Goal: Information Seeking & Learning: Check status

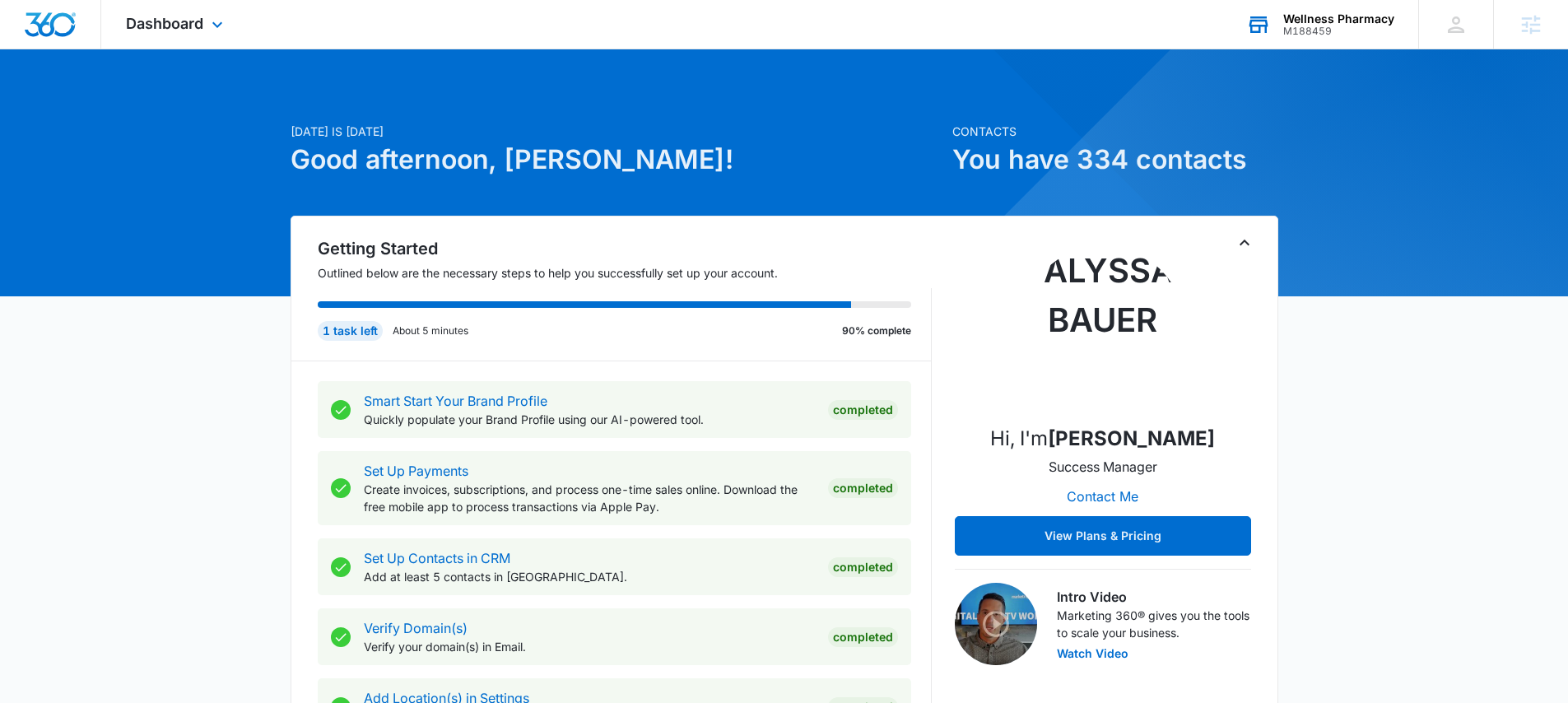
click at [1364, 25] on div "M188459" at bounding box center [1338, 31] width 111 height 12
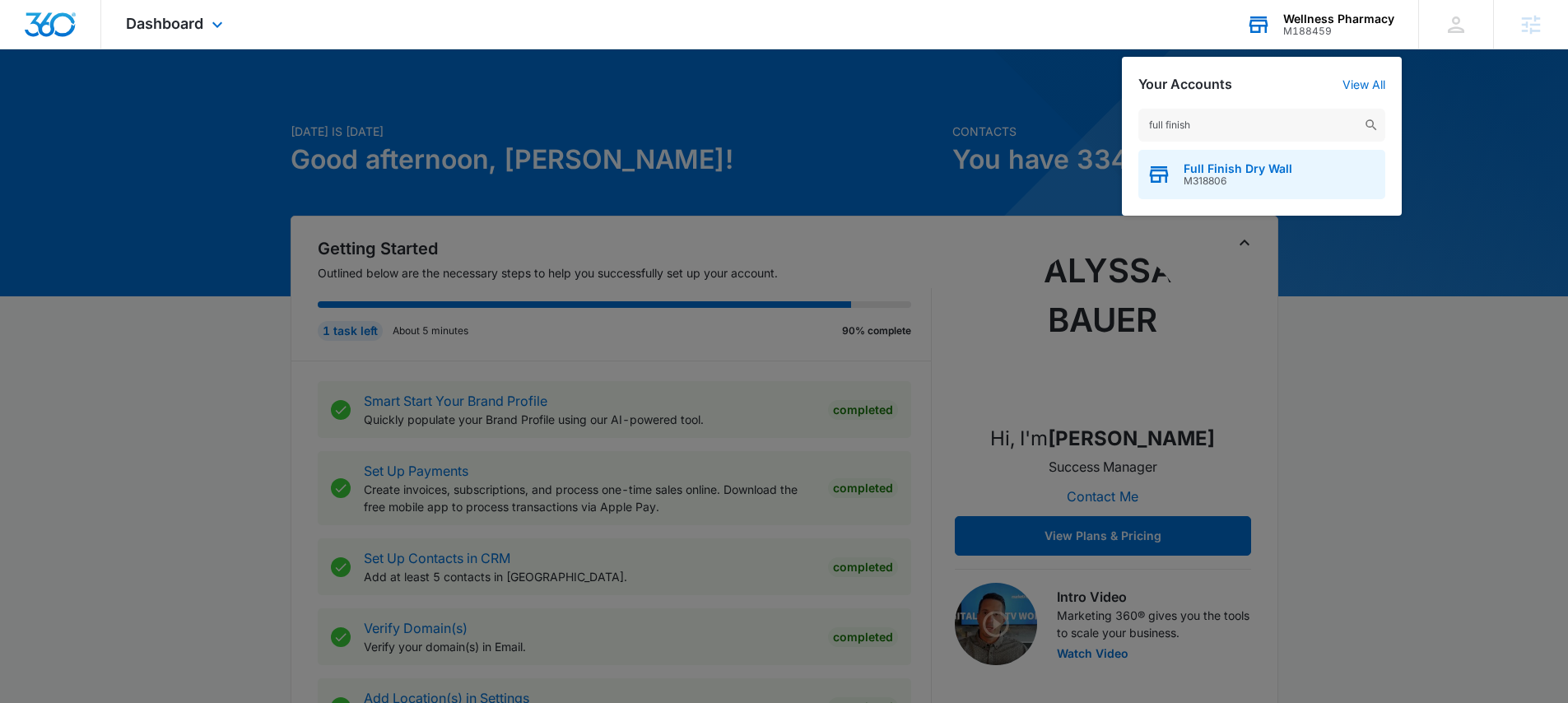
type input "full finish"
click at [1215, 165] on span "Full Finish Dry Wall" at bounding box center [1238, 169] width 109 height 14
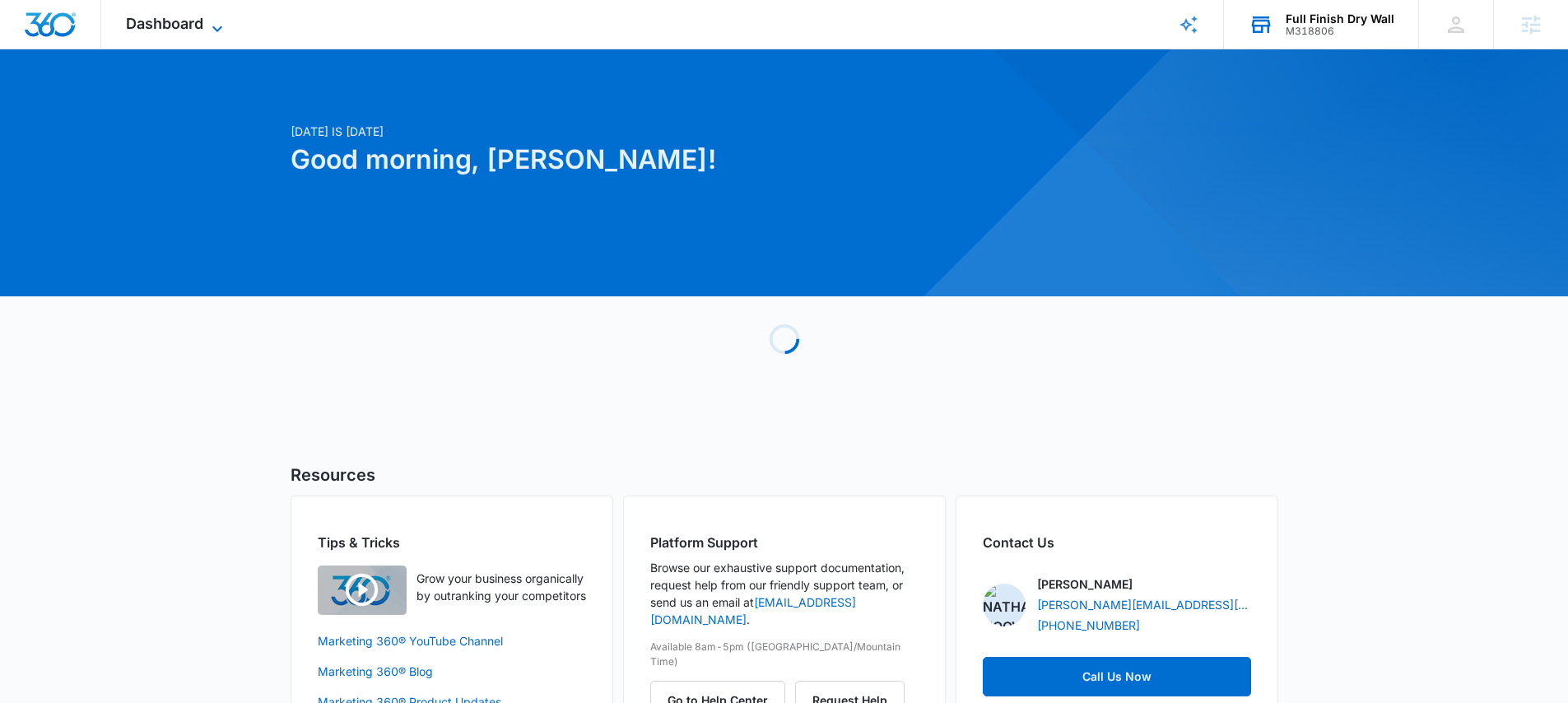
click at [172, 29] on span "Dashboard" at bounding box center [165, 23] width 78 height 17
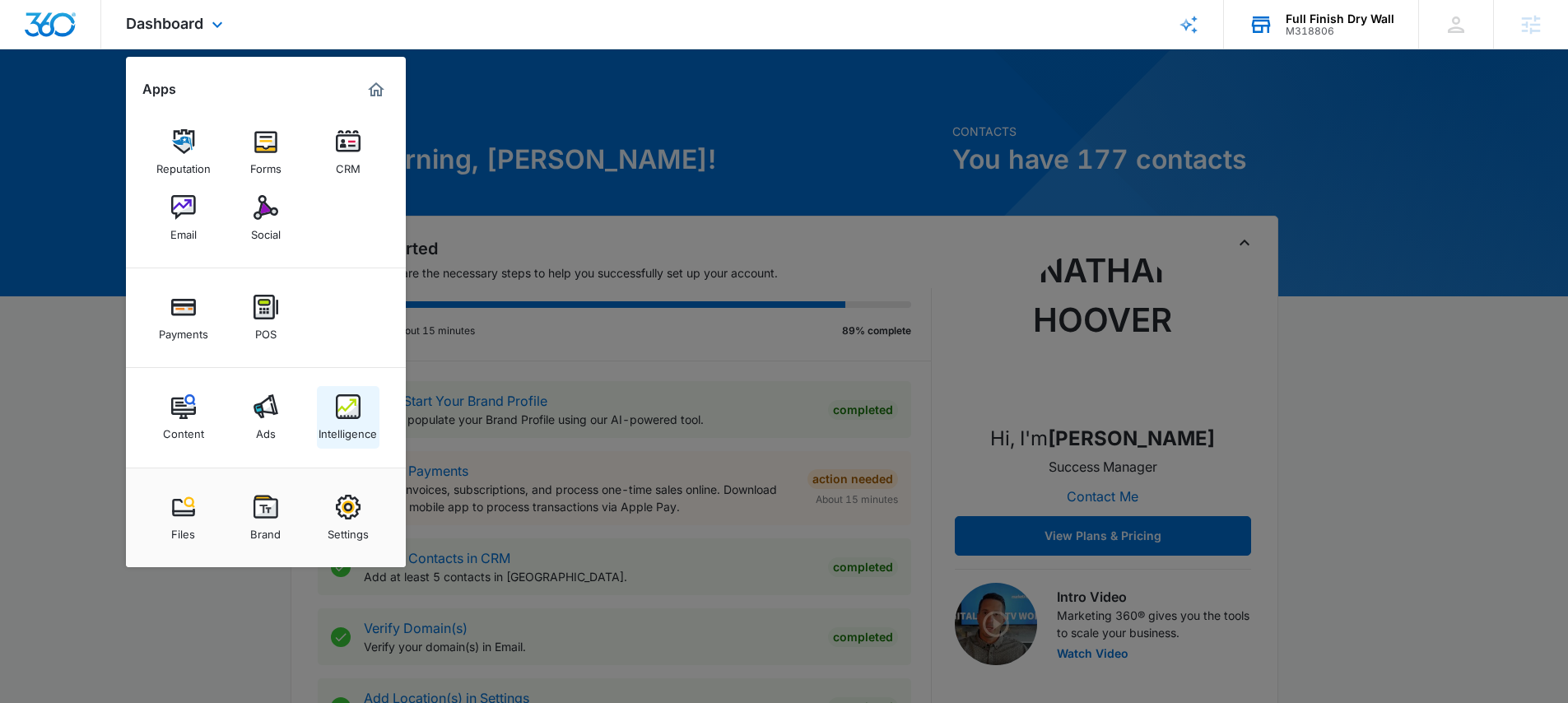
click at [350, 405] on img at bounding box center [348, 406] width 24 height 24
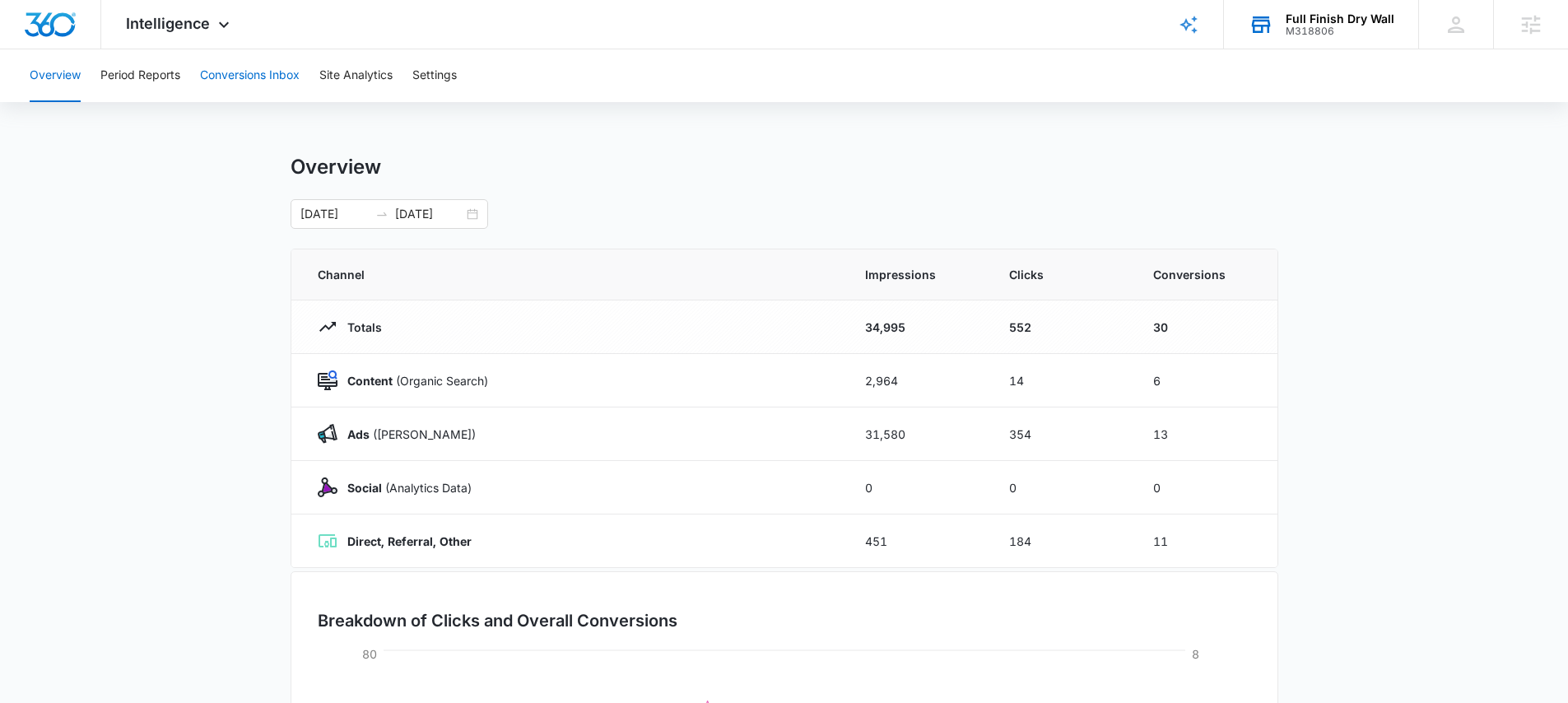
click at [264, 74] on button "Conversions Inbox" at bounding box center [249, 76] width 100 height 52
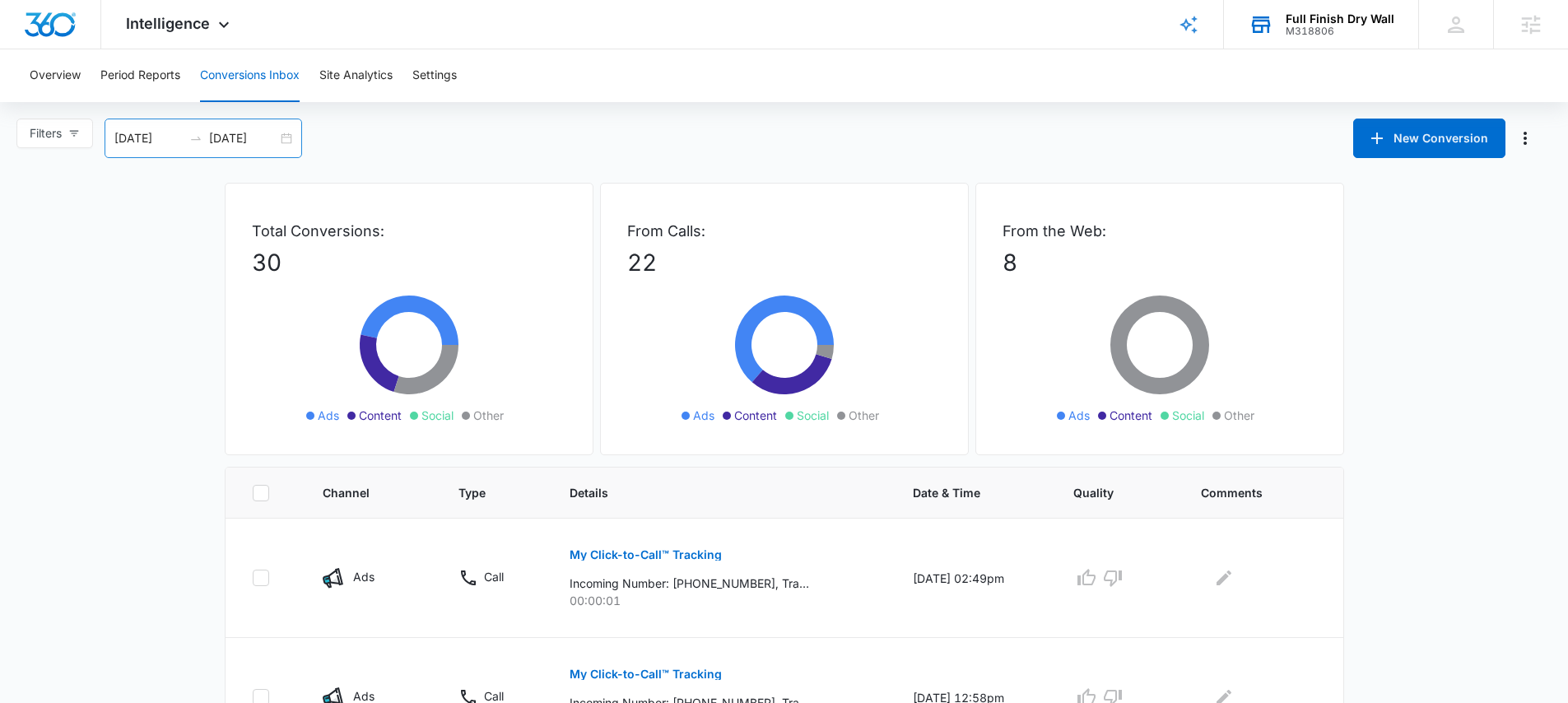
click at [290, 136] on div "09/03/2025 10/03/2025" at bounding box center [204, 138] width 198 height 40
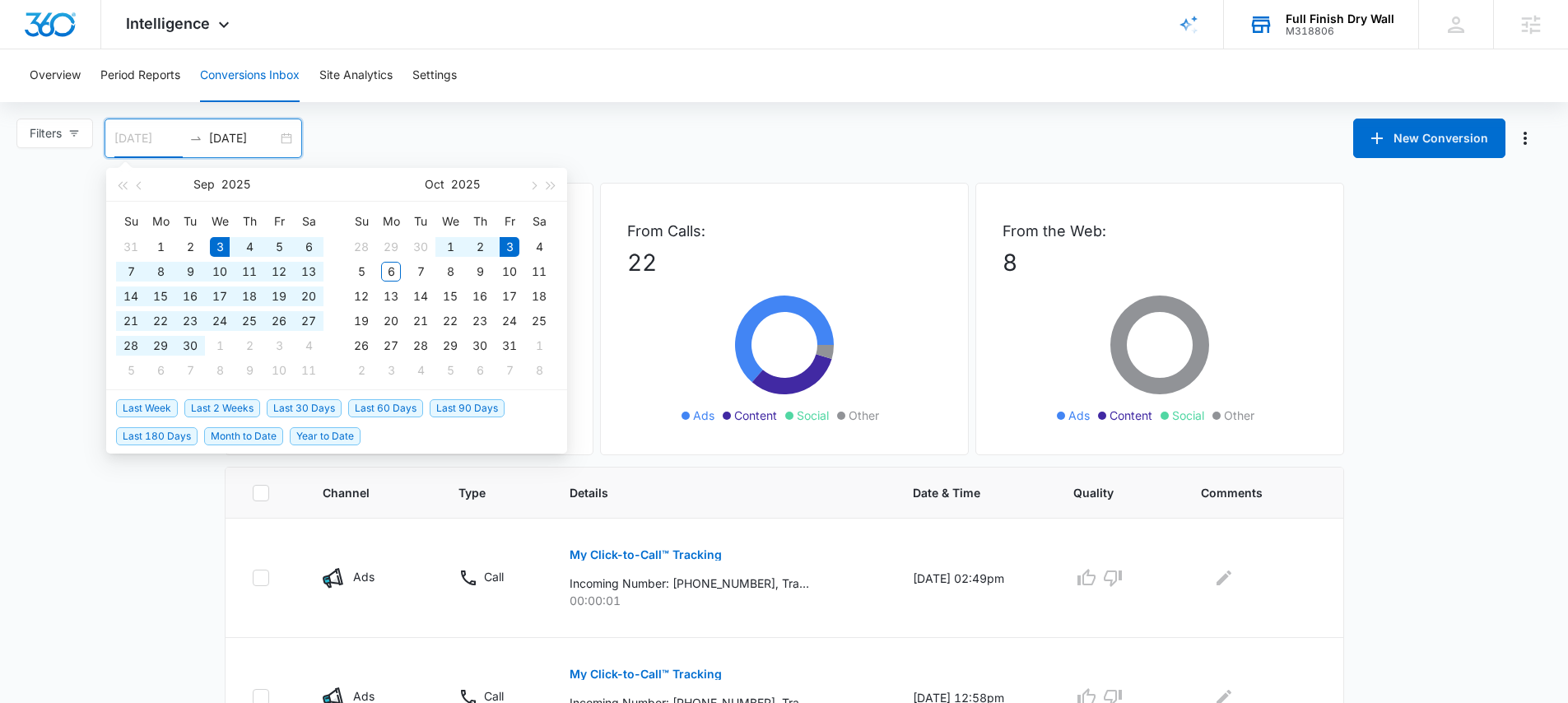
type input "09/03/2025"
drag, startPoint x: 242, startPoint y: 138, endPoint x: 278, endPoint y: 148, distance: 37.4
click at [242, 138] on input "10/03/2025" at bounding box center [243, 138] width 68 height 18
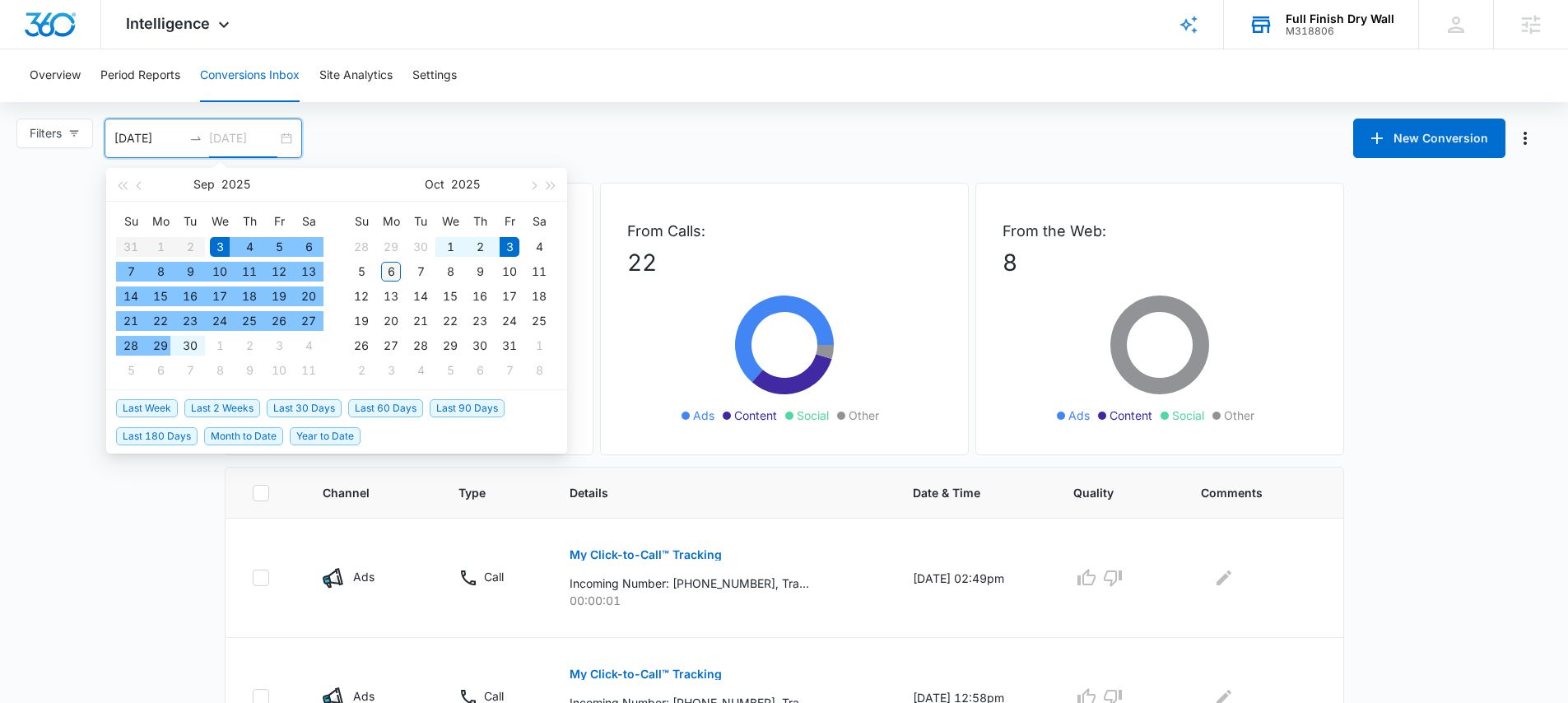
type input "10/06/2025"
click at [390, 272] on div "6" at bounding box center [391, 272] width 19 height 19
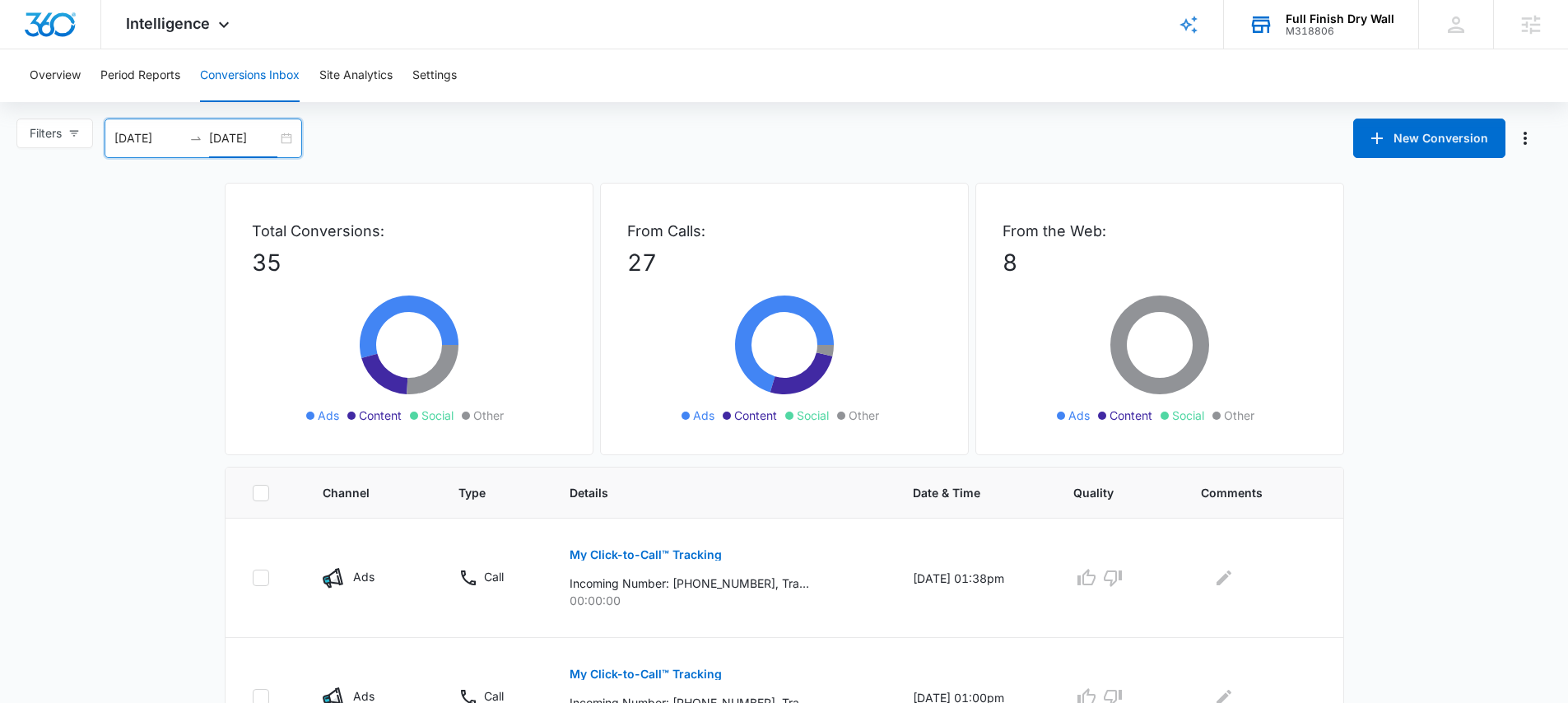
click at [1323, 19] on div "Full Finish Dry Wall" at bounding box center [1340, 19] width 109 height 14
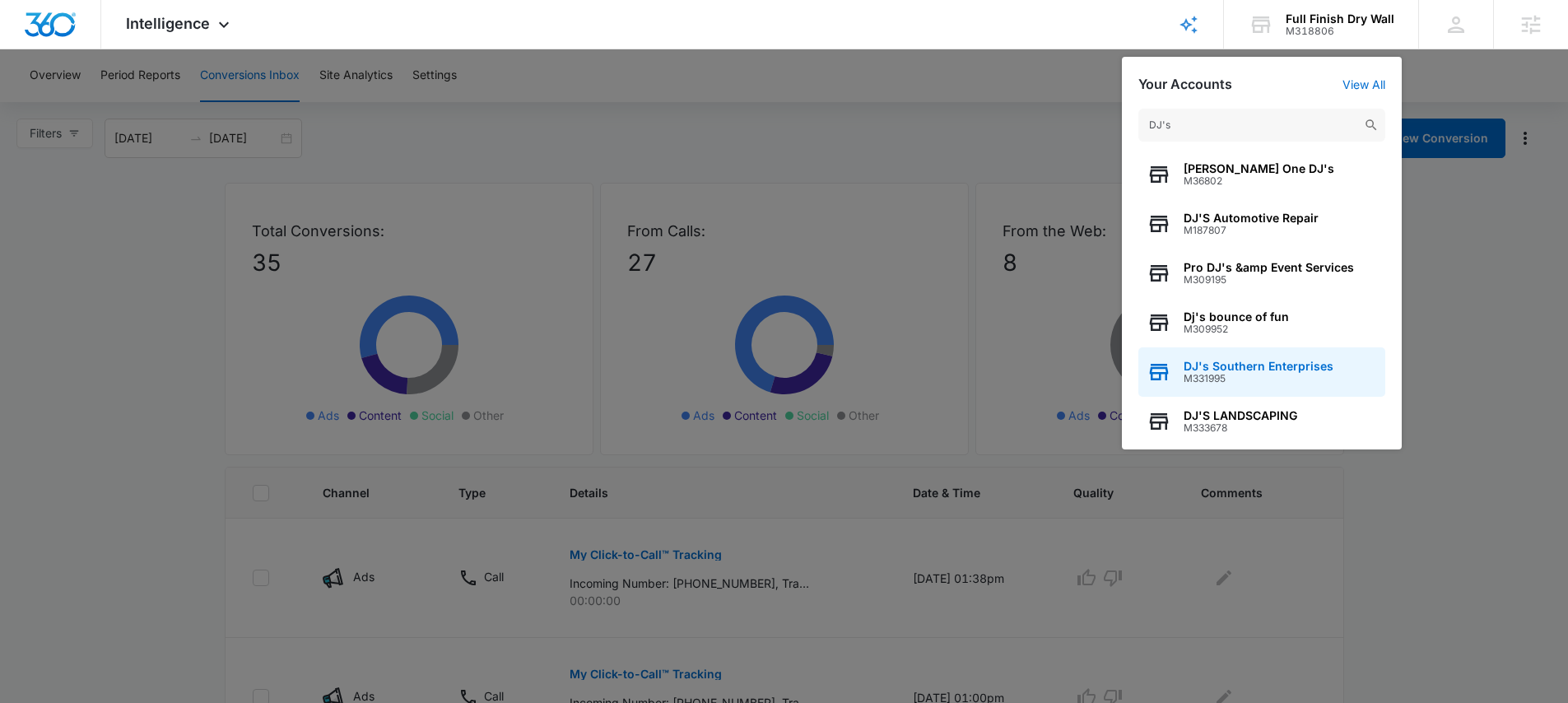
type input "DJ's"
click at [1292, 367] on span "DJ's Southern Enterprises" at bounding box center [1258, 367] width 150 height 14
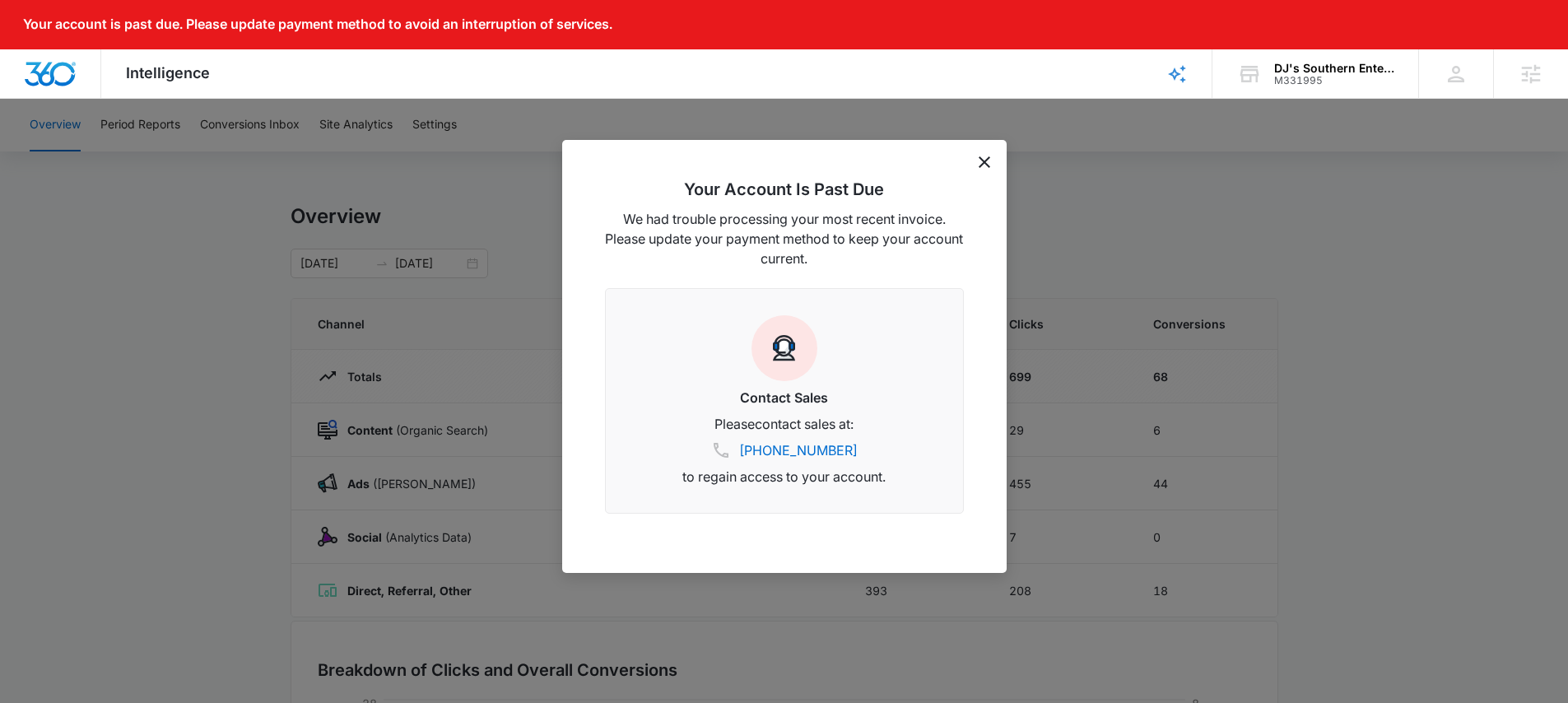
click at [986, 162] on icon "dismiss this dialog" at bounding box center [985, 162] width 12 height 12
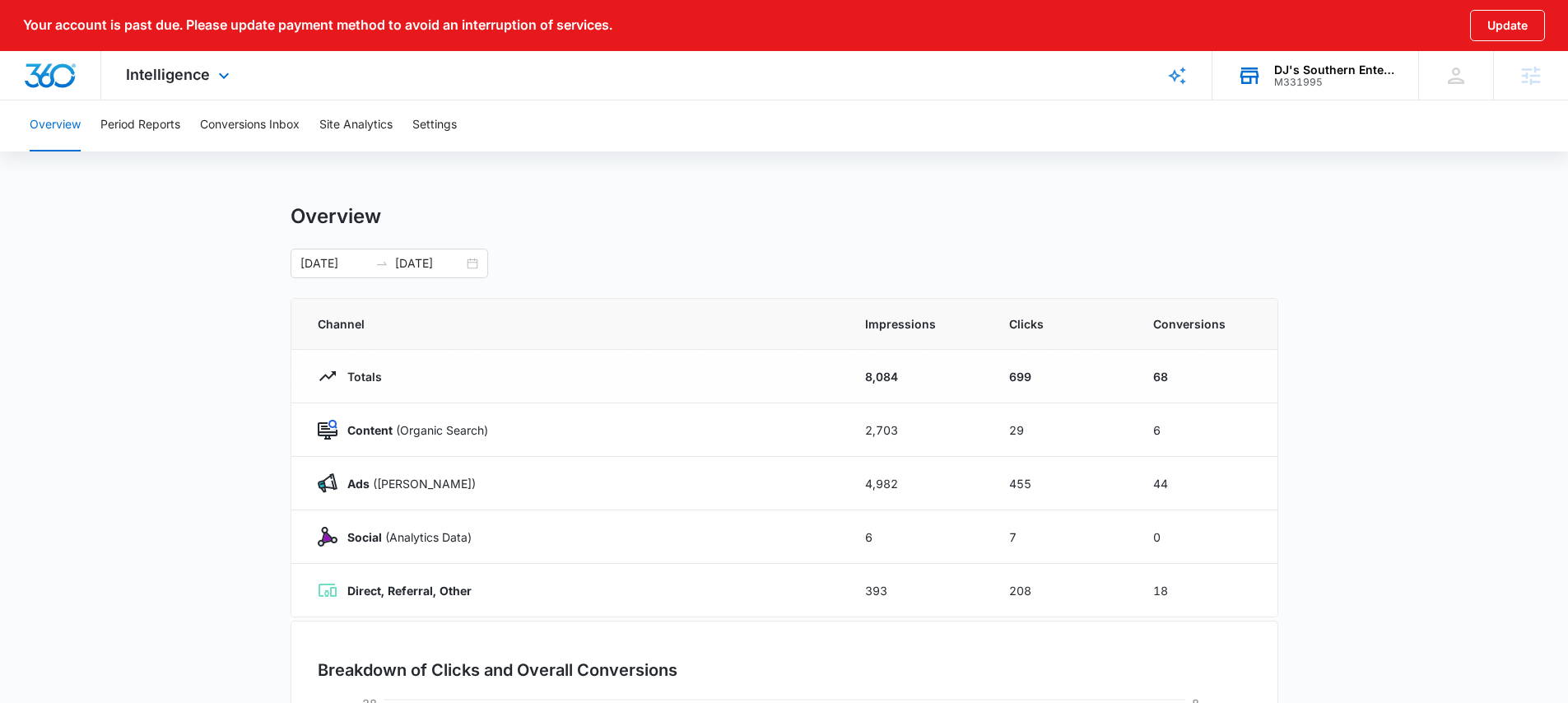
click at [1280, 72] on div "DJ's Southern Enterprises" at bounding box center [1334, 70] width 120 height 14
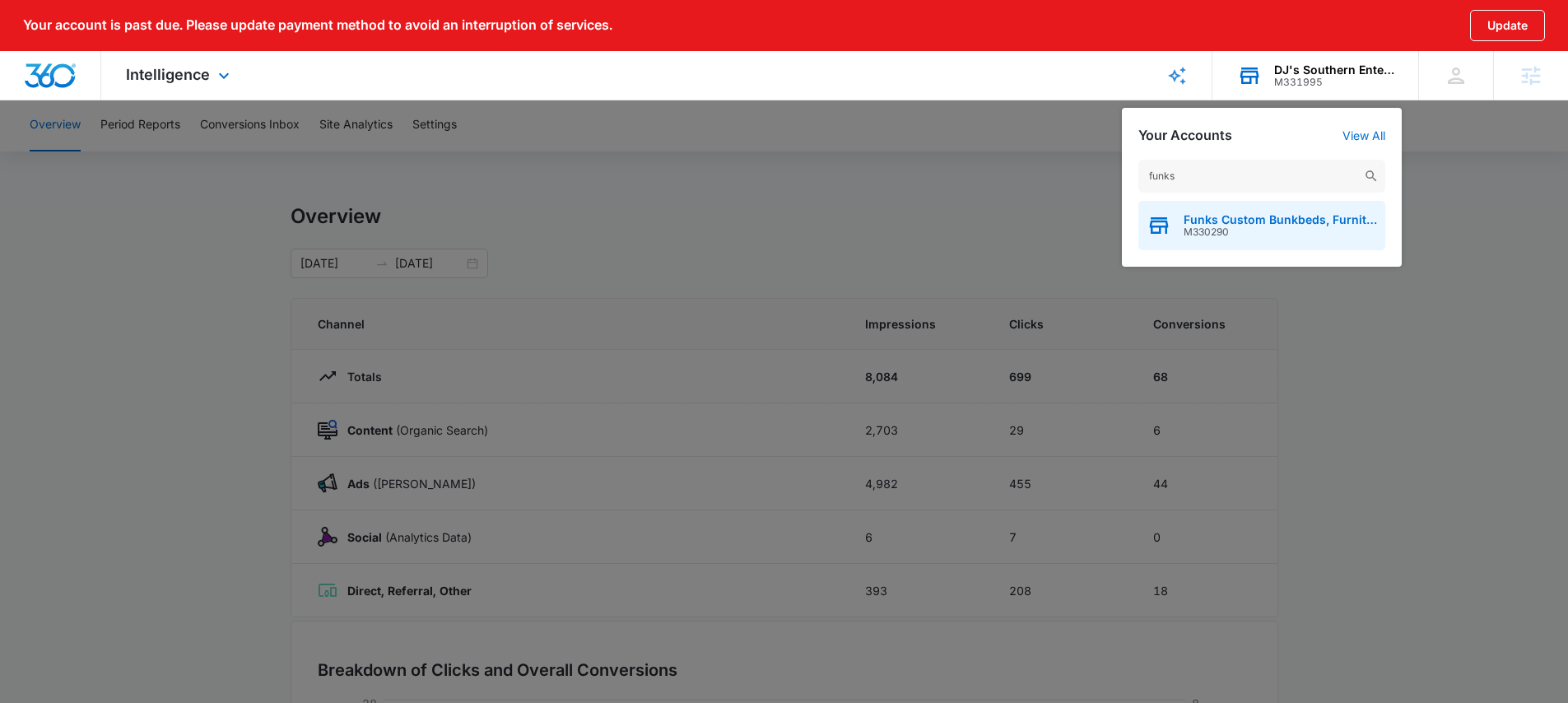
type input "funks"
click at [1269, 221] on span "Funks Custom Bunkbeds, Furniture & Sawmill" at bounding box center [1280, 220] width 194 height 14
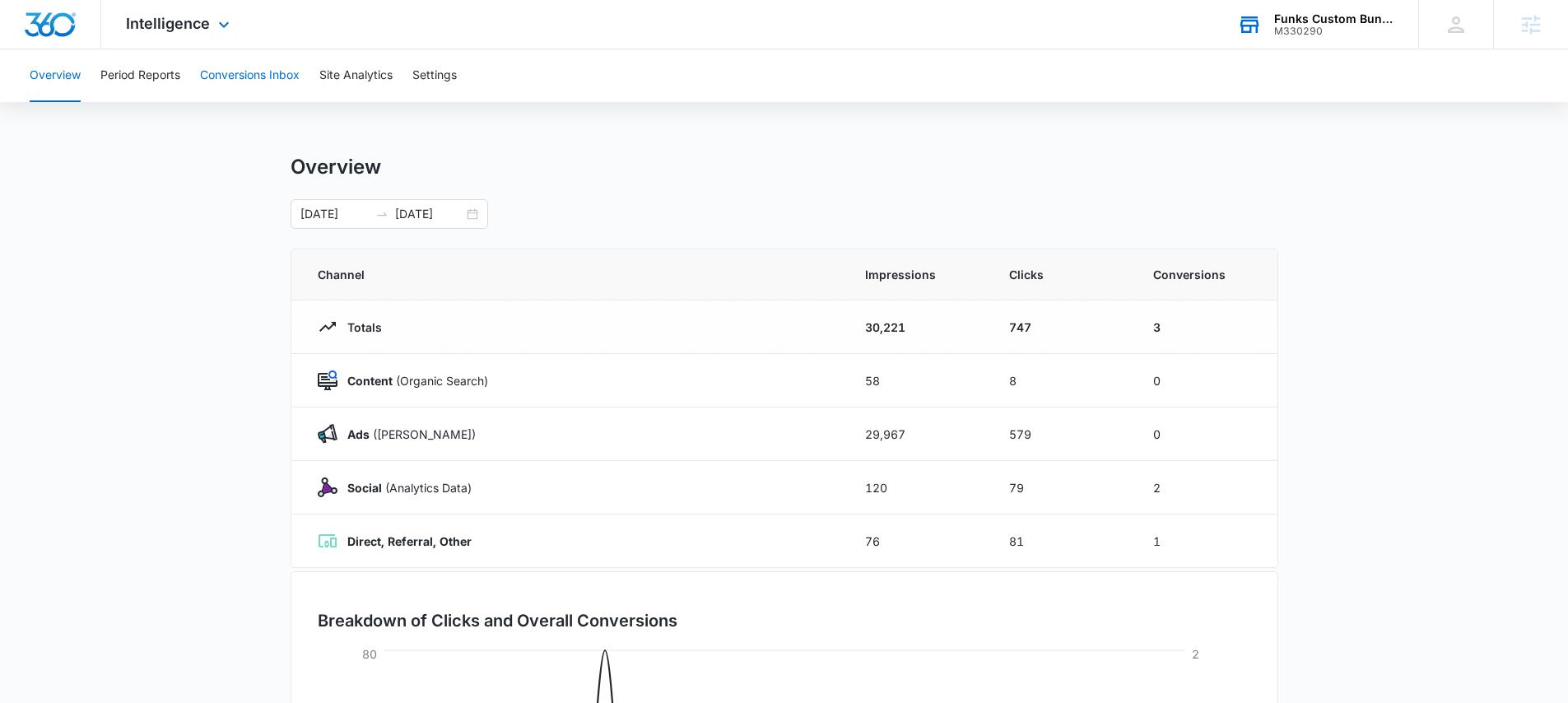
click at [274, 80] on button "Conversions Inbox" at bounding box center [249, 76] width 100 height 52
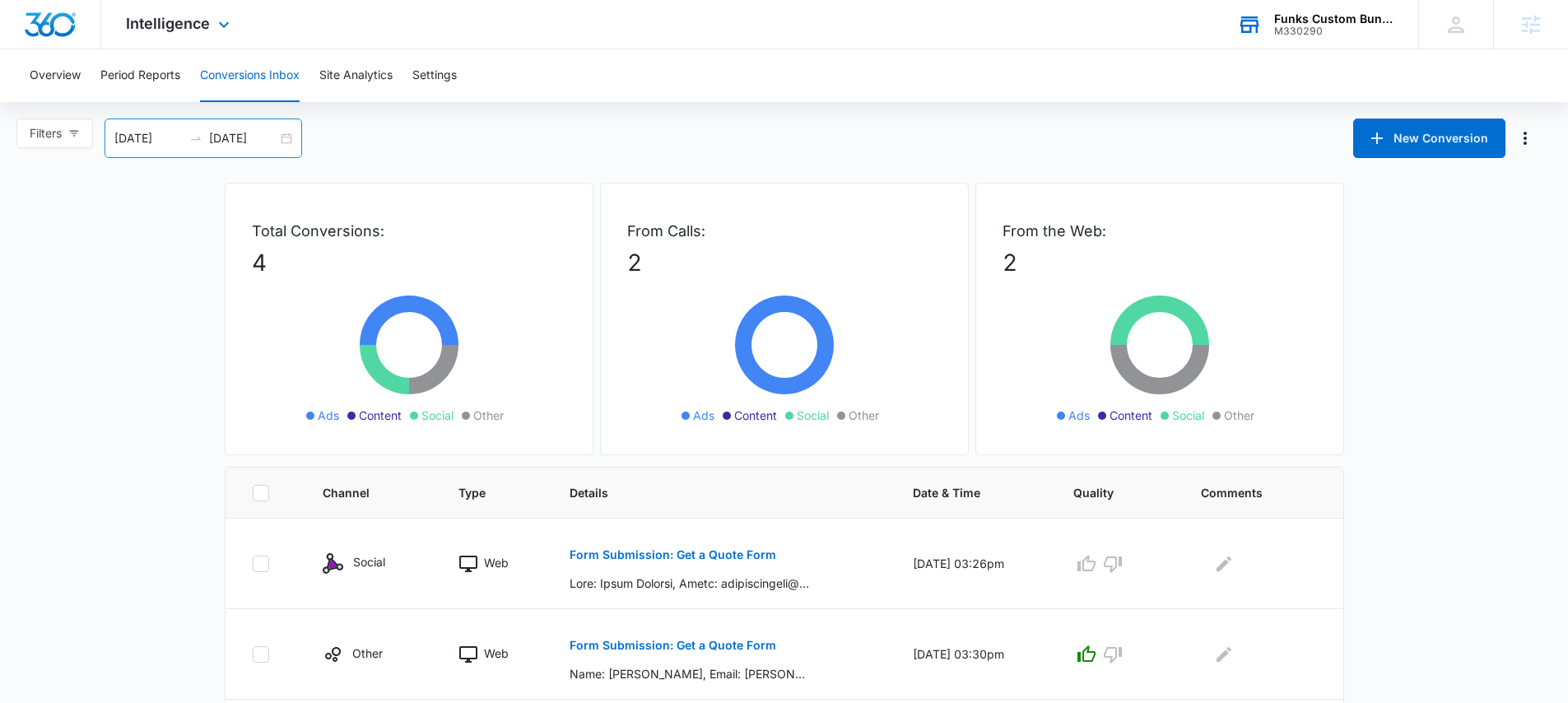
click at [289, 136] on div "09/03/2025 10/03/2025" at bounding box center [204, 138] width 198 height 40
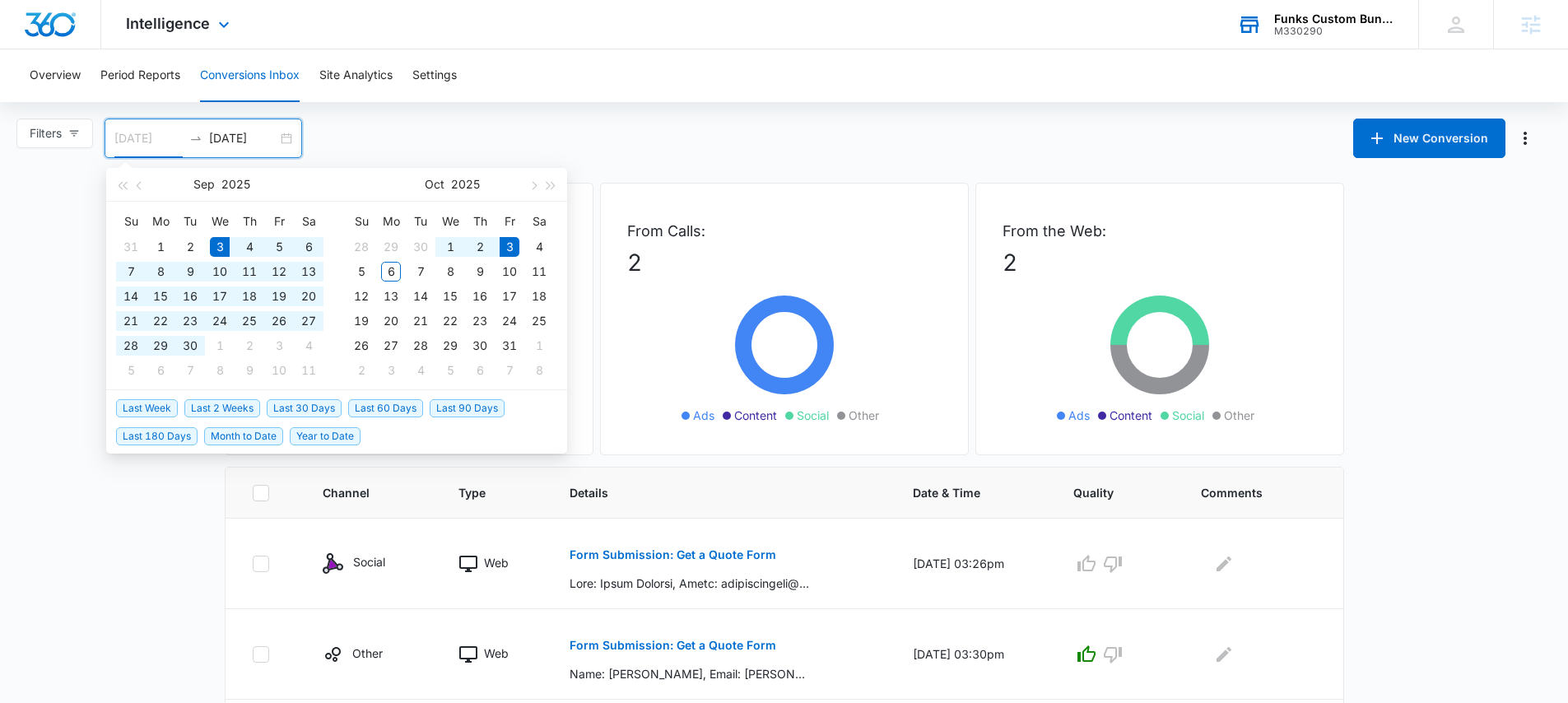
type input "09/03/2025"
click at [241, 139] on input "10/03/2025" at bounding box center [243, 138] width 68 height 18
type input "10/06/2025"
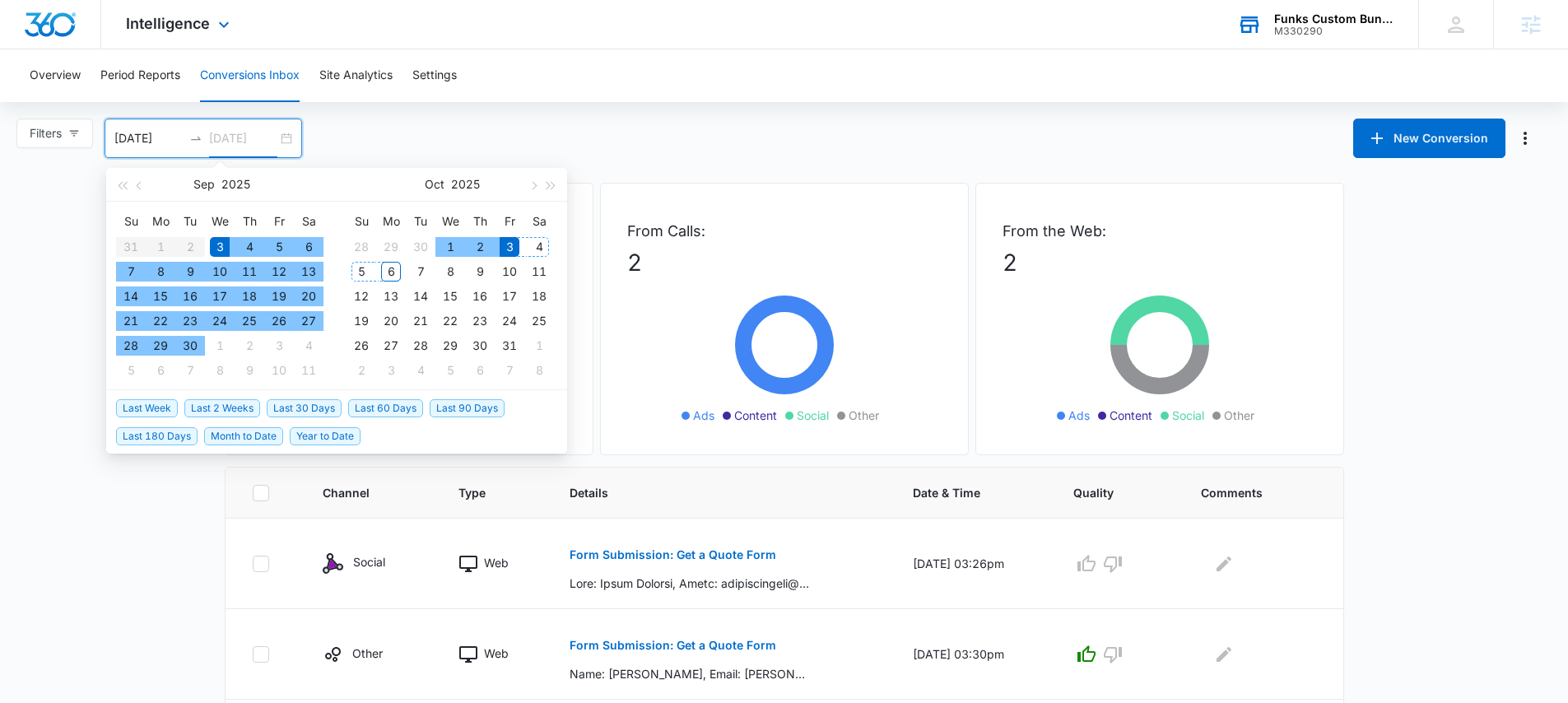
click at [395, 276] on div "6" at bounding box center [391, 272] width 19 height 19
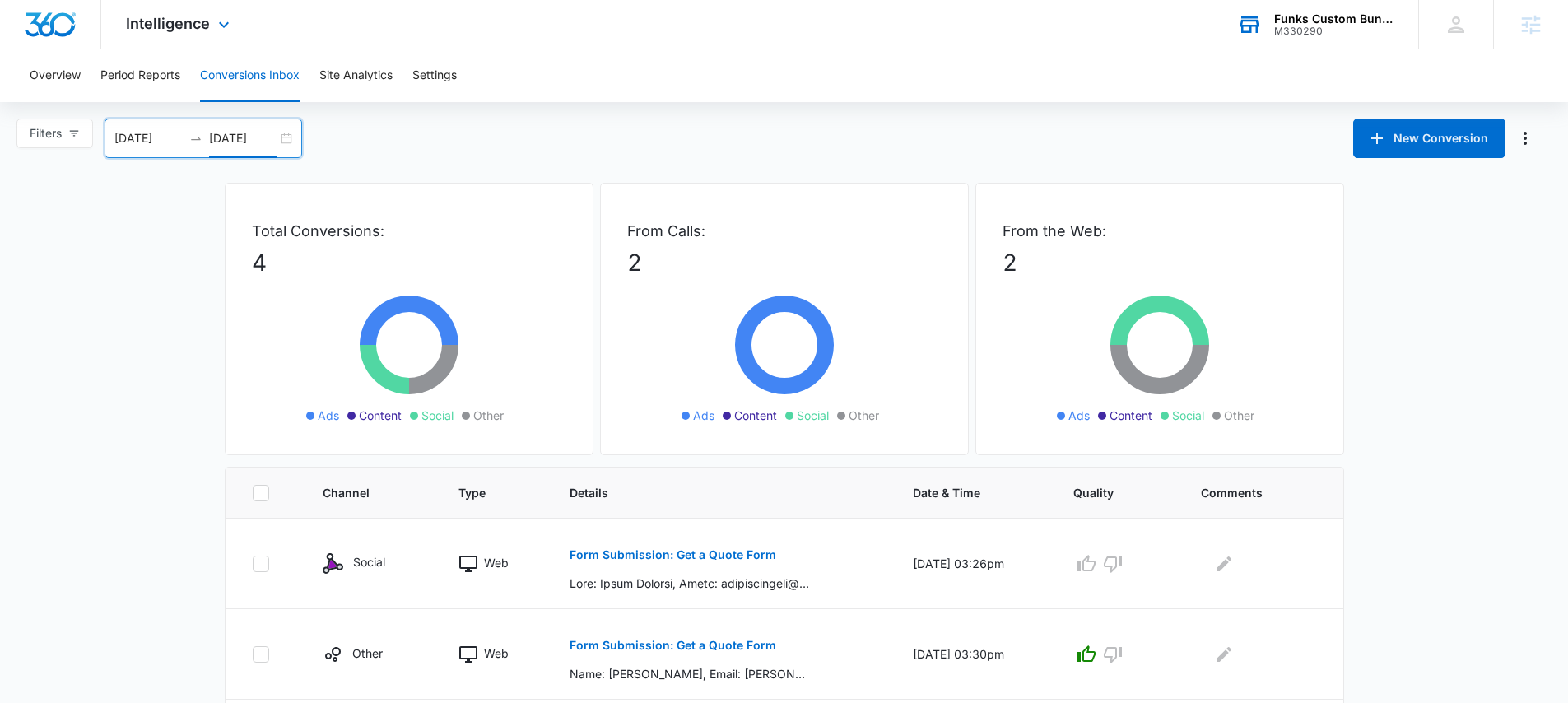
click at [1294, 25] on div "M330290" at bounding box center [1334, 31] width 120 height 12
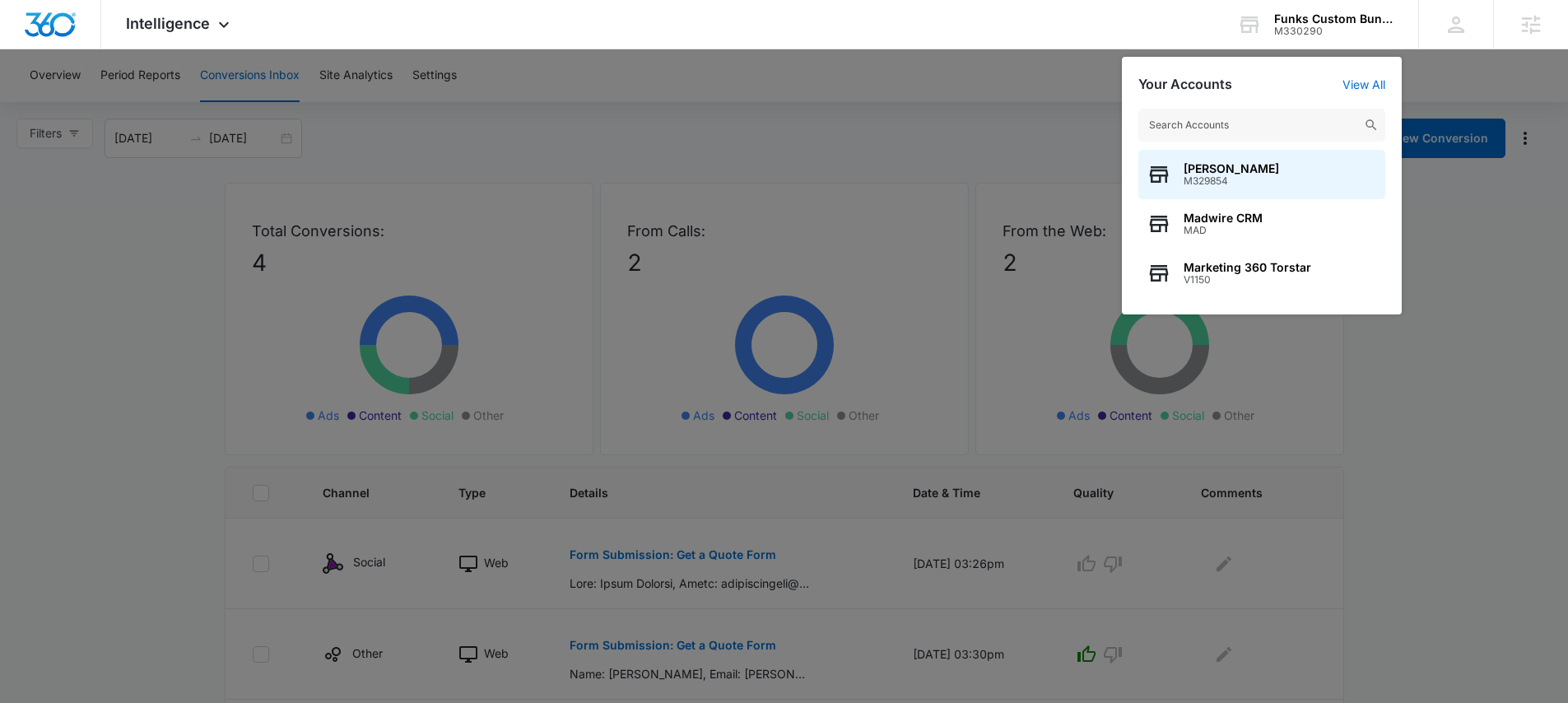
click at [1219, 130] on input "text" at bounding box center [1262, 125] width 247 height 33
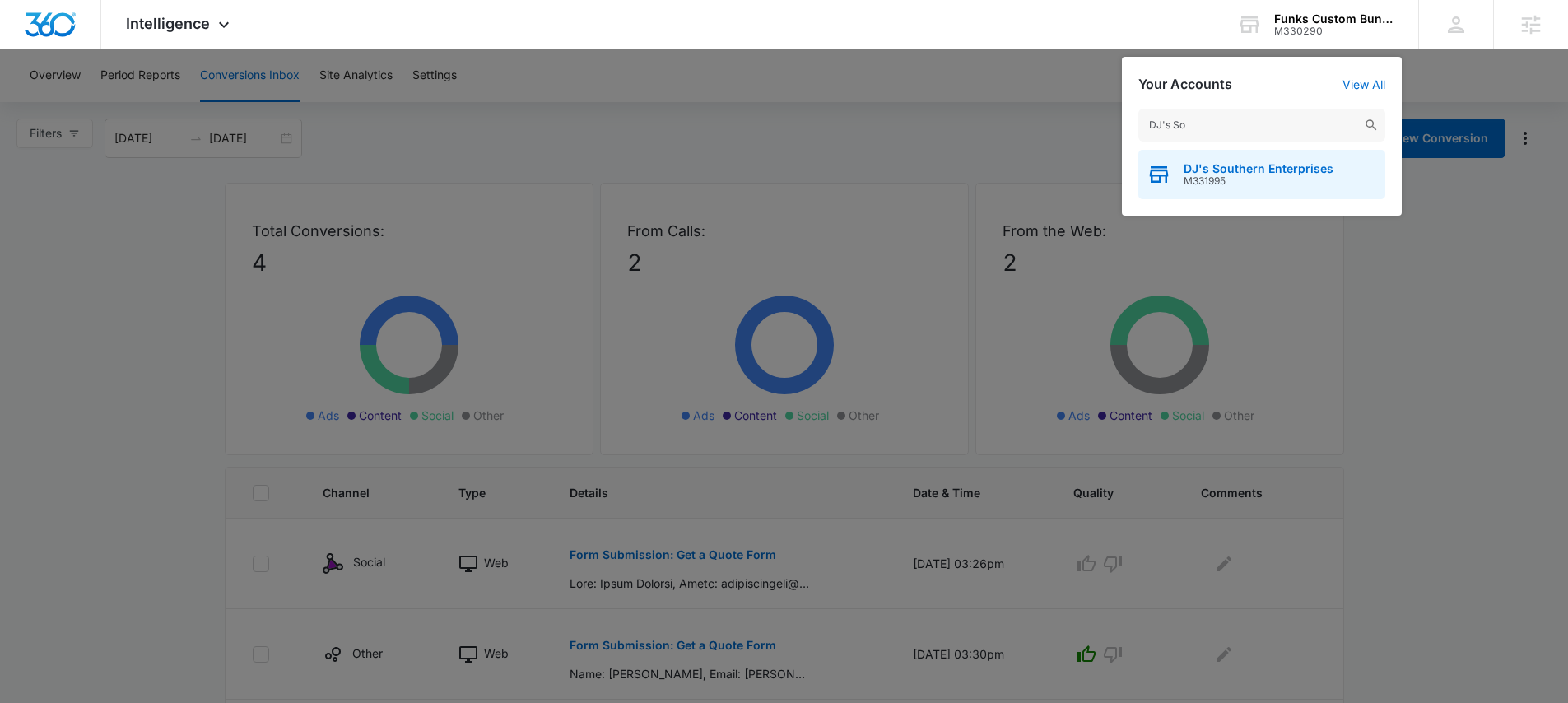
type input "DJ's So"
click at [1229, 185] on span "M331995" at bounding box center [1258, 181] width 150 height 12
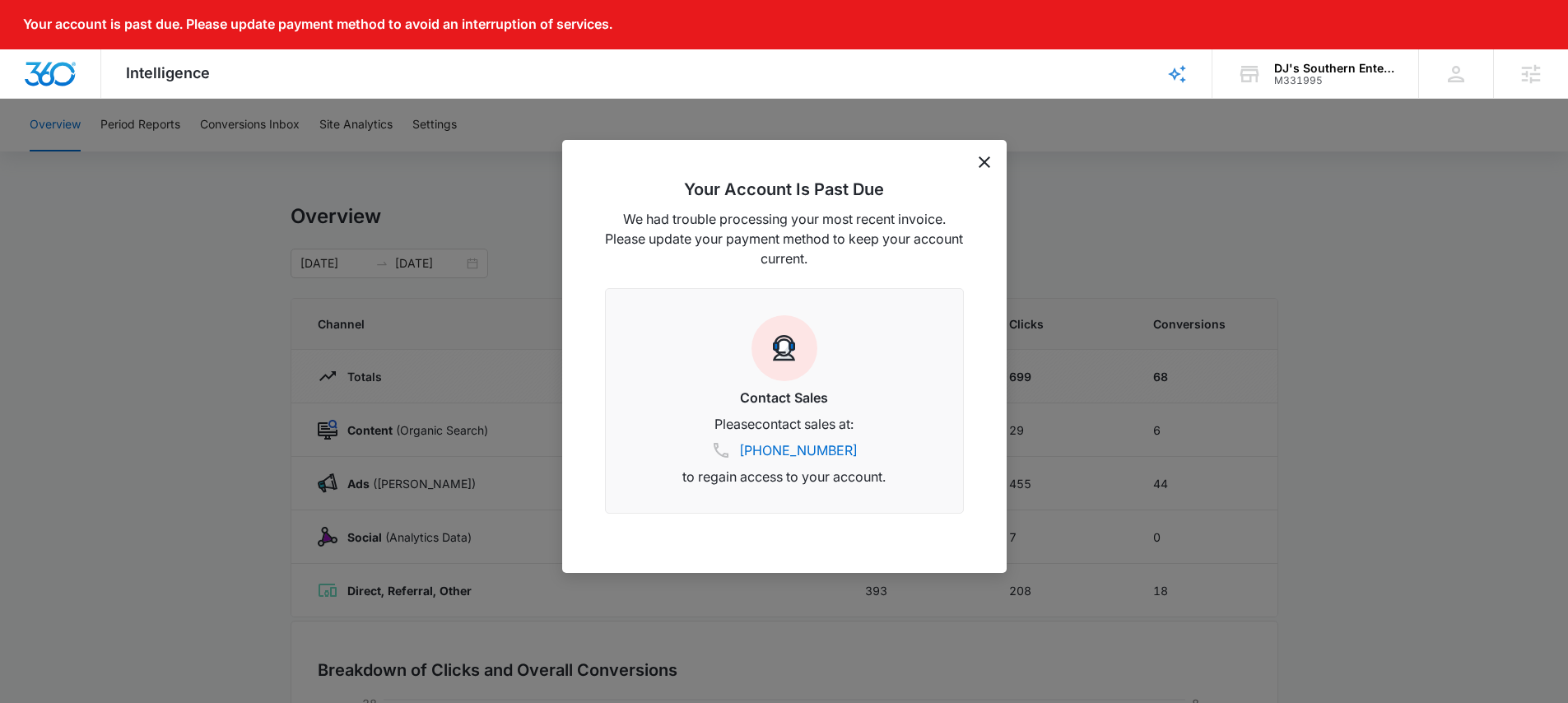
click at [985, 165] on icon "dismiss this dialog" at bounding box center [985, 162] width 12 height 12
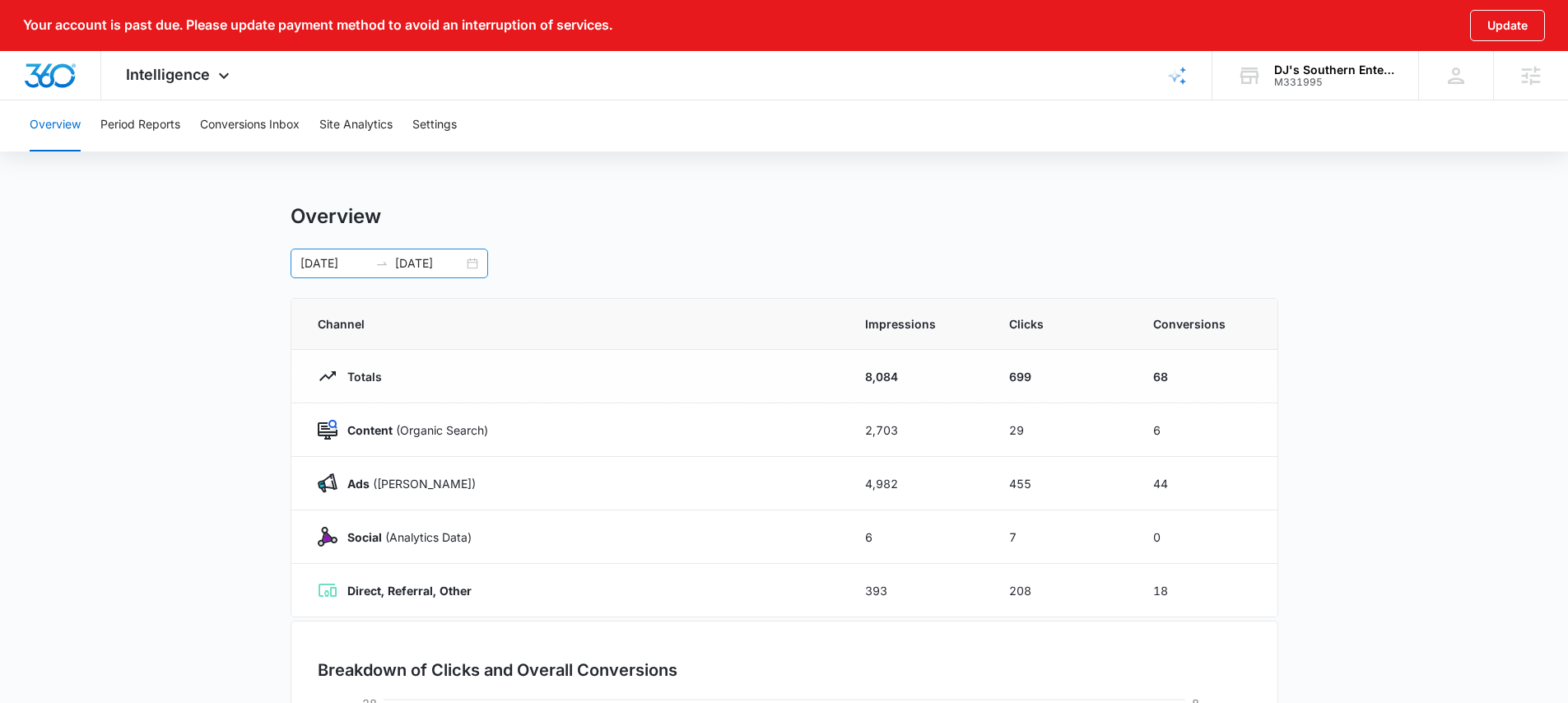
click at [469, 268] on div "06/01/2025 09/30/2025" at bounding box center [390, 263] width 198 height 30
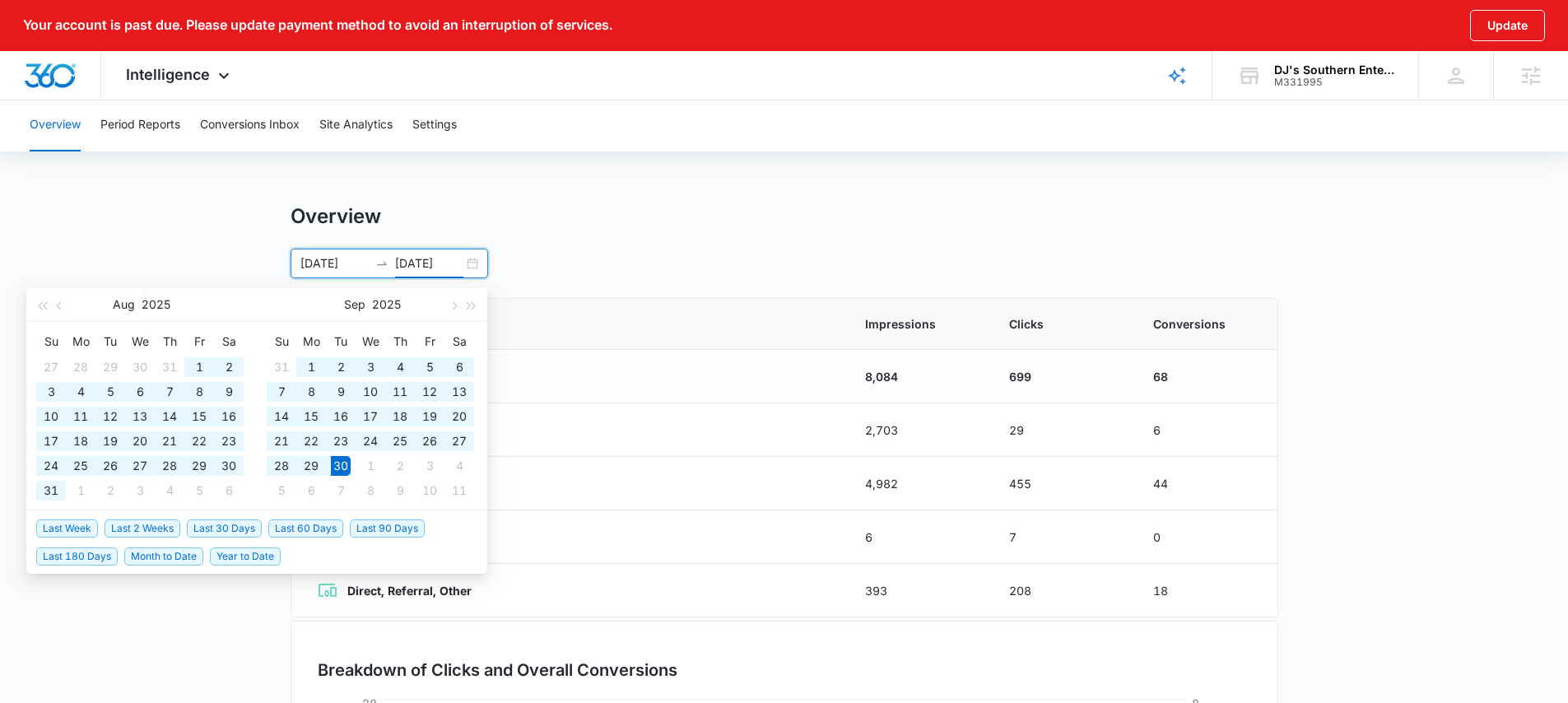
click at [422, 260] on input "09/30/2025" at bounding box center [429, 263] width 68 height 18
click at [455, 308] on button "button" at bounding box center [453, 304] width 18 height 33
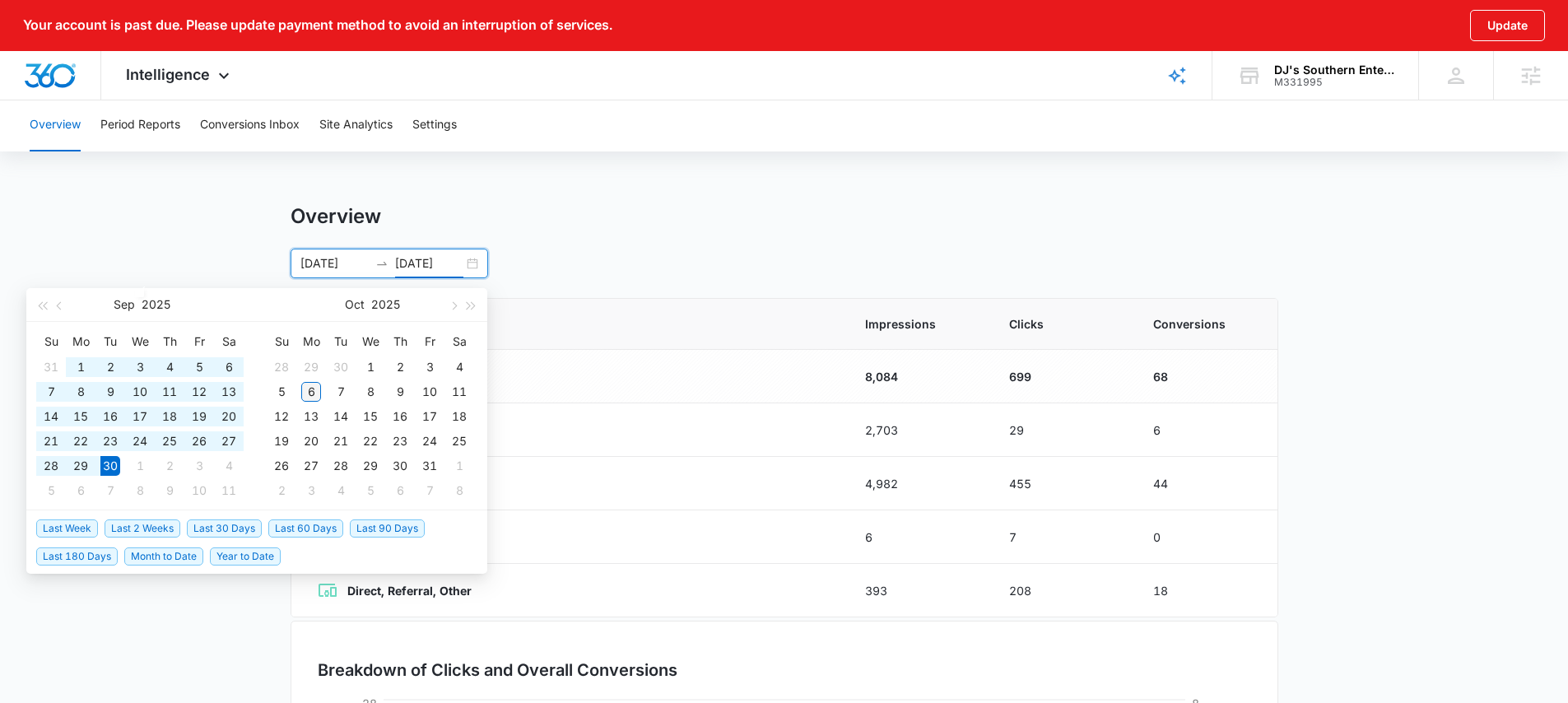
type input "10/06/2025"
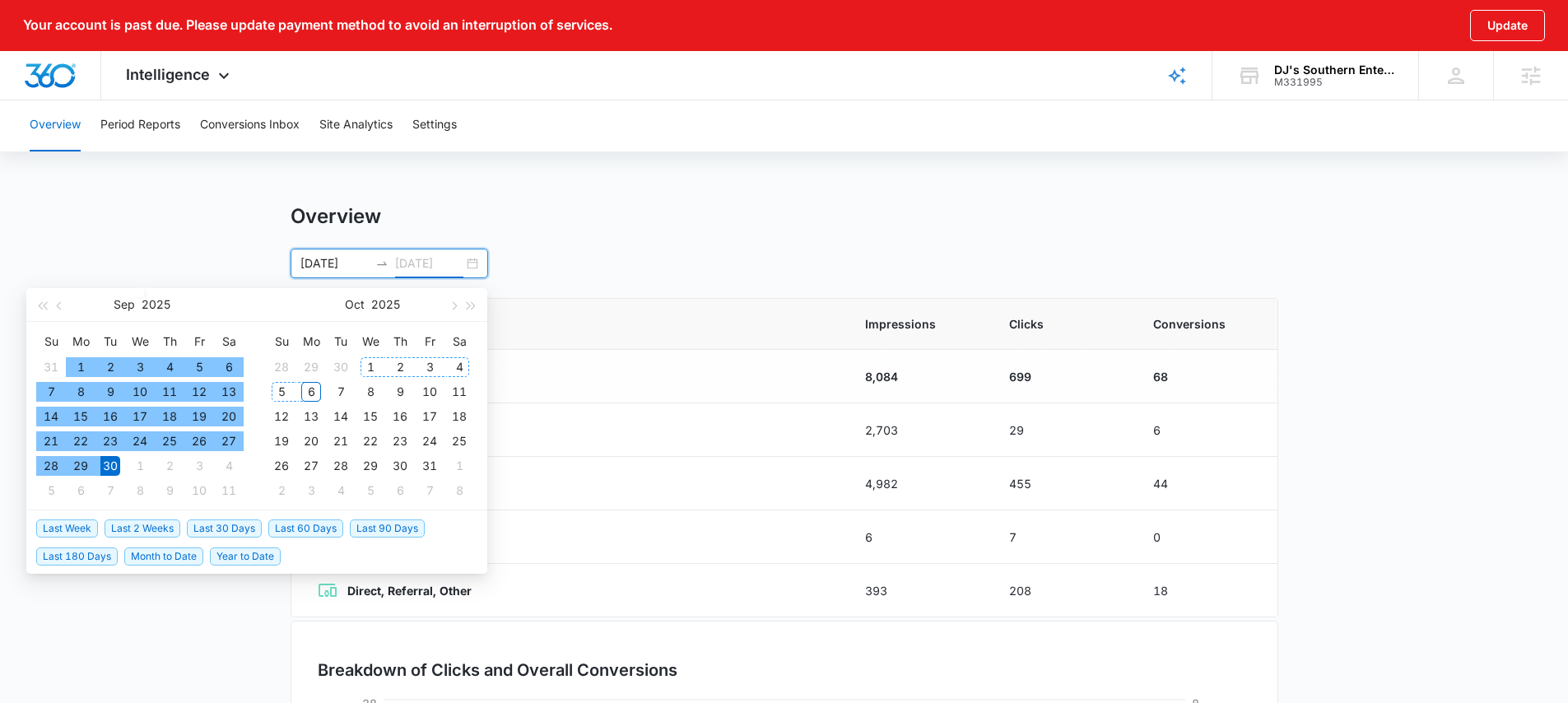
click at [315, 389] on div "6" at bounding box center [311, 392] width 19 height 19
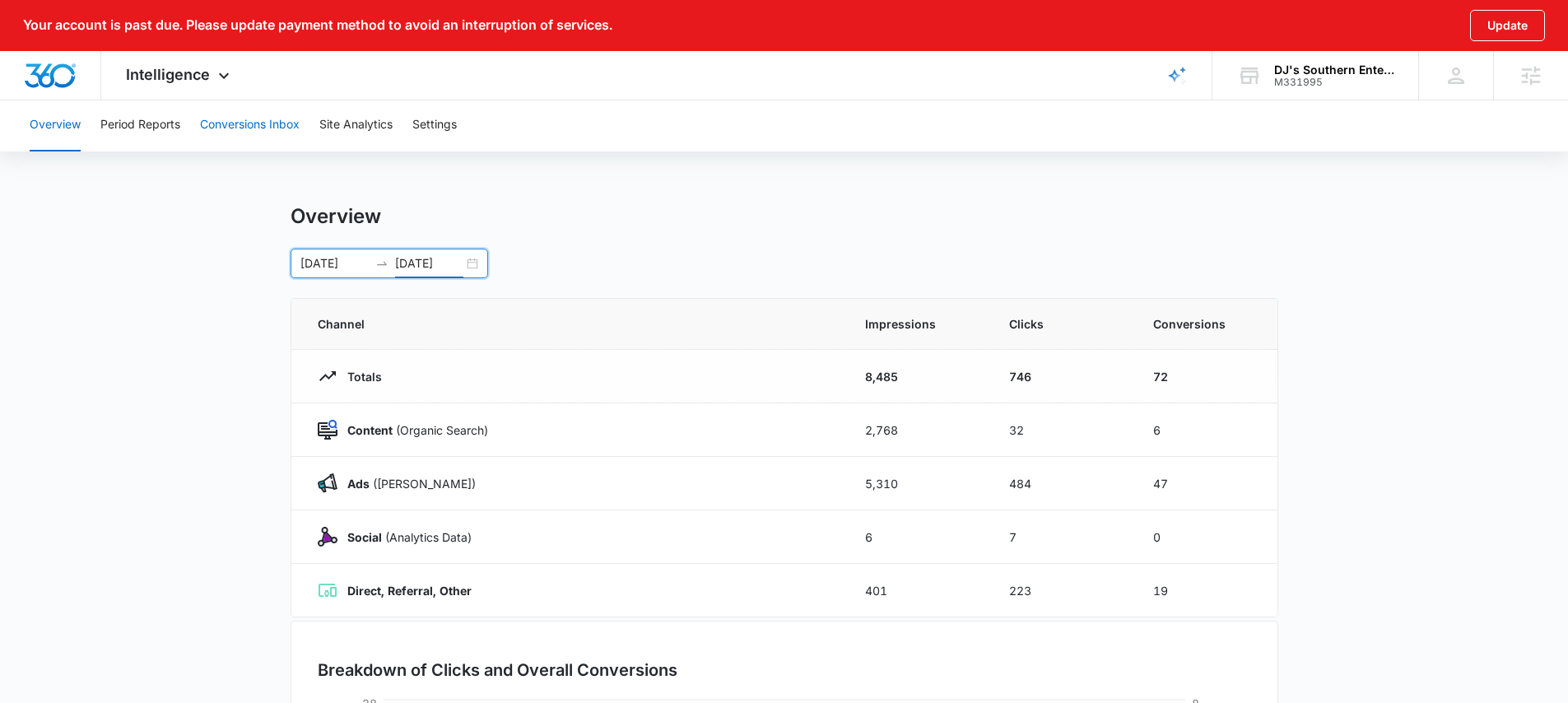
click at [242, 126] on button "Conversions Inbox" at bounding box center [249, 125] width 100 height 52
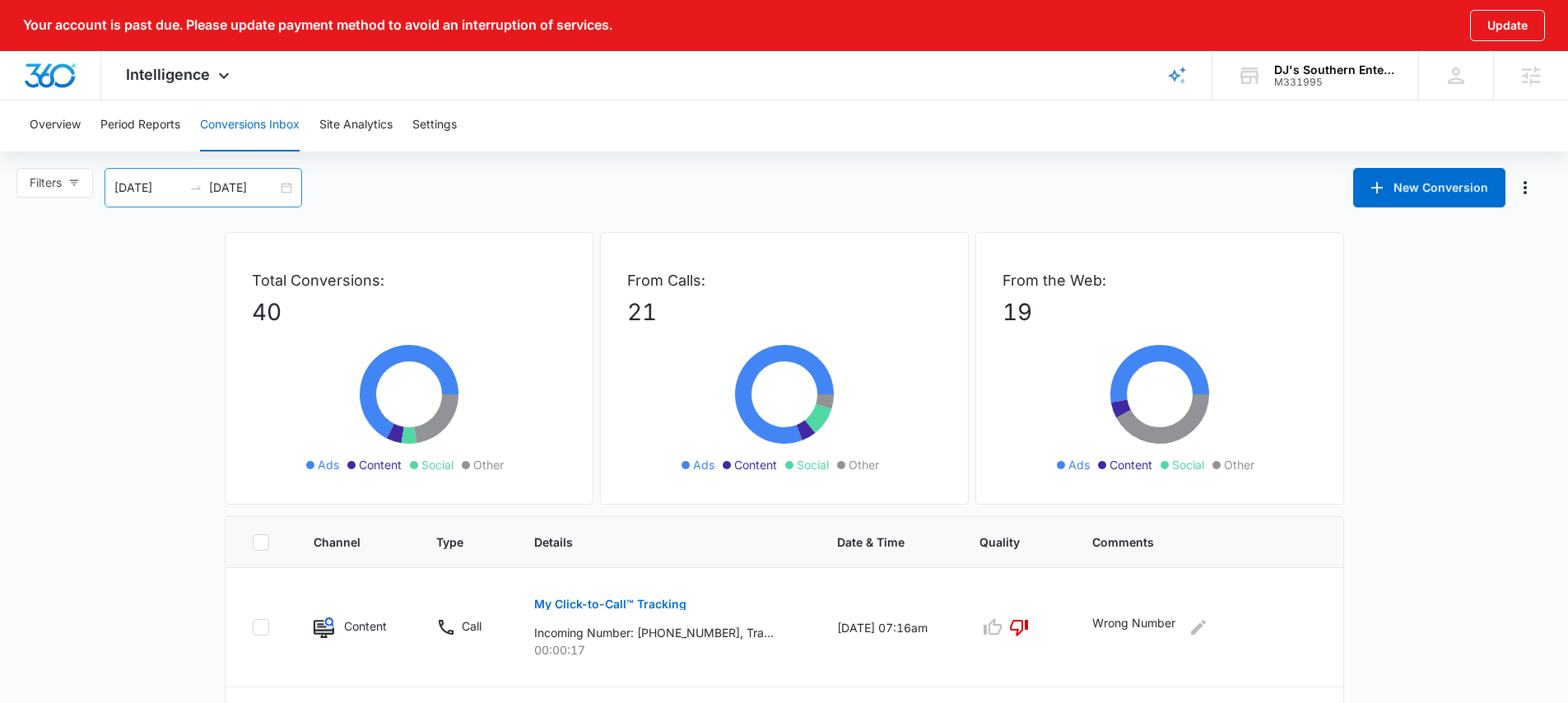
click at [281, 188] on div "09/03/2025 10/03/2025" at bounding box center [204, 187] width 198 height 40
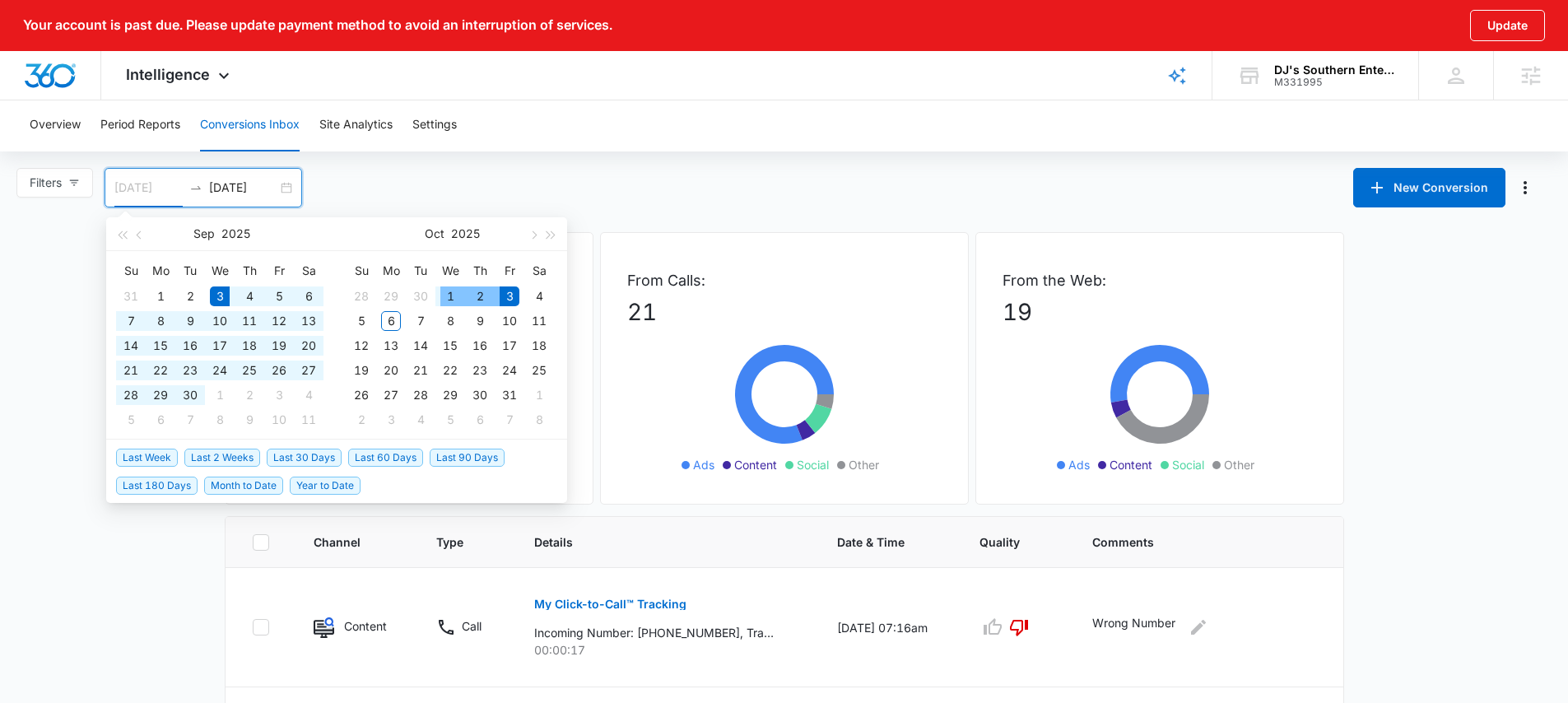
type input "09/03/2025"
drag, startPoint x: 250, startPoint y: 191, endPoint x: 287, endPoint y: 216, distance: 44.7
click at [250, 191] on input "10/03/2025" at bounding box center [243, 187] width 68 height 18
type input "10/06/2025"
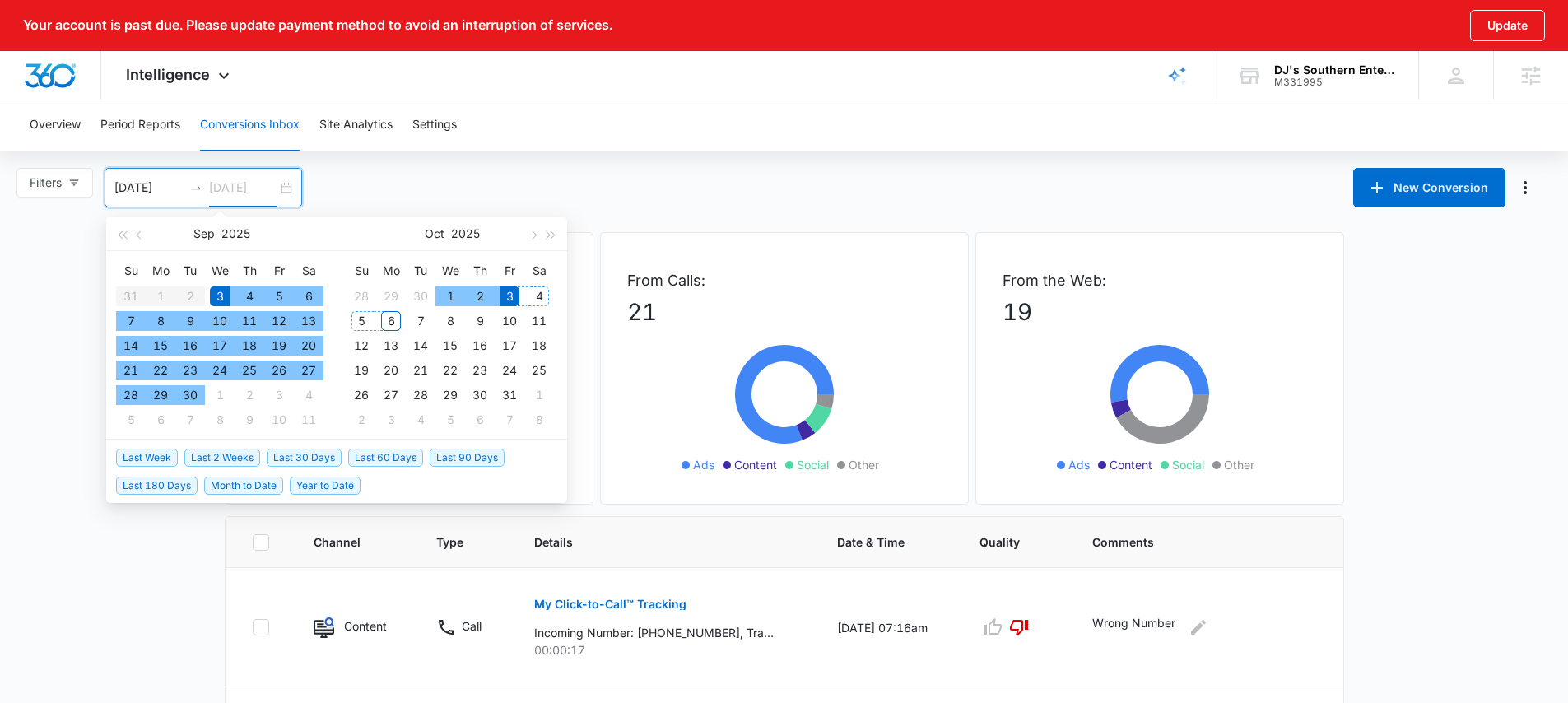
click at [394, 320] on div "6" at bounding box center [391, 321] width 19 height 19
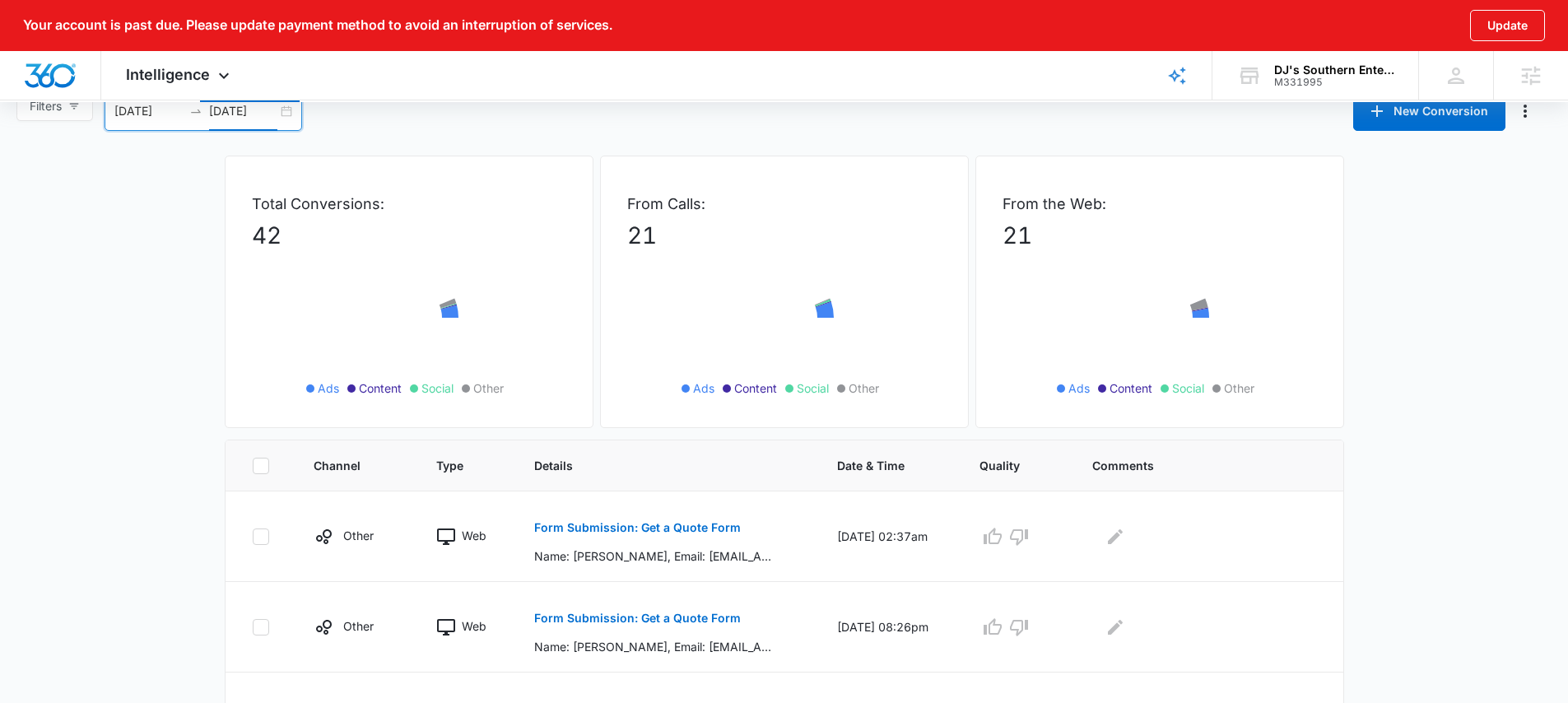
scroll to position [281, 0]
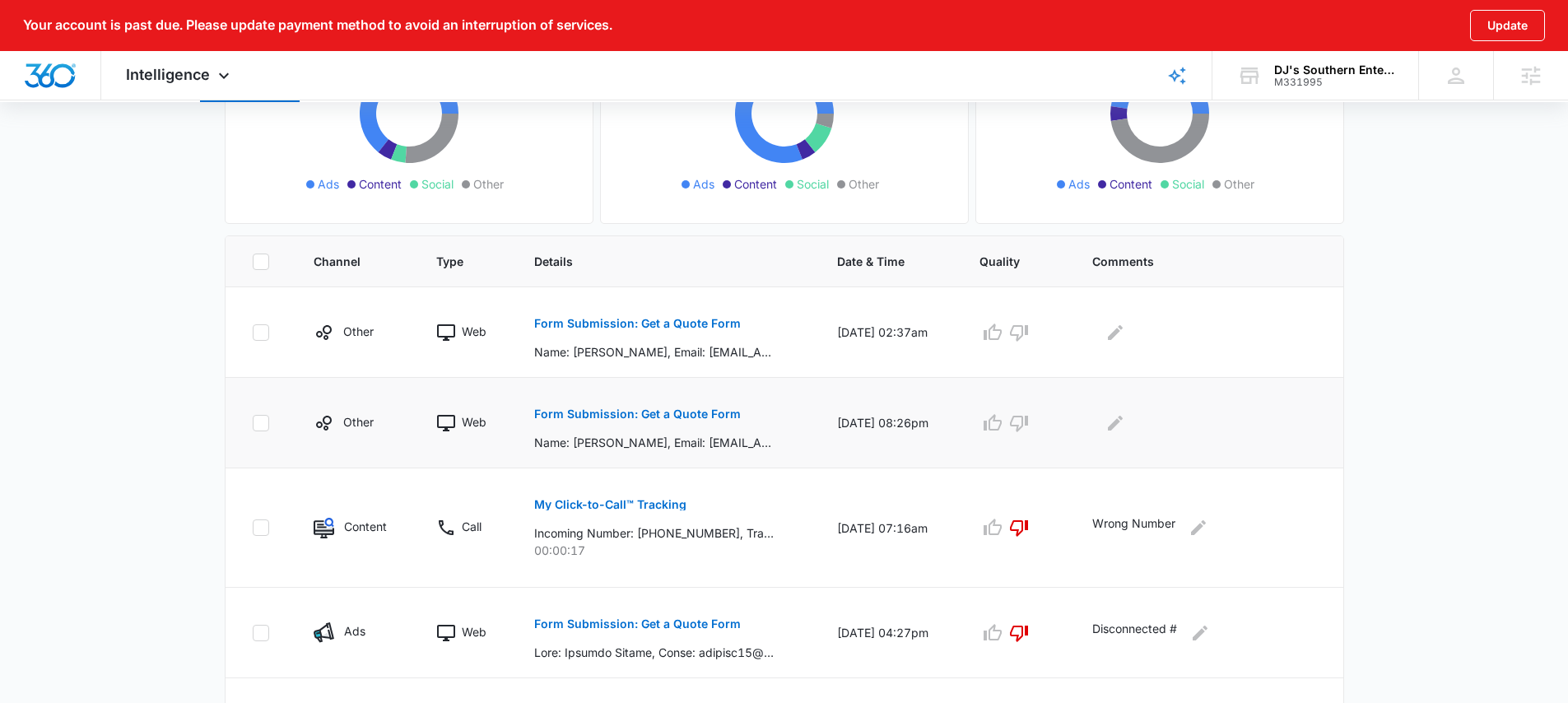
click at [622, 404] on button "Form Submission: Get a Quote Form" at bounding box center [637, 414] width 206 height 40
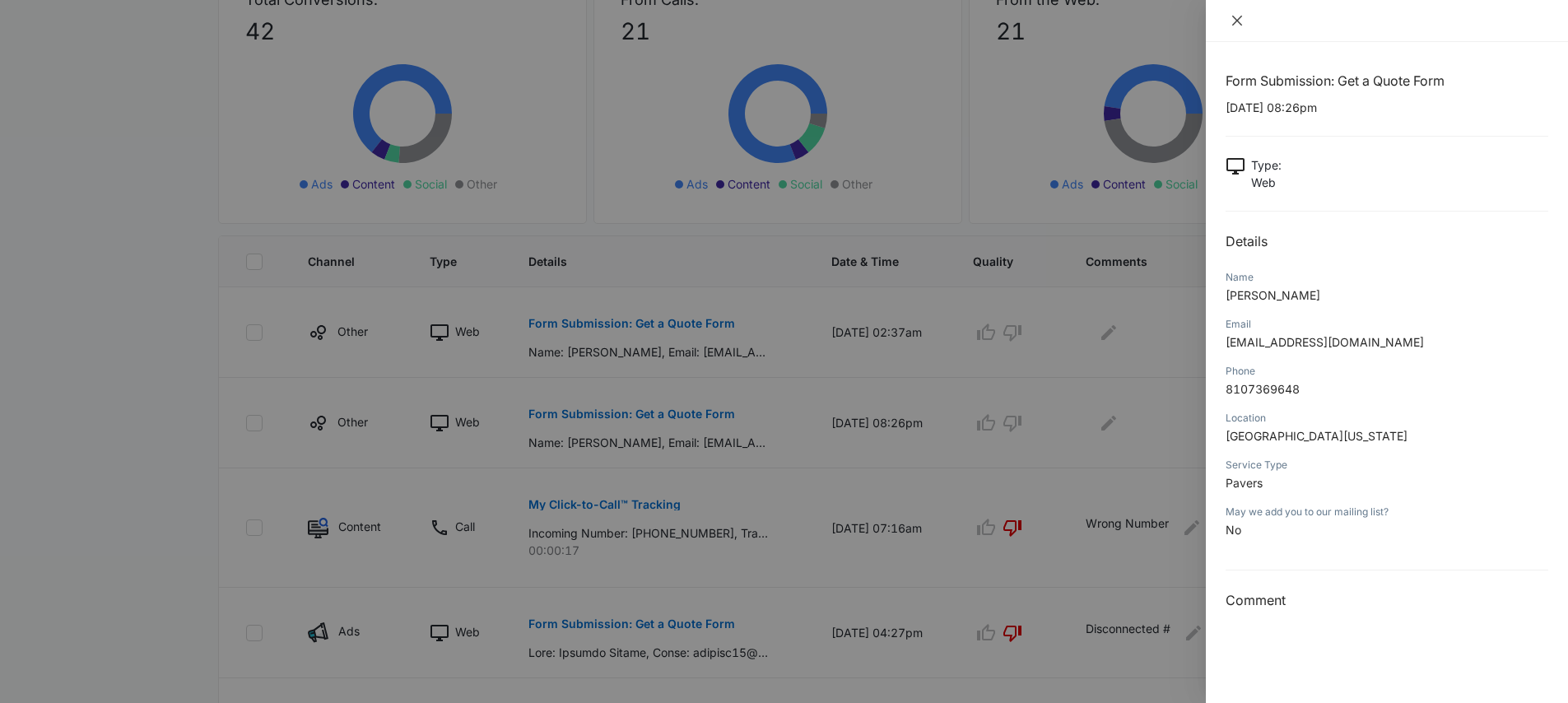
click at [1227, 21] on button "Close" at bounding box center [1238, 20] width 23 height 15
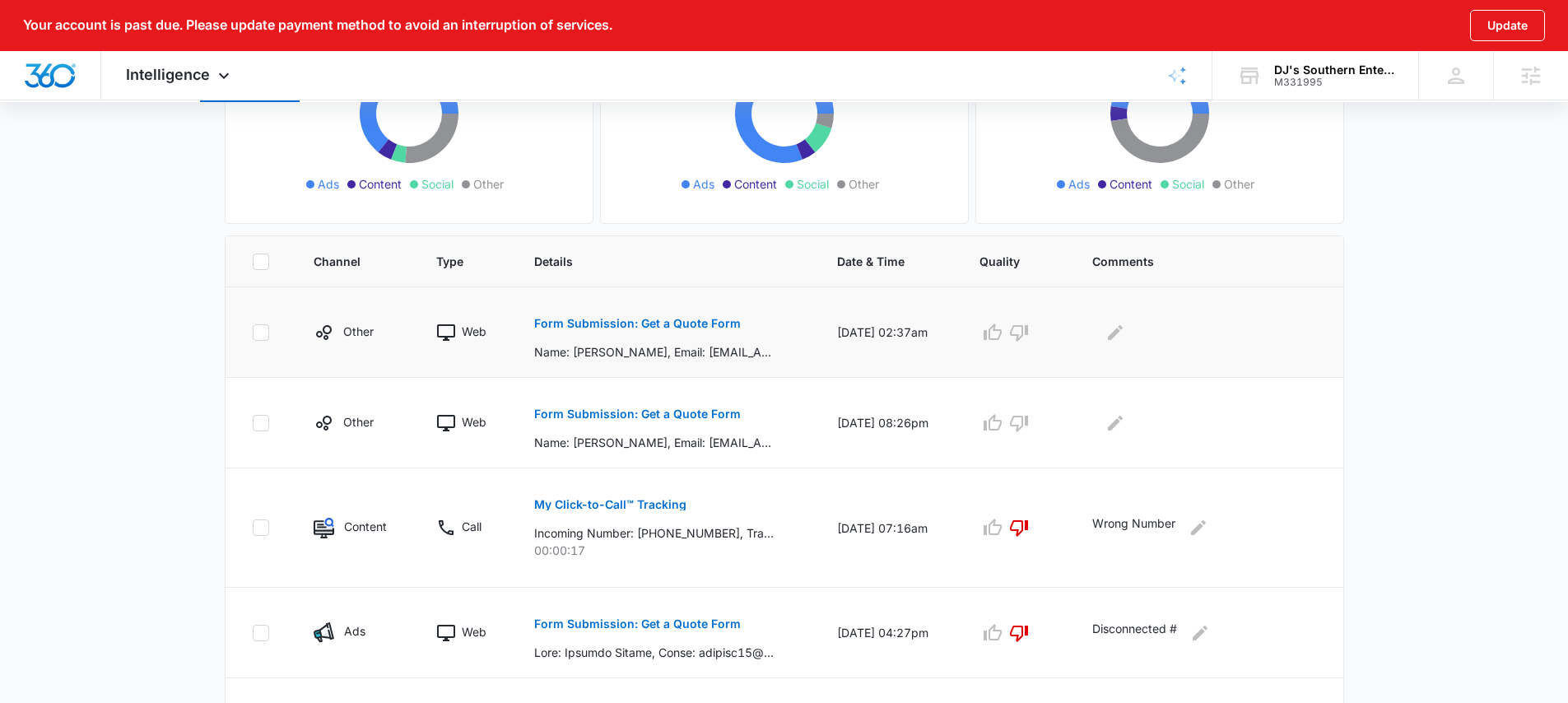
click at [699, 324] on p "Form Submission: Get a Quote Form" at bounding box center [637, 324] width 206 height 12
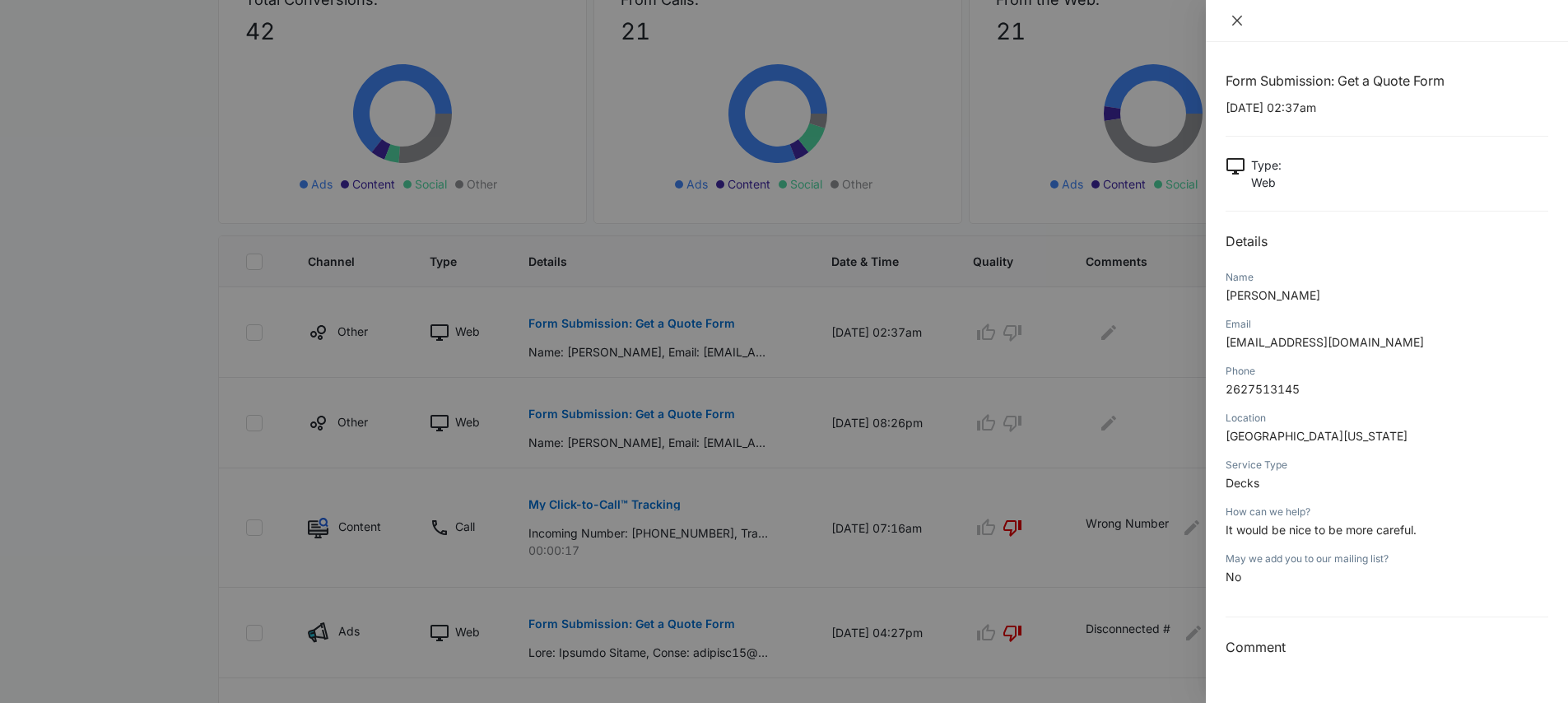
click at [1238, 19] on icon "close" at bounding box center [1237, 20] width 10 height 10
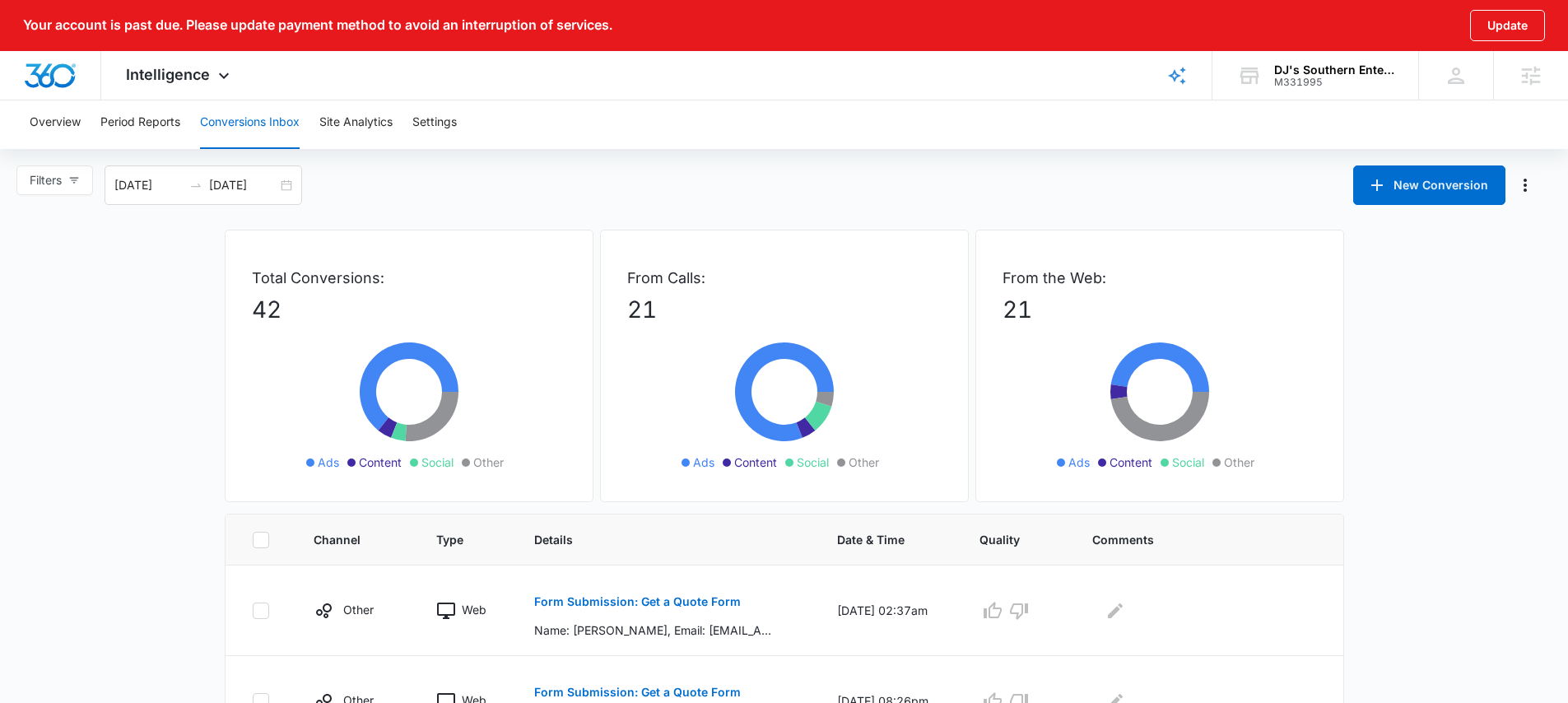
scroll to position [0, 0]
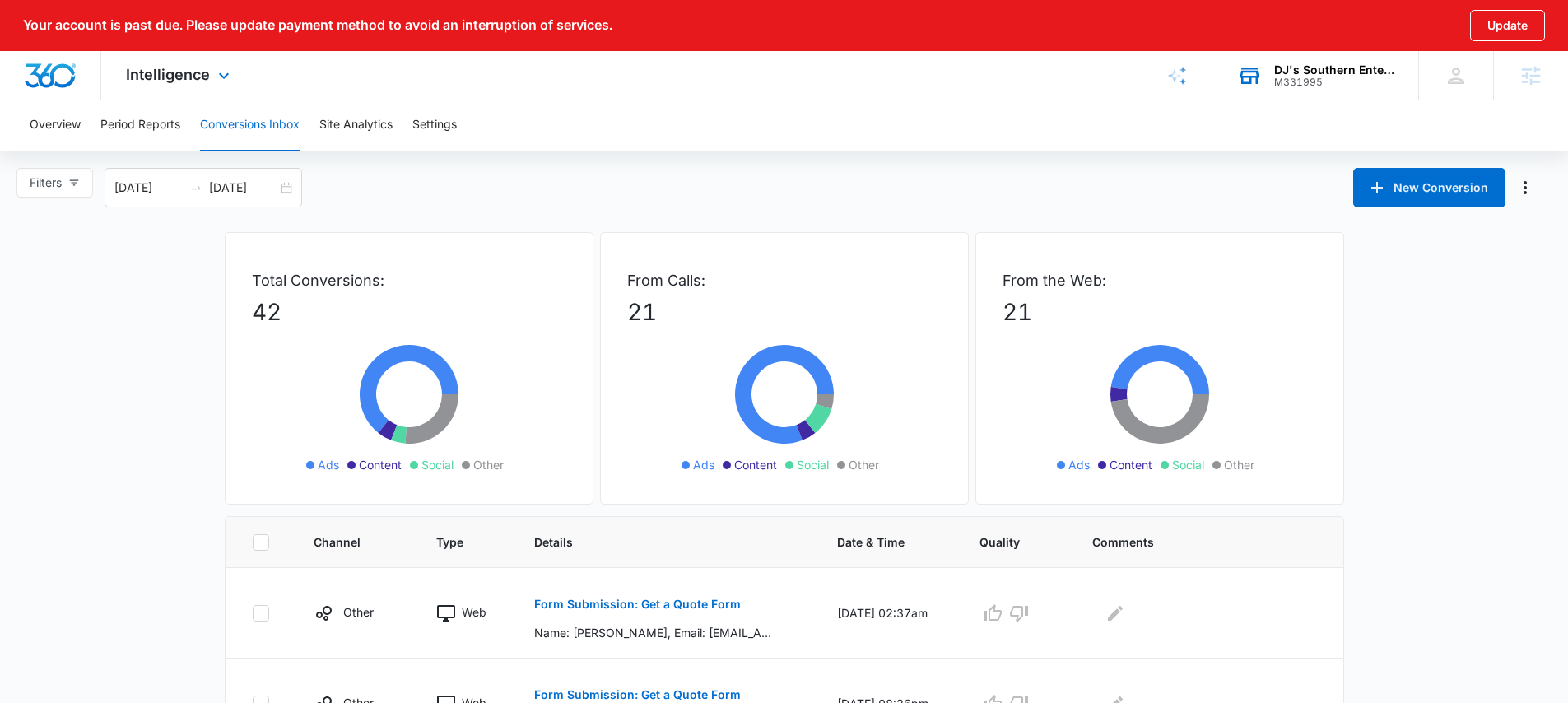
click at [1278, 82] on div "M331995" at bounding box center [1334, 82] width 120 height 12
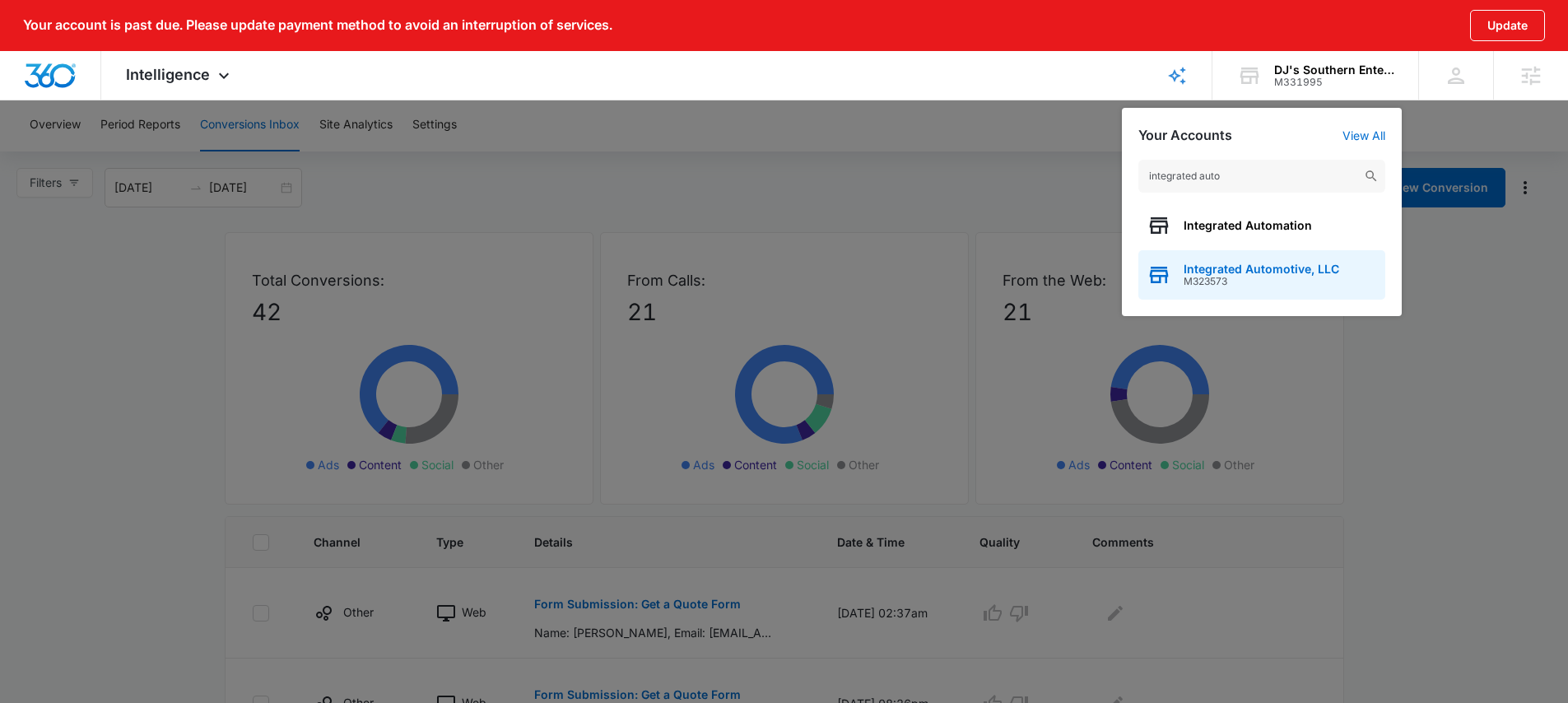
type input "integrated auto"
click at [1257, 271] on span "Integrated Automotive, LLC" at bounding box center [1261, 270] width 156 height 14
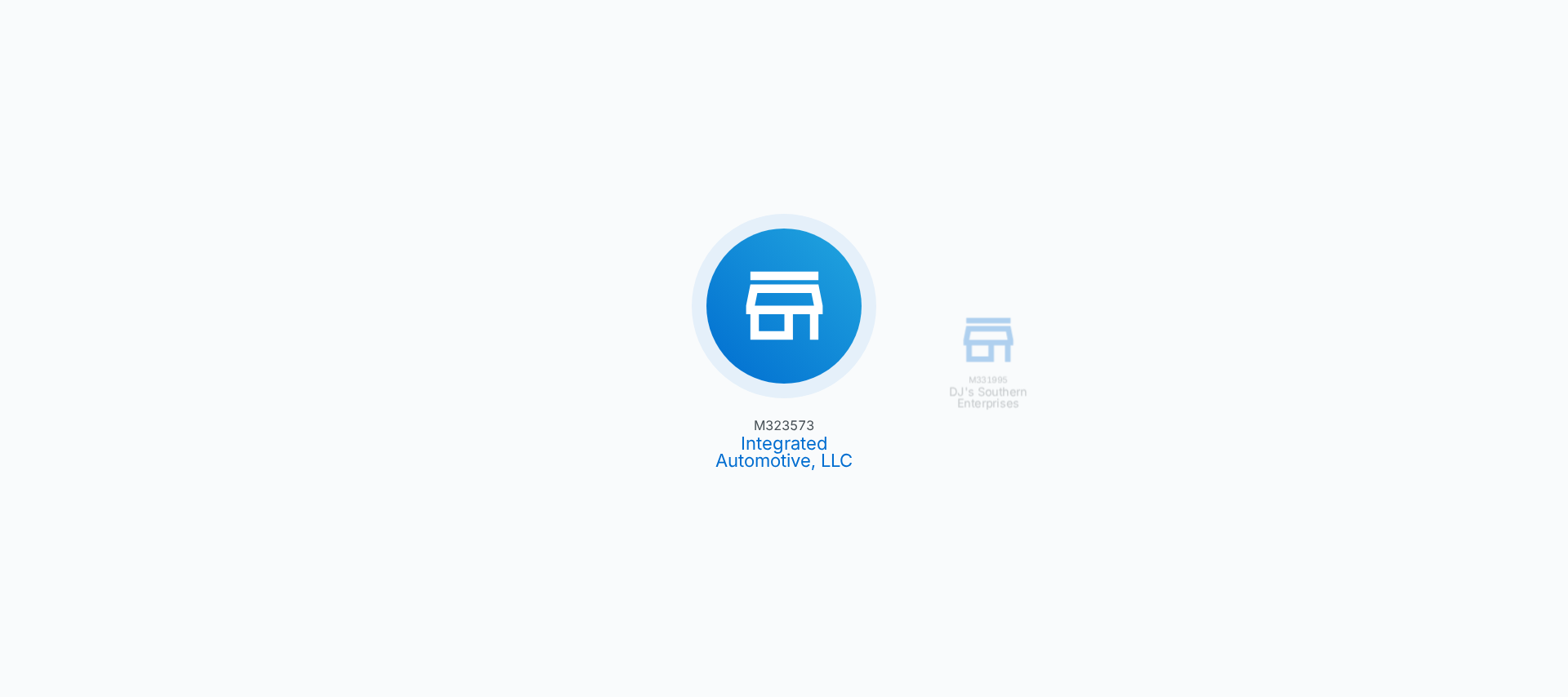
type input "08/29/2025"
type input "09/28/2025"
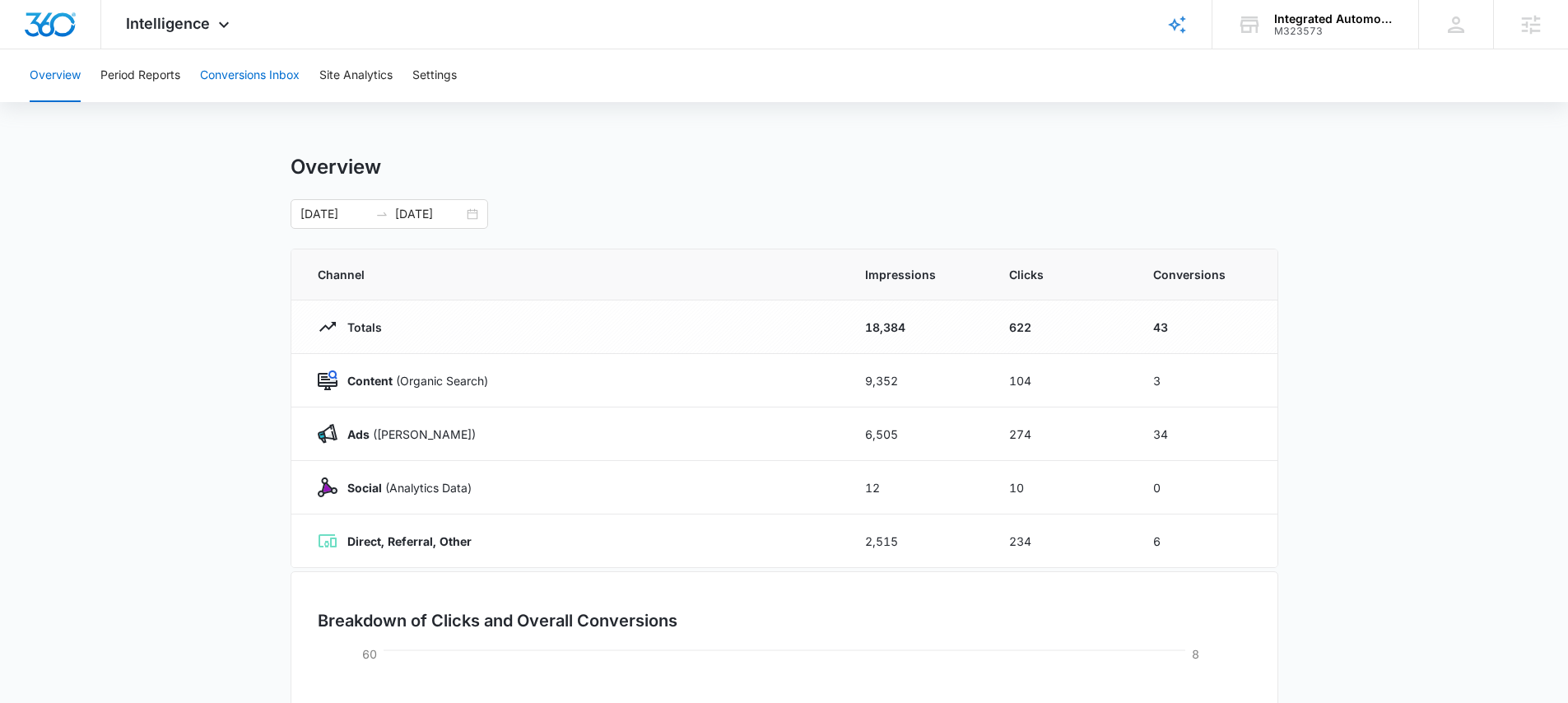
click at [254, 75] on button "Conversions Inbox" at bounding box center [249, 76] width 100 height 52
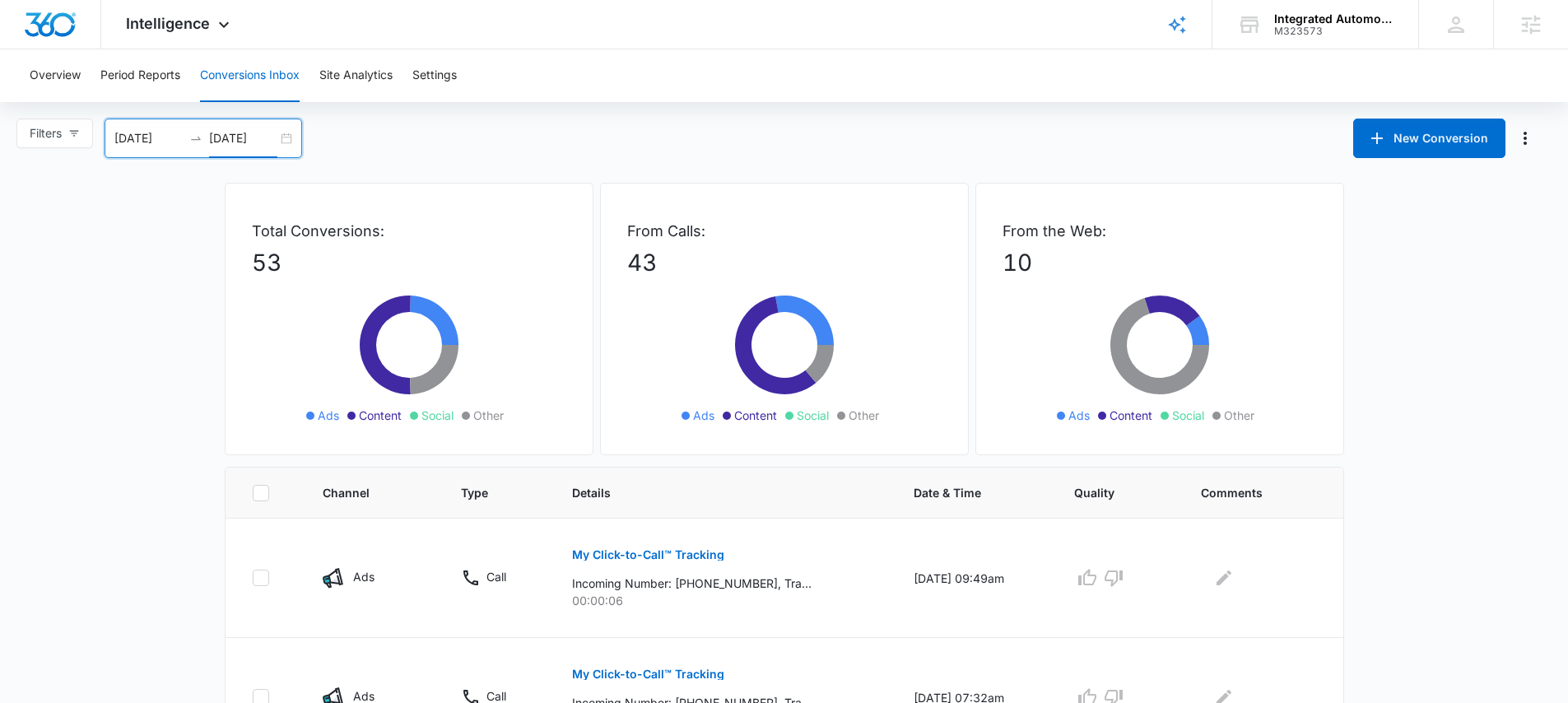
click at [277, 140] on input "10/03/2025" at bounding box center [243, 138] width 68 height 18
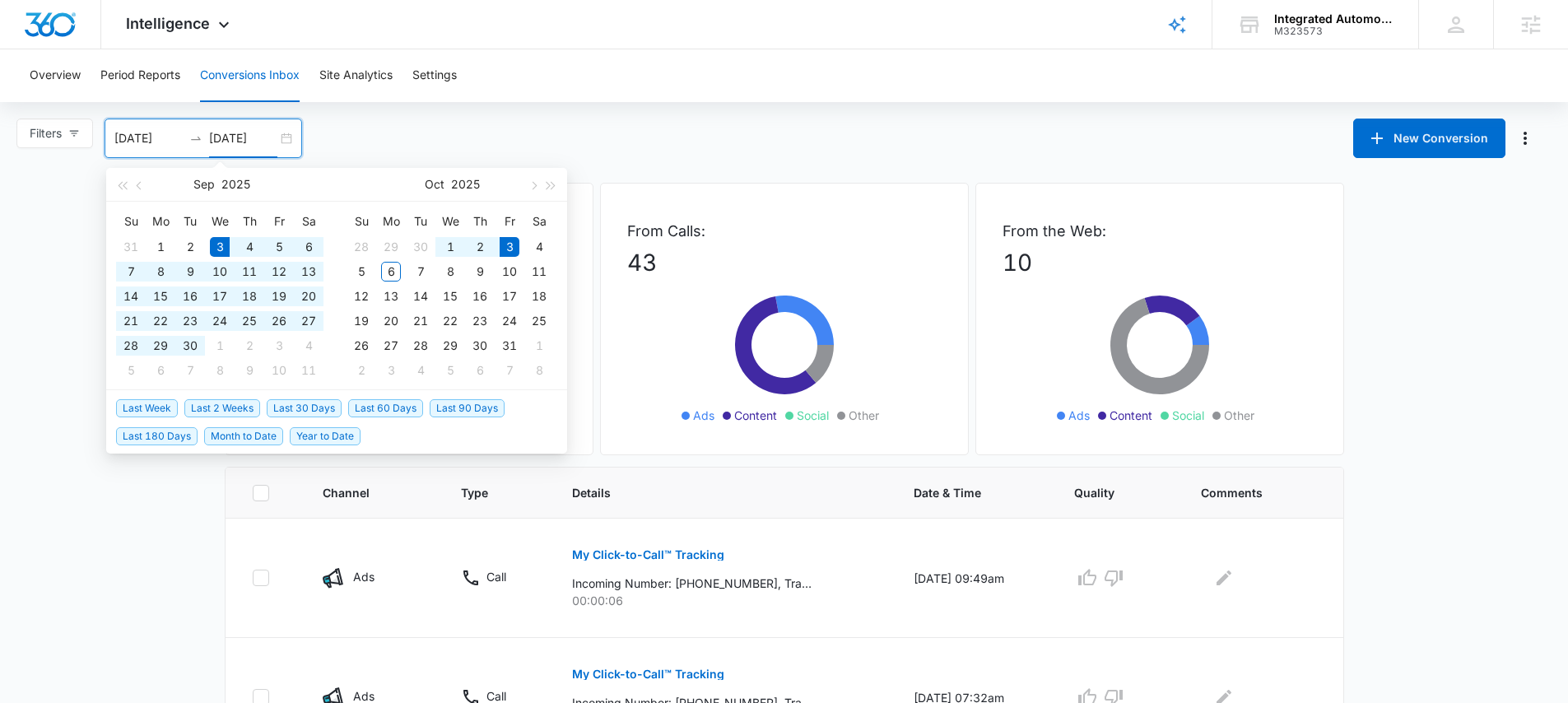
click at [244, 140] on input "10/03/2025" at bounding box center [243, 138] width 68 height 18
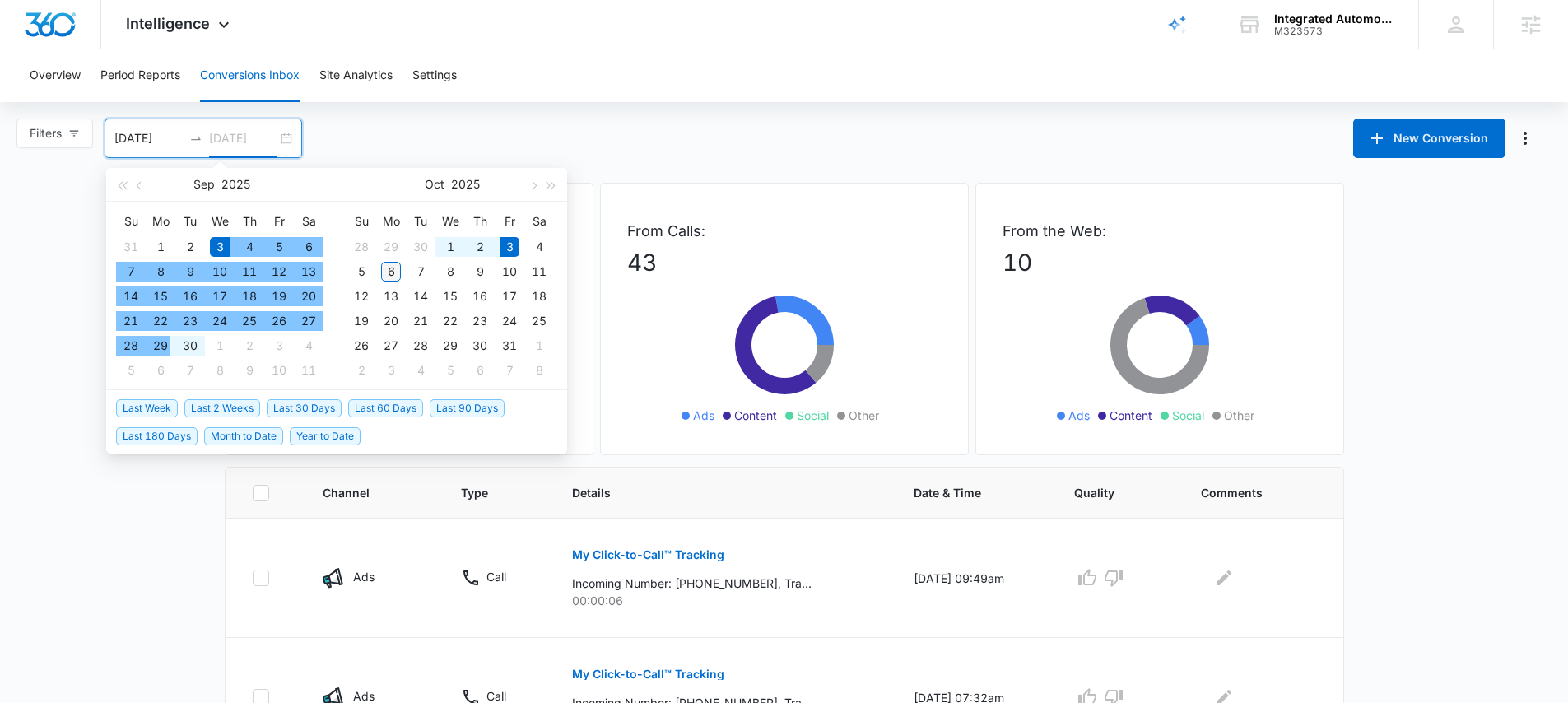
type input "10/06/2025"
click at [389, 272] on div "6" at bounding box center [391, 272] width 19 height 19
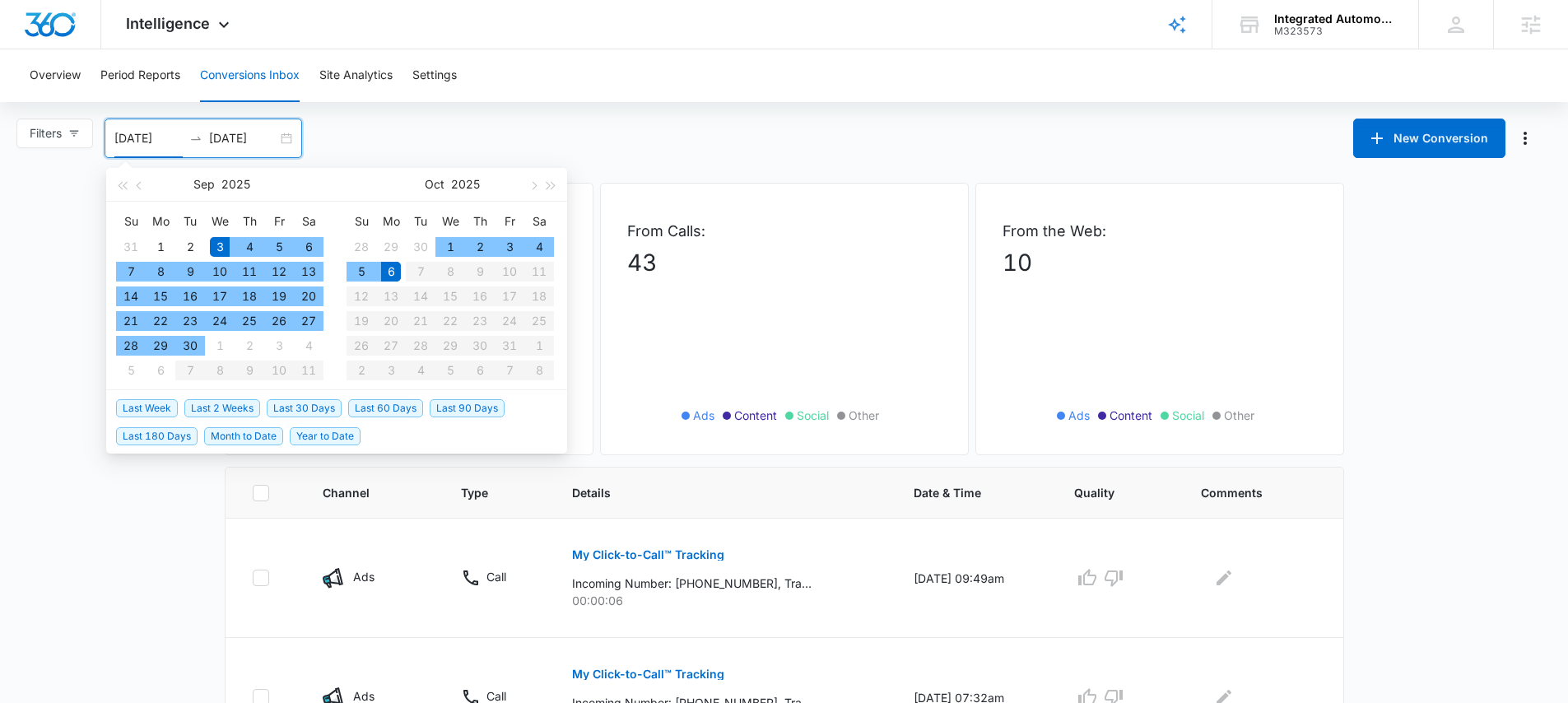
type input "09/03/2025"
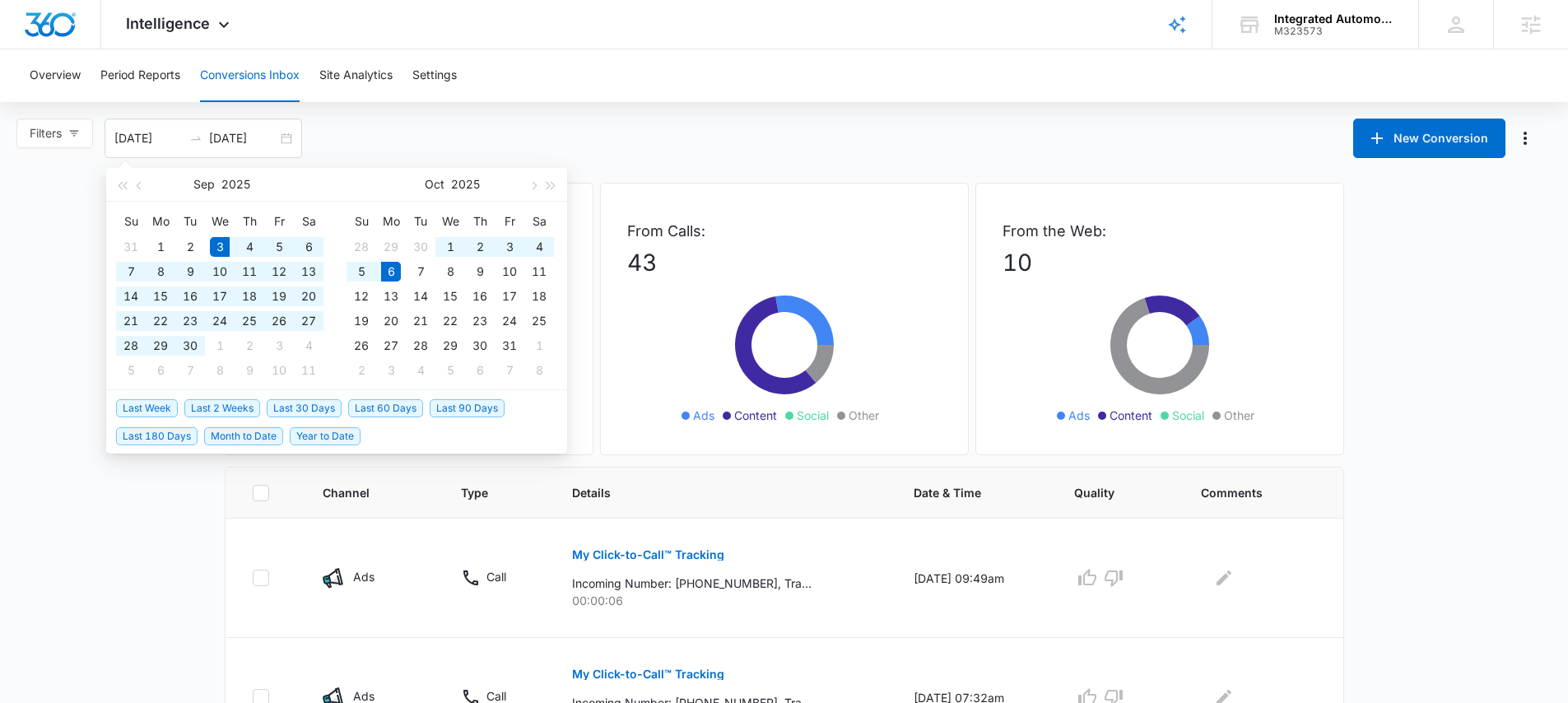
click at [380, 133] on div "Filters 09/03/2025 10/06/2025 New Conversion Sep 2025 Su Mo Tu We Th Fr Sa 31 1…" at bounding box center [784, 138] width 1568 height 40
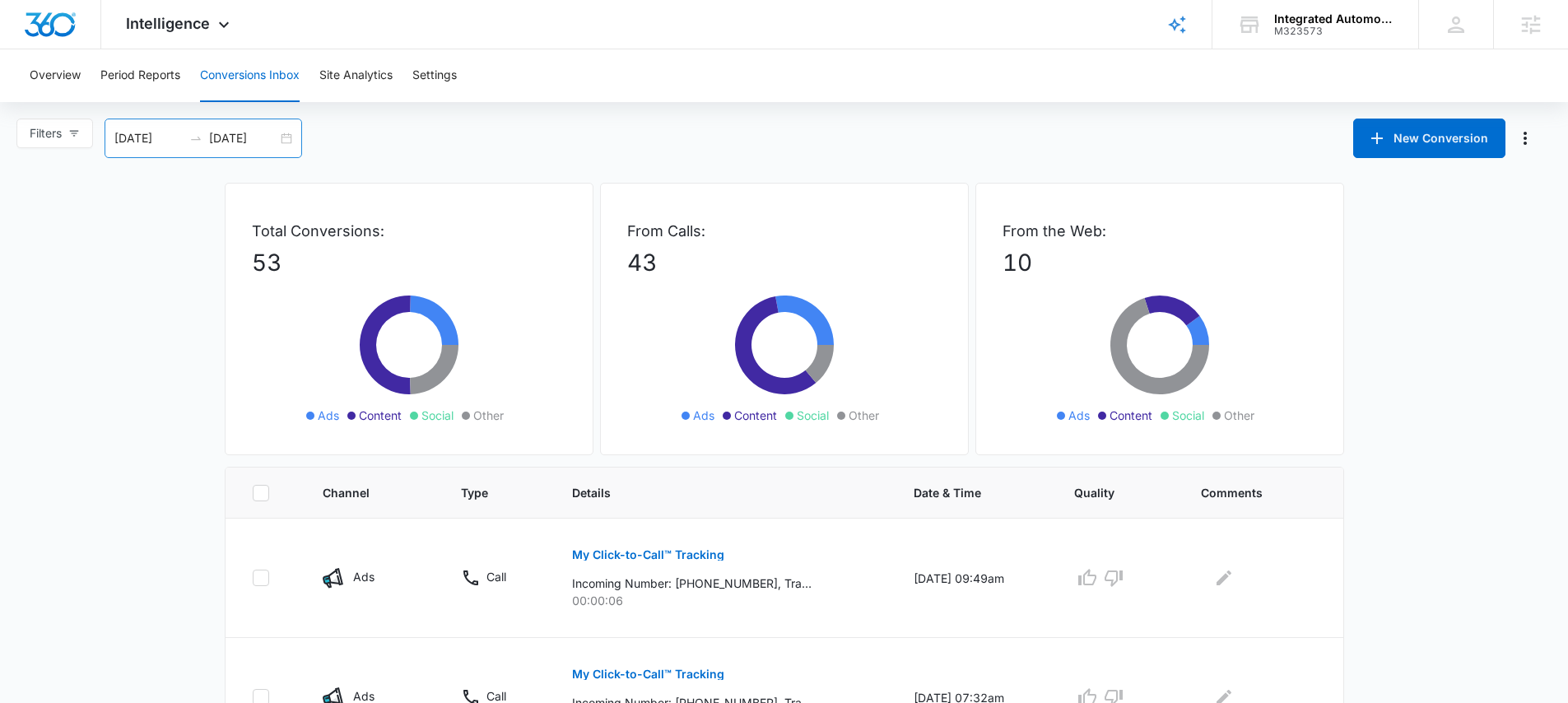
click at [289, 137] on div "09/03/2025 10/06/2025" at bounding box center [204, 138] width 198 height 40
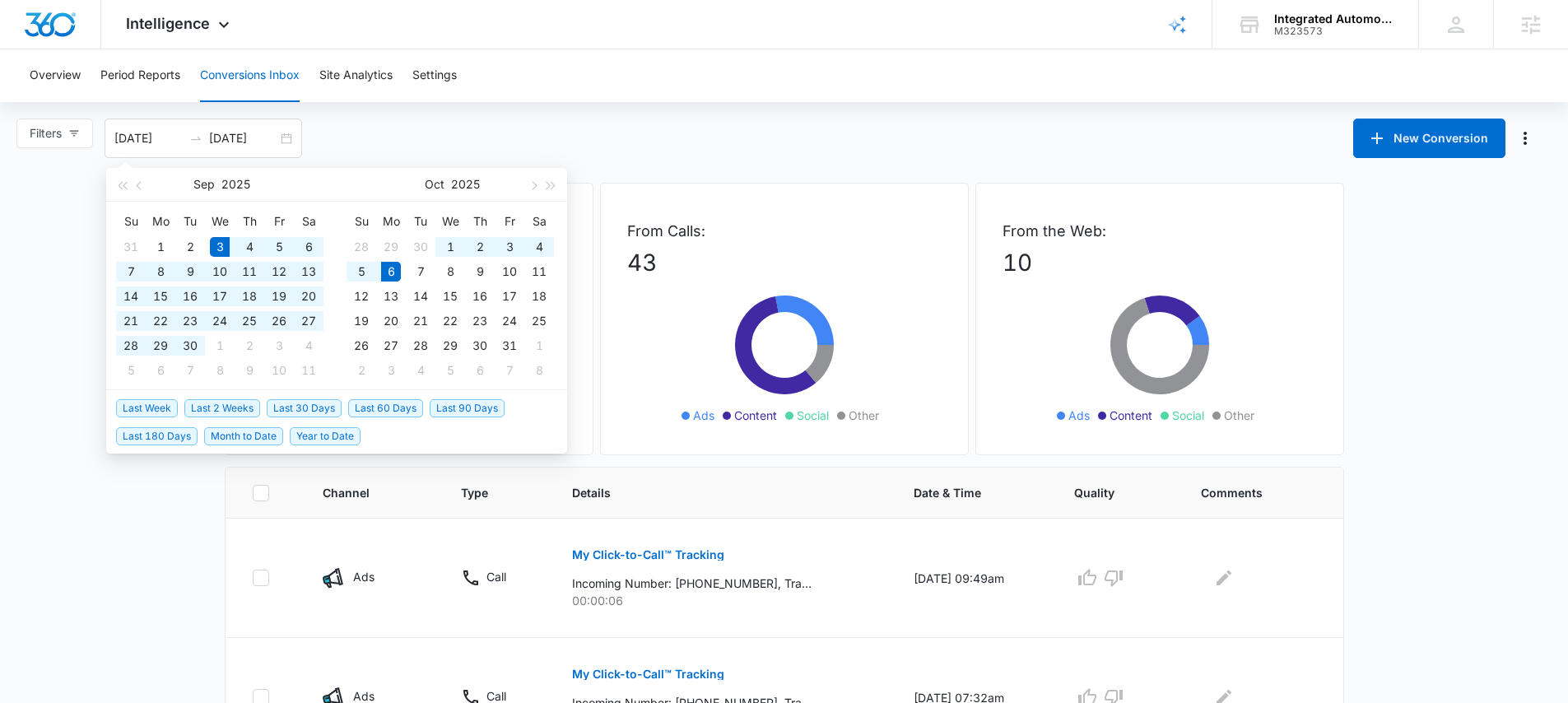
click at [600, 144] on div "Filters 09/03/2025 10/06/2025 New Conversion Sep 2025 Su Mo Tu We Th Fr Sa 31 1…" at bounding box center [784, 138] width 1568 height 40
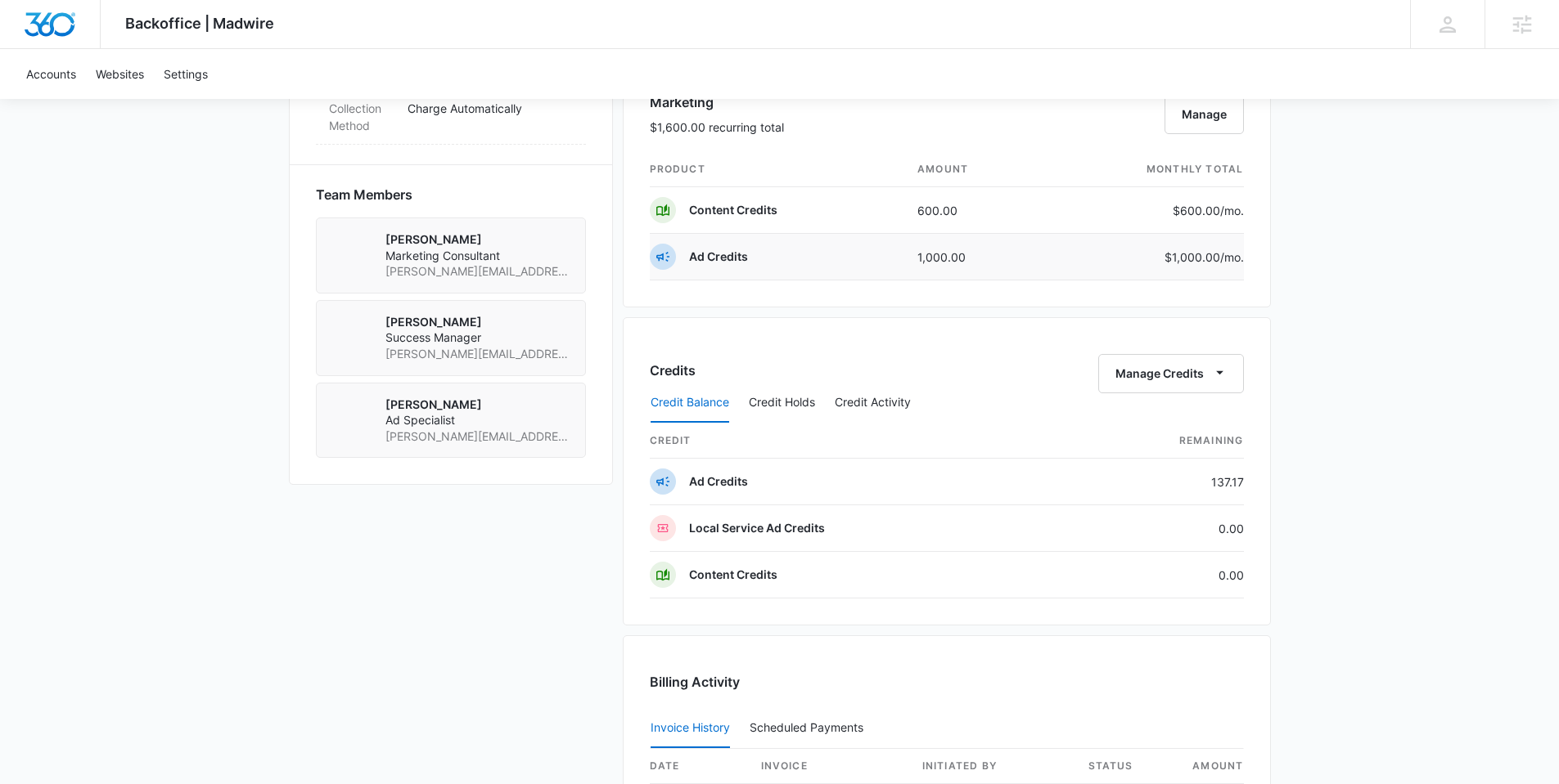
scroll to position [1577, 0]
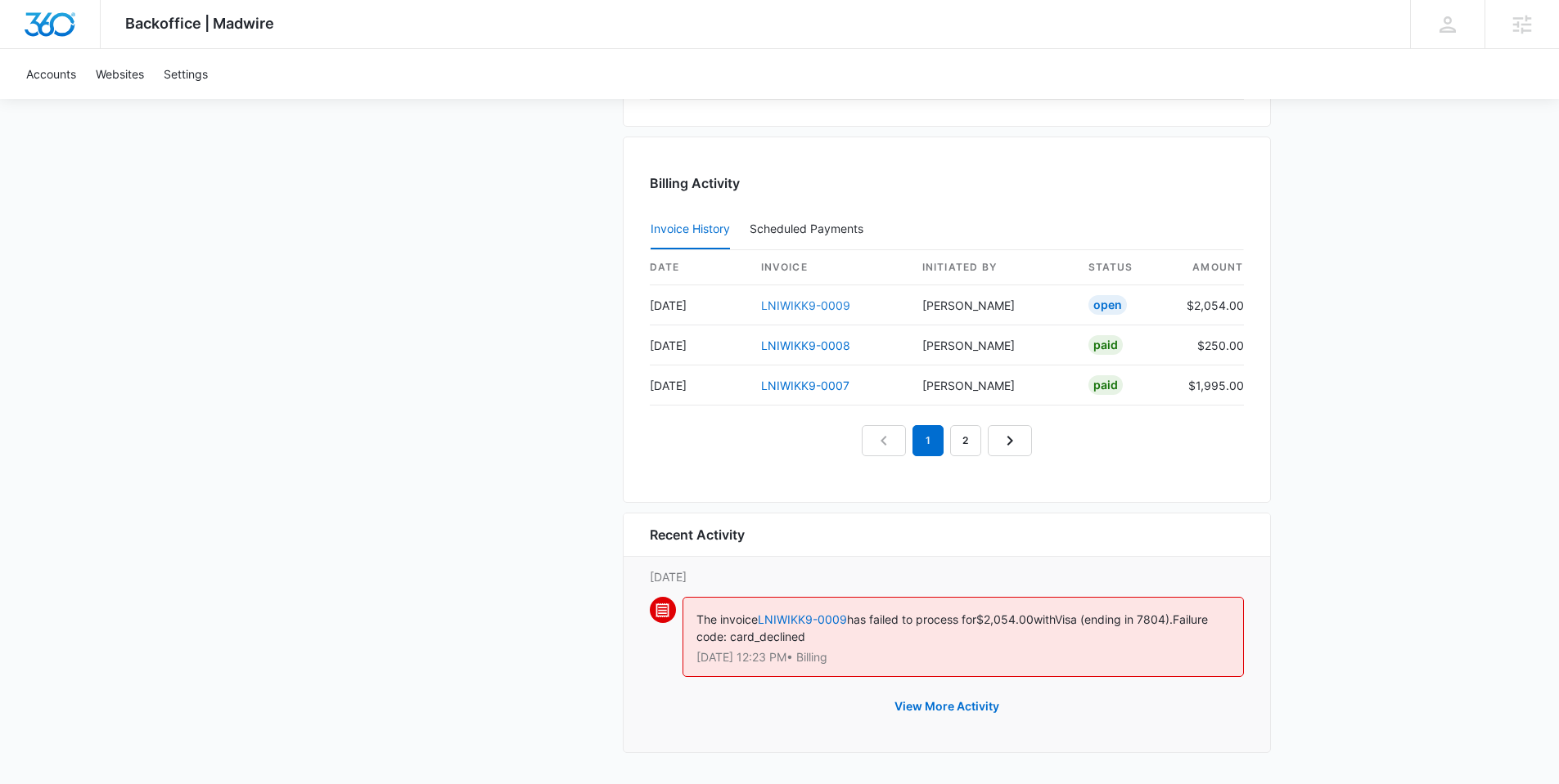
click at [806, 305] on link "LNIWIKK9-0009" at bounding box center [806, 305] width 90 height 13
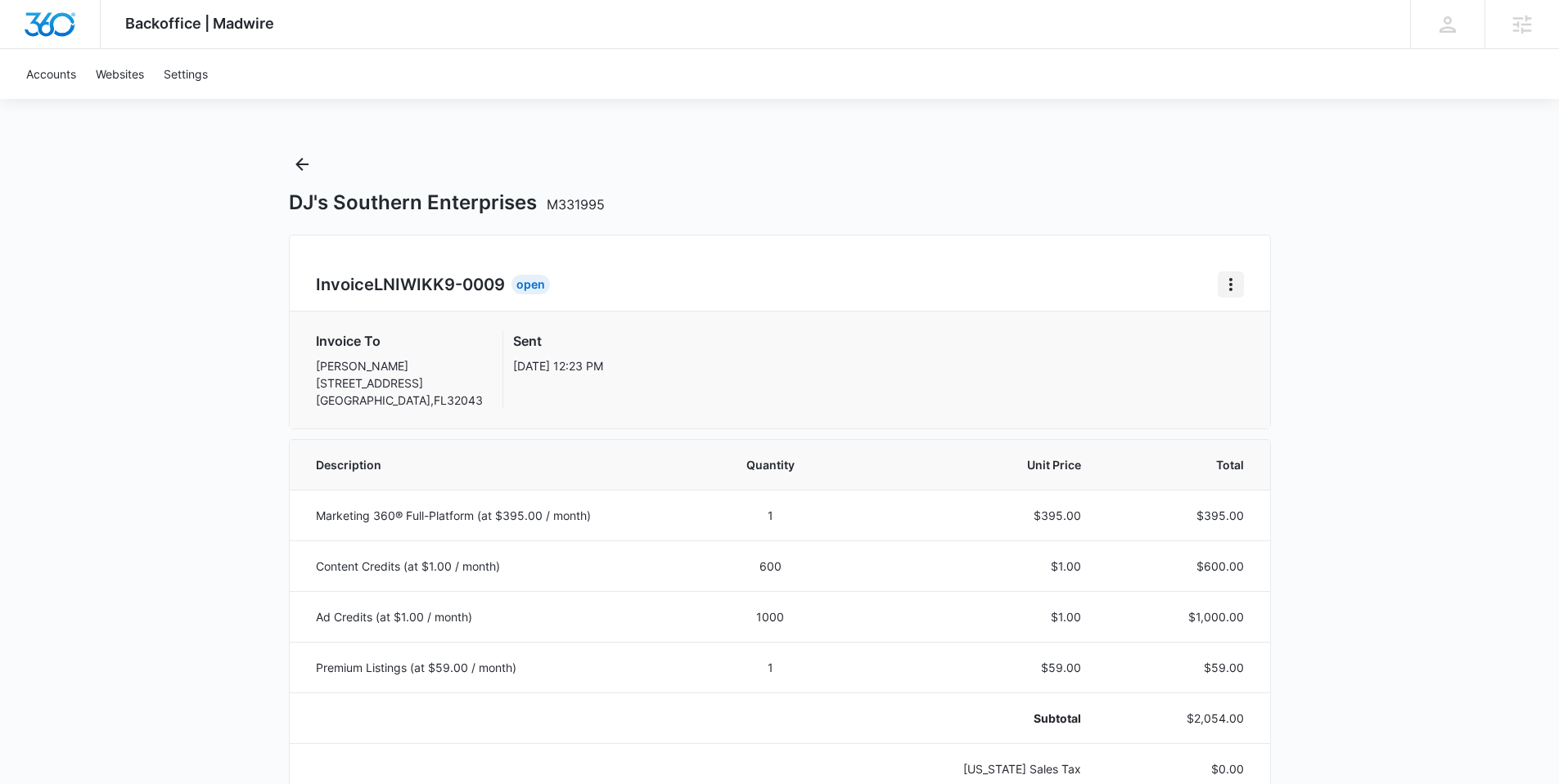
click at [1226, 280] on icon "Home" at bounding box center [1230, 284] width 19 height 19
click at [1274, 330] on link "Download Invoice" at bounding box center [1285, 329] width 95 height 13
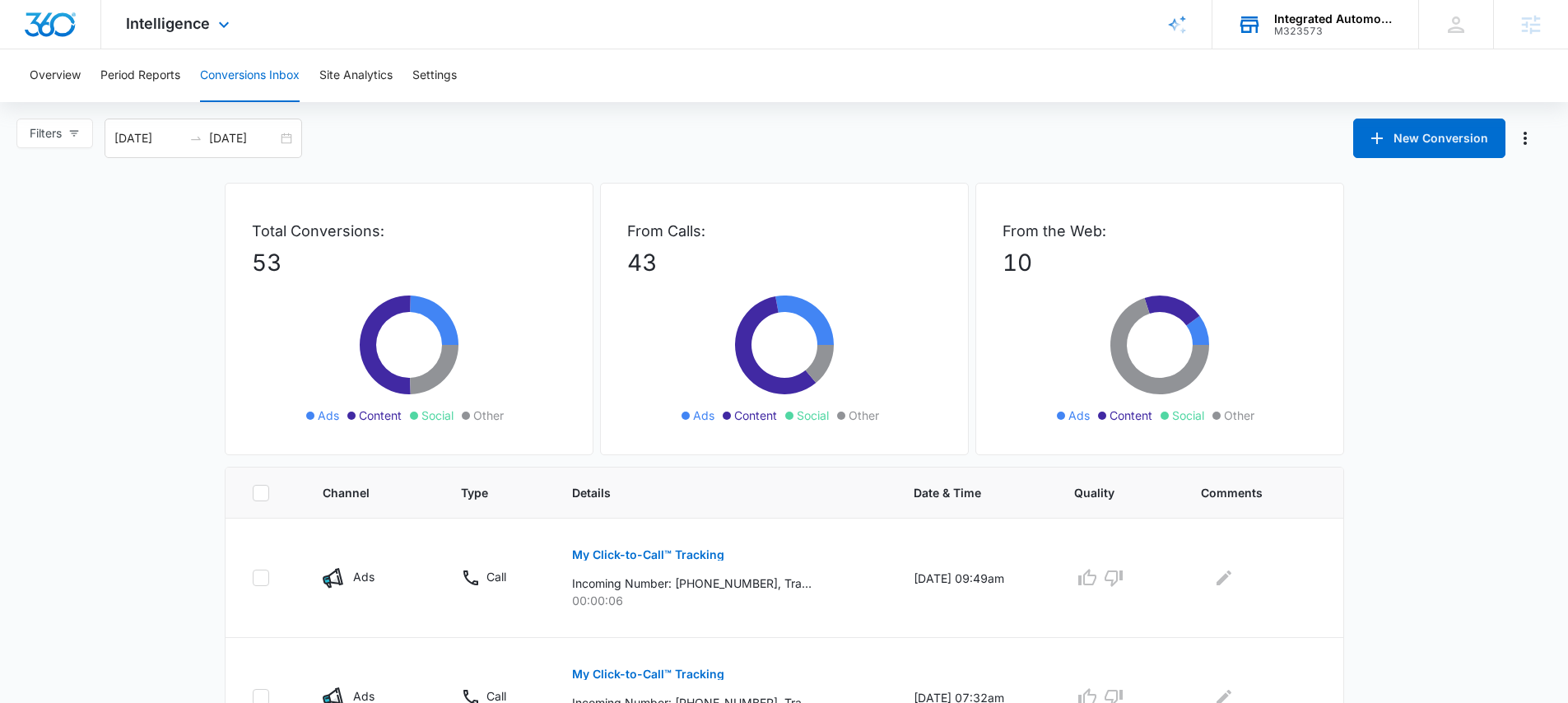
click at [1312, 3] on div "Integrated Automotive, LLC M323573 Your Accounts View All" at bounding box center [1315, 24] width 205 height 48
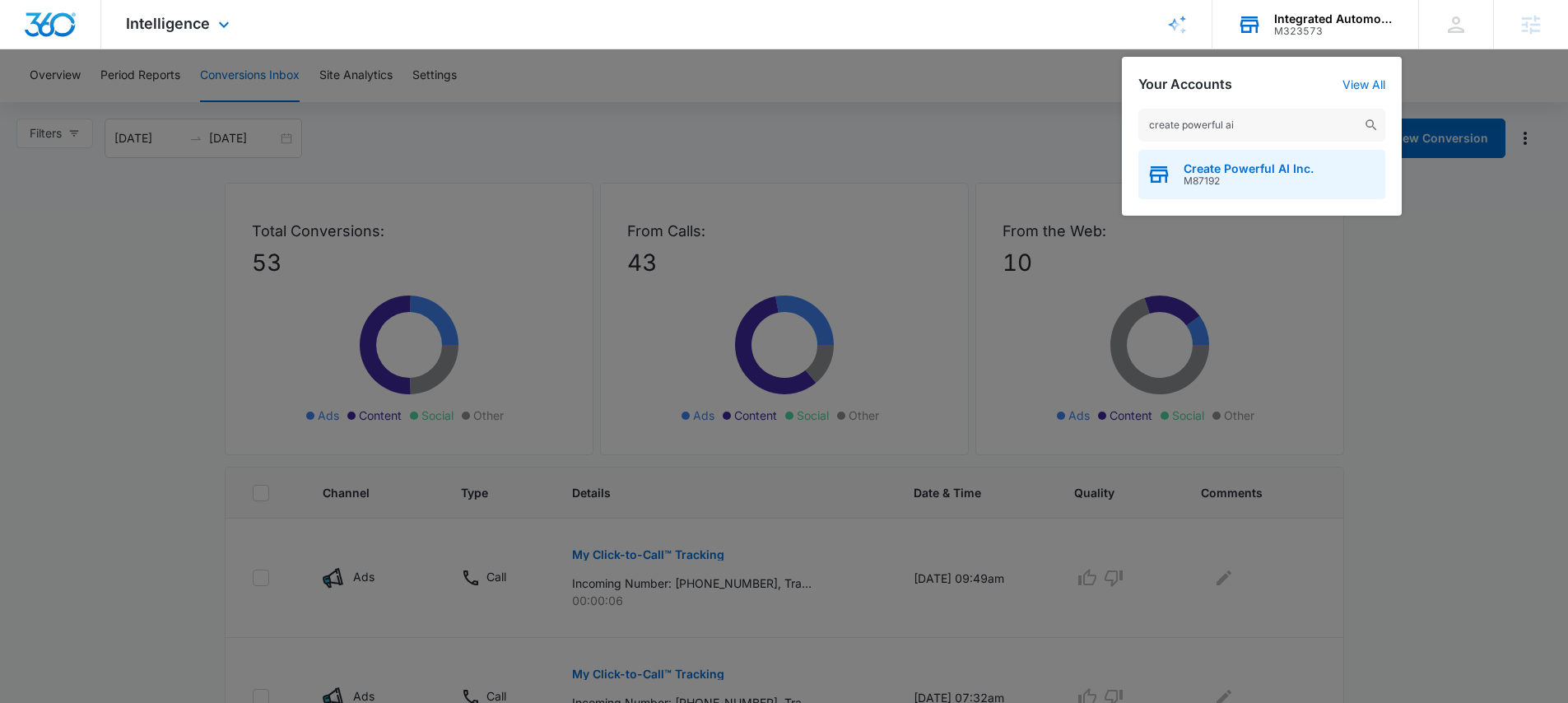
type input "create powerful ai"
click at [1270, 162] on span "Create Powerful AI Inc." at bounding box center [1248, 169] width 130 height 14
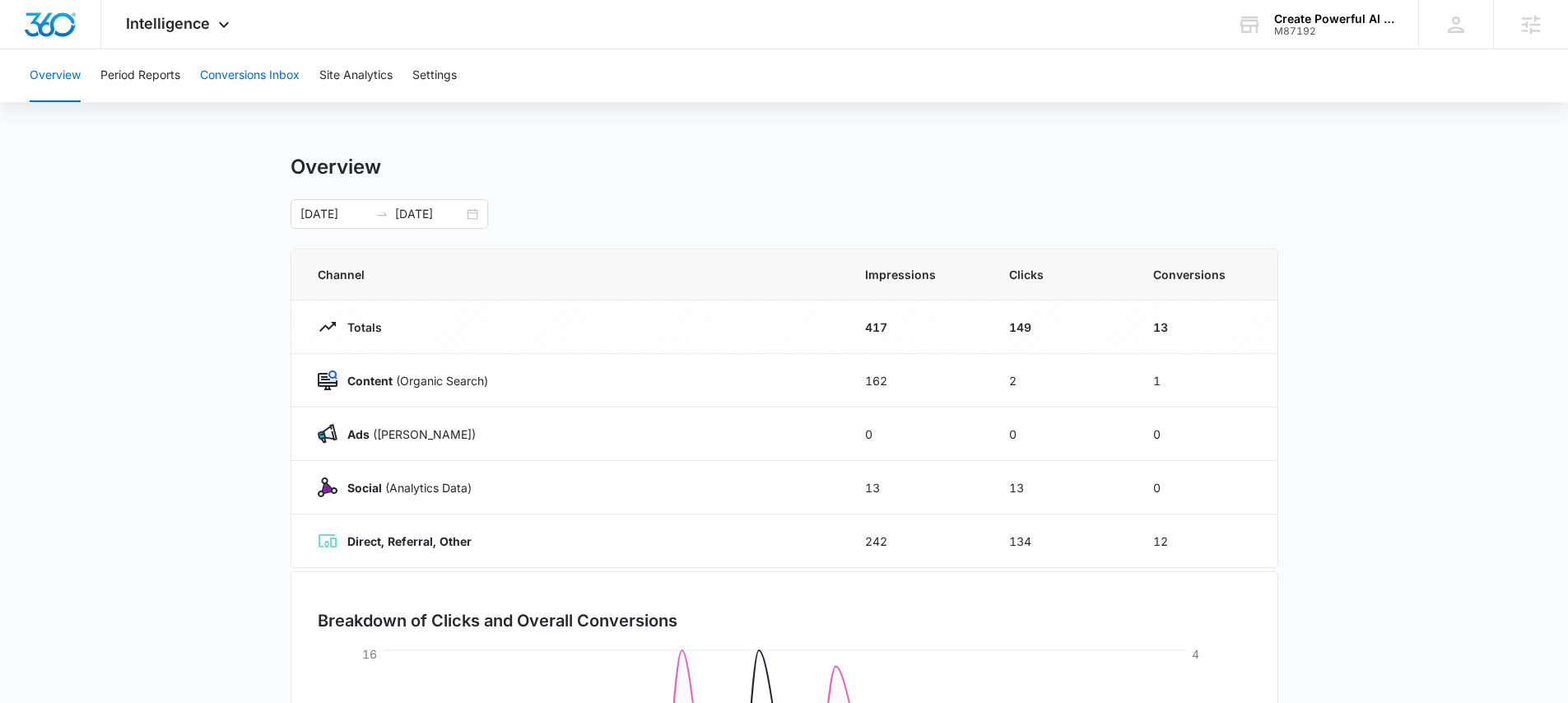
click at [259, 64] on button "Conversions Inbox" at bounding box center [249, 76] width 100 height 52
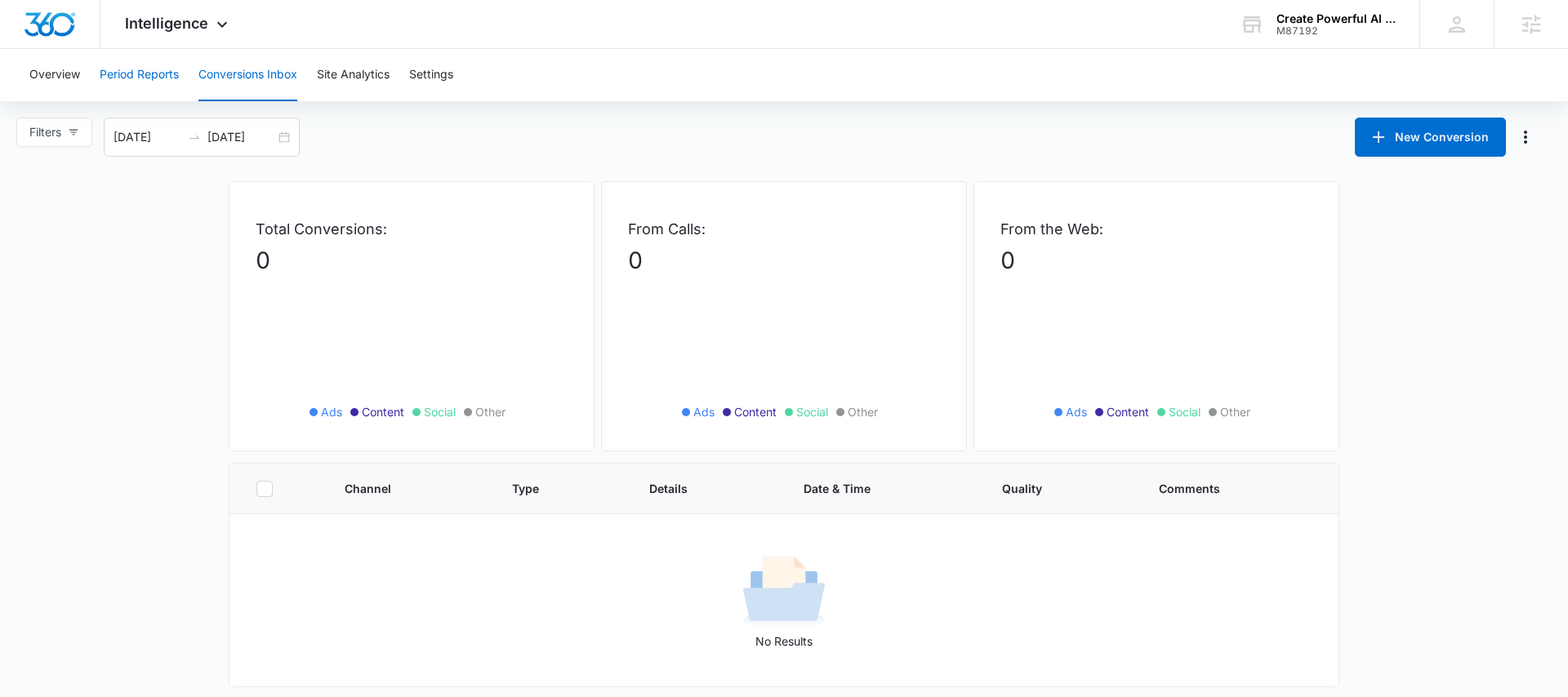
click at [149, 74] on button "Period Reports" at bounding box center [139, 75] width 79 height 52
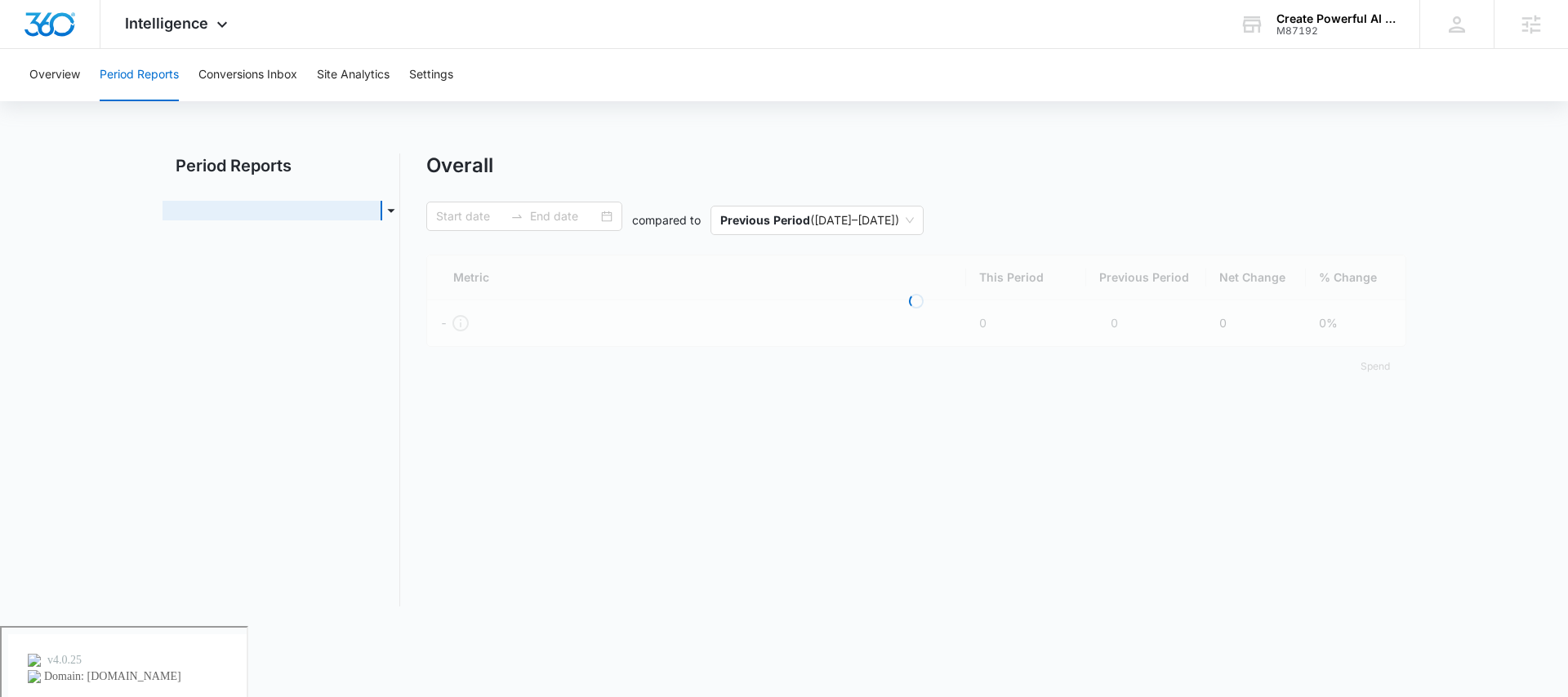
type input "09/05/2025"
type input "10/05/2025"
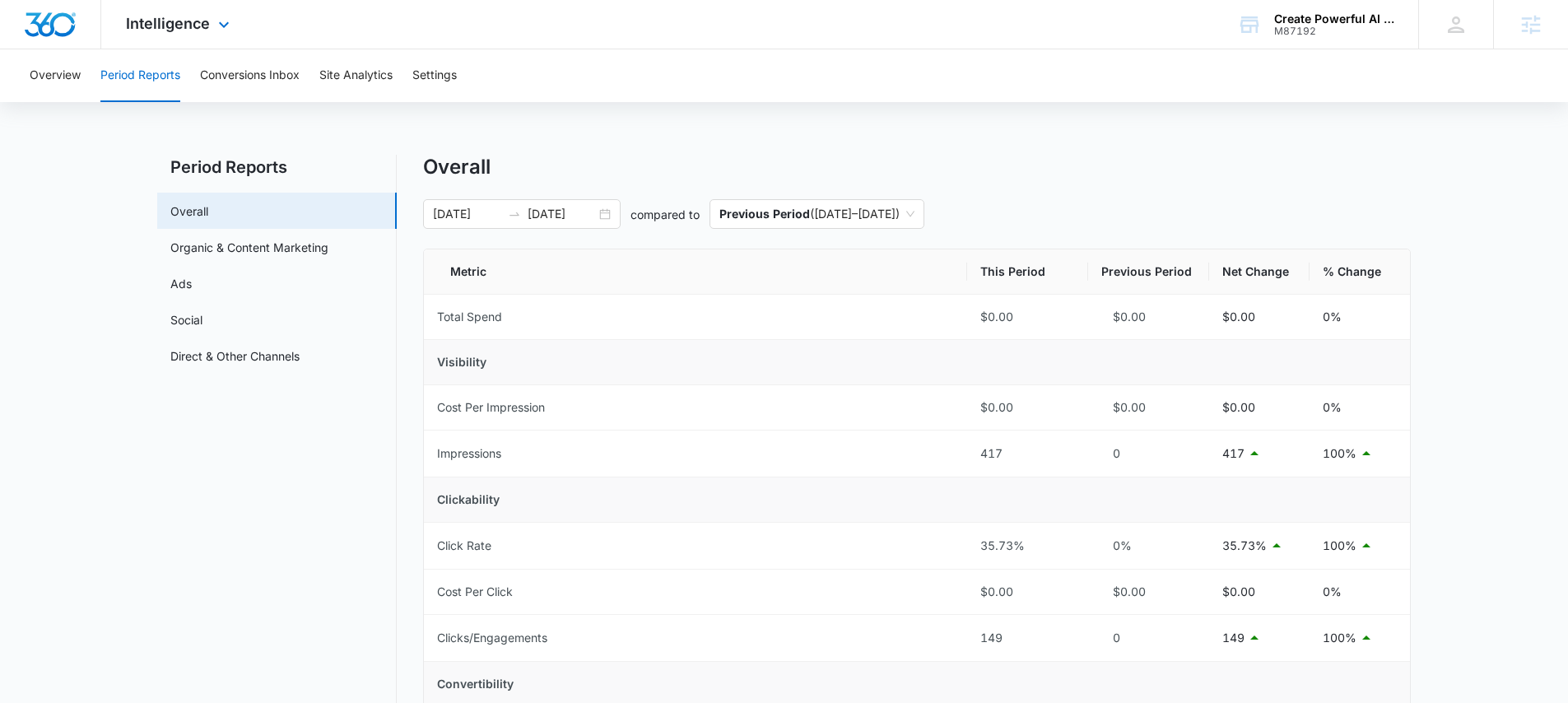
click at [185, 37] on div "Intelligence Apps Reputation Forms CRM Email Social POS Content Ads Intelligenc…" at bounding box center [179, 24] width 157 height 48
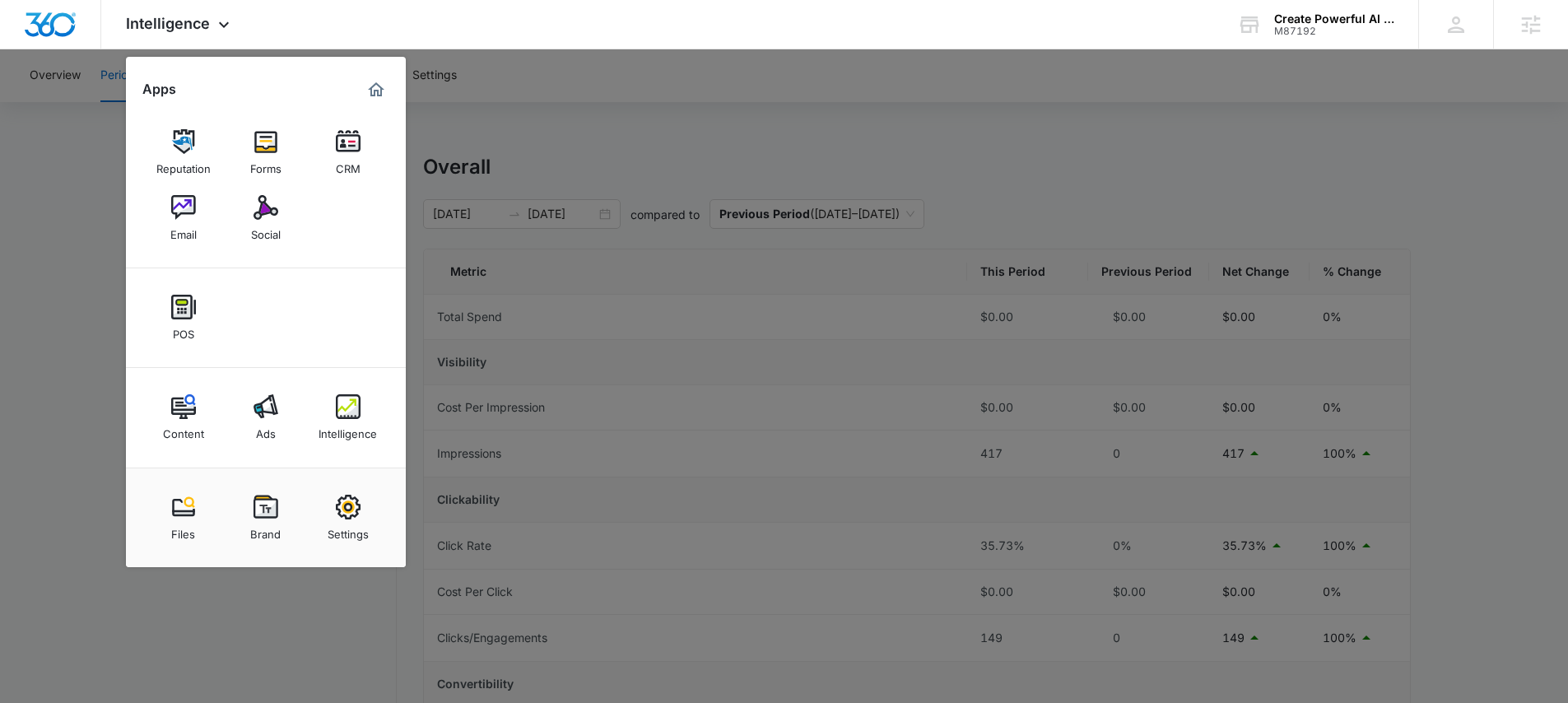
click at [68, 210] on div at bounding box center [784, 351] width 1568 height 703
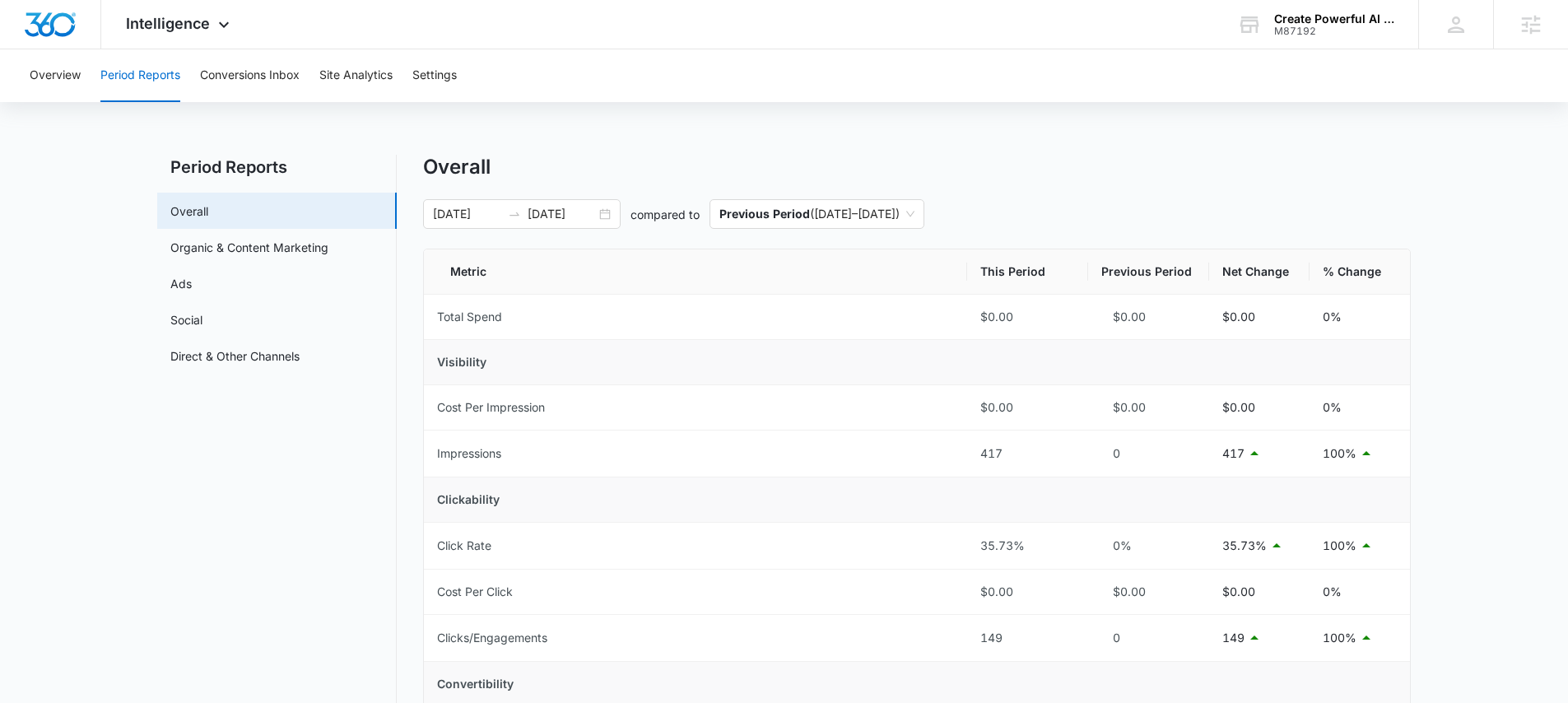
click at [84, 74] on div "Overview Period Reports Conversions Inbox Site Analytics Settings" at bounding box center [783, 76] width 1528 height 52
click at [79, 85] on button "Overview" at bounding box center [55, 76] width 51 height 52
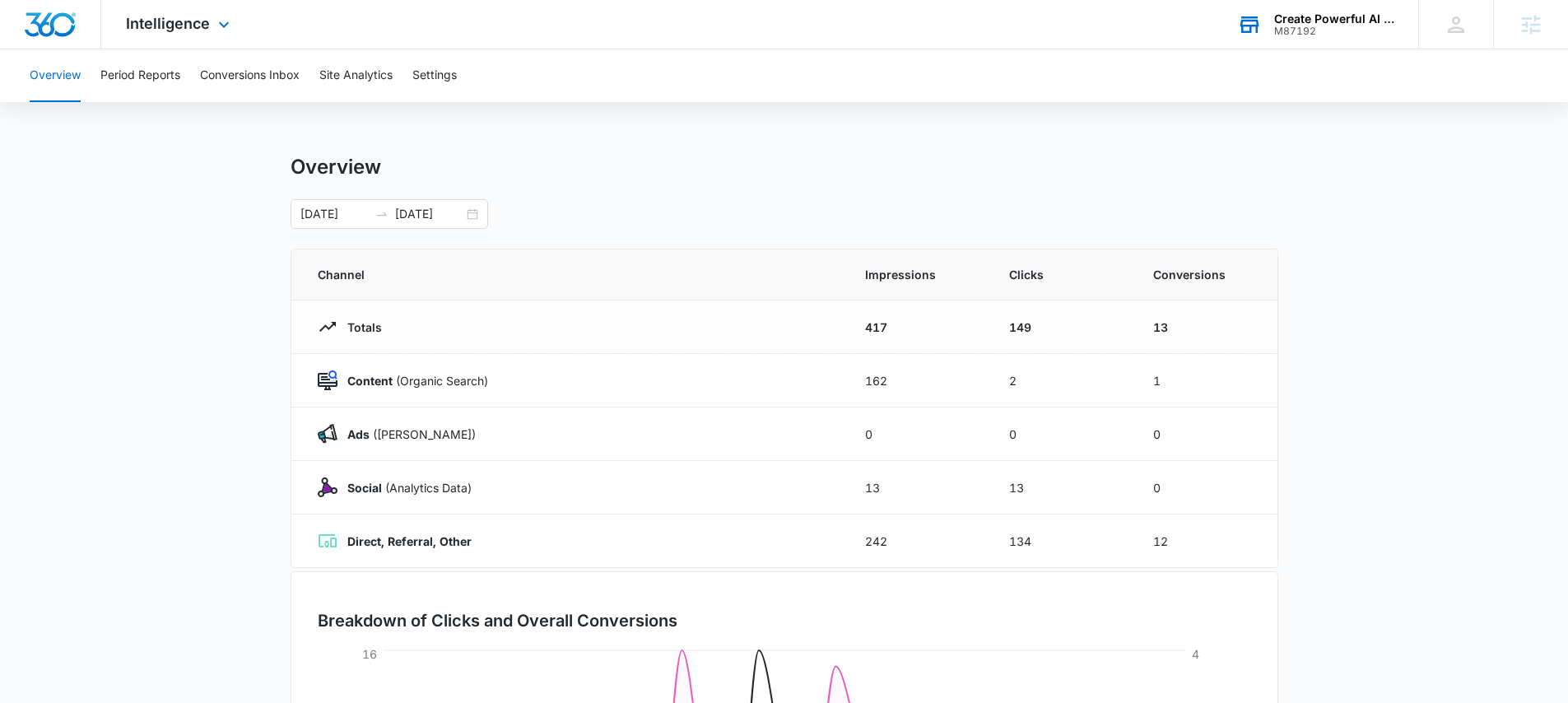
click at [1313, 21] on div "Create Powerful AI Inc." at bounding box center [1334, 19] width 120 height 14
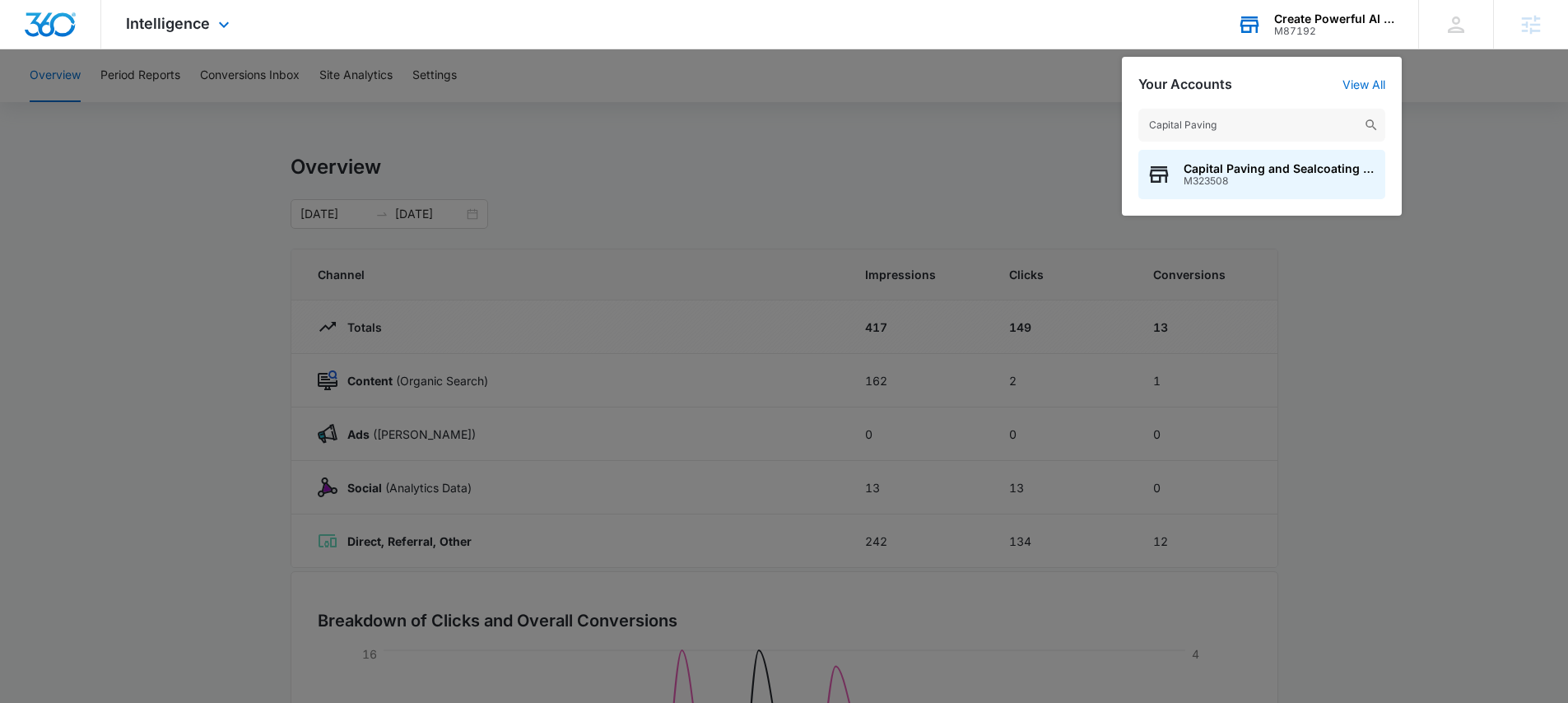
click at [1275, 135] on input "Capital Paving" at bounding box center [1262, 125] width 247 height 33
type input "Capital Paving"
click at [1265, 191] on div "Capital Paving and Sealcoating LLC M323508" at bounding box center [1262, 175] width 247 height 49
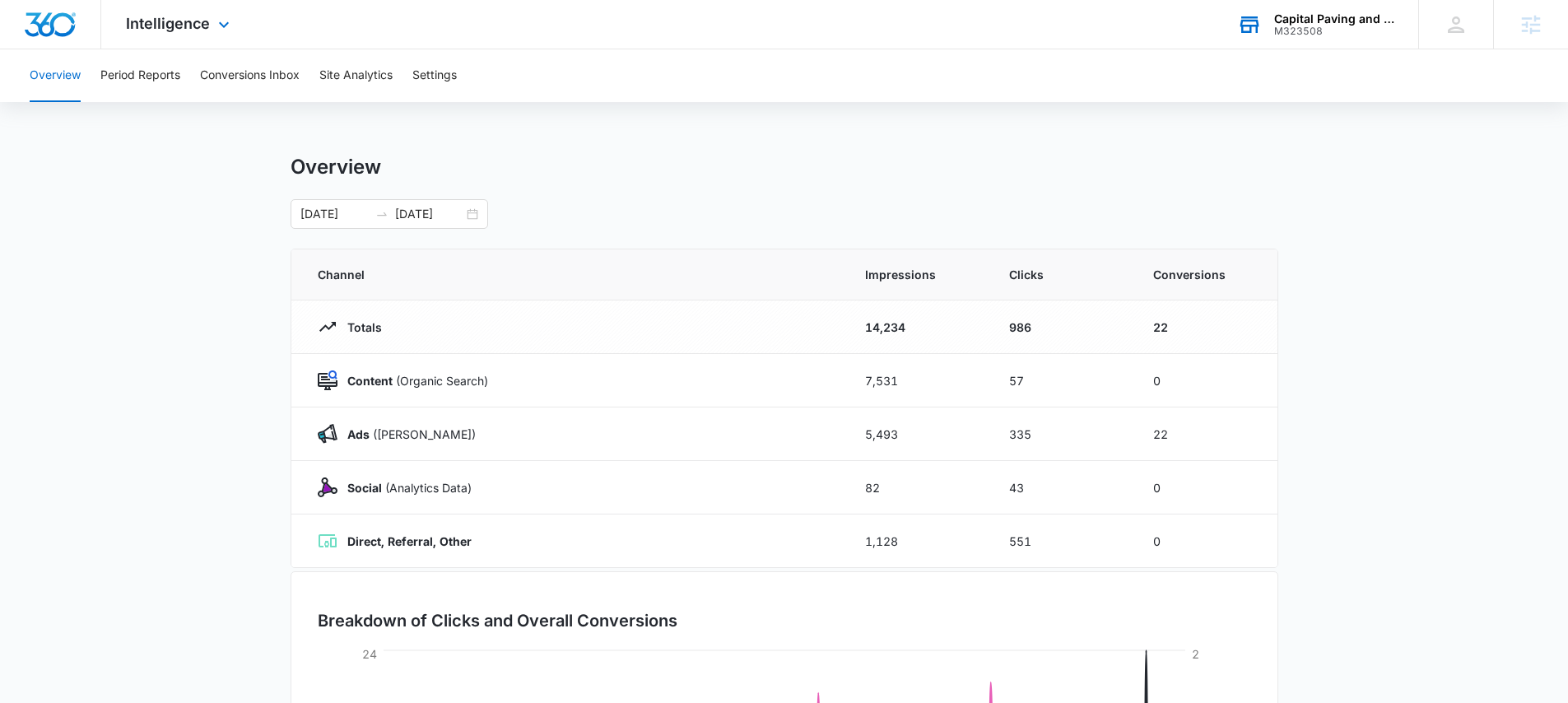
click at [307, 76] on div "Overview Period Reports Conversions Inbox Site Analytics Settings" at bounding box center [783, 76] width 1528 height 52
click at [270, 76] on button "Conversions Inbox" at bounding box center [249, 76] width 100 height 52
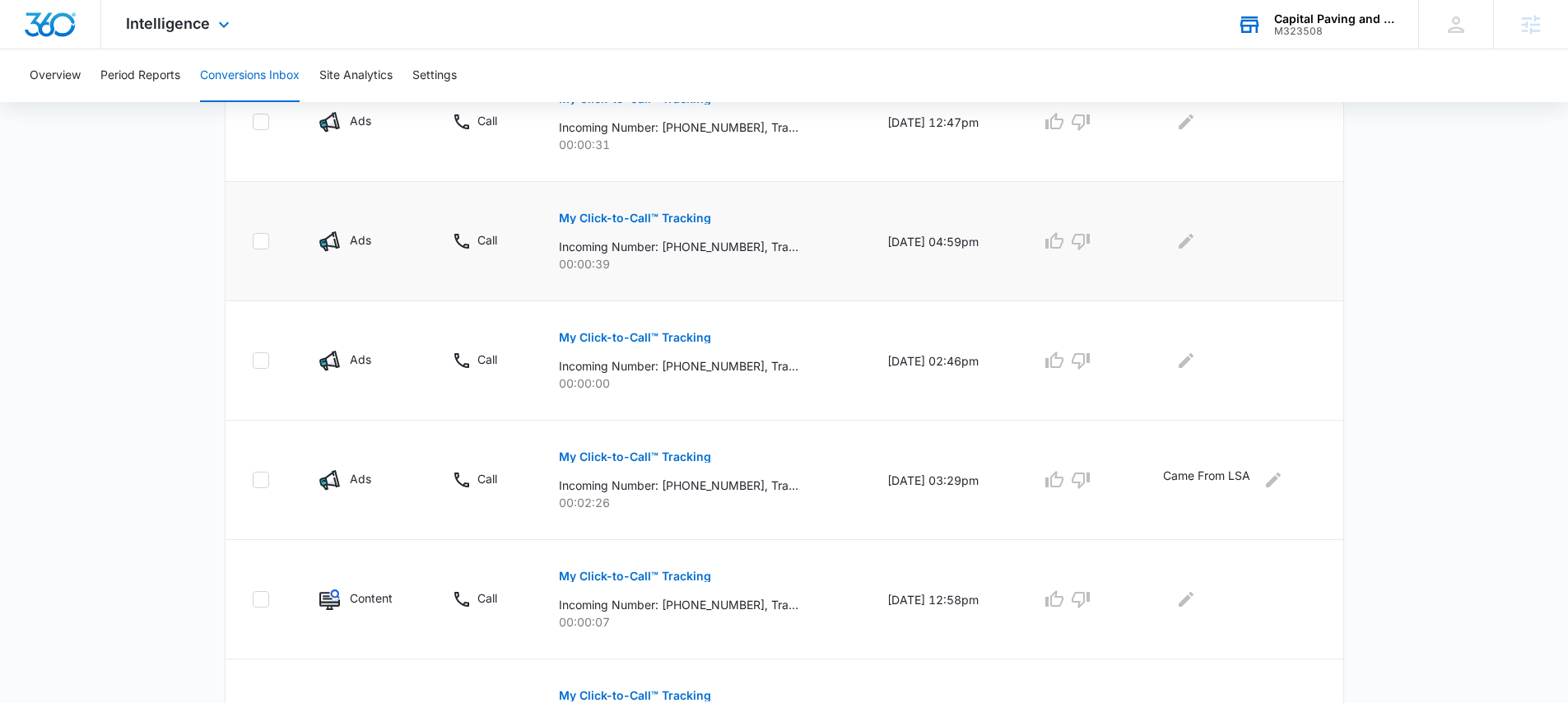
scroll to position [558, 0]
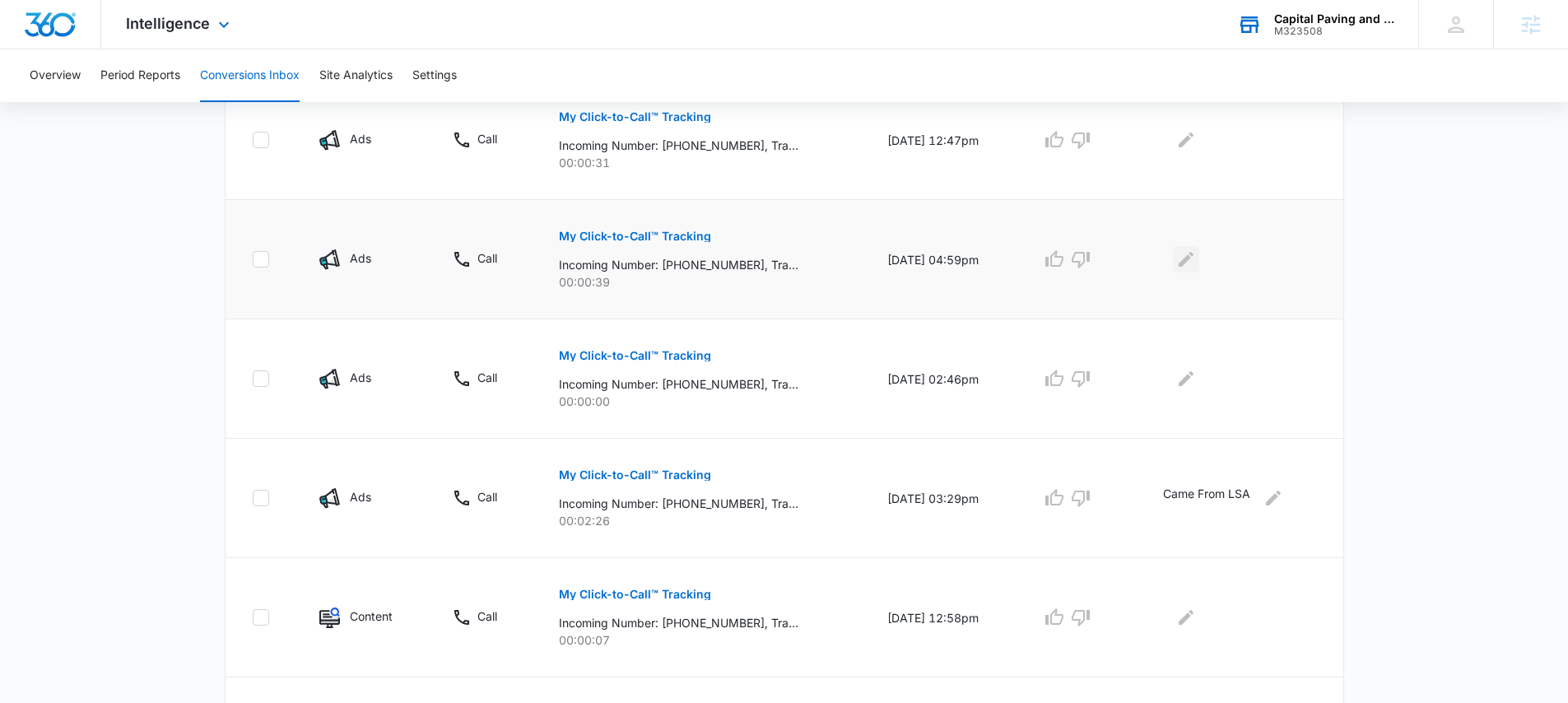
click at [1189, 259] on icon "Edit Comments" at bounding box center [1185, 259] width 15 height 15
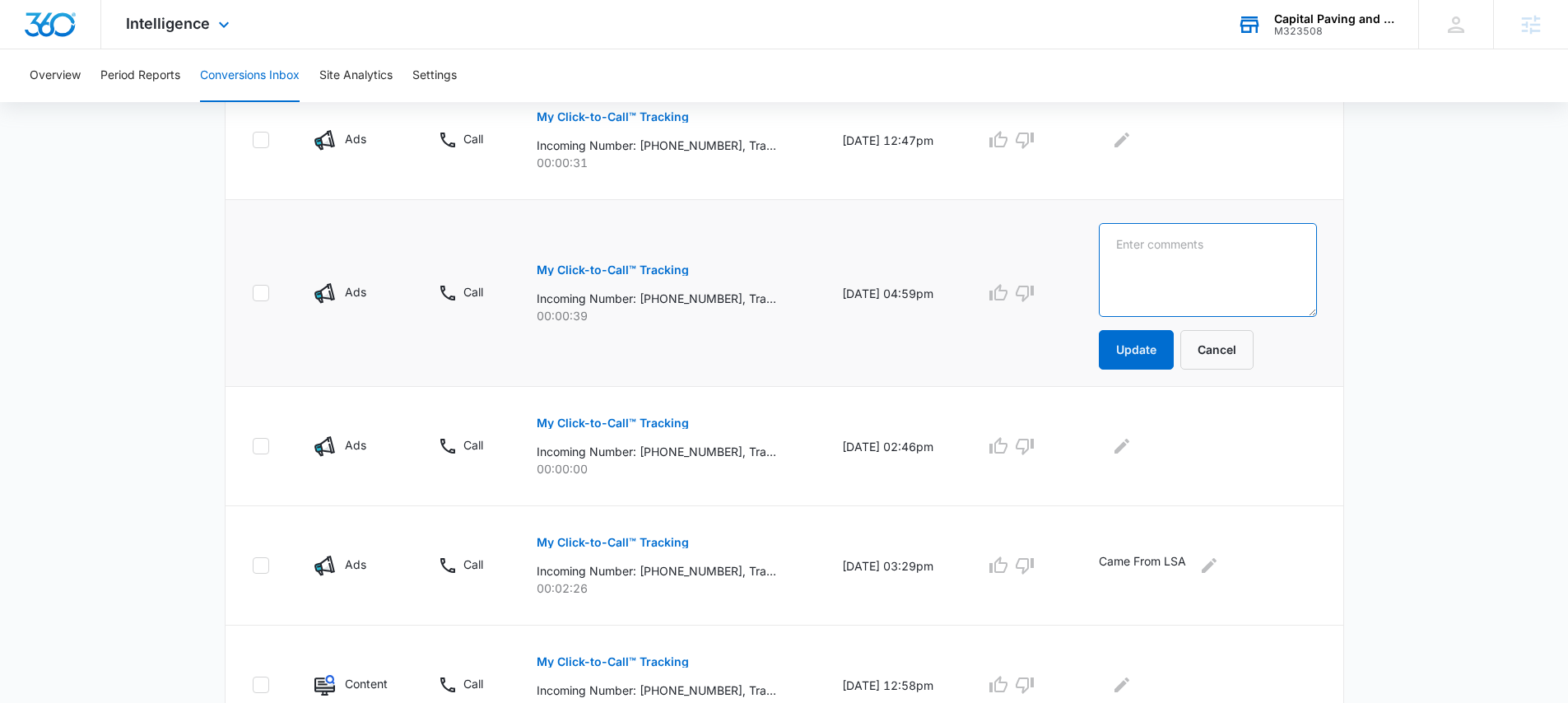
click at [1206, 248] on textarea at bounding box center [1207, 270] width 218 height 94
type textarea "Came from LSA but was credited back. AKA was not charged for this lead."
click at [1162, 349] on button "Update" at bounding box center [1136, 350] width 75 height 40
click at [1157, 347] on button "Update" at bounding box center [1136, 350] width 75 height 40
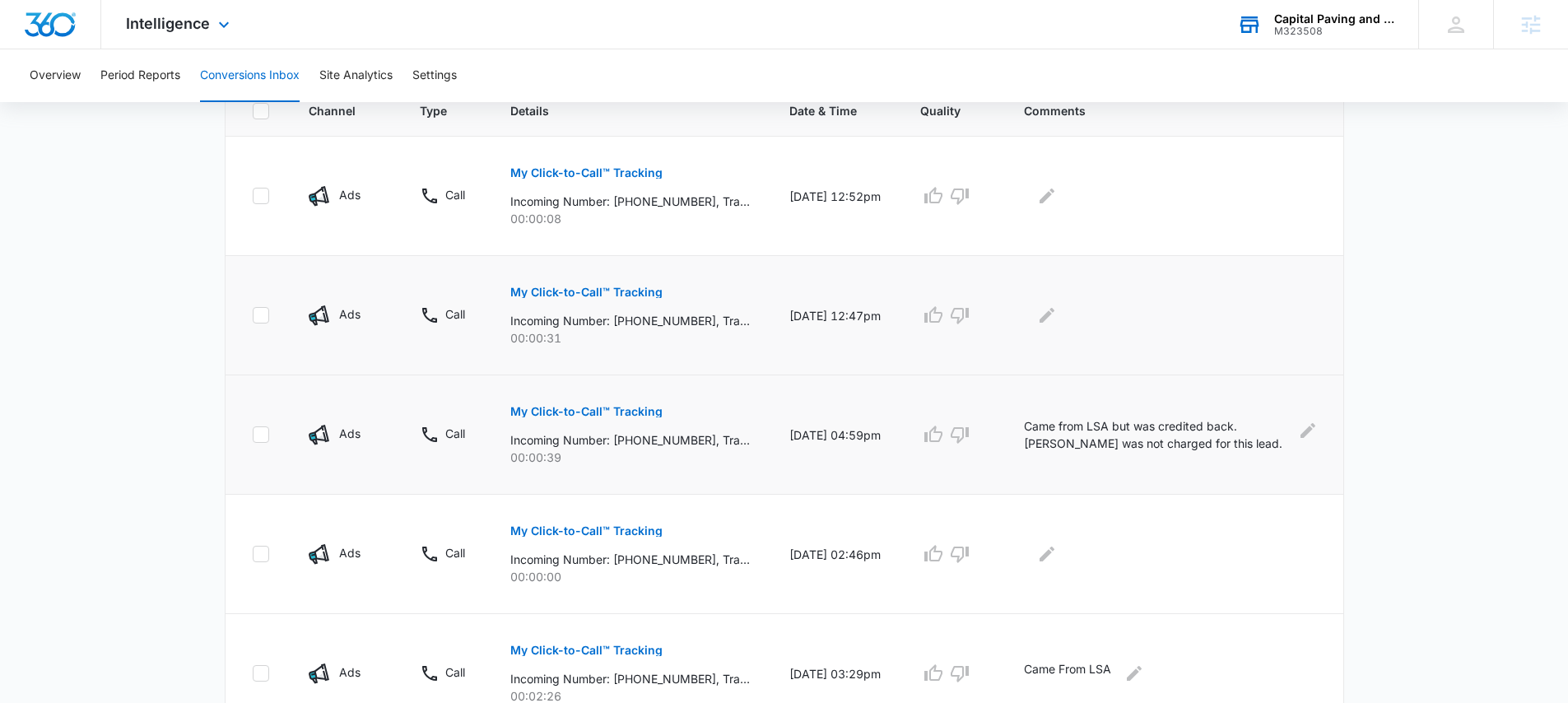
scroll to position [364, 0]
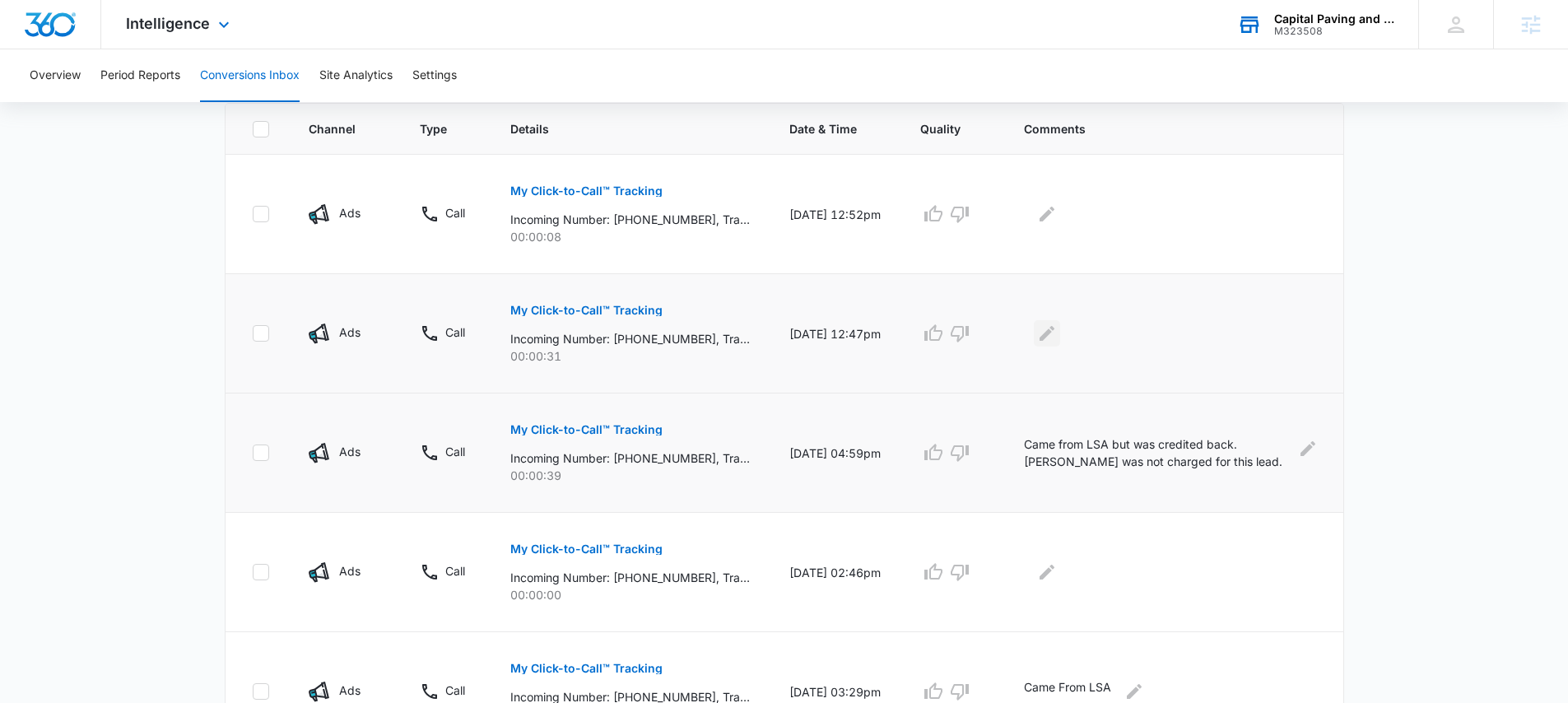
click at [1056, 328] on icon "Edit Comments" at bounding box center [1047, 334] width 19 height 19
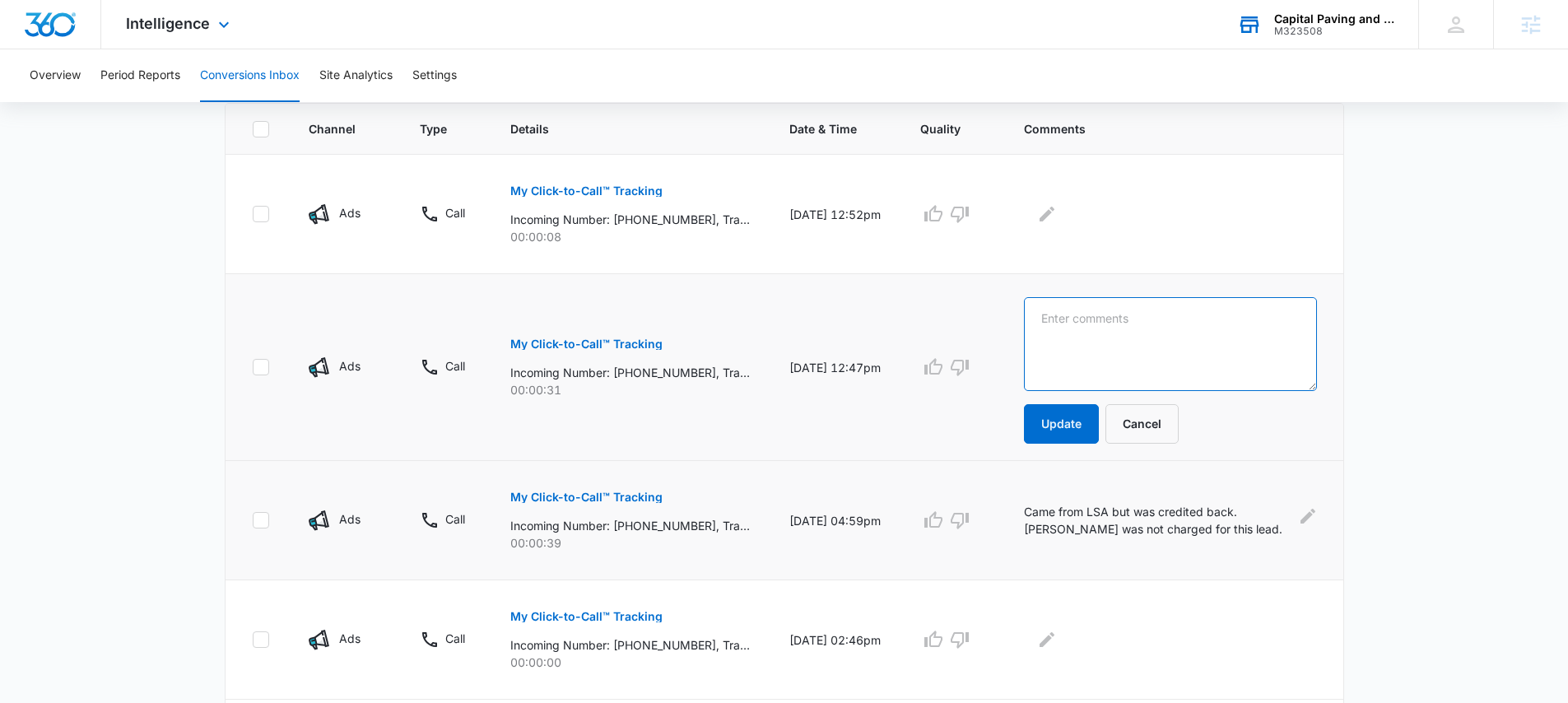
click at [1176, 335] on textarea at bounding box center [1170, 344] width 293 height 94
type textarea "Came from LSA"
click at [1067, 419] on button "Update" at bounding box center [1060, 424] width 75 height 40
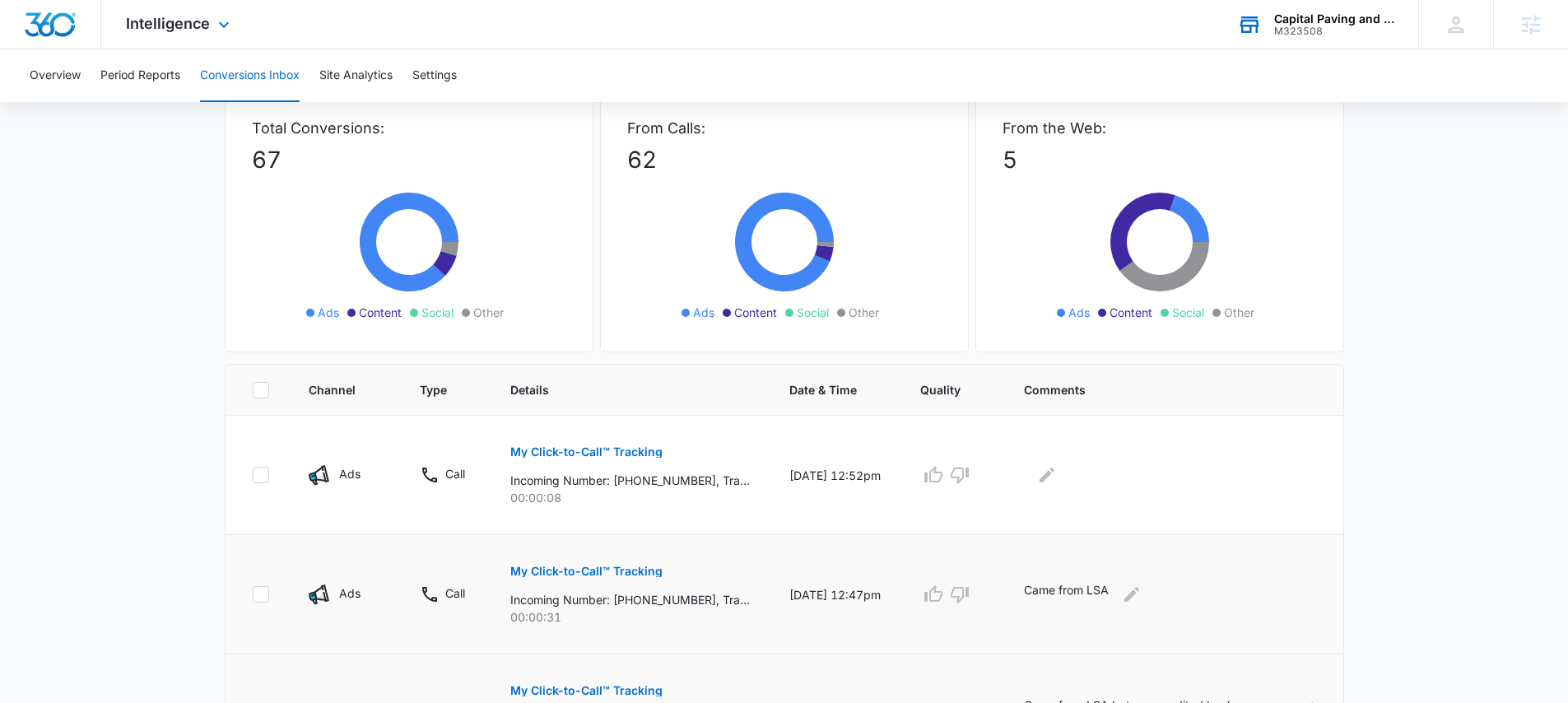
scroll to position [0, 0]
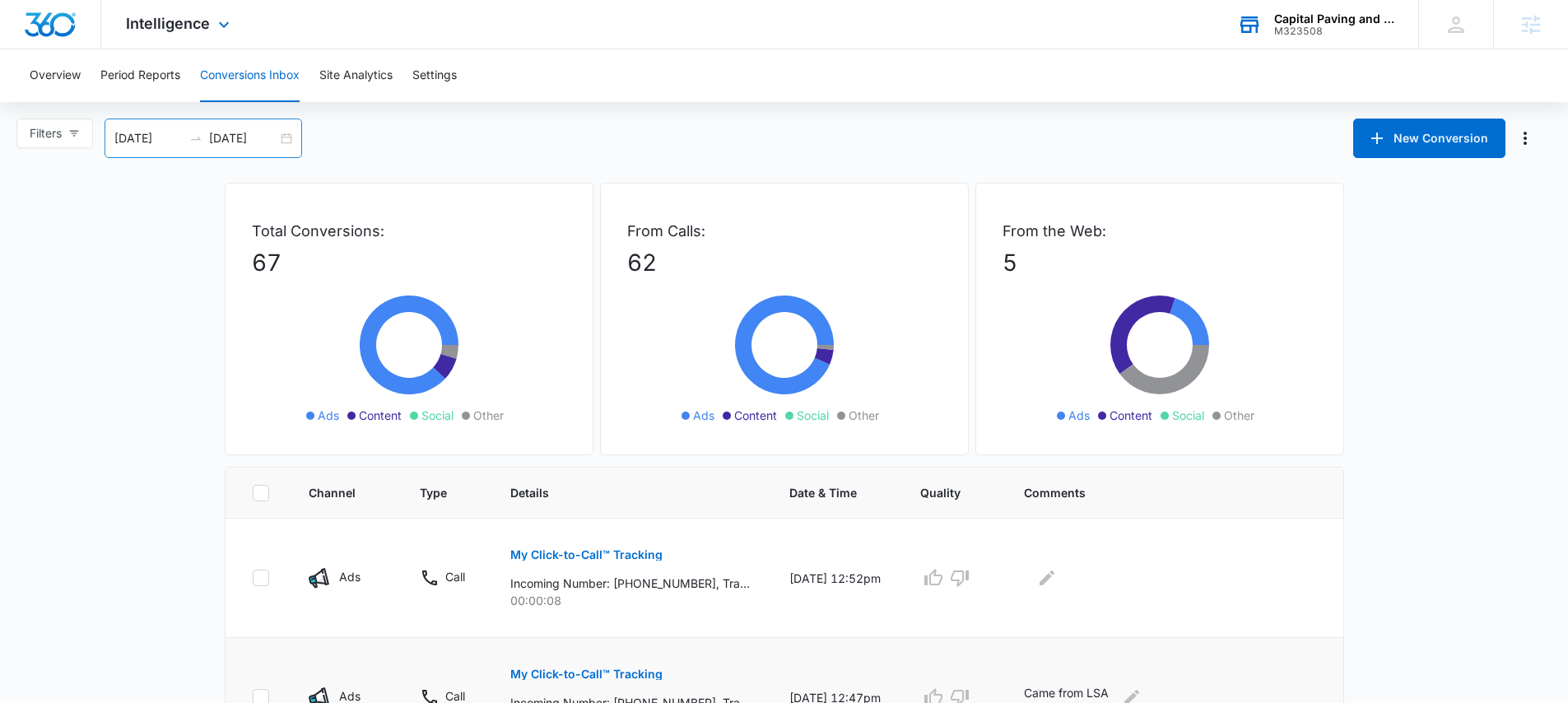
click at [280, 136] on div "09/03/2025 10/03/2025" at bounding box center [204, 138] width 198 height 40
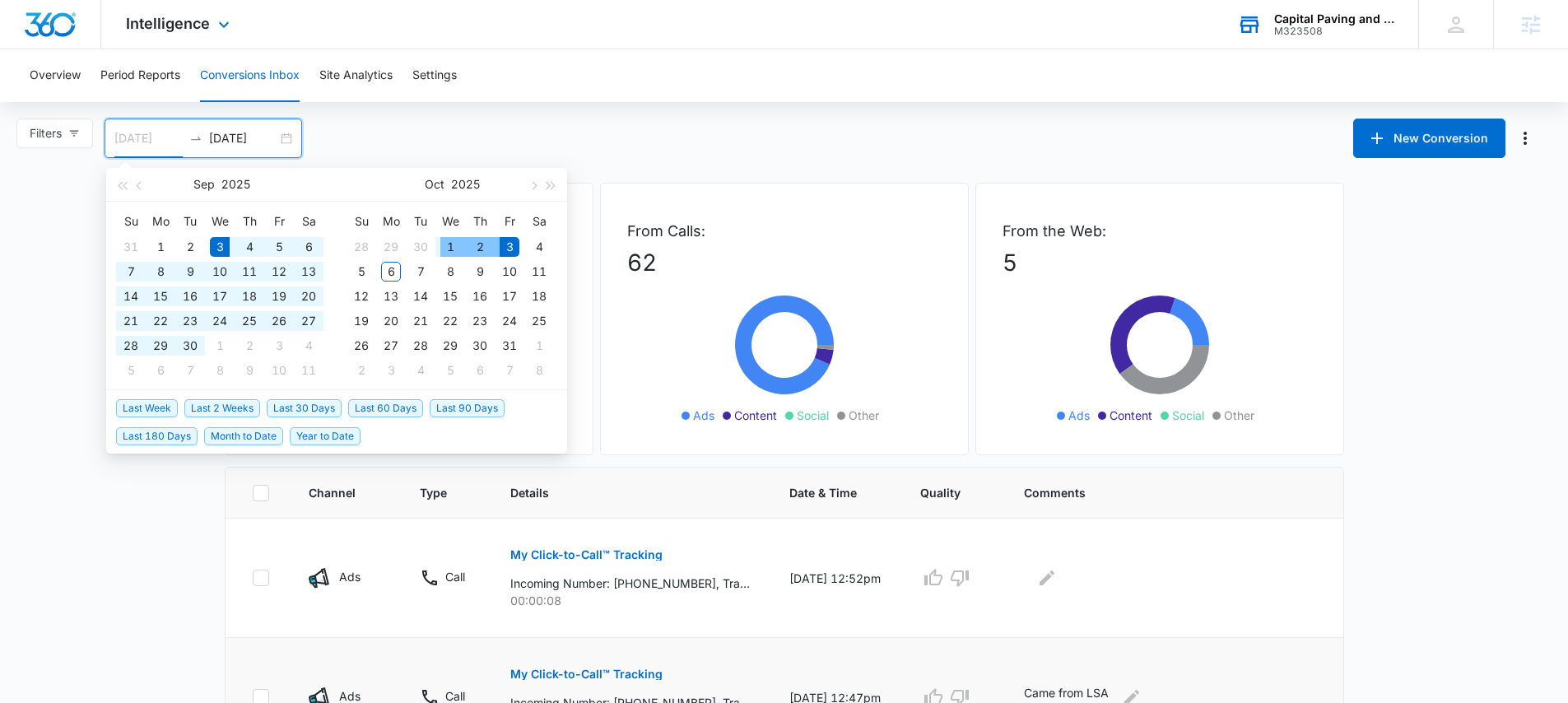
type input "[DATE]"
click at [261, 141] on input "[DATE]" at bounding box center [243, 138] width 68 height 18
type input "[DATE]"
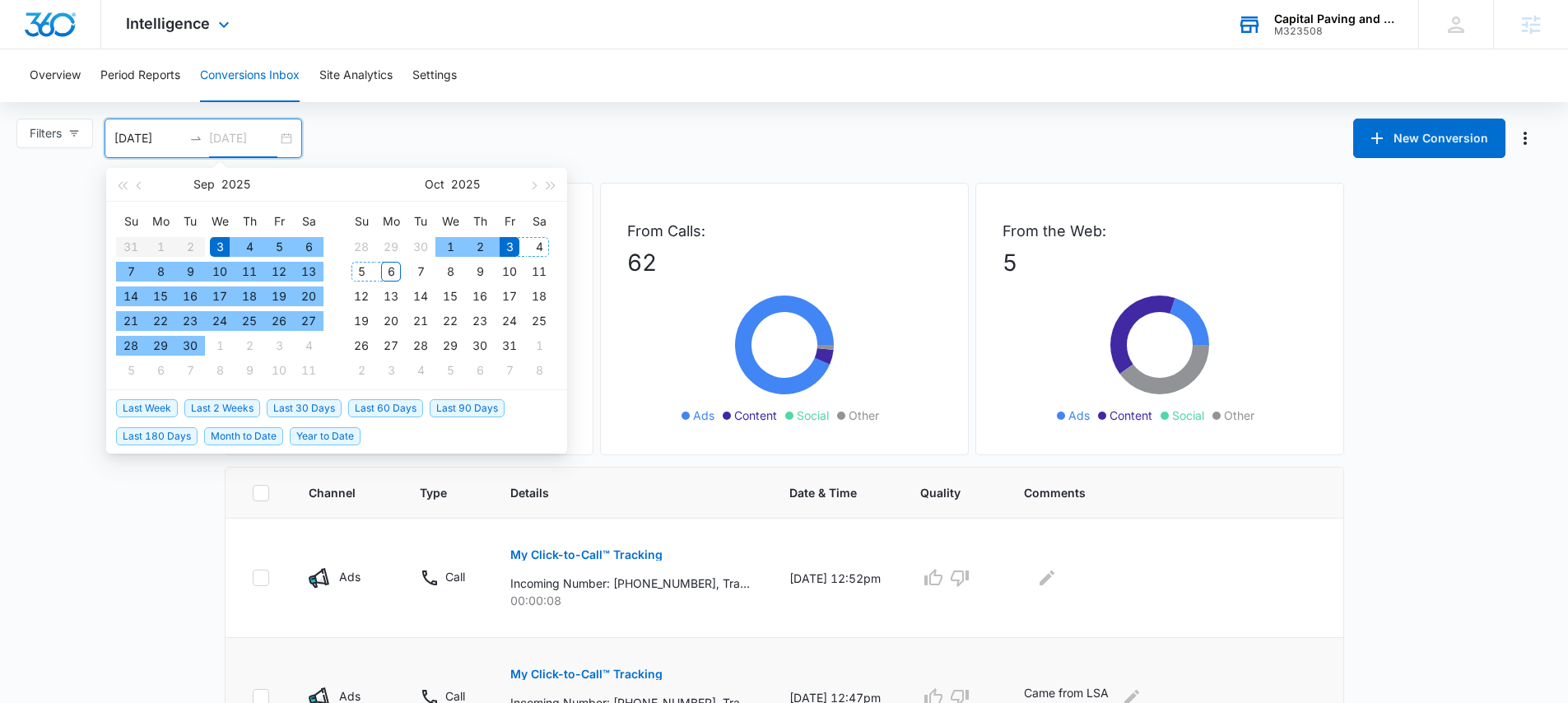
click at [388, 271] on div "6" at bounding box center [391, 272] width 19 height 19
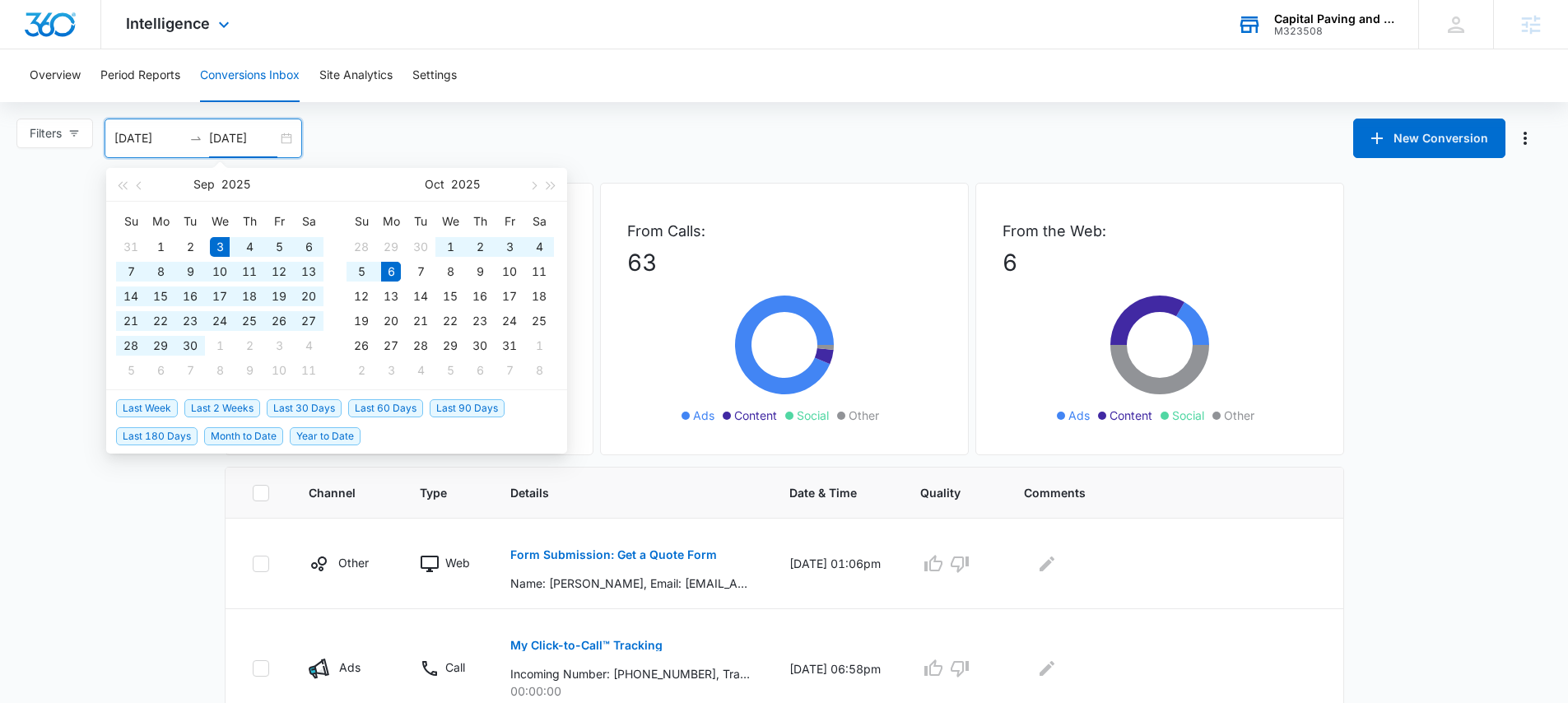
click at [772, 140] on div "Filters 09/03/2025 10/06/2025 New Conversion Sep 2025 Su Mo Tu We Th Fr Sa 31 1…" at bounding box center [784, 138] width 1568 height 40
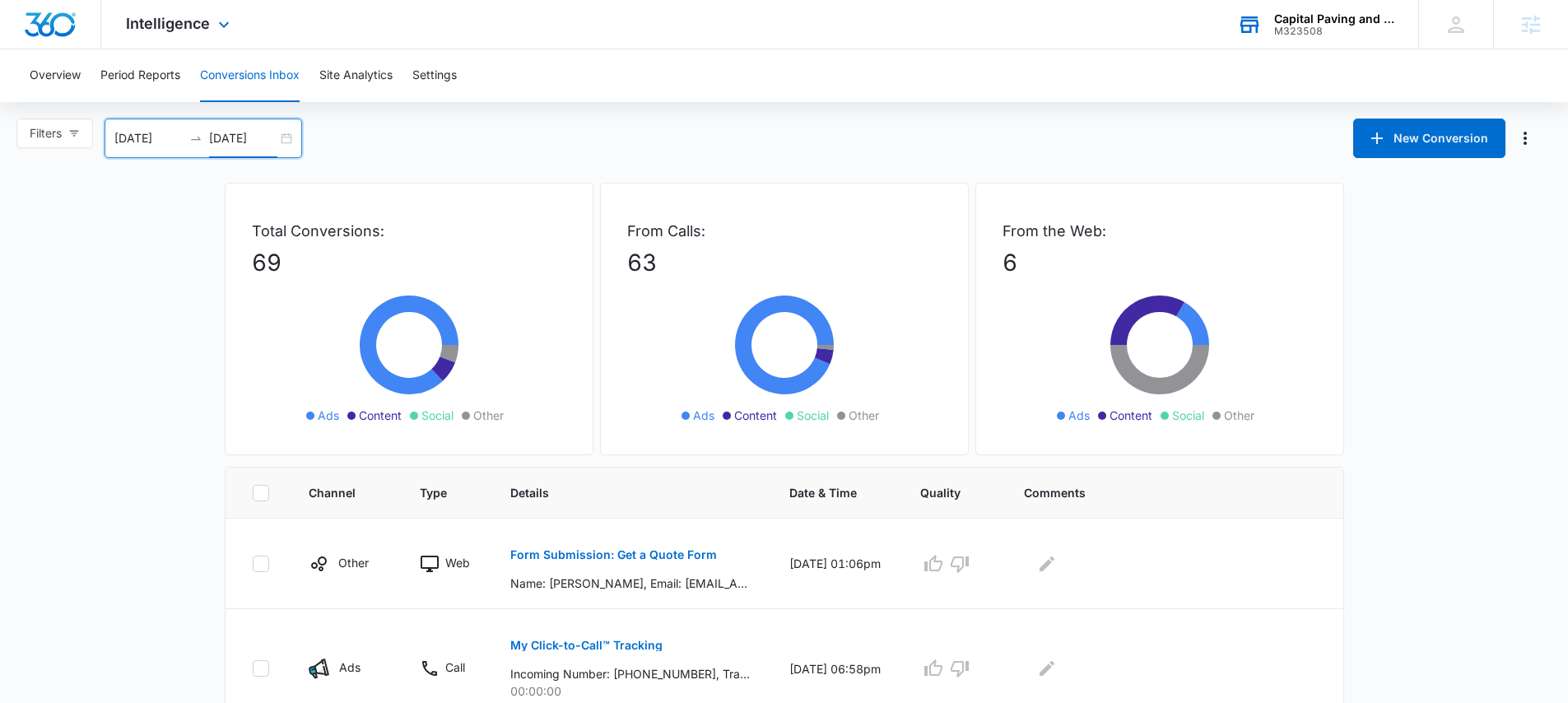
click at [282, 137] on div "[DATE] [DATE]" at bounding box center [204, 138] width 198 height 40
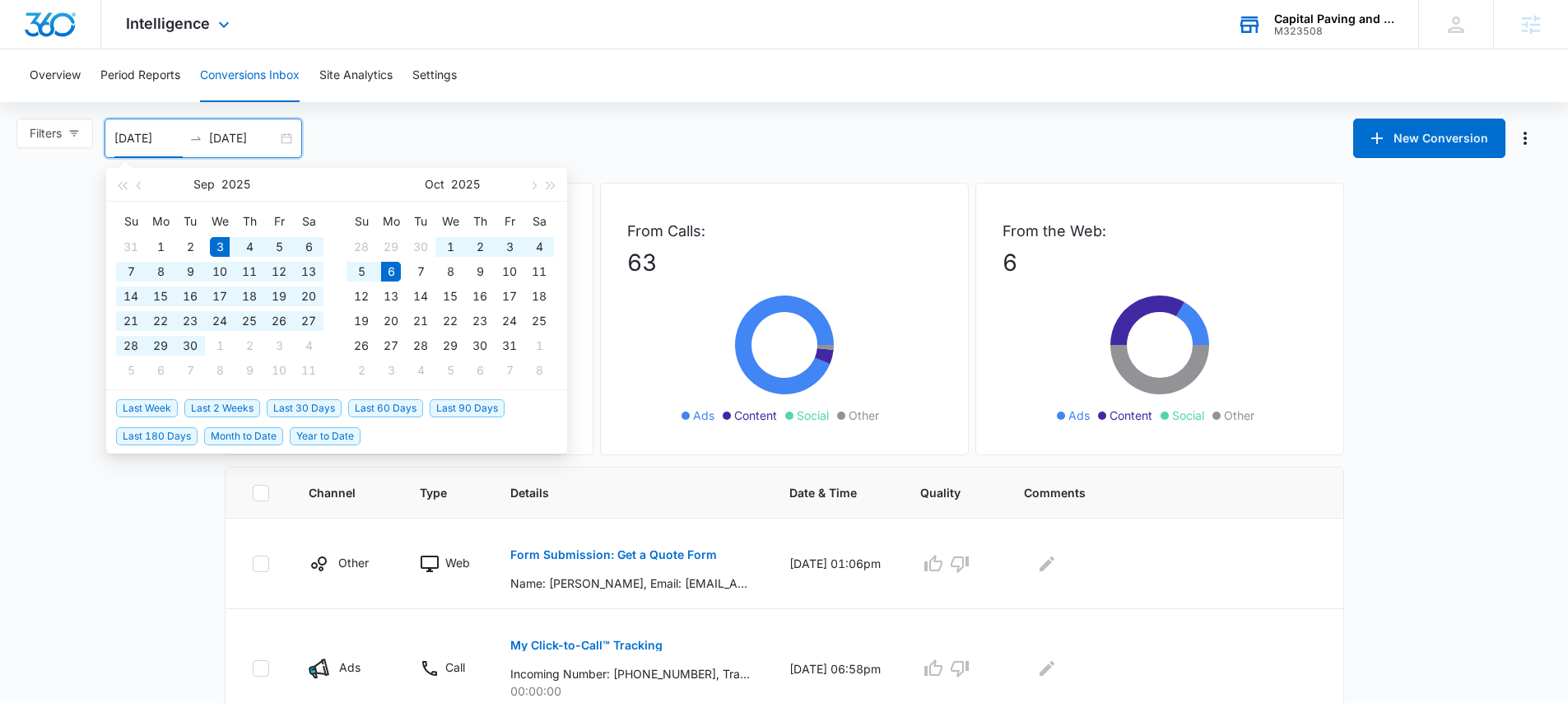
click at [507, 145] on div "Filters 09/03/2025 10/06/2025 New Conversion Sep 2025 Su Mo Tu We Th Fr Sa 31 1…" at bounding box center [784, 138] width 1568 height 40
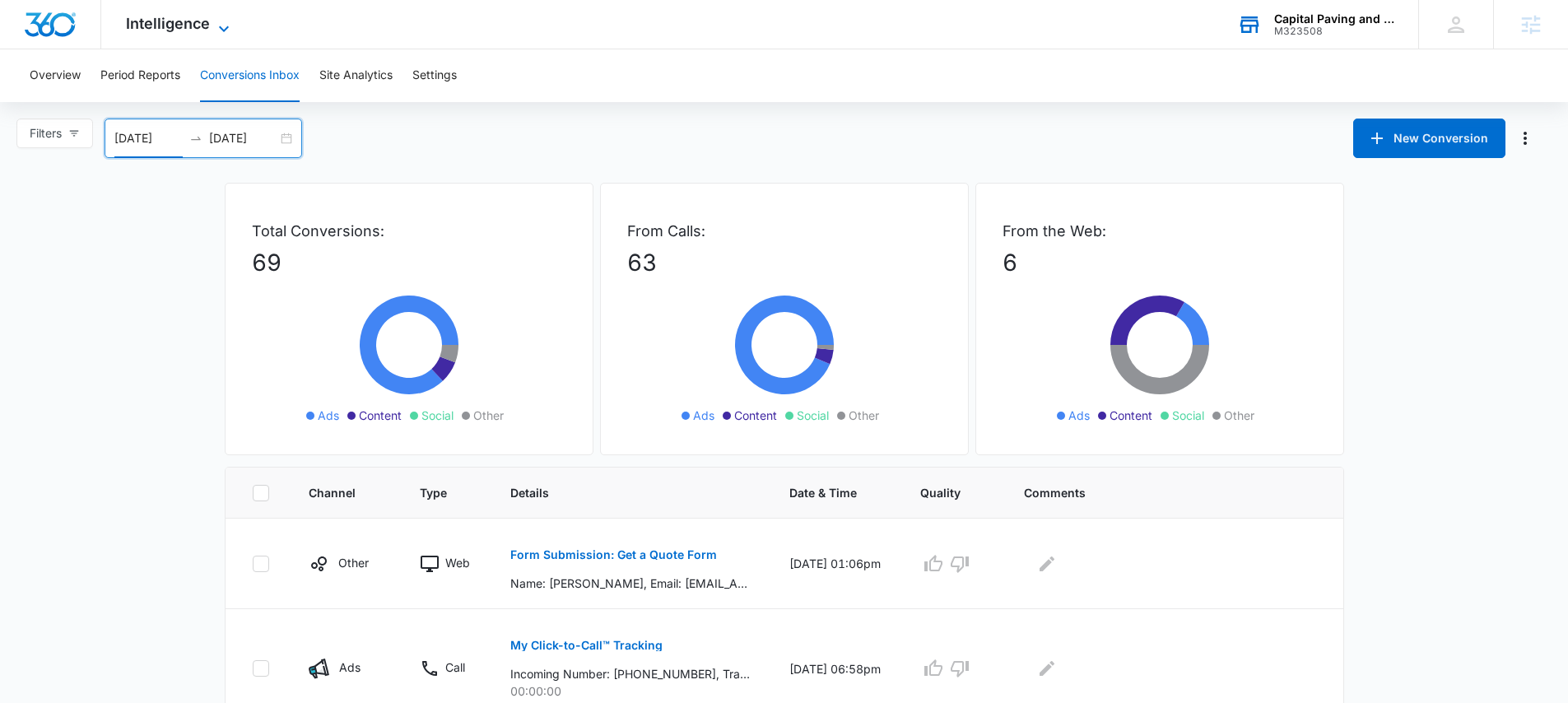
click at [184, 19] on span "Intelligence" at bounding box center [168, 23] width 84 height 17
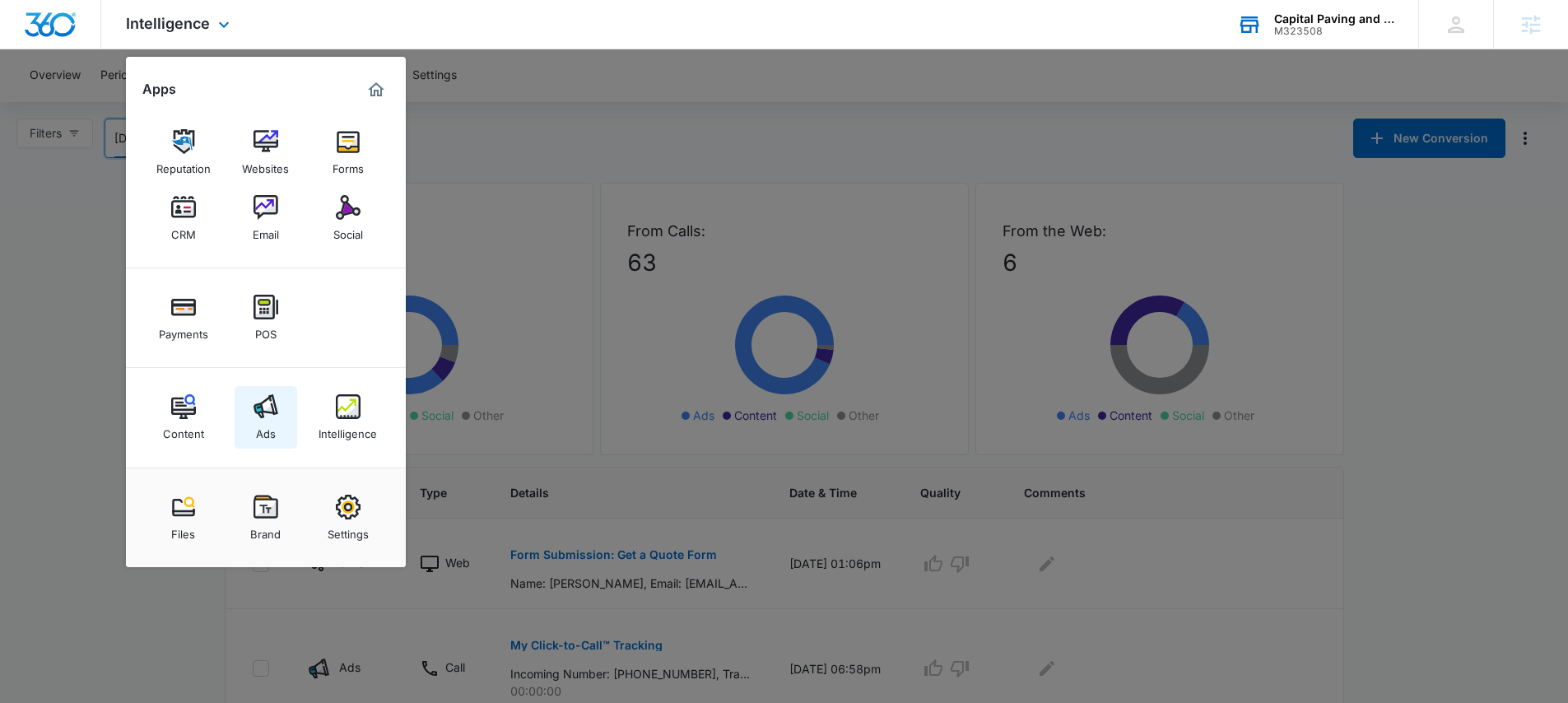
click at [263, 418] on img at bounding box center [266, 406] width 24 height 24
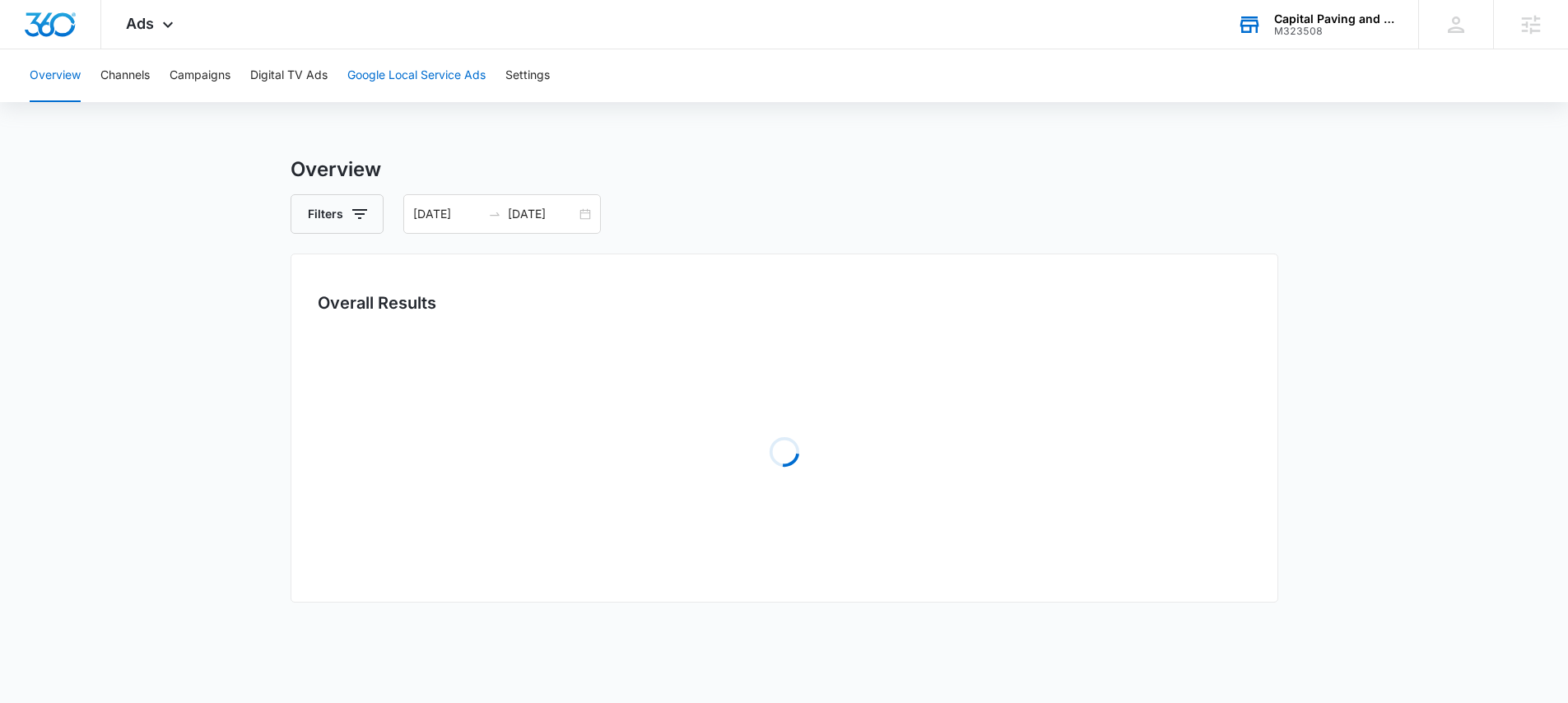
click at [423, 68] on button "Google Local Service Ads" at bounding box center [416, 76] width 139 height 52
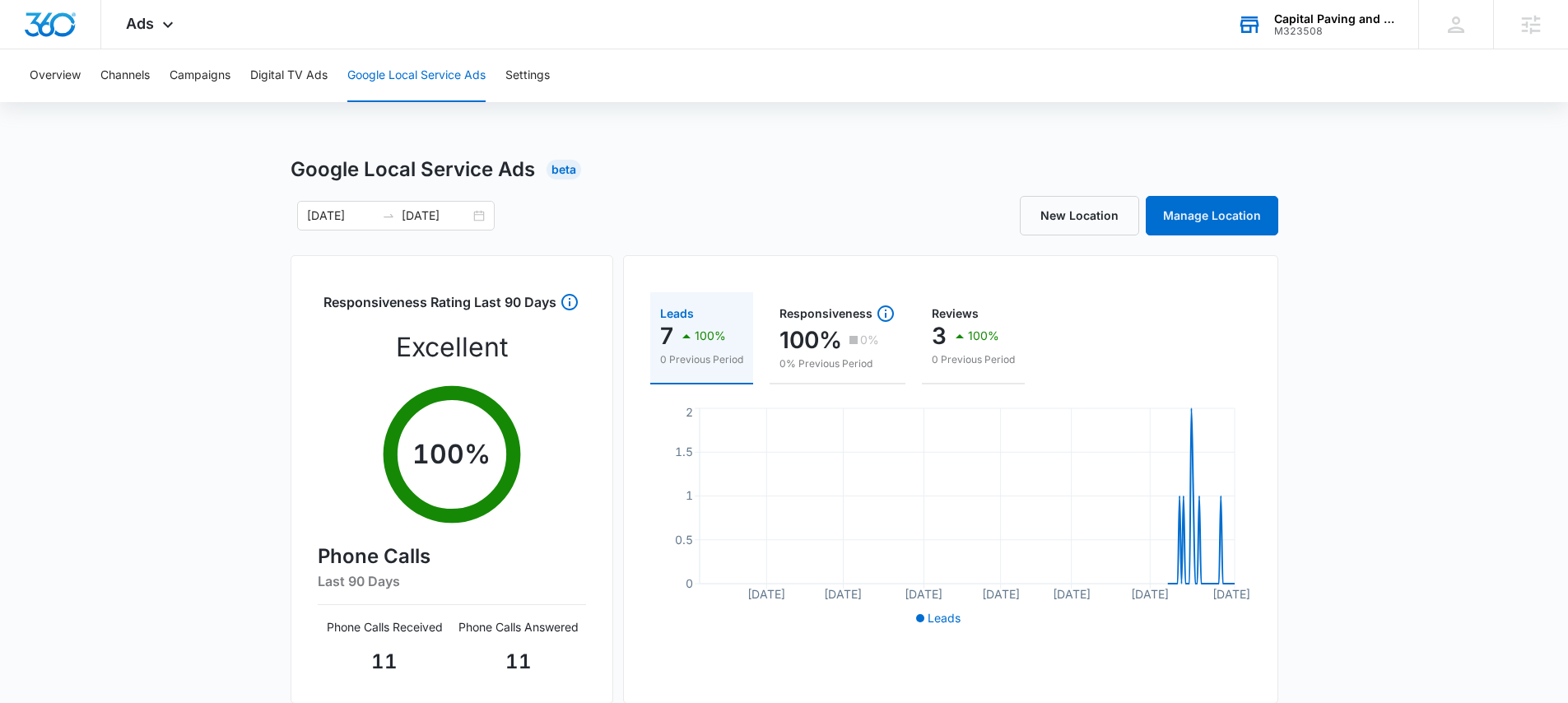
click at [1350, 32] on div "M323508" at bounding box center [1334, 31] width 120 height 12
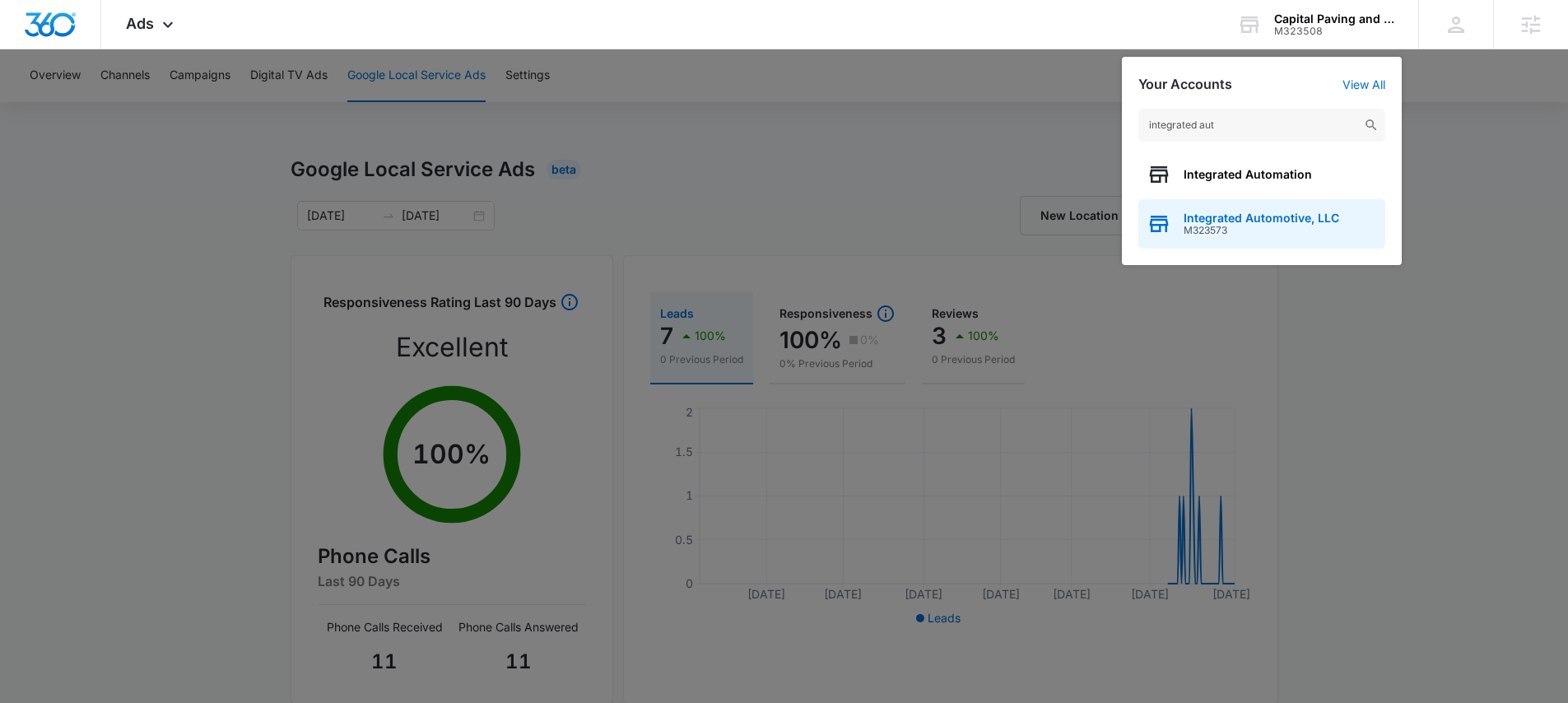
type input "integrated aut"
click at [1269, 229] on span "M323573" at bounding box center [1261, 231] width 156 height 12
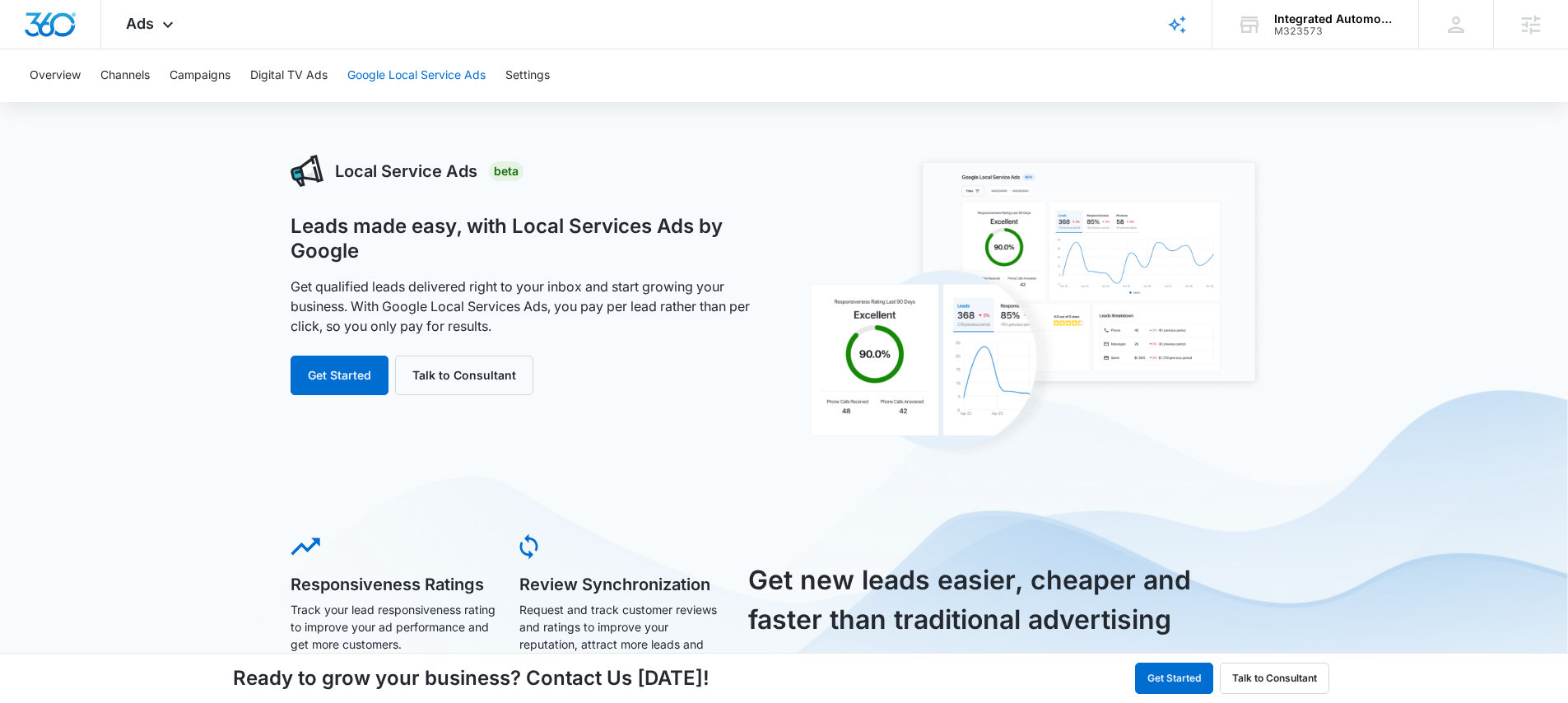
click at [376, 76] on button "Google Local Service Ads" at bounding box center [416, 76] width 139 height 52
click at [205, 75] on button "Campaigns" at bounding box center [200, 76] width 61 height 52
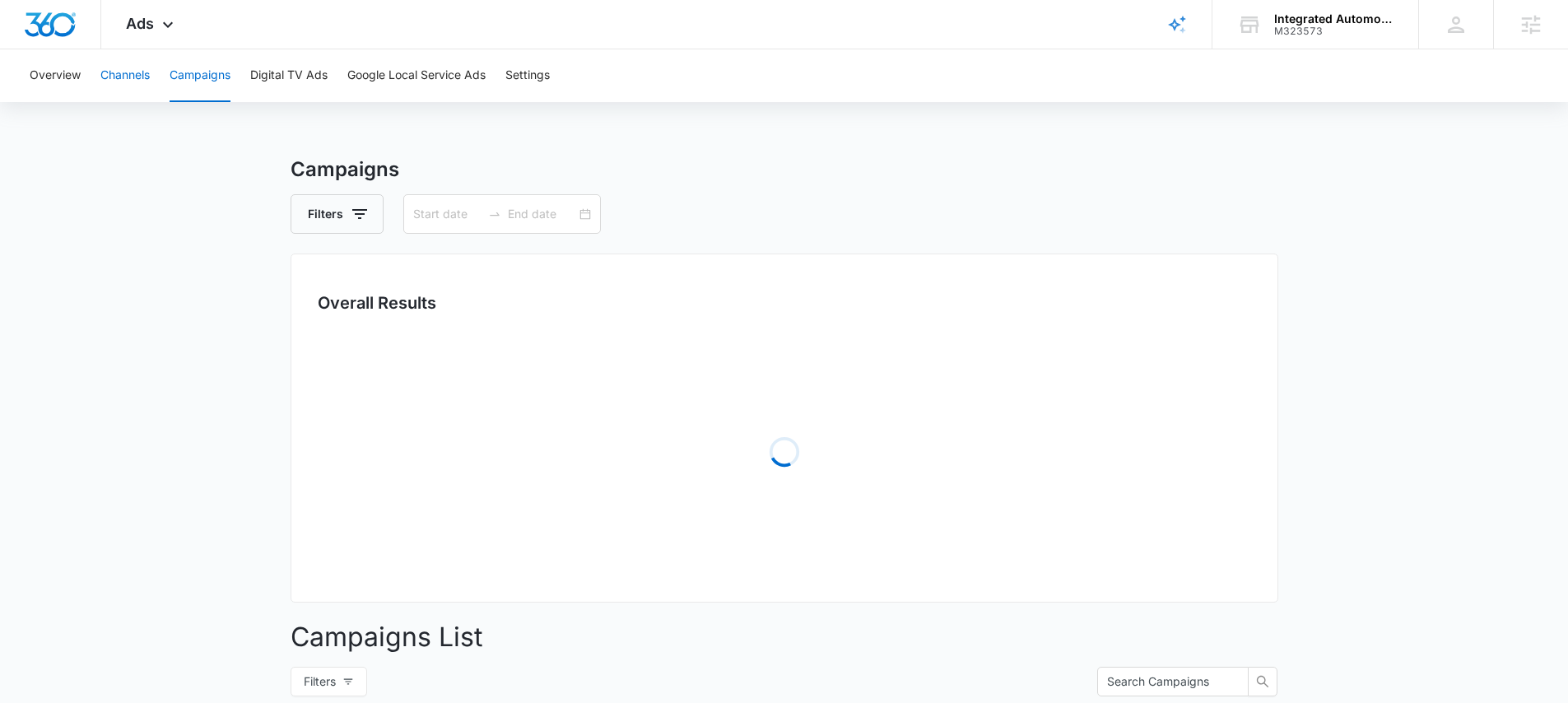
type input "08/29/2025"
type input "09/28/2025"
click at [51, 80] on button "Overview" at bounding box center [55, 76] width 51 height 52
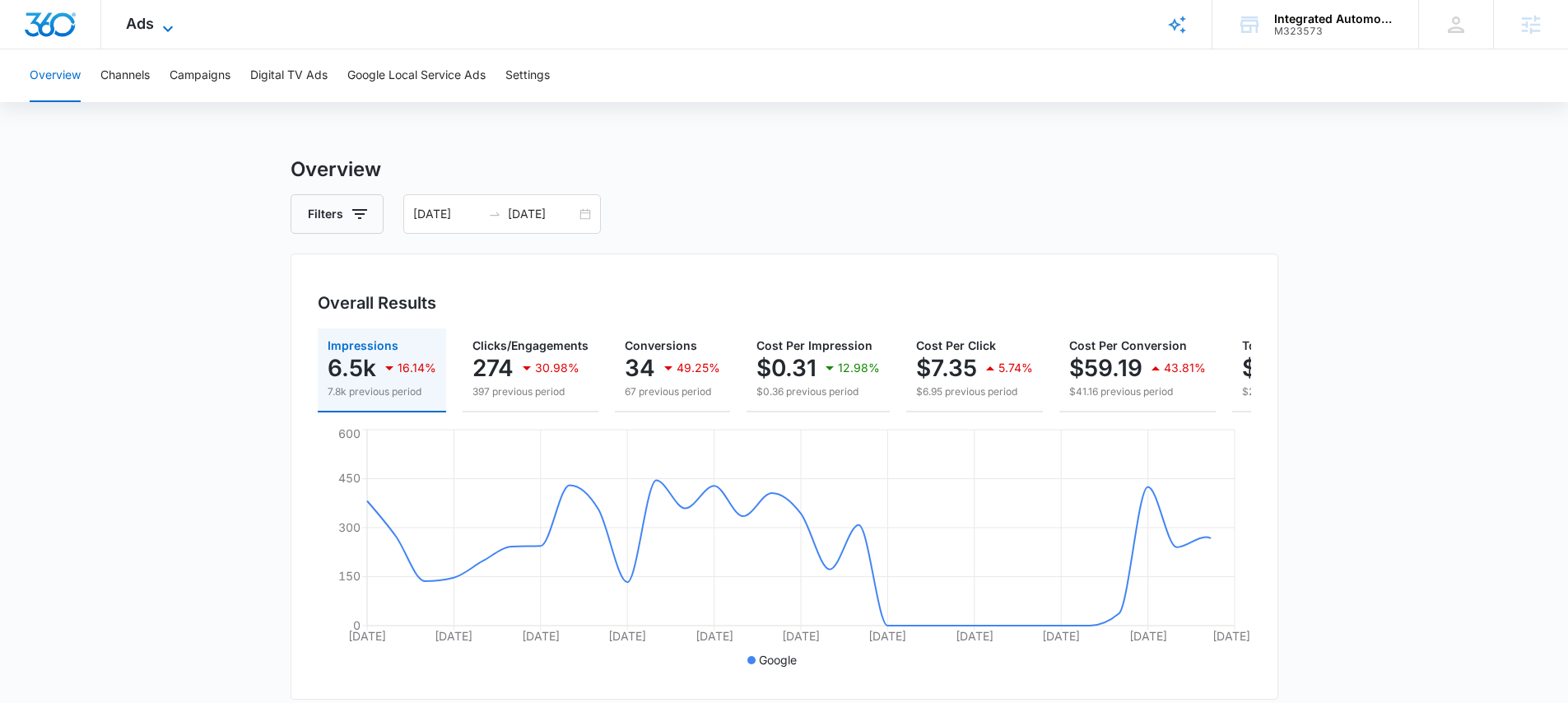
click at [151, 26] on span "Ads" at bounding box center [140, 23] width 28 height 17
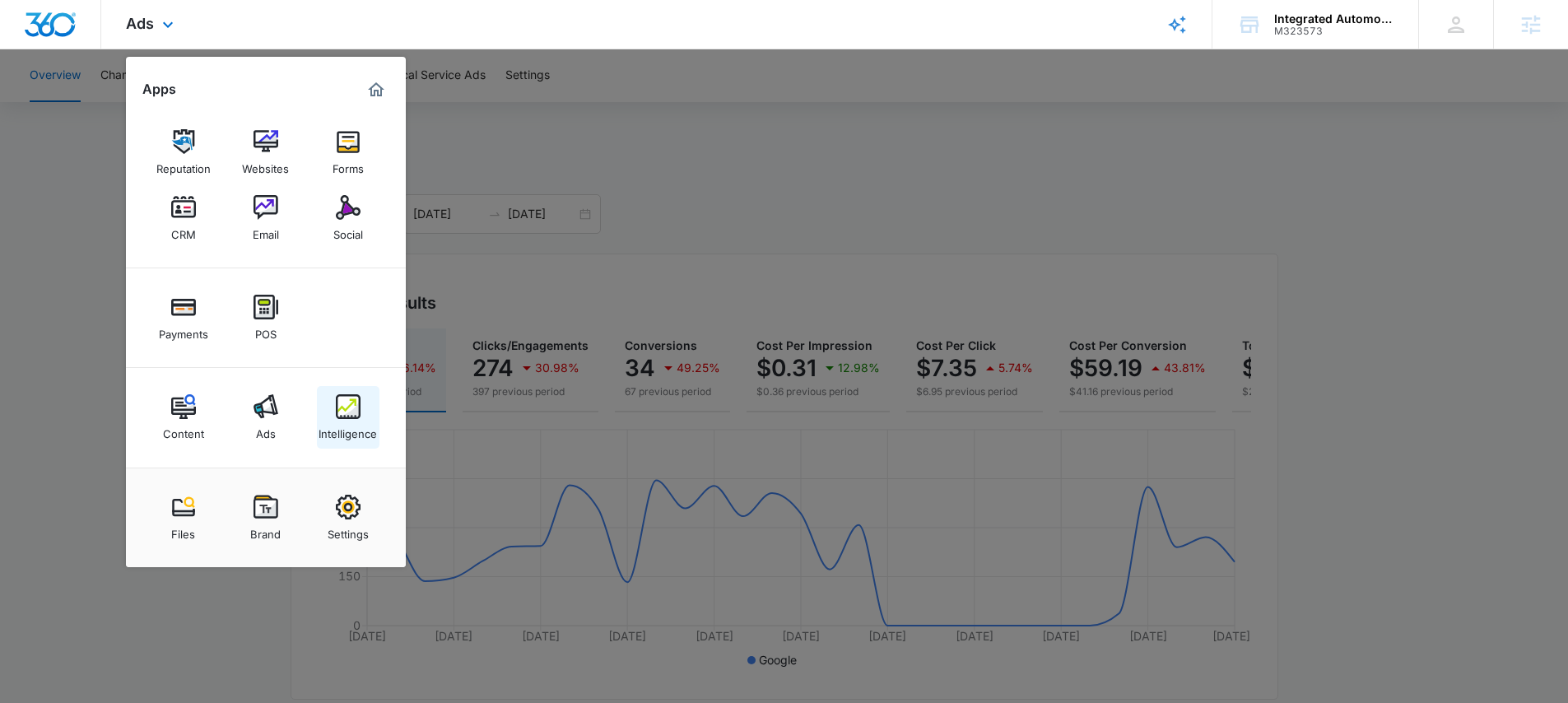
click at [335, 422] on div "Intelligence" at bounding box center [348, 430] width 58 height 21
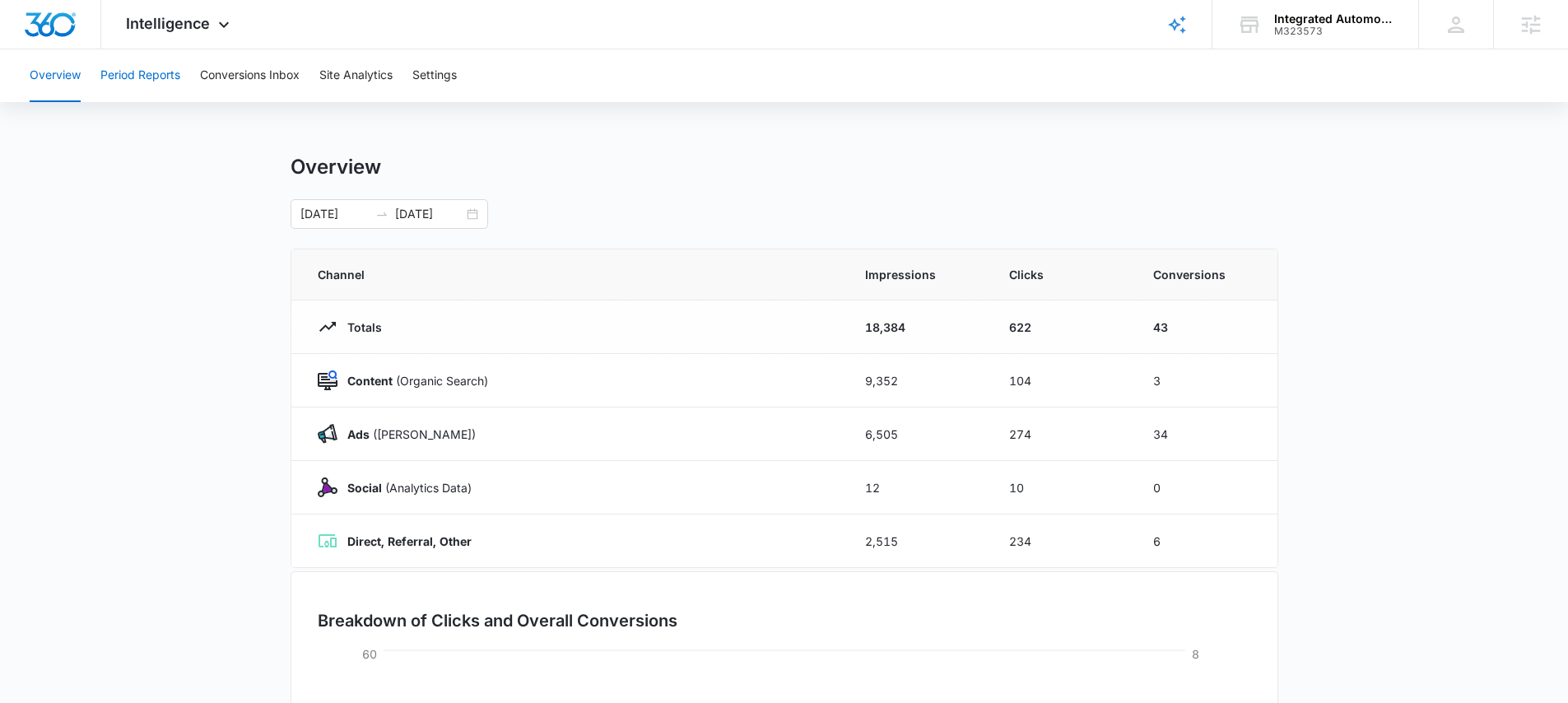
click at [146, 81] on button "Period Reports" at bounding box center [141, 76] width 79 height 52
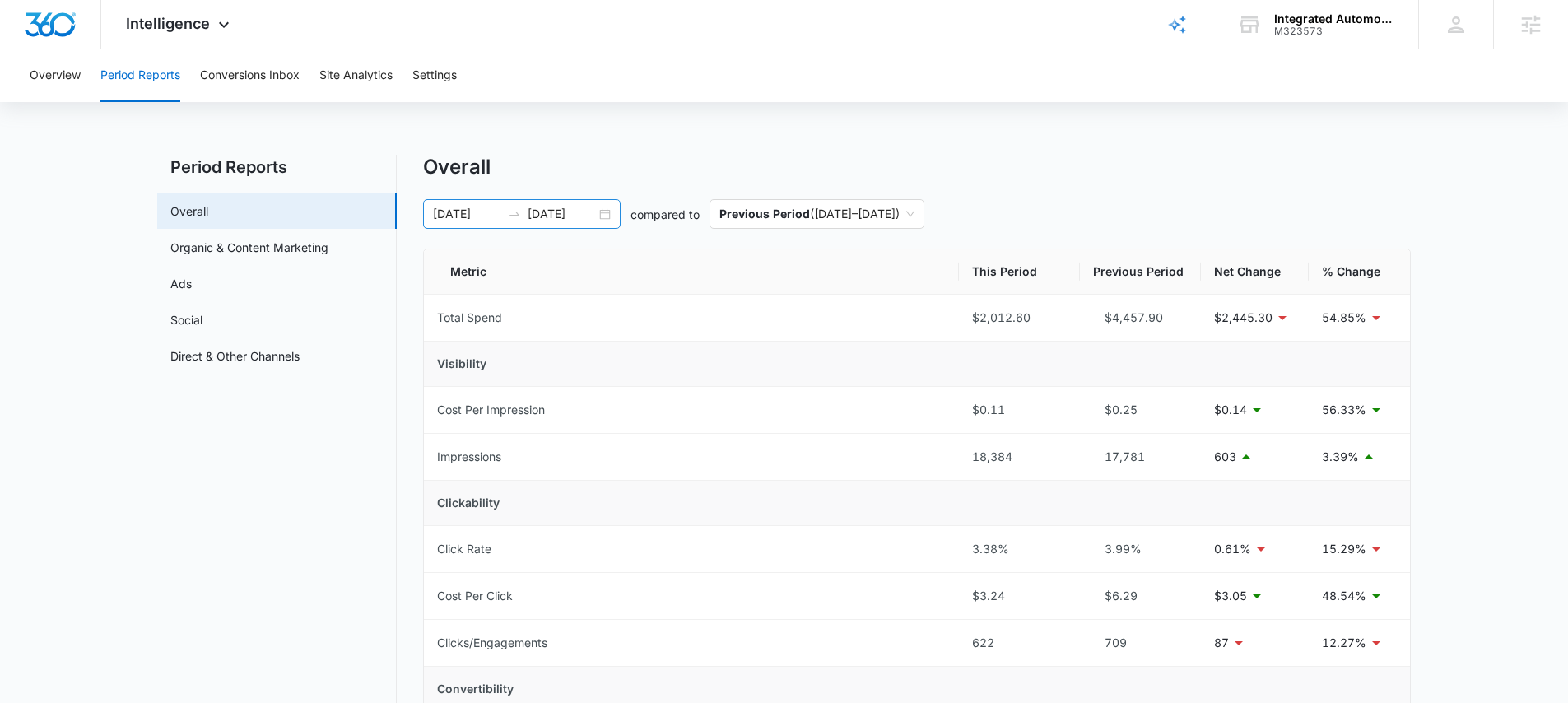
click at [602, 215] on div "08/29/2025 09/28/2025" at bounding box center [522, 214] width 198 height 30
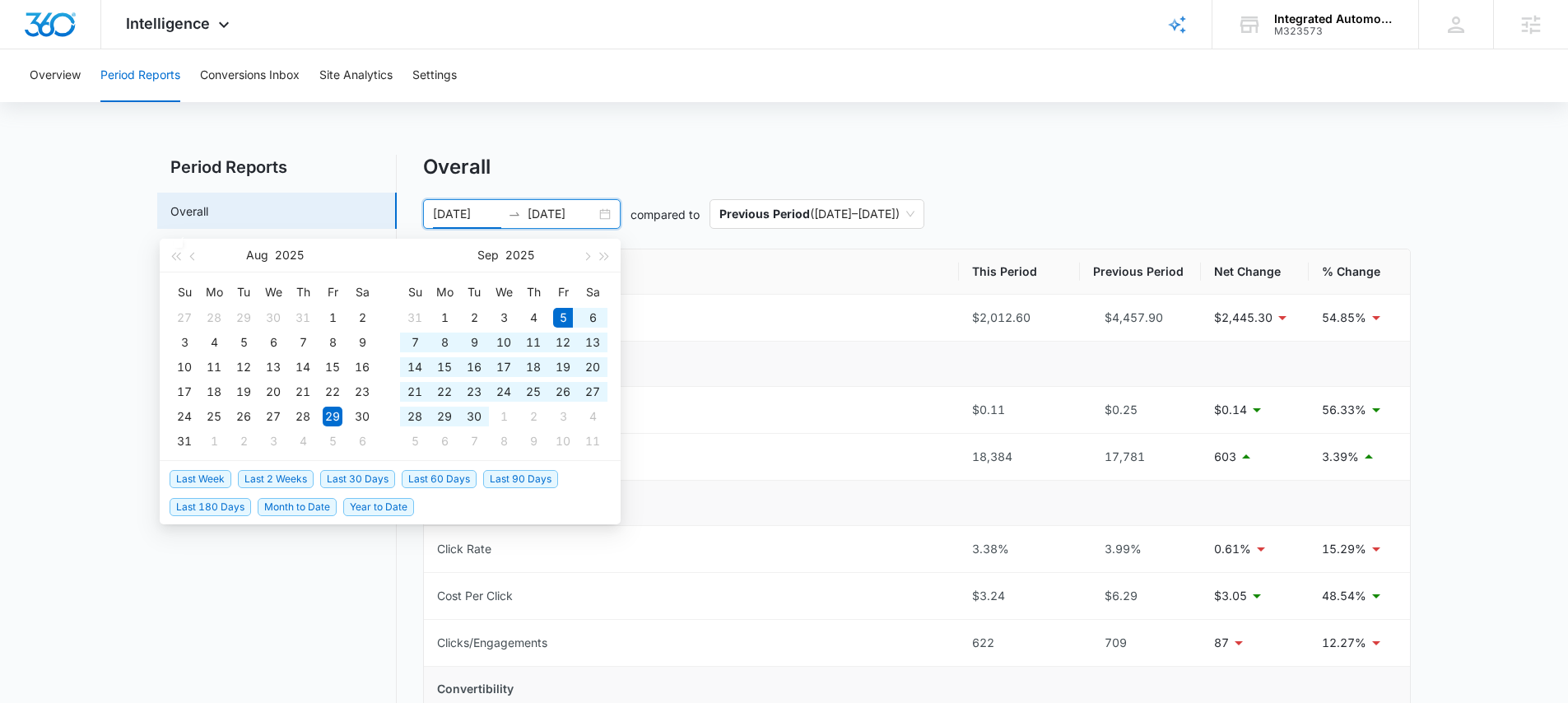
click at [358, 478] on span "Last 30 Days" at bounding box center [357, 479] width 75 height 18
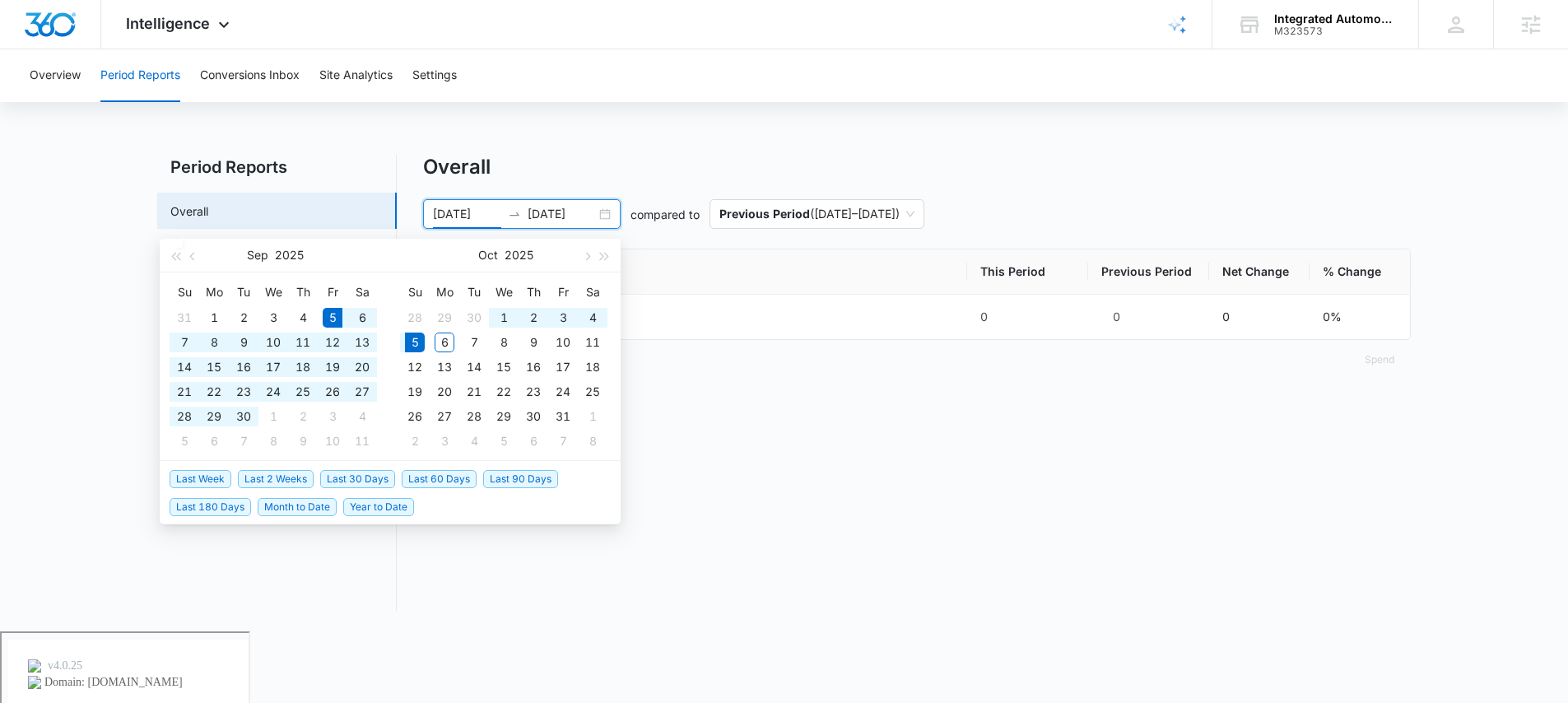
type input "09/05/2025"
type input "10/05/2025"
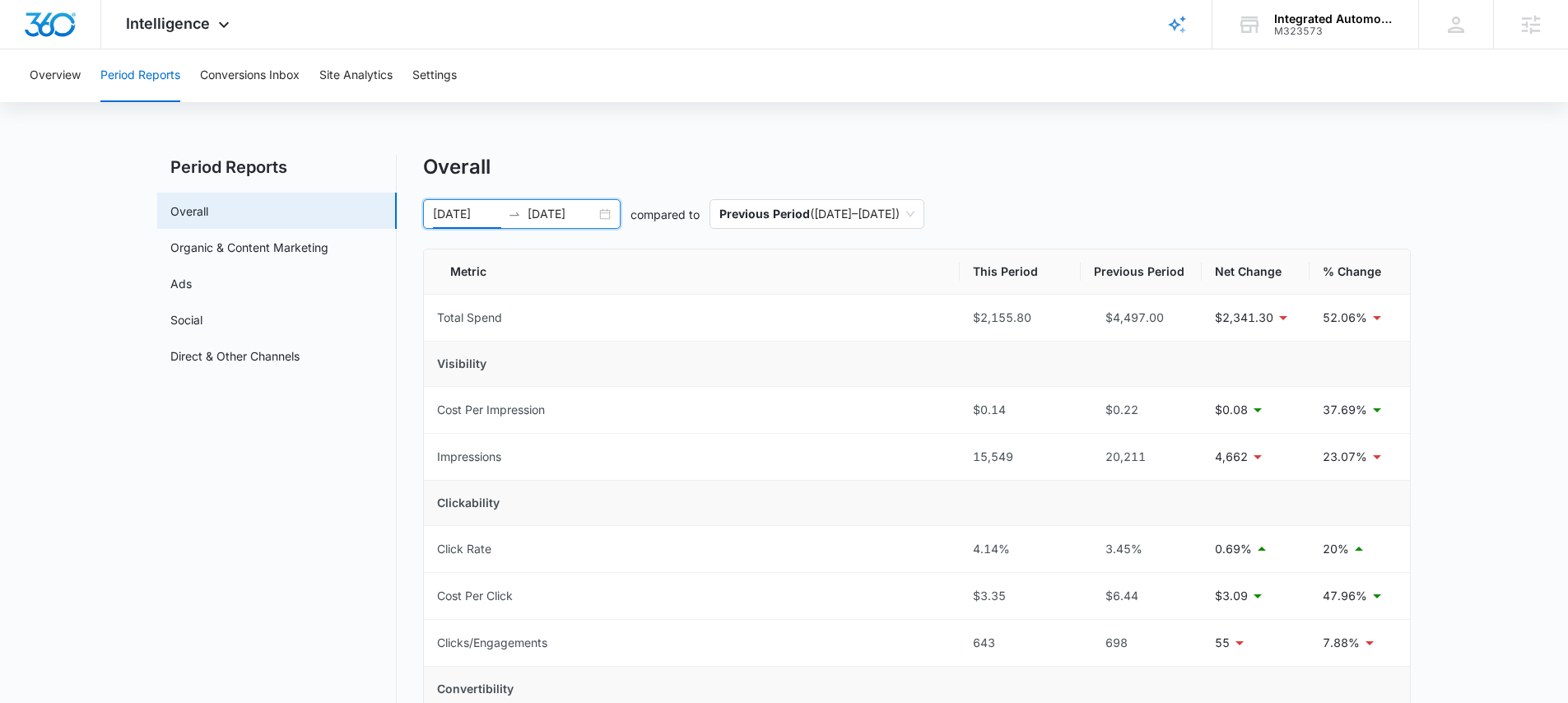
click at [604, 213] on div "09/05/2025 10/05/2025" at bounding box center [522, 214] width 198 height 30
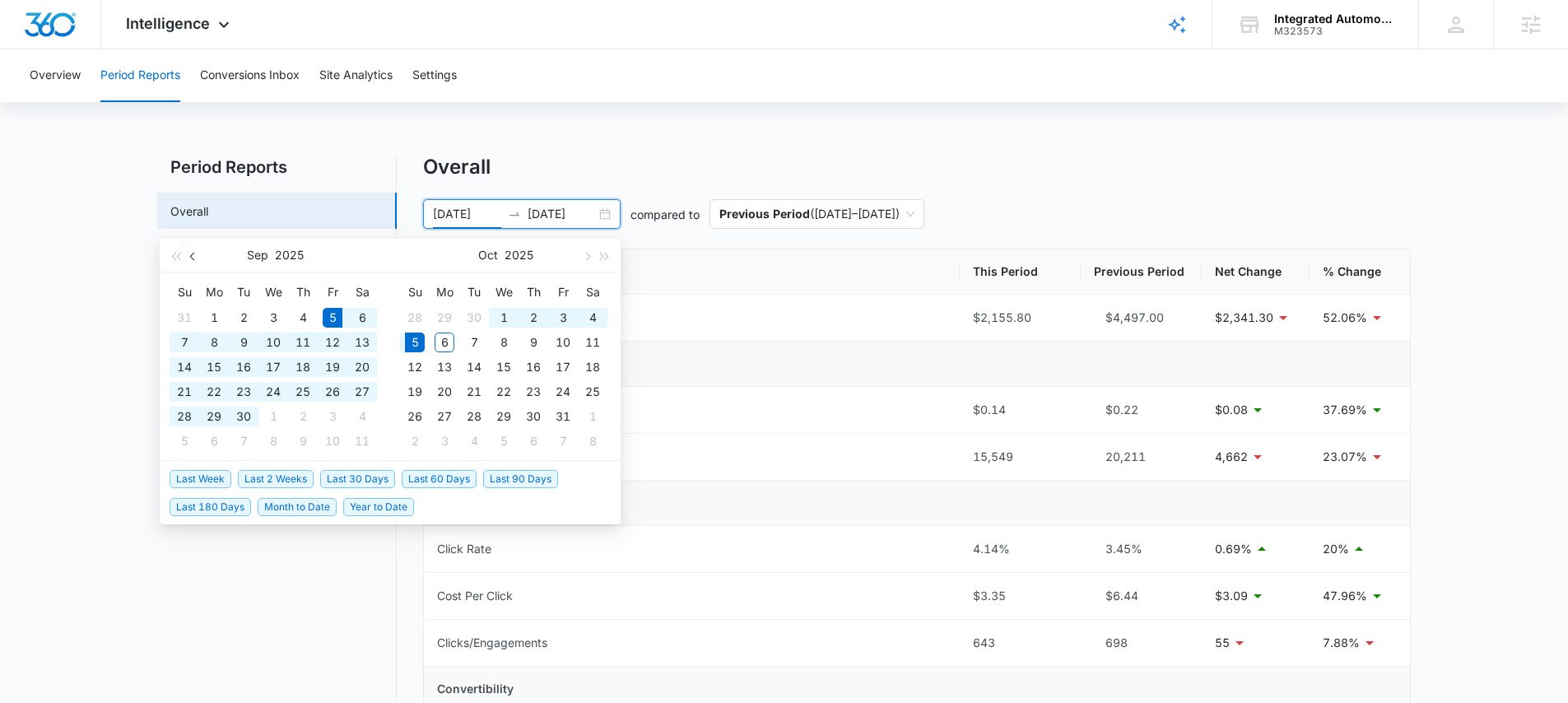
click at [196, 255] on span "button" at bounding box center [194, 256] width 8 height 8
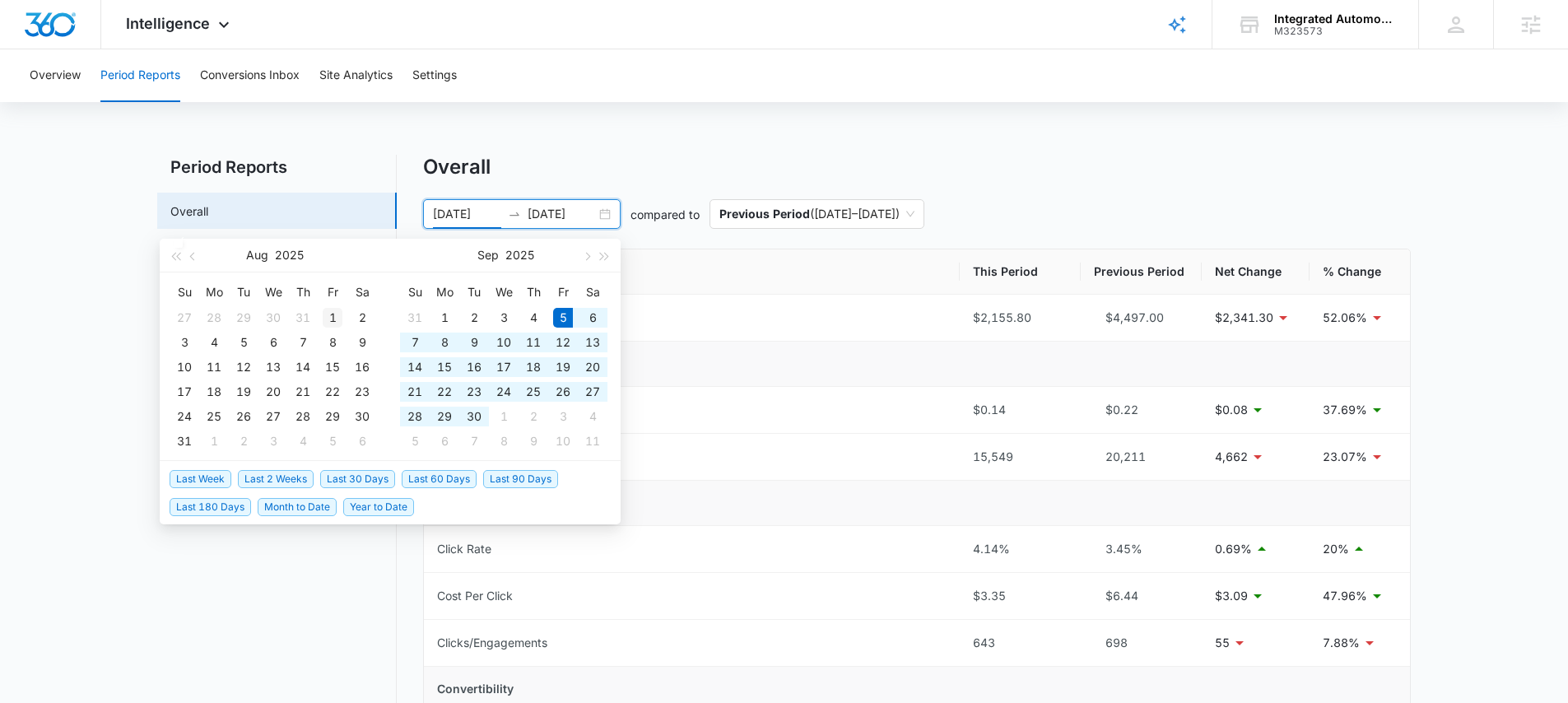
type input "08/01/2025"
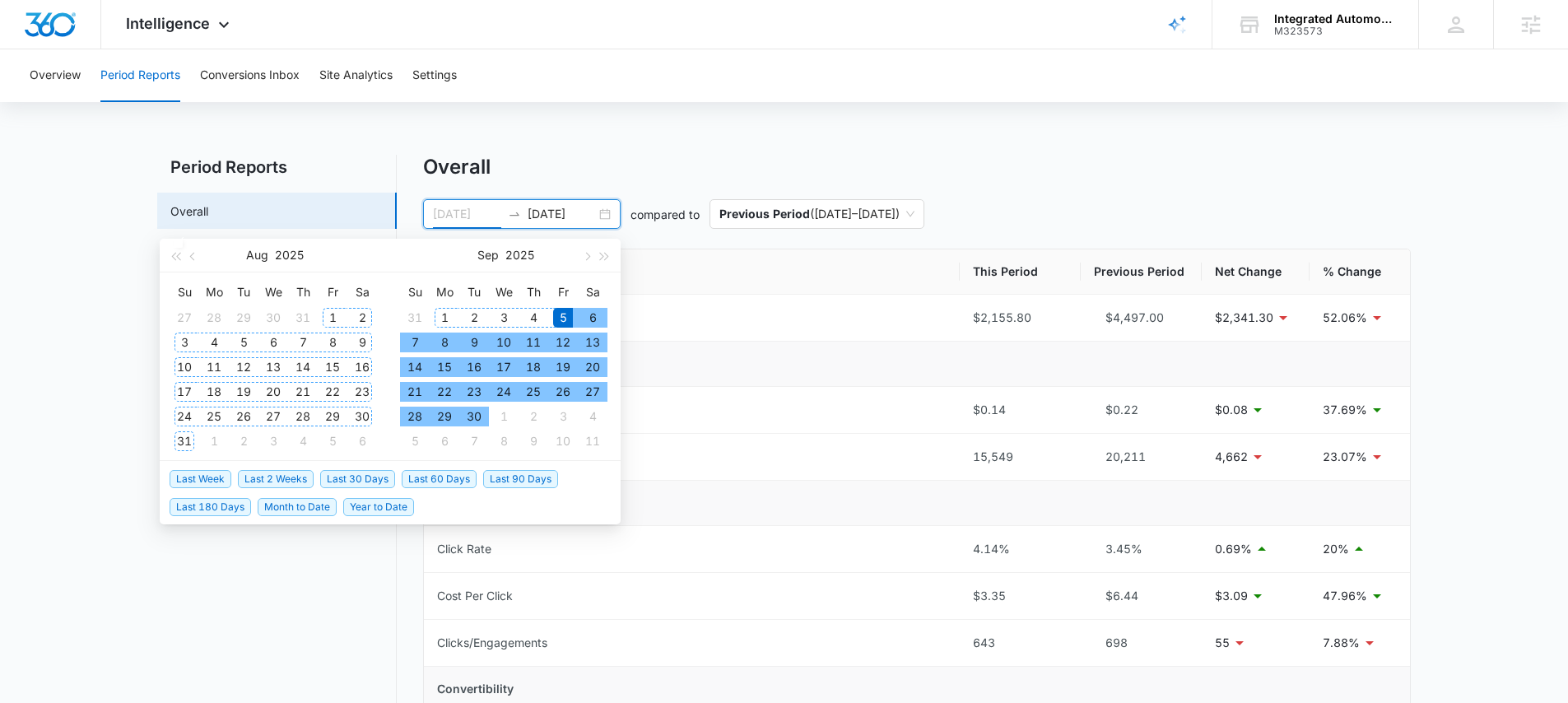
click at [334, 314] on div "1" at bounding box center [332, 318] width 19 height 19
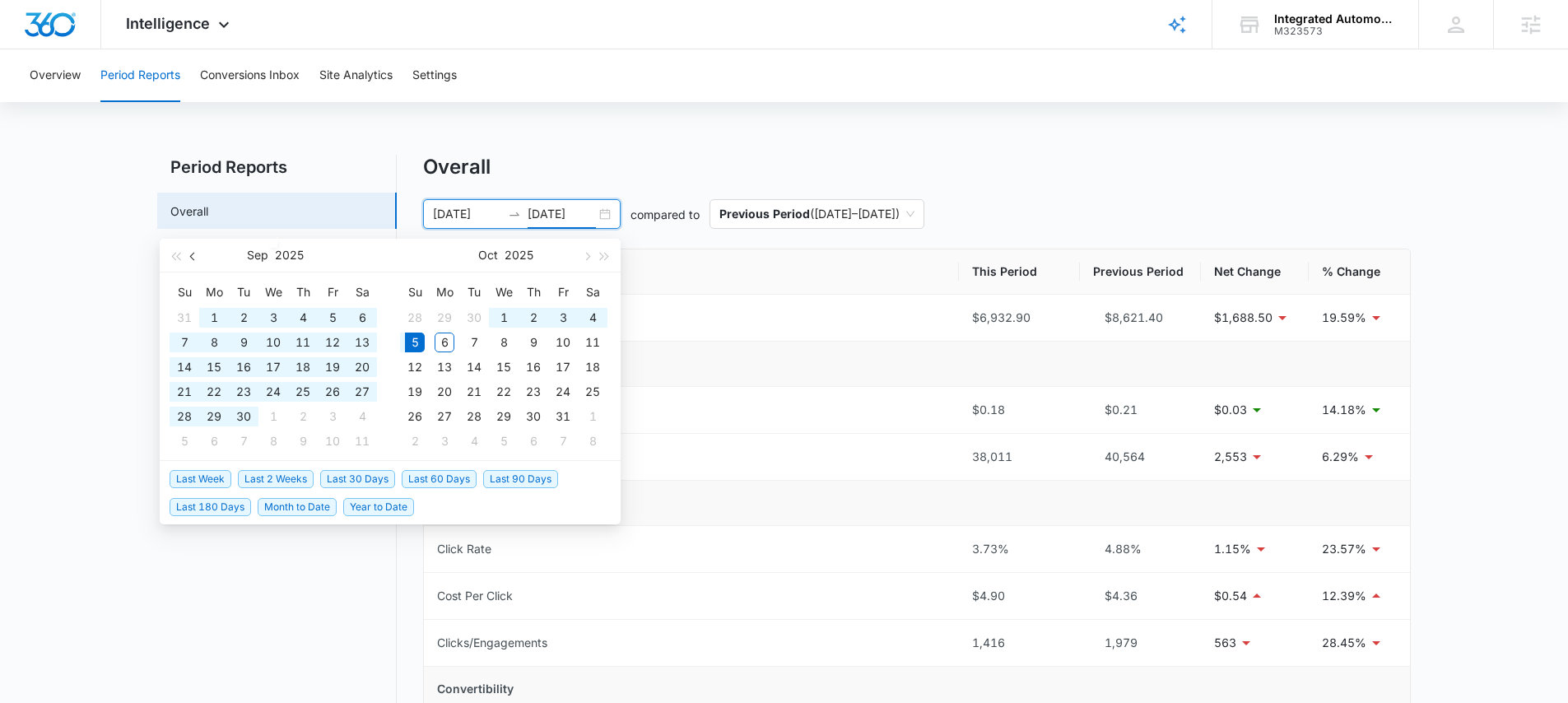
click at [193, 254] on span "button" at bounding box center [194, 256] width 8 height 8
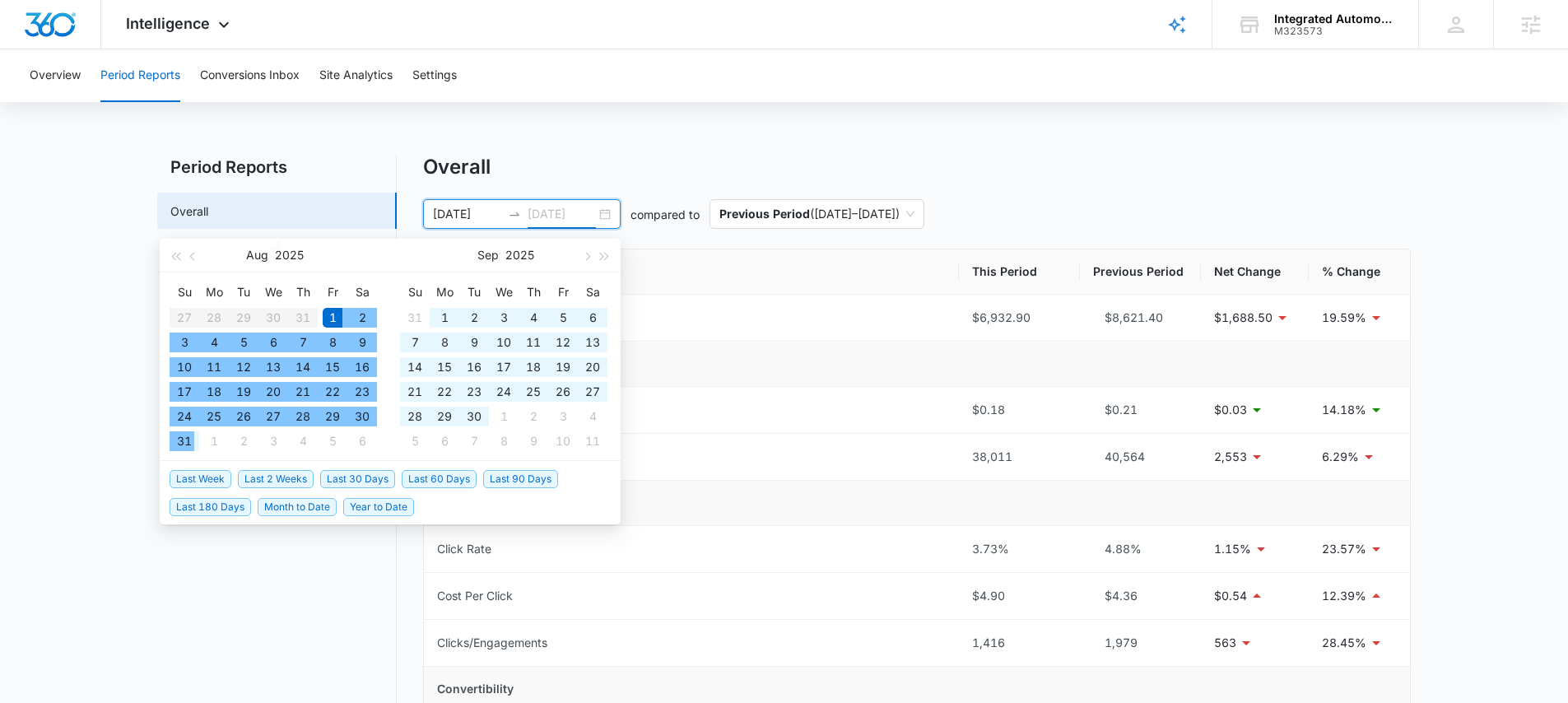
click at [179, 440] on div "31" at bounding box center [184, 441] width 19 height 19
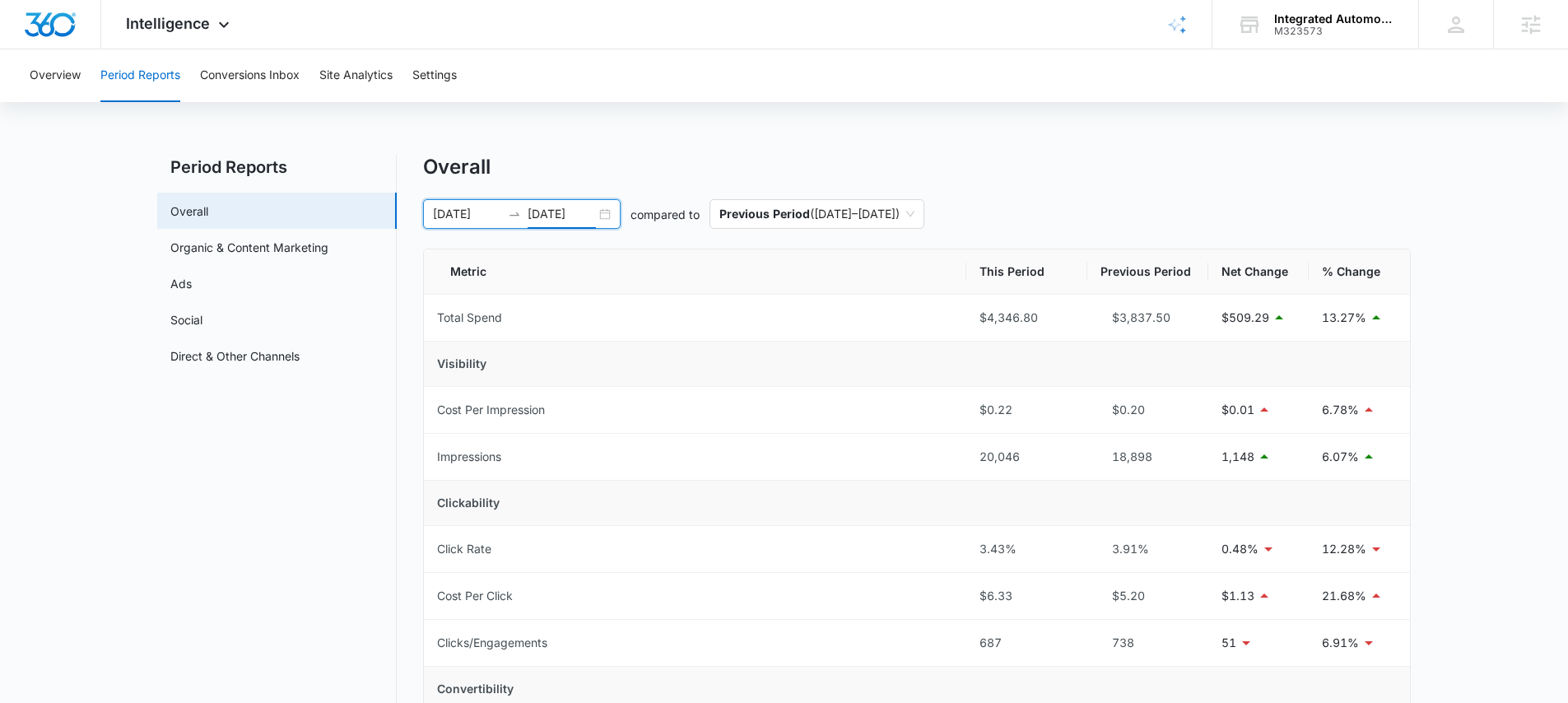
click at [582, 214] on input "08/31/2025" at bounding box center [561, 213] width 68 height 18
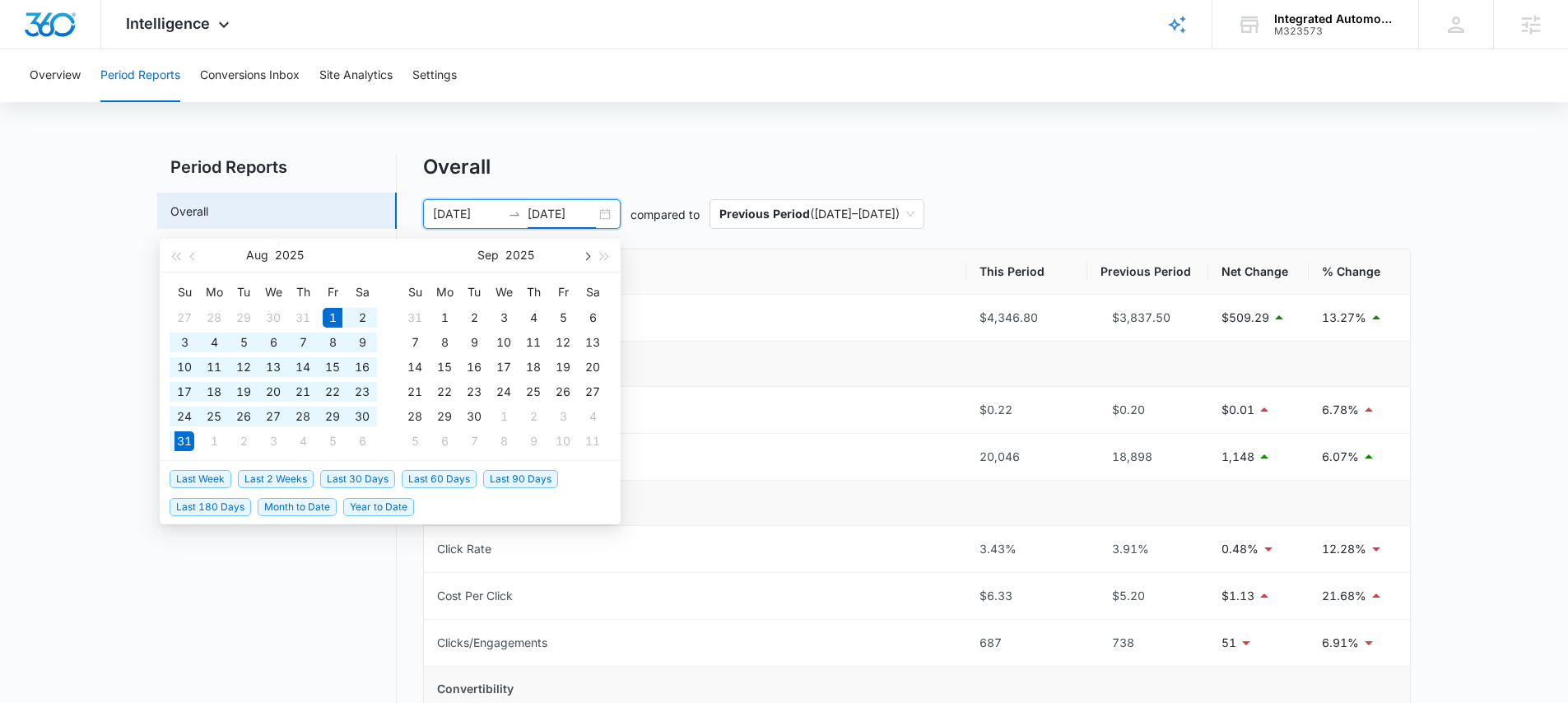
click at [581, 257] on button "button" at bounding box center [585, 255] width 18 height 33
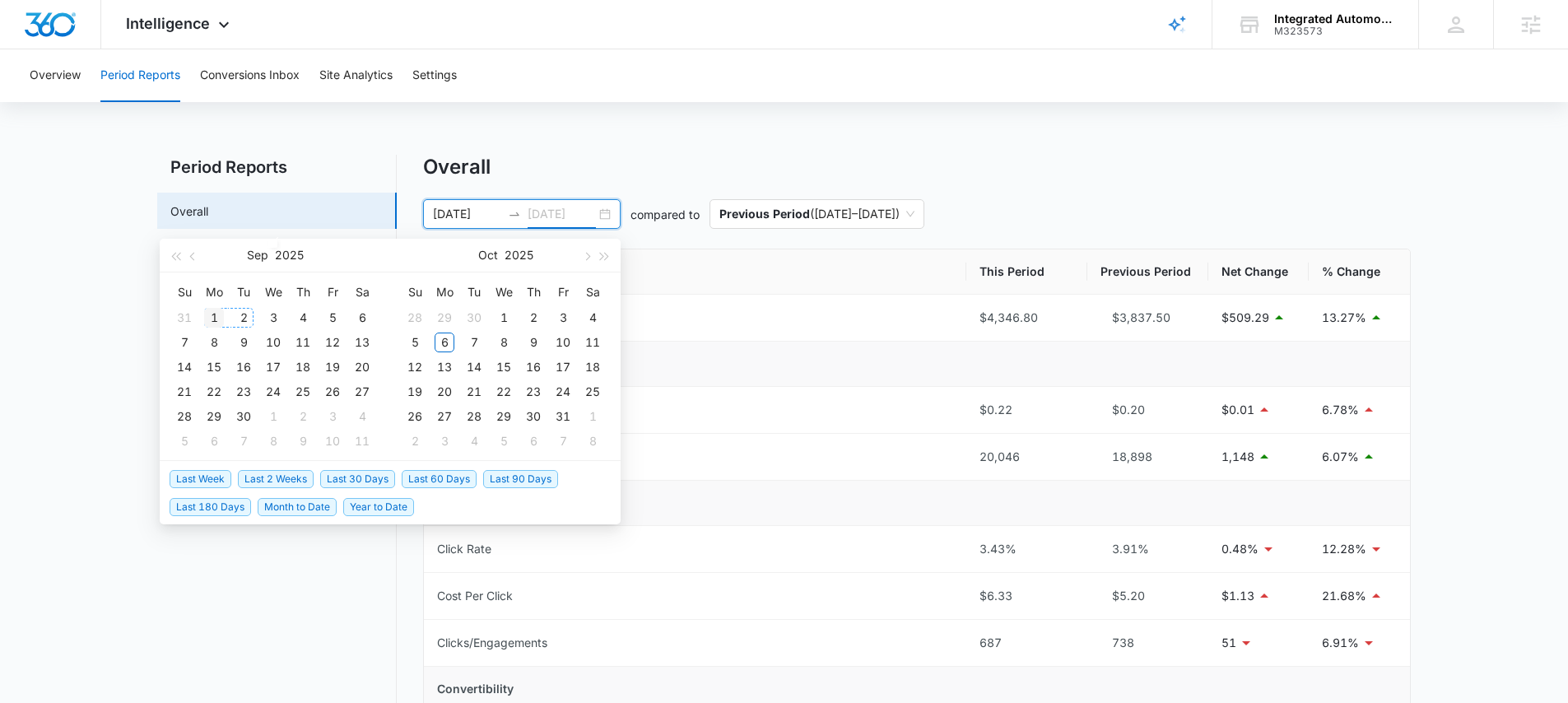
type input "09/01/2025"
click at [210, 314] on div "1" at bounding box center [214, 318] width 19 height 19
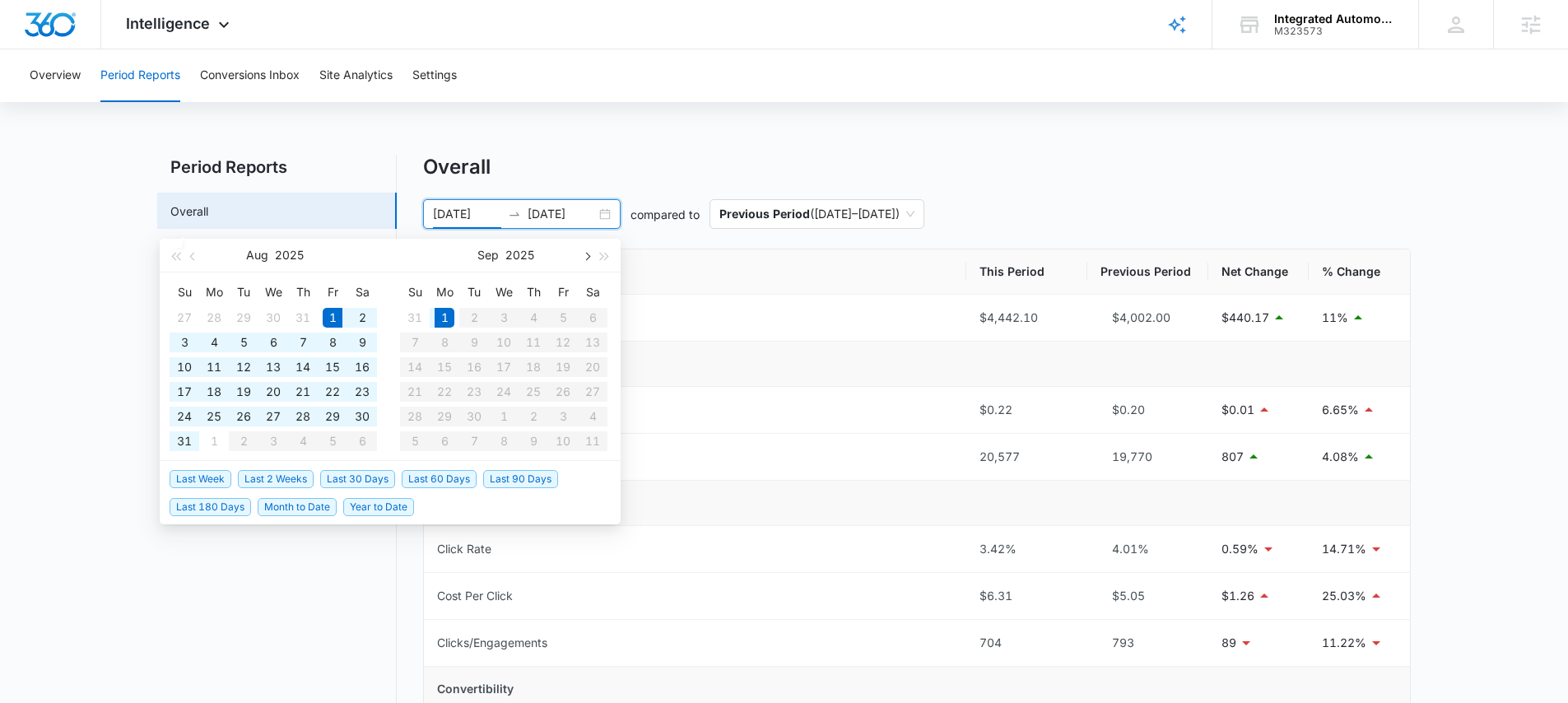
click at [586, 256] on span "button" at bounding box center [585, 256] width 8 height 8
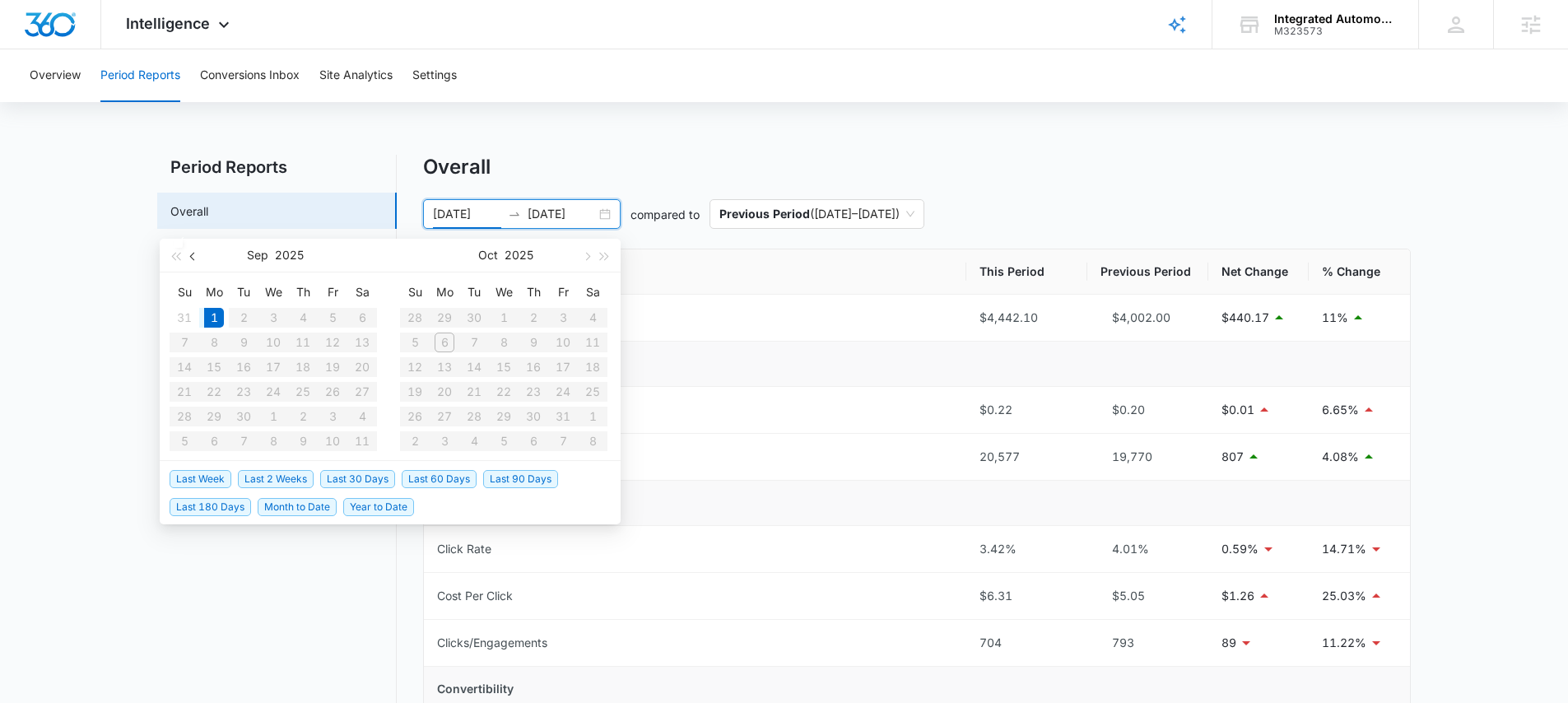
click at [198, 256] on button "button" at bounding box center [193, 255] width 18 height 33
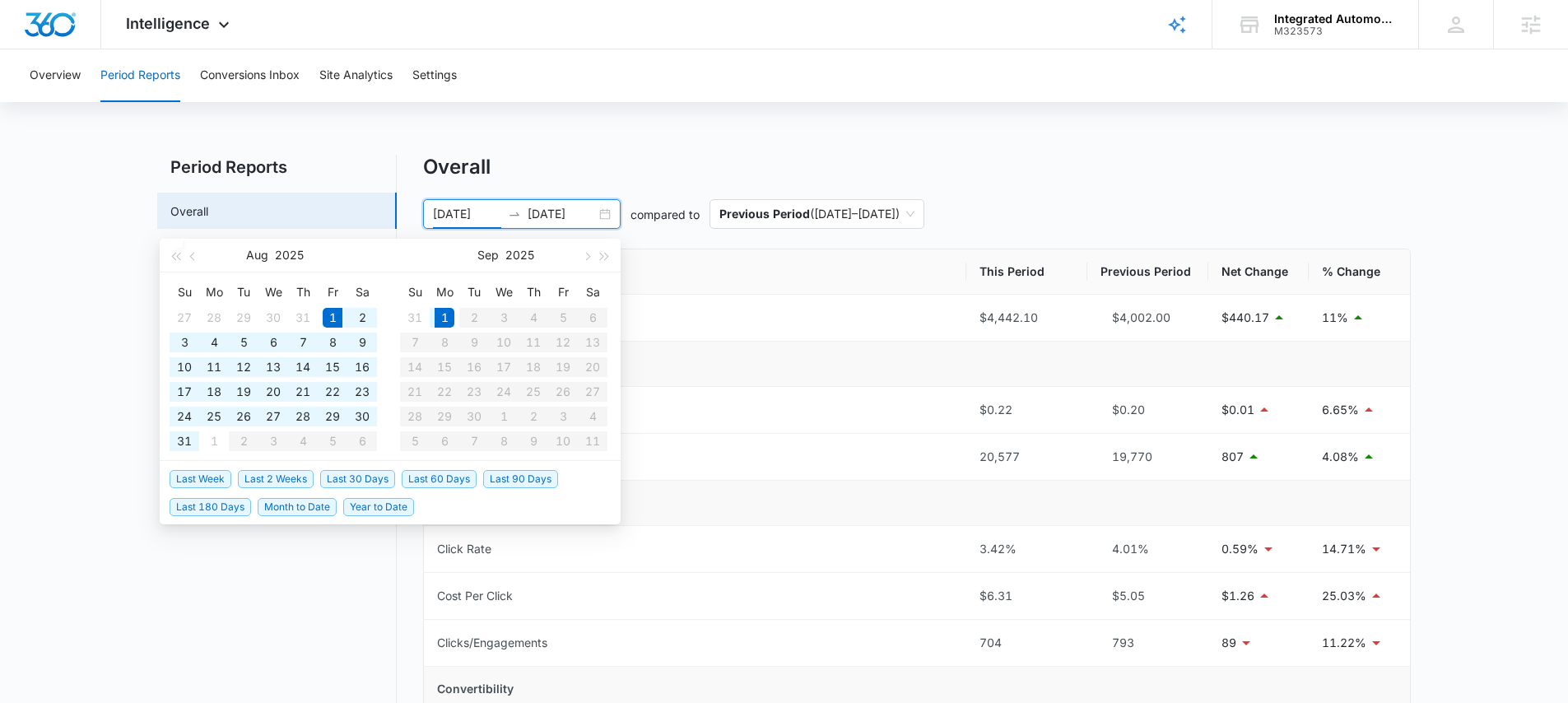
type input "09/01/2025"
click at [440, 316] on div "1" at bounding box center [444, 318] width 19 height 19
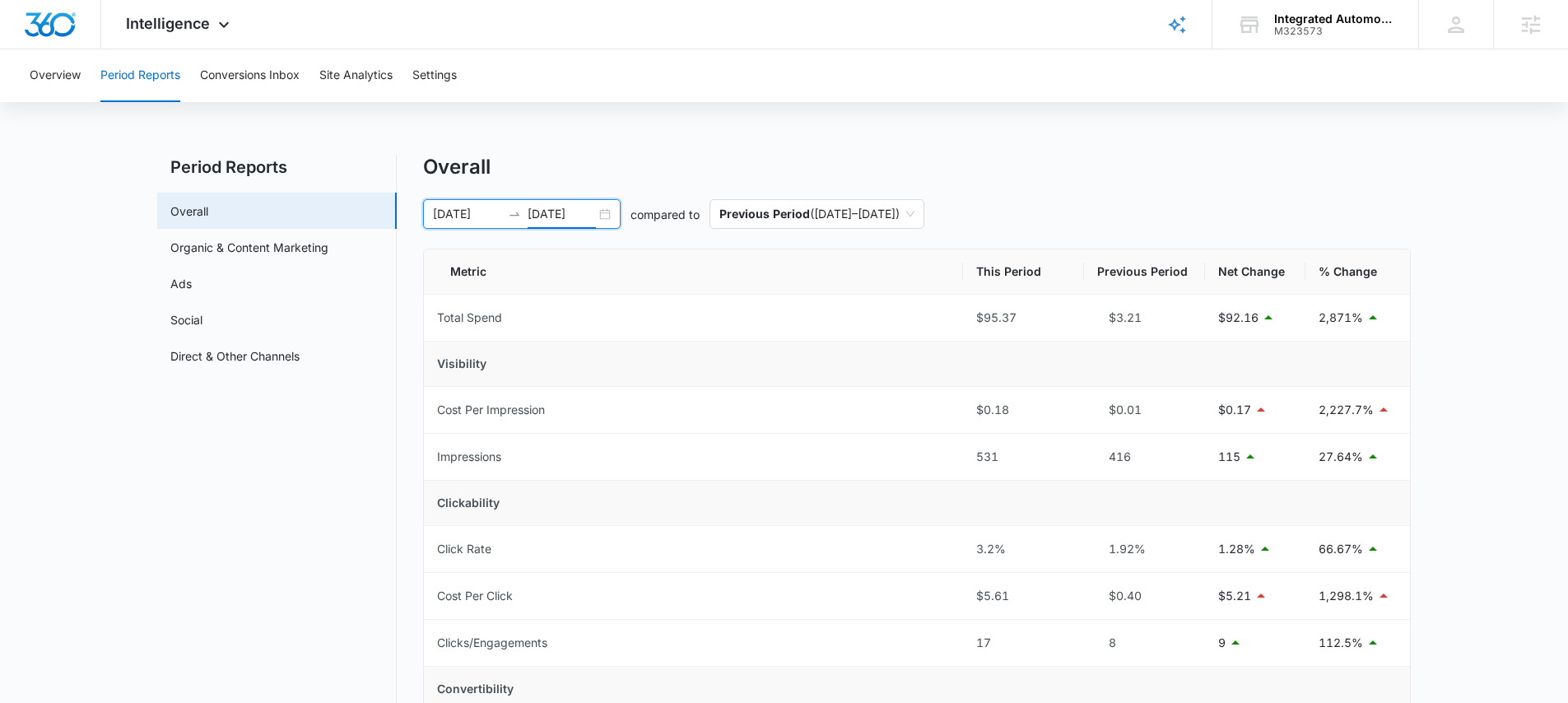
click at [549, 212] on input "09/01/2025" at bounding box center [561, 213] width 68 height 18
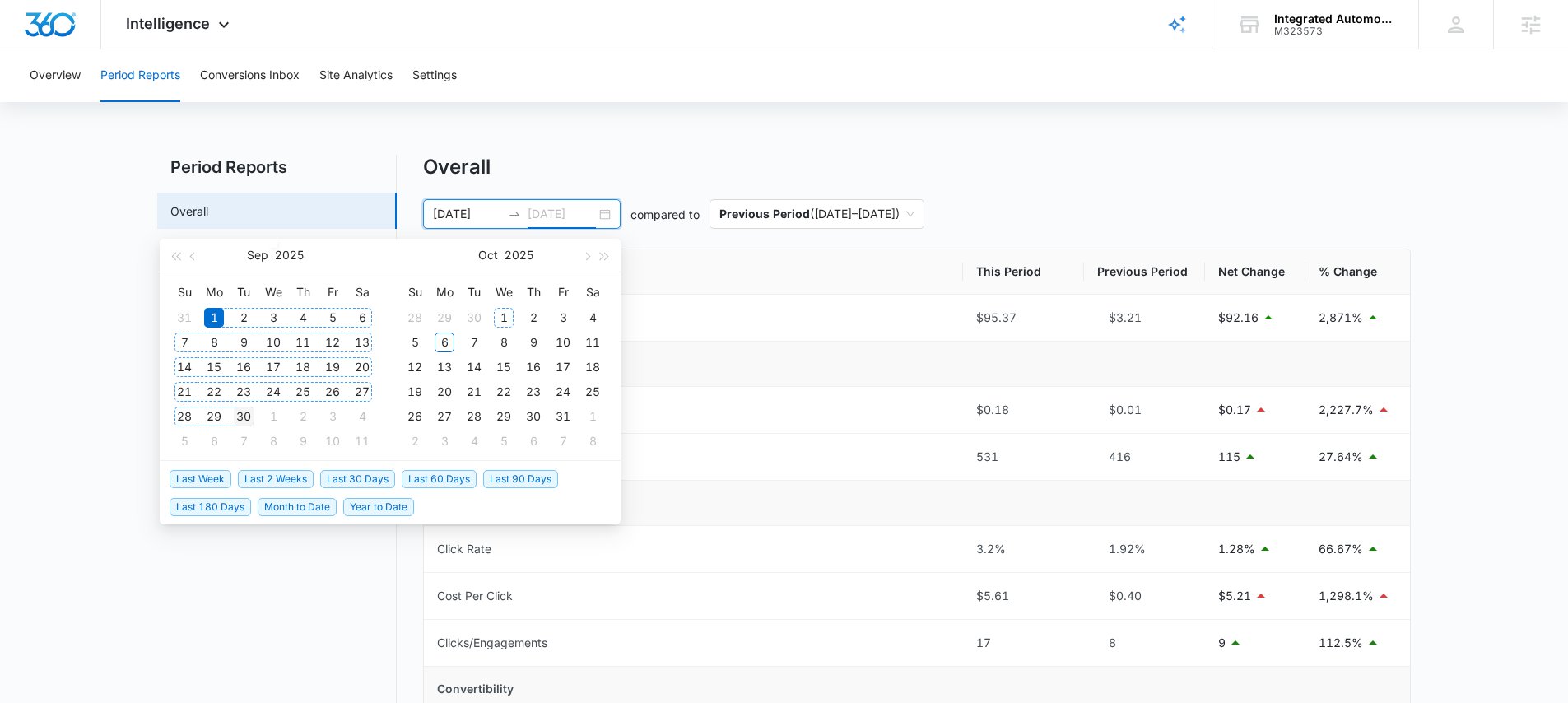
type input "09/30/2025"
click at [244, 412] on div "30" at bounding box center [243, 417] width 19 height 19
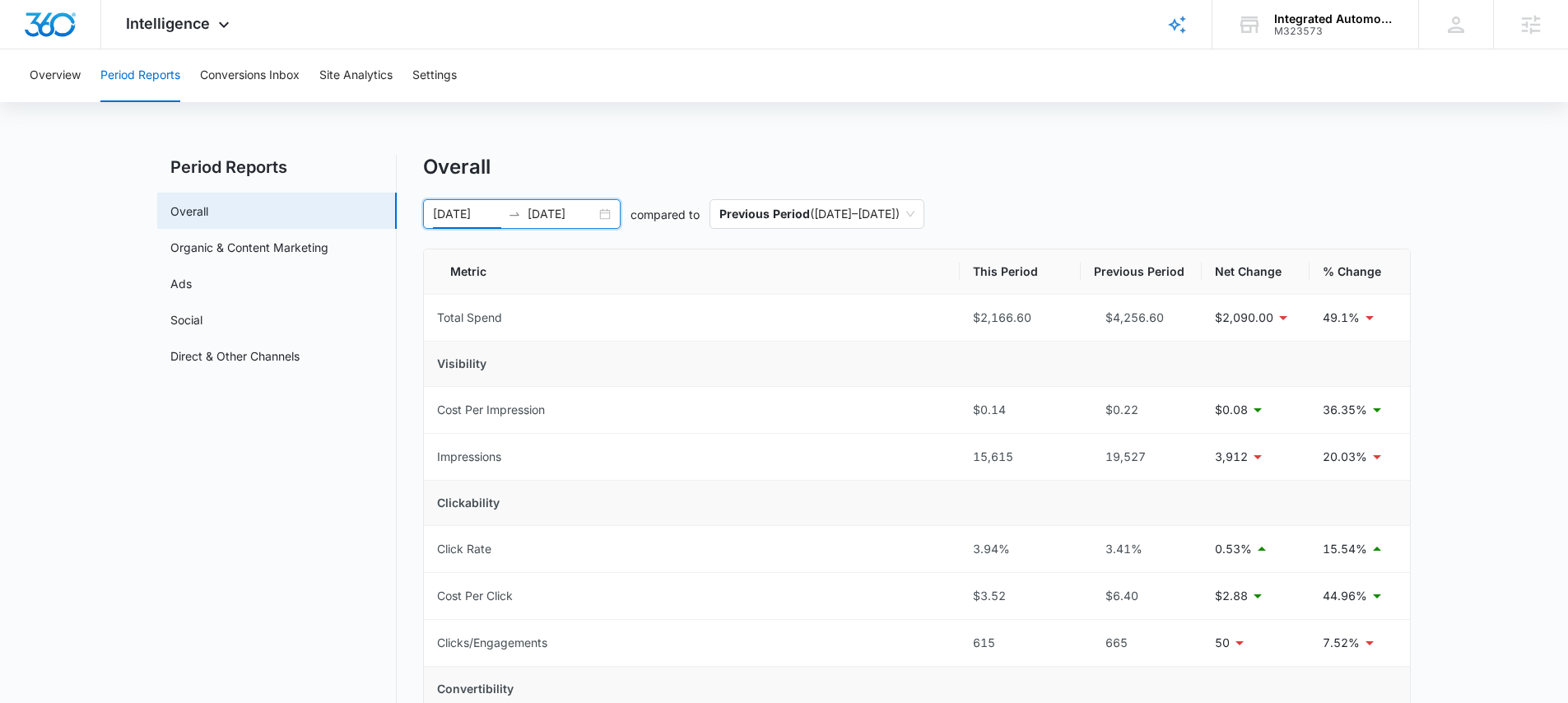
click at [601, 215] on div "09/01/2025 09/30/2025" at bounding box center [522, 214] width 198 height 30
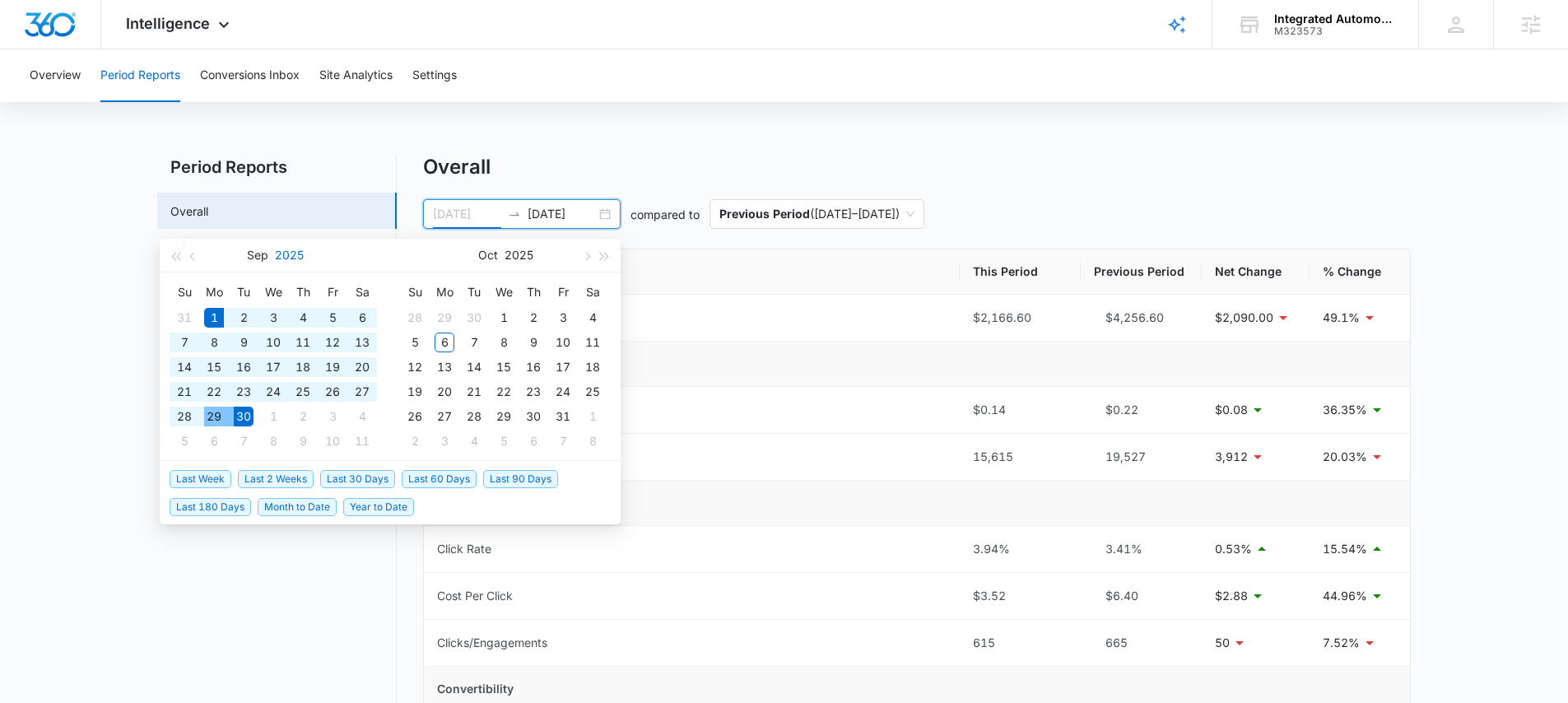
type input "09/01/2025"
click at [565, 208] on input "09/30/2025" at bounding box center [561, 213] width 68 height 18
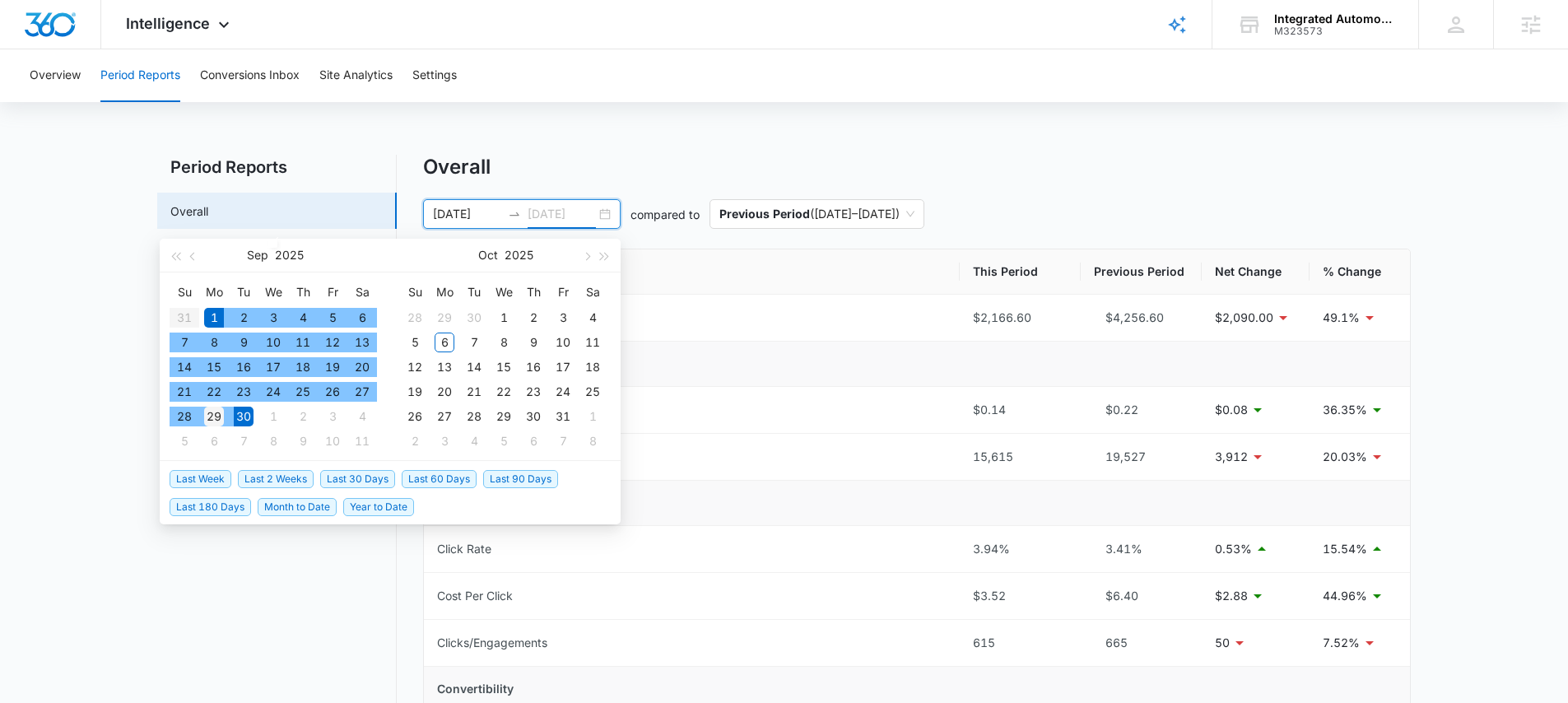
type input "09/29/2025"
click at [210, 415] on div "29" at bounding box center [214, 417] width 19 height 19
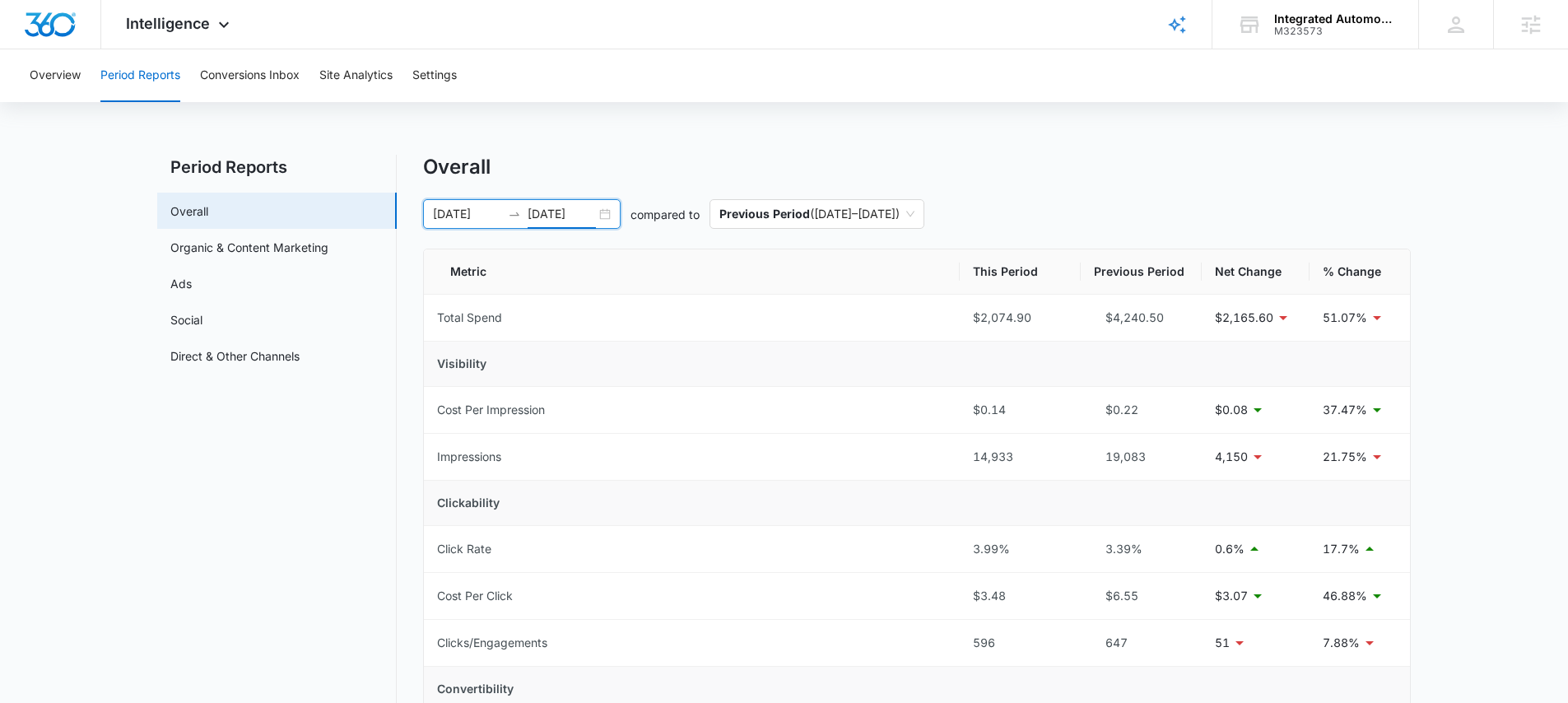
click at [601, 215] on div "09/01/2025 09/29/2025" at bounding box center [522, 214] width 198 height 30
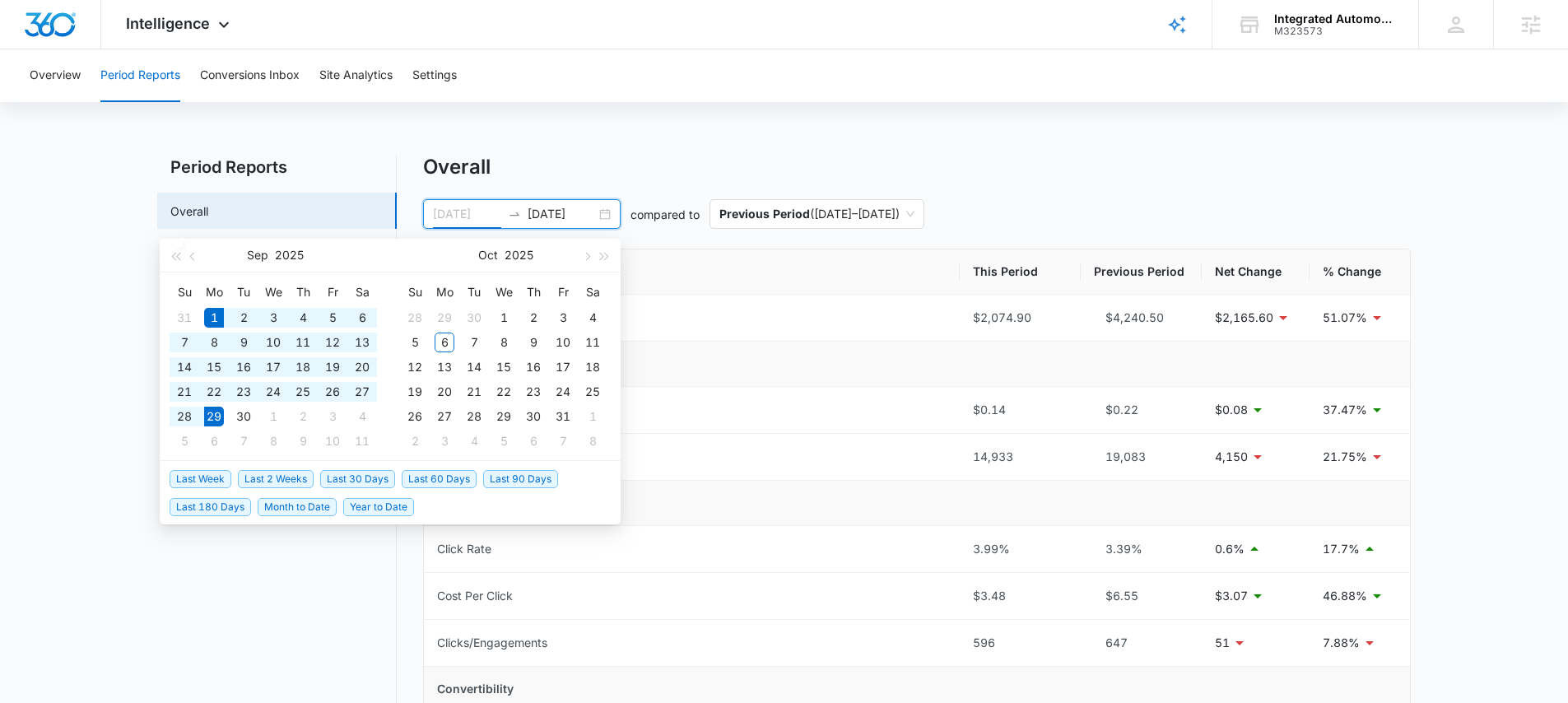
type input "09/01/2025"
click at [564, 214] on input "09/29/2025" at bounding box center [561, 213] width 68 height 18
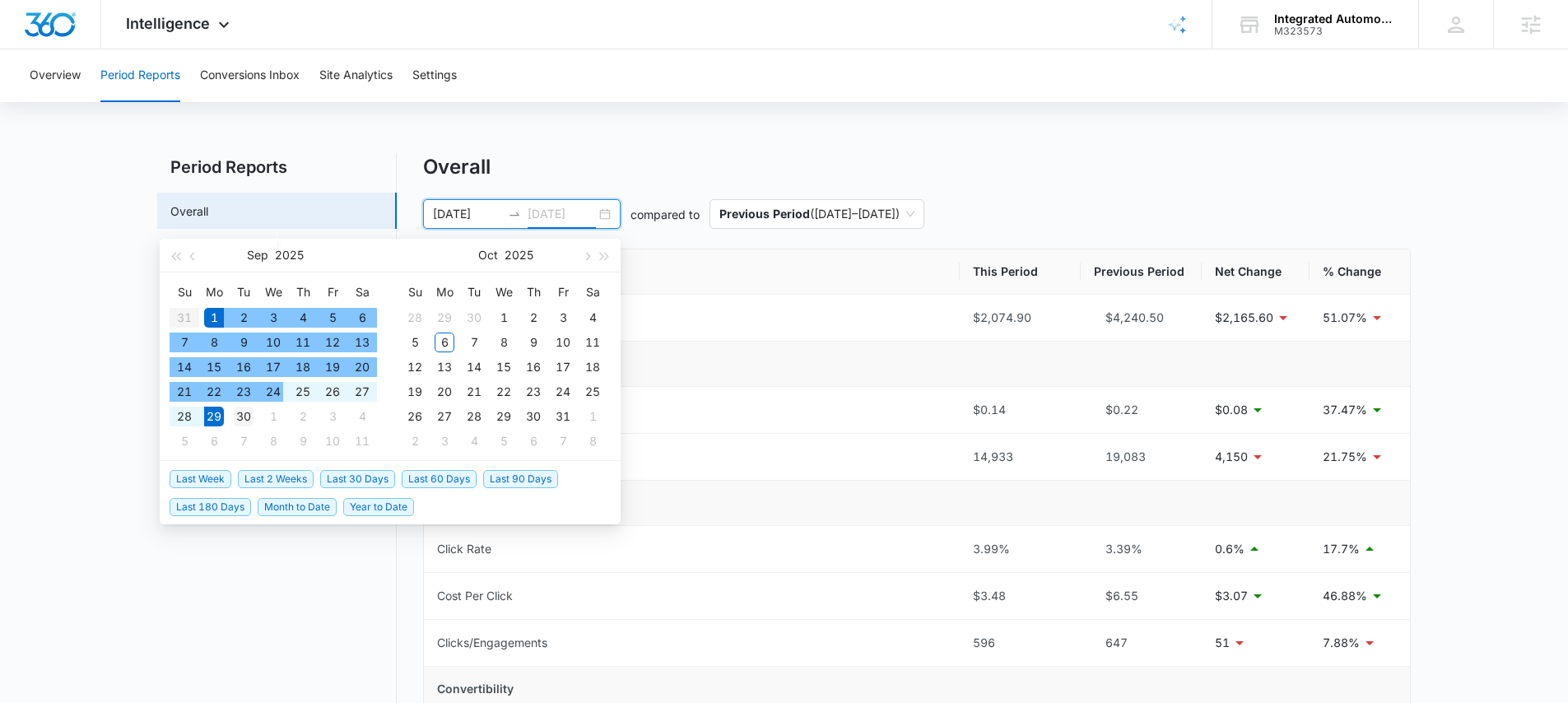
type input "09/30/2025"
click at [245, 415] on div "30" at bounding box center [243, 417] width 19 height 19
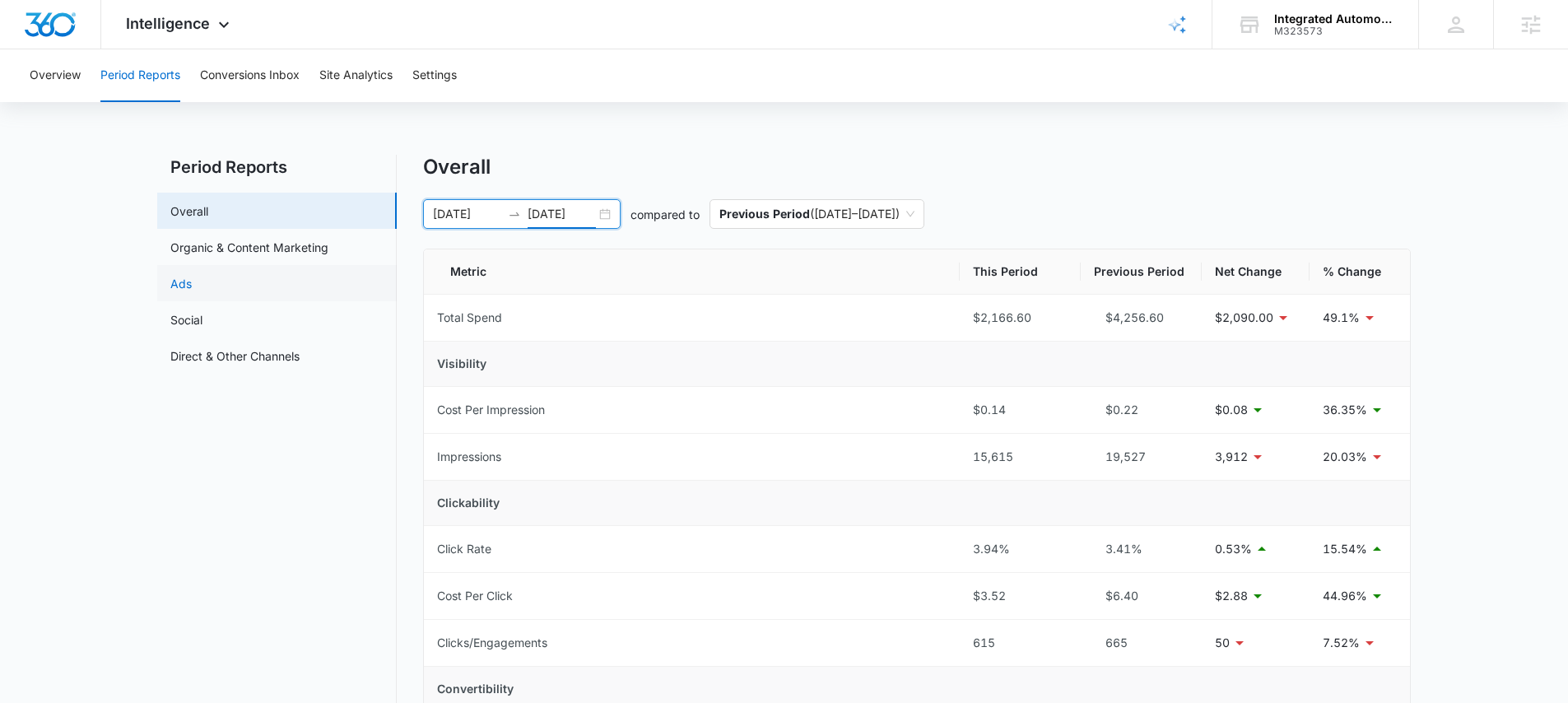
click at [192, 285] on link "Ads" at bounding box center [181, 284] width 21 height 17
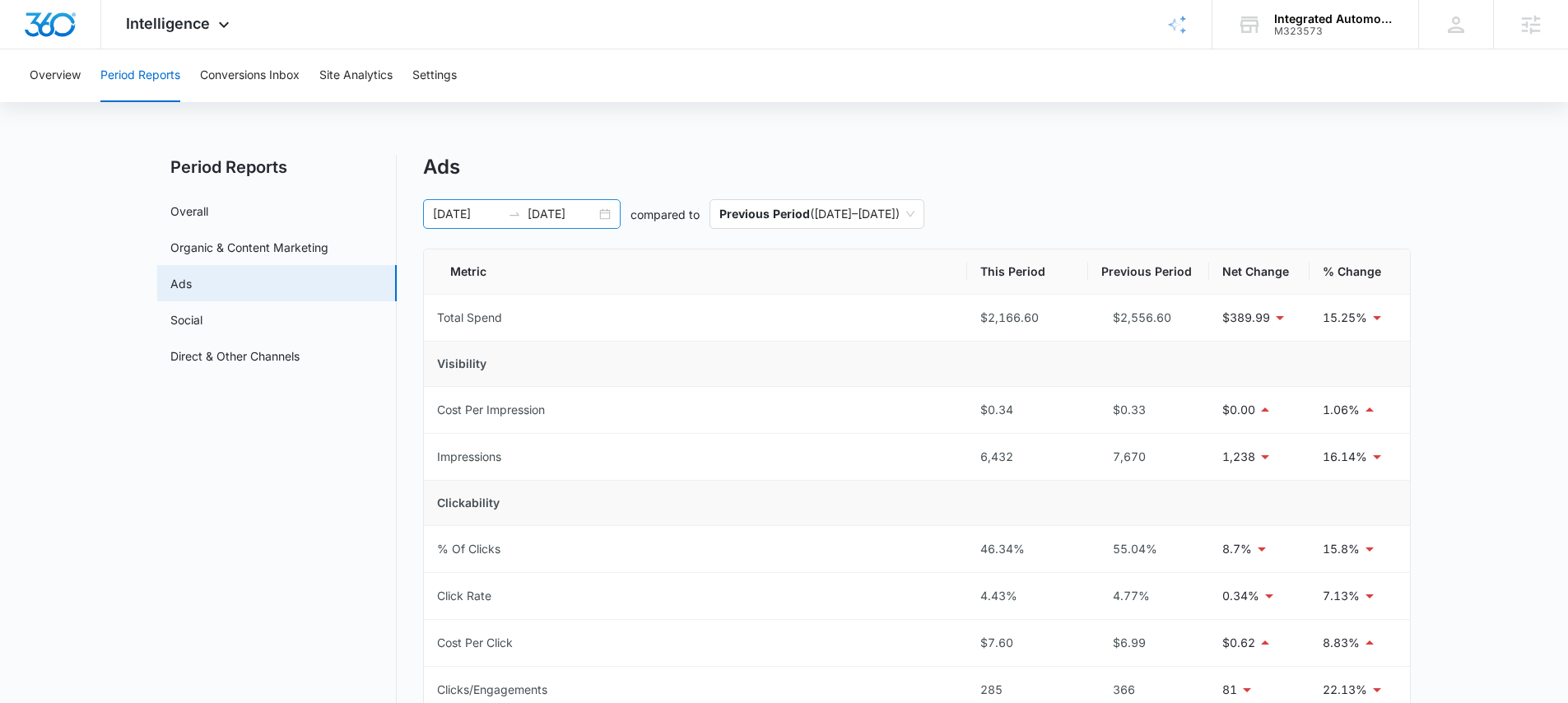
click at [551, 211] on input "09/30/2025" at bounding box center [561, 213] width 68 height 18
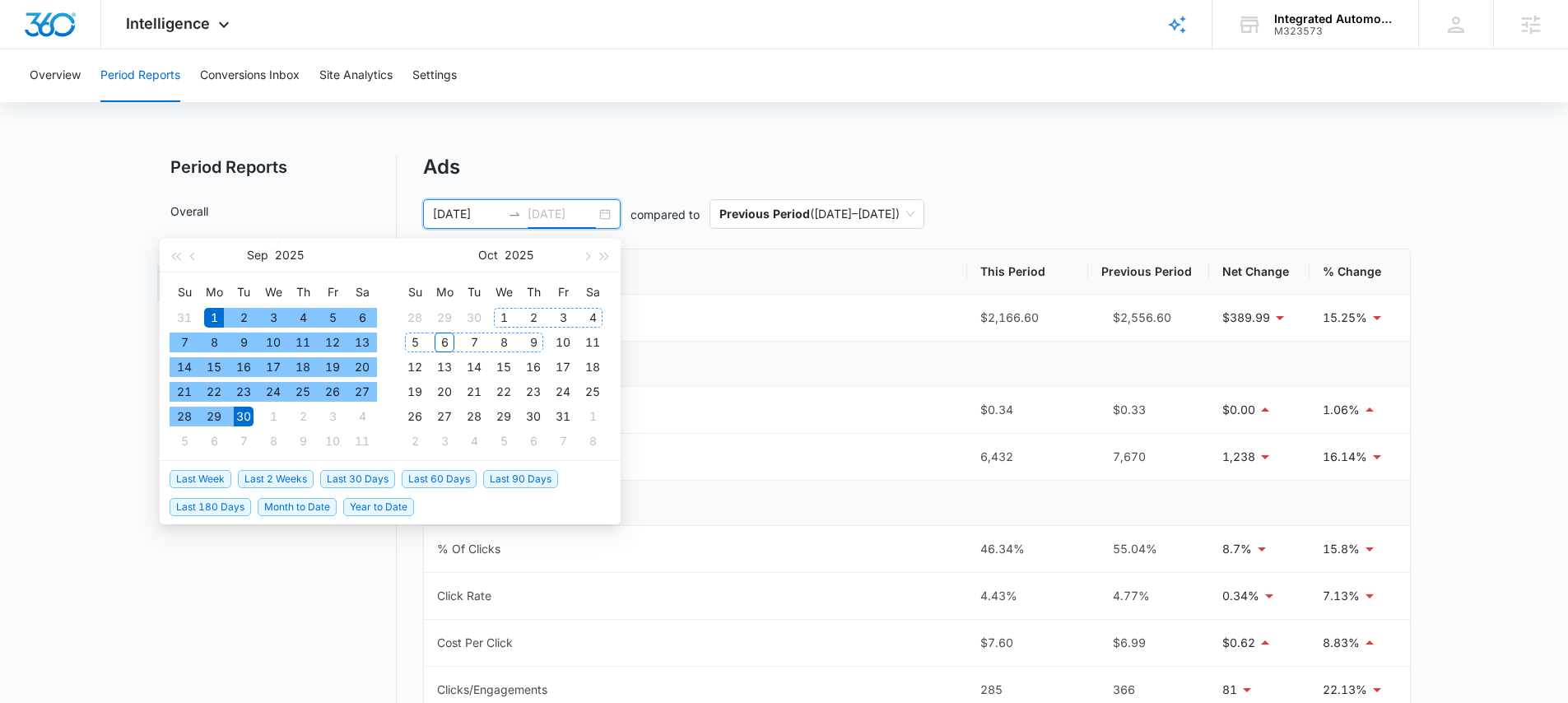
type input "09/30/2025"
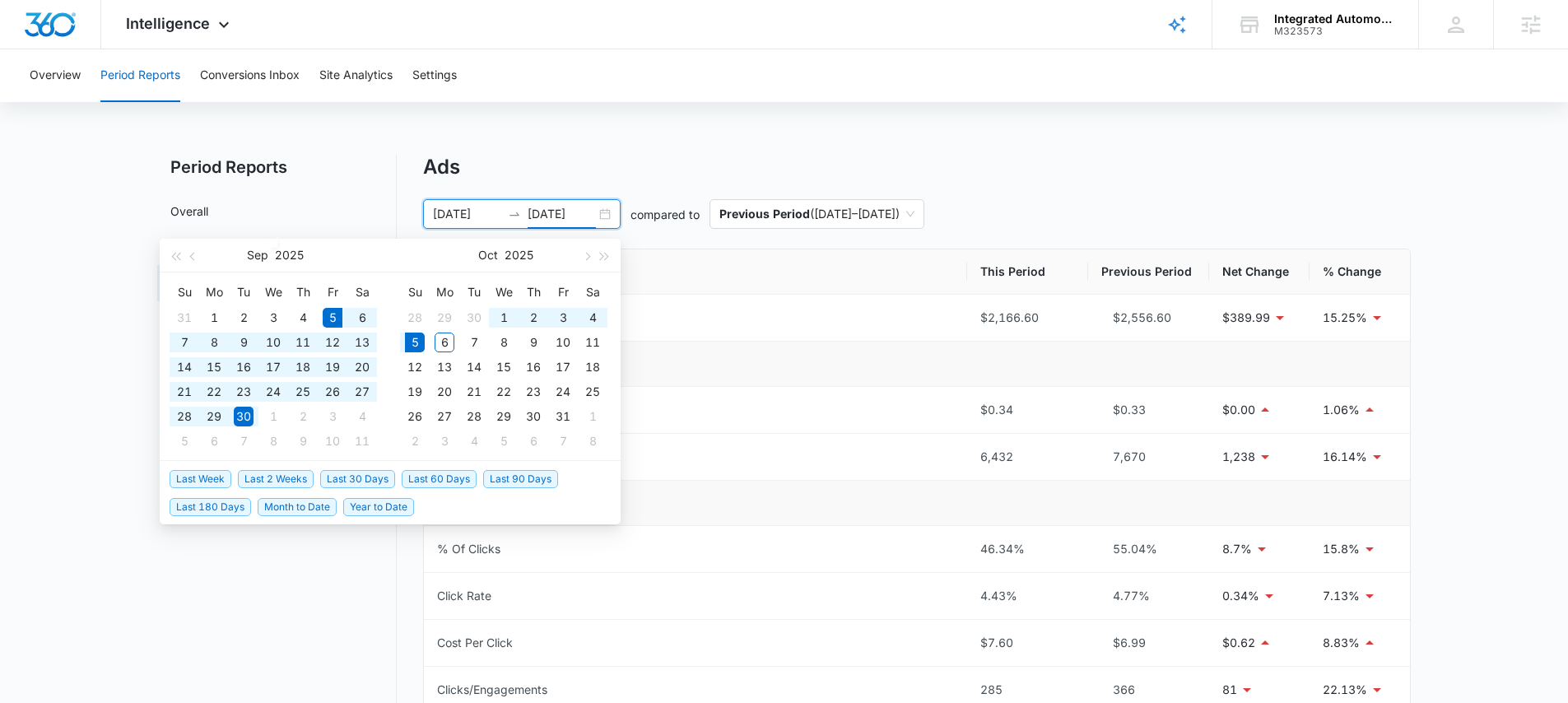
click at [366, 476] on span "Last 30 Days" at bounding box center [357, 479] width 75 height 18
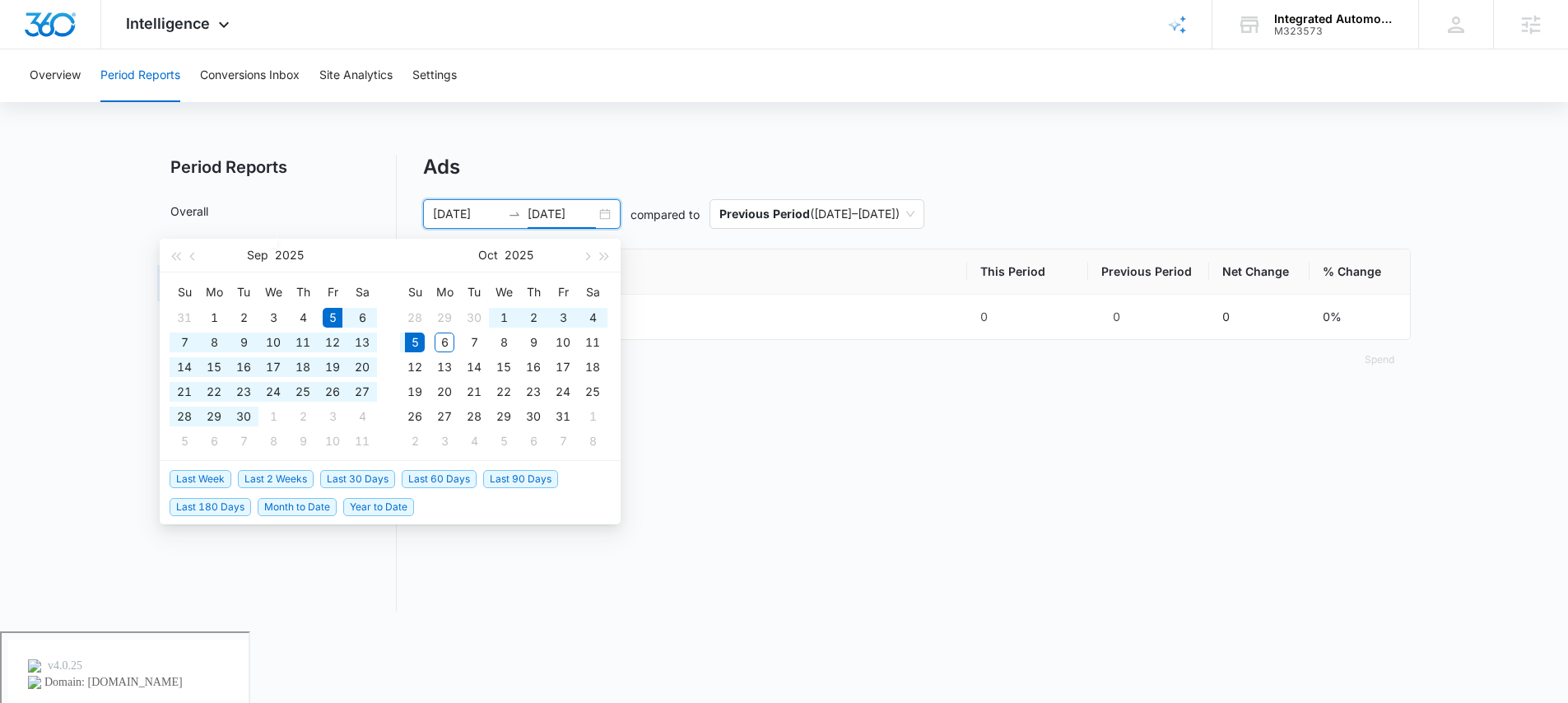
type input "09/05/2025"
type input "10/05/2025"
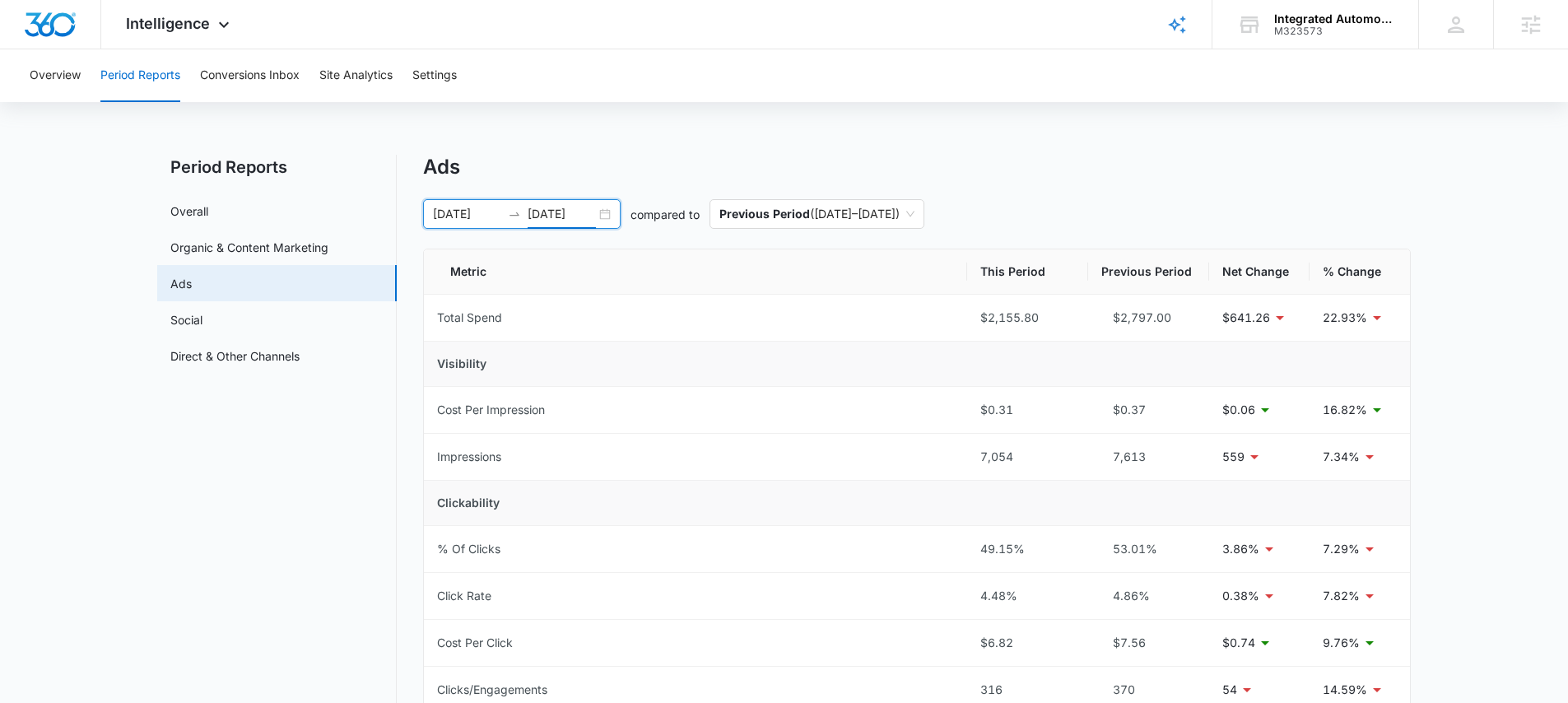
click at [601, 212] on div "09/05/2025 10/05/2025" at bounding box center [522, 214] width 198 height 30
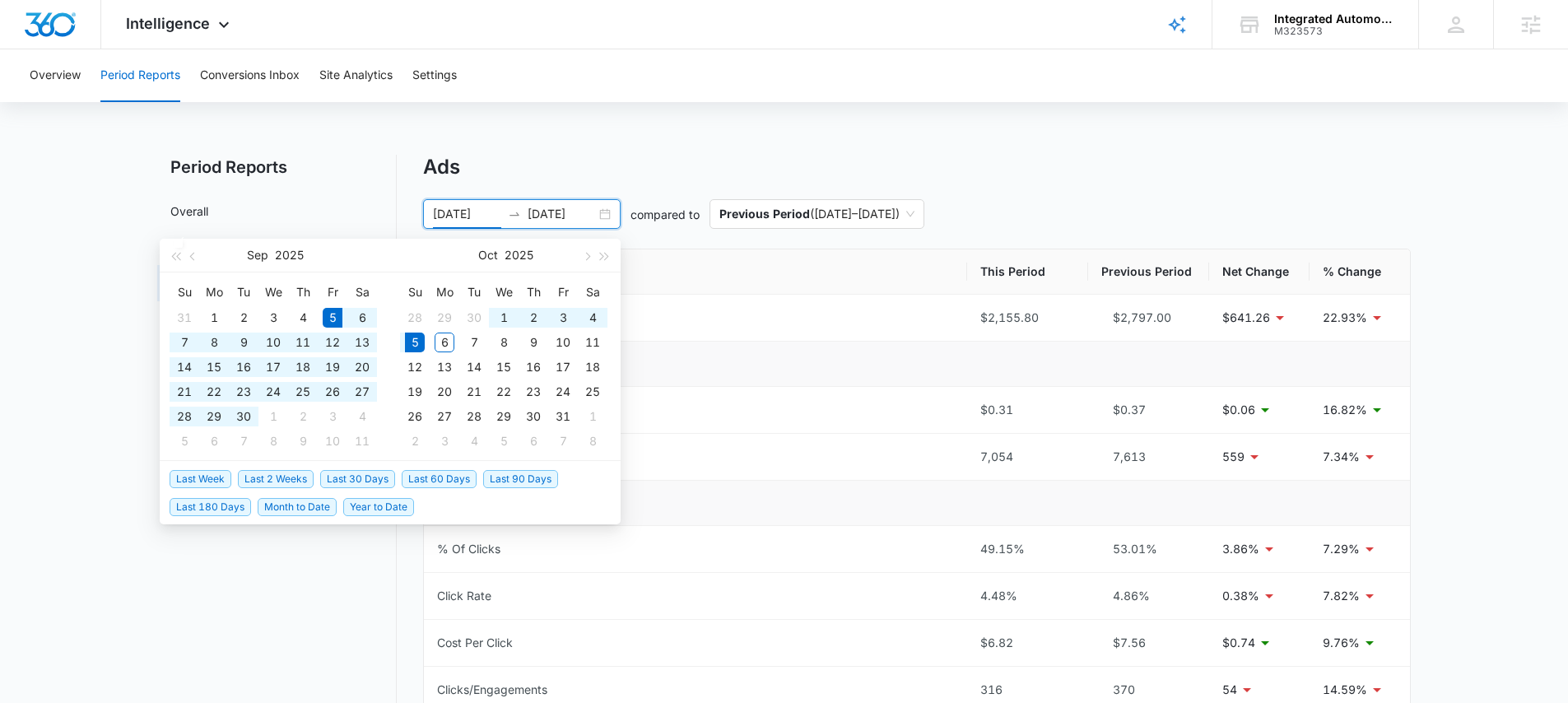
type input "09/05/2025"
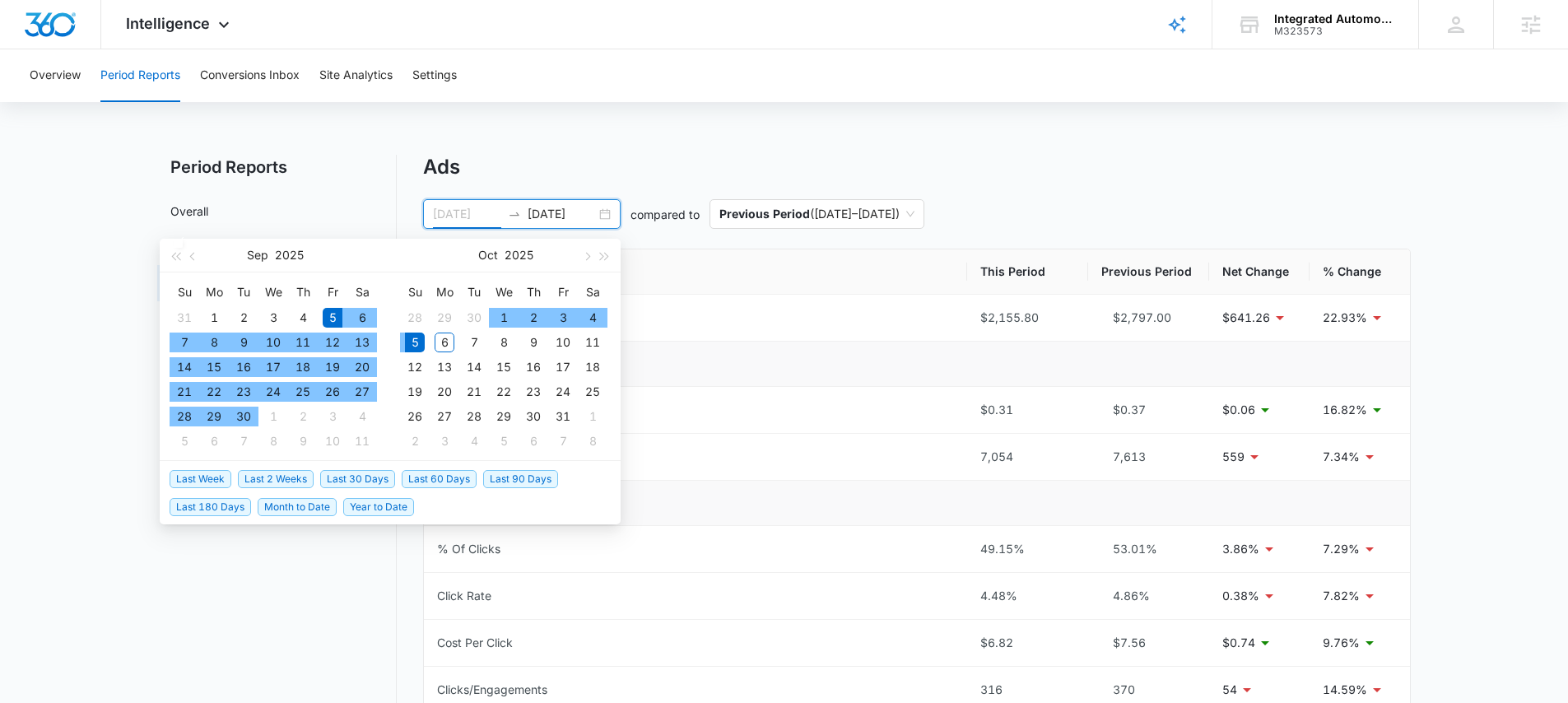
click at [328, 313] on div "5" at bounding box center [332, 318] width 19 height 19
type input "09/30/2025"
click at [247, 411] on div "30" at bounding box center [243, 417] width 19 height 19
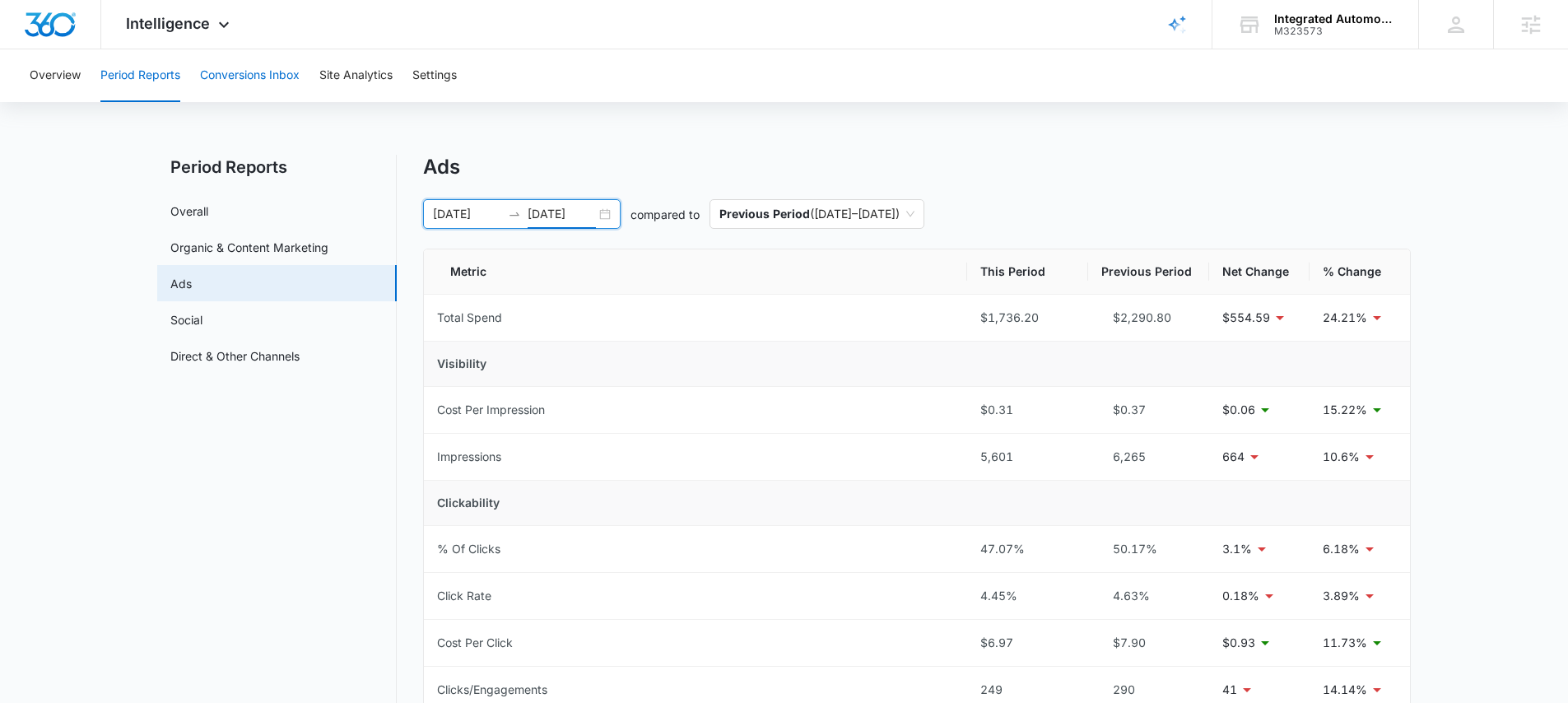
click at [259, 81] on button "Conversions Inbox" at bounding box center [249, 76] width 100 height 52
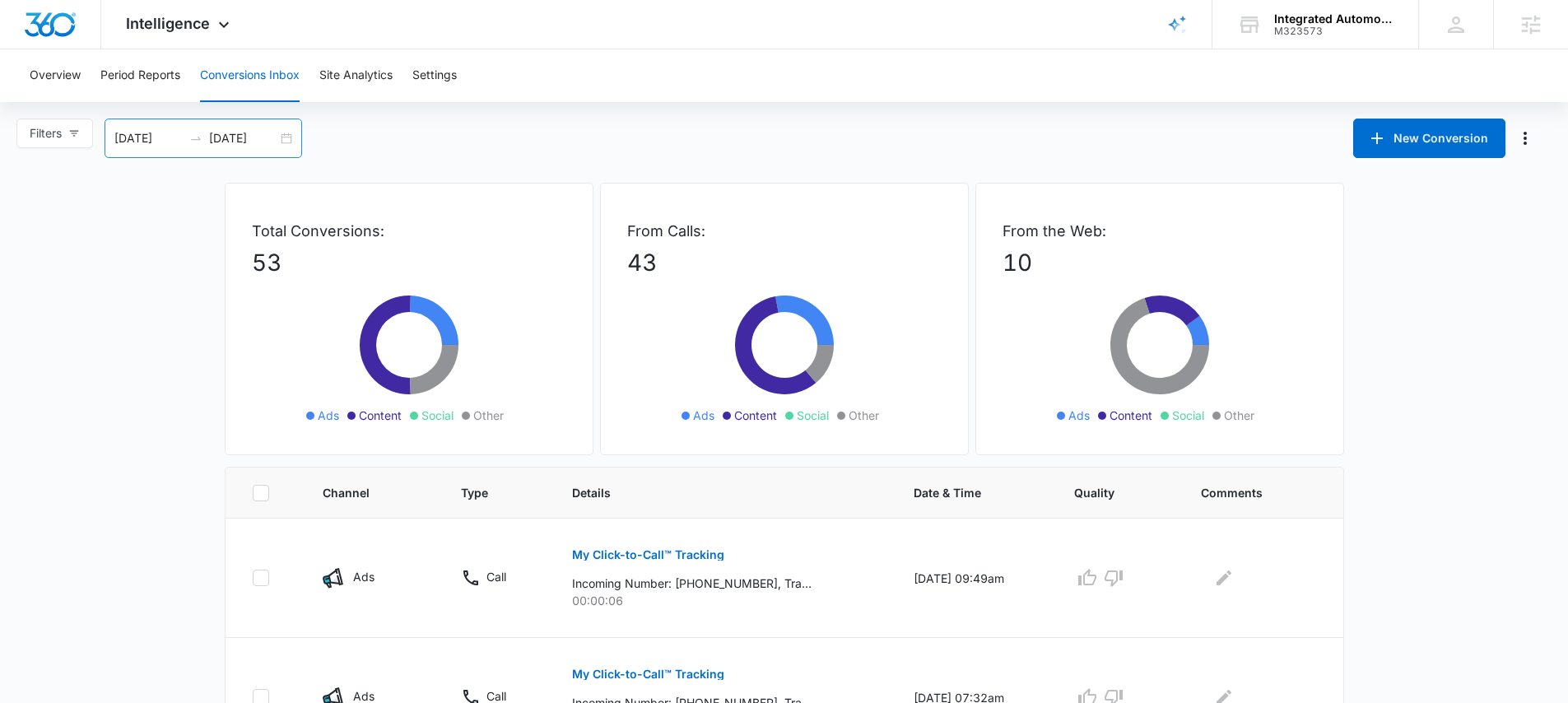
click at [290, 136] on div "09/03/2025 10/03/2025" at bounding box center [204, 138] width 198 height 40
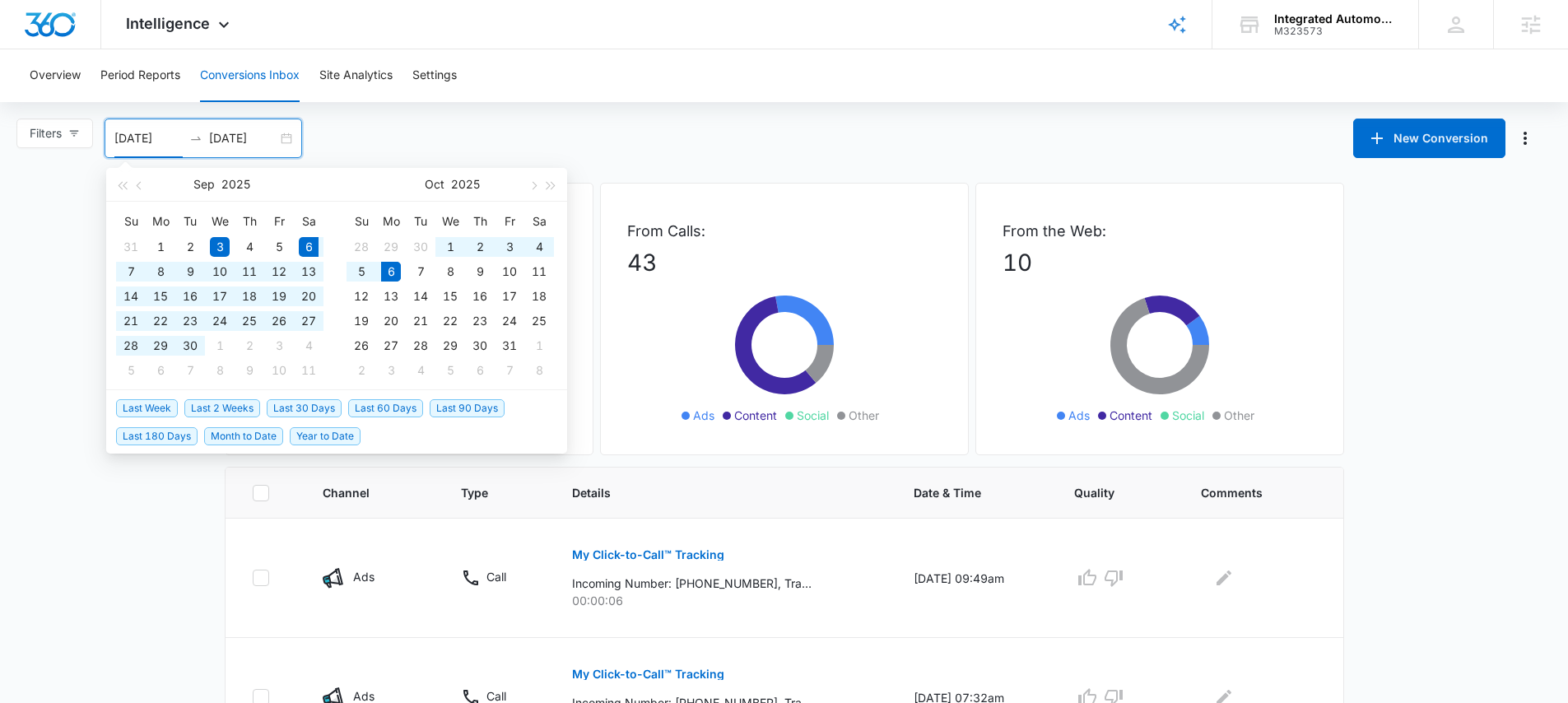
click at [295, 405] on span "Last 30 Days" at bounding box center [303, 408] width 75 height 18
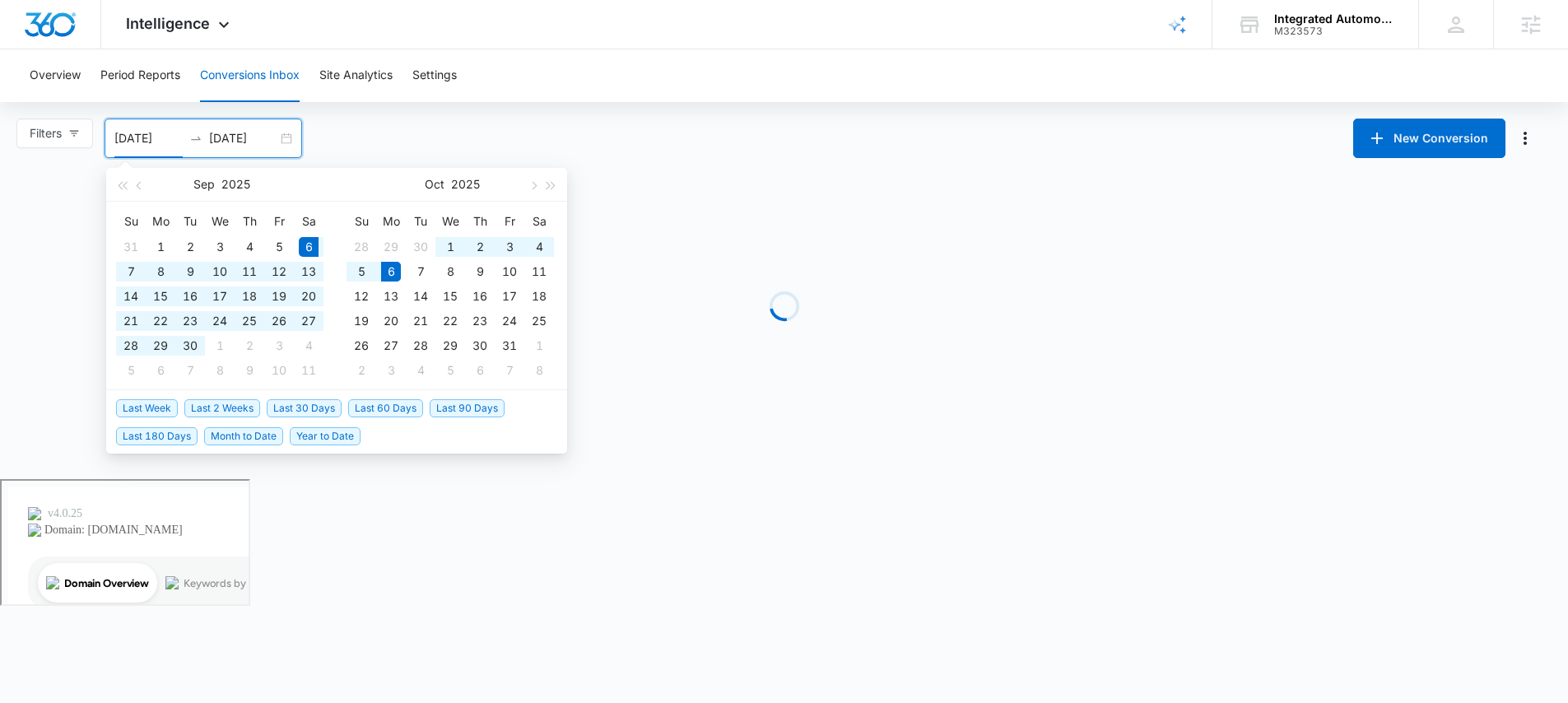
type input "09/06/2025"
type input "10/06/2025"
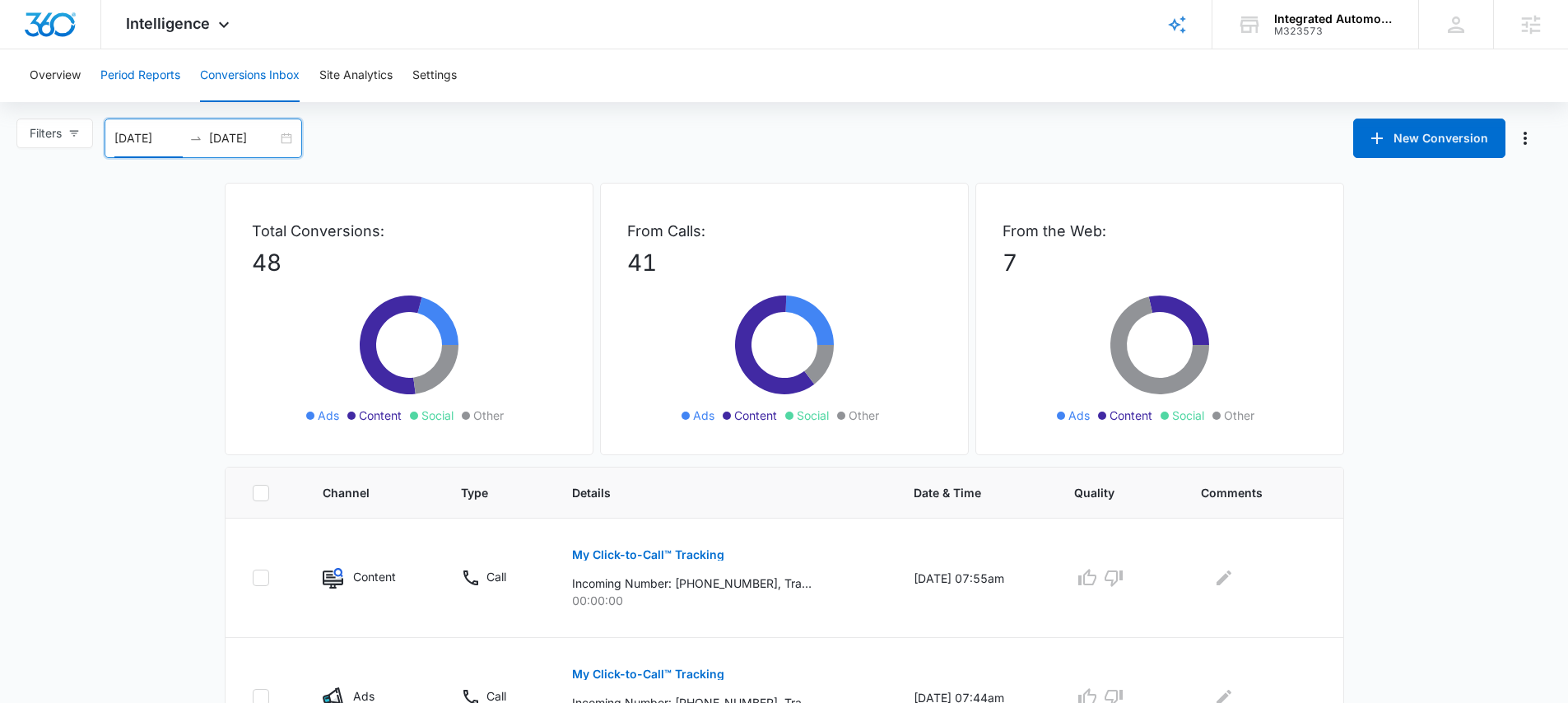
click at [140, 64] on button "Period Reports" at bounding box center [141, 76] width 79 height 52
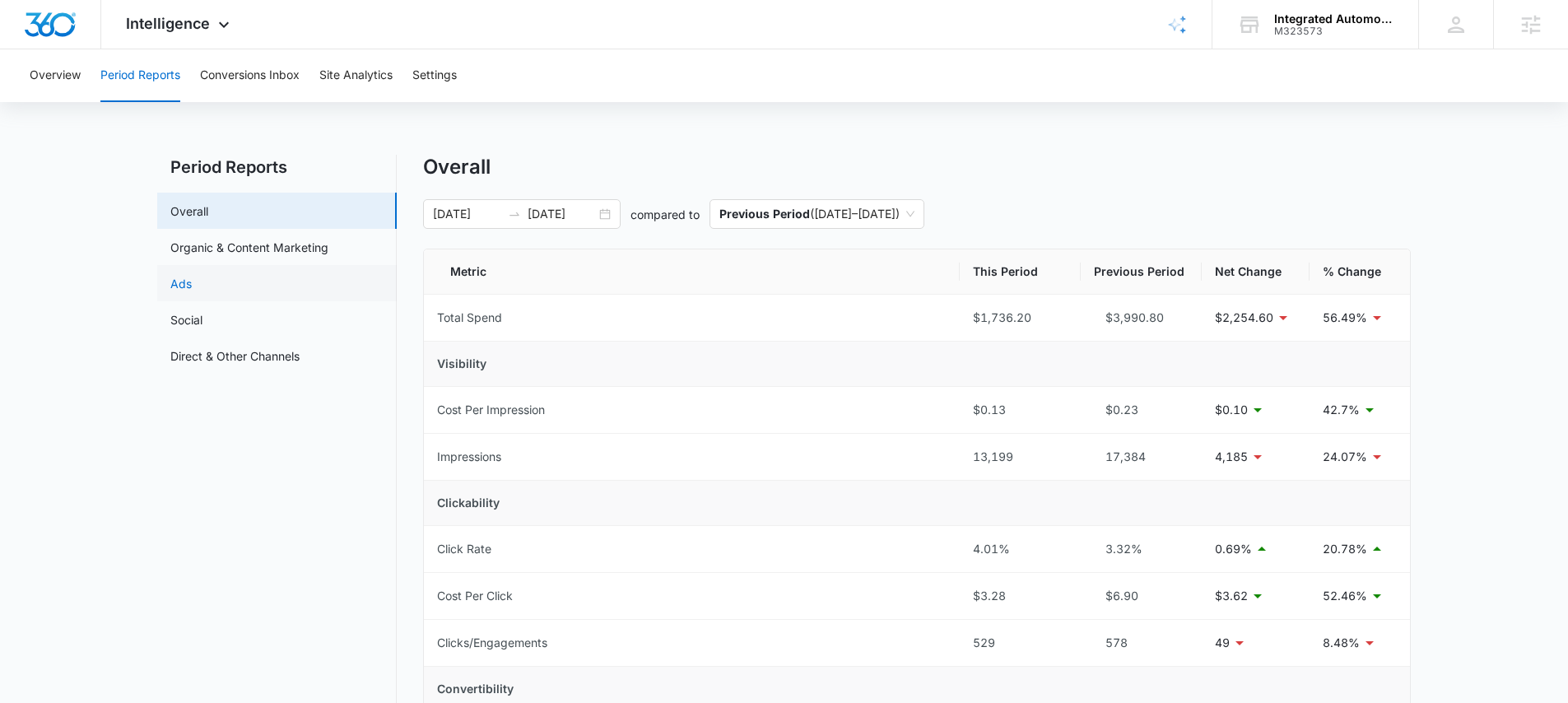
click at [192, 286] on link "Ads" at bounding box center [181, 284] width 21 height 17
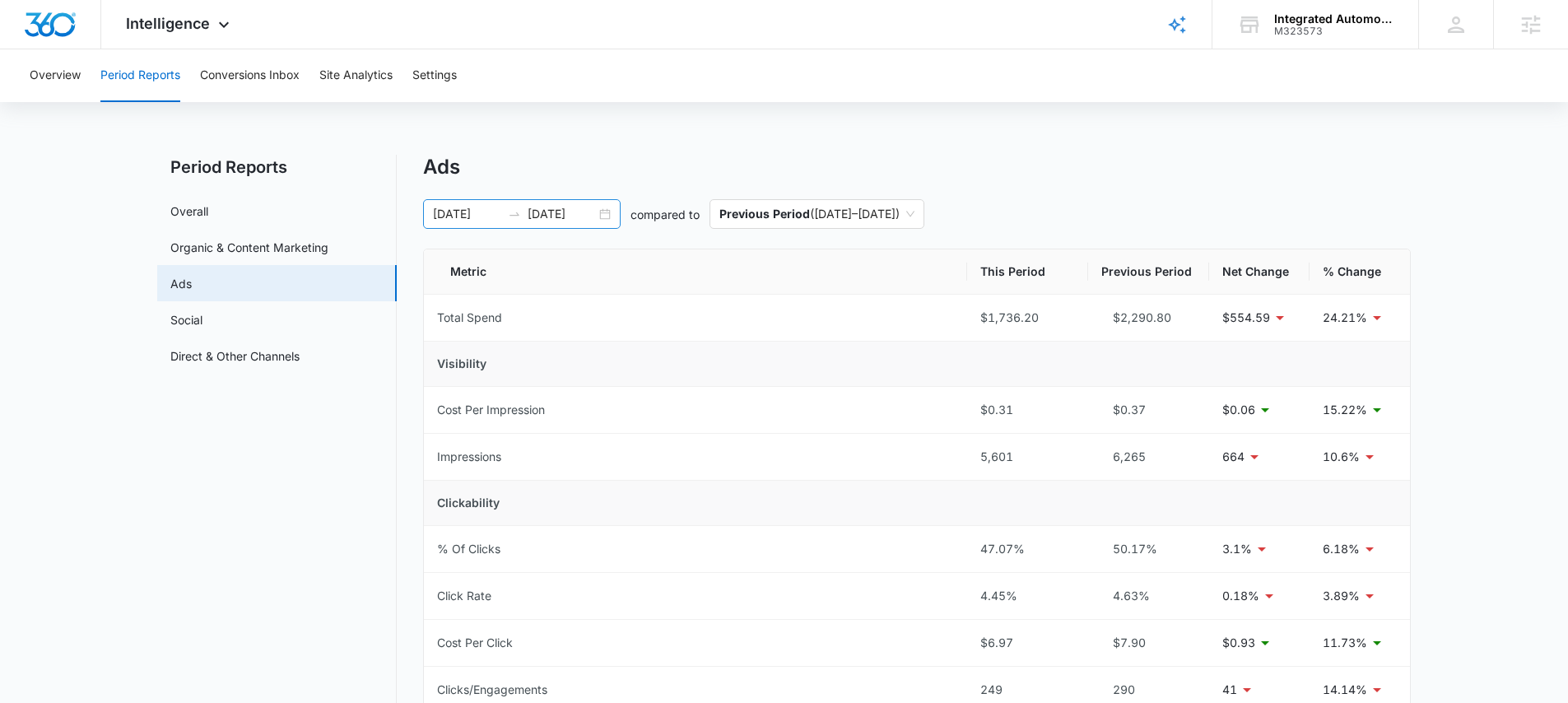
click at [605, 216] on div "09/05/2025 09/30/2025" at bounding box center [522, 214] width 198 height 30
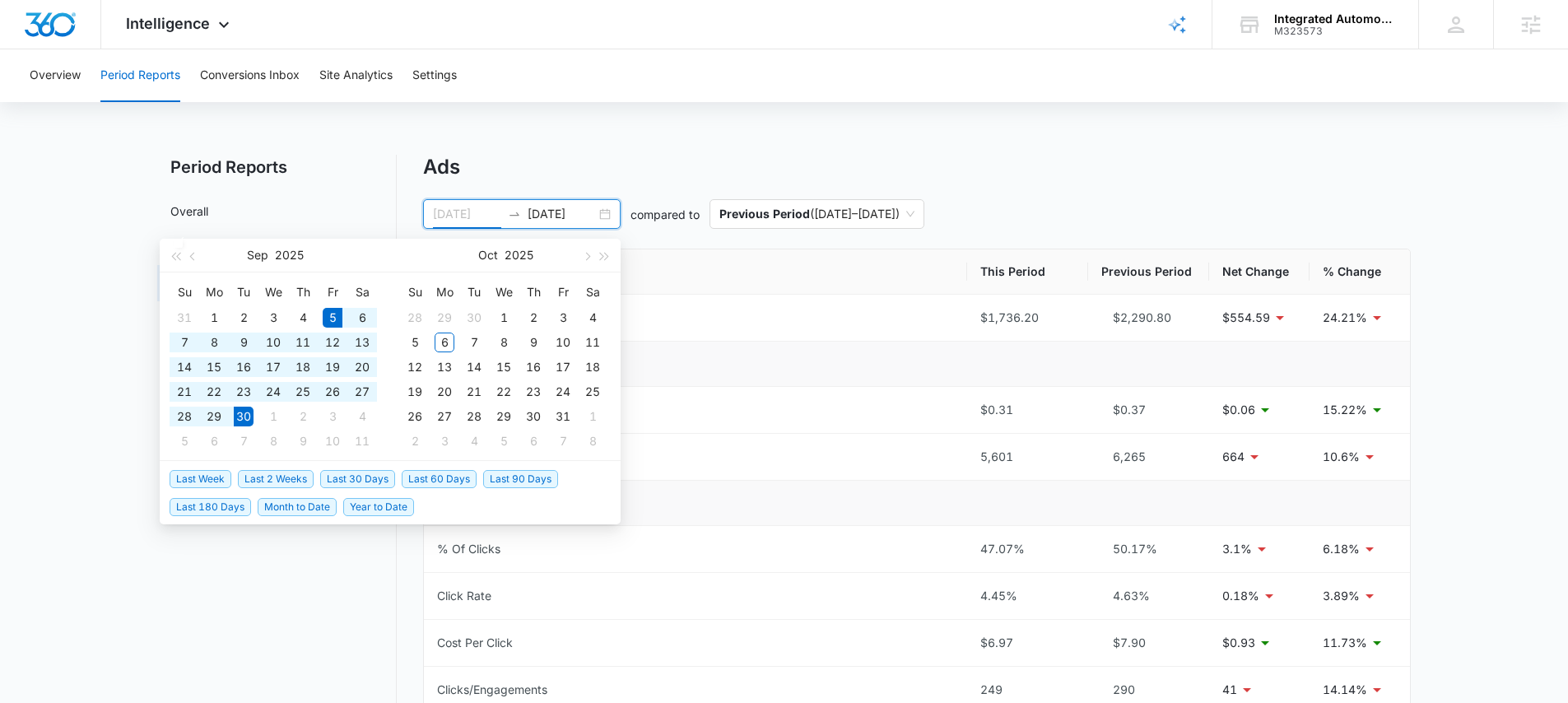
type input "09/05/2025"
click at [364, 479] on span "Last 30 Days" at bounding box center [357, 479] width 75 height 18
type input "10/05/2025"
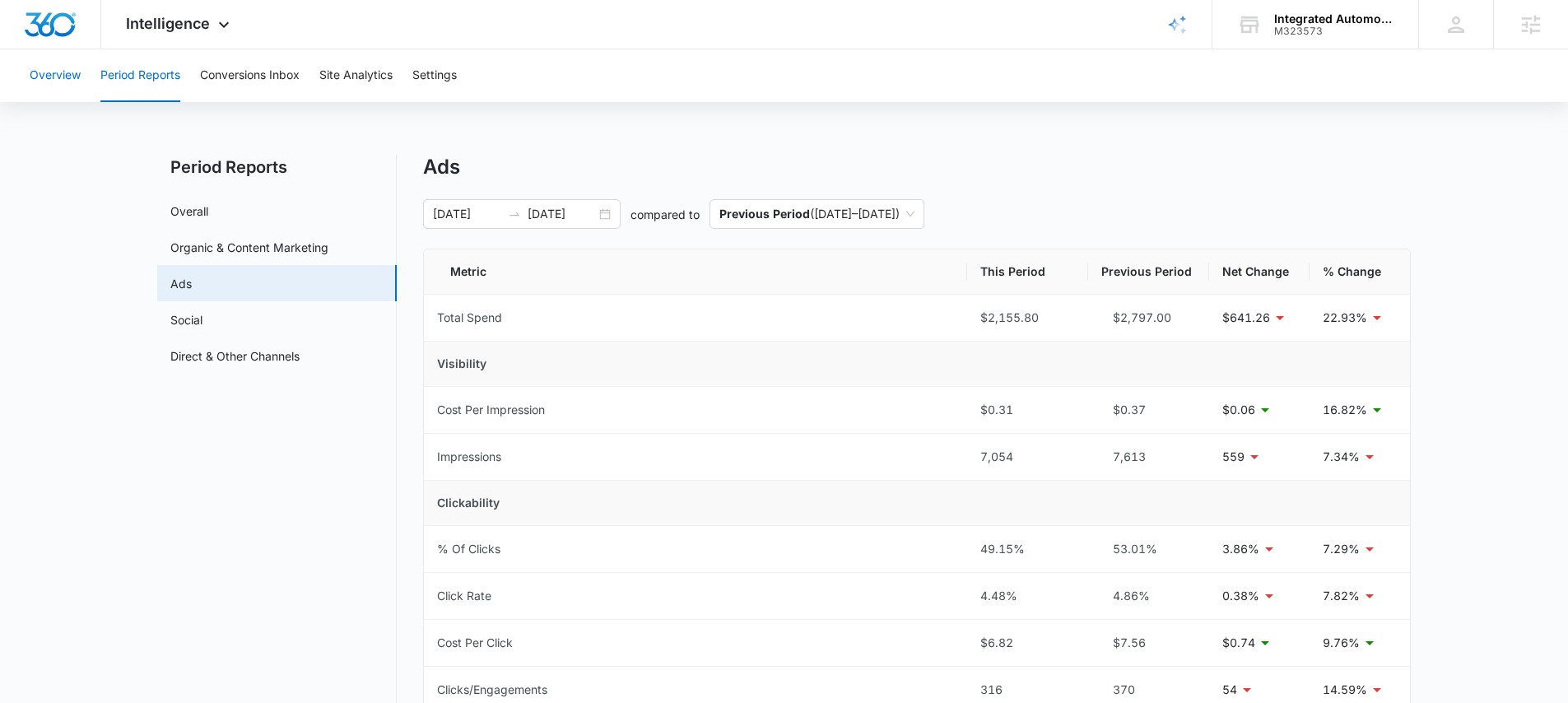
click at [58, 82] on button "Overview" at bounding box center [55, 76] width 51 height 52
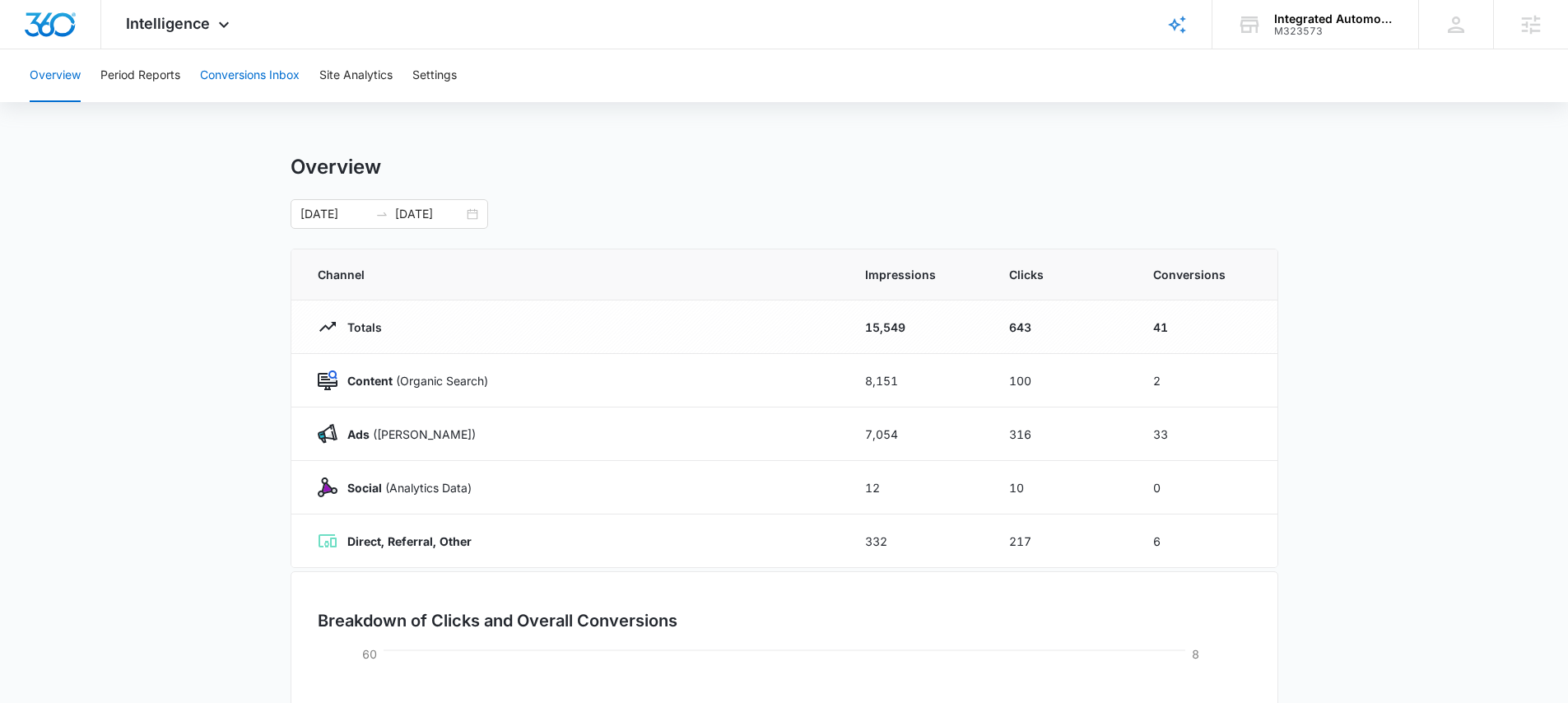
click at [276, 77] on button "Conversions Inbox" at bounding box center [249, 76] width 100 height 52
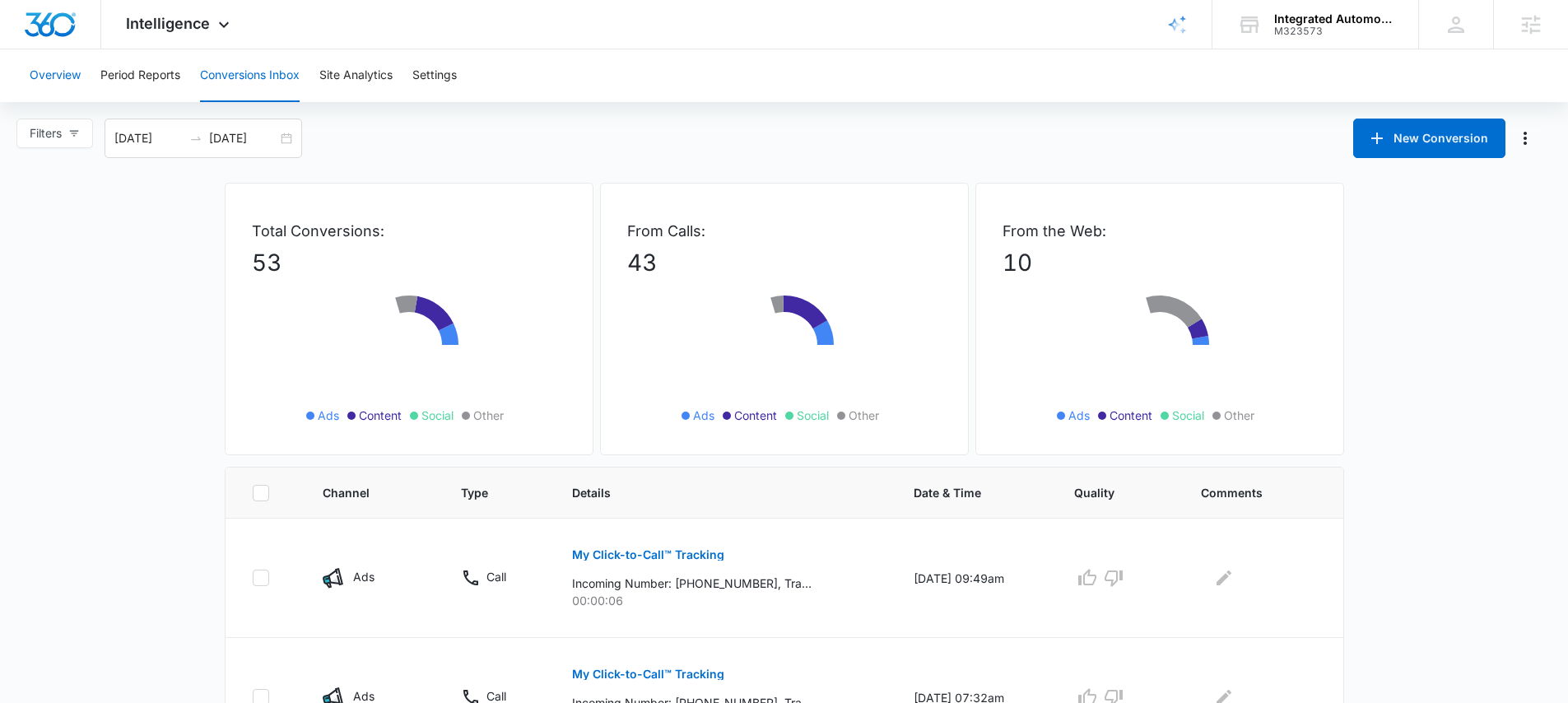
click at [41, 74] on button "Overview" at bounding box center [55, 76] width 51 height 52
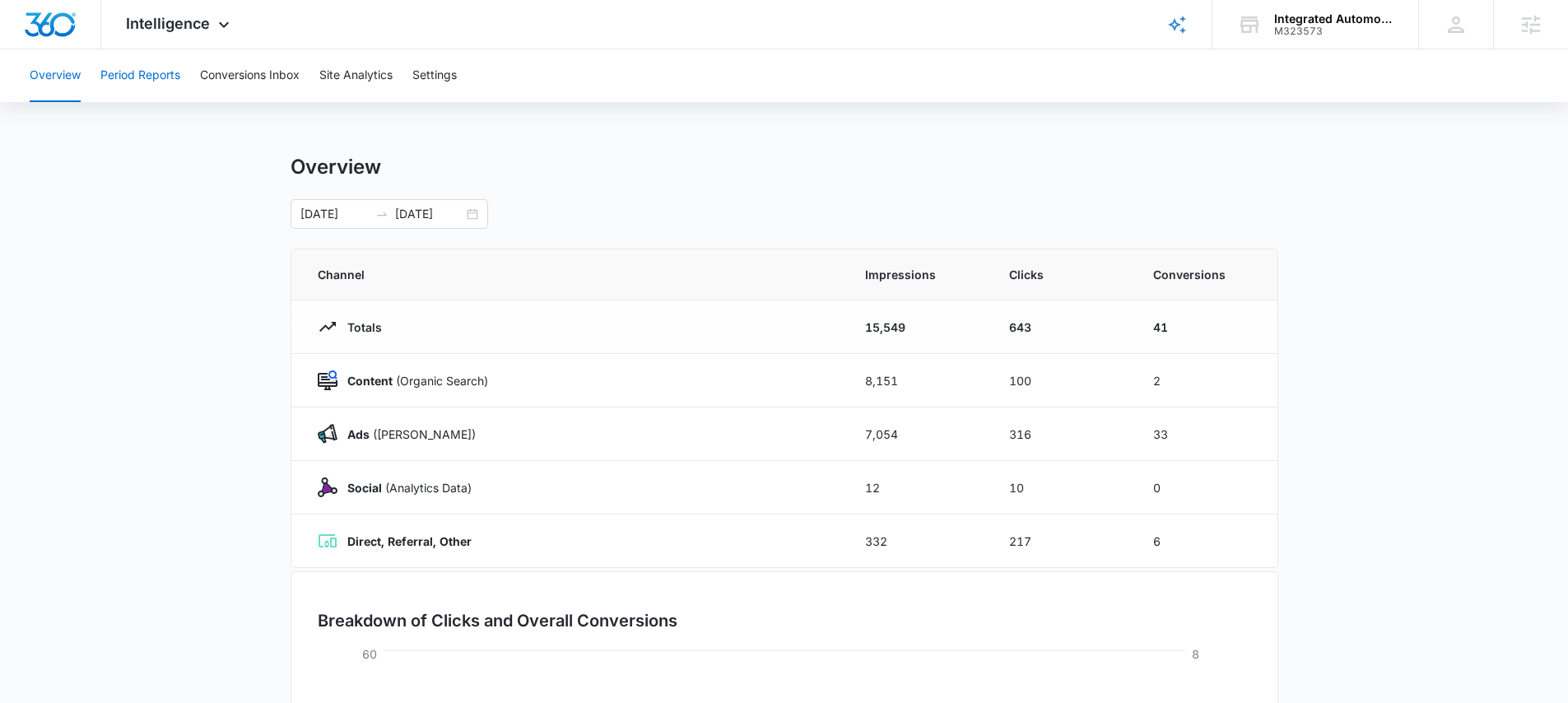
click at [154, 78] on button "Period Reports" at bounding box center [141, 76] width 79 height 52
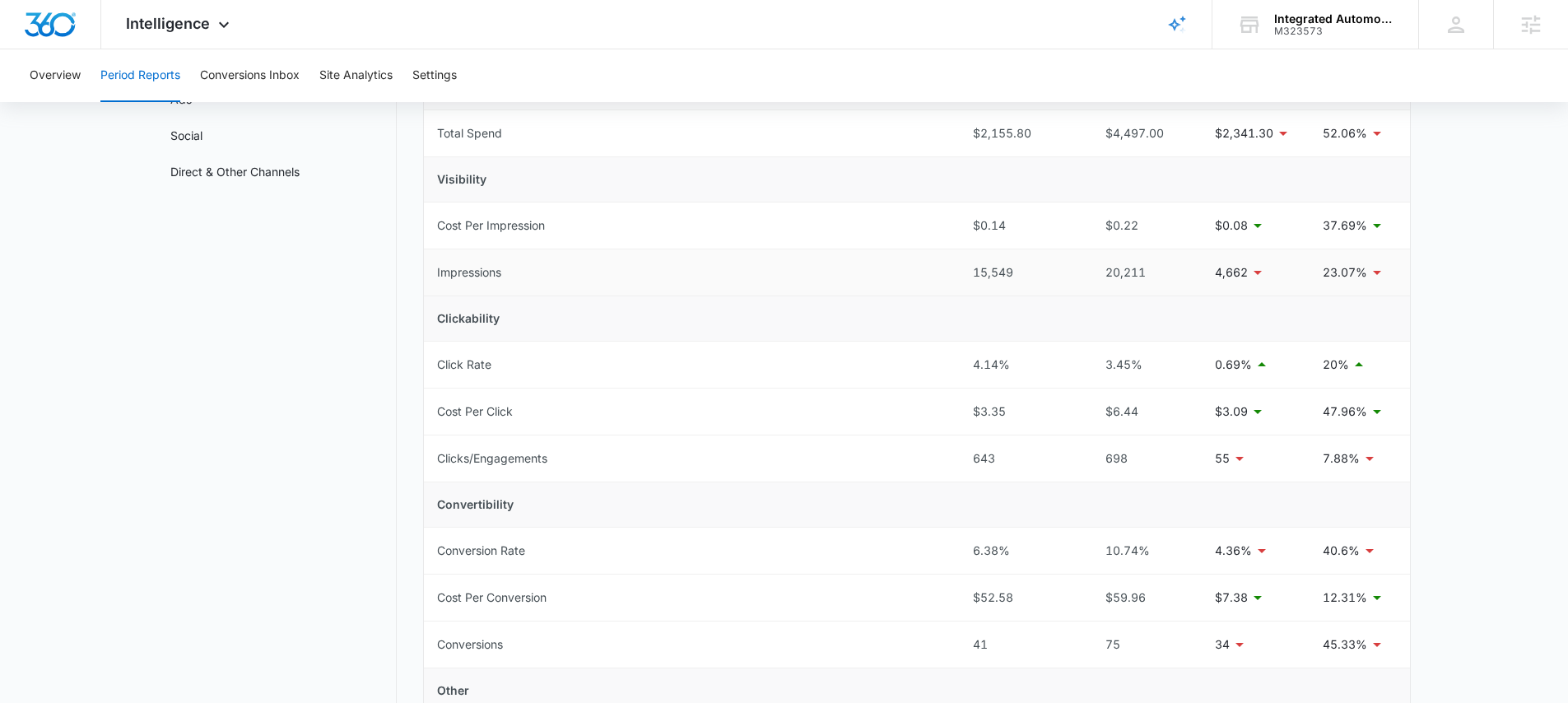
scroll to position [181, 0]
click at [149, 9] on div "Intelligence Apps Reputation Websites Forms CRM Email Social Payments POS Conte…" at bounding box center [179, 24] width 157 height 48
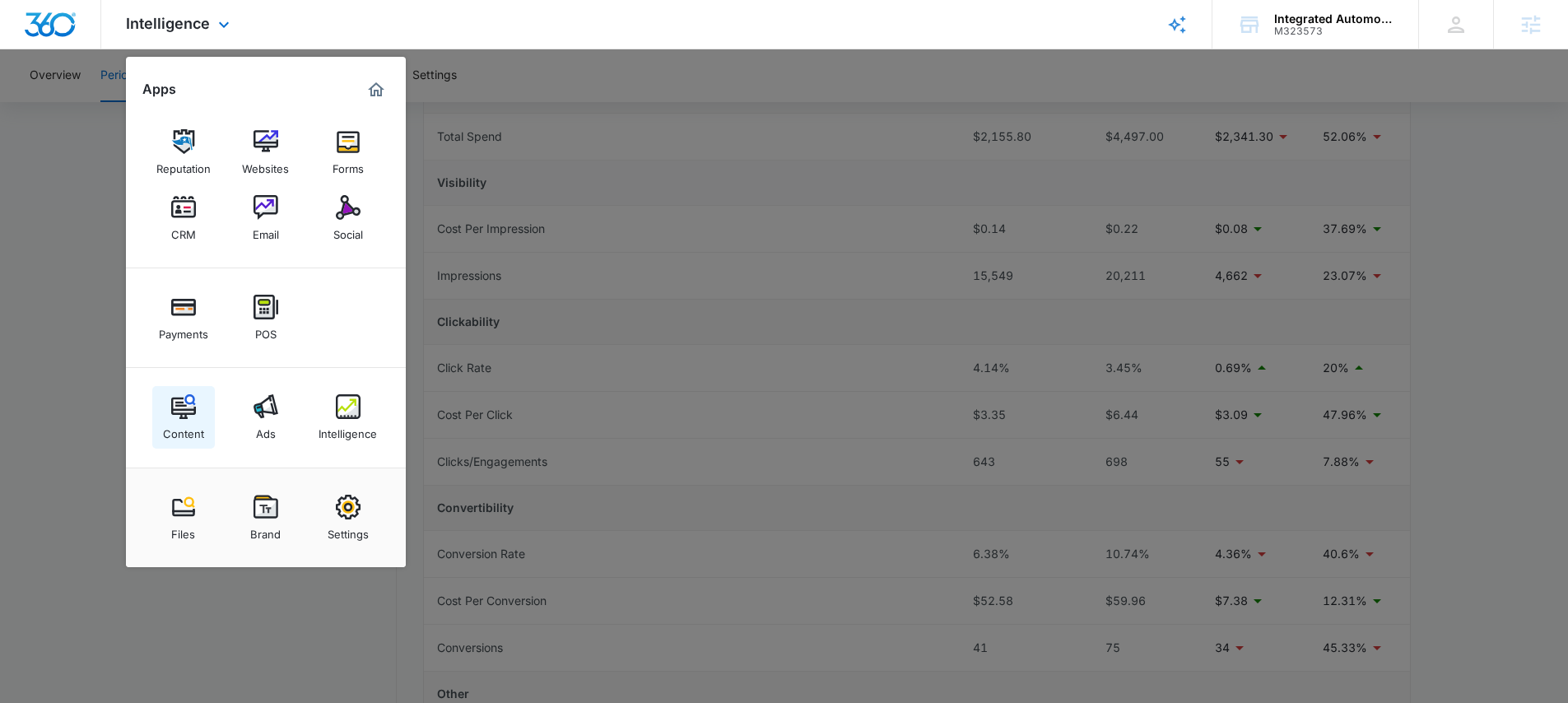
click at [176, 425] on div "Content" at bounding box center [183, 430] width 41 height 21
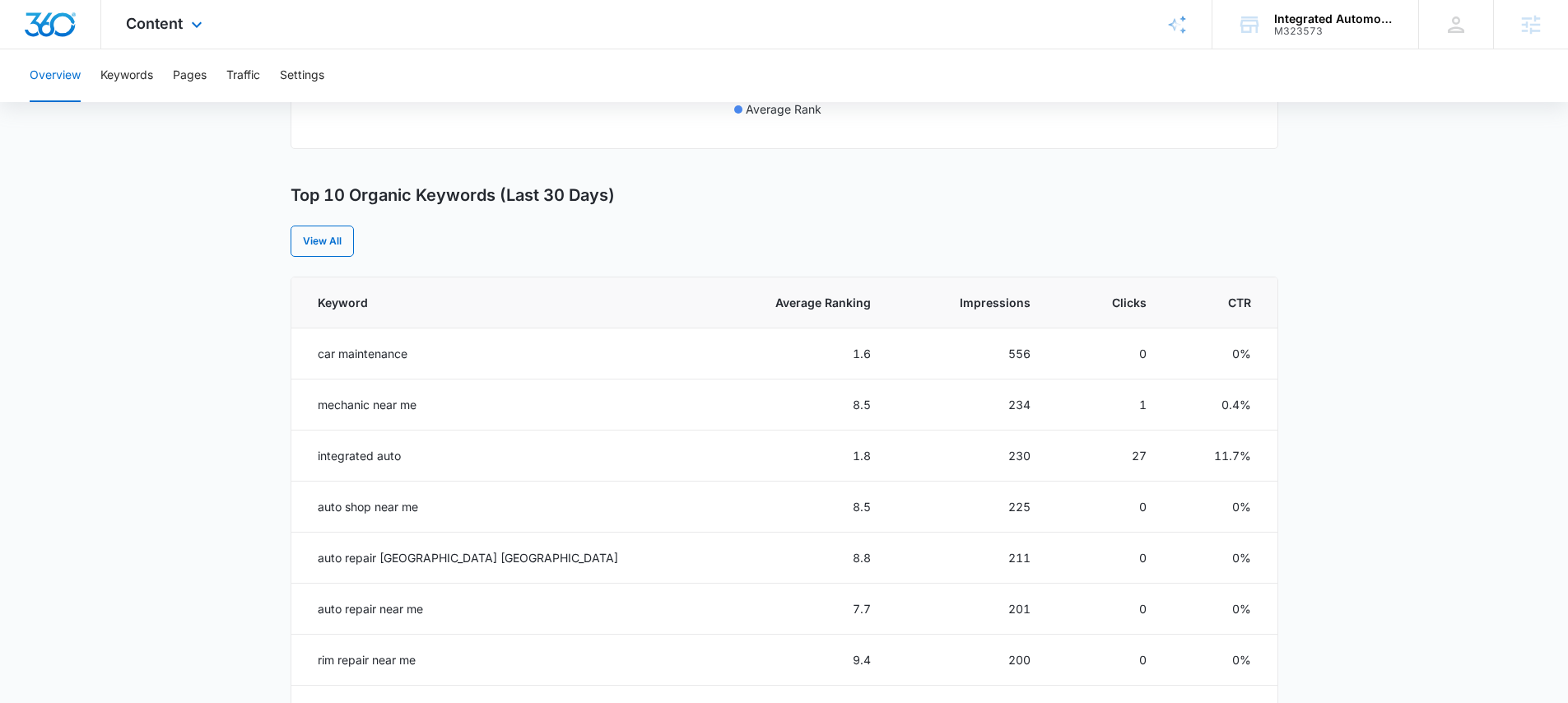
scroll to position [506, 0]
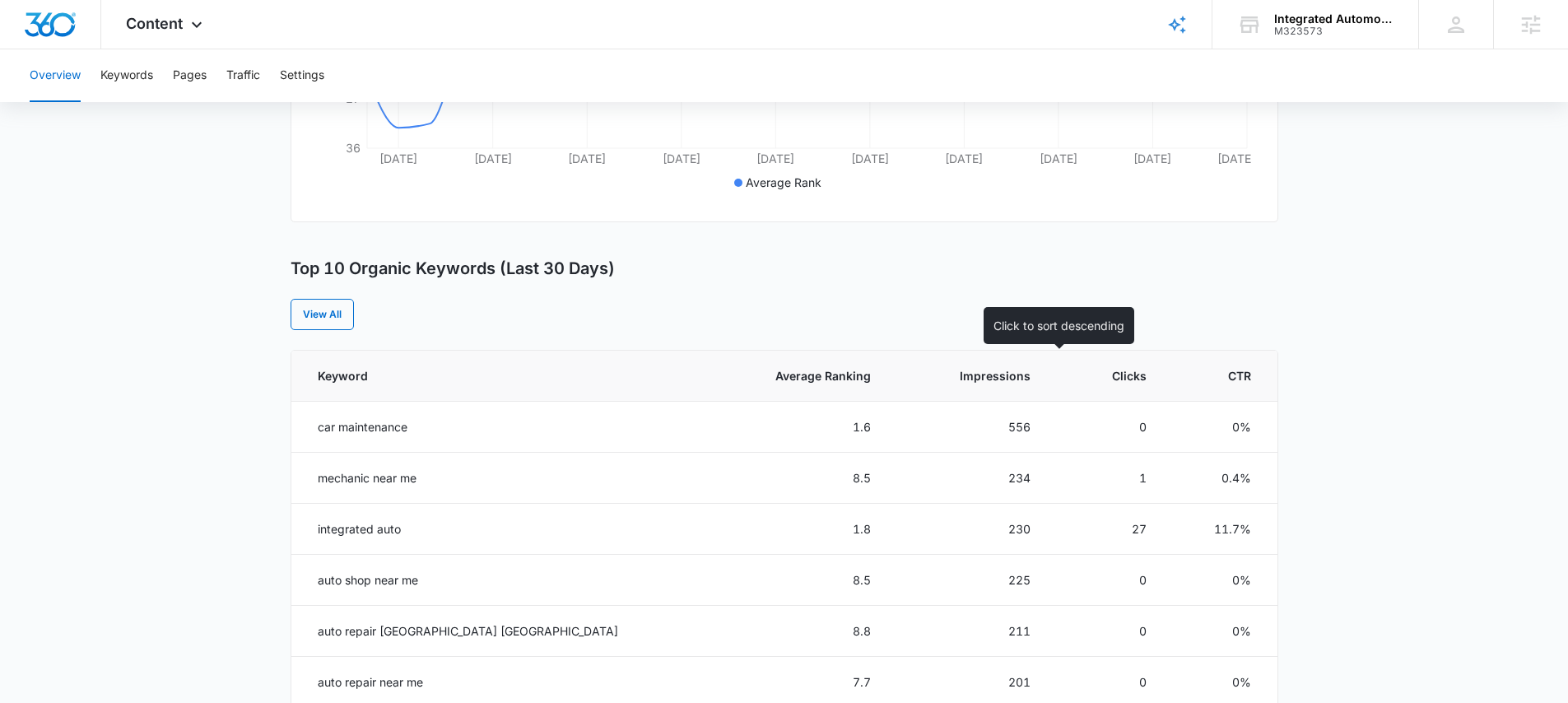
click at [1100, 378] on span "Clicks" at bounding box center [1120, 376] width 52 height 17
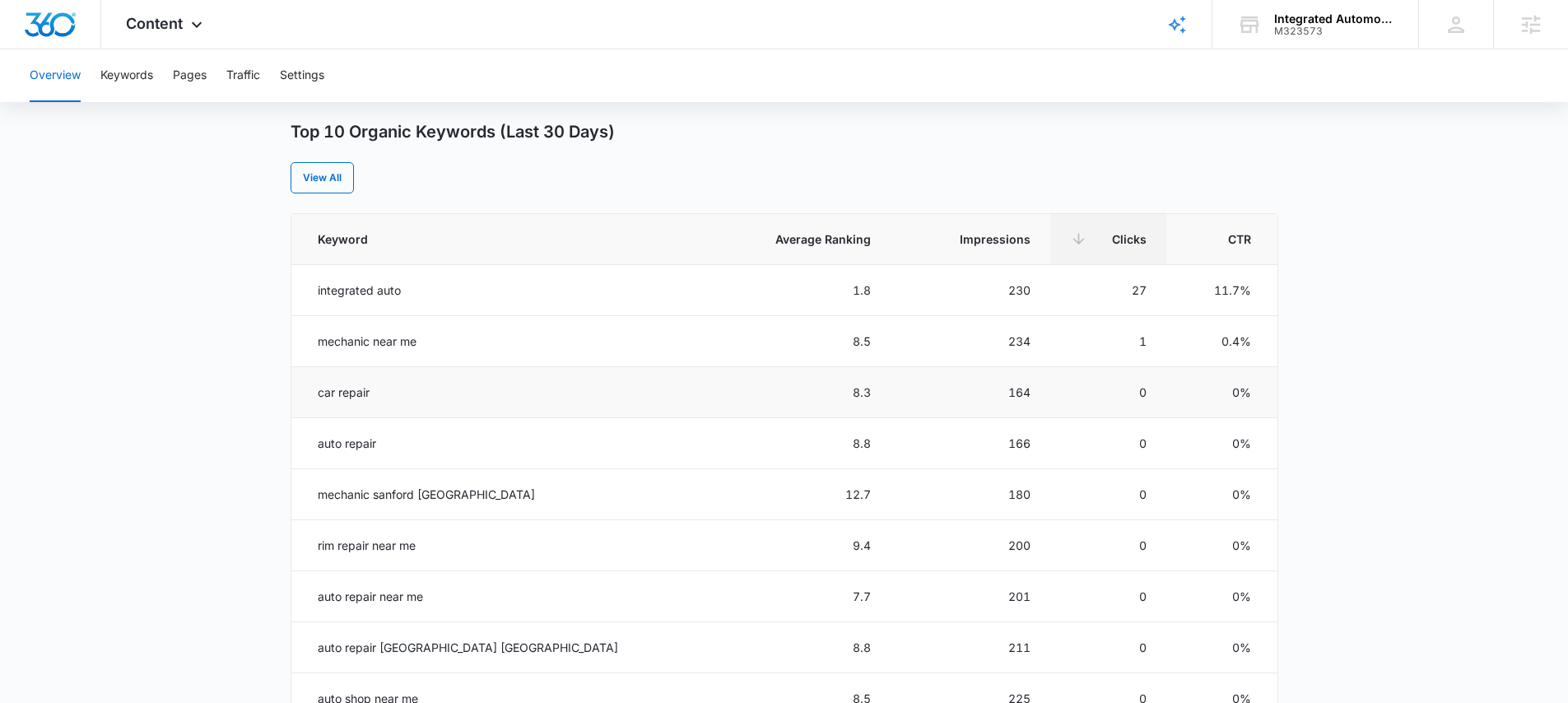
scroll to position [630, 0]
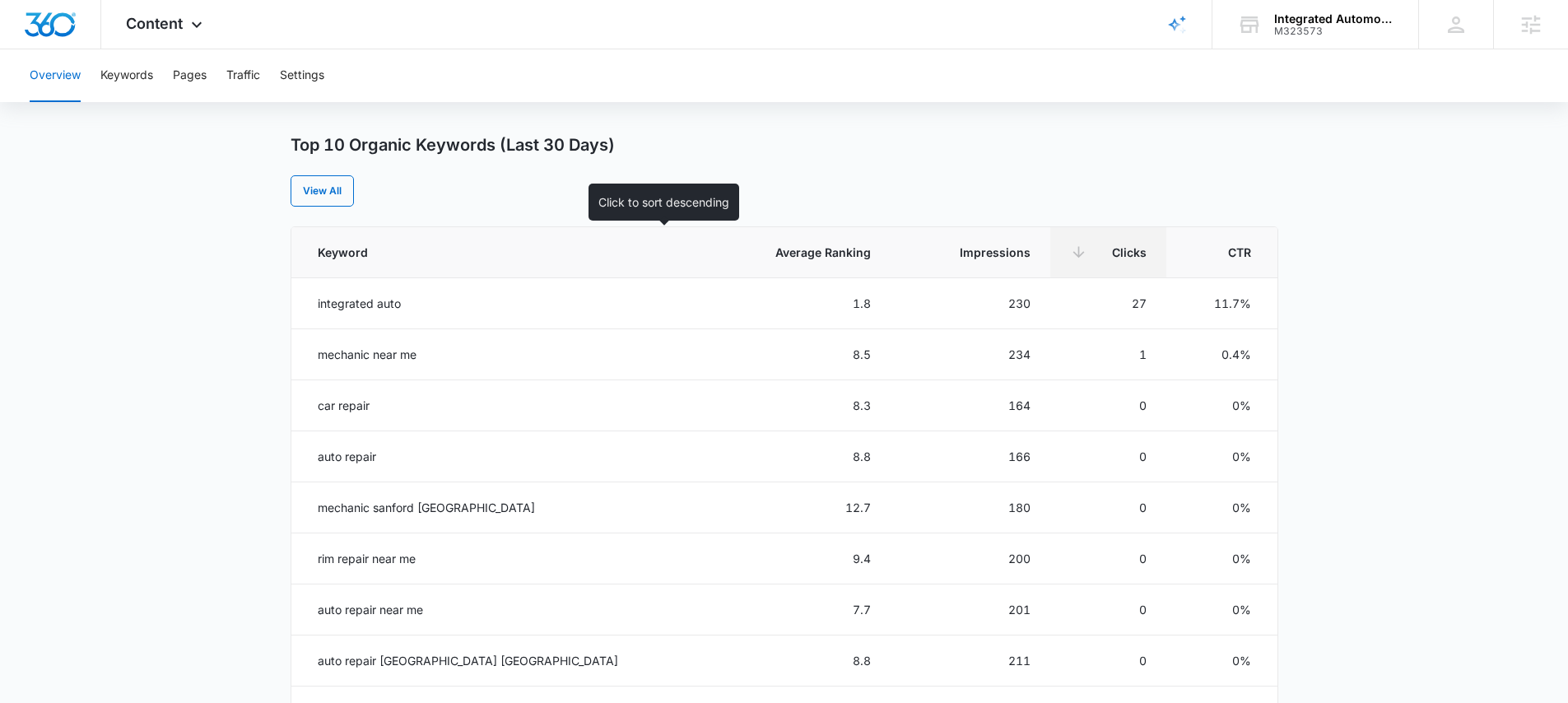
click at [751, 248] on span "Average Ranking" at bounding box center [807, 252] width 125 height 17
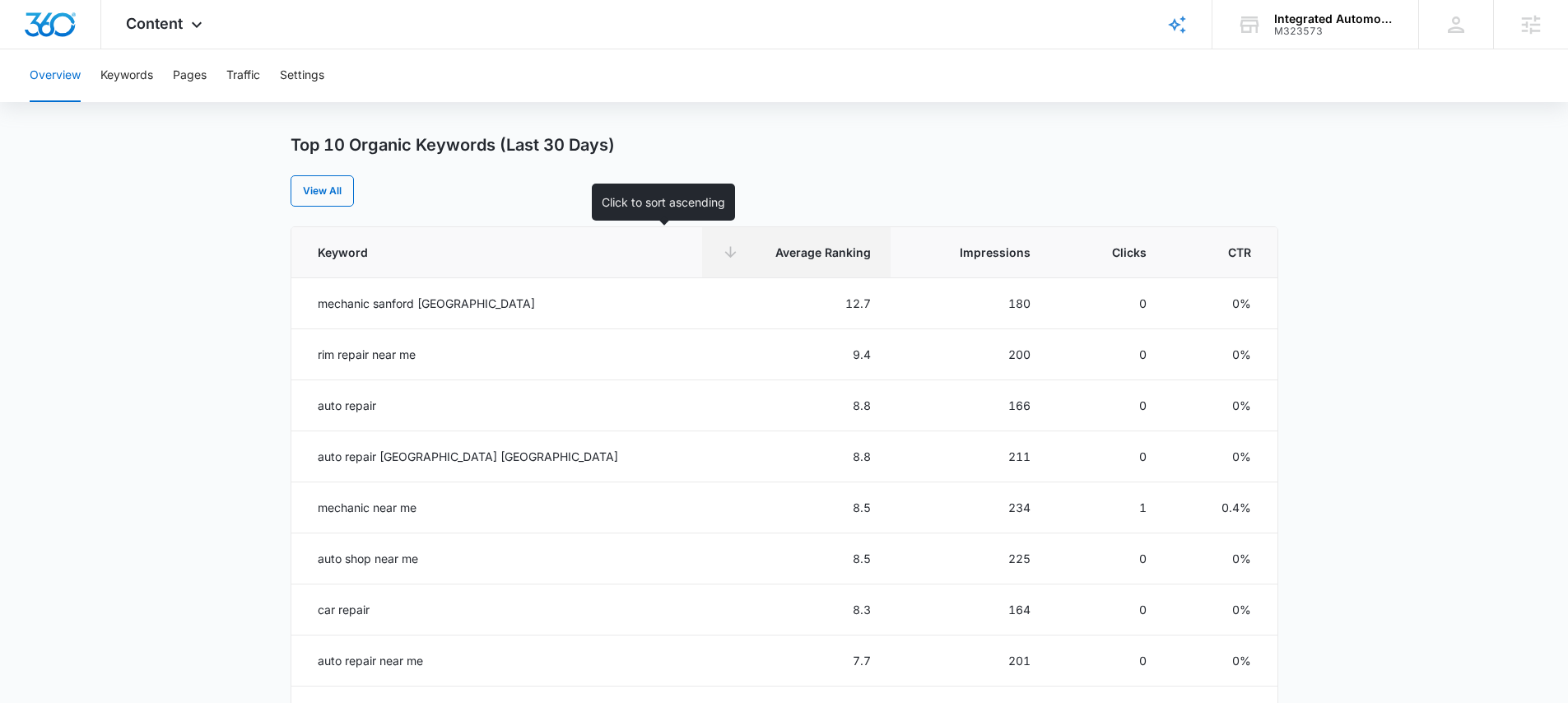
click at [745, 250] on span "Average Ranking" at bounding box center [807, 252] width 125 height 17
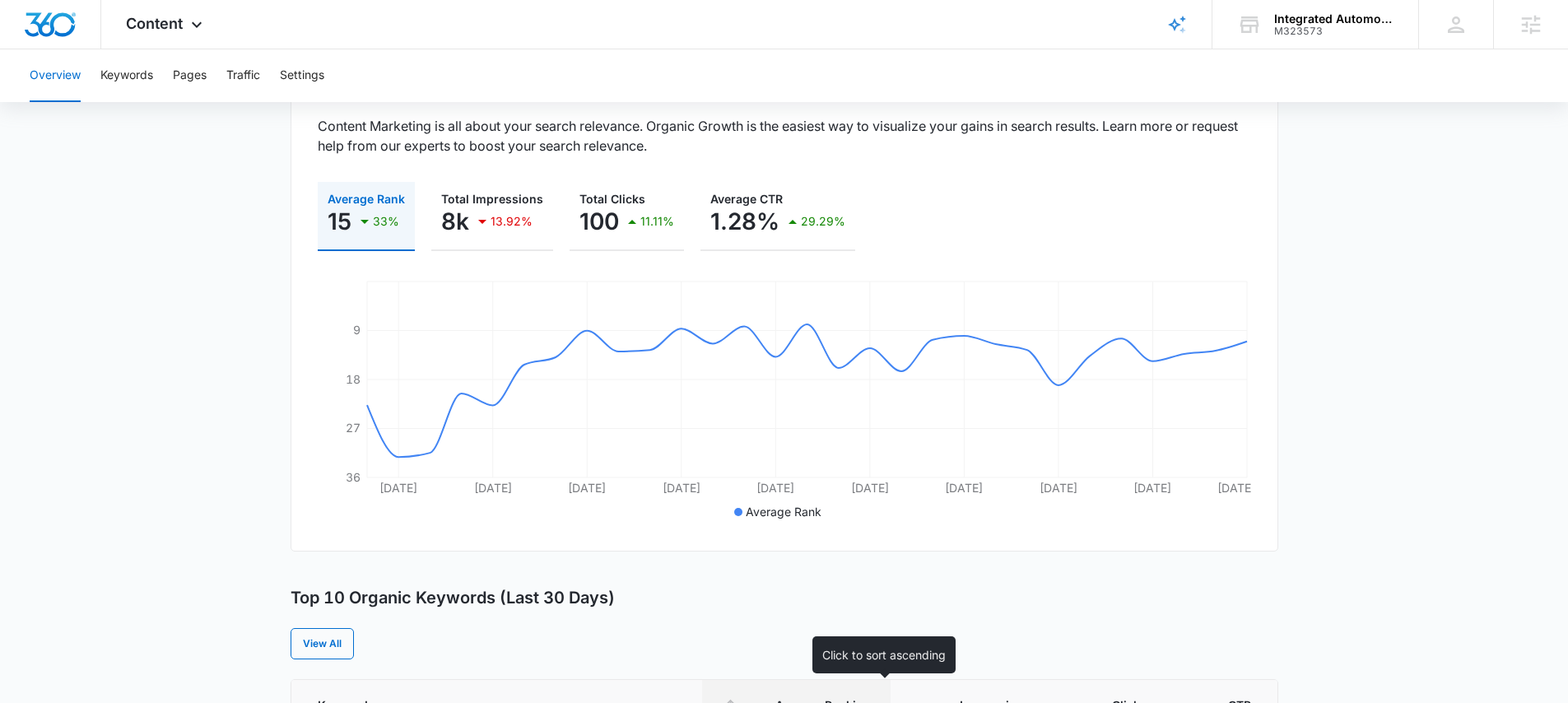
scroll to position [80, 0]
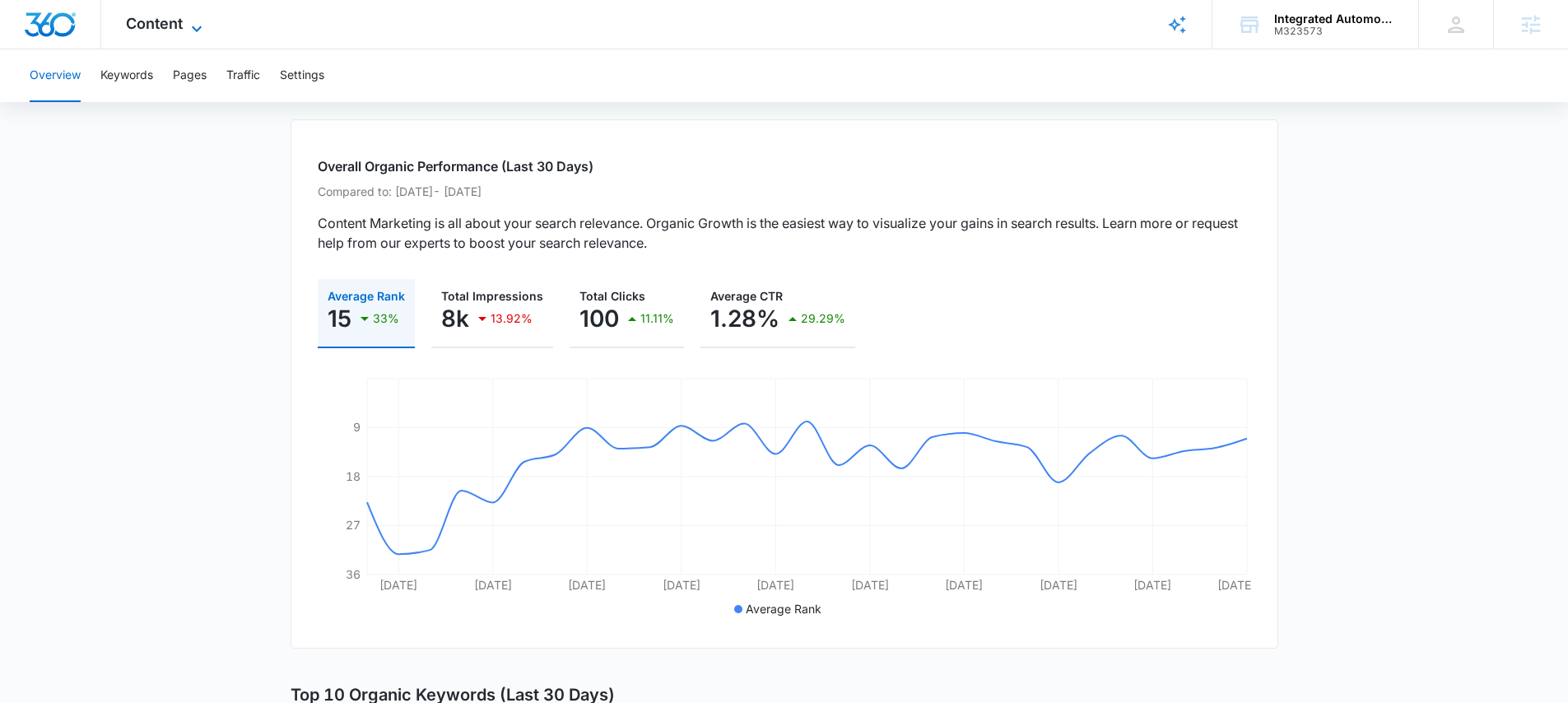
click at [163, 23] on span "Content" at bounding box center [154, 23] width 57 height 17
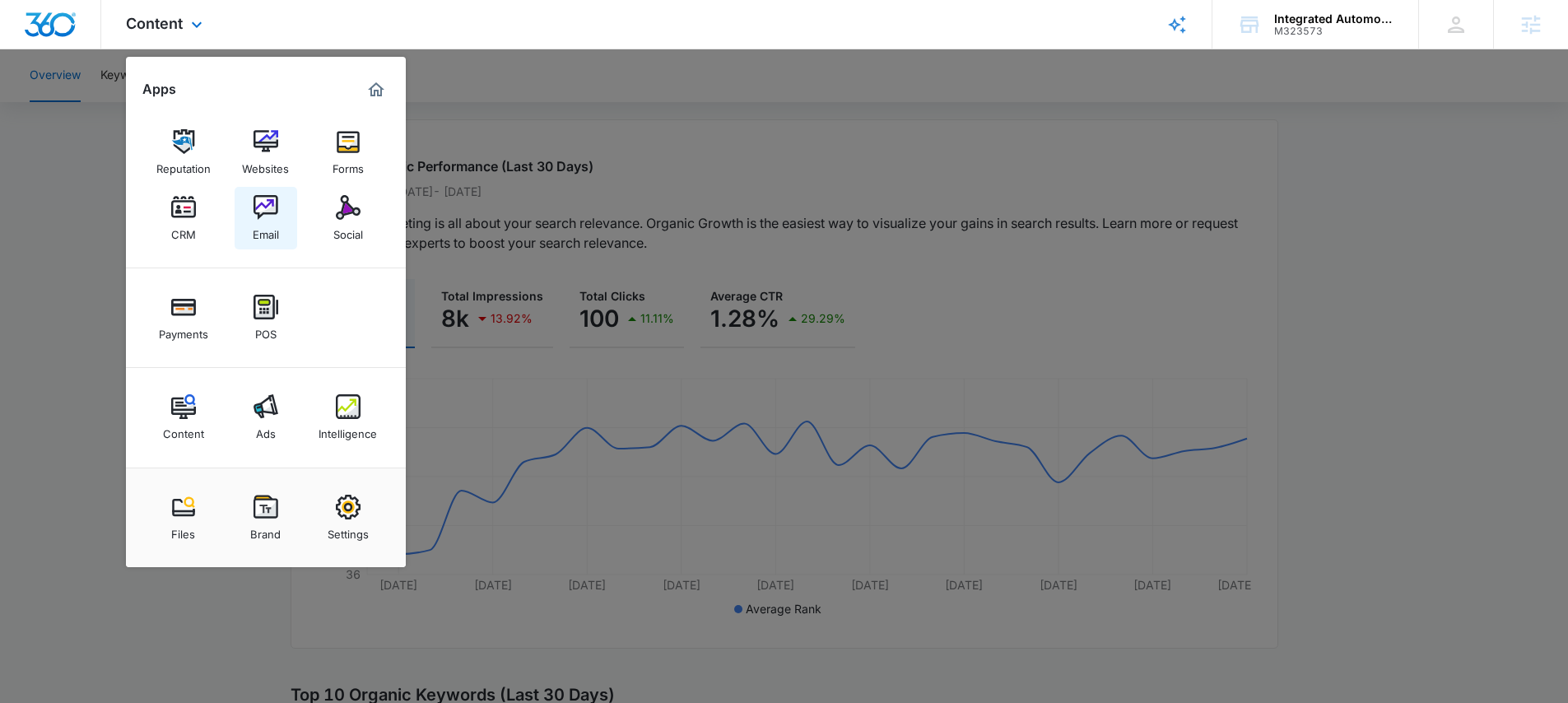
click at [259, 210] on img at bounding box center [266, 207] width 24 height 24
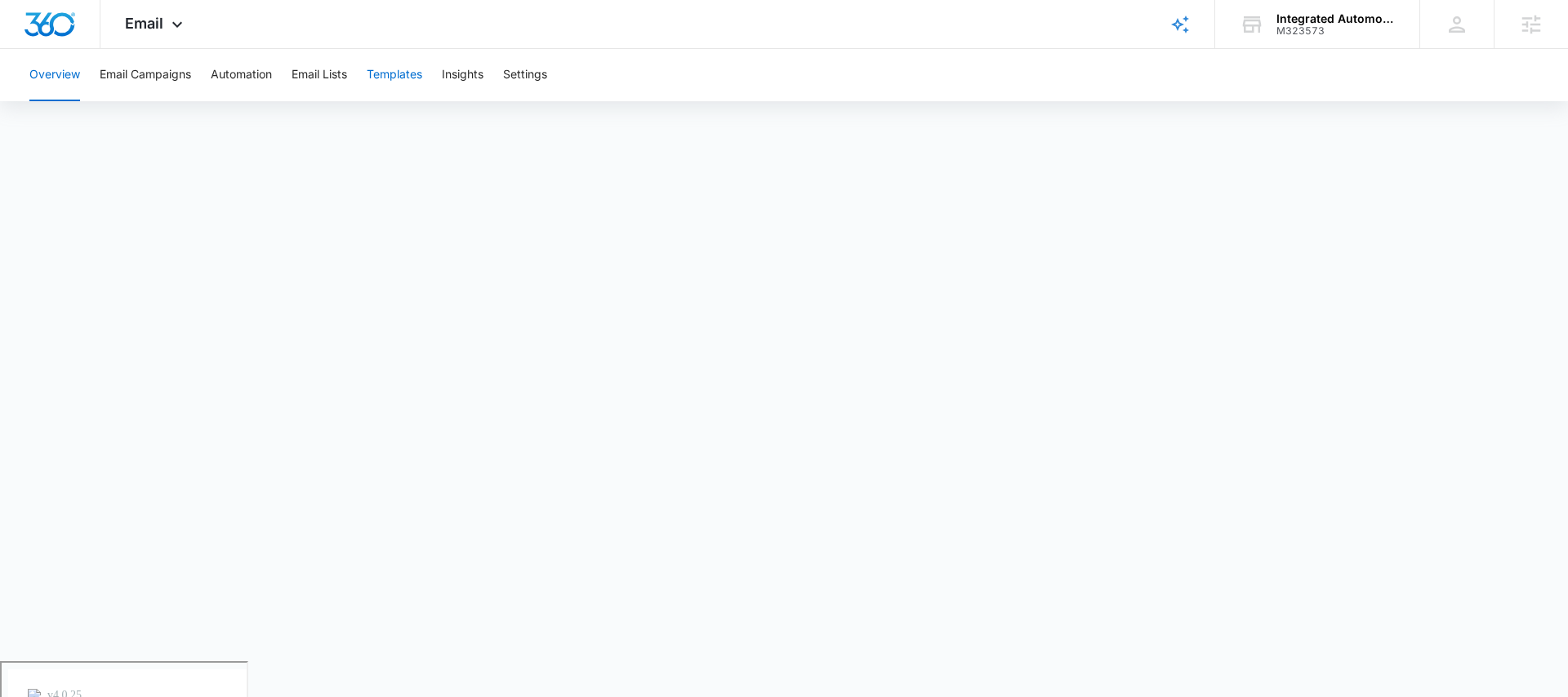
click at [404, 75] on button "Templates" at bounding box center [394, 75] width 56 height 52
click at [140, 31] on span "Email" at bounding box center [144, 23] width 38 height 17
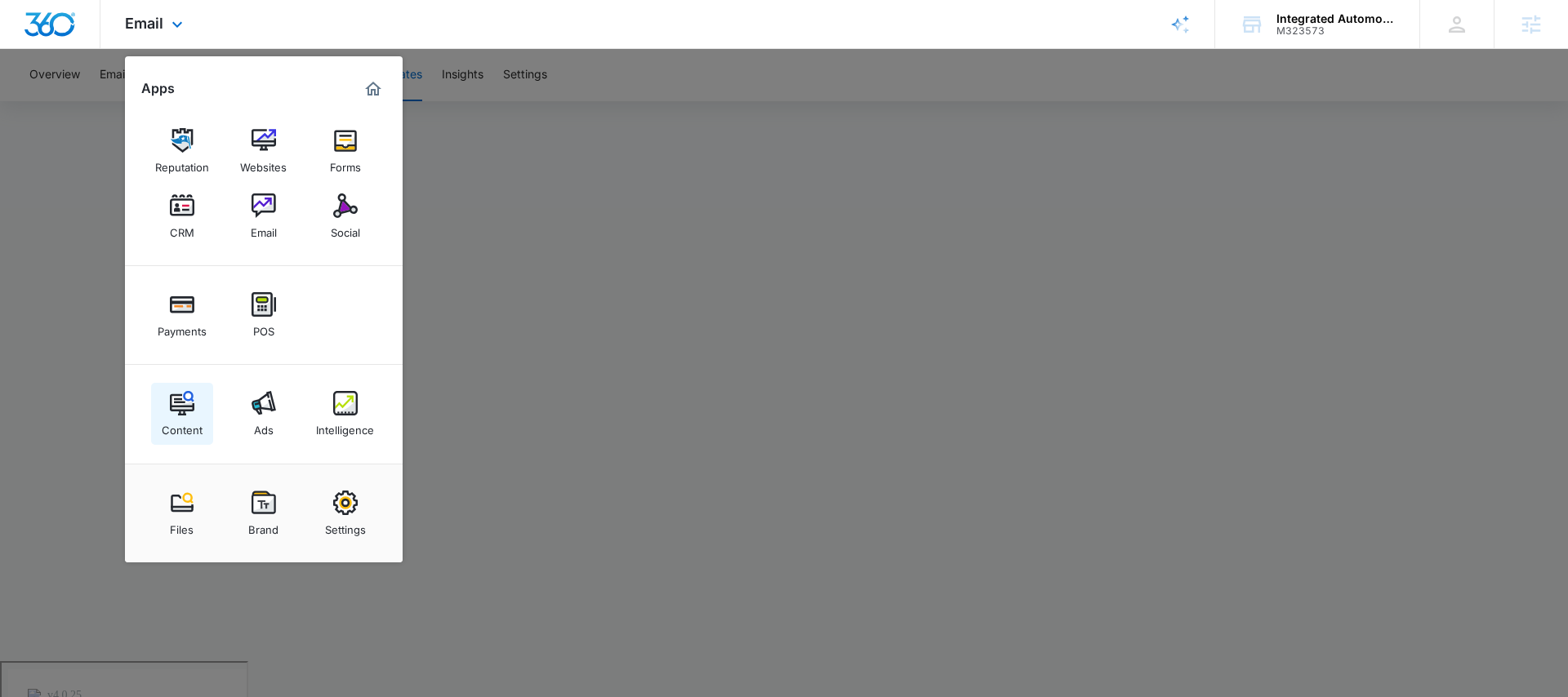
click at [176, 417] on div "Content" at bounding box center [182, 426] width 40 height 21
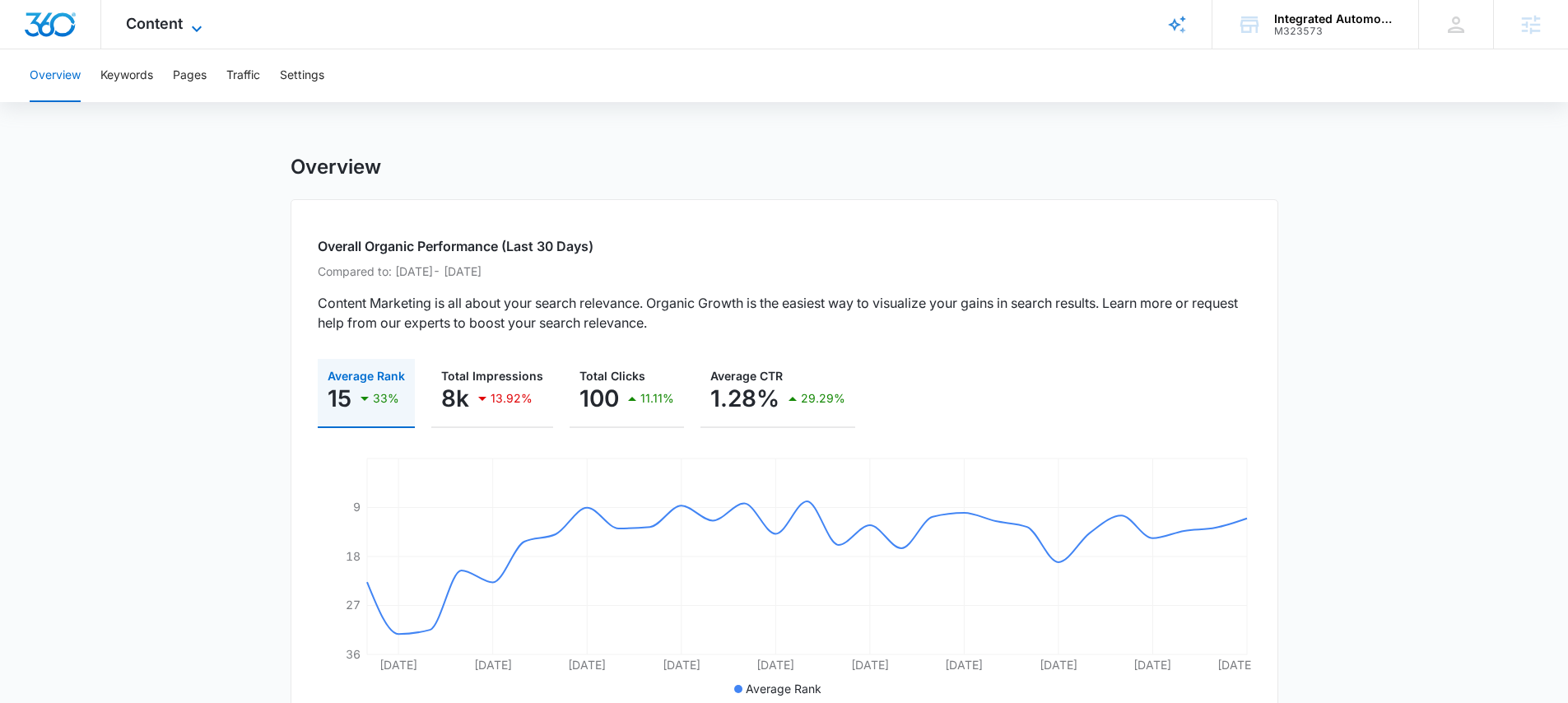
click at [172, 20] on span "Content" at bounding box center [154, 23] width 57 height 17
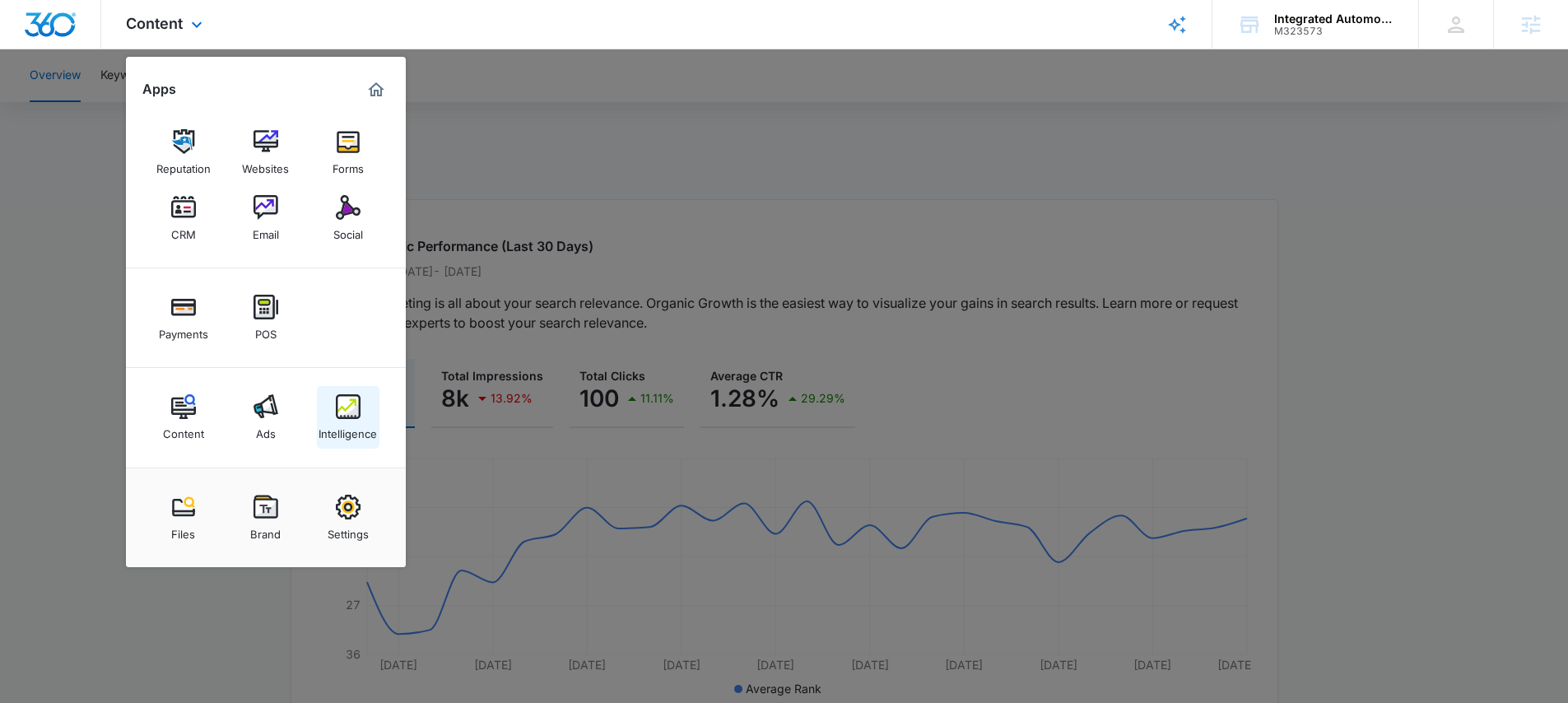
click at [336, 399] on img at bounding box center [348, 406] width 24 height 24
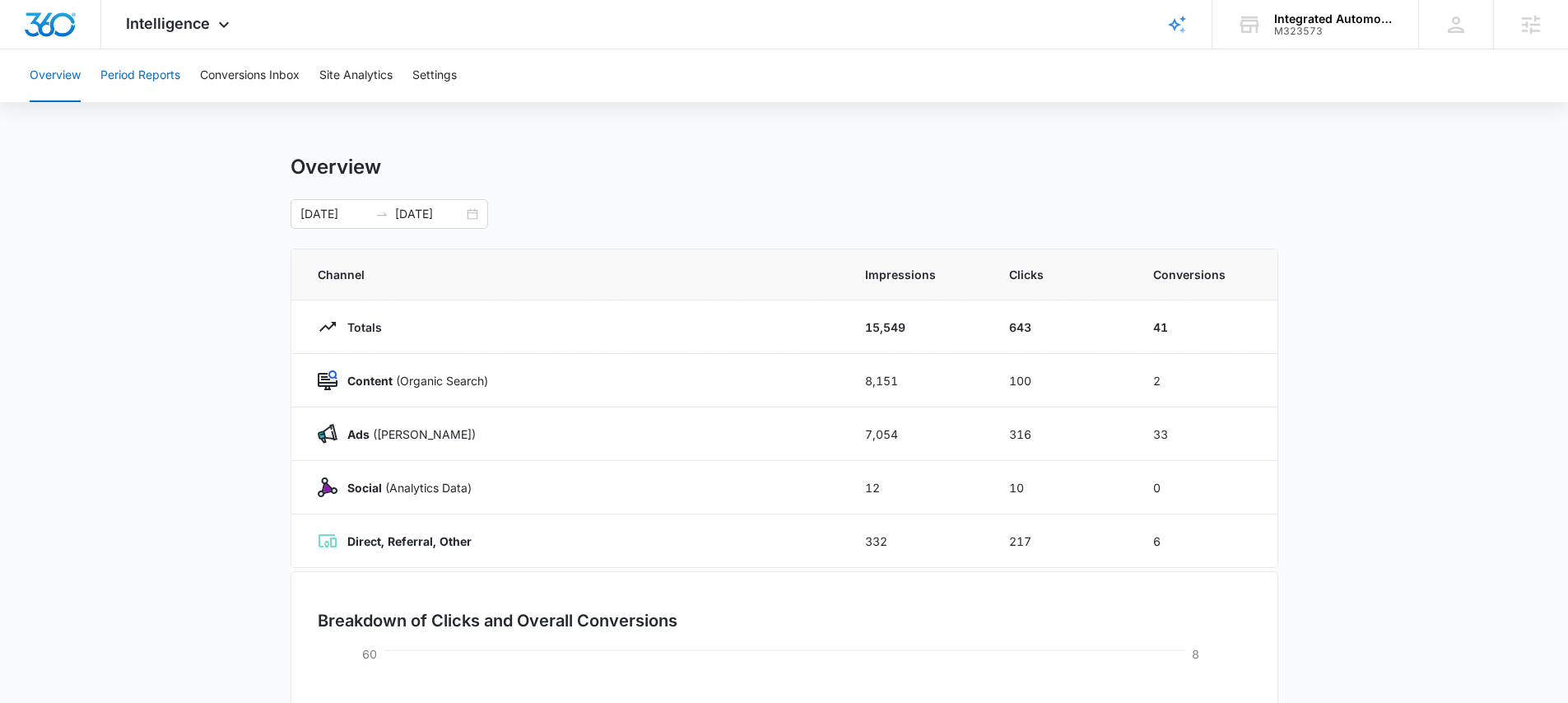
click at [137, 76] on button "Period Reports" at bounding box center [141, 76] width 79 height 52
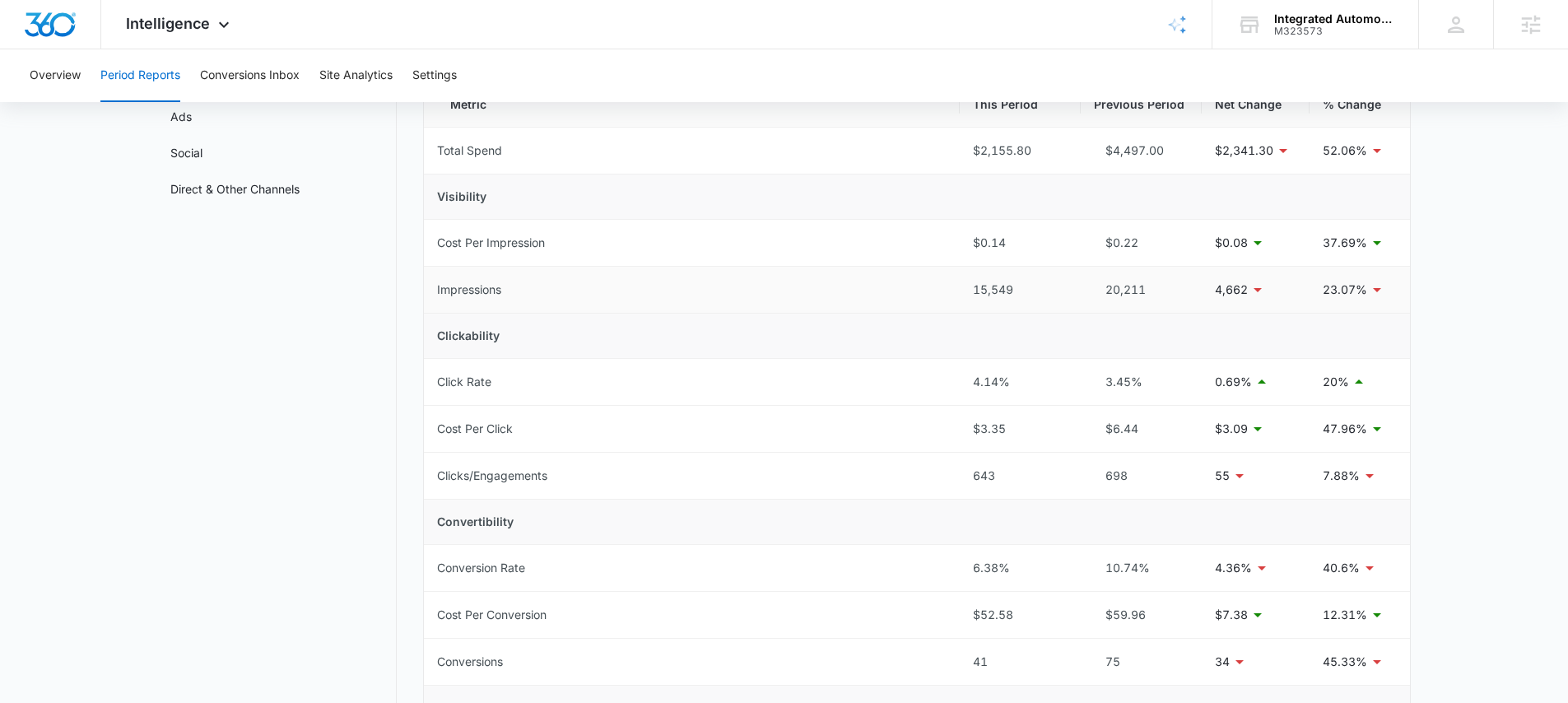
scroll to position [165, 0]
drag, startPoint x: 1325, startPoint y: 152, endPoint x: 1359, endPoint y: 155, distance: 34.1
click at [1359, 155] on p "52.06%" at bounding box center [1345, 153] width 45 height 18
drag, startPoint x: 1324, startPoint y: 665, endPoint x: 1357, endPoint y: 665, distance: 33.0
click at [1357, 665] on p "45.33%" at bounding box center [1345, 664] width 45 height 18
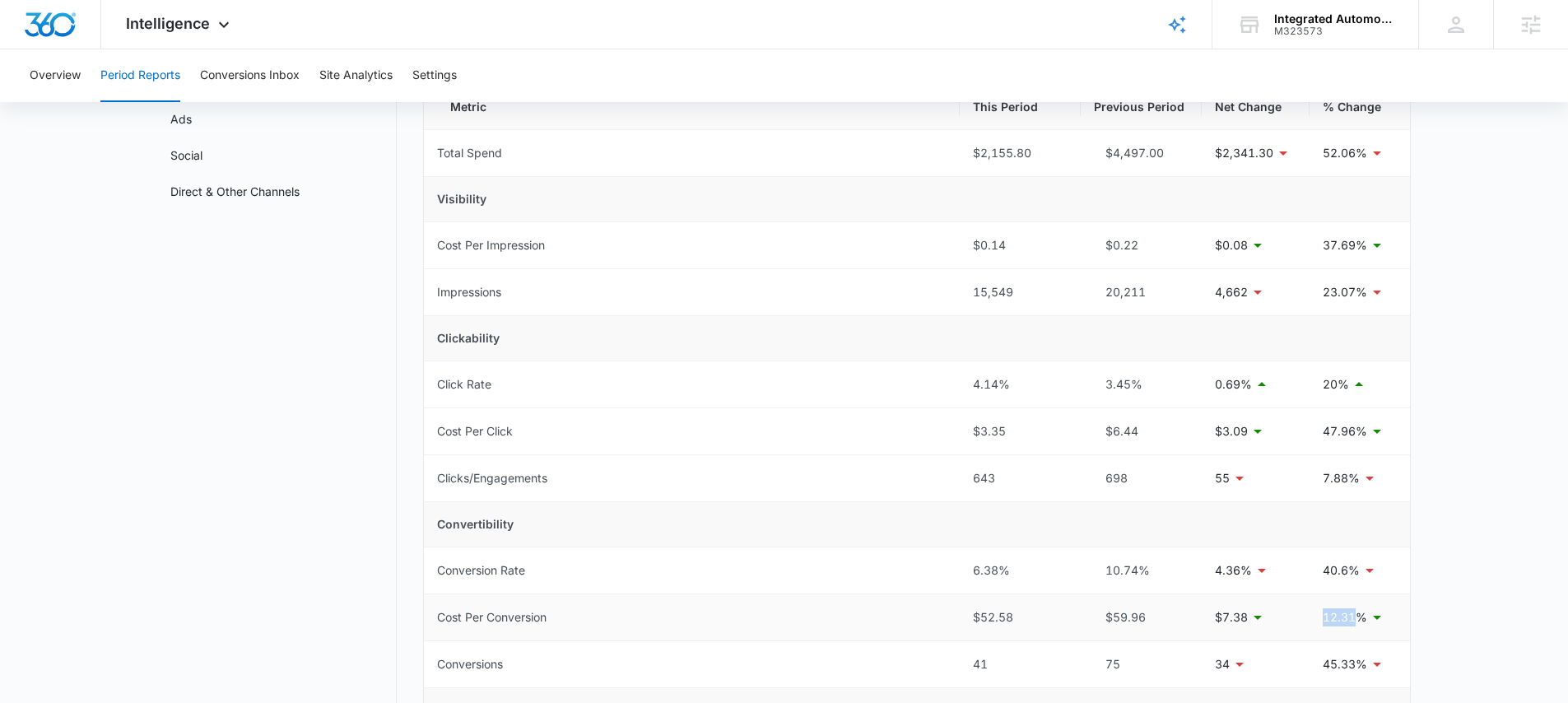
drag, startPoint x: 1323, startPoint y: 615, endPoint x: 1357, endPoint y: 615, distance: 34.0
click at [1357, 615] on p "12.31%" at bounding box center [1345, 618] width 45 height 18
drag, startPoint x: 1322, startPoint y: 383, endPoint x: 1352, endPoint y: 385, distance: 30.1
click at [1352, 385] on div "20%" at bounding box center [1360, 384] width 74 height 19
click at [255, 69] on button "Conversions Inbox" at bounding box center [249, 76] width 100 height 52
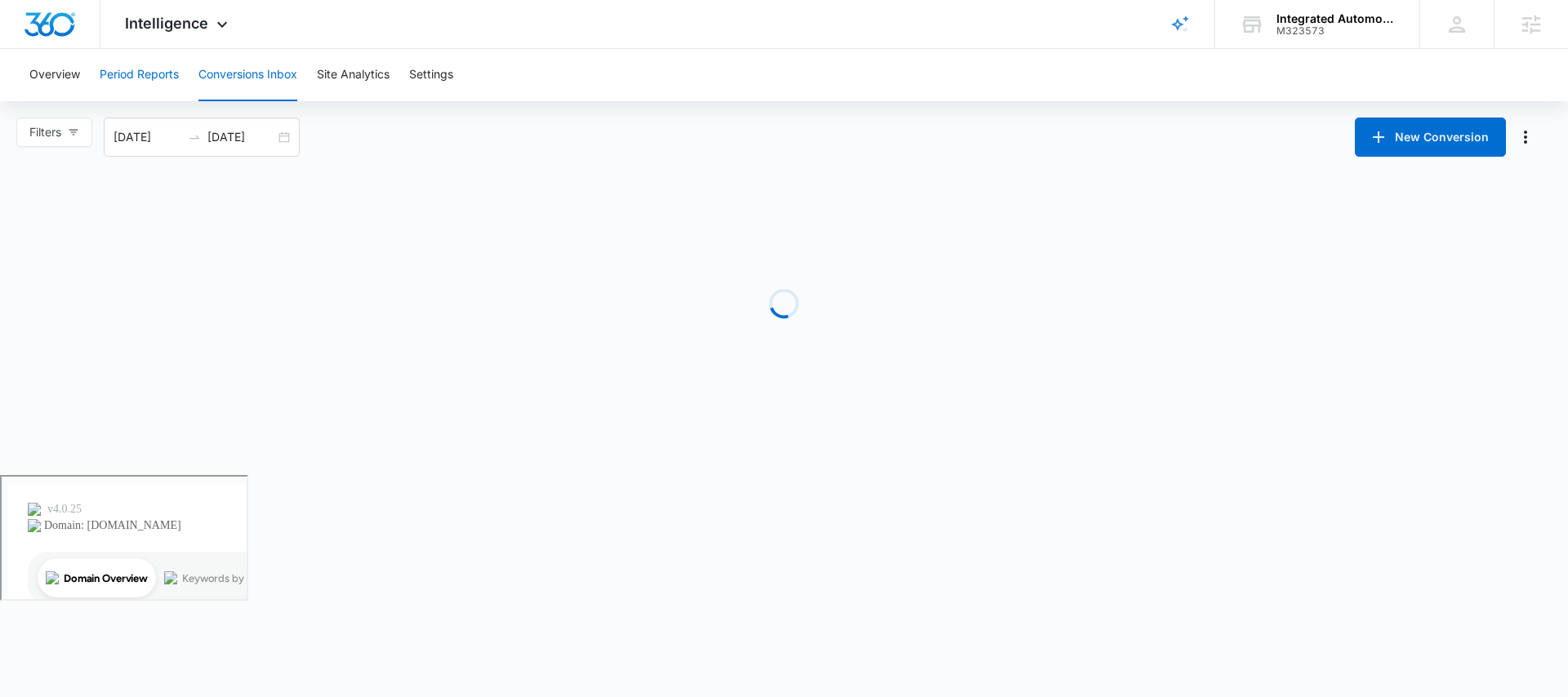
click at [159, 70] on button "Period Reports" at bounding box center [139, 75] width 79 height 52
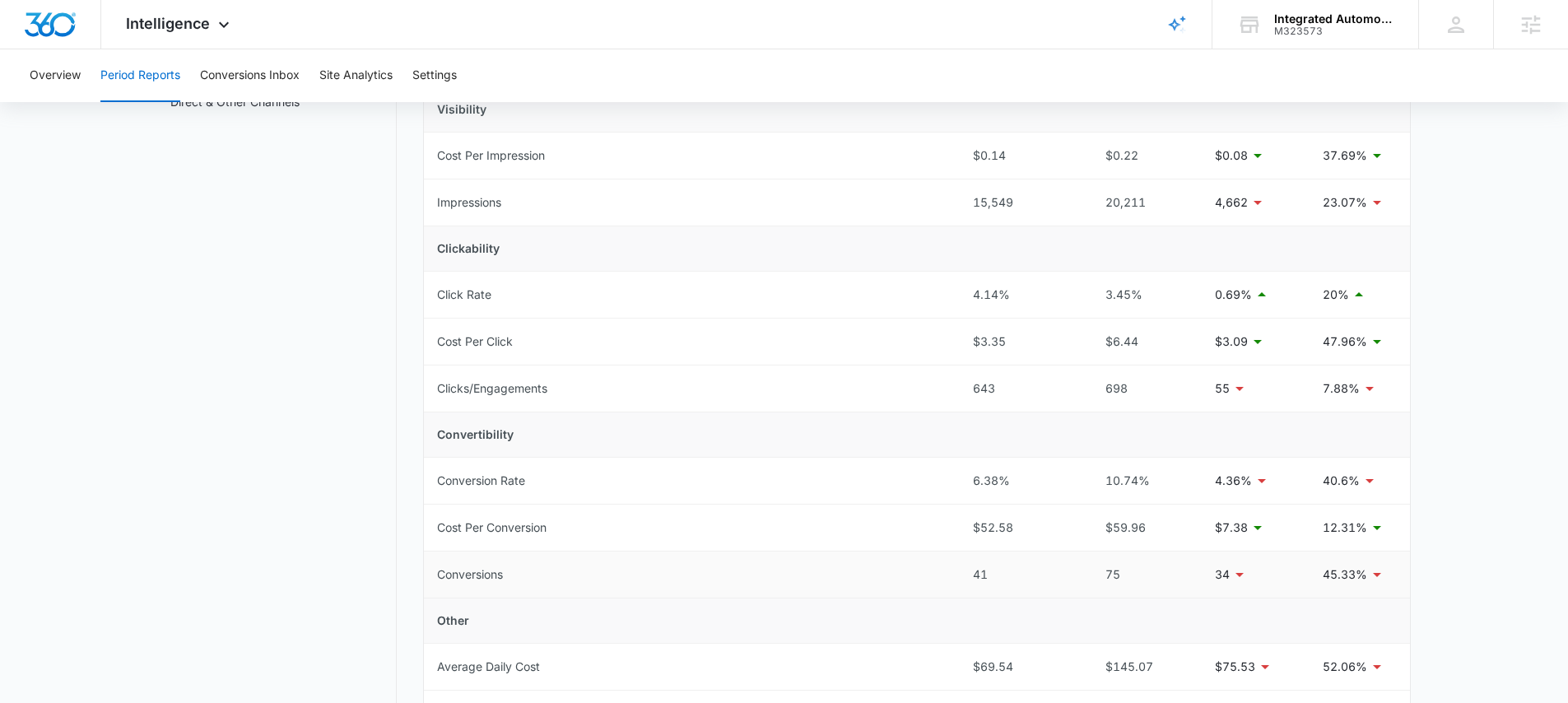
scroll to position [254, 0]
drag, startPoint x: 989, startPoint y: 571, endPoint x: 959, endPoint y: 571, distance: 30.0
click at [959, 571] on td "41" at bounding box center [1019, 576] width 121 height 47
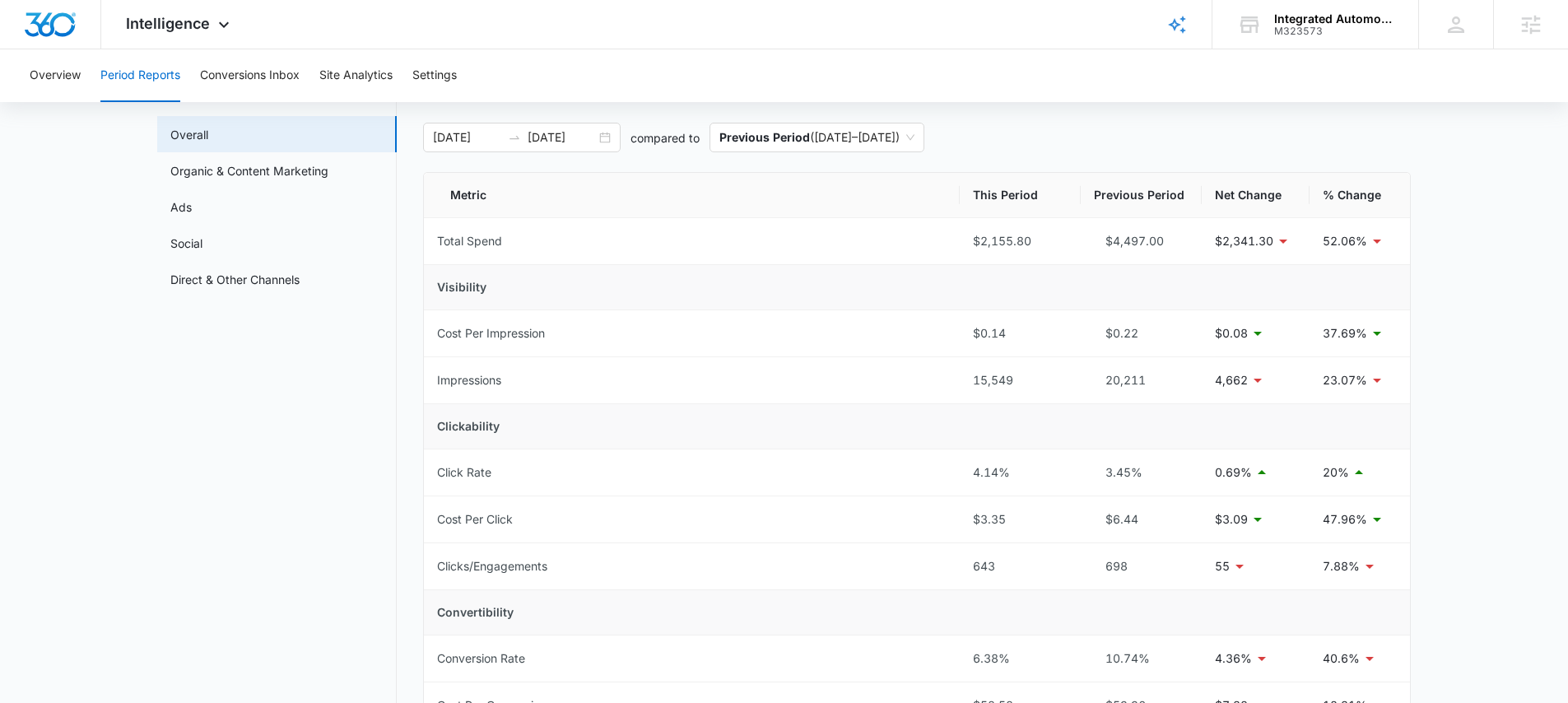
scroll to position [55, 0]
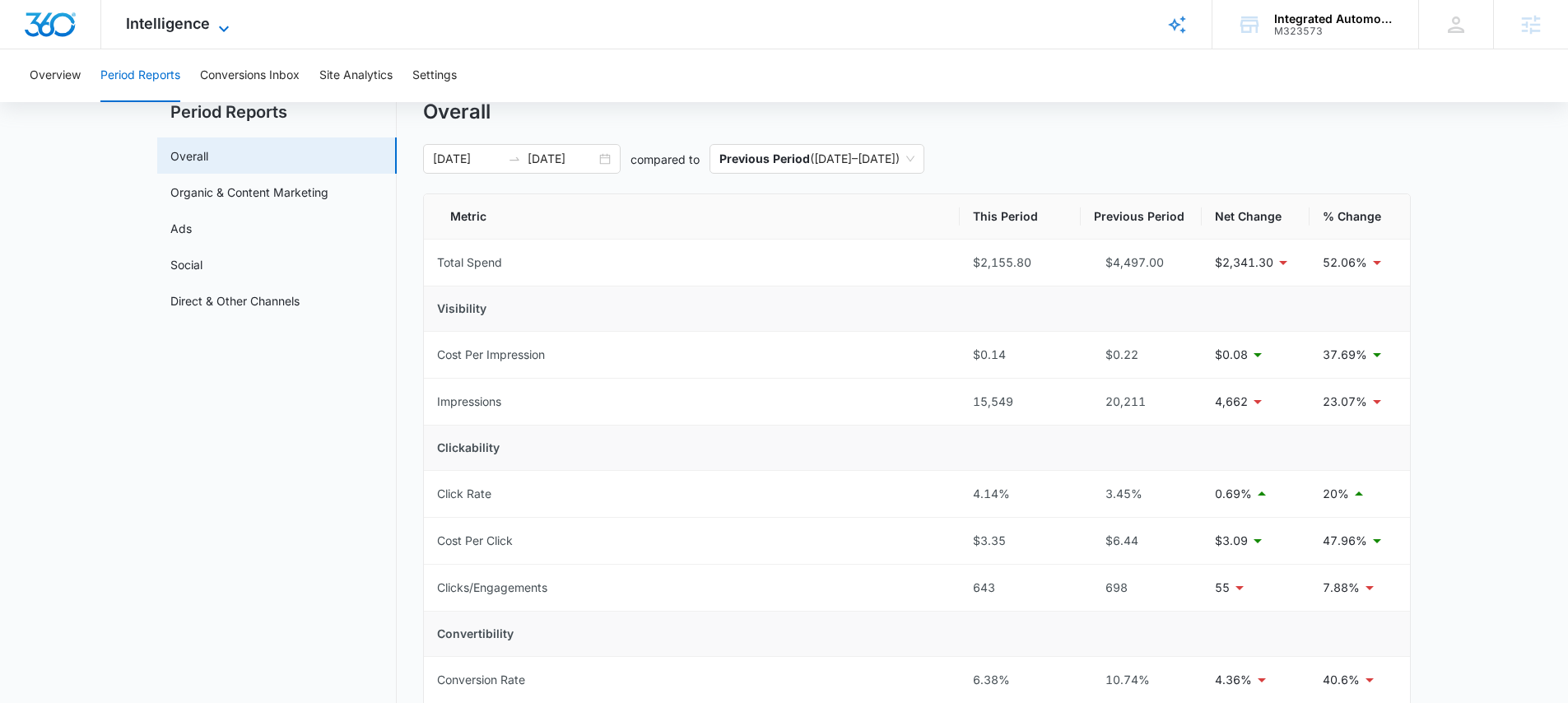
click at [183, 27] on span "Intelligence" at bounding box center [168, 23] width 84 height 17
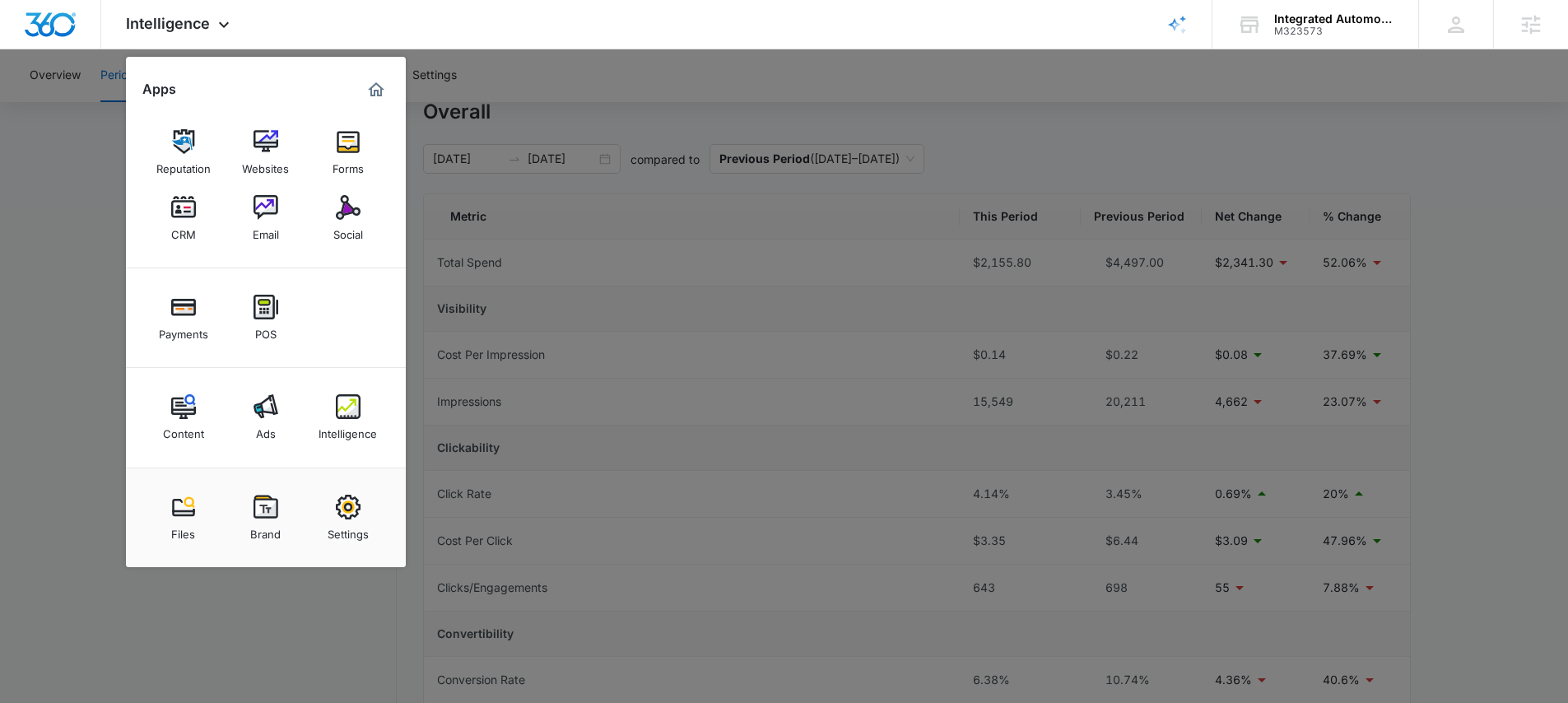
click at [173, 153] on img at bounding box center [183, 141] width 24 height 24
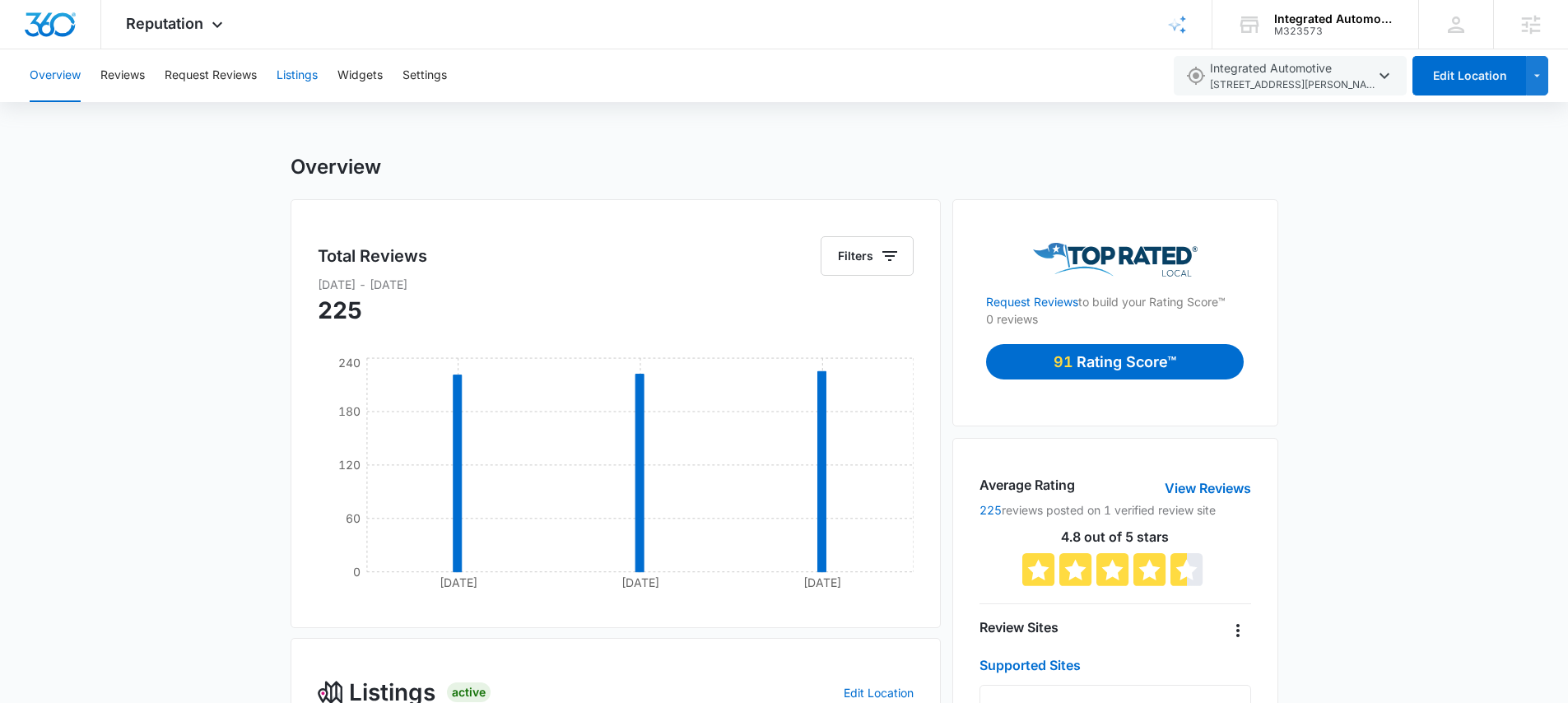
click at [291, 72] on button "Listings" at bounding box center [297, 76] width 41 height 52
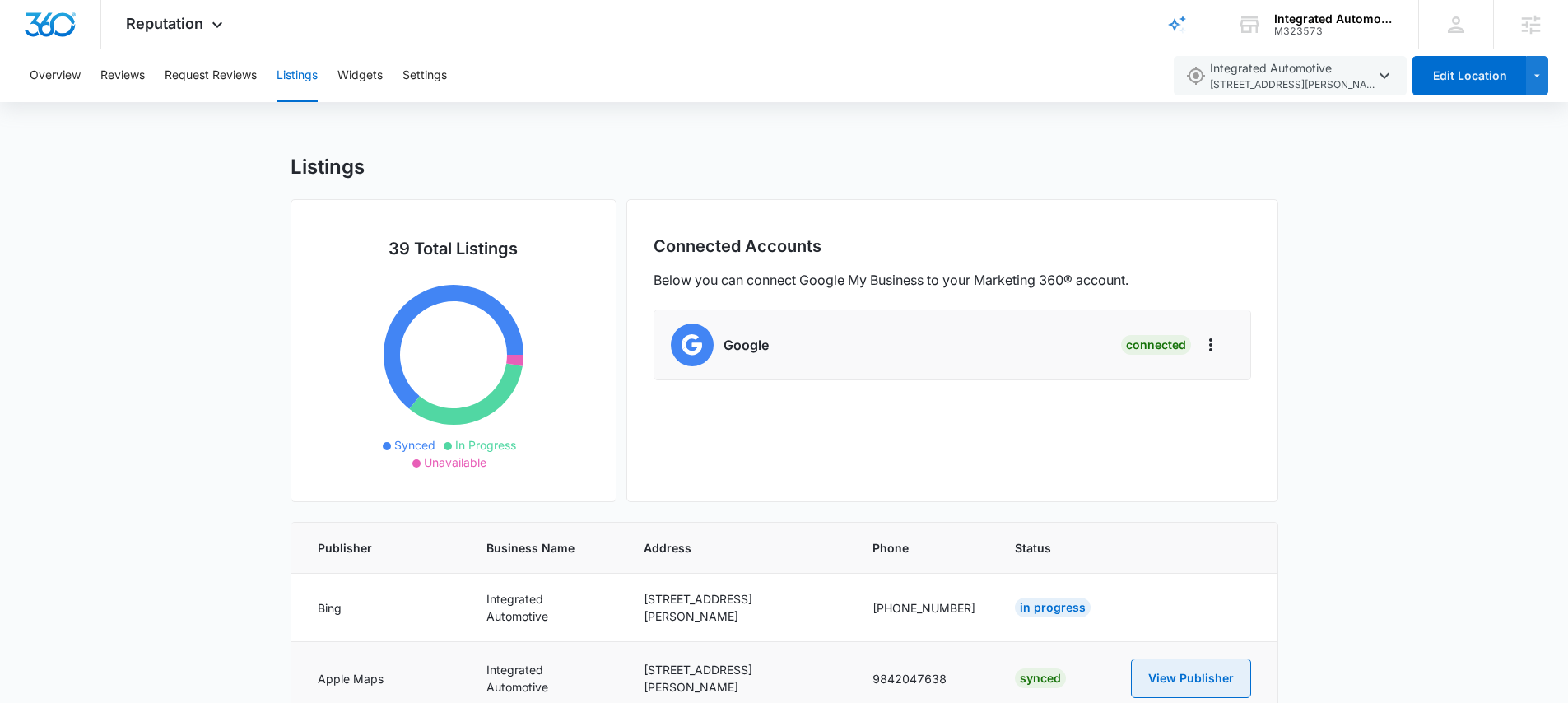
click at [1160, 658] on button "View Publisher" at bounding box center [1191, 678] width 120 height 40
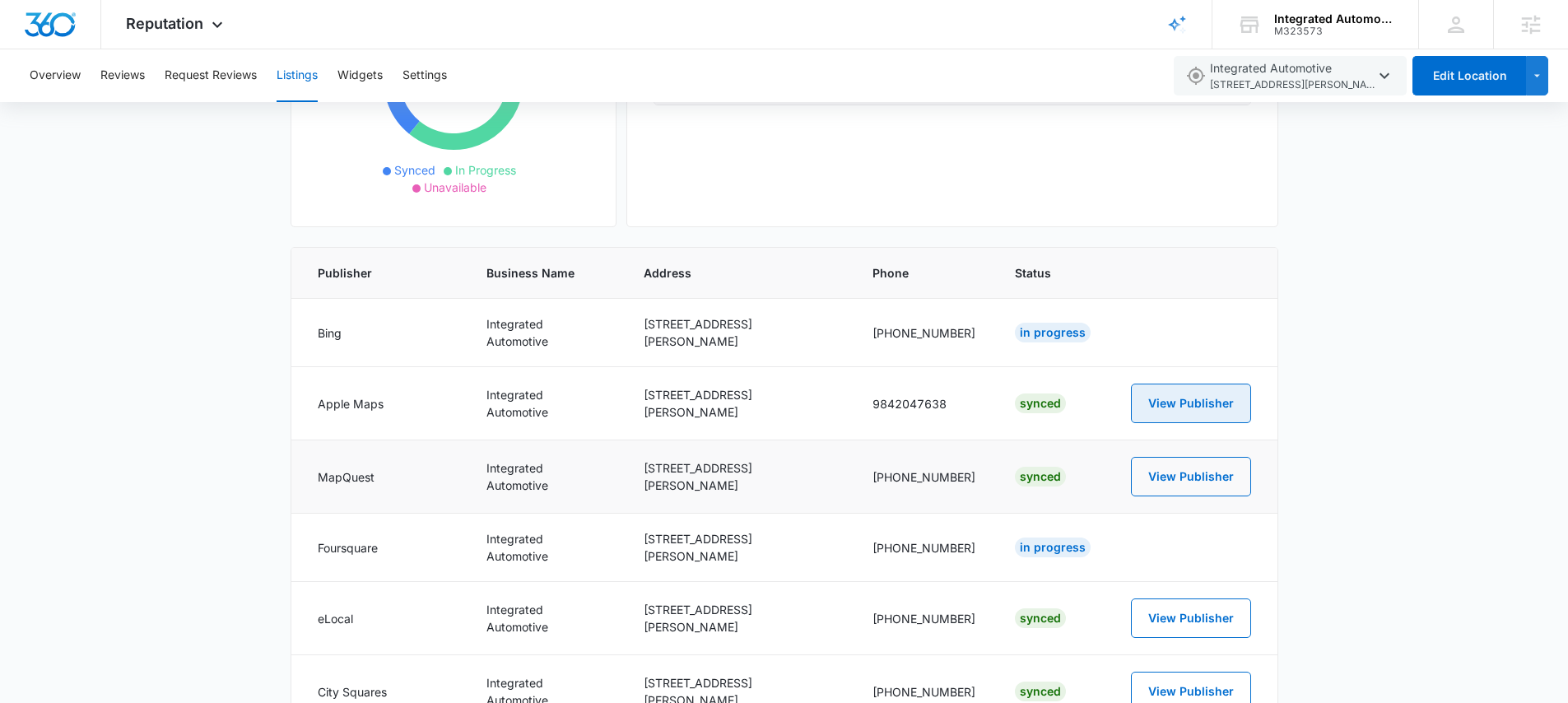
scroll to position [276, 0]
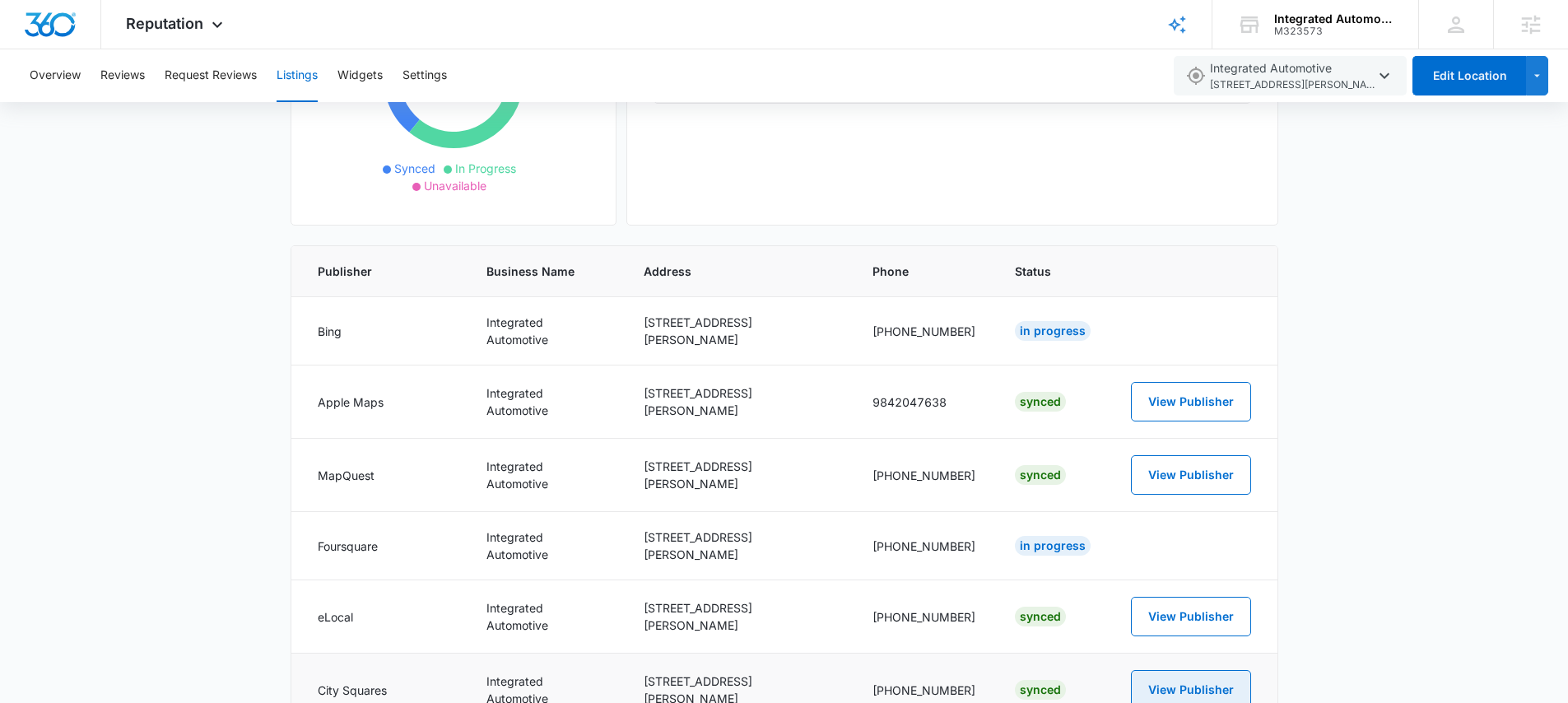
click at [1210, 670] on button "View Publisher" at bounding box center [1191, 689] width 120 height 40
click at [141, 21] on span "Reputation" at bounding box center [165, 23] width 78 height 17
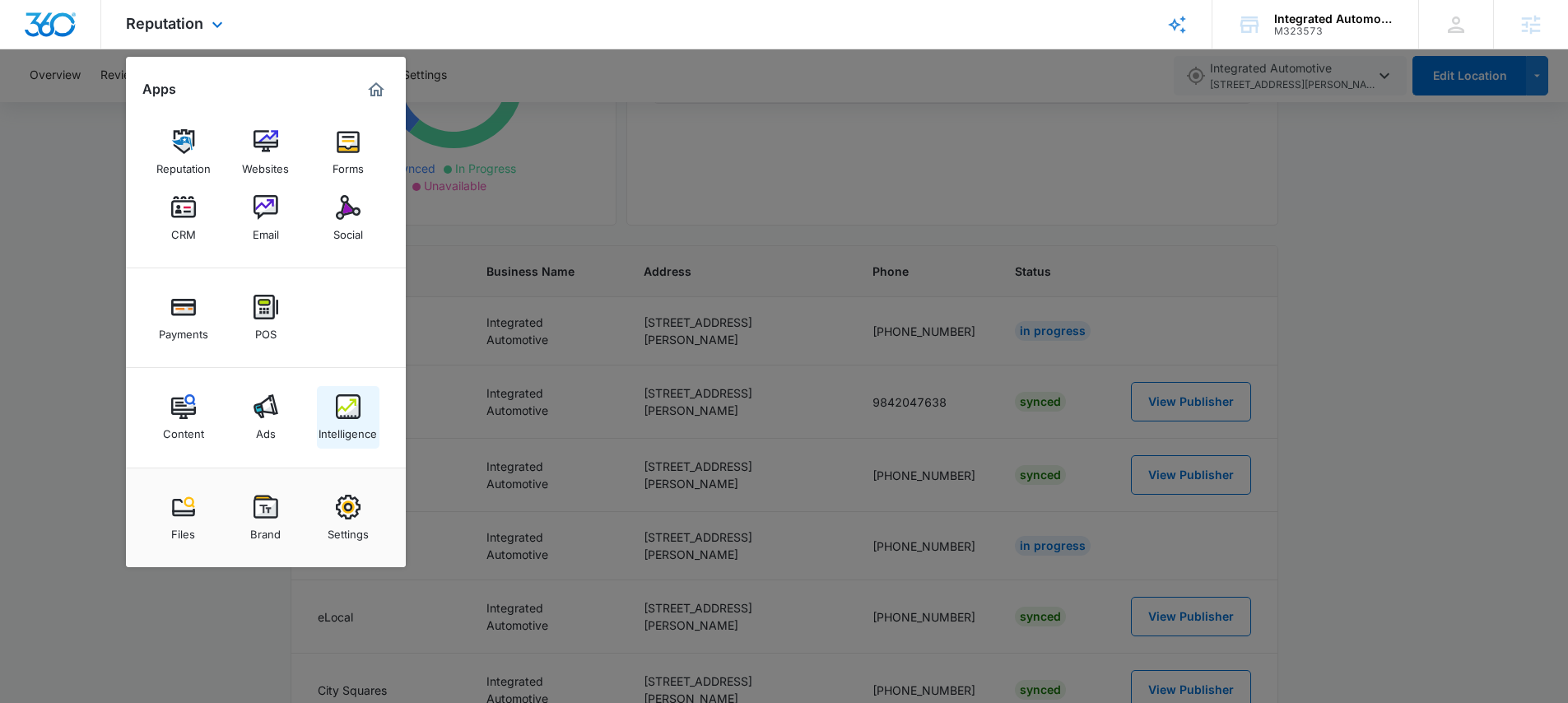
click at [348, 416] on img at bounding box center [348, 406] width 24 height 24
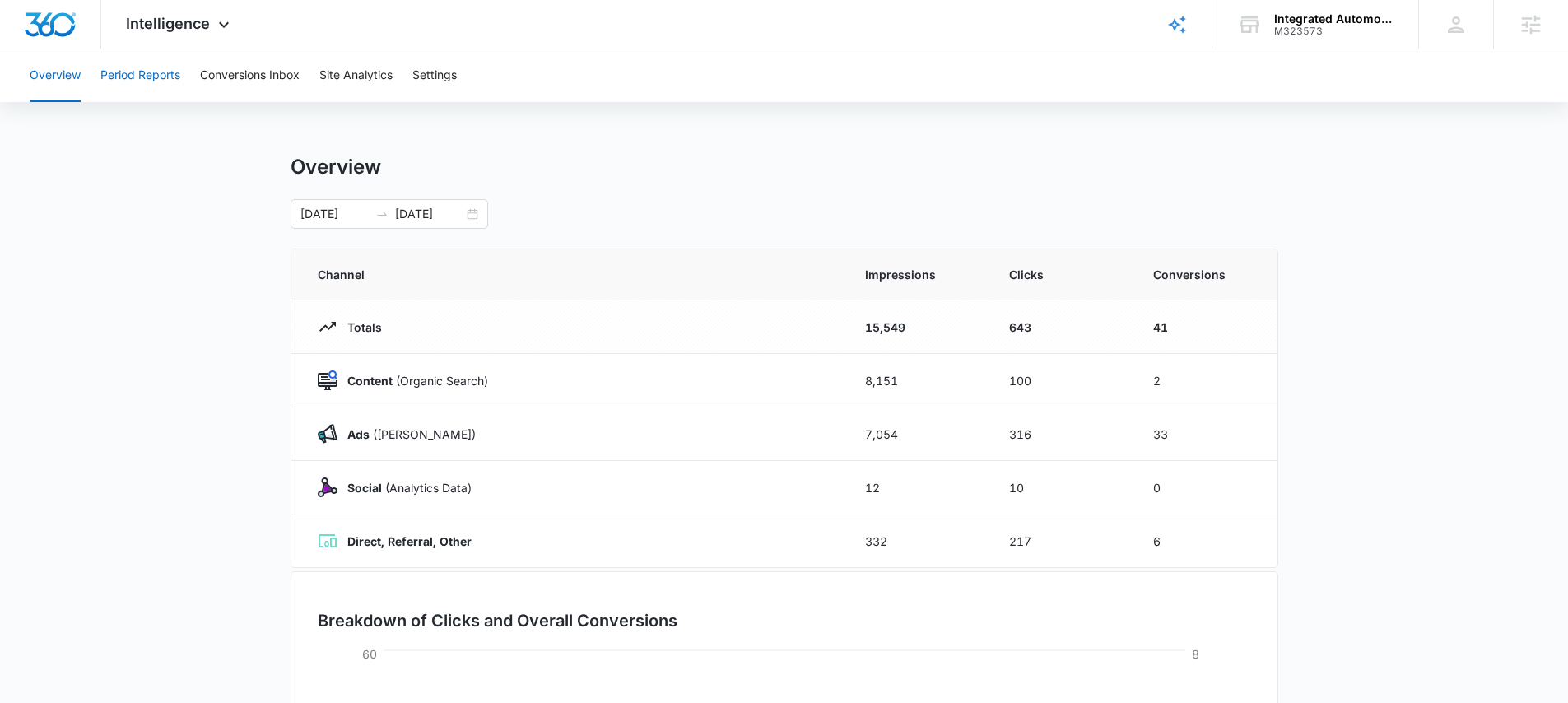
click at [134, 74] on button "Period Reports" at bounding box center [141, 76] width 79 height 52
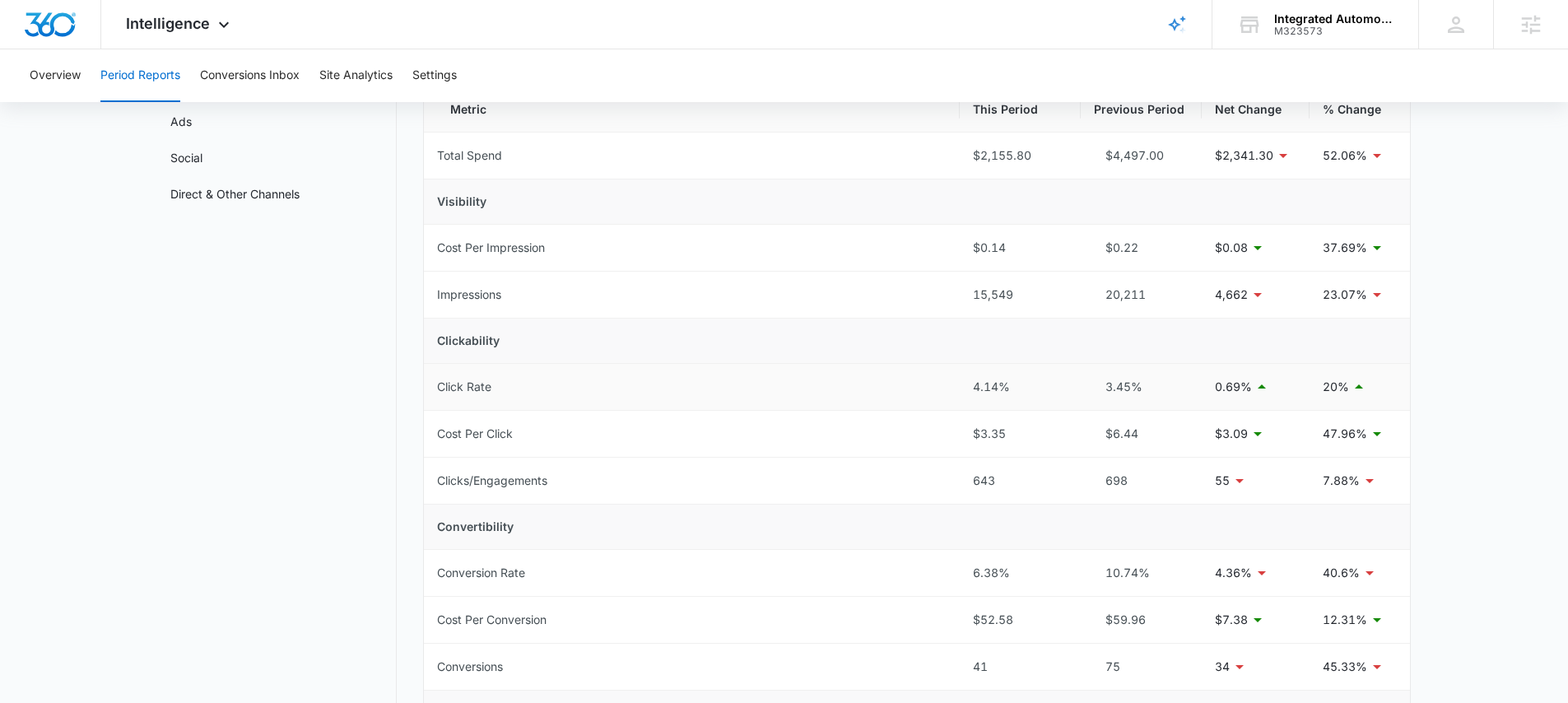
scroll to position [160, 0]
drag, startPoint x: 968, startPoint y: 620, endPoint x: 1013, endPoint y: 620, distance: 45.0
click at [1013, 620] on td "$52.58" at bounding box center [1019, 623] width 121 height 47
click at [204, 25] on span "Intelligence" at bounding box center [168, 23] width 84 height 17
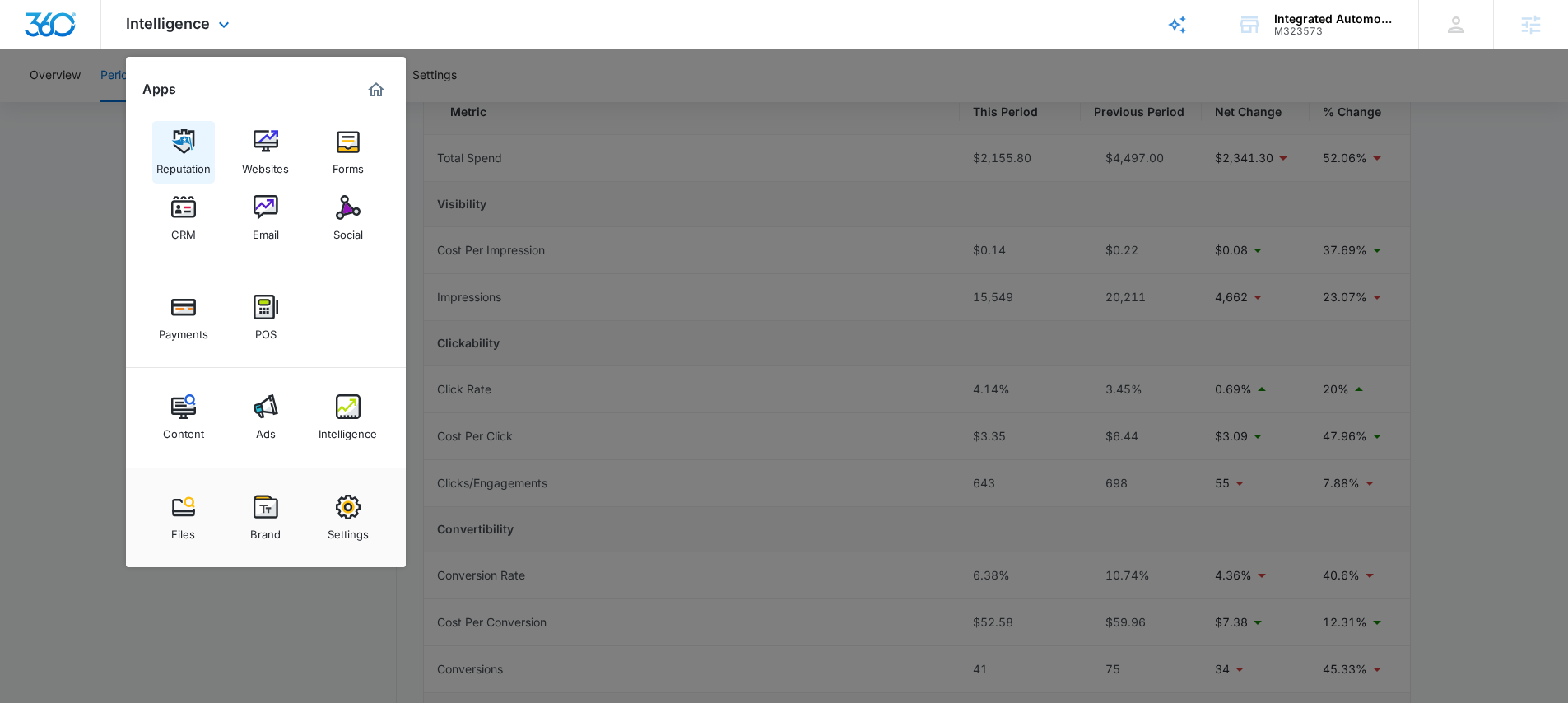
click at [188, 140] on img at bounding box center [183, 141] width 24 height 24
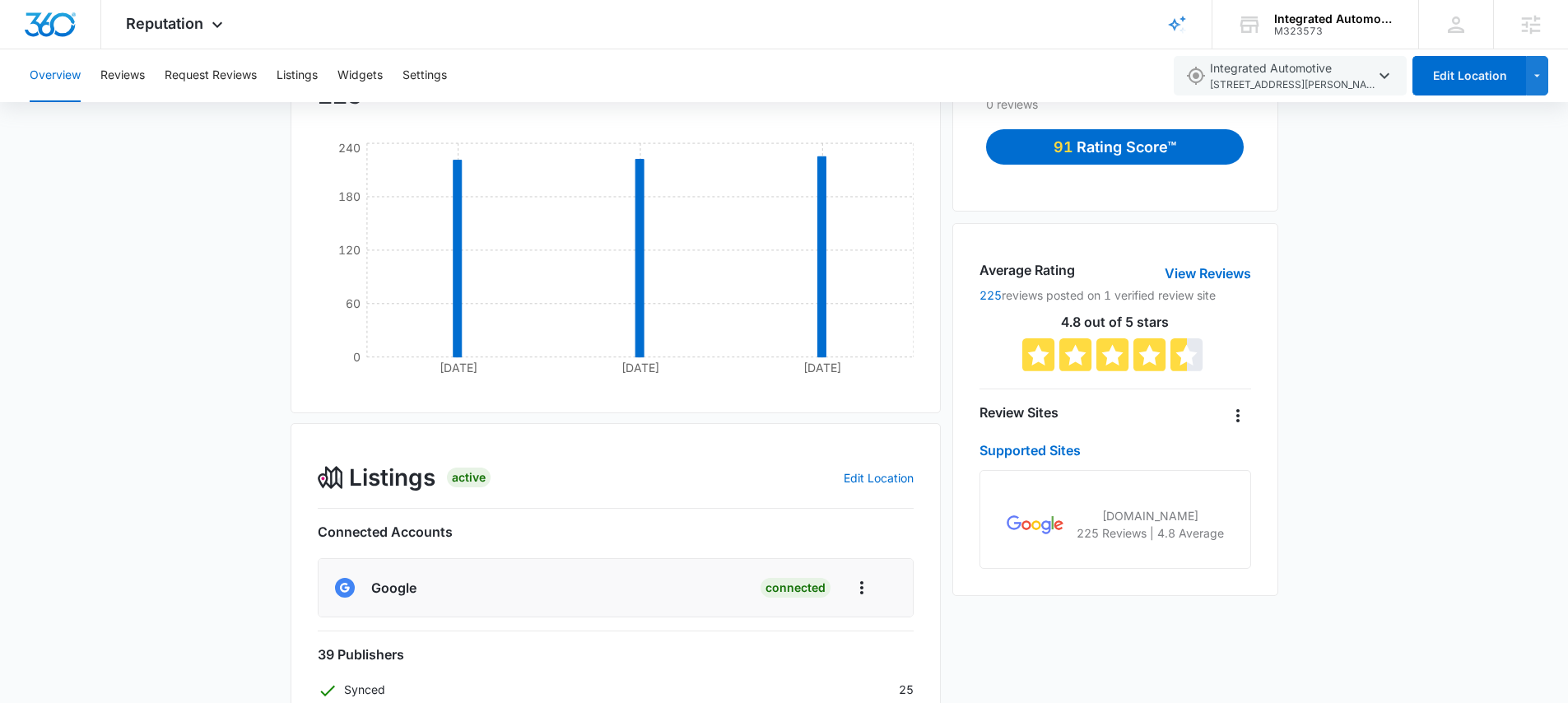
scroll to position [156, 0]
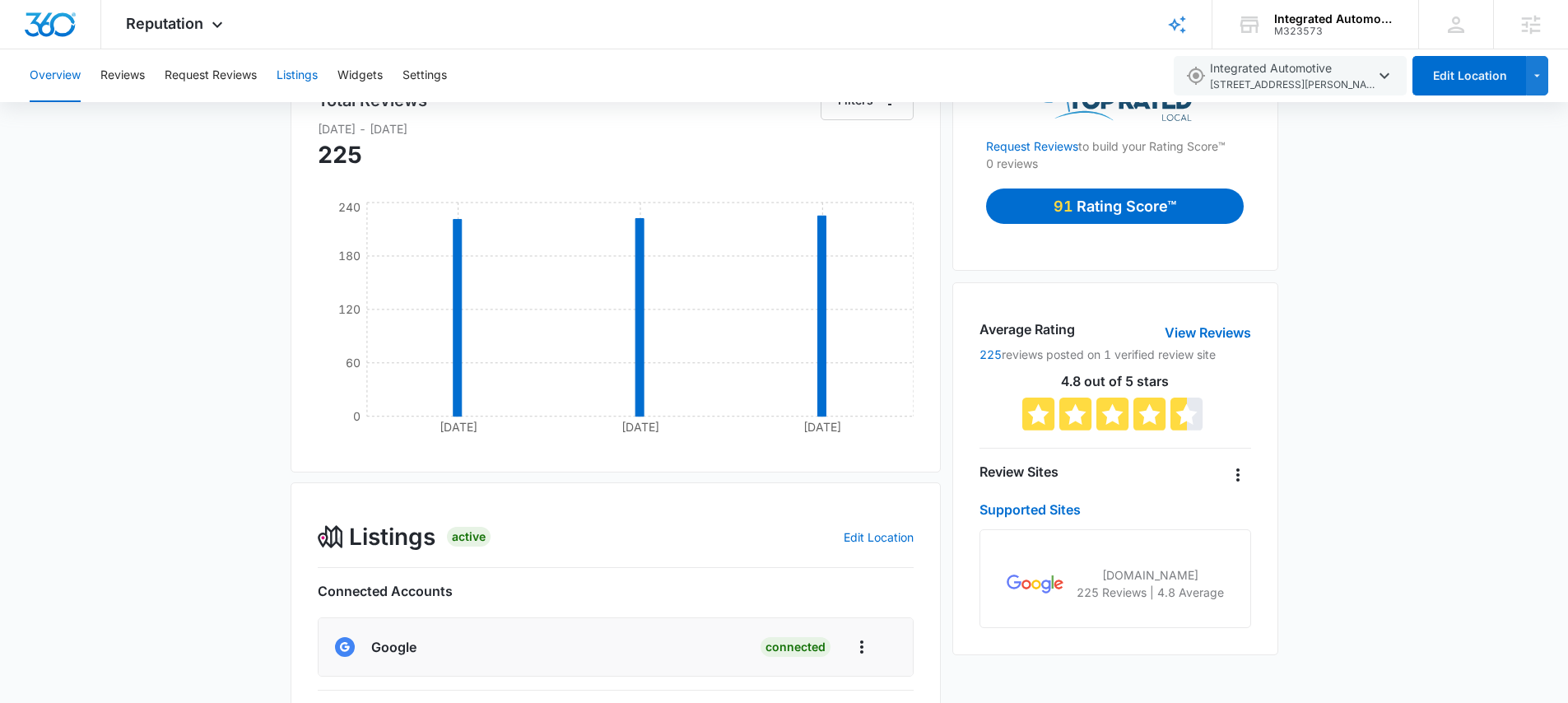
click at [299, 66] on button "Listings" at bounding box center [297, 76] width 41 height 52
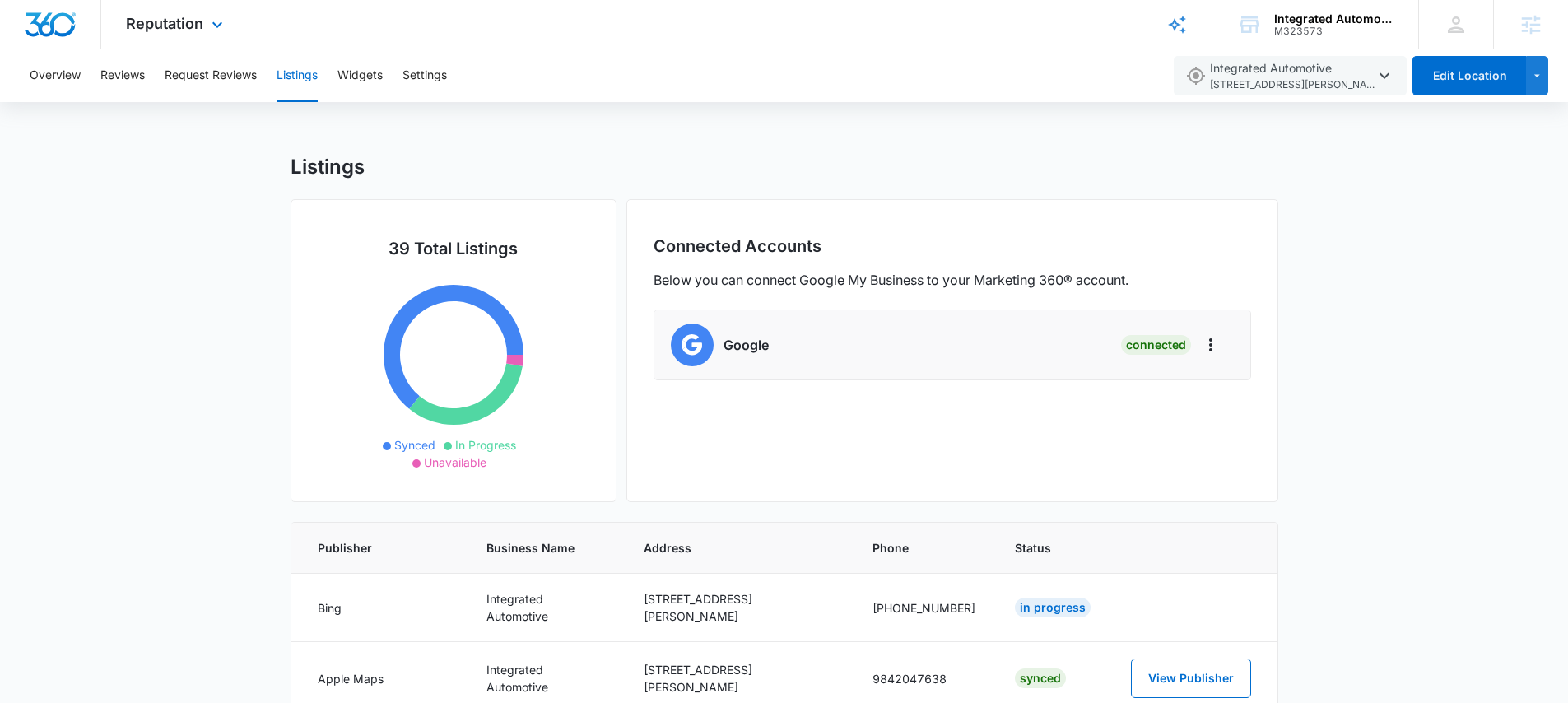
click at [204, 30] on div "Reputation Apps Reputation Websites Forms CRM Email Social Payments POS Content…" at bounding box center [175, 24] width 150 height 48
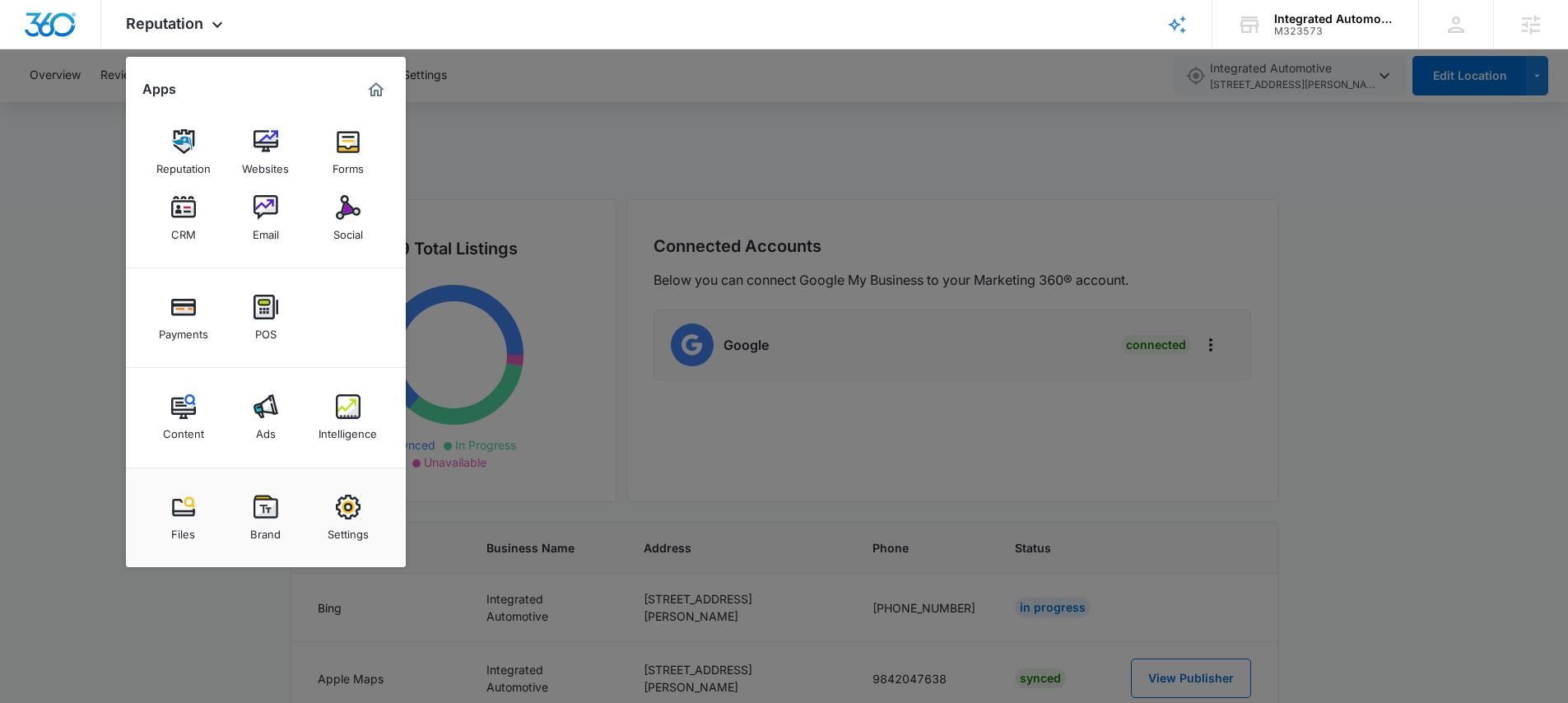
click at [110, 157] on div at bounding box center [784, 351] width 1568 height 703
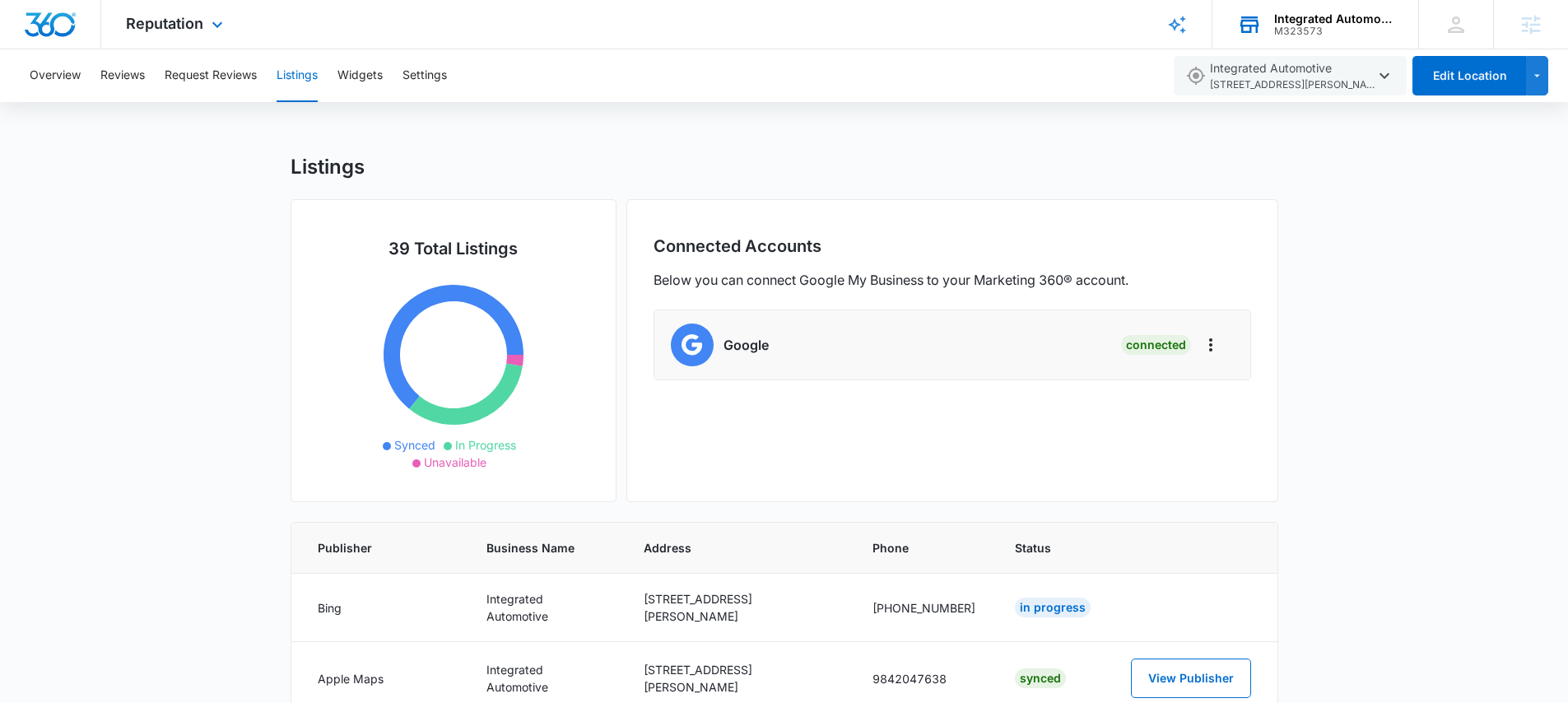
click at [1285, 20] on div "Integrated Automotive, LLC" at bounding box center [1334, 19] width 120 height 14
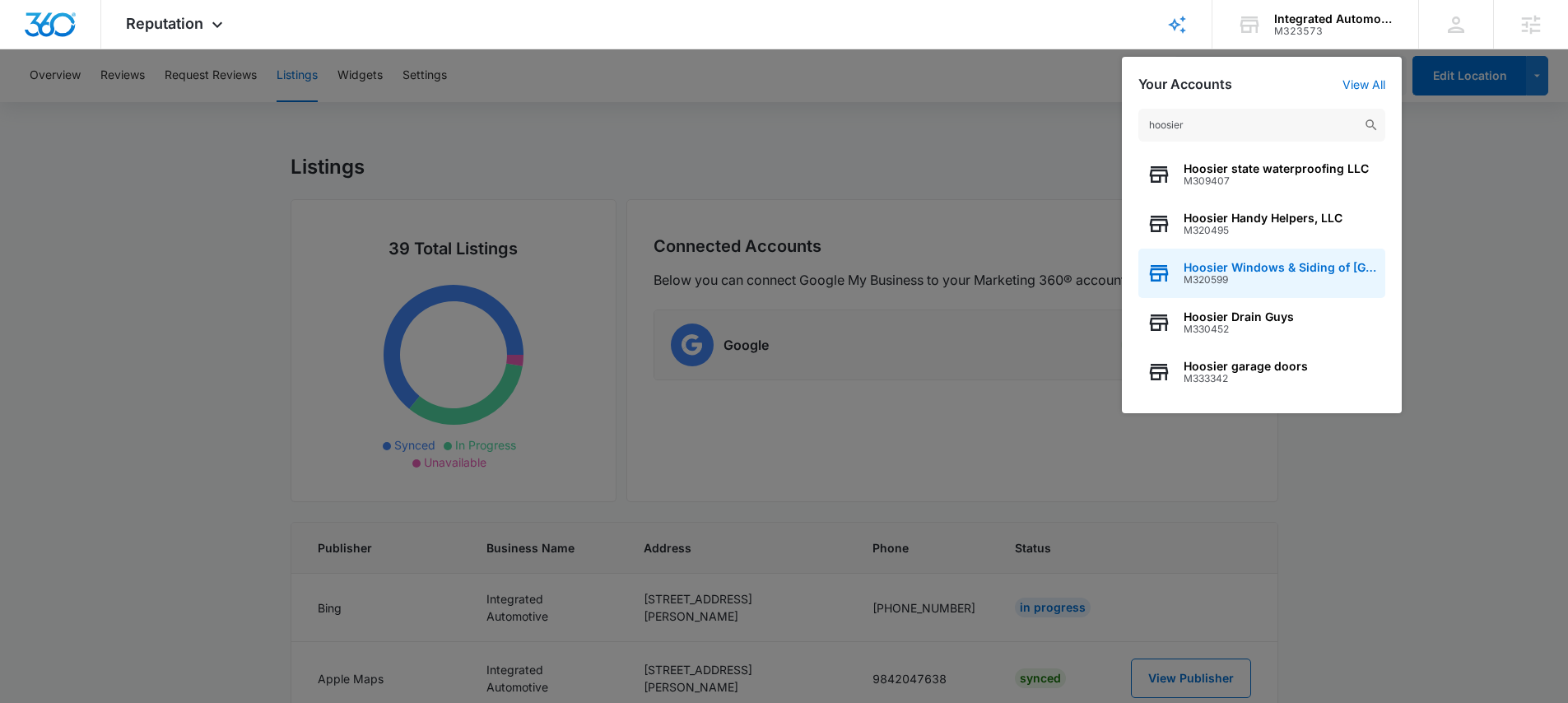
type input "hoosier"
click at [1289, 266] on span "Hoosier Windows & Siding of Indianapolis" at bounding box center [1280, 268] width 194 height 14
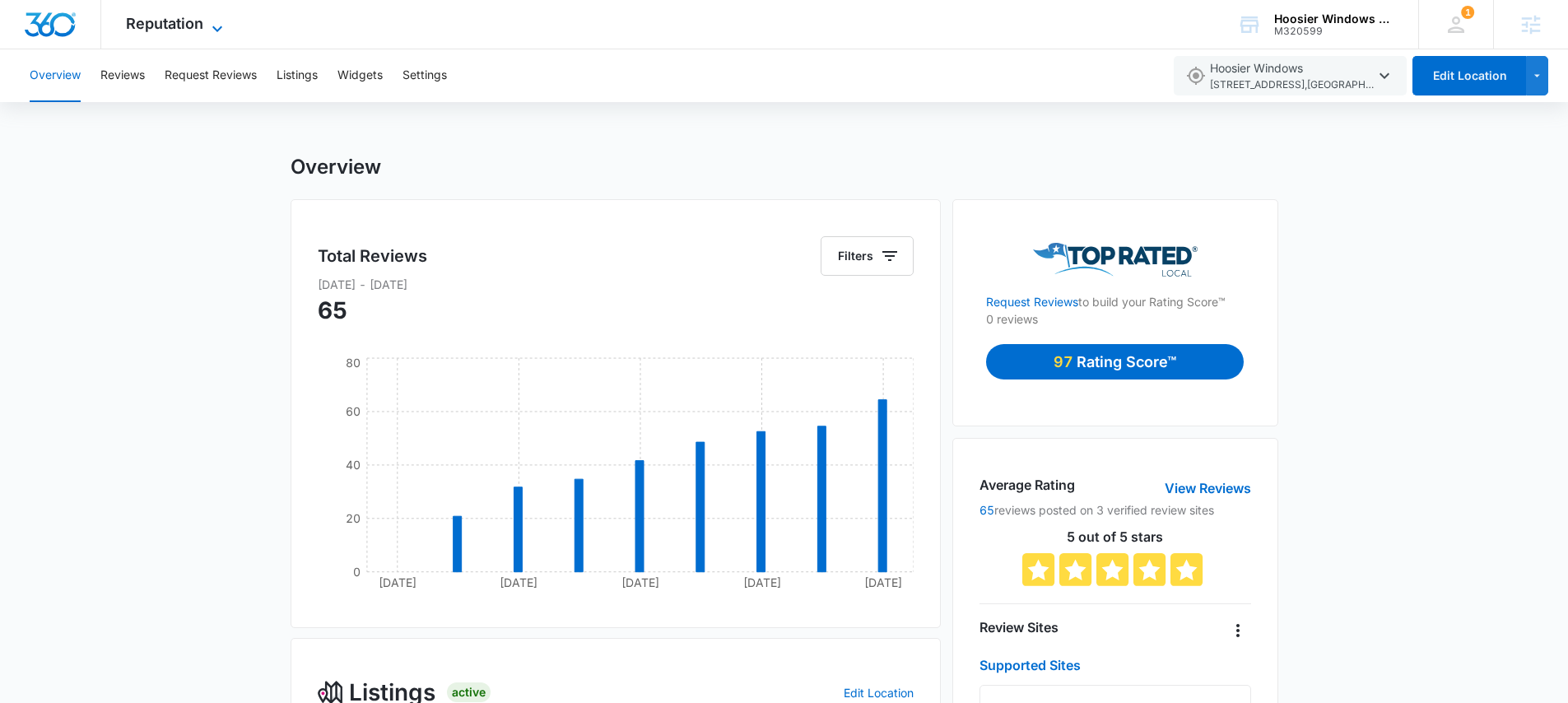
click at [201, 24] on span "Reputation" at bounding box center [165, 23] width 78 height 17
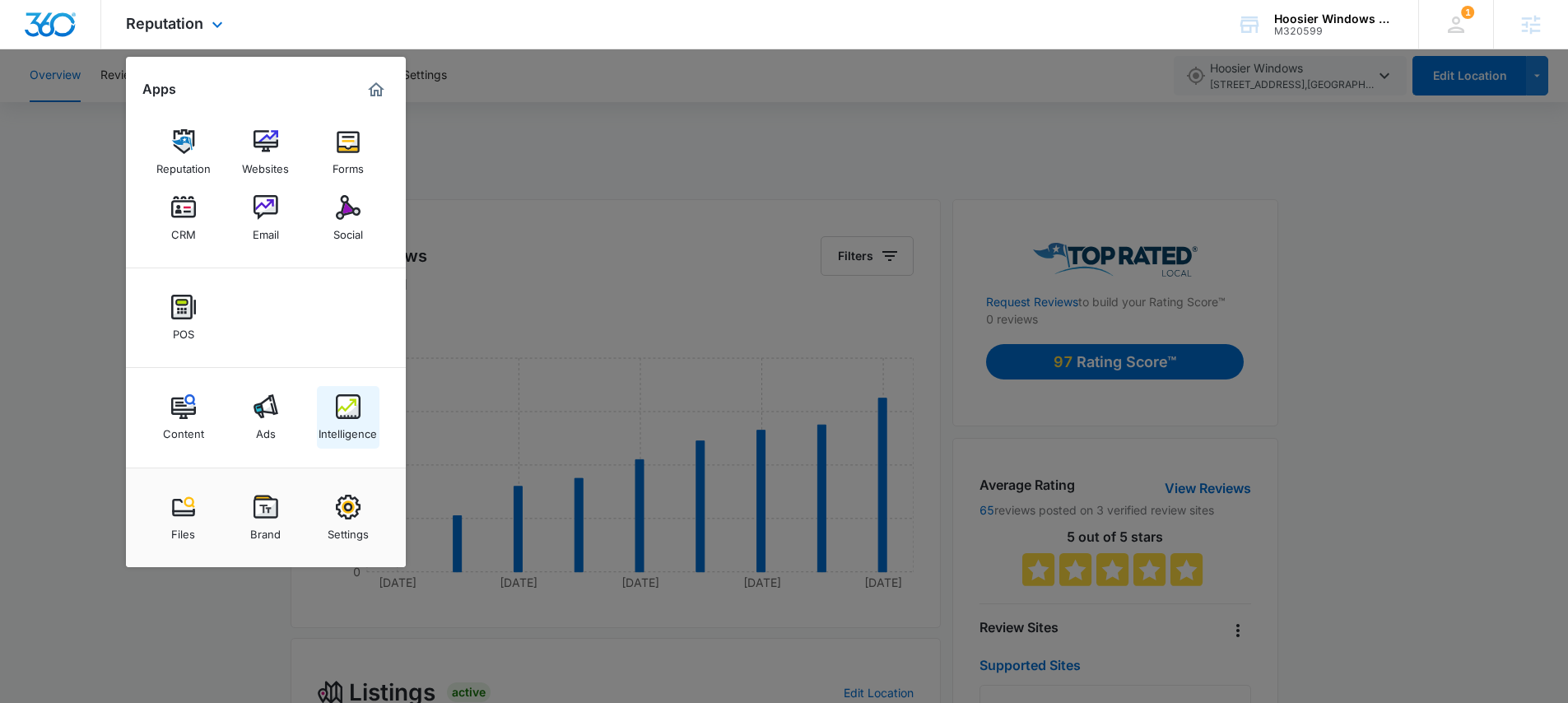
click at [326, 411] on link "Intelligence" at bounding box center [348, 417] width 63 height 63
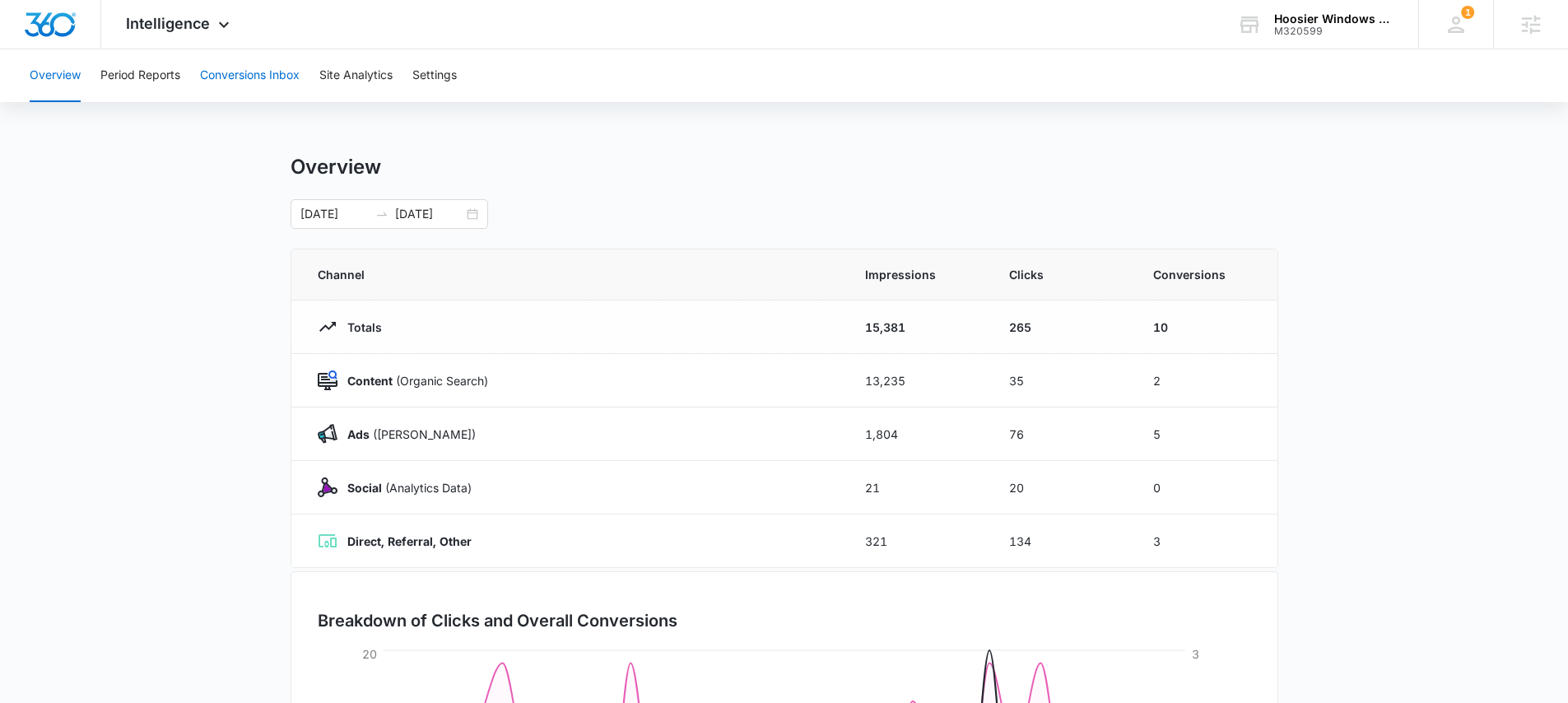
click at [258, 72] on button "Conversions Inbox" at bounding box center [249, 76] width 100 height 52
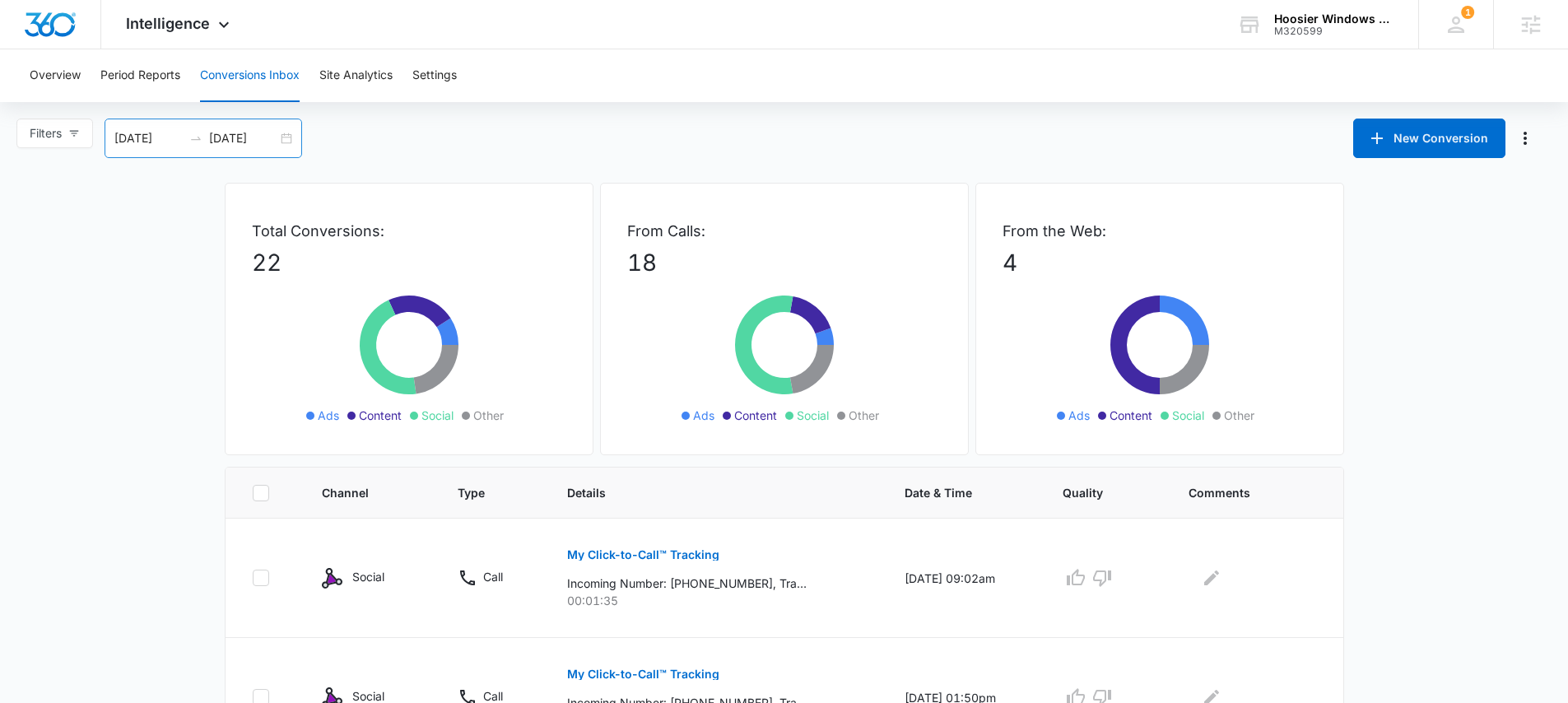
click at [293, 140] on div "09/03/2025 10/03/2025" at bounding box center [204, 138] width 198 height 40
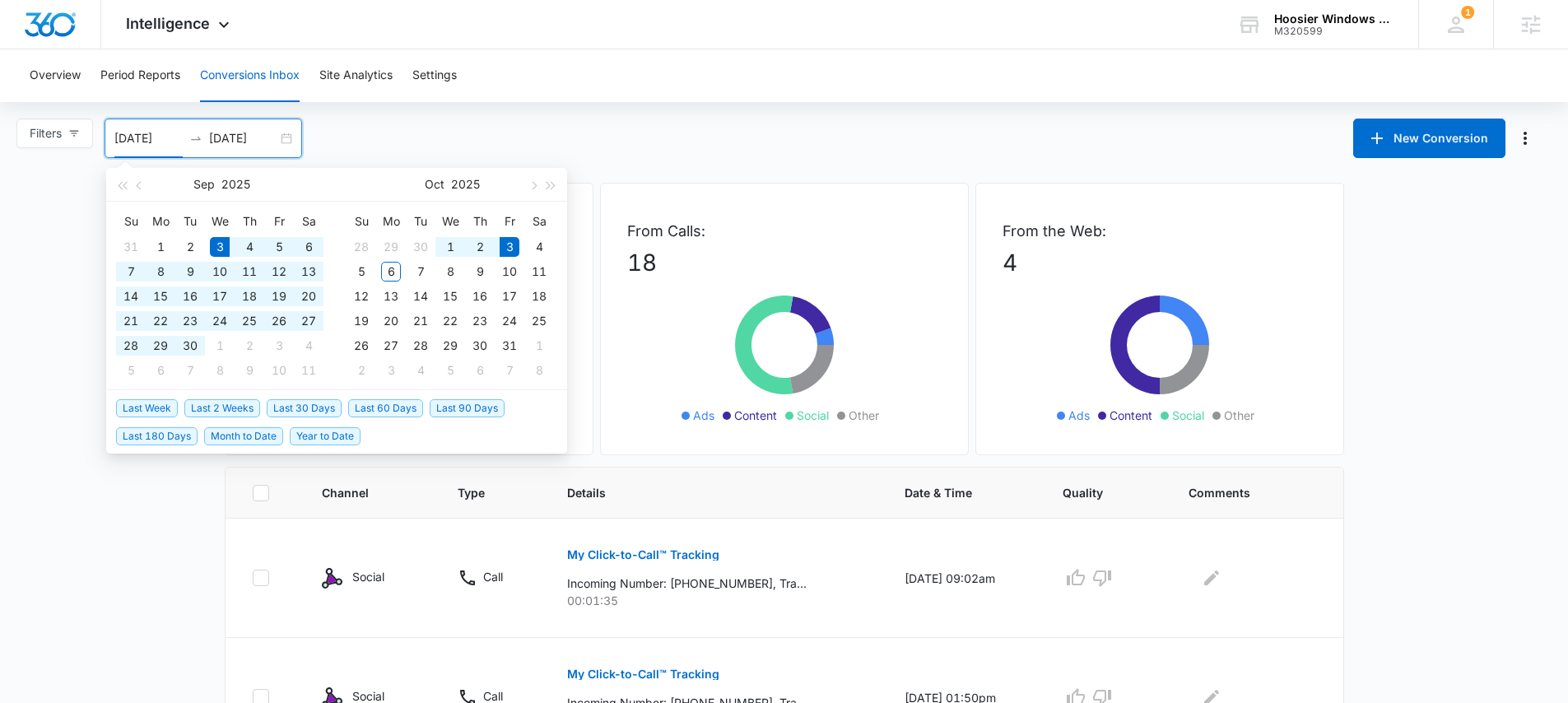
click at [254, 141] on input "10/03/2025" at bounding box center [243, 138] width 68 height 18
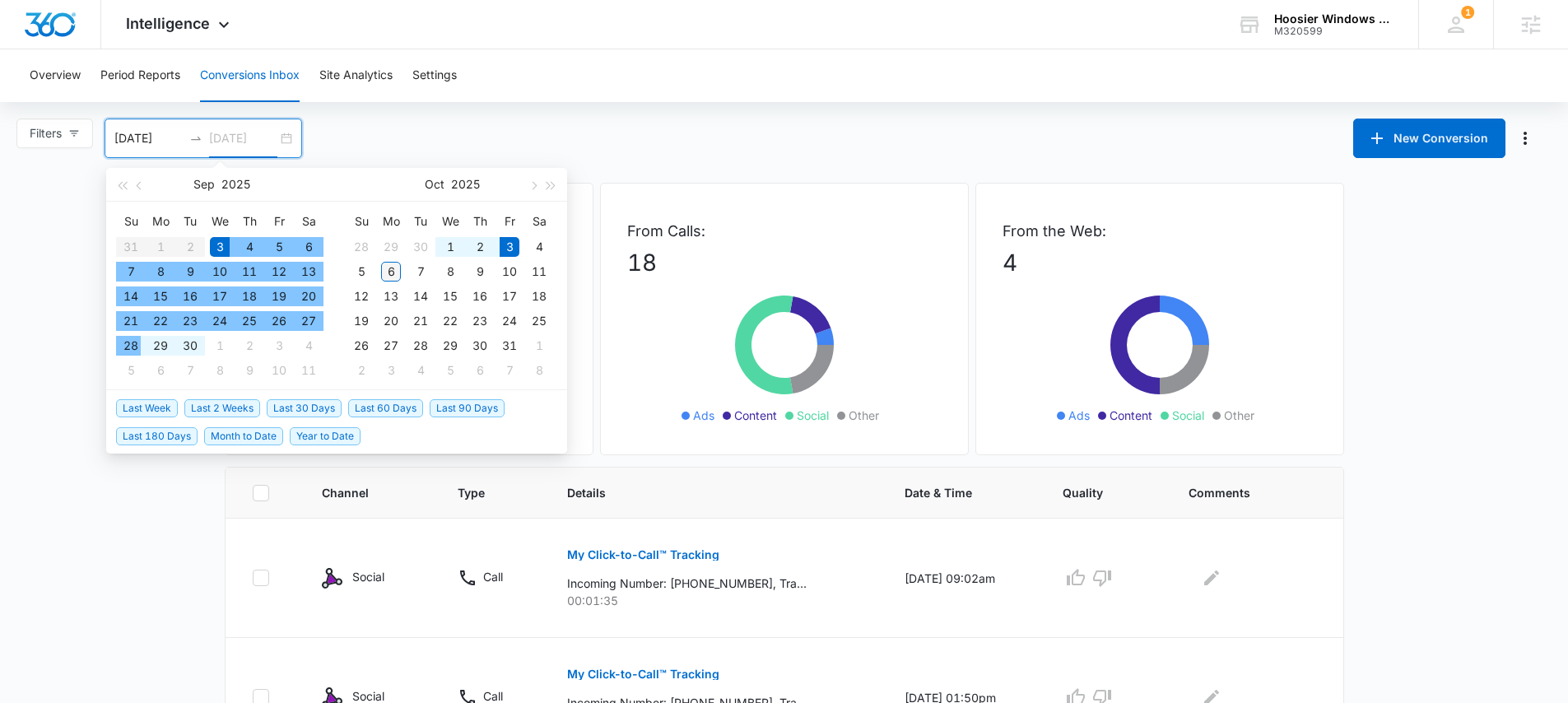
type input "10/06/2025"
click at [392, 270] on div "6" at bounding box center [391, 272] width 19 height 19
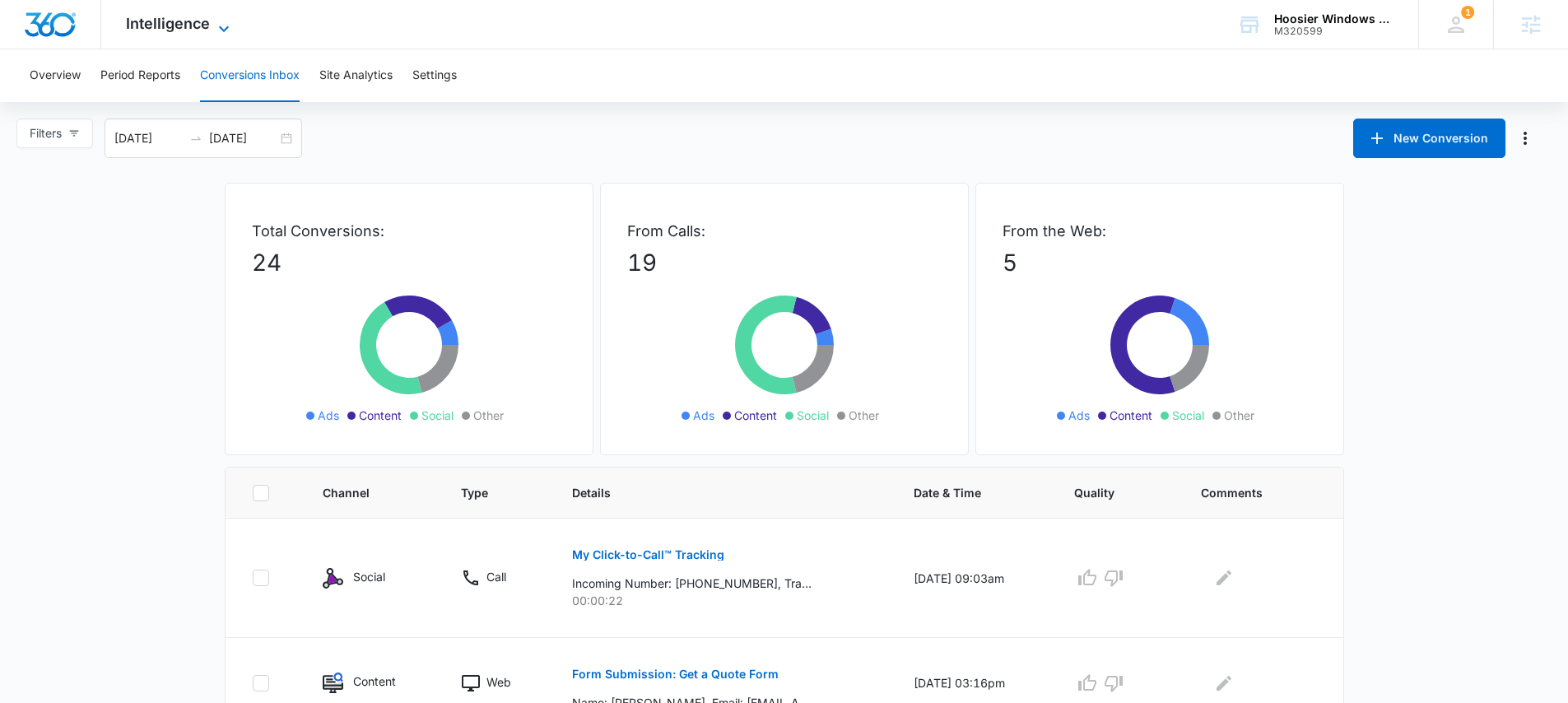
click at [177, 19] on span "Intelligence" at bounding box center [168, 23] width 84 height 17
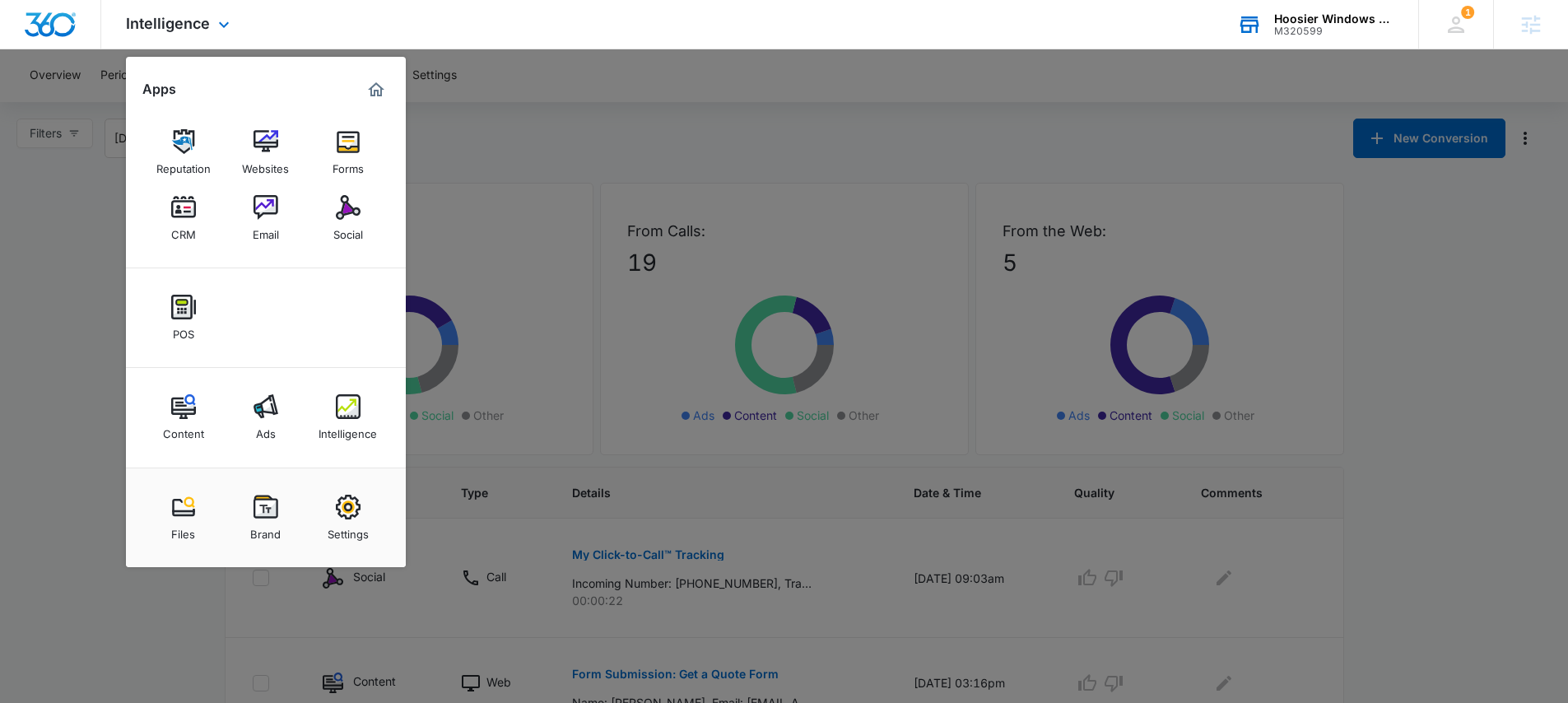
click at [1275, 33] on div "M320599" at bounding box center [1334, 31] width 120 height 12
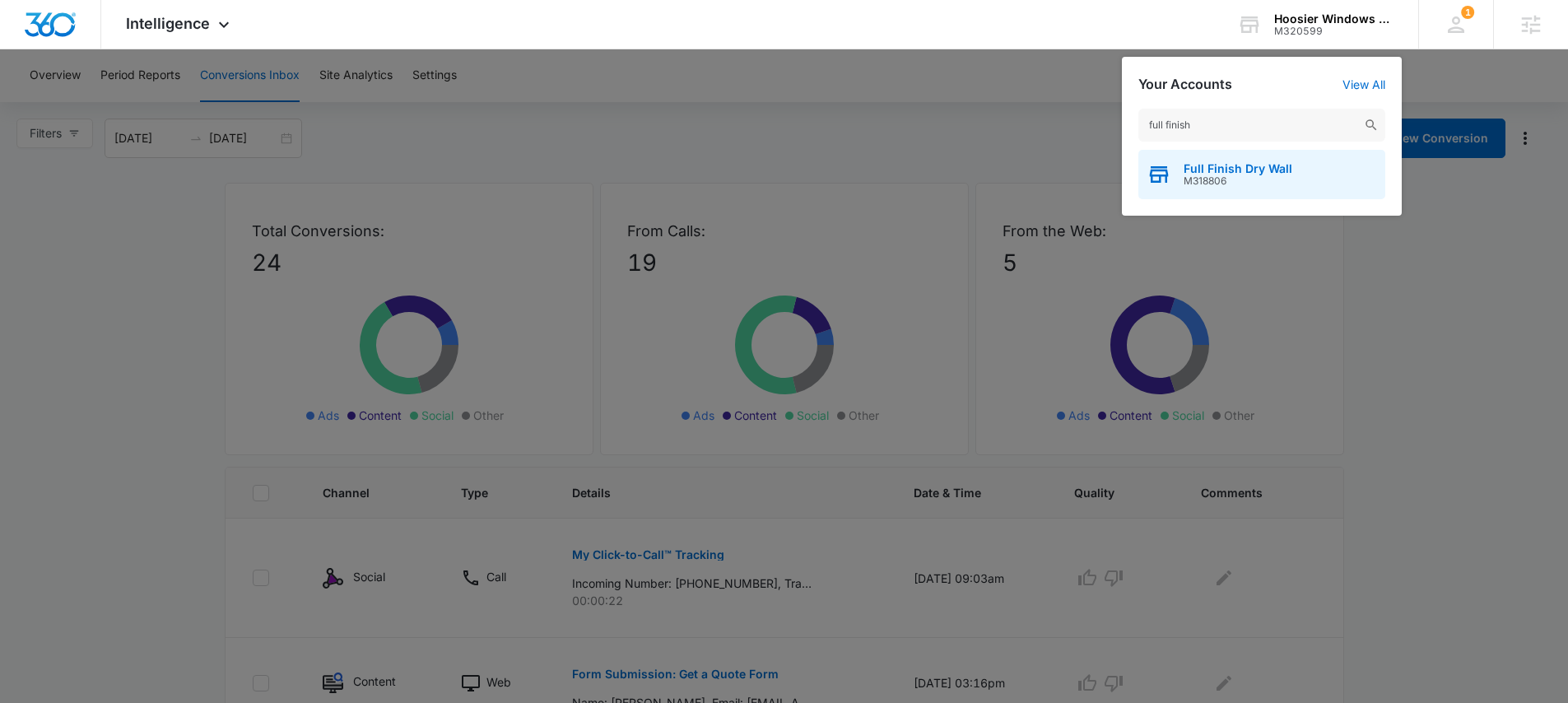
type input "full finish"
click at [1247, 167] on span "Full Finish Dry Wall" at bounding box center [1238, 169] width 109 height 14
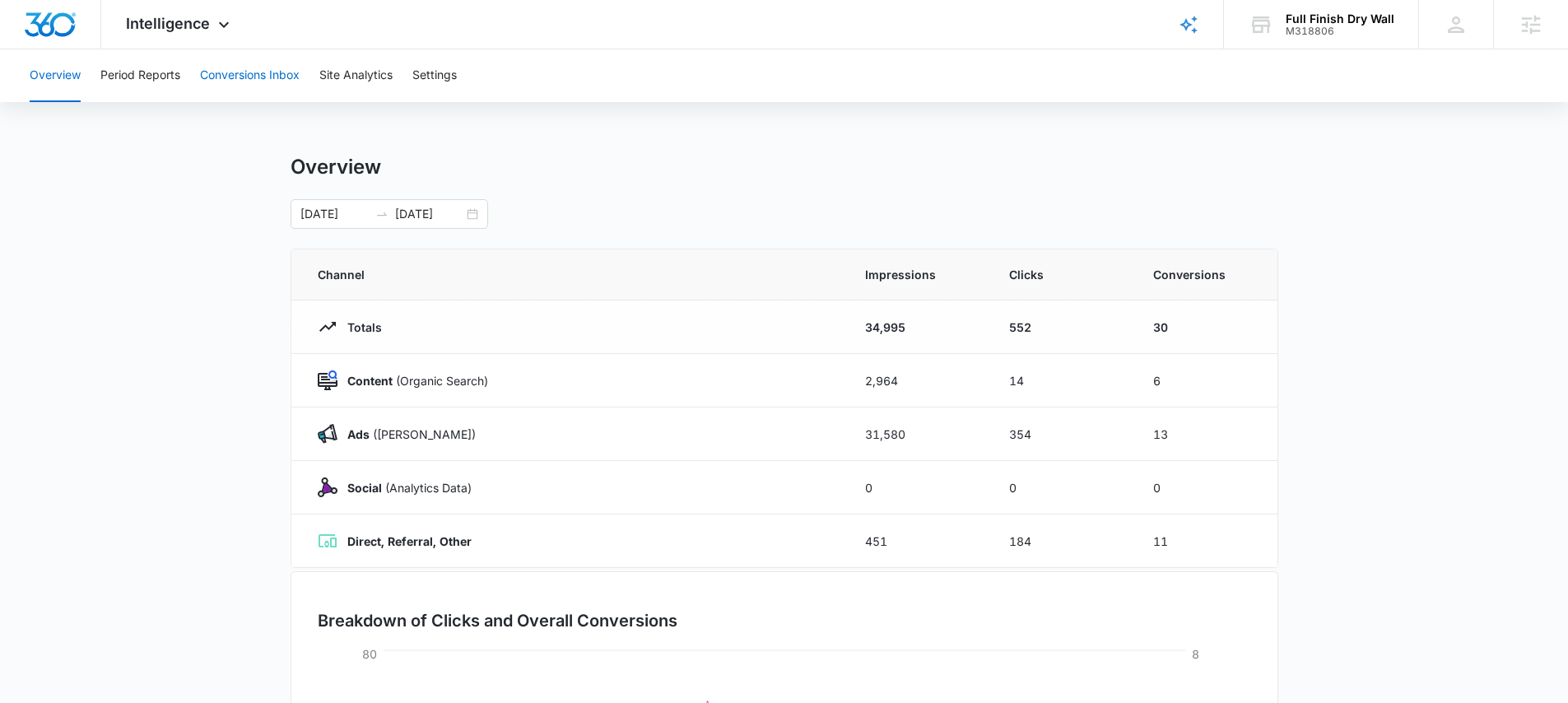
click at [267, 72] on button "Conversions Inbox" at bounding box center [249, 76] width 100 height 52
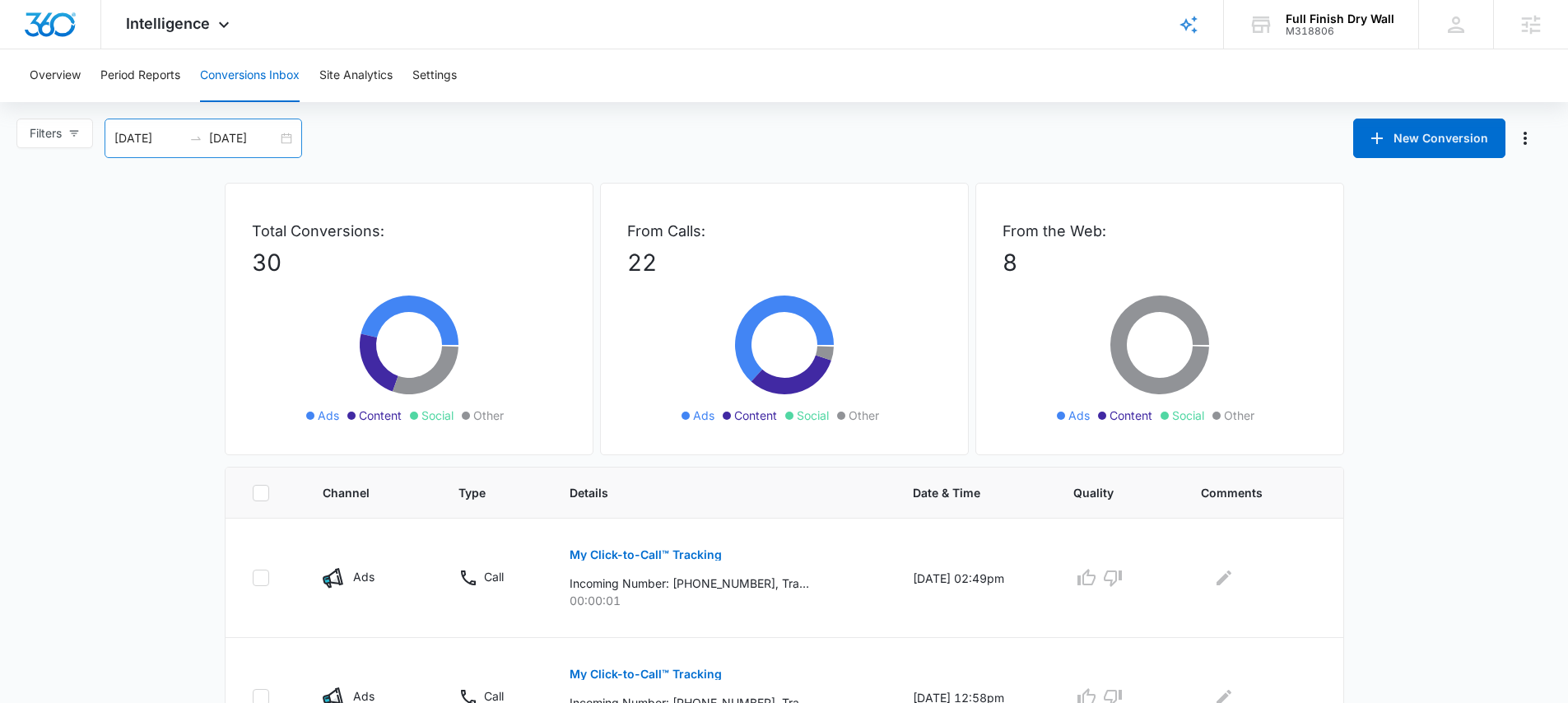
click at [275, 142] on input "10/03/2025" at bounding box center [243, 138] width 68 height 18
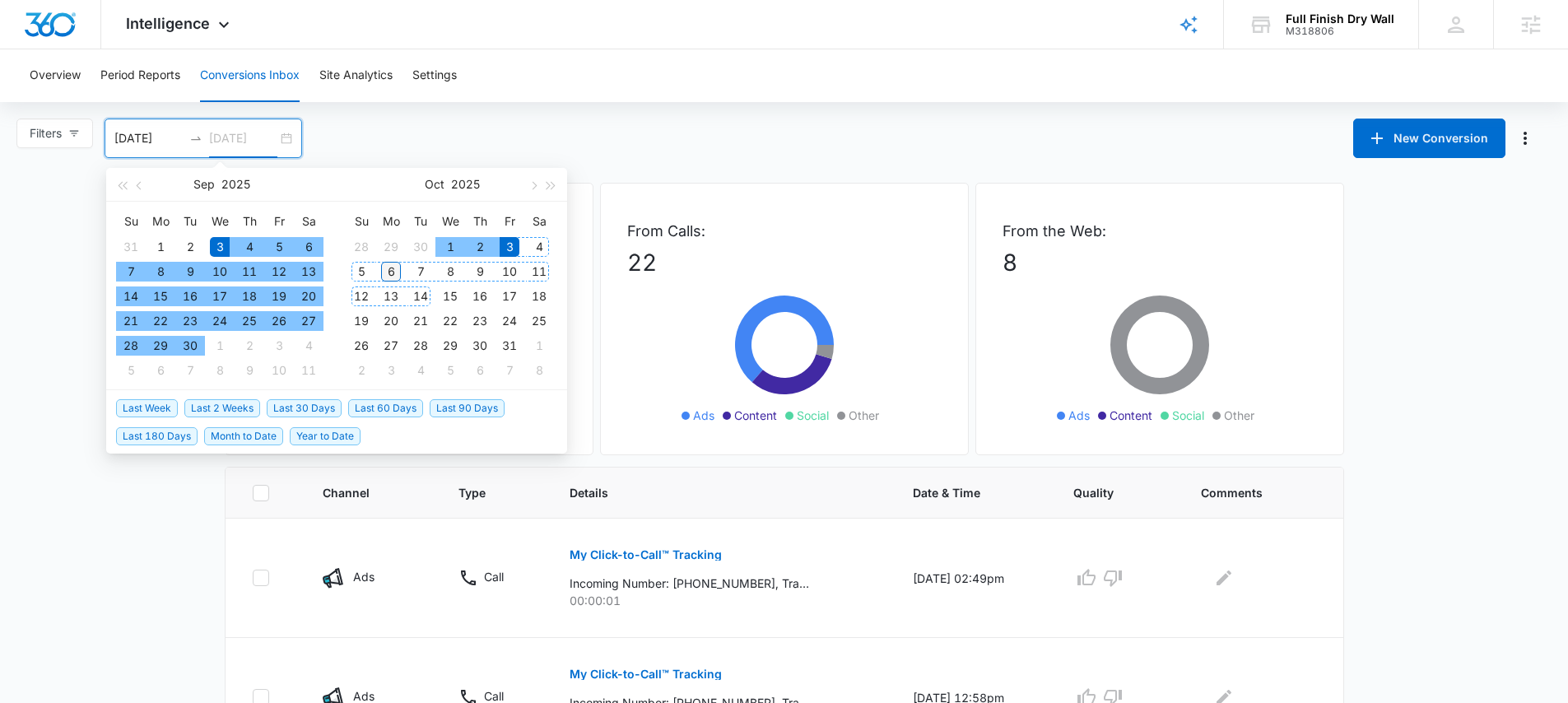
type input "10/06/2025"
click at [393, 265] on div "6" at bounding box center [391, 272] width 19 height 19
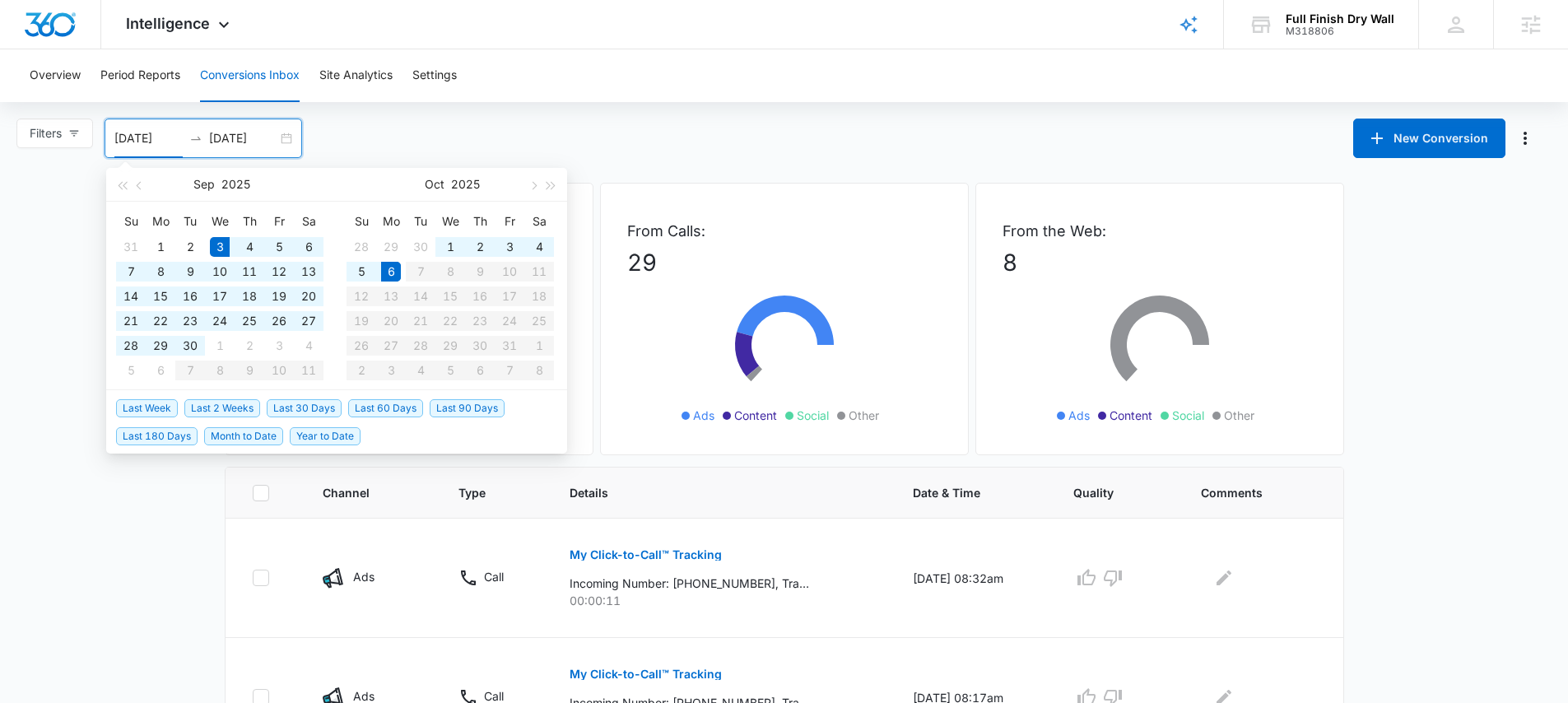
click at [835, 138] on div "Filters 09/03/2025 10/06/2025 New Conversion Sep 2025 Su Mo Tu We Th Fr Sa 31 1…" at bounding box center [784, 138] width 1568 height 40
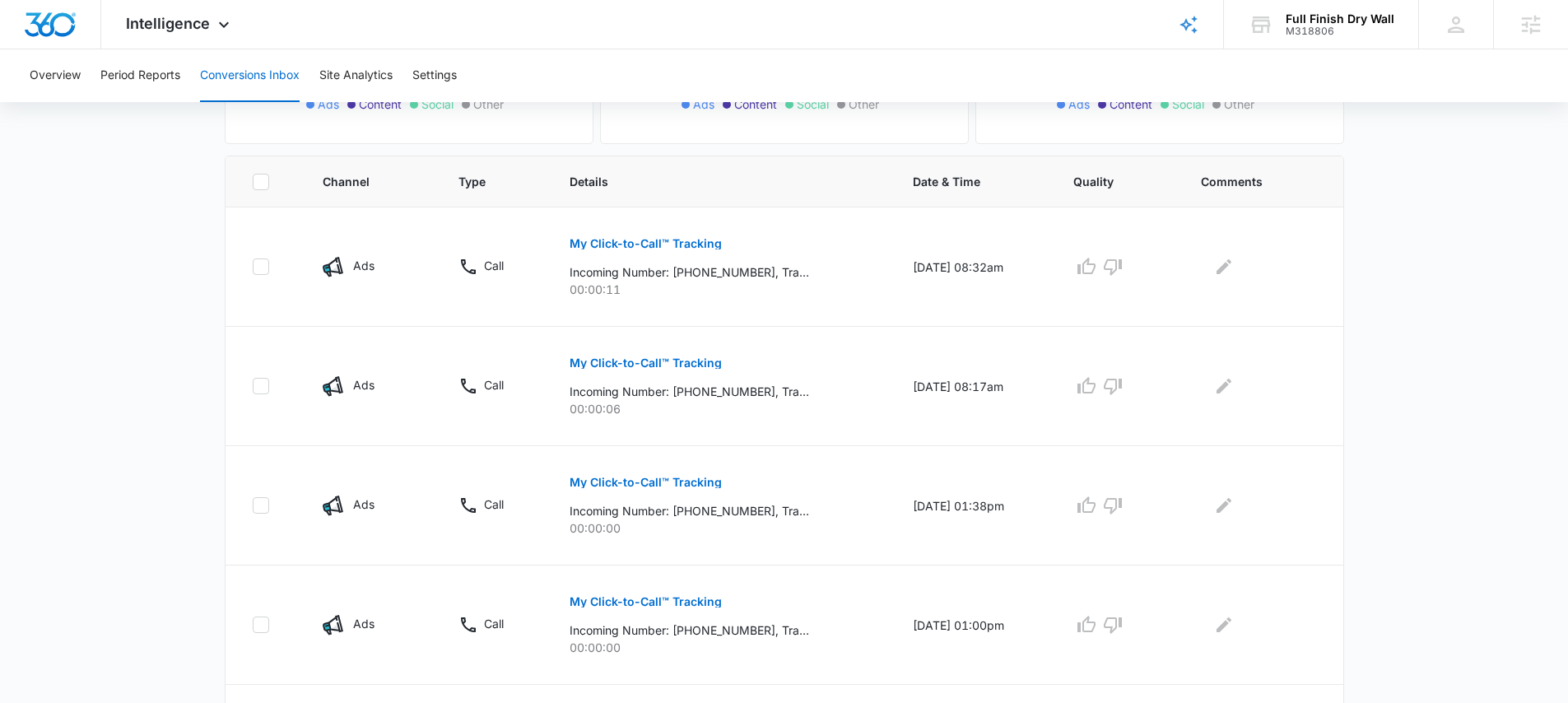
scroll to position [308, 0]
click at [662, 238] on button "My Click-to-Call™ Tracking" at bounding box center [645, 246] width 152 height 40
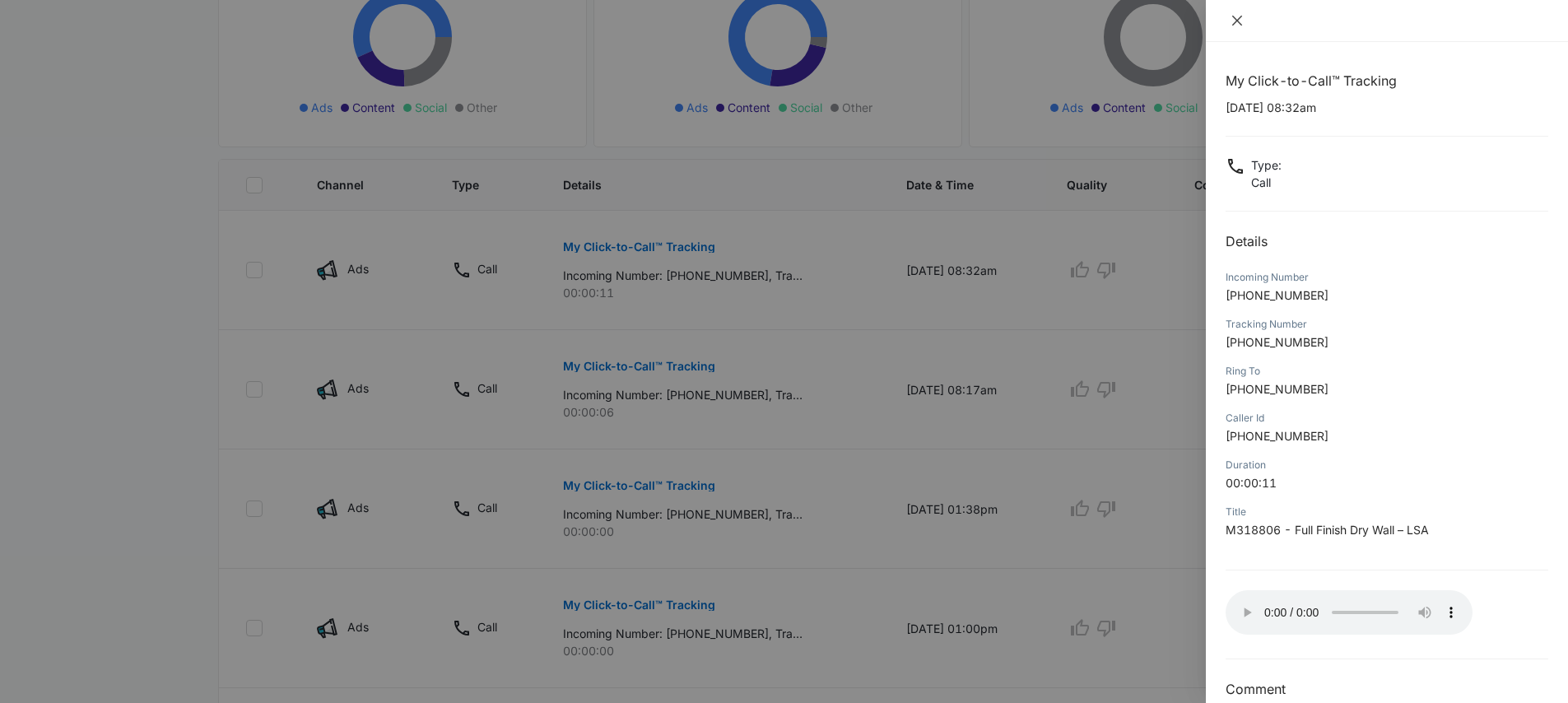
click at [1234, 19] on icon "close" at bounding box center [1238, 20] width 14 height 14
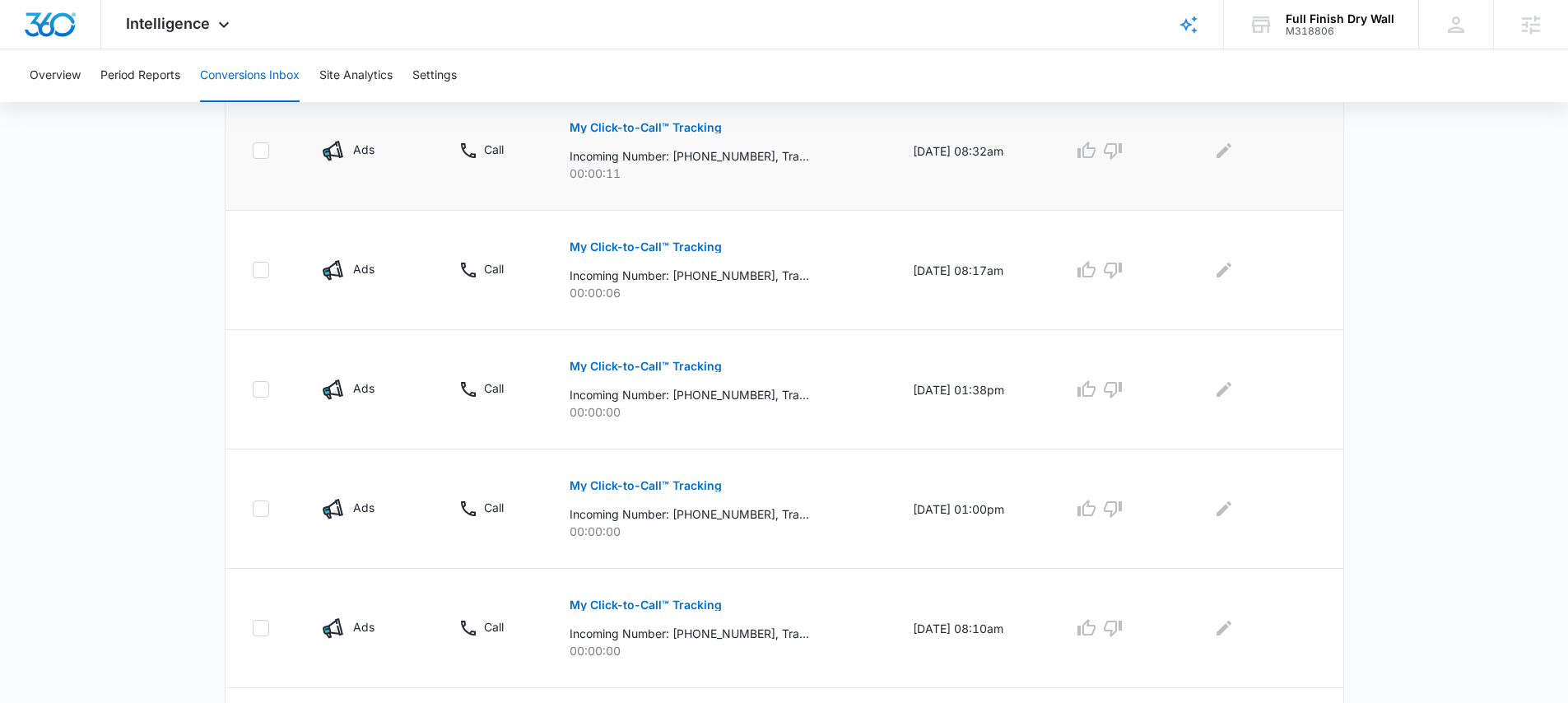
scroll to position [431, 0]
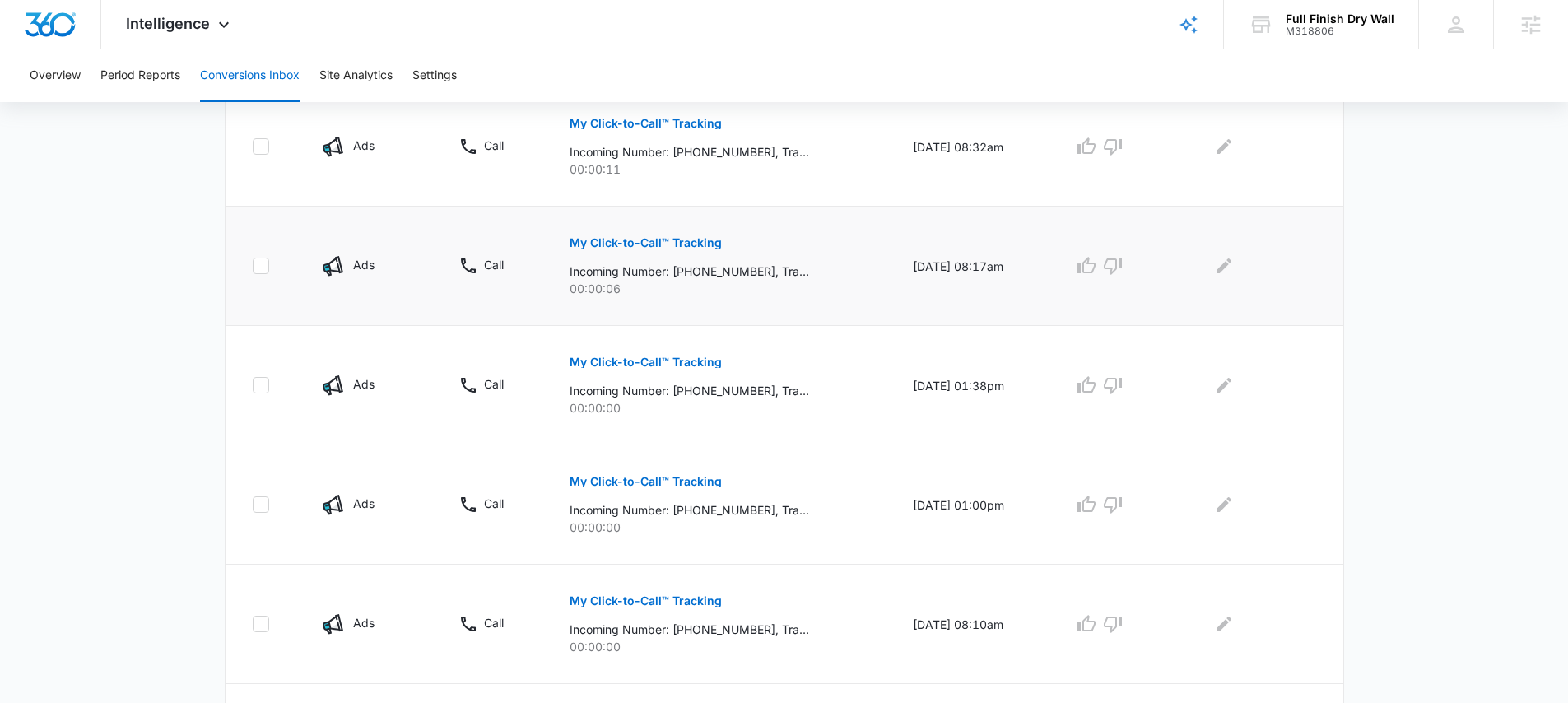
click at [674, 241] on p "My Click-to-Call™ Tracking" at bounding box center [645, 243] width 152 height 12
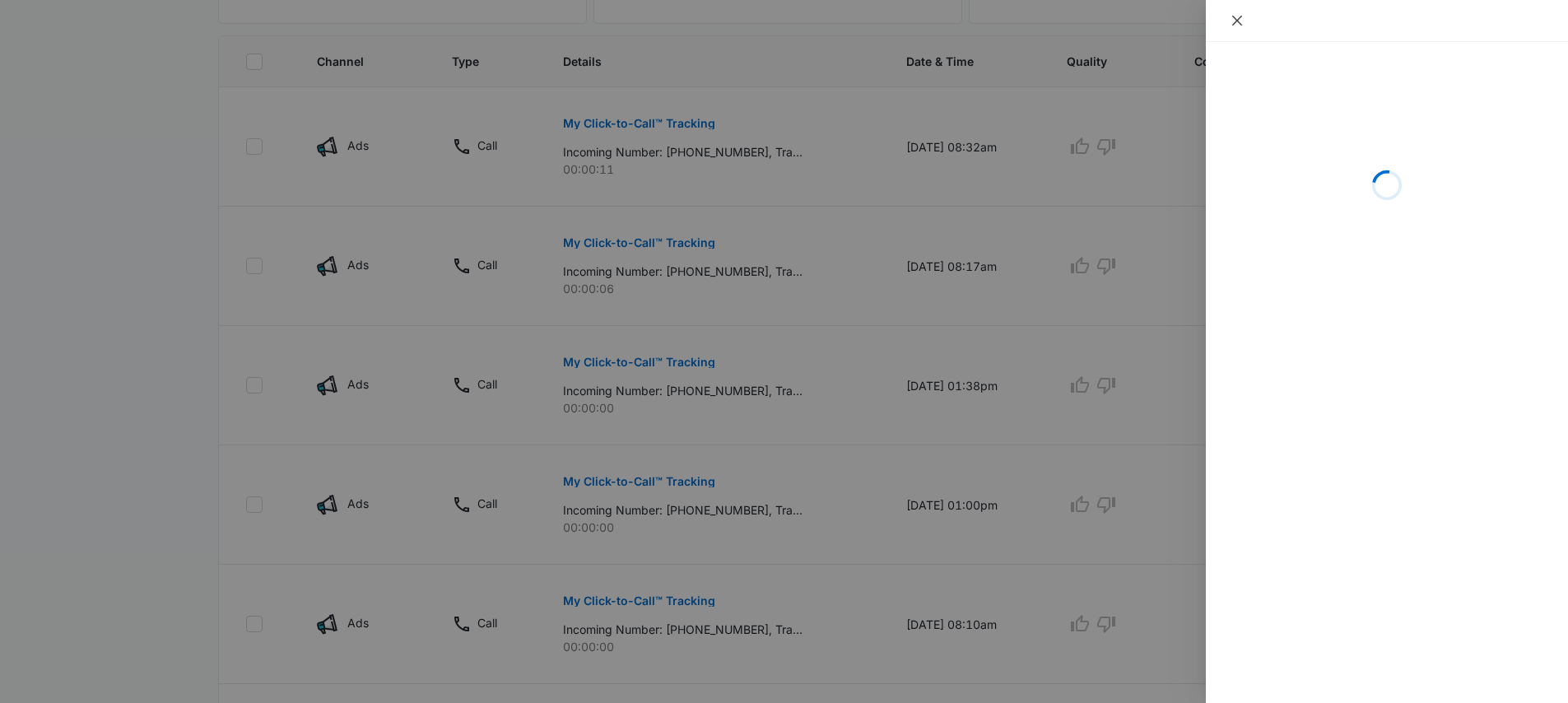
click at [1237, 20] on icon "close" at bounding box center [1237, 20] width 10 height 10
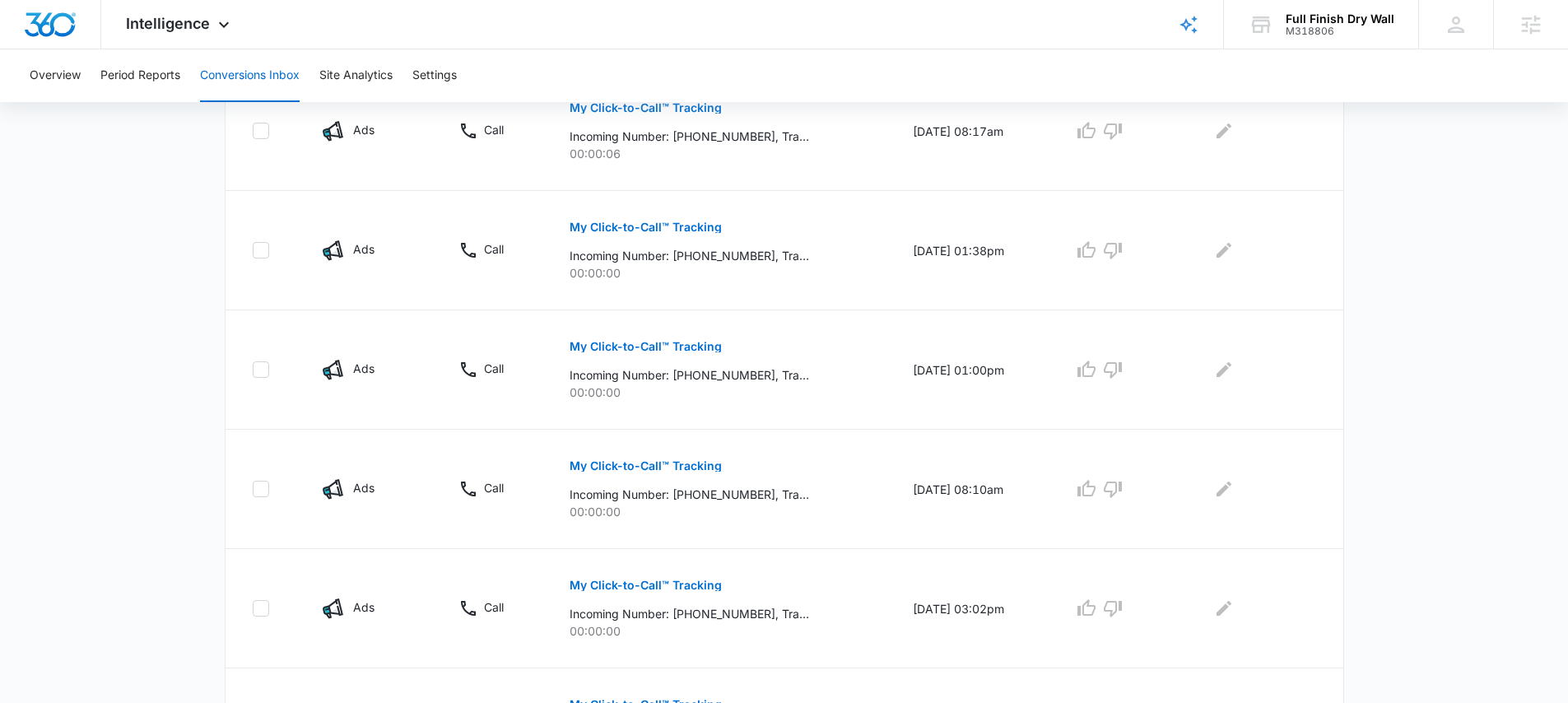
scroll to position [1061, 0]
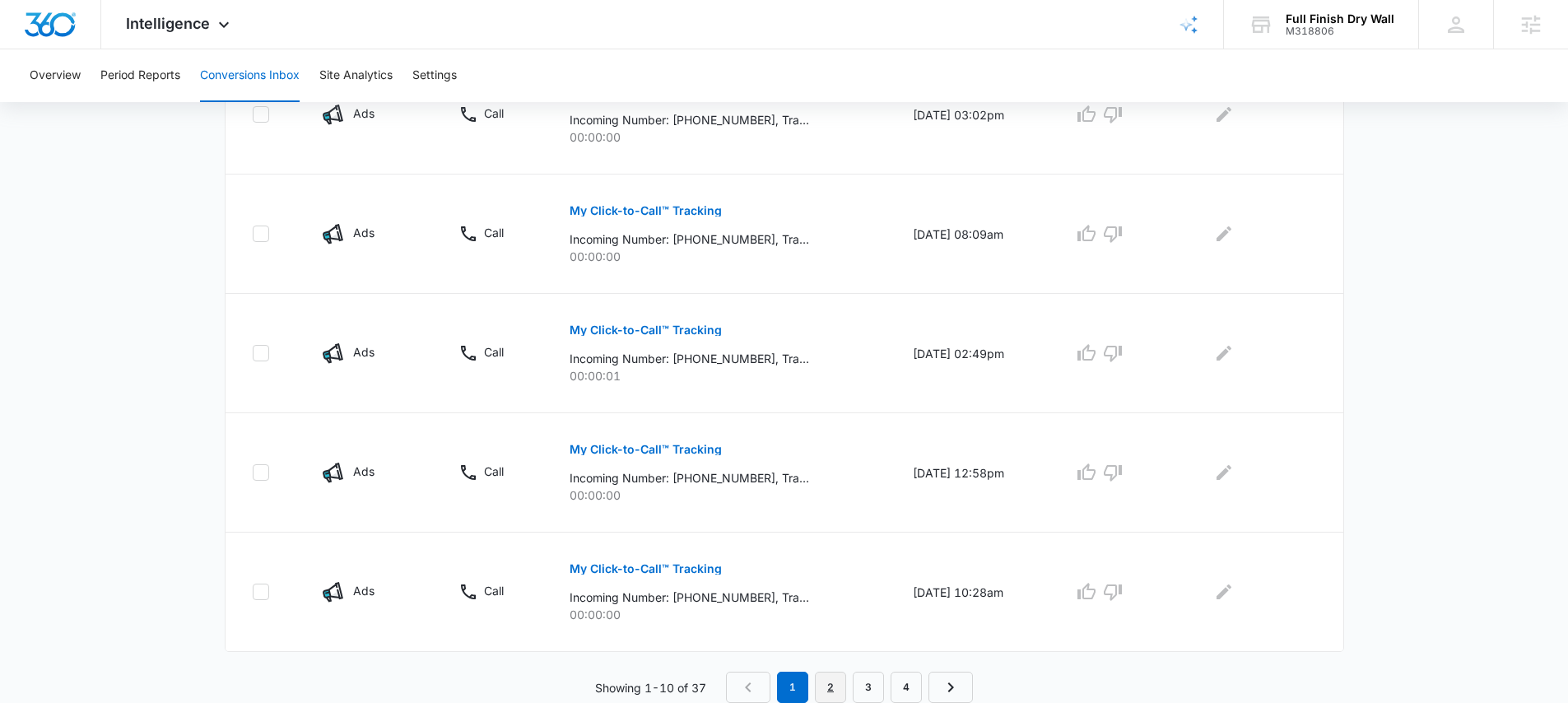
click at [828, 686] on link "2" at bounding box center [831, 687] width 31 height 31
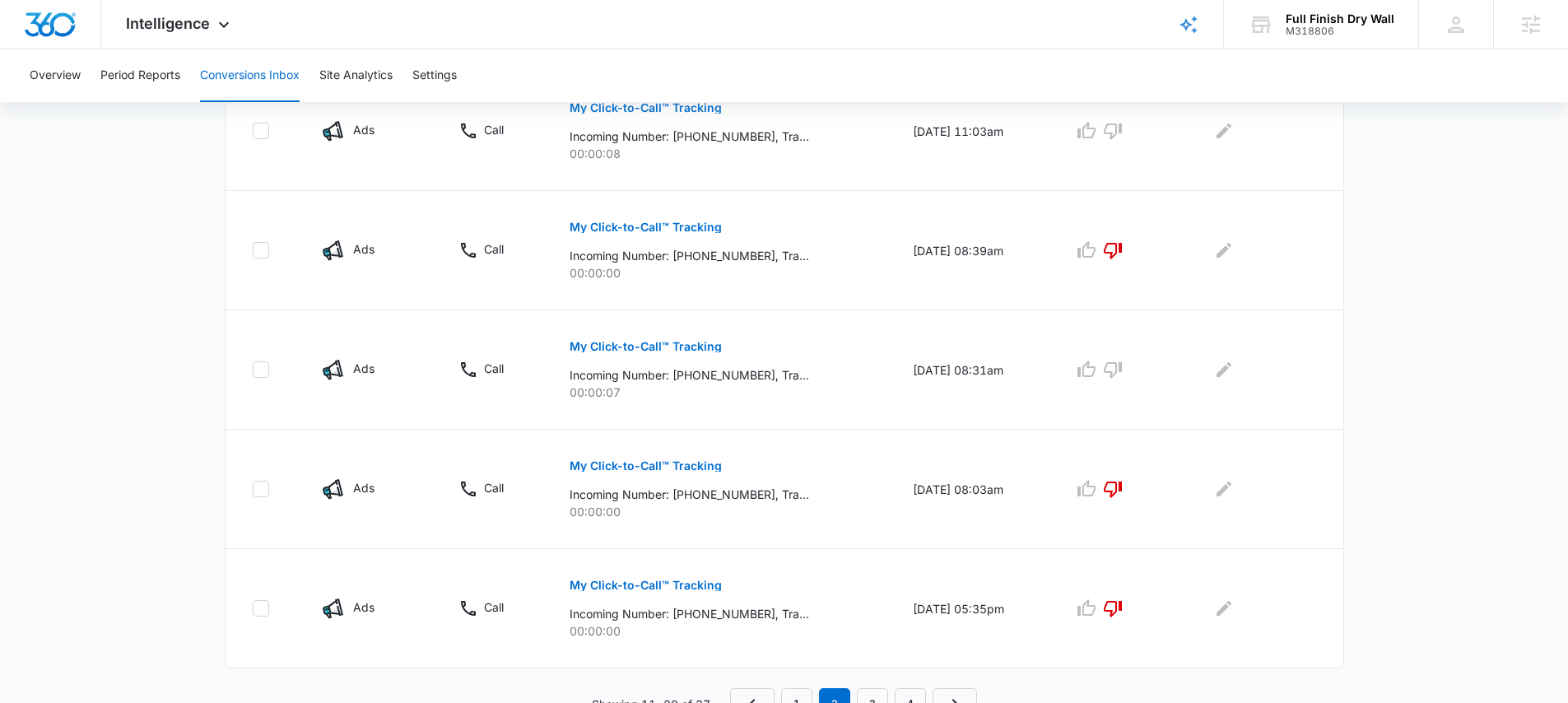
scroll to position [1003, 0]
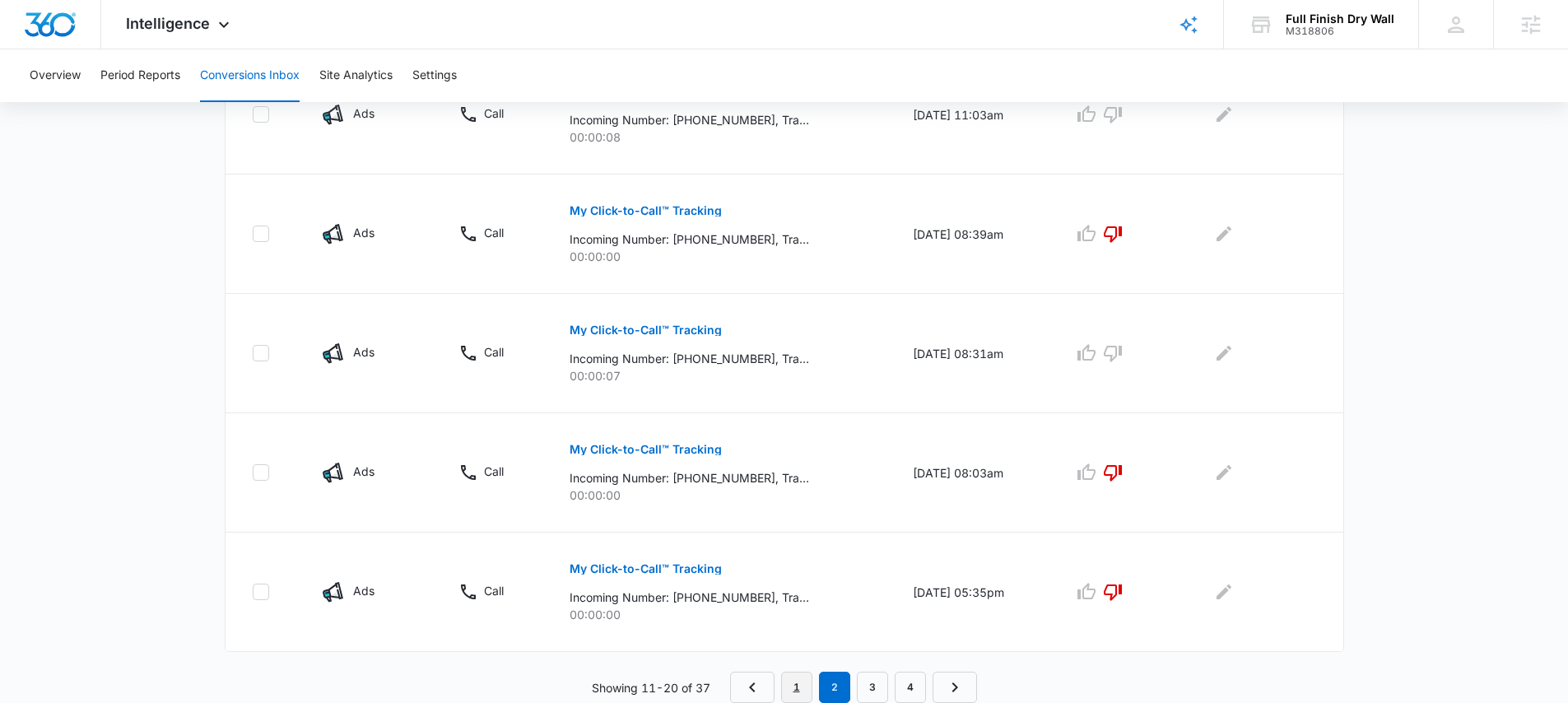
click at [799, 684] on link "1" at bounding box center [797, 687] width 31 height 31
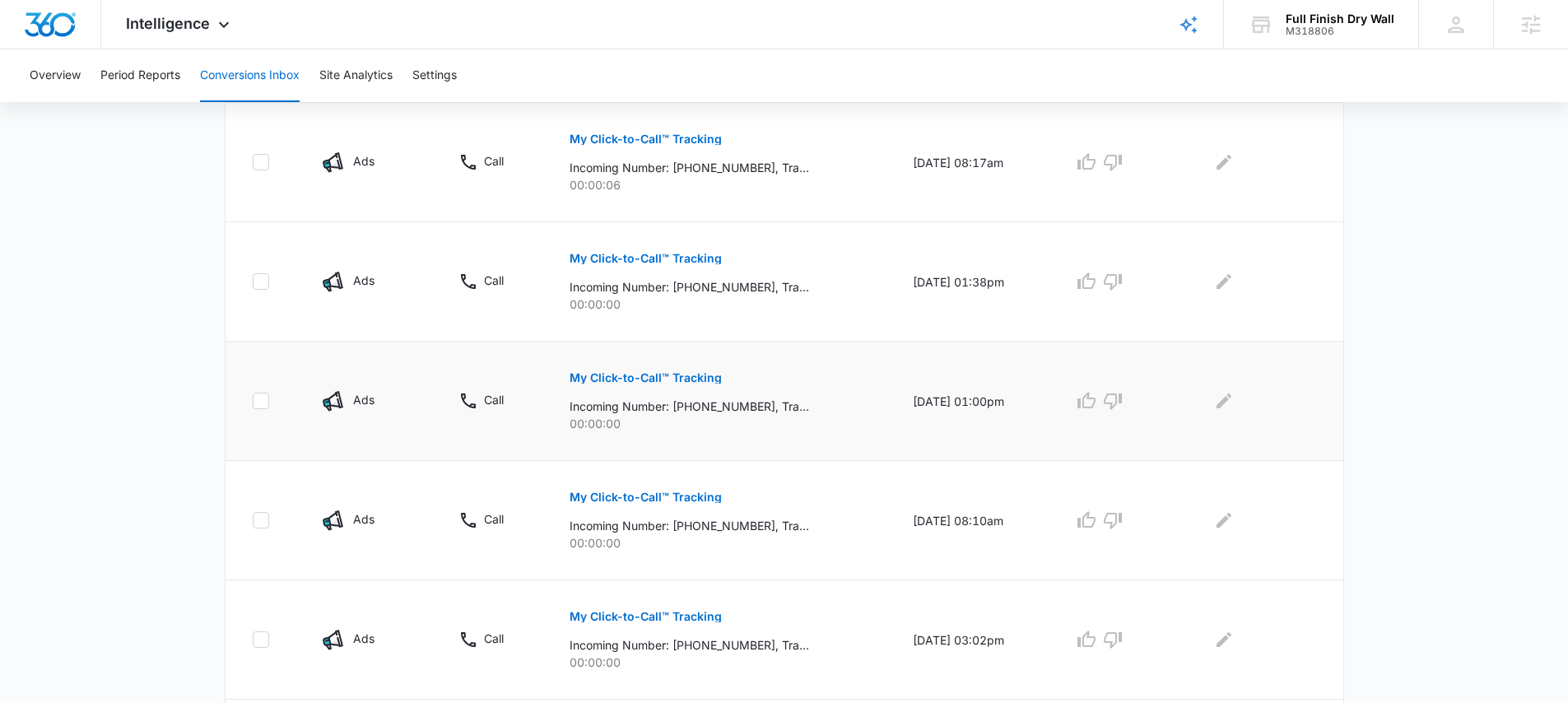
scroll to position [522, 0]
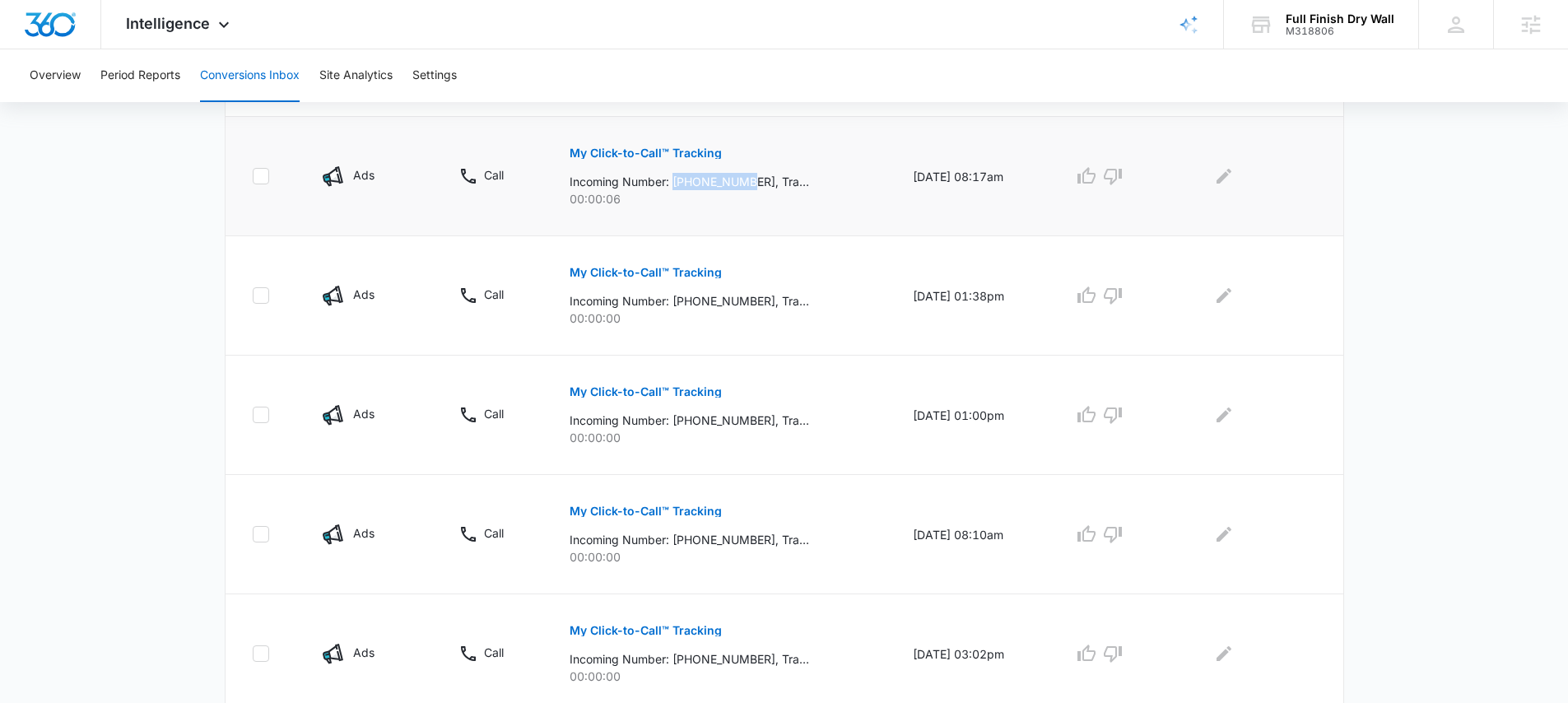
drag, startPoint x: 664, startPoint y: 180, endPoint x: 749, endPoint y: 189, distance: 85.5
click at [749, 189] on p "Incoming Number: +19702935892, Tracking Number: +17206080575, Ring To: +1720371…" at bounding box center [689, 181] width 239 height 17
drag, startPoint x: 750, startPoint y: 181, endPoint x: 665, endPoint y: 180, distance: 85.0
click at [665, 180] on p "Incoming Number: +19702935892, Tracking Number: +17206080575, Ring To: +1720371…" at bounding box center [689, 181] width 239 height 17
copy p "+19702935892"
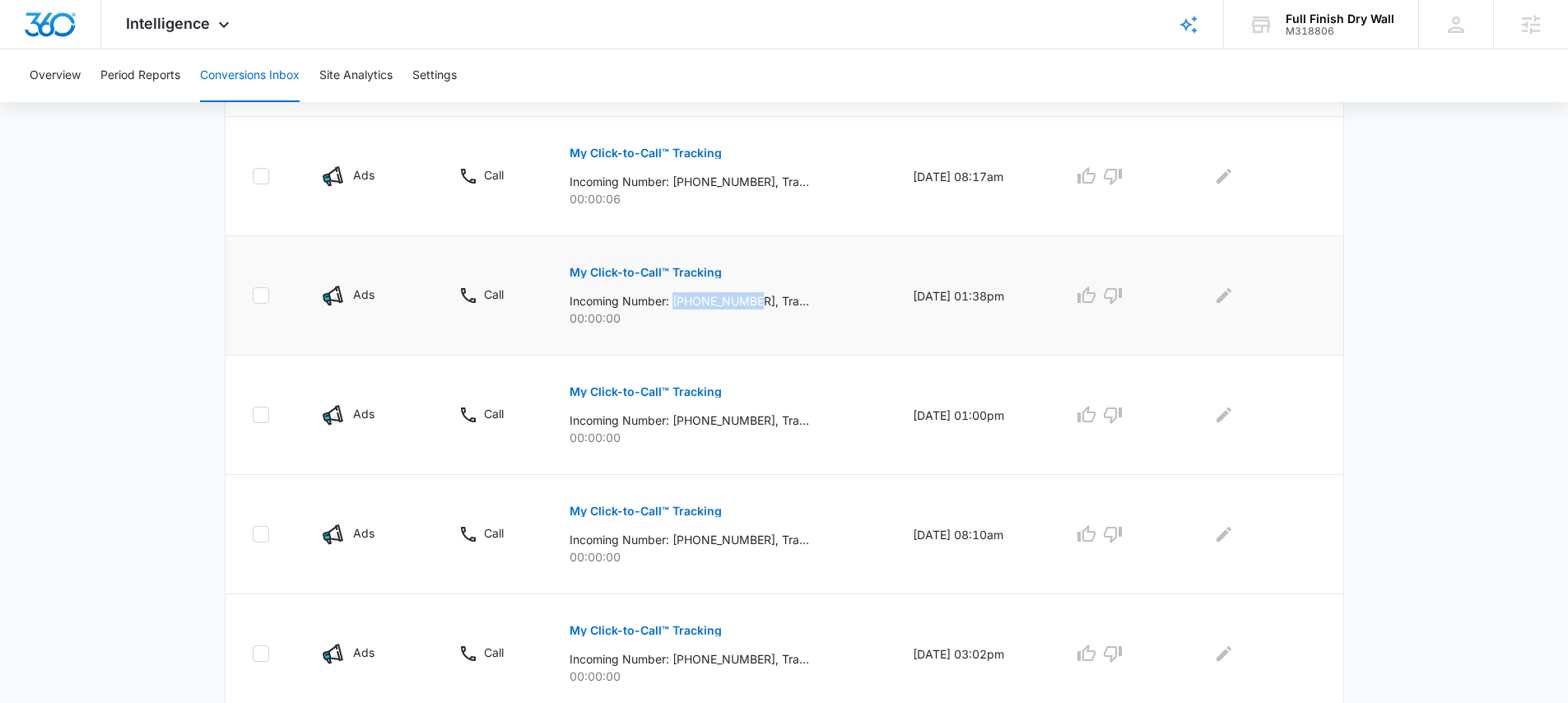
drag, startPoint x: 742, startPoint y: 301, endPoint x: 665, endPoint y: 301, distance: 77.0
click at [665, 301] on p "Incoming Number: +17203578939, Tracking Number: +17202048165, Ring To: +1720371…" at bounding box center [689, 301] width 239 height 17
copy p "+17203578939"
drag, startPoint x: 752, startPoint y: 421, endPoint x: 664, endPoint y: 421, distance: 88.0
click at [664, 421] on p "Incoming Number: +18889933579, Tracking Number: +17206080575, Ring To: +1720371…" at bounding box center [689, 421] width 239 height 17
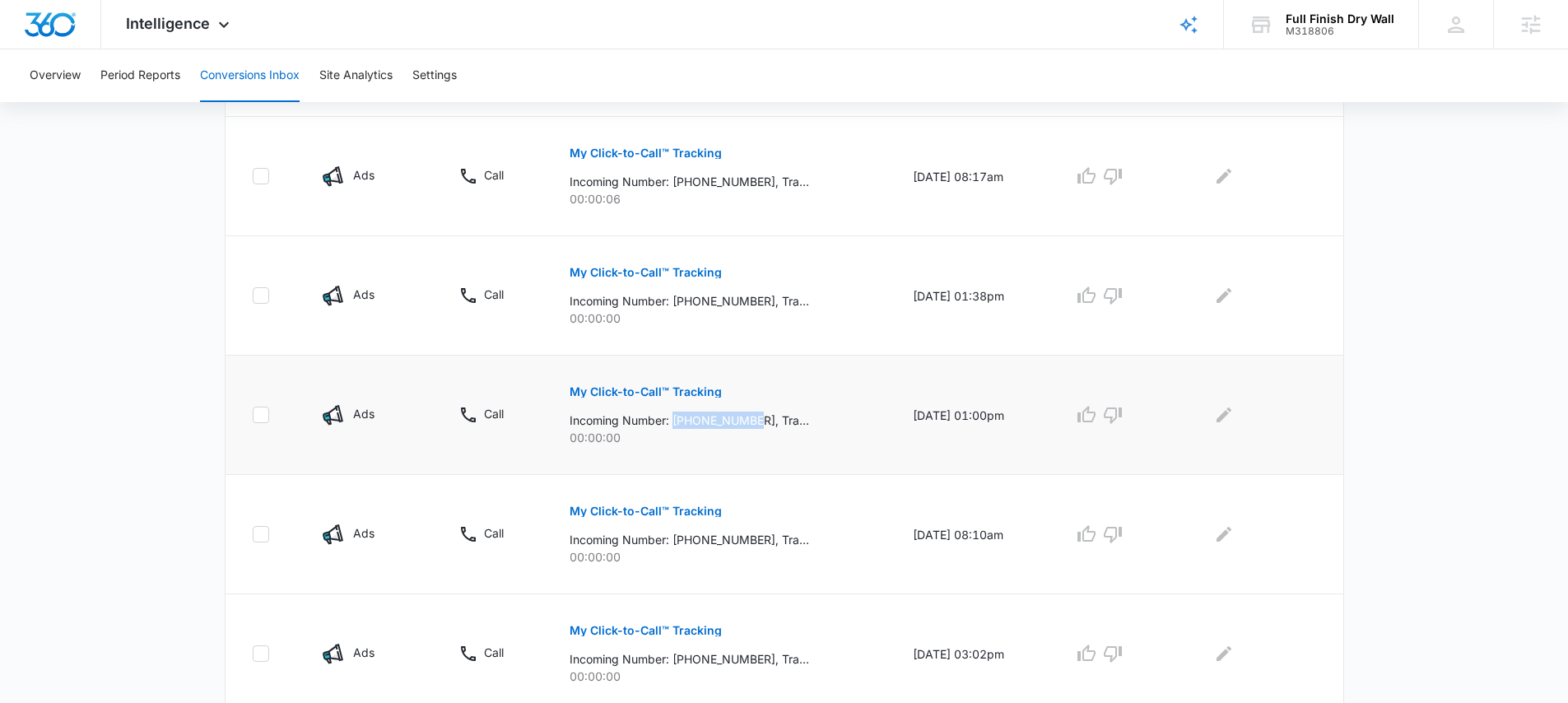
copy p "+18889933579"
click at [1122, 413] on icon "button" at bounding box center [1113, 415] width 19 height 19
drag, startPoint x: 664, startPoint y: 541, endPoint x: 751, endPoint y: 538, distance: 87.1
click at [751, 538] on p "Incoming Number: +17202820910, Tracking Number: +17206080575, Ring To: +1720371…" at bounding box center [689, 540] width 239 height 17
copy p "+17202820910"
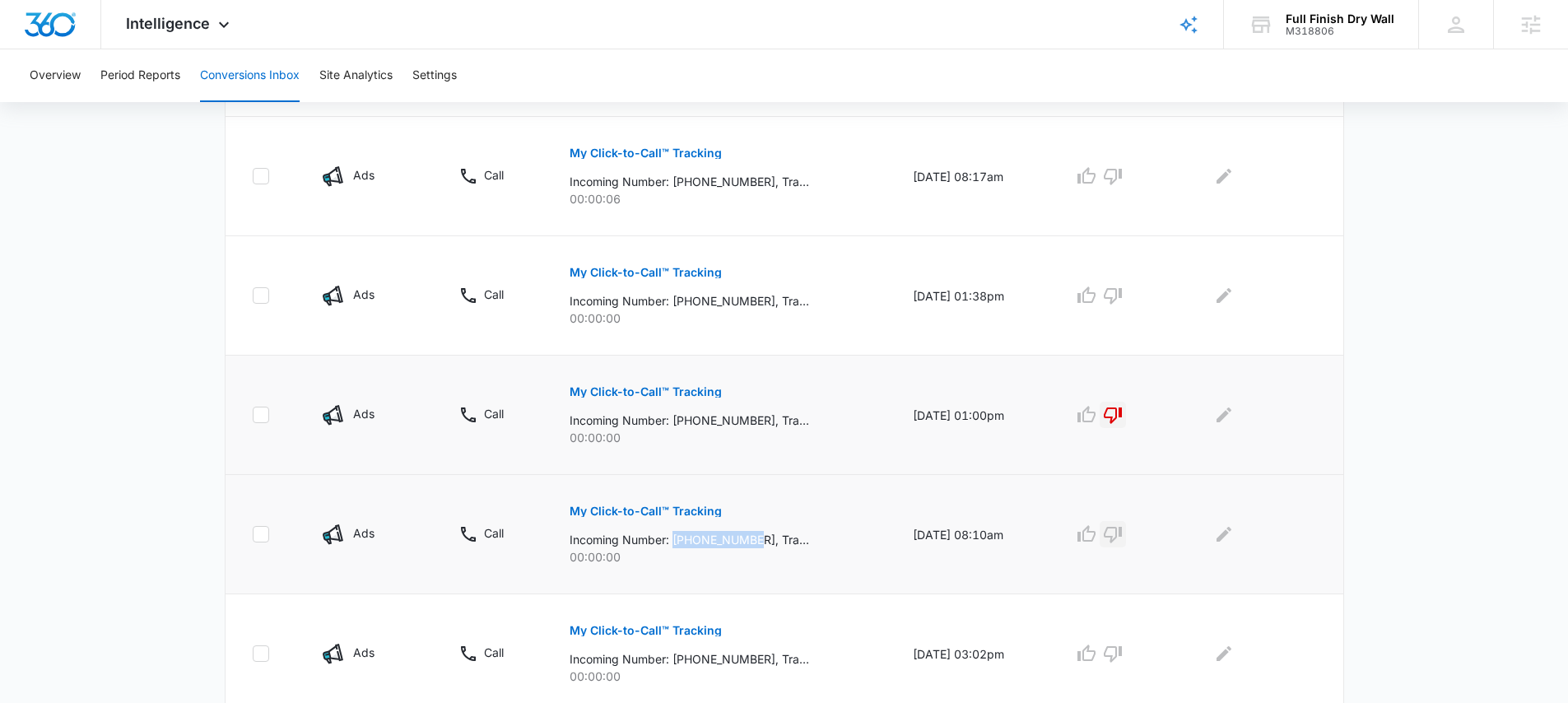
click at [1122, 531] on icon "button" at bounding box center [1113, 534] width 19 height 19
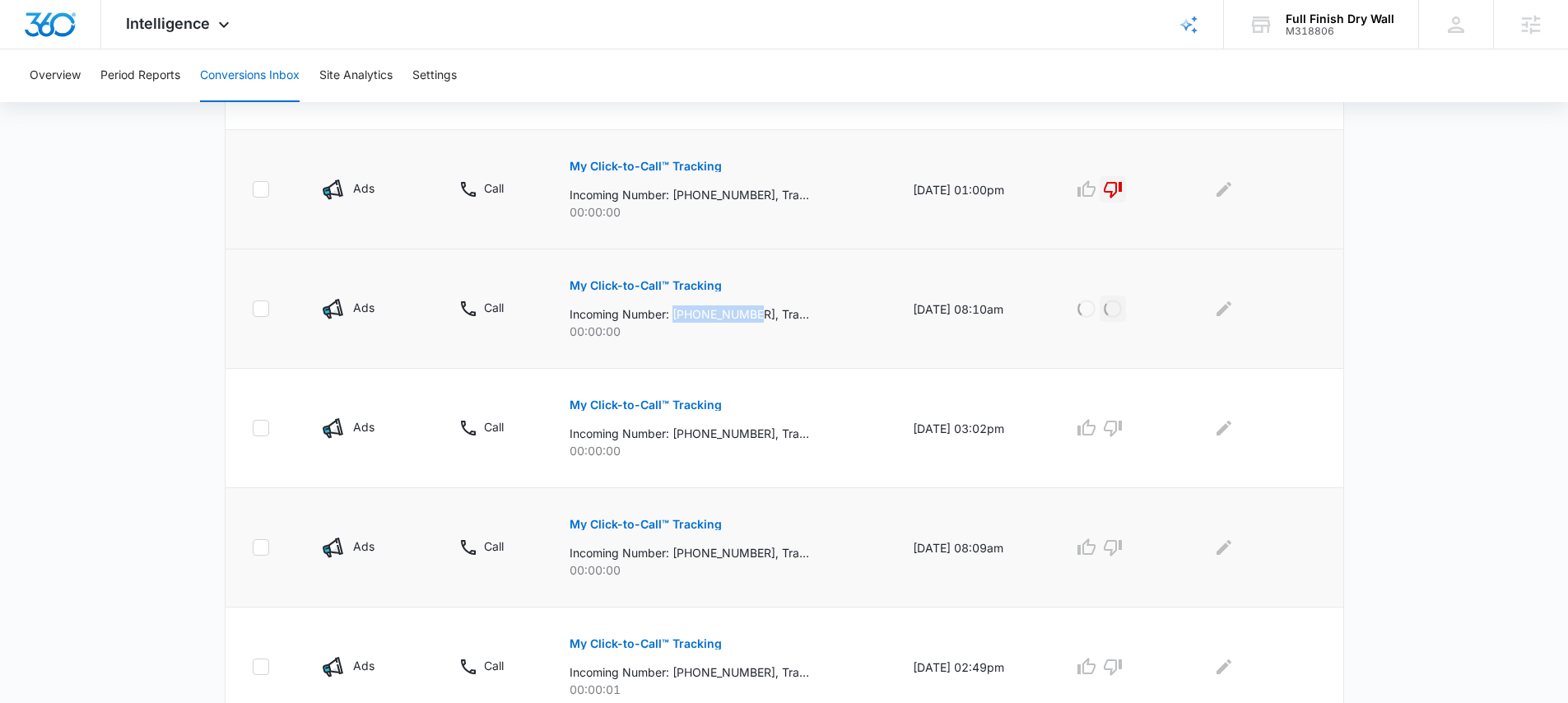
scroll to position [834, 0]
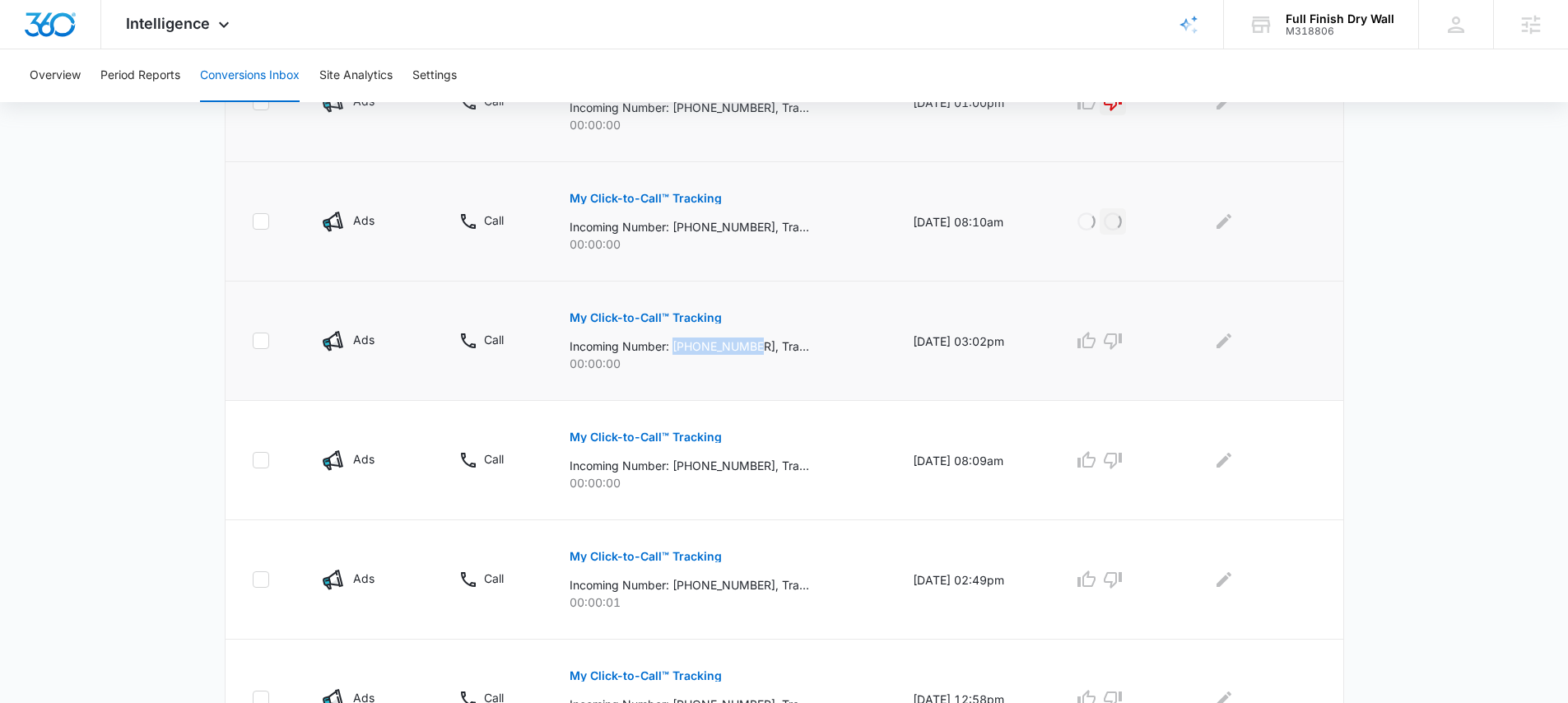
drag, startPoint x: 751, startPoint y: 347, endPoint x: 664, endPoint y: 344, distance: 87.1
click at [664, 344] on p "Incoming Number: +18886482911, Tracking Number: +17206080575, Ring To: +1720371…" at bounding box center [689, 346] width 239 height 17
copy p "+18886482911"
click at [1122, 336] on icon "button" at bounding box center [1113, 340] width 19 height 19
drag, startPoint x: 752, startPoint y: 465, endPoint x: 667, endPoint y: 468, distance: 85.1
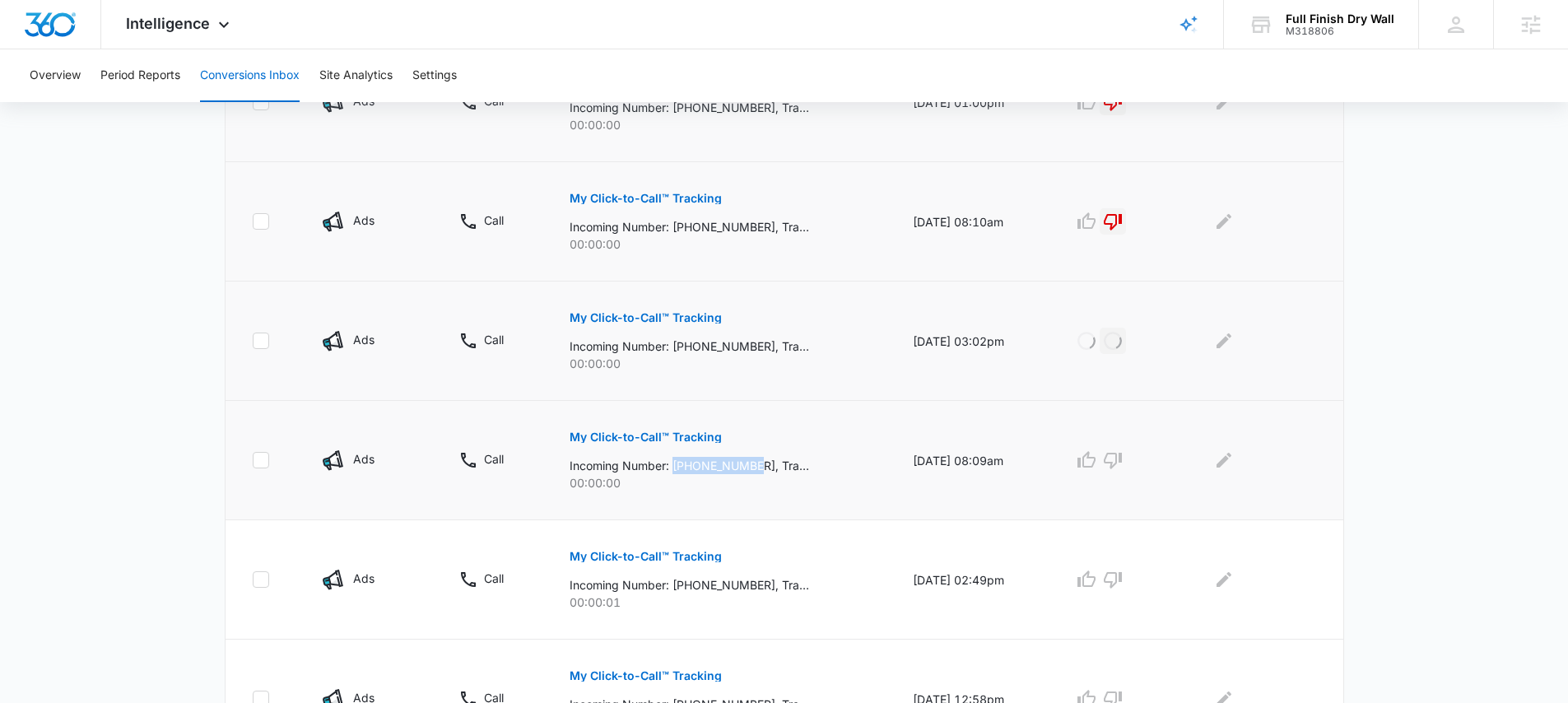
click at [667, 468] on p "Incoming Number: +17202820910, Tracking Number: +17206080575, Ring To: +1720371…" at bounding box center [689, 465] width 239 height 17
copy p "+17202820910"
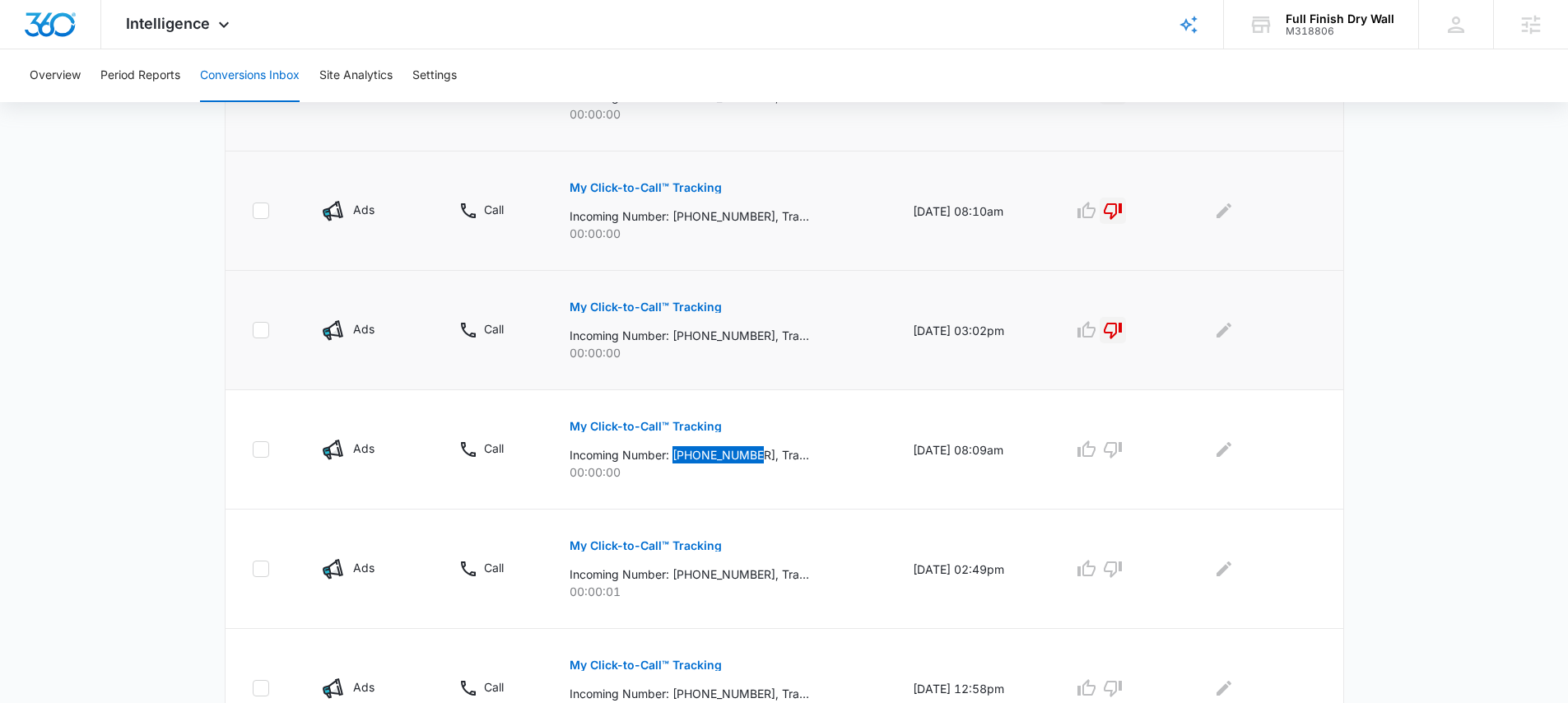
scroll to position [922, 0]
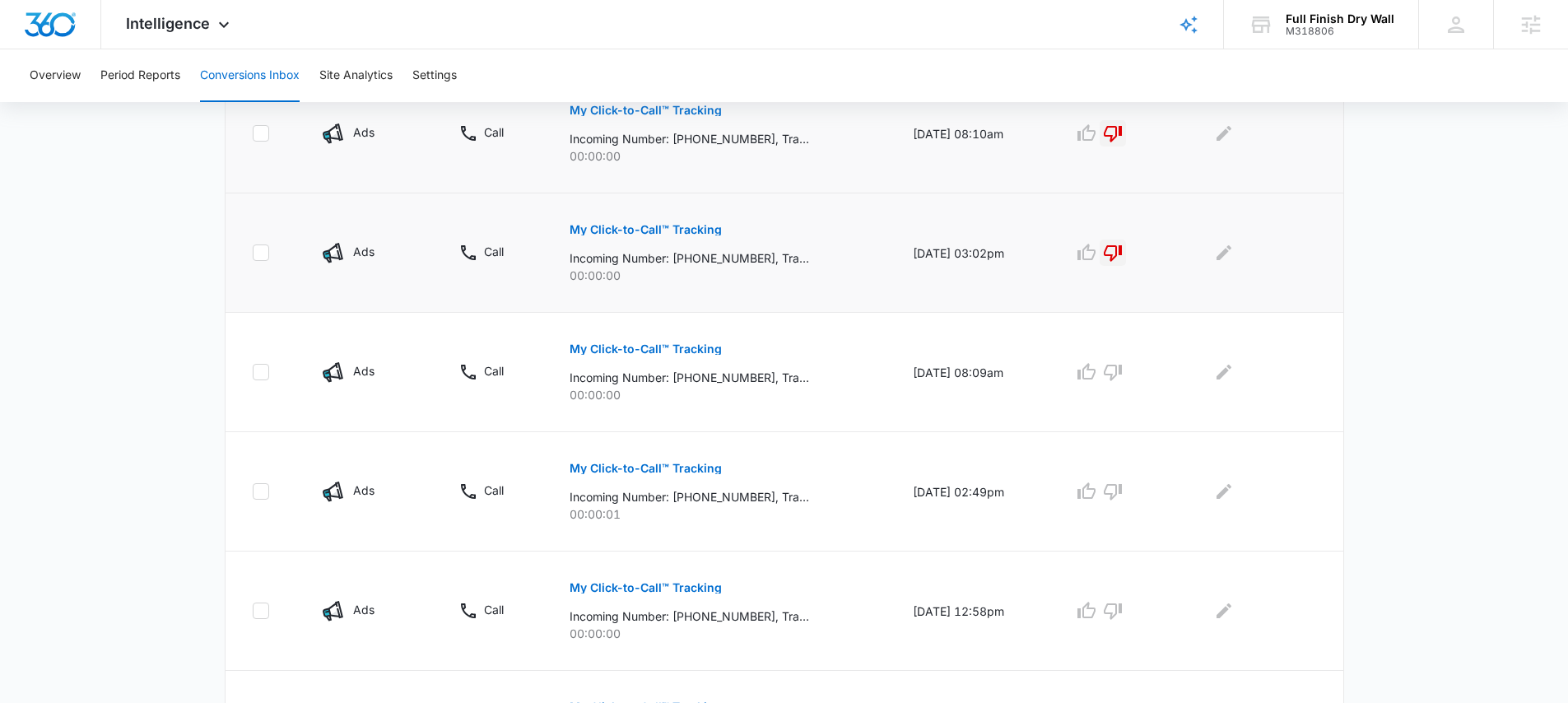
click at [1138, 249] on div at bounding box center [1116, 252] width 88 height 26
click at [1121, 252] on icon "button" at bounding box center [1113, 253] width 19 height 19
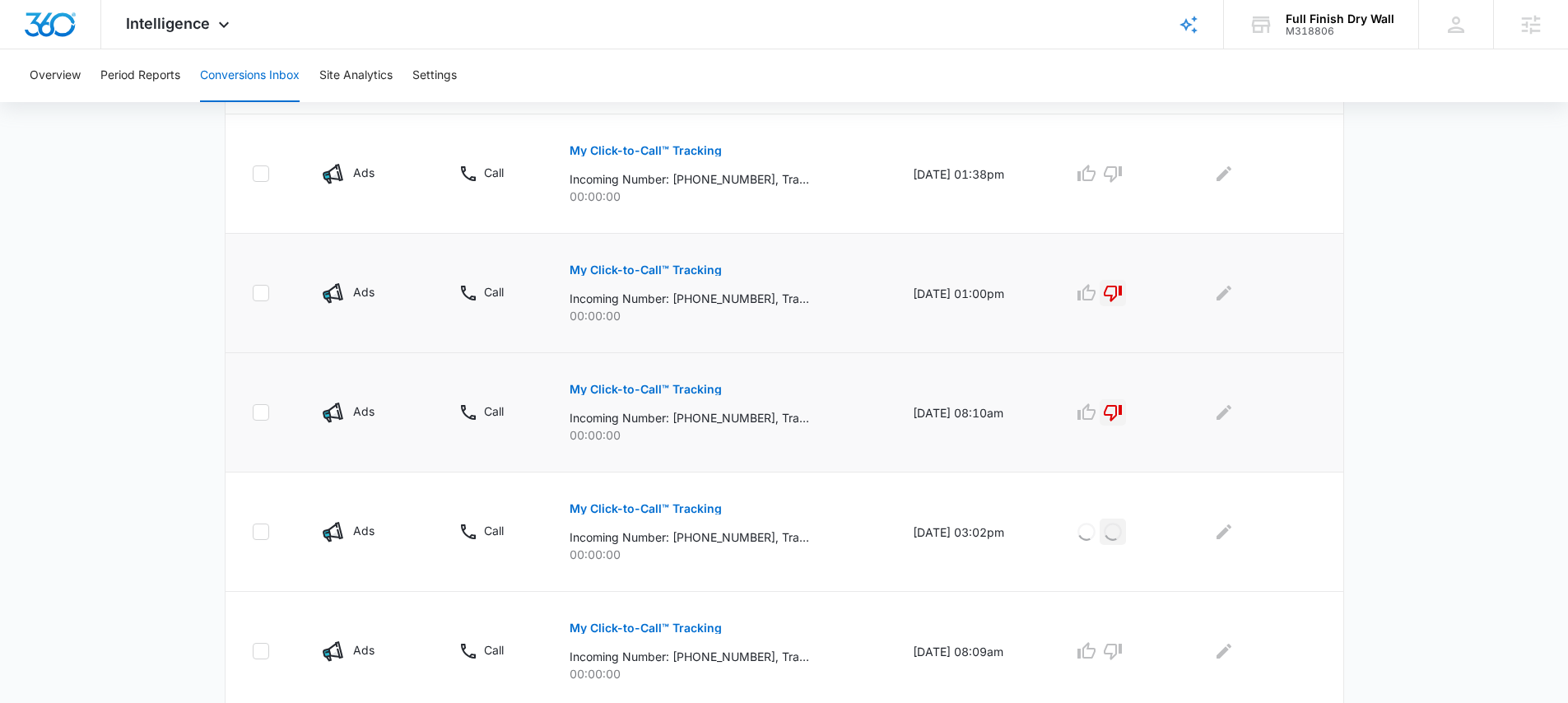
scroll to position [642, 0]
click at [1119, 403] on icon "button" at bounding box center [1113, 413] width 19 height 19
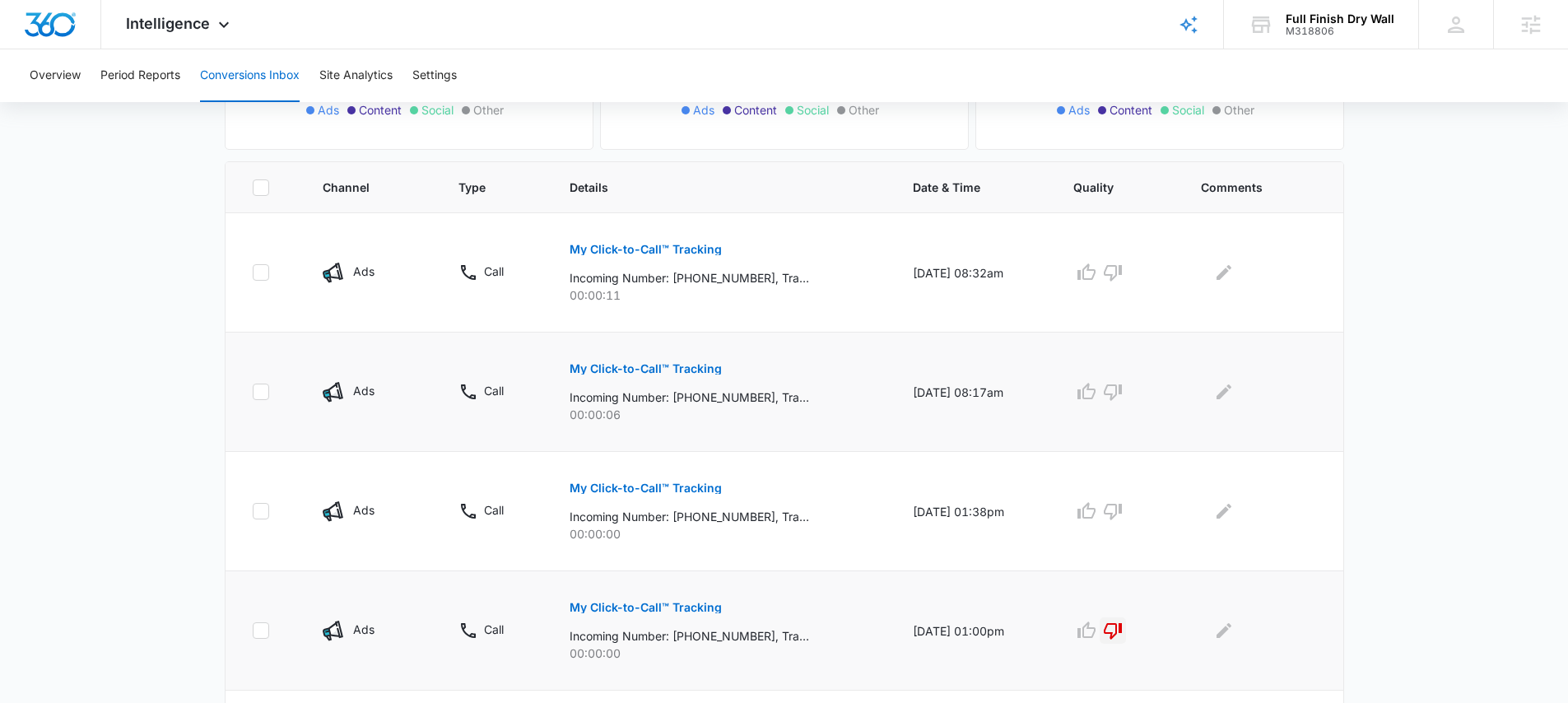
scroll to position [290, 0]
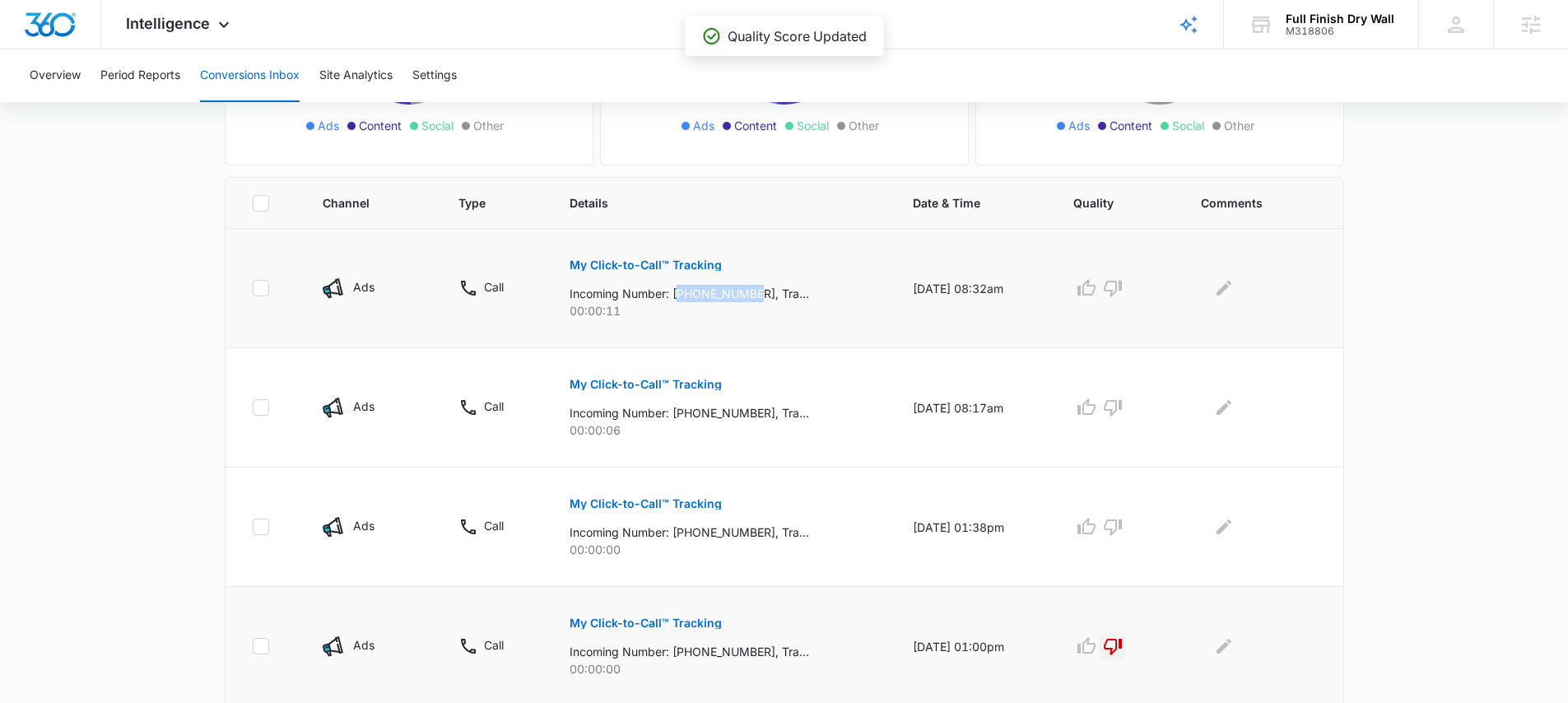
drag, startPoint x: 751, startPoint y: 292, endPoint x: 674, endPoint y: 292, distance: 77.0
click at [674, 292] on p "Incoming Number: +17202876807, Tracking Number: +17206080575, Ring To: +1720371…" at bounding box center [689, 294] width 239 height 17
copy p "17202876807"
drag, startPoint x: 737, startPoint y: 412, endPoint x: 667, endPoint y: 412, distance: 70.0
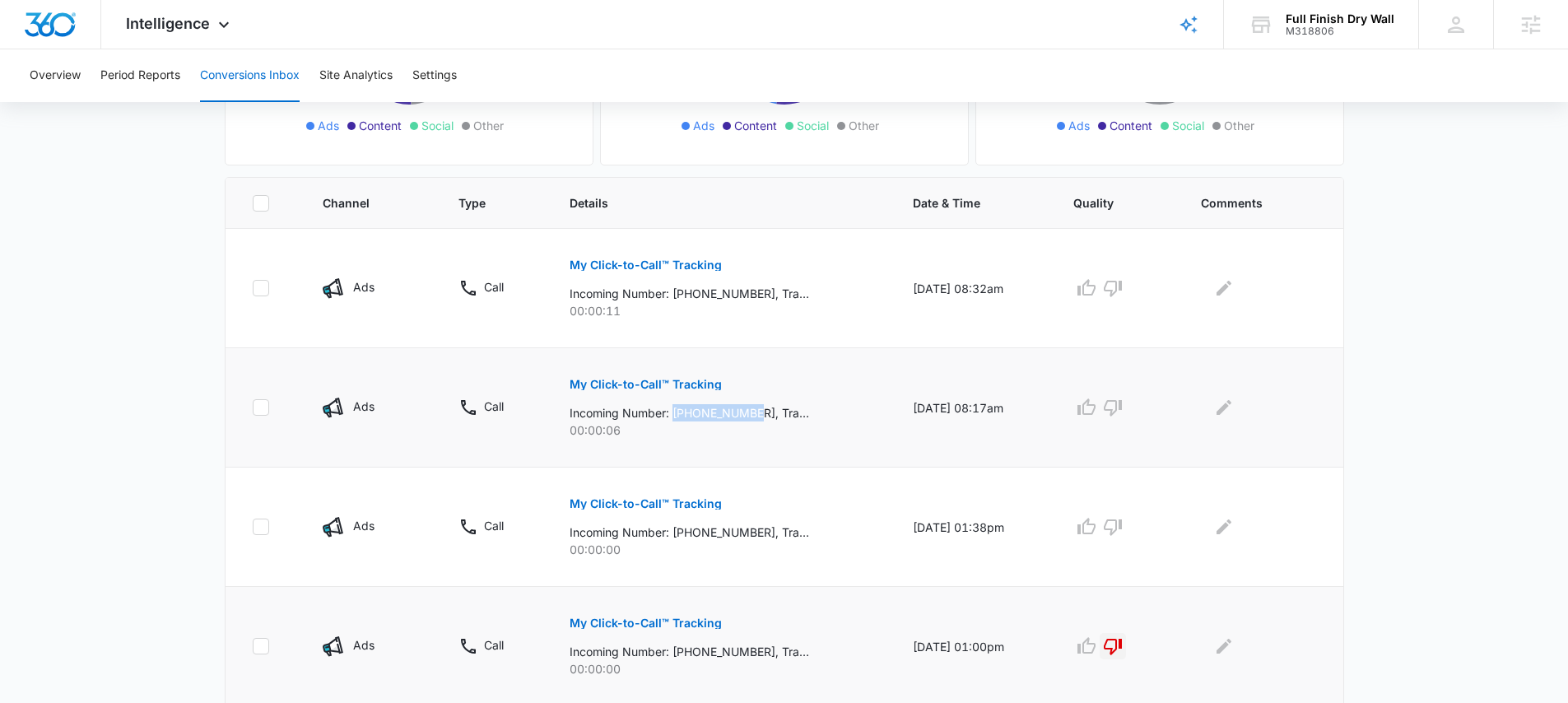
click at [667, 412] on p "Incoming Number: +19702935892, Tracking Number: +17206080575, Ring To: +1720371…" at bounding box center [689, 413] width 239 height 17
copy p "+19702935892"
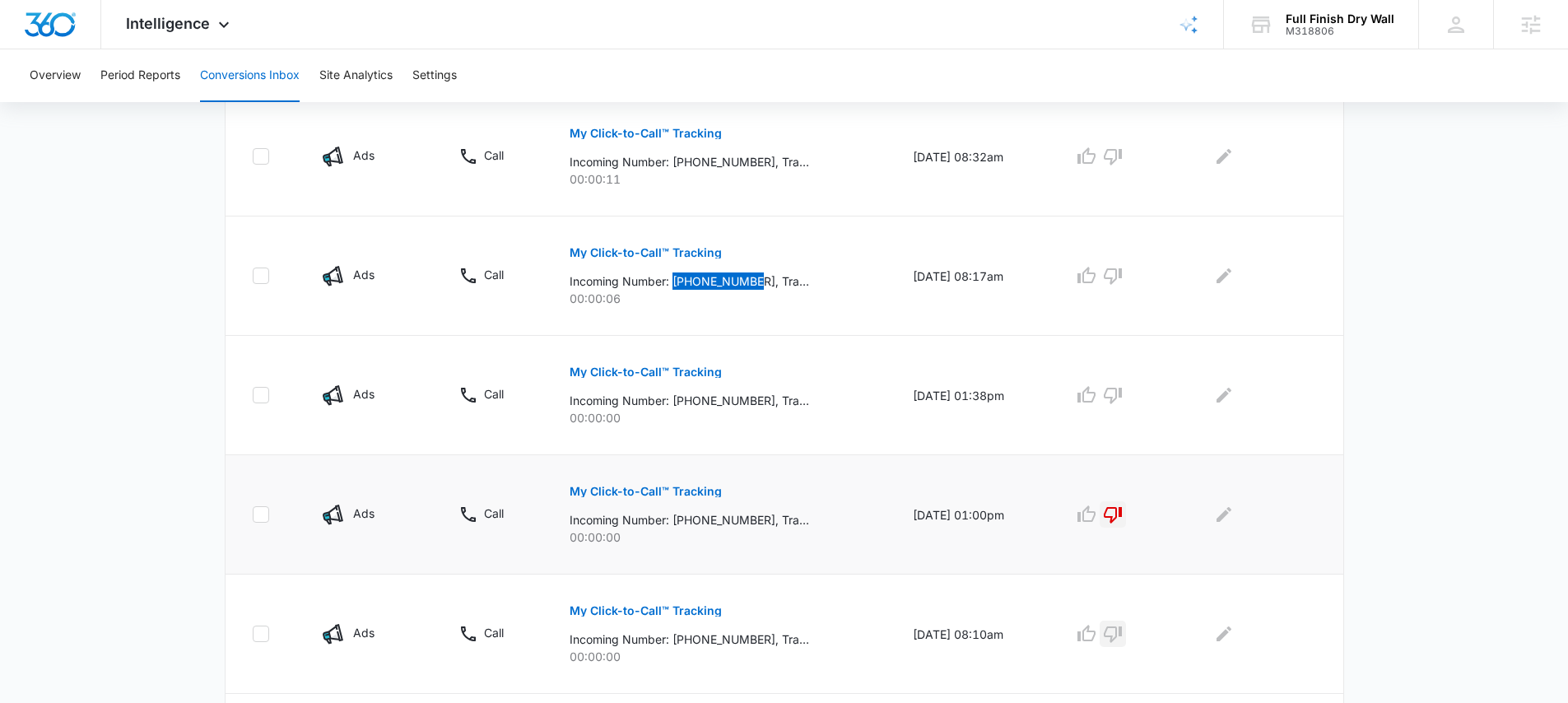
scroll to position [425, 0]
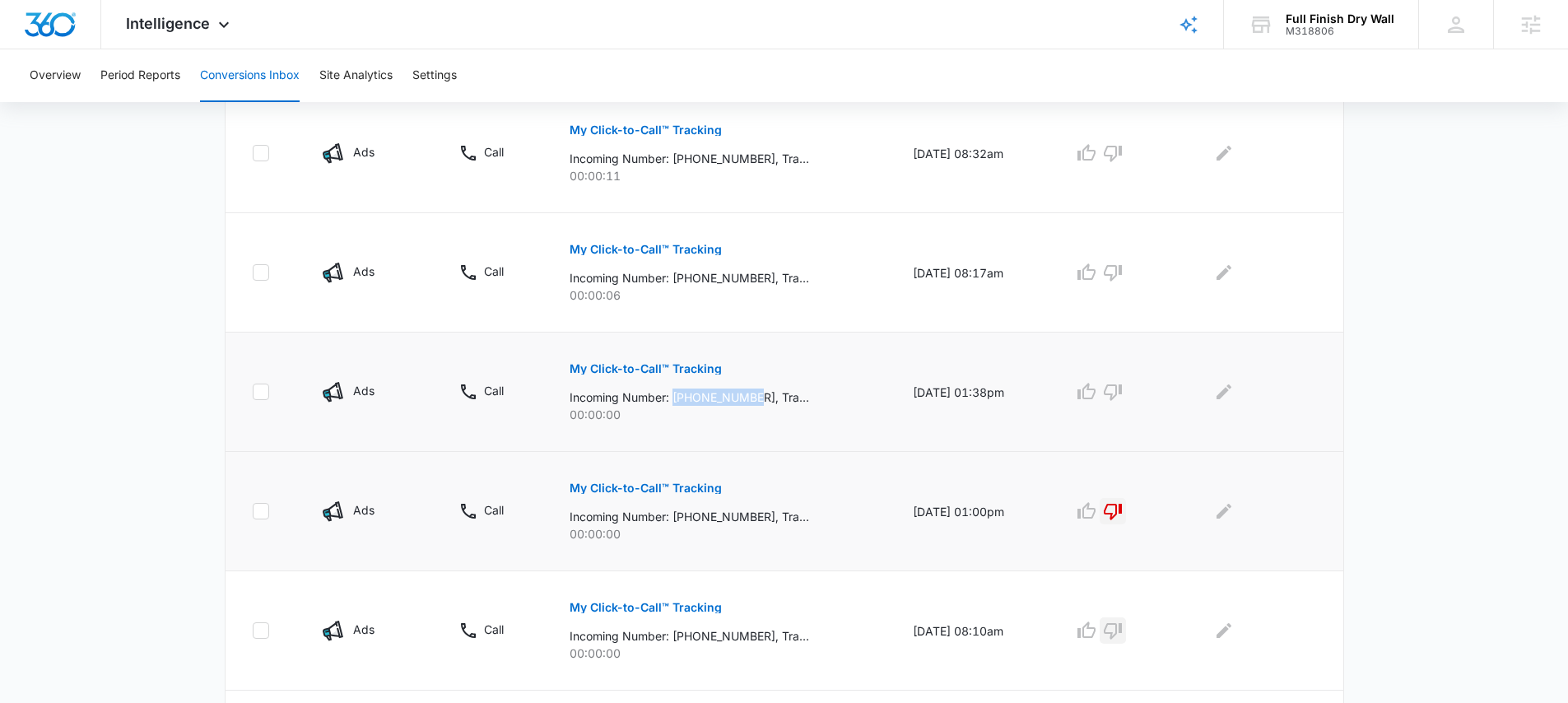
drag, startPoint x: 751, startPoint y: 396, endPoint x: 667, endPoint y: 396, distance: 84.0
click at [667, 396] on p "Incoming Number: +17203578939, Tracking Number: +17202048165, Ring To: +1720371…" at bounding box center [689, 398] width 239 height 17
copy p "+17203578939"
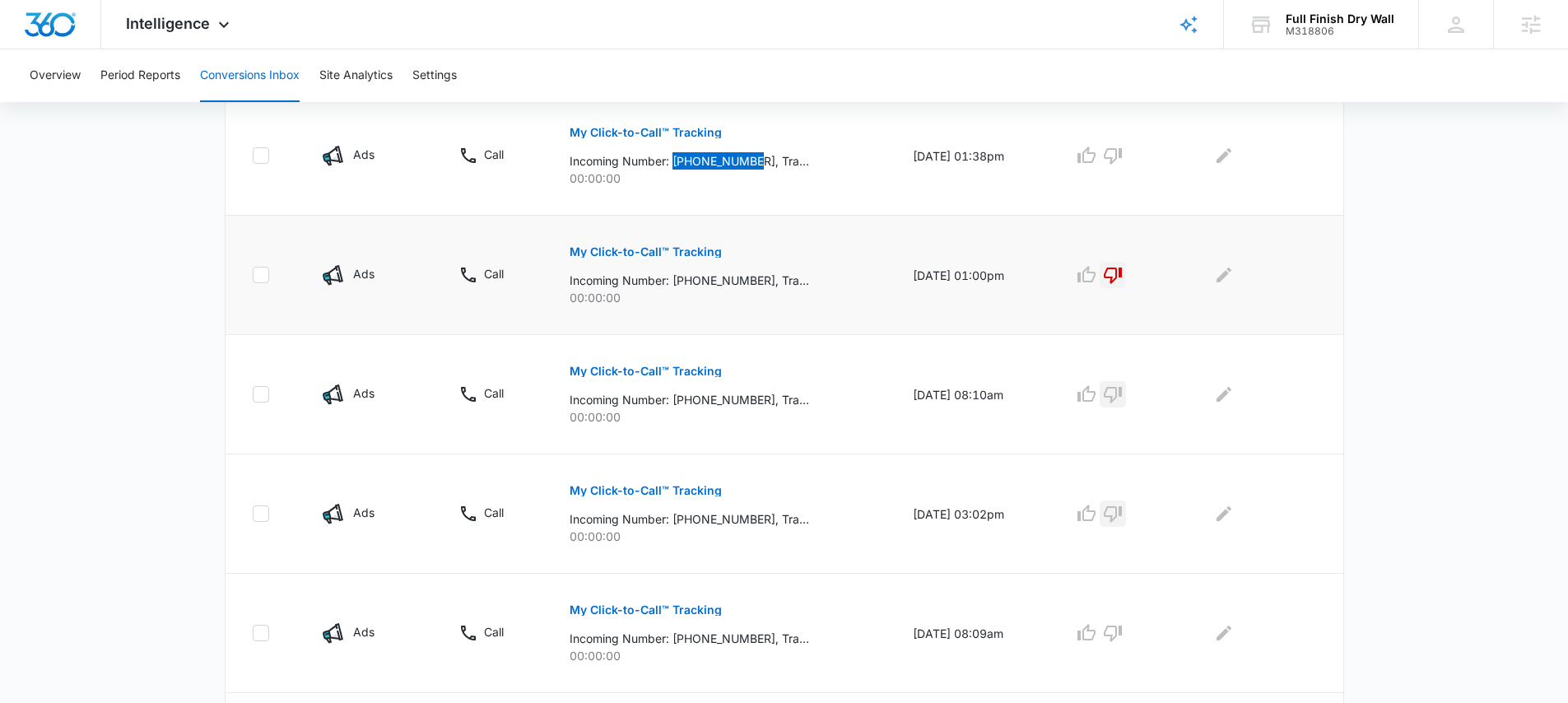
scroll to position [680, 0]
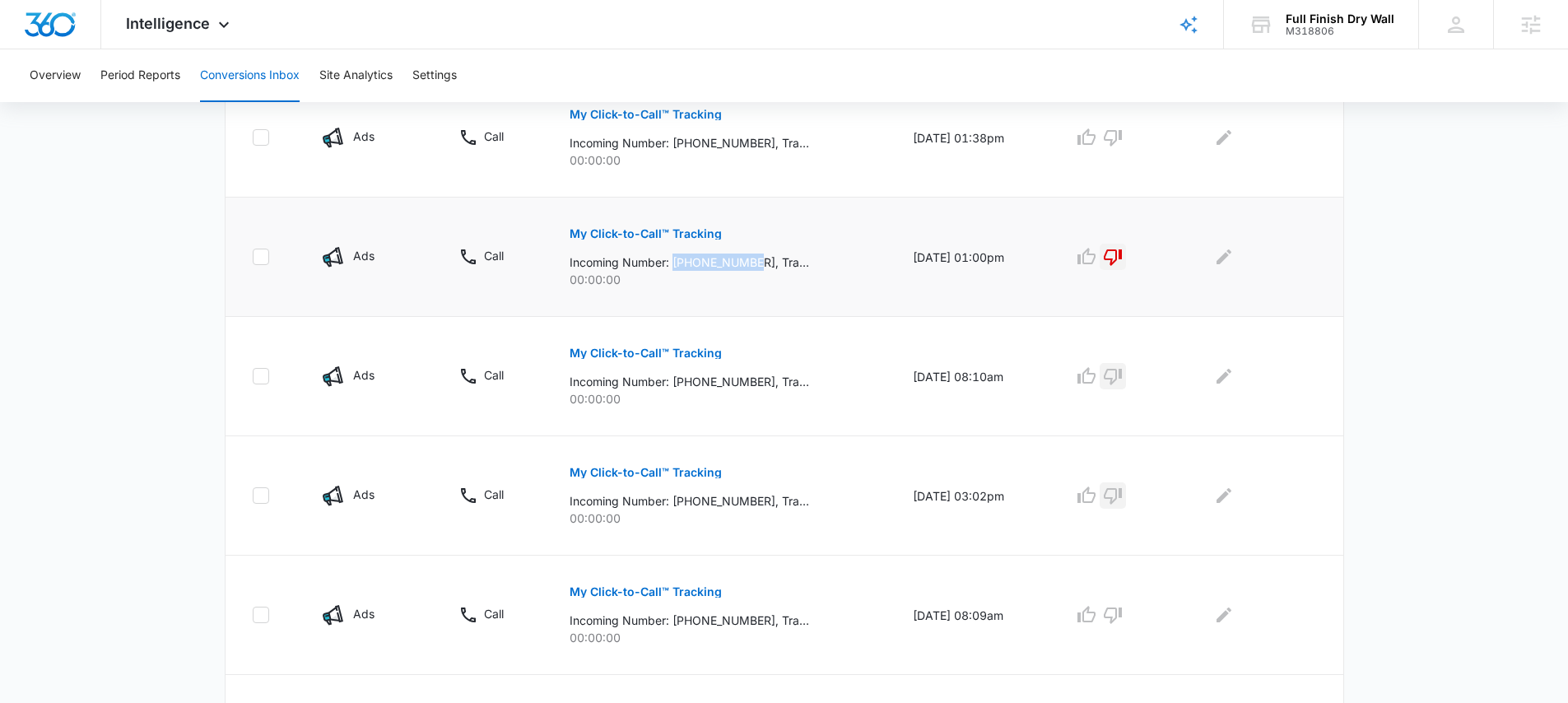
drag, startPoint x: 753, startPoint y: 261, endPoint x: 662, endPoint y: 264, distance: 91.0
click at [662, 264] on p "Incoming Number: +18889933579, Tracking Number: +17206080575, Ring To: +1720371…" at bounding box center [689, 263] width 239 height 17
drag, startPoint x: 741, startPoint y: 380, endPoint x: 662, endPoint y: 380, distance: 79.0
click at [662, 380] on p "Incoming Number: +17202820910, Tracking Number: +17206080575, Ring To: +1720371…" at bounding box center [689, 382] width 239 height 17
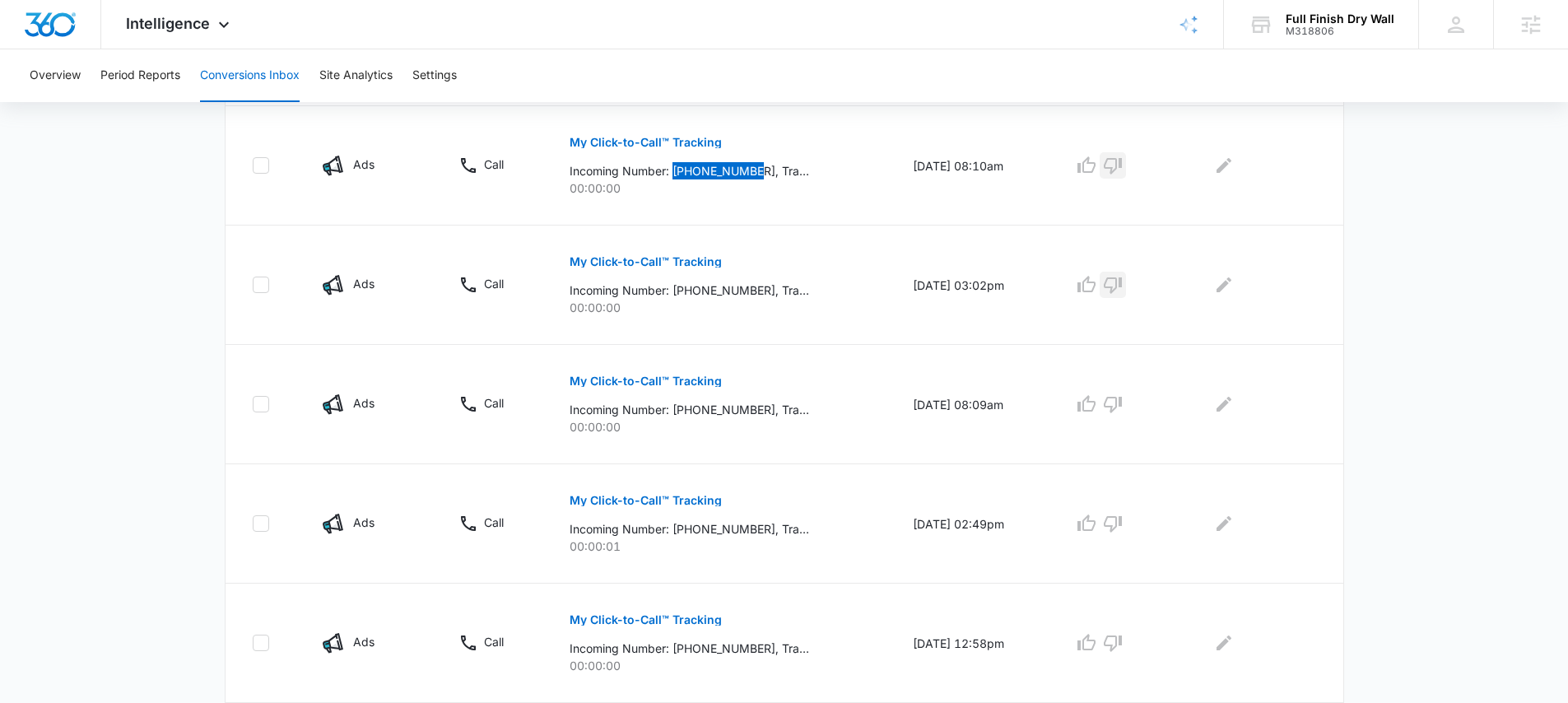
scroll to position [892, 0]
drag, startPoint x: 751, startPoint y: 288, endPoint x: 663, endPoint y: 291, distance: 88.1
click at [663, 291] on p "Incoming Number: +18886482911, Tracking Number: +17206080575, Ring To: +1720371…" at bounding box center [689, 289] width 239 height 17
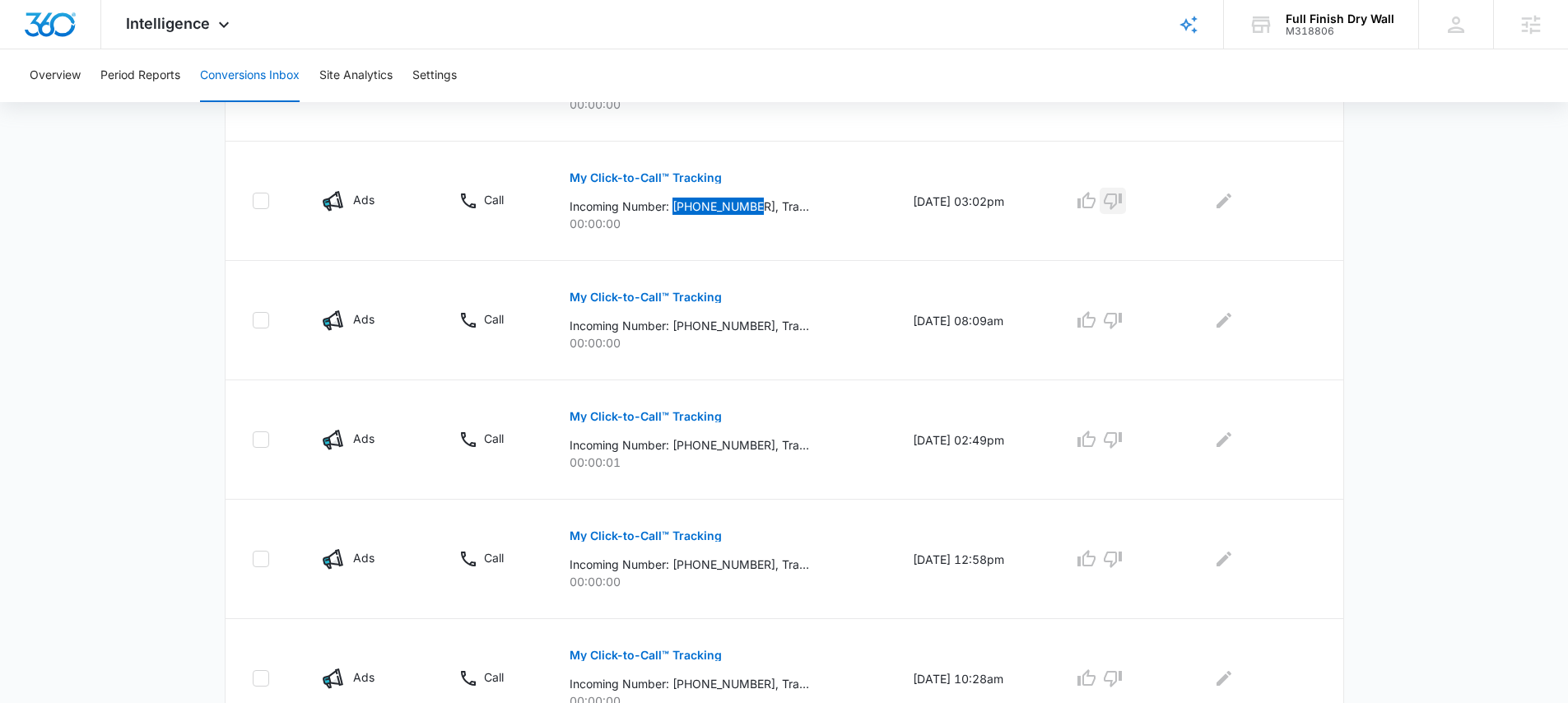
scroll to position [1001, 0]
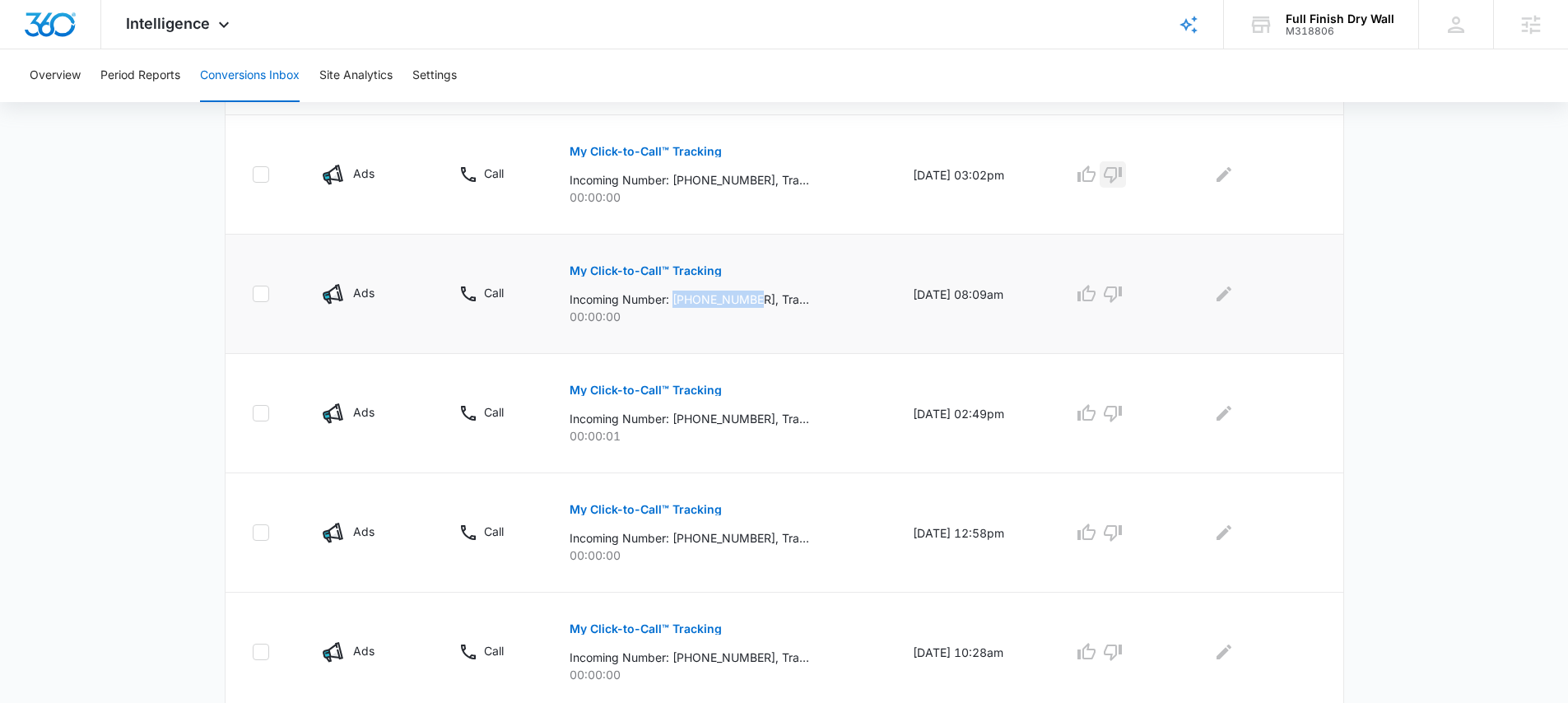
drag, startPoint x: 752, startPoint y: 298, endPoint x: 662, endPoint y: 297, distance: 90.0
click at [662, 297] on p "Incoming Number: +17202820910, Tracking Number: +17206080575, Ring To: +1720371…" at bounding box center [689, 300] width 239 height 17
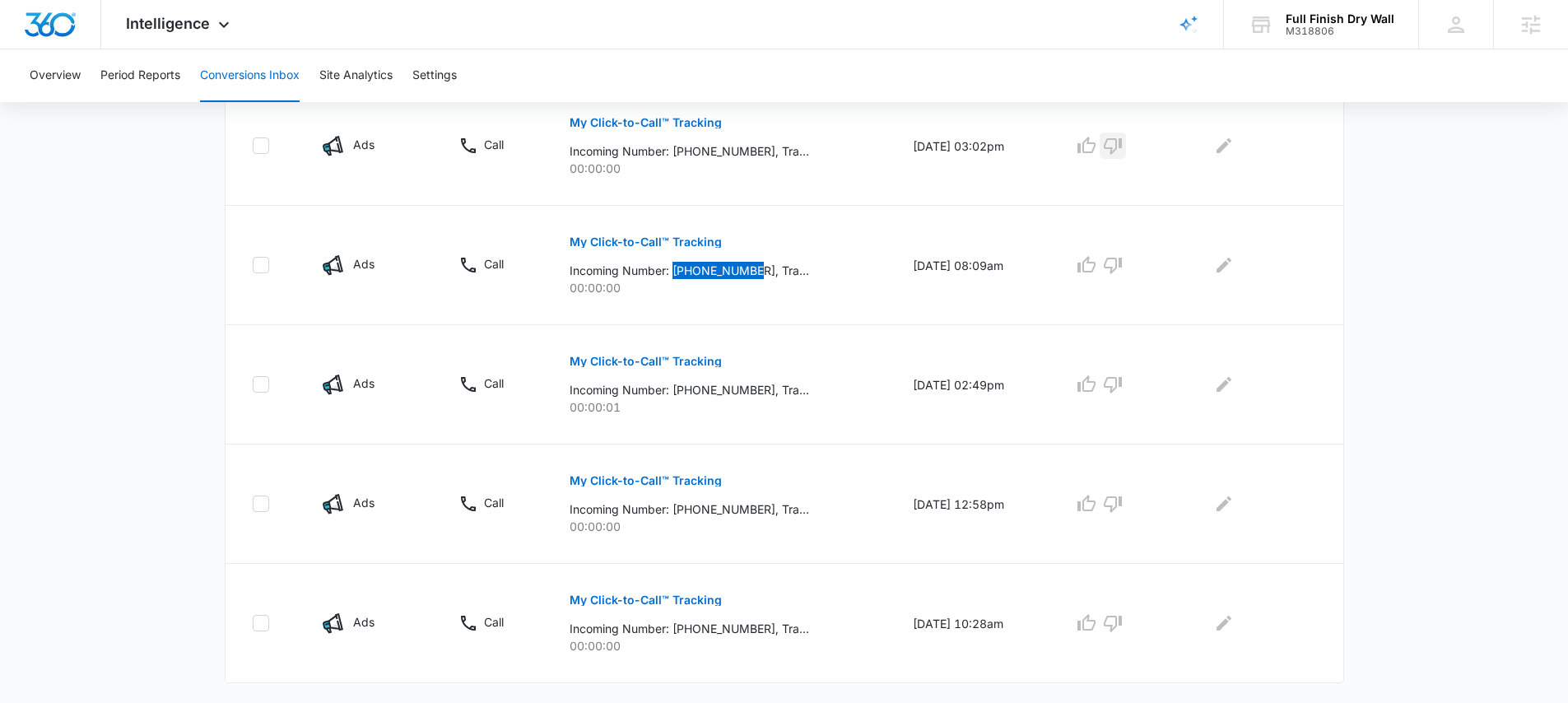
scroll to position [1061, 0]
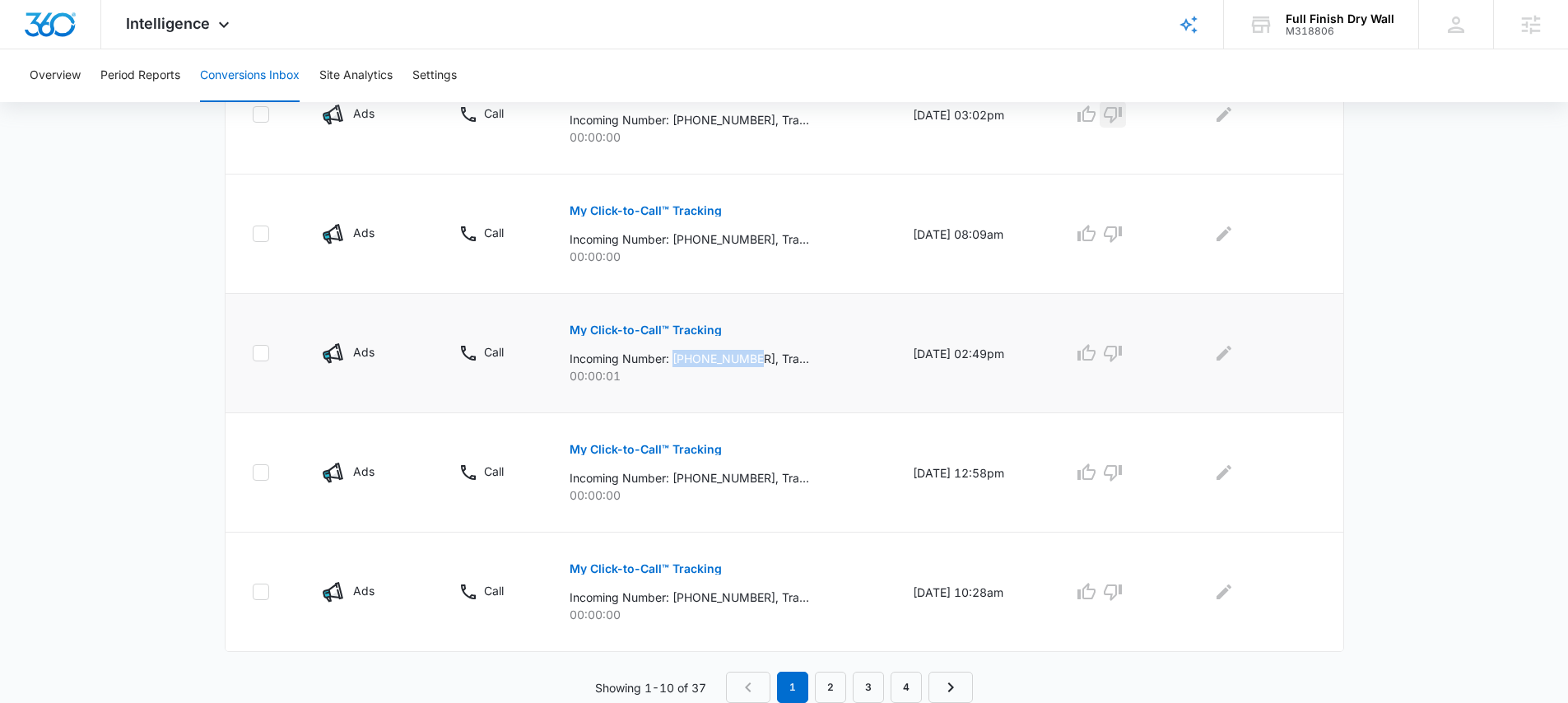
drag, startPoint x: 751, startPoint y: 358, endPoint x: 665, endPoint y: 358, distance: 86.0
click at [665, 358] on p "Incoming Number: +18663721168, Tracking Number: +17206080575, Ring To: +1720371…" at bounding box center [689, 359] width 239 height 17
drag, startPoint x: 751, startPoint y: 476, endPoint x: 663, endPoint y: 479, distance: 88.1
click at [663, 479] on p "Incoming Number: +17207954351, Tracking Number: +17202048165, Ring To: +1720371…" at bounding box center [689, 478] width 239 height 17
drag, startPoint x: 746, startPoint y: 598, endPoint x: 660, endPoint y: 596, distance: 86.0
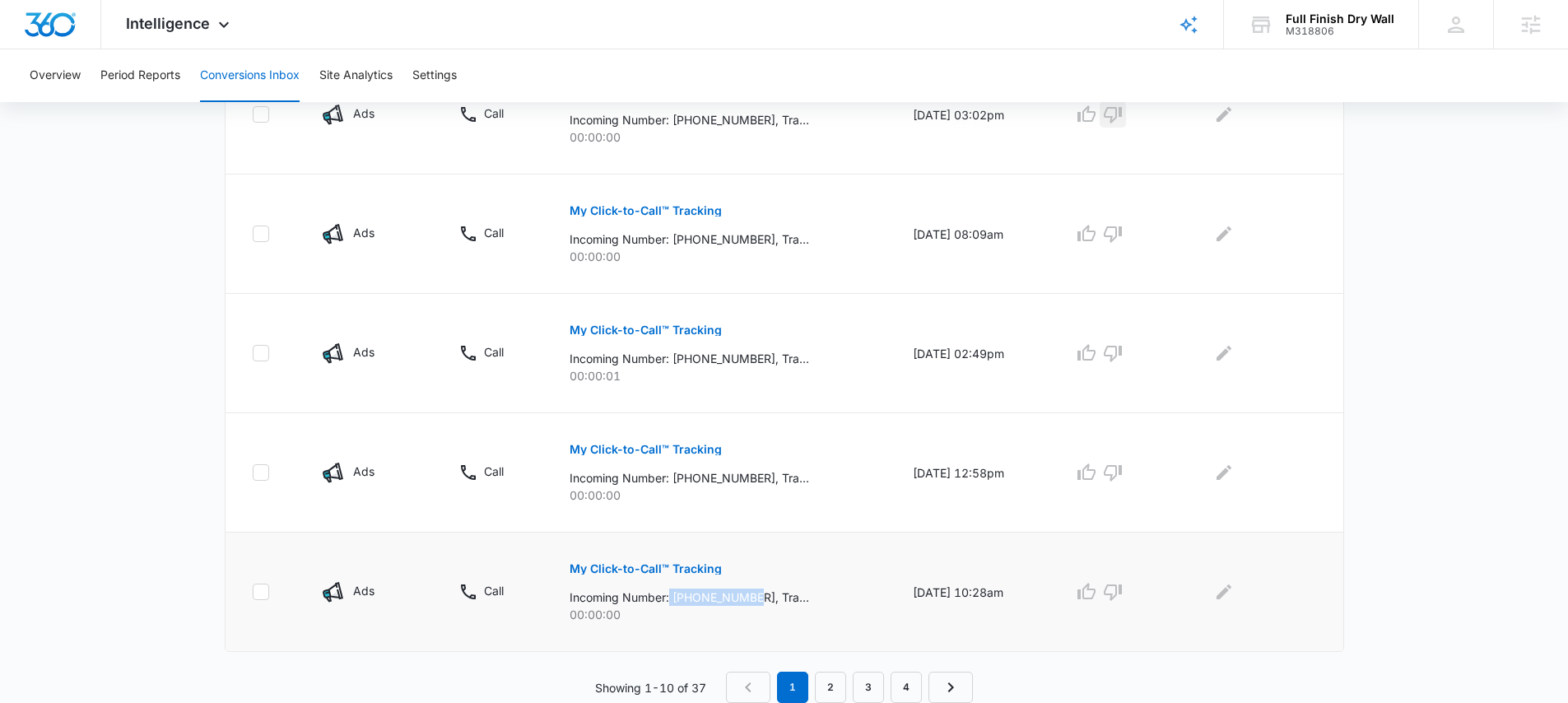
click at [660, 596] on p "Incoming Number: +13057229535, Tracking Number: +17206080575, Ring To: +1720371…" at bounding box center [689, 597] width 239 height 17
click at [831, 680] on link "2" at bounding box center [831, 687] width 31 height 31
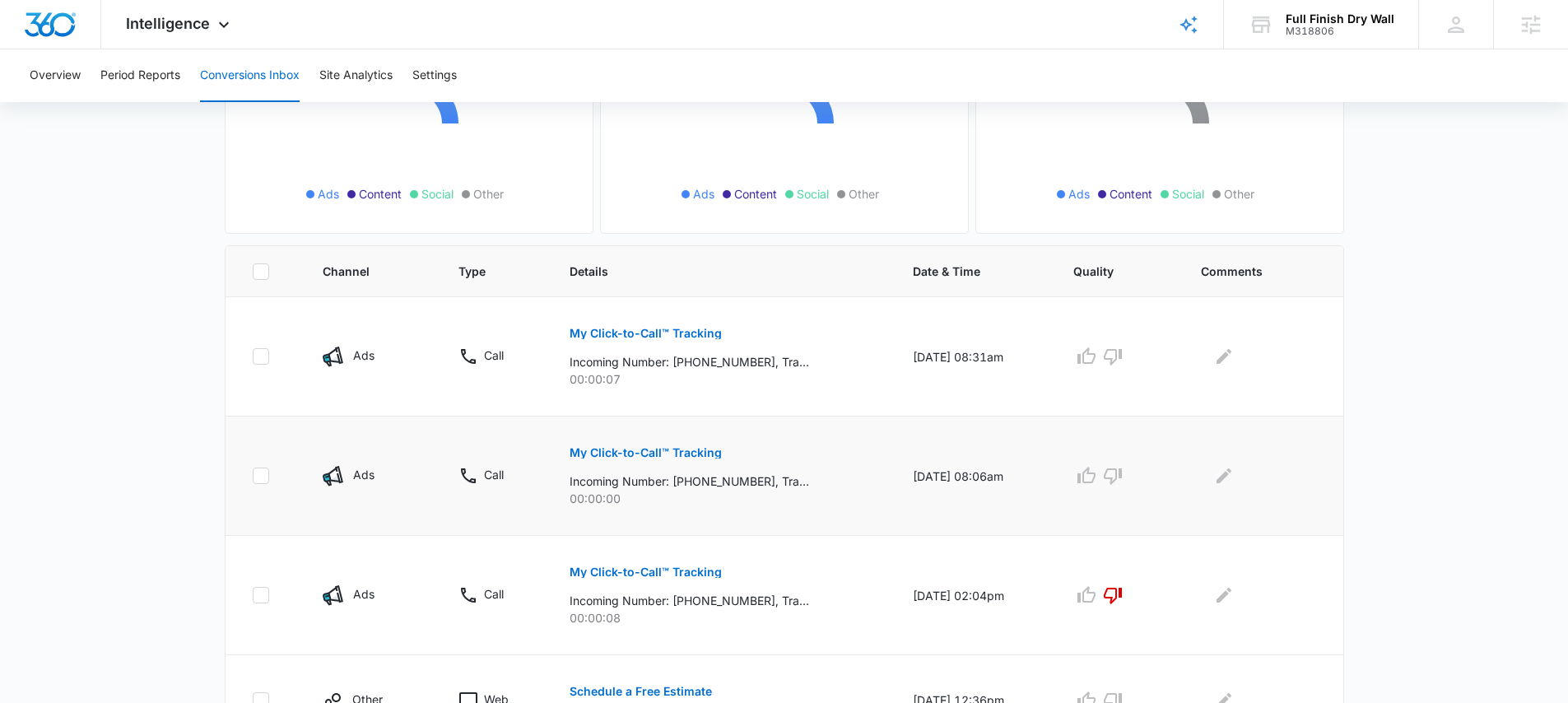
scroll to position [245, 0]
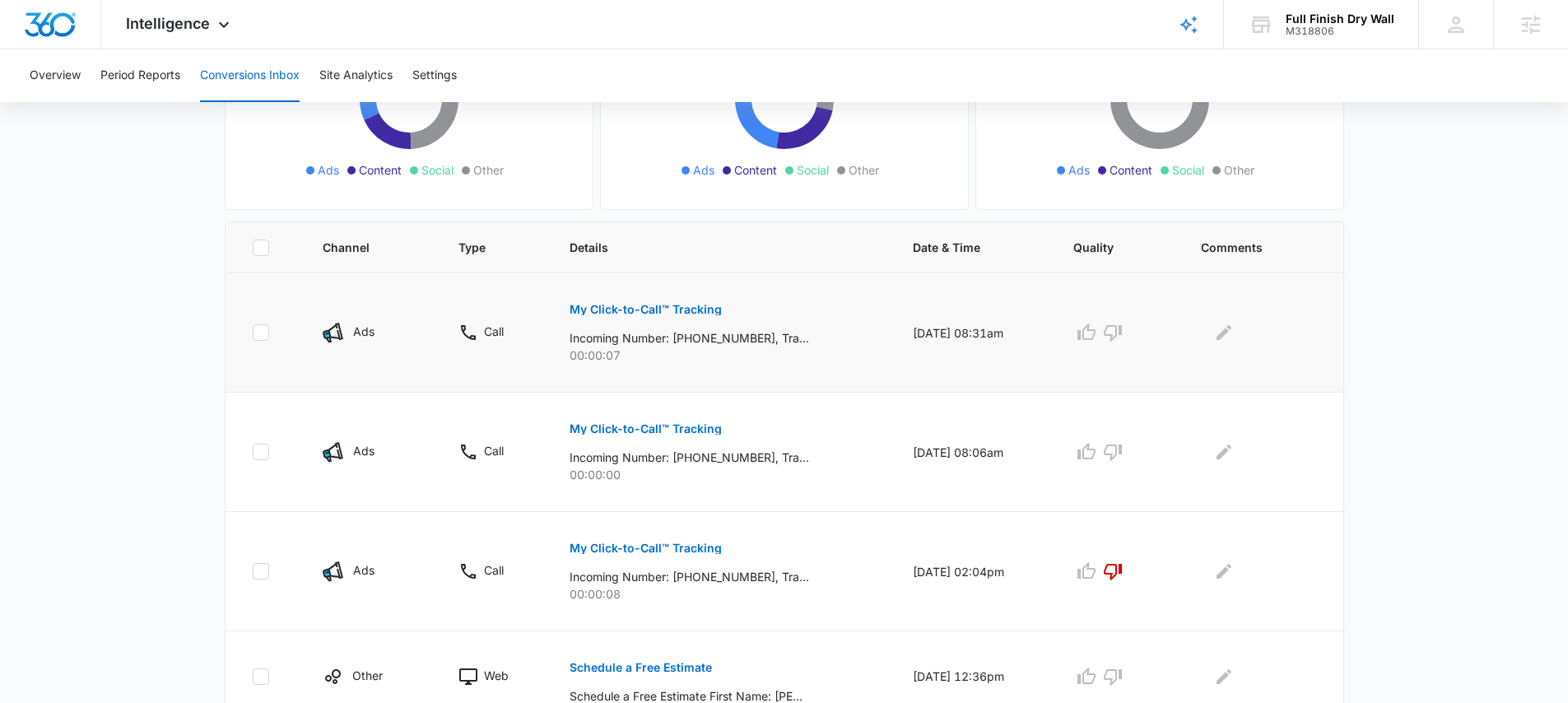
drag, startPoint x: 735, startPoint y: 305, endPoint x: 719, endPoint y: 306, distance: 16.0
click at [719, 306] on div "My Click-to-Call™ Tracking Incoming Number: +13032760576, Tracking Number: +172…" at bounding box center [721, 327] width 303 height 74
drag, startPoint x: 751, startPoint y: 340, endPoint x: 665, endPoint y: 341, distance: 86.0
click at [665, 341] on p "Incoming Number: +13032760576, Tracking Number: +17206080575, Ring To: +1720371…" at bounding box center [689, 338] width 239 height 17
drag, startPoint x: 751, startPoint y: 455, endPoint x: 664, endPoint y: 456, distance: 87.0
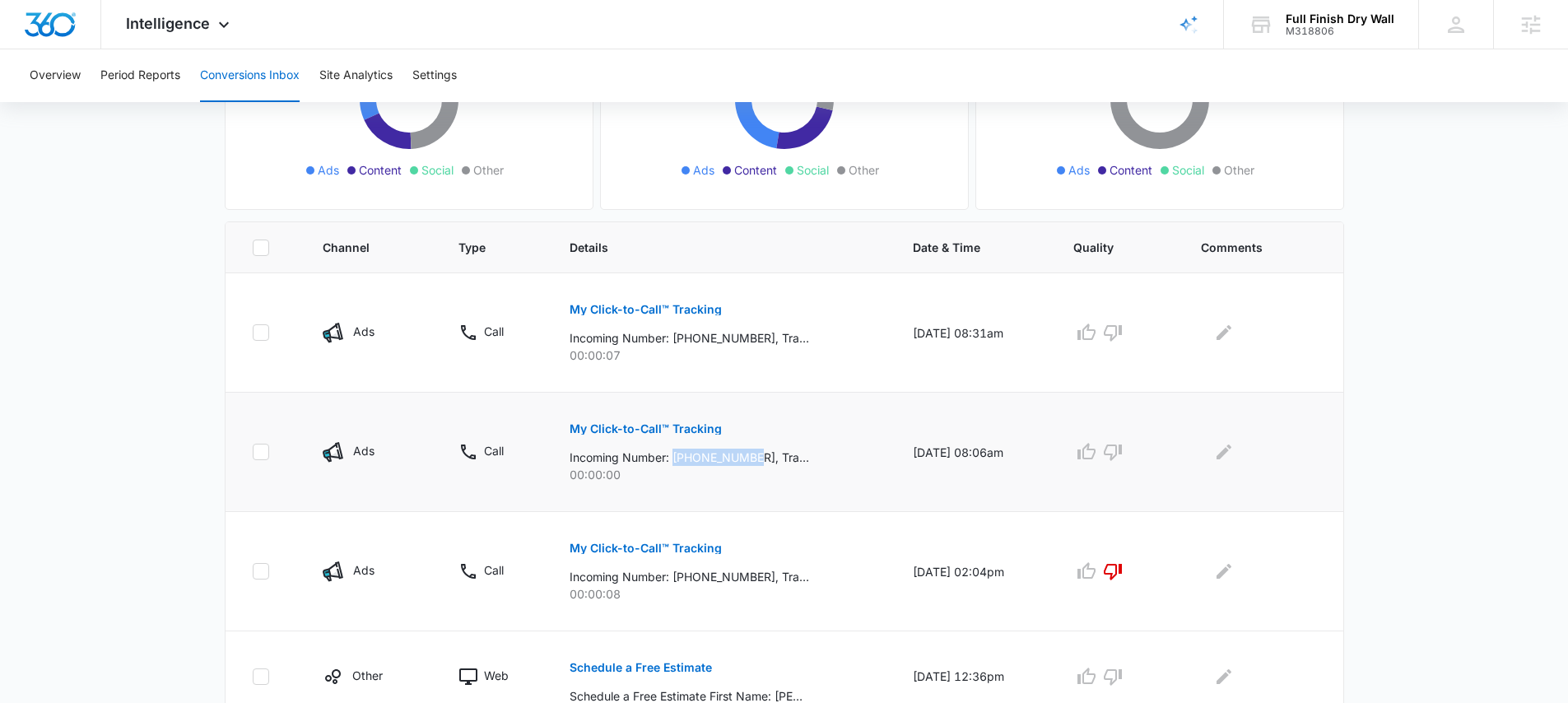
click at [664, 456] on p "Incoming Number: +13032760569, Tracking Number: +17206080575, Ring To: +1720371…" at bounding box center [689, 458] width 239 height 17
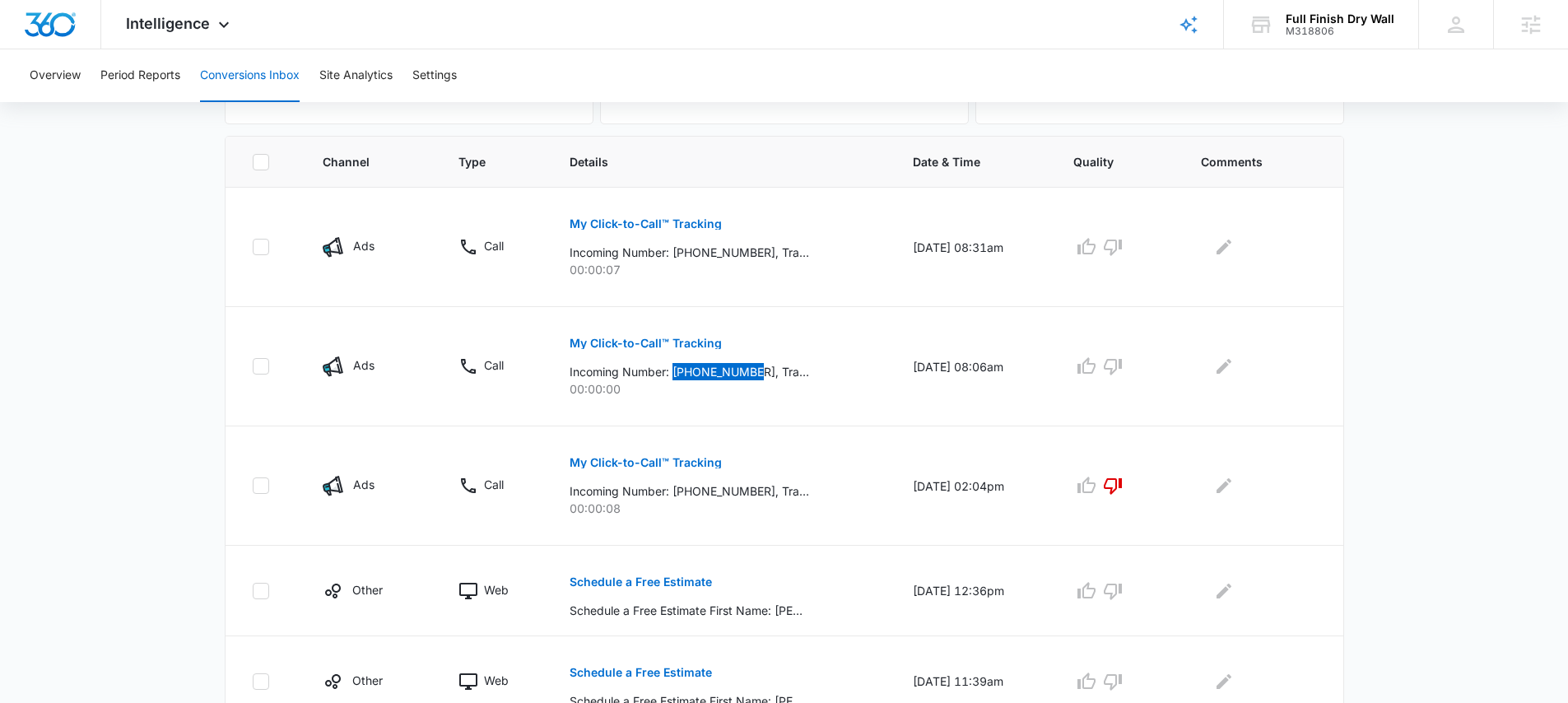
scroll to position [401, 0]
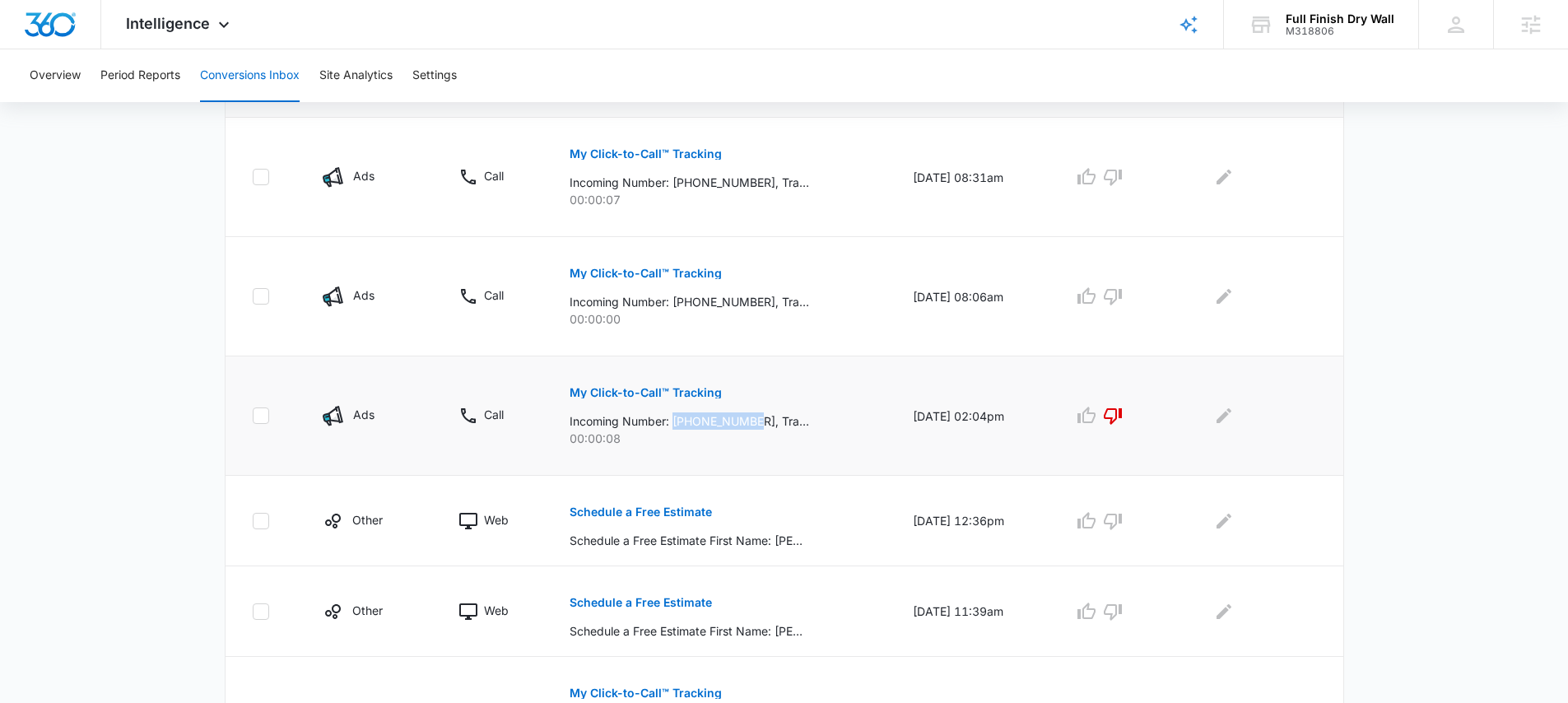
drag, startPoint x: 754, startPoint y: 421, endPoint x: 664, endPoint y: 420, distance: 90.0
click at [664, 420] on p "Incoming Number: +18445451233, Tracking Number: +17206080575, Ring To: +1720371…" at bounding box center [689, 421] width 239 height 17
click at [1299, 29] on div "M318806" at bounding box center [1340, 31] width 109 height 12
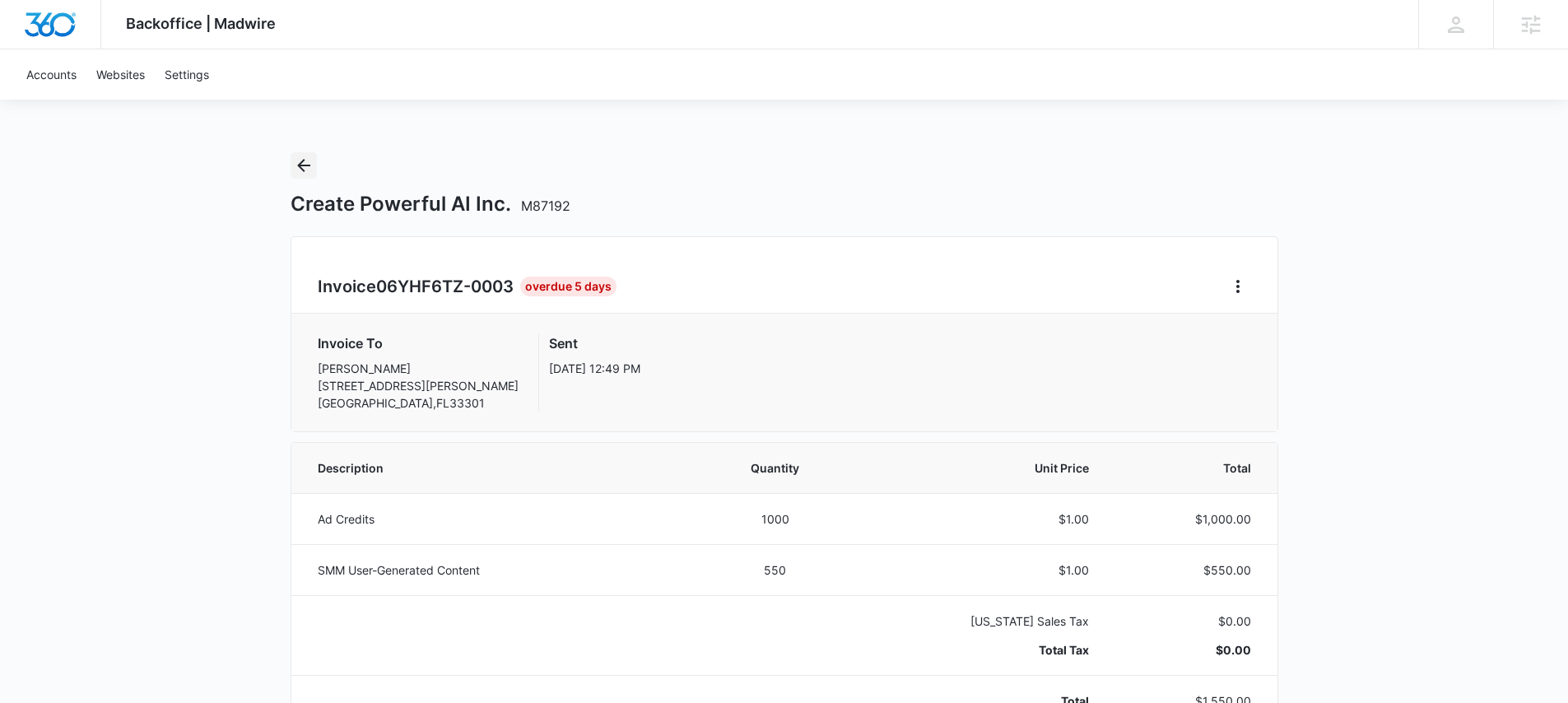
click at [306, 169] on icon "Back" at bounding box center [303, 166] width 19 height 19
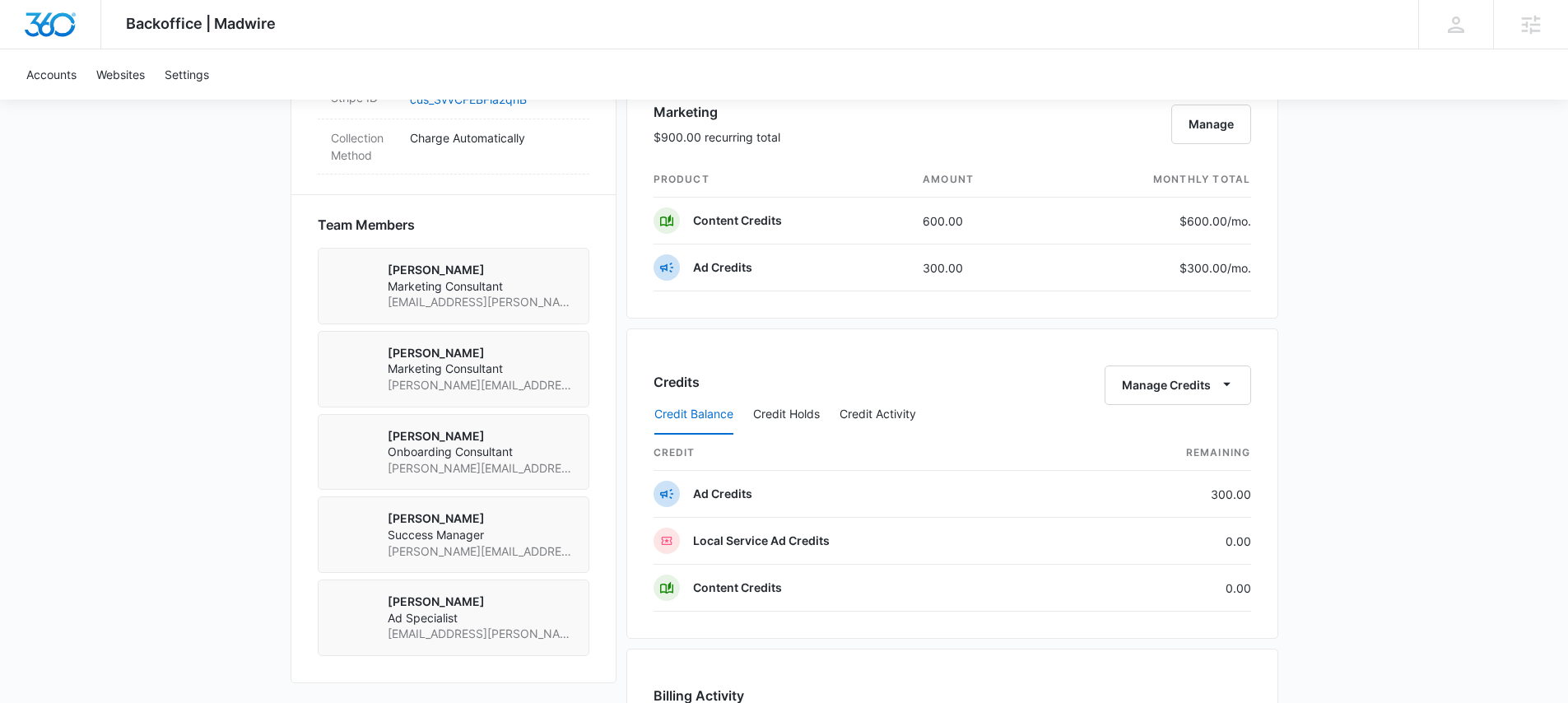
scroll to position [1569, 0]
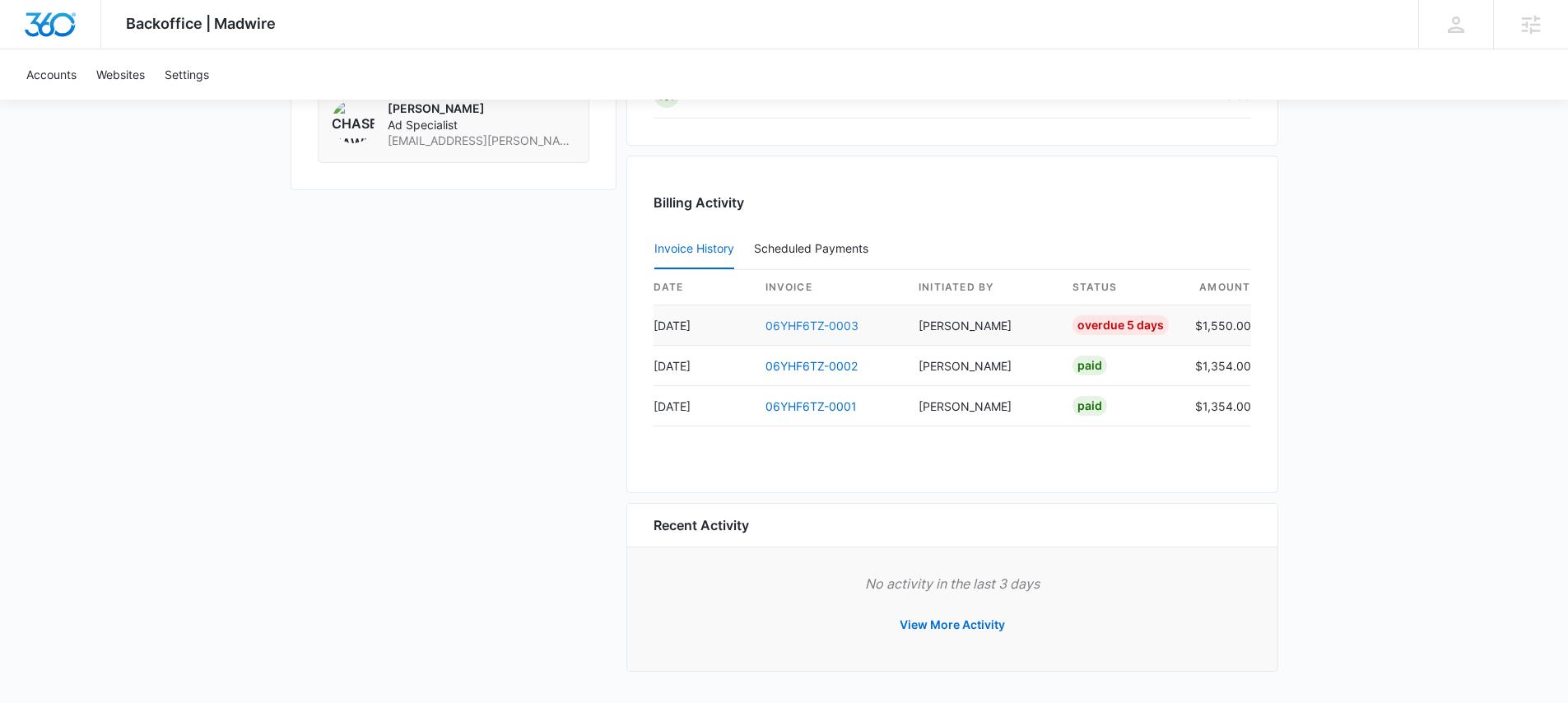
click at [828, 325] on link "06YHF6TZ-0003" at bounding box center [812, 326] width 93 height 14
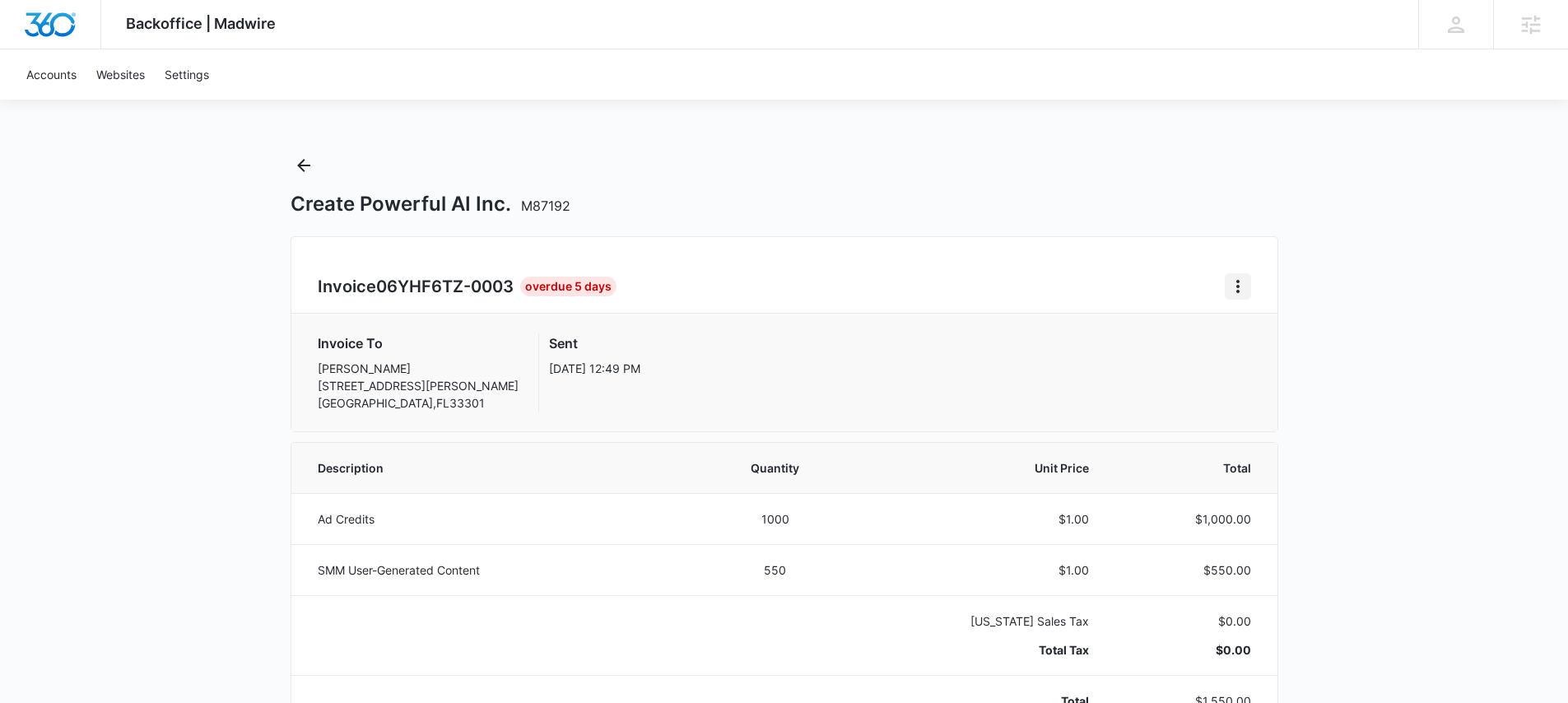
click at [1230, 284] on icon "Home" at bounding box center [1238, 286] width 19 height 19
click at [1284, 325] on link "Download Invoice" at bounding box center [1293, 332] width 96 height 14
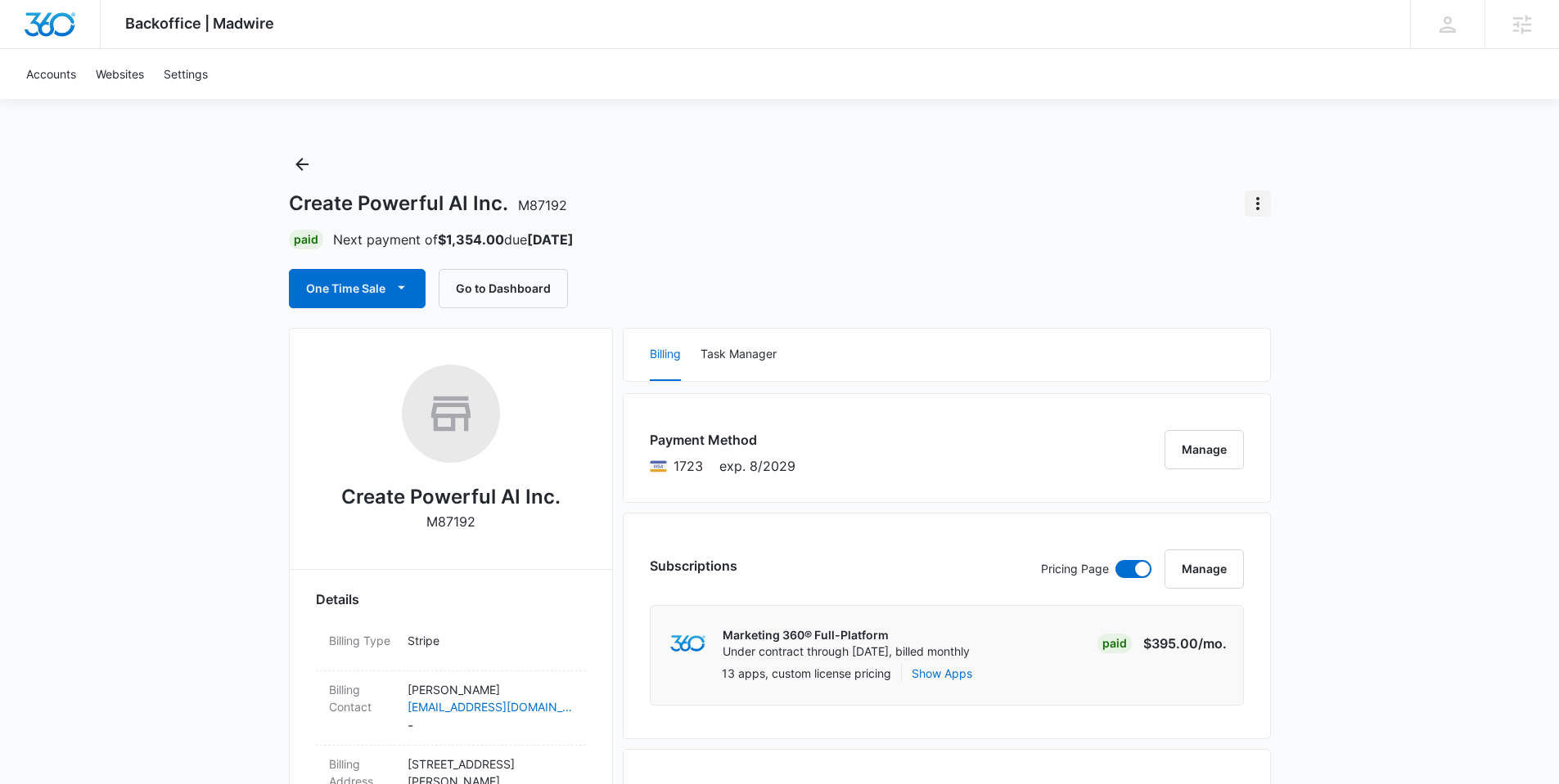
click at [1265, 198] on icon "Actions" at bounding box center [1257, 203] width 19 height 19
click at [1143, 191] on div "Create Powerful AI Inc. M87192" at bounding box center [780, 203] width 982 height 26
click at [1212, 444] on button "Manage" at bounding box center [1204, 450] width 79 height 39
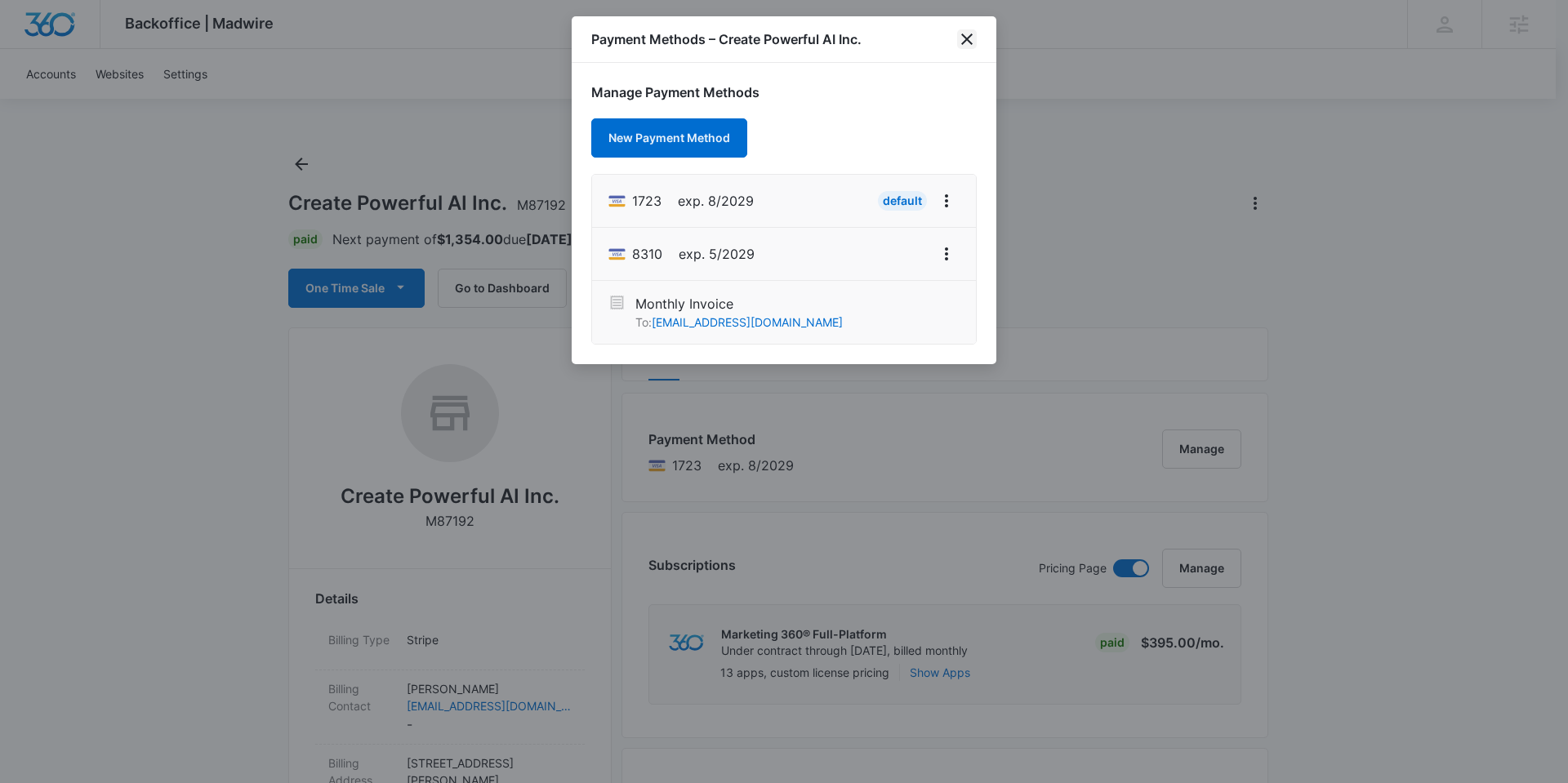
click at [966, 36] on icon "close" at bounding box center [966, 39] width 19 height 19
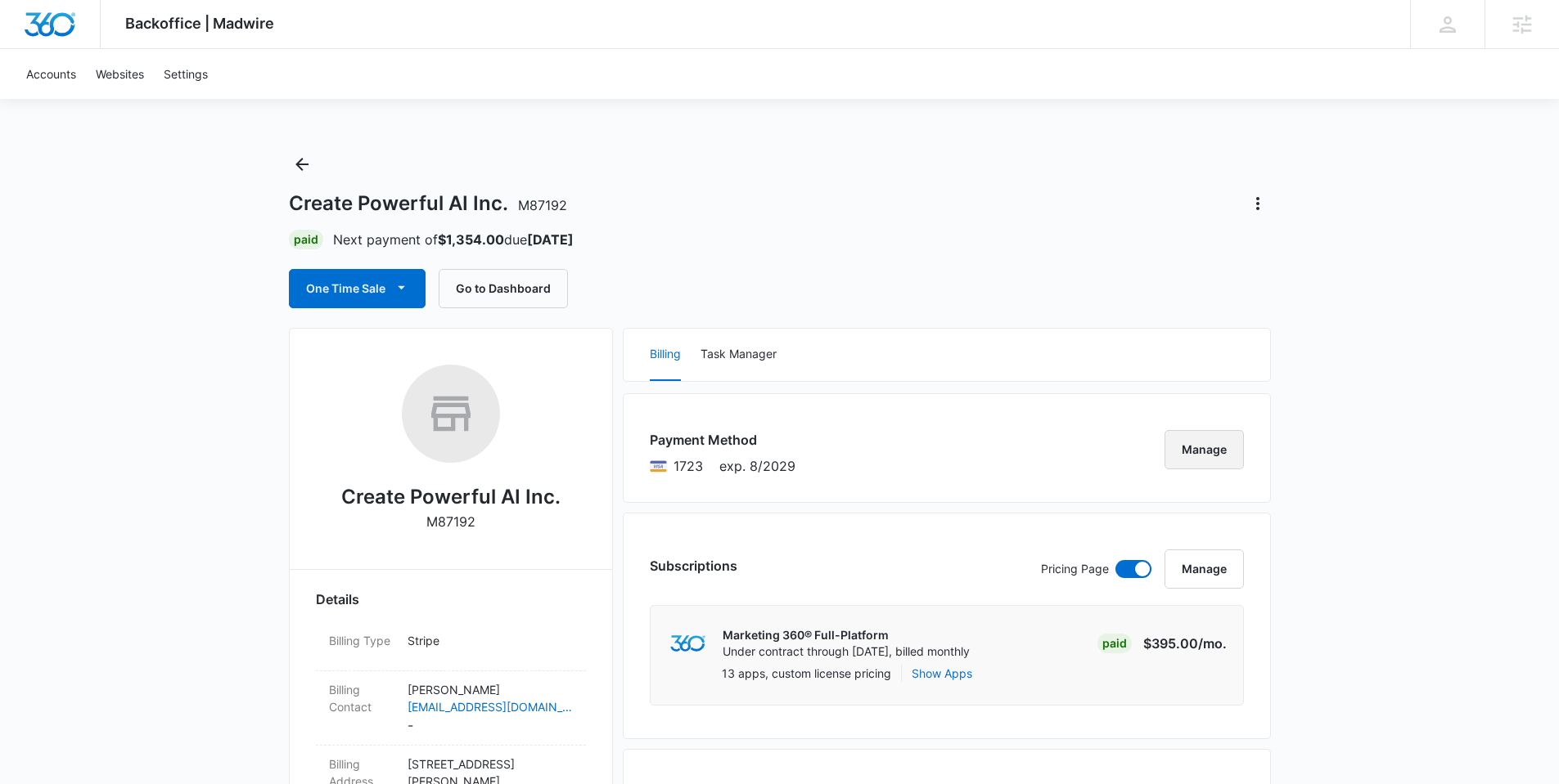
click at [1201, 448] on button "Manage" at bounding box center [1204, 450] width 79 height 39
click at [1258, 204] on icon "Actions" at bounding box center [1257, 203] width 19 height 19
click at [1124, 220] on div "Full Finish Dry Wall M318806 Close Account Paid Next payment of $1,395.00 due […" at bounding box center [780, 229] width 982 height 157
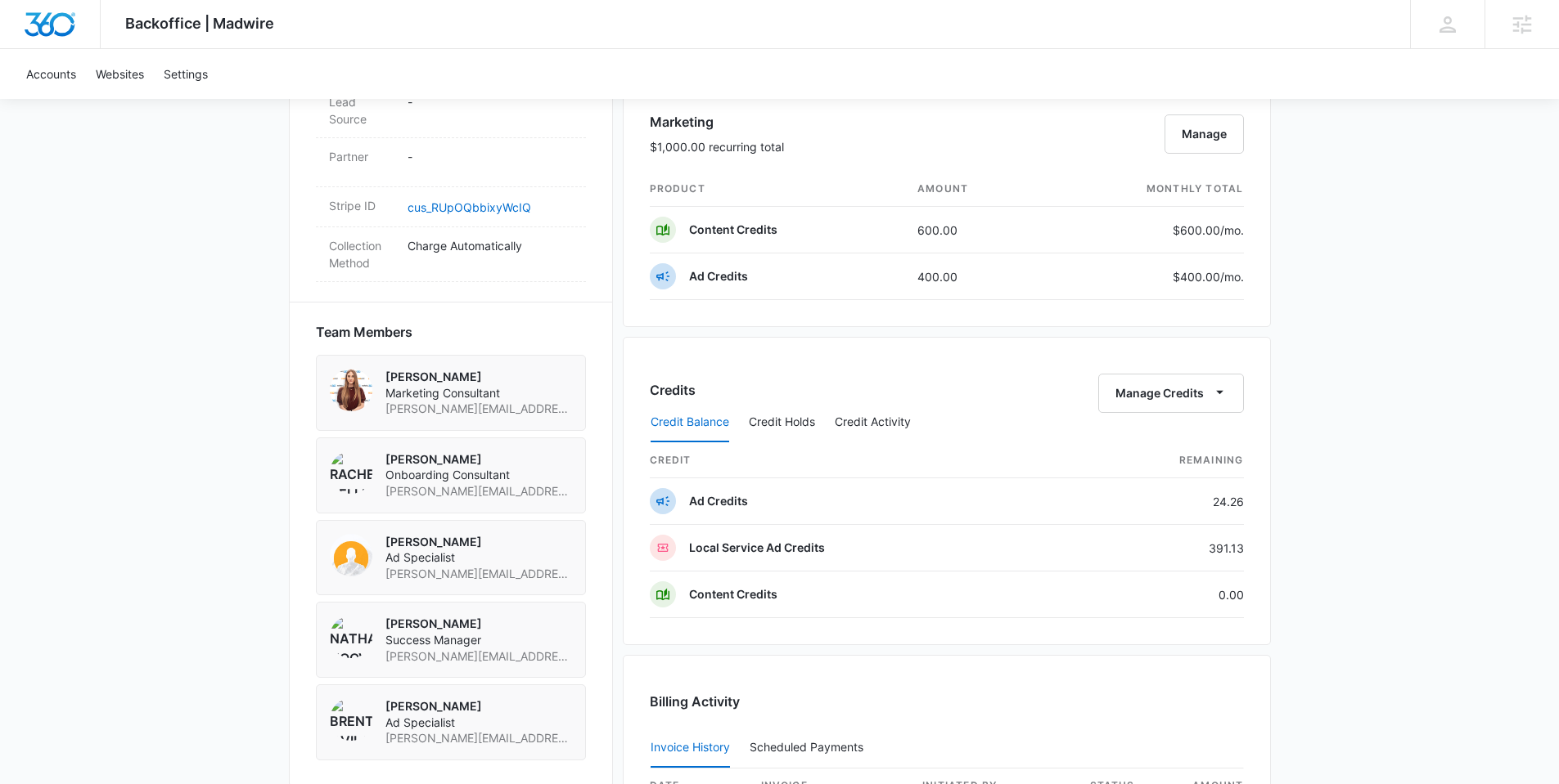
scroll to position [1039, 0]
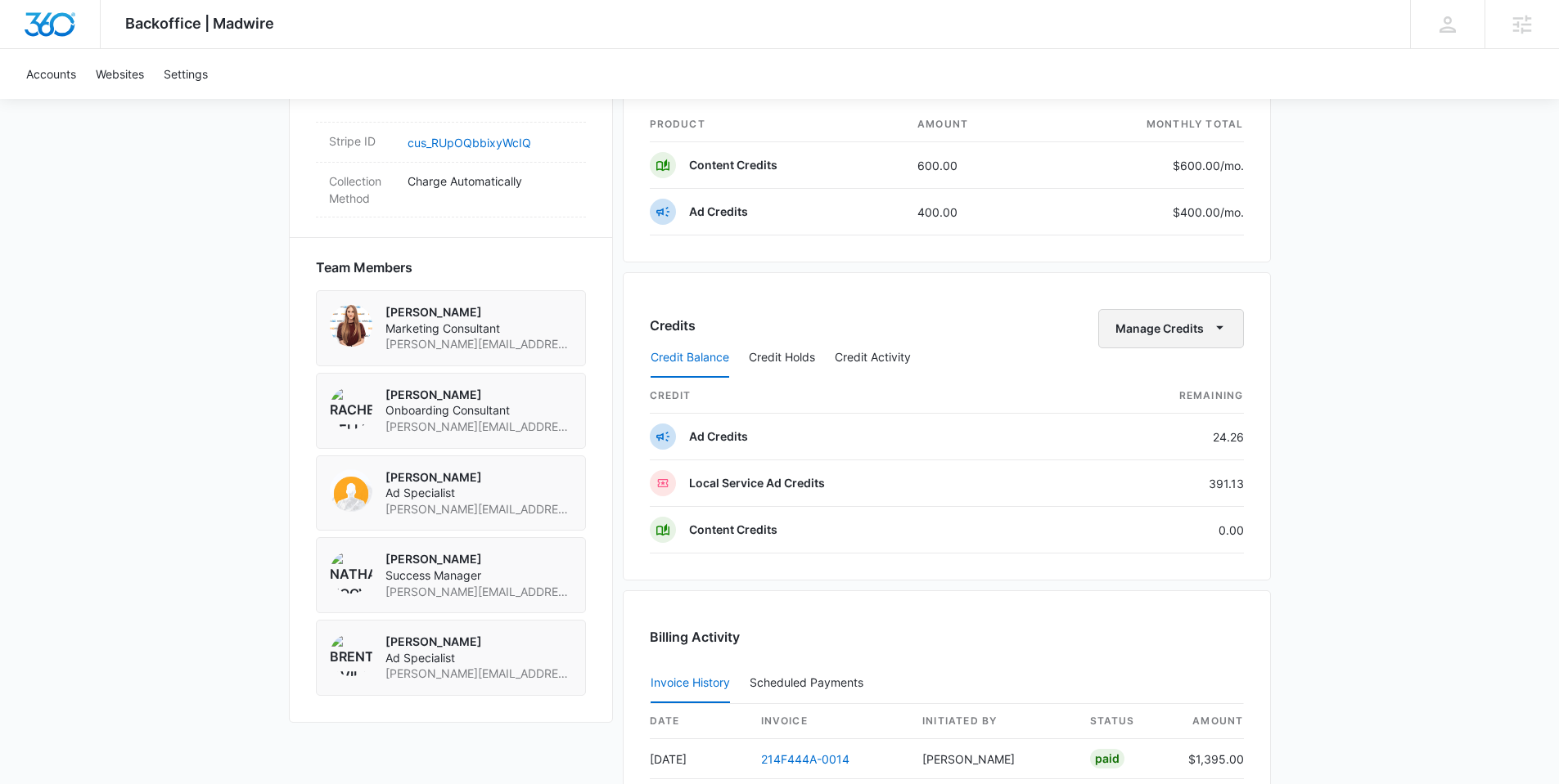
click at [1175, 331] on button "Manage Credits" at bounding box center [1171, 328] width 145 height 39
click at [1167, 378] on div "Transfer Credits" at bounding box center [1161, 381] width 86 height 12
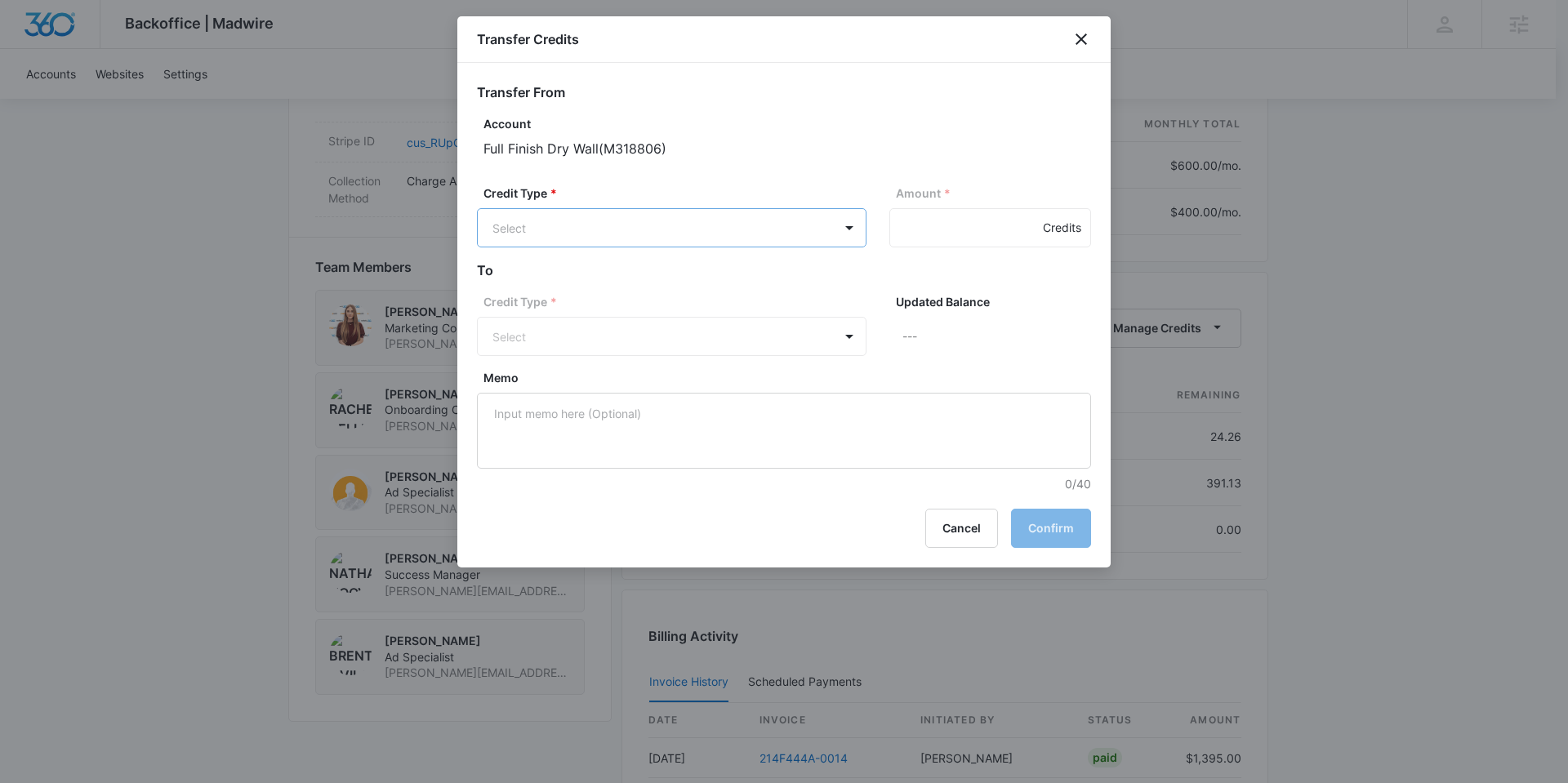
click at [652, 221] on body "Backoffice | Madwire Apps Settings [PERSON_NAME] [PERSON_NAME][EMAIL_ADDRESS][P…" at bounding box center [784, 128] width 1568 height 2332
click at [594, 328] on p "LSA Credits (391.13 Credits)" at bounding box center [610, 330] width 151 height 17
click at [926, 227] on input "Amount *" at bounding box center [990, 228] width 202 height 39
type input "390"
click at [713, 334] on body "Backoffice | Madwire Apps Settings Nathan Hoover nathan.hoover@madwire.com My P…" at bounding box center [784, 128] width 1568 height 2332
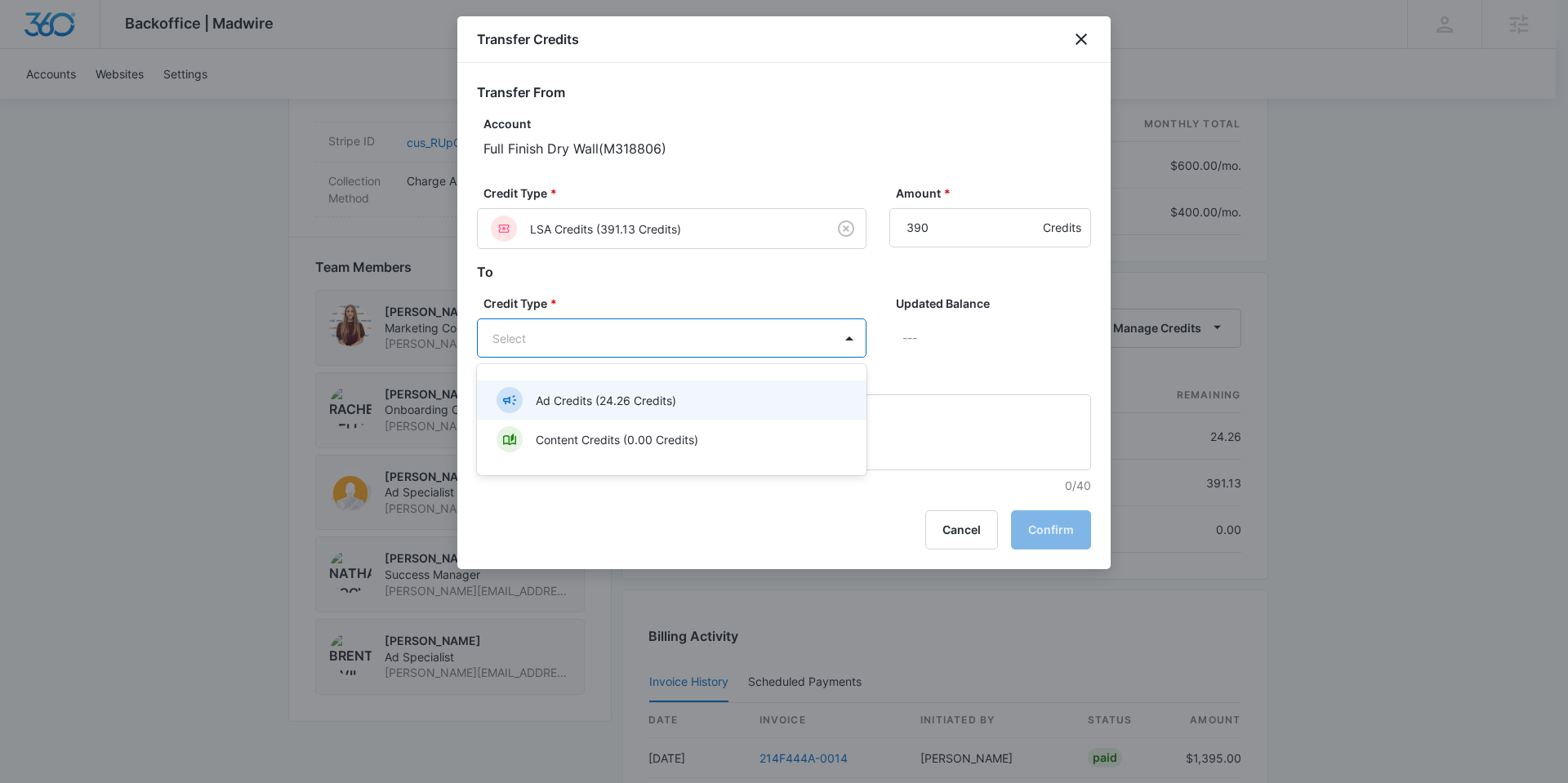
click at [596, 394] on p "Ad Credits (24.26 Credits)" at bounding box center [606, 401] width 140 height 17
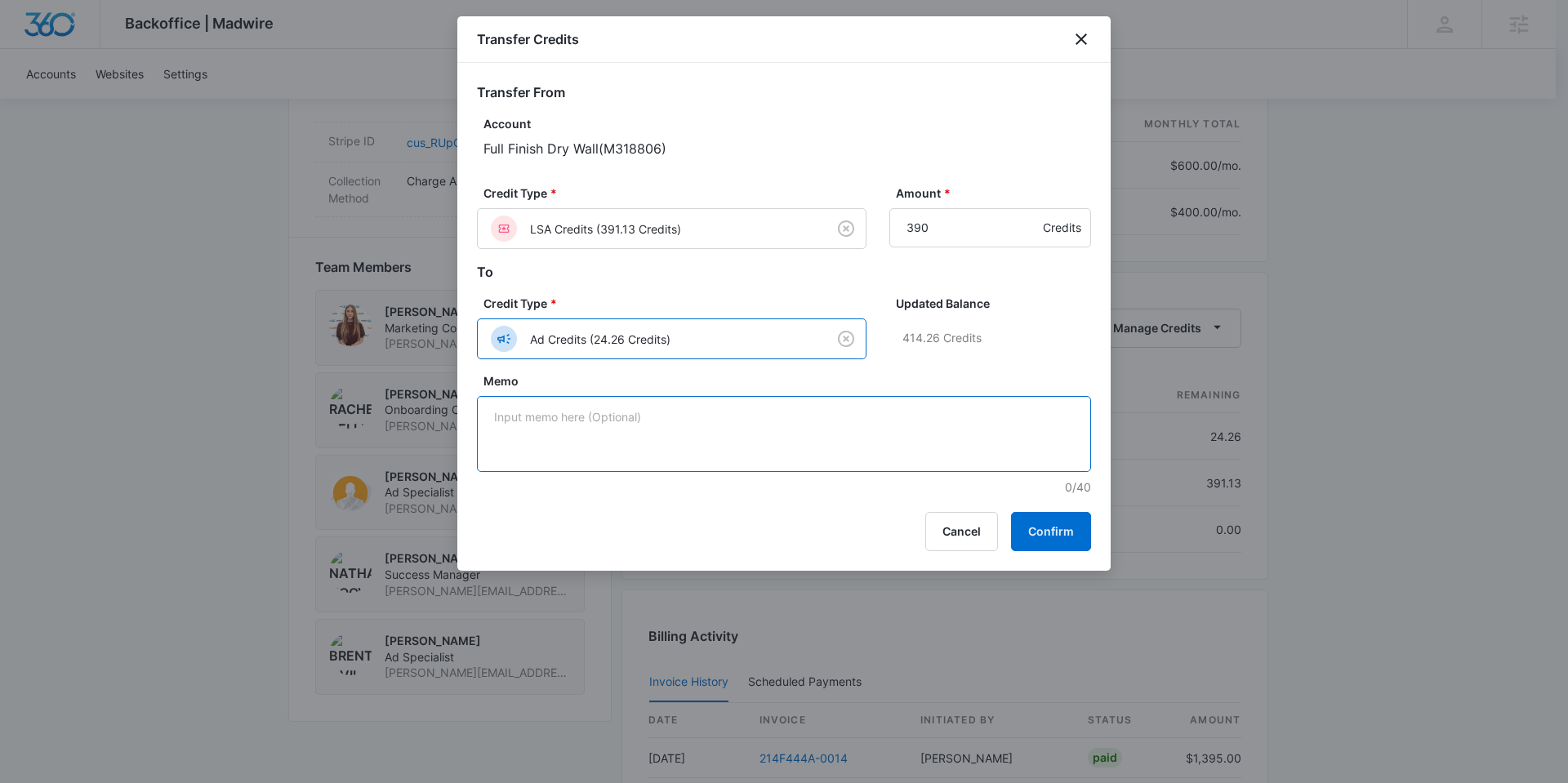
click at [691, 417] on textarea "Memo" at bounding box center [784, 434] width 614 height 76
type textarea "M"
click at [826, 421] on textarea "Not getting anything form LSA to moving" at bounding box center [784, 434] width 614 height 76
drag, startPoint x: 667, startPoint y: 416, endPoint x: 692, endPoint y: 430, distance: 28.7
click at [667, 416] on textarea "Not getting anything from LSA to moving" at bounding box center [784, 434] width 614 height 76
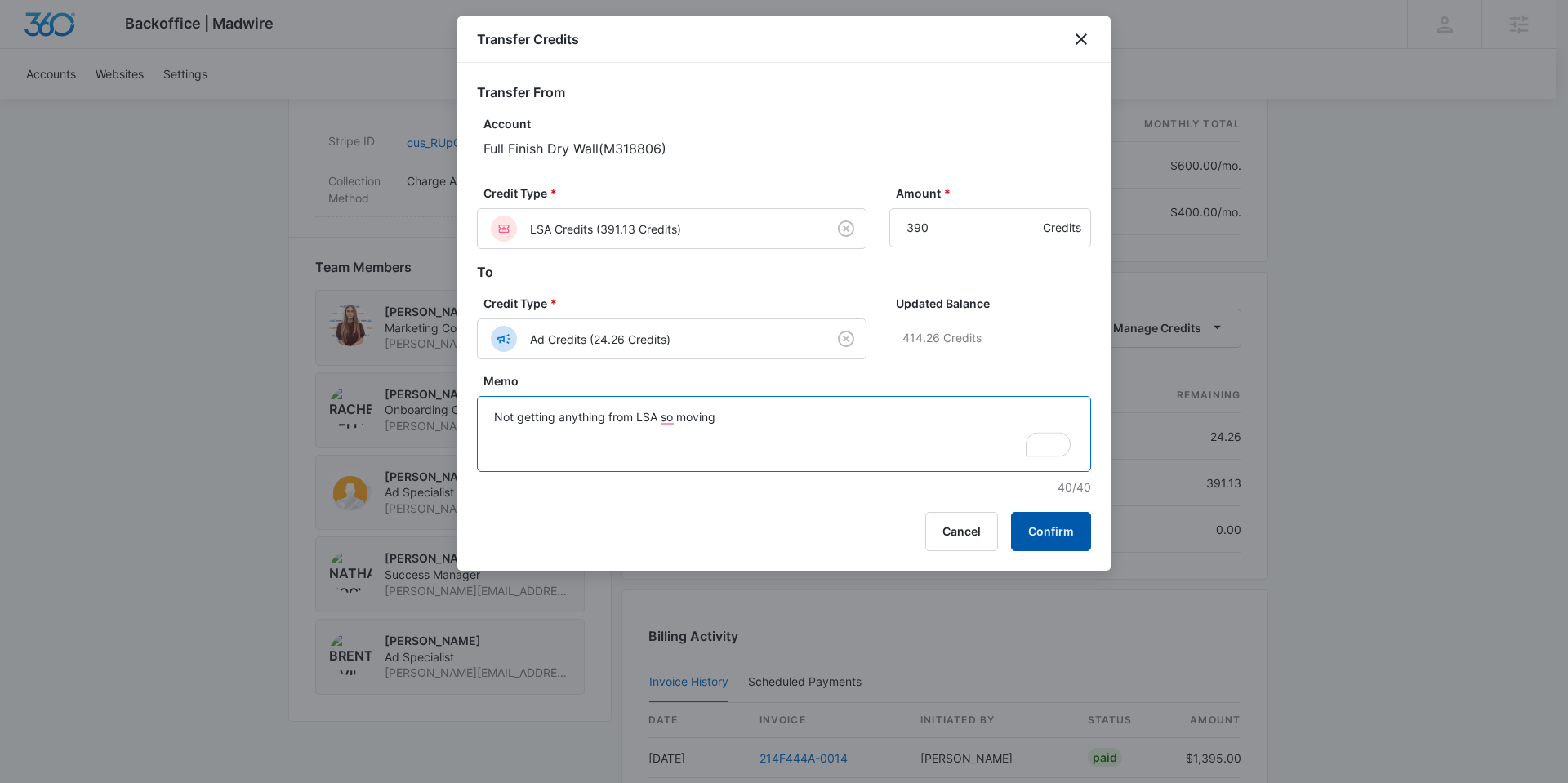
type textarea "Not getting anything from LSA so moving"
click at [1048, 527] on button "Confirm" at bounding box center [1050, 531] width 80 height 39
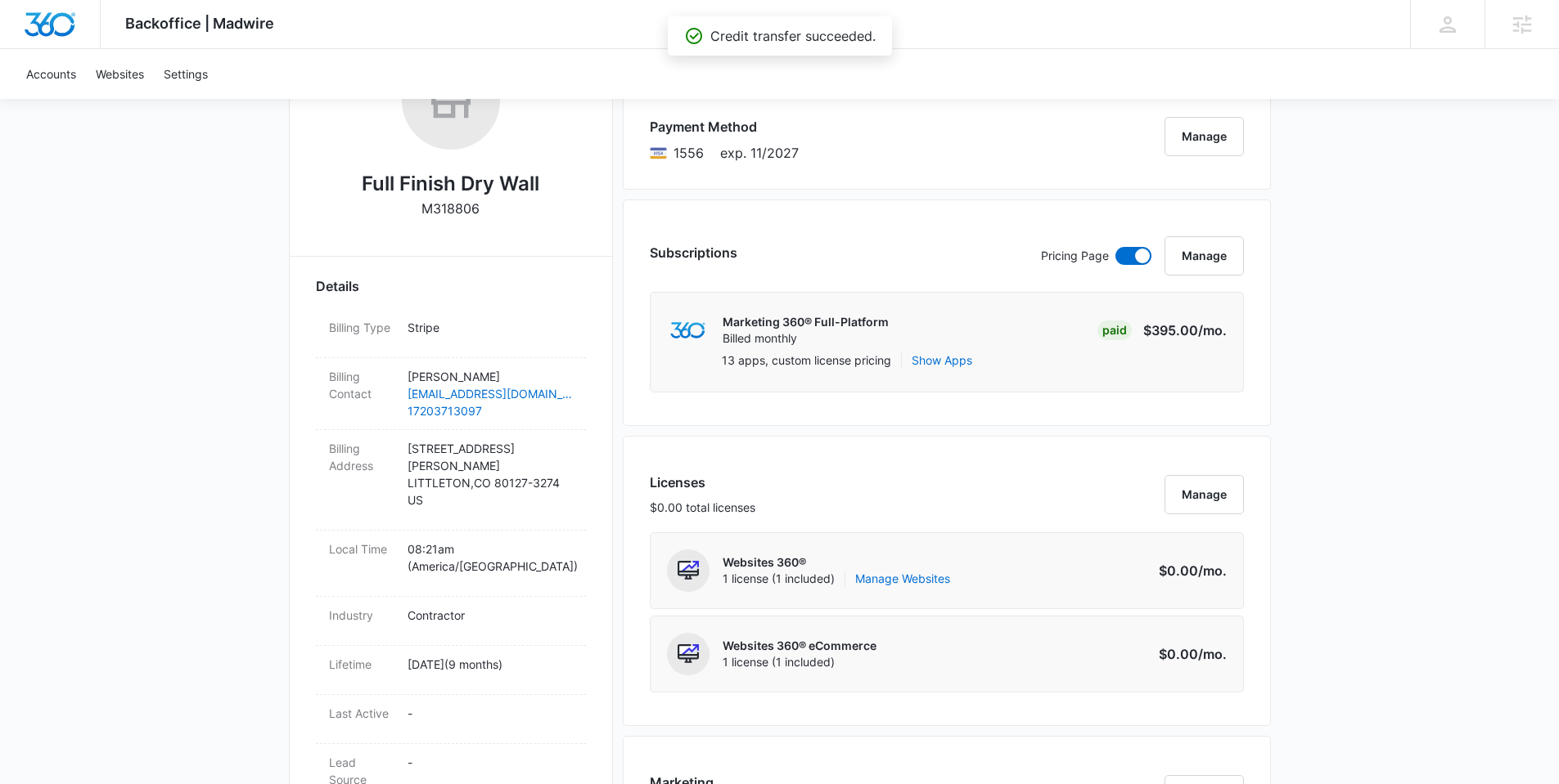
scroll to position [0, 0]
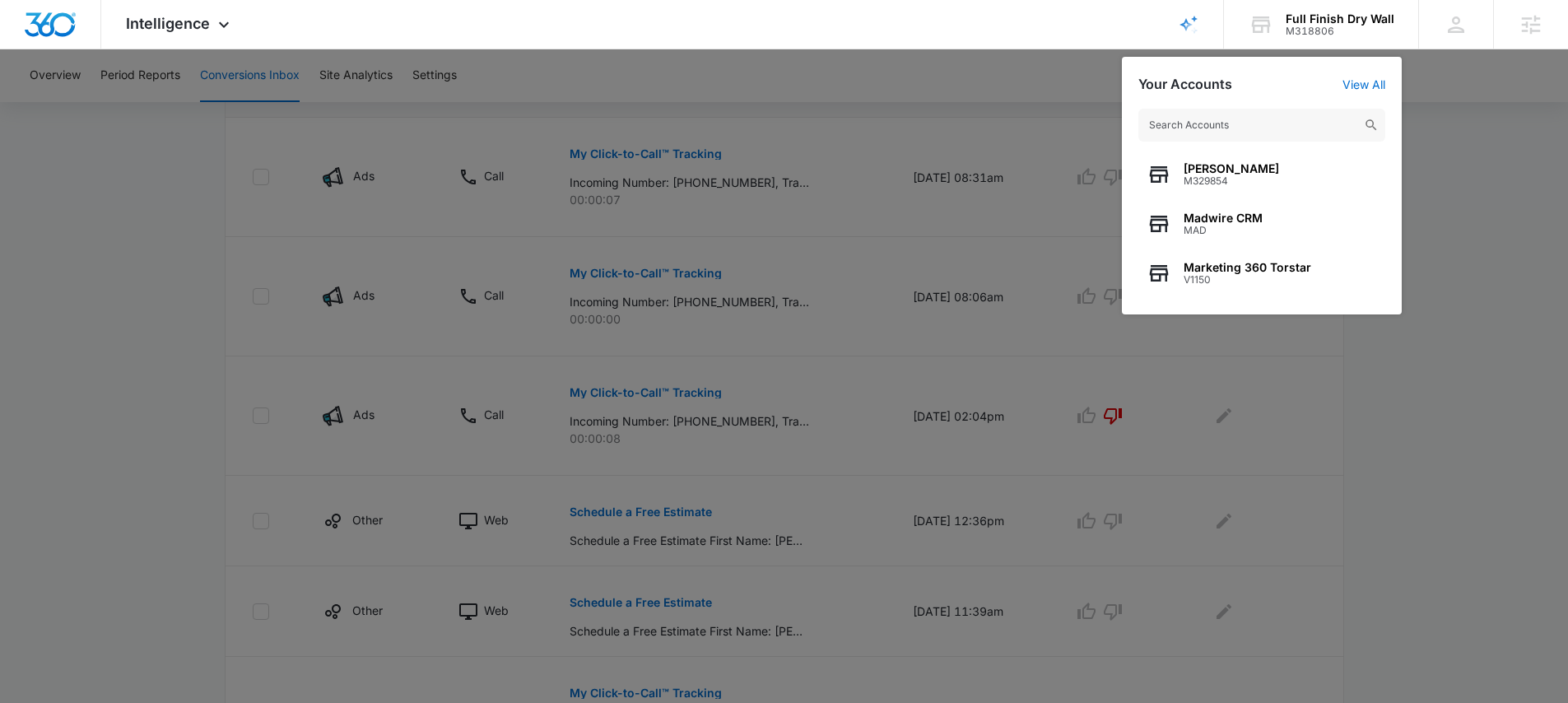
click at [1499, 261] on div at bounding box center [784, 351] width 1568 height 703
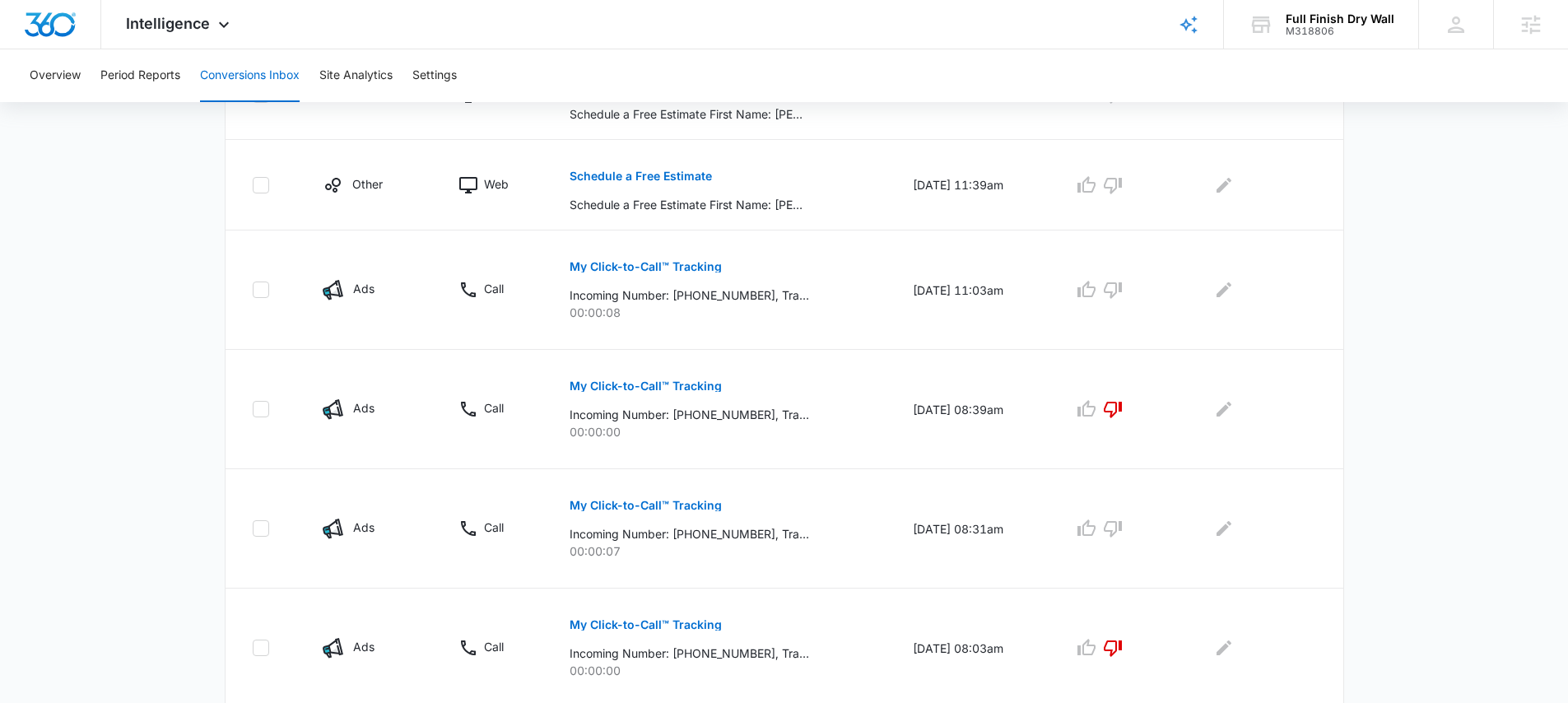
scroll to position [650, 0]
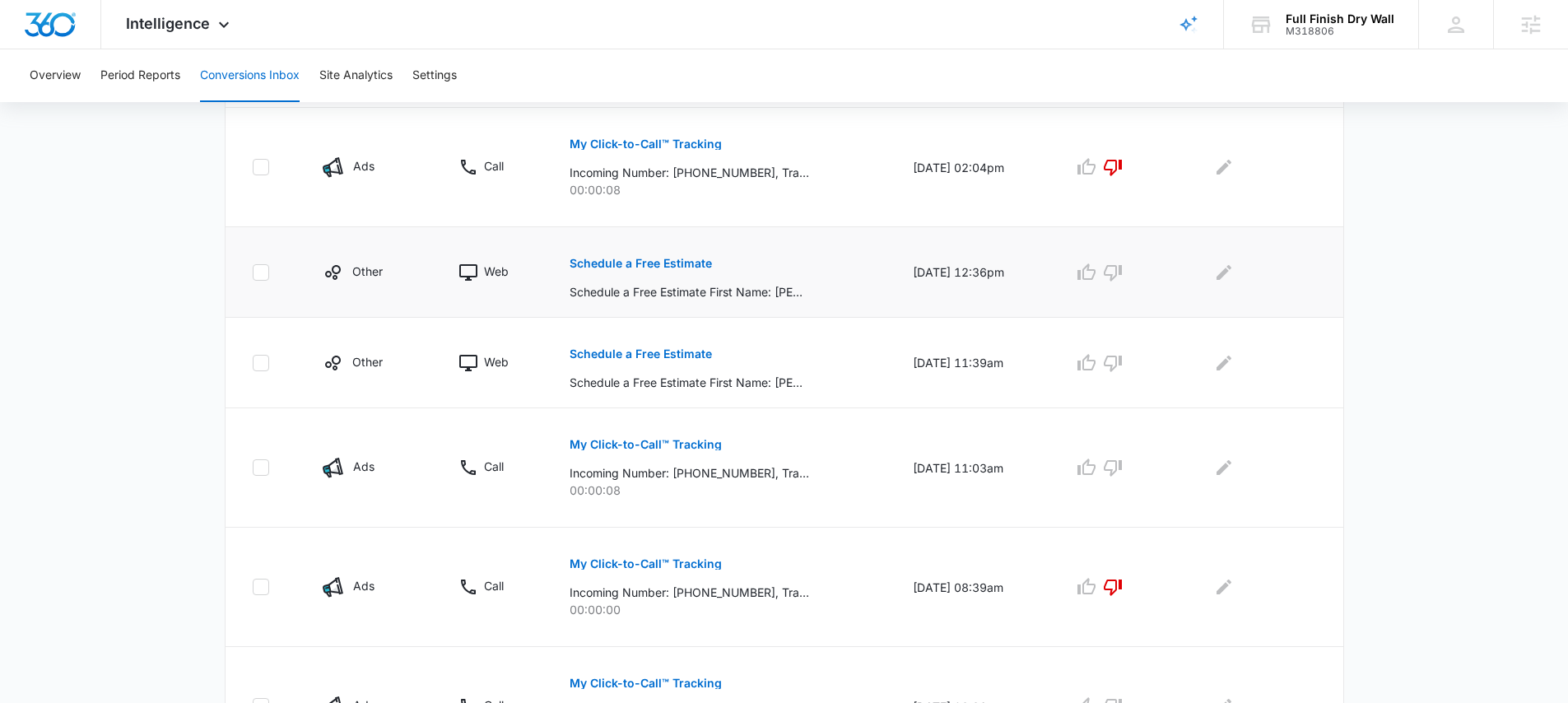
click at [618, 259] on p "Schedule a Free Estimate" at bounding box center [641, 264] width 142 height 12
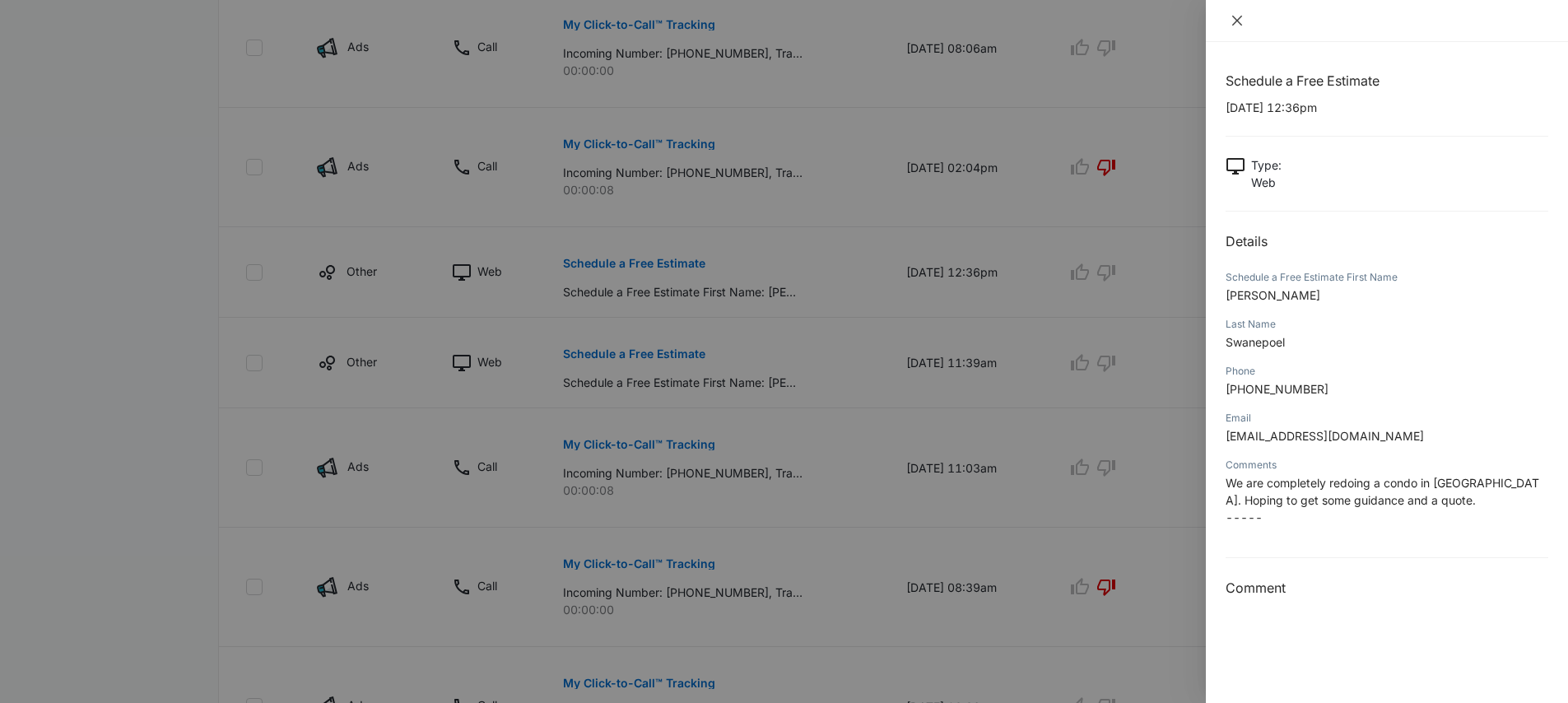
click at [1235, 16] on icon "close" at bounding box center [1238, 20] width 14 height 14
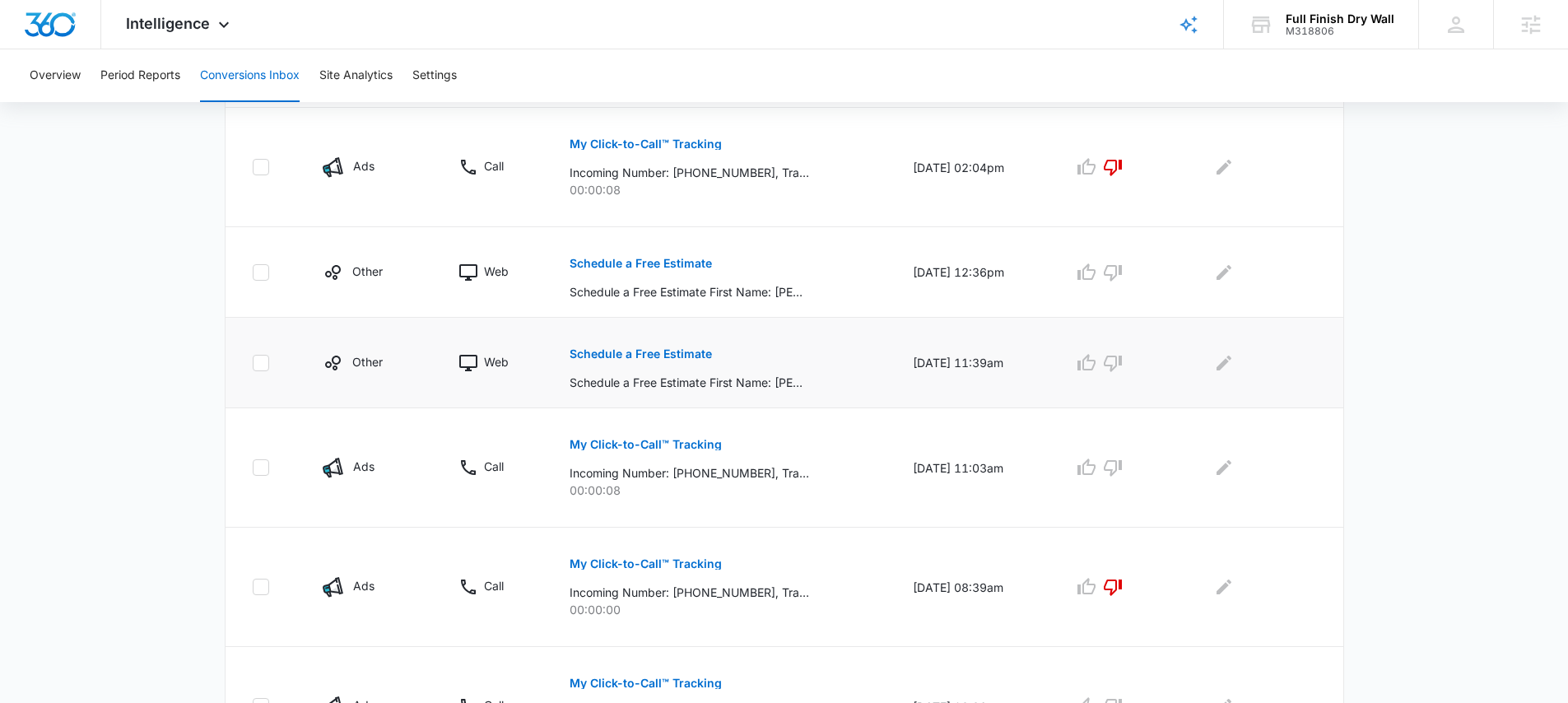
click at [679, 358] on p "Schedule a Free Estimate" at bounding box center [641, 354] width 142 height 12
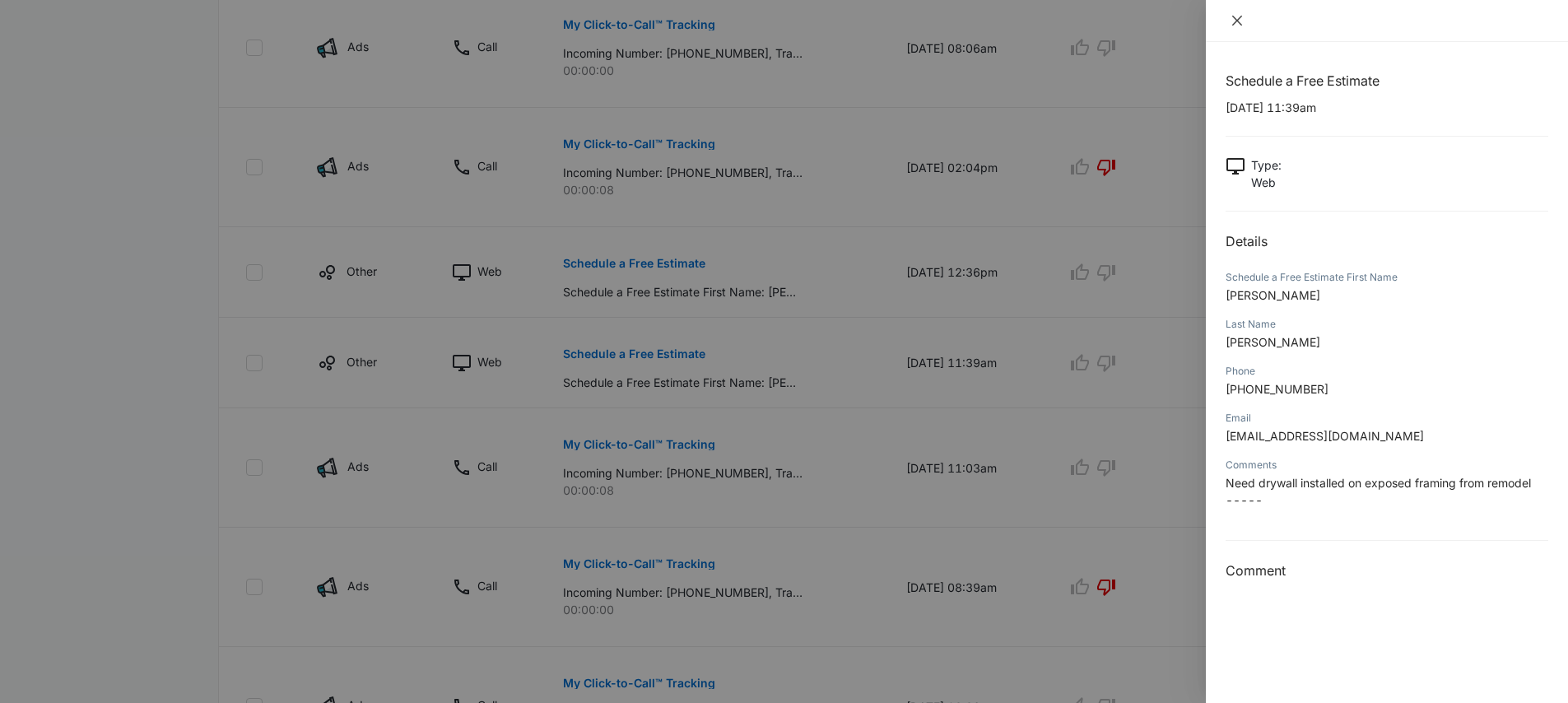
click at [1237, 24] on icon "close" at bounding box center [1238, 20] width 14 height 14
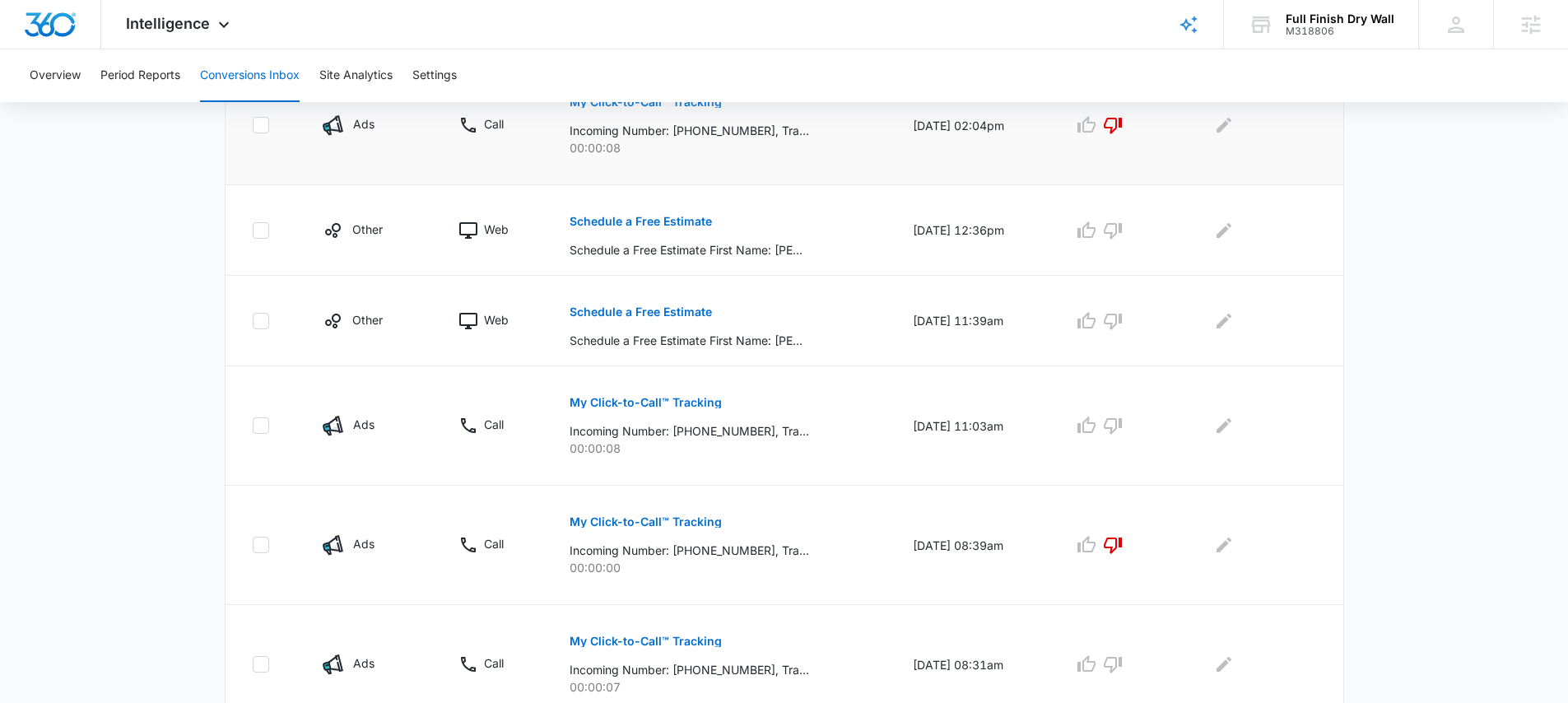
scroll to position [693, 0]
click at [660, 222] on p "Schedule a Free Estimate" at bounding box center [641, 220] width 142 height 12
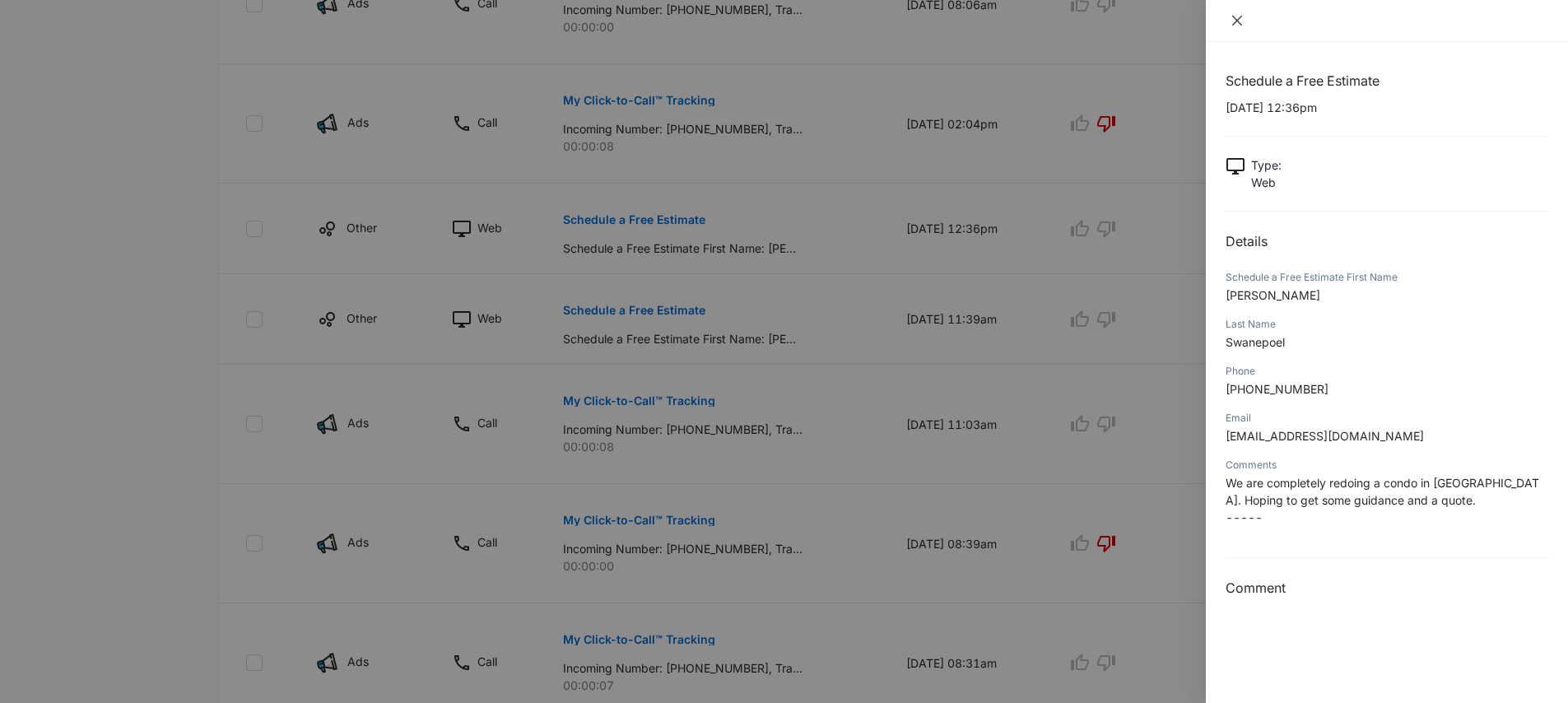
click at [1235, 26] on icon "close" at bounding box center [1238, 20] width 14 height 14
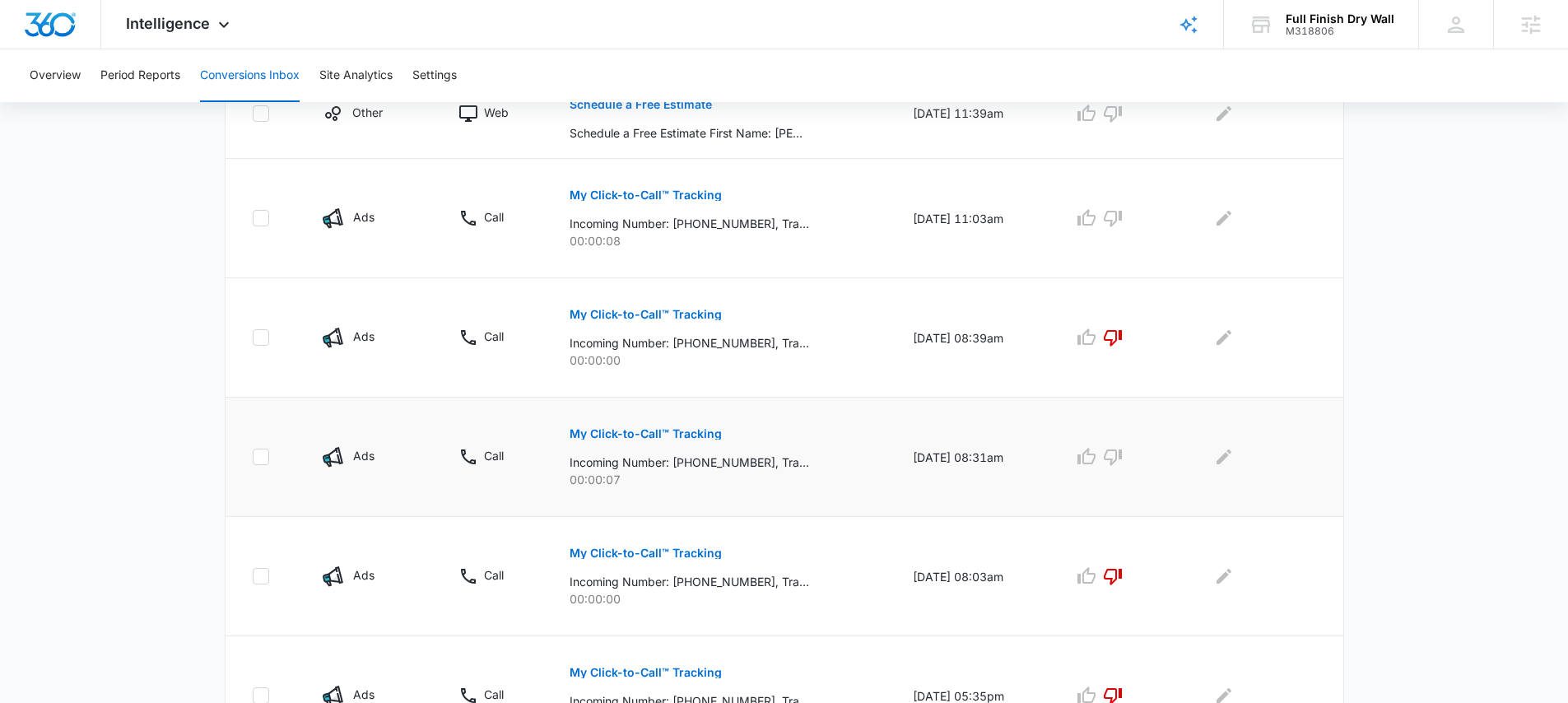
scroll to position [1003, 0]
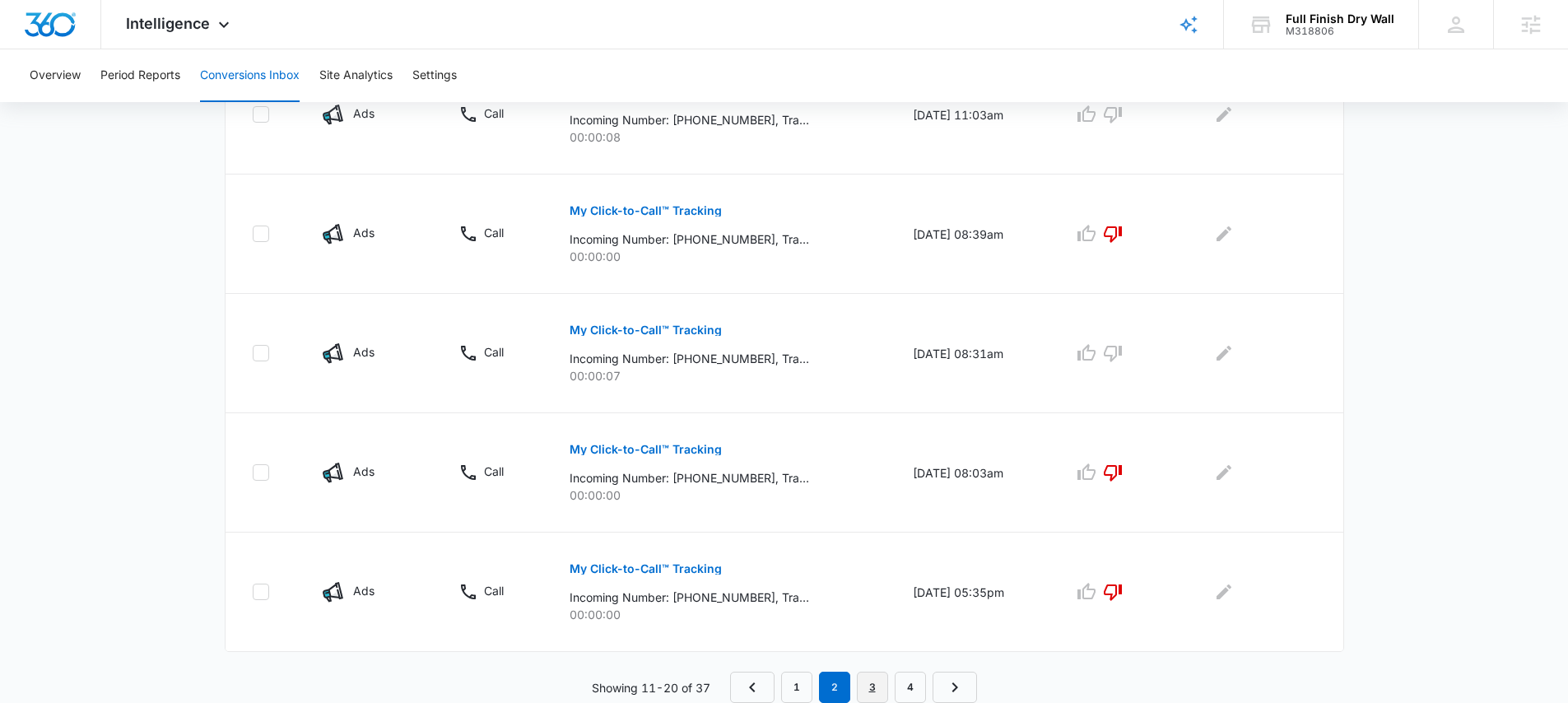
click at [870, 686] on link "3" at bounding box center [872, 687] width 31 height 31
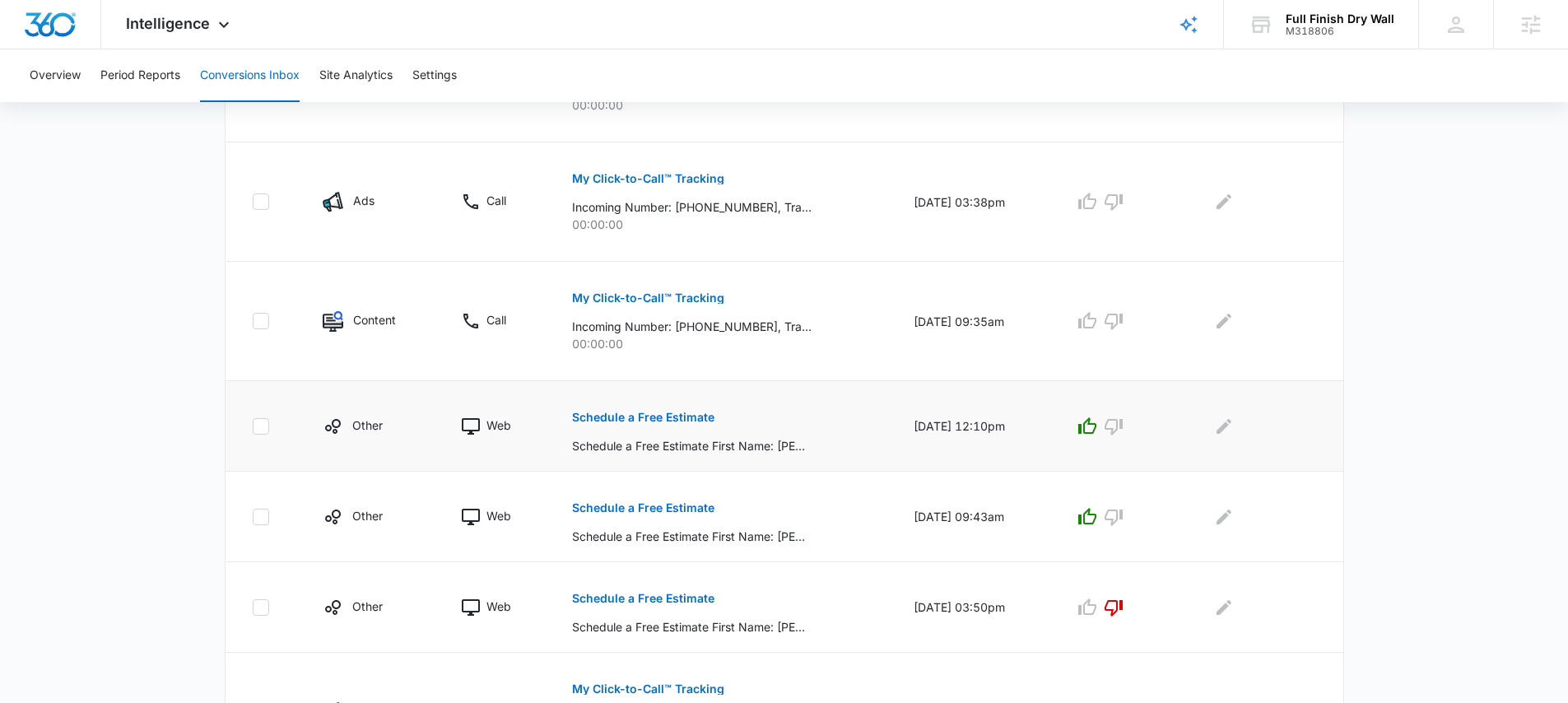
scroll to position [576, 0]
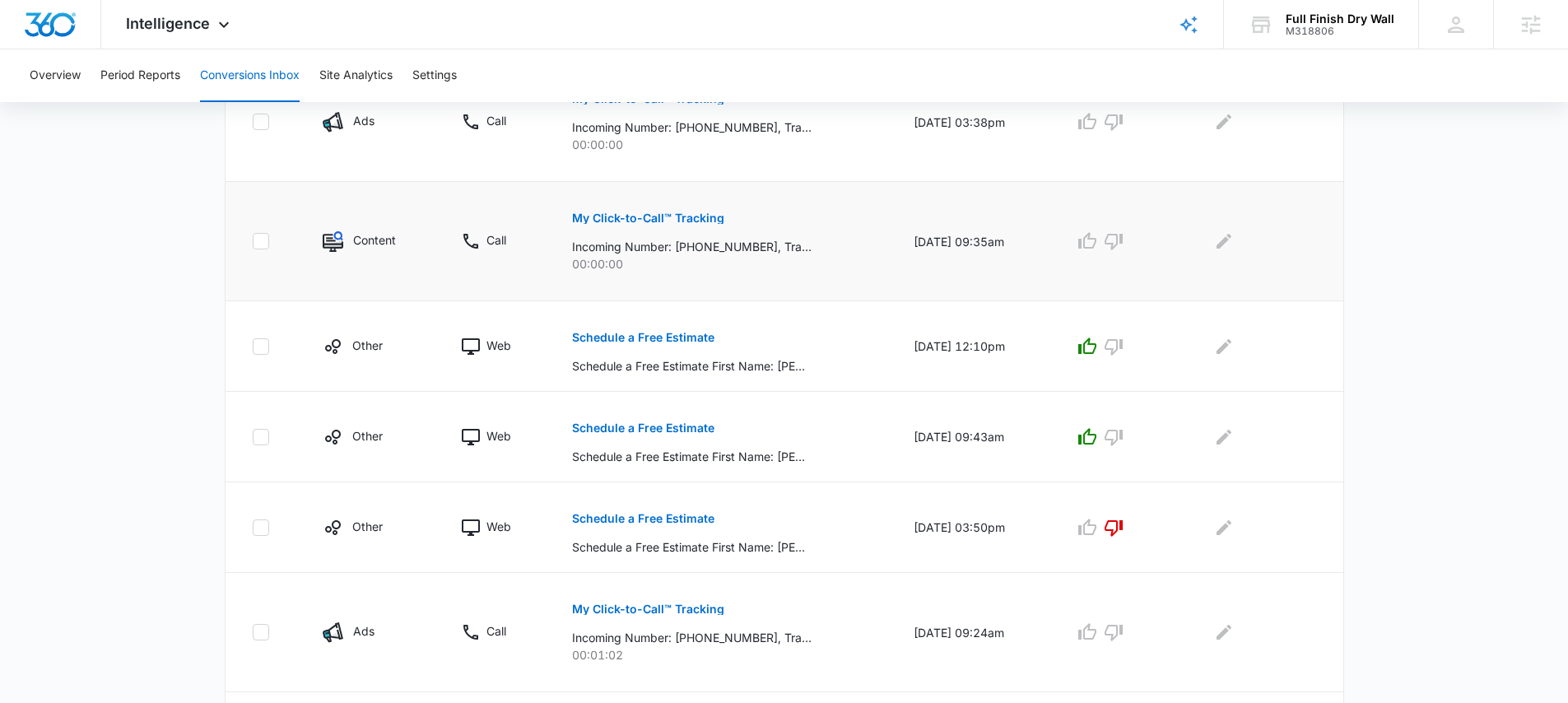
click at [658, 213] on p "My Click-to-Call™ Tracking" at bounding box center [647, 218] width 152 height 12
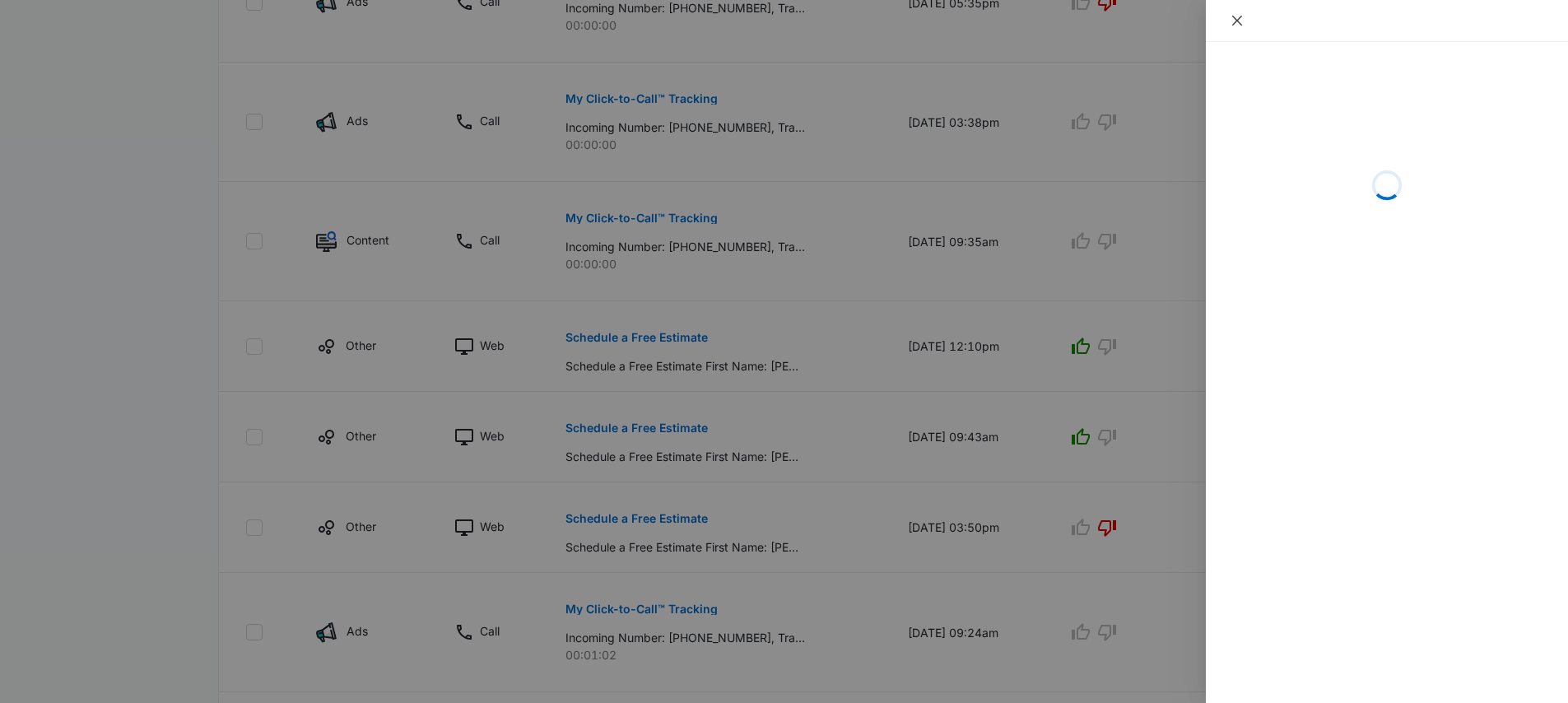
click at [1238, 19] on icon "close" at bounding box center [1237, 20] width 10 height 10
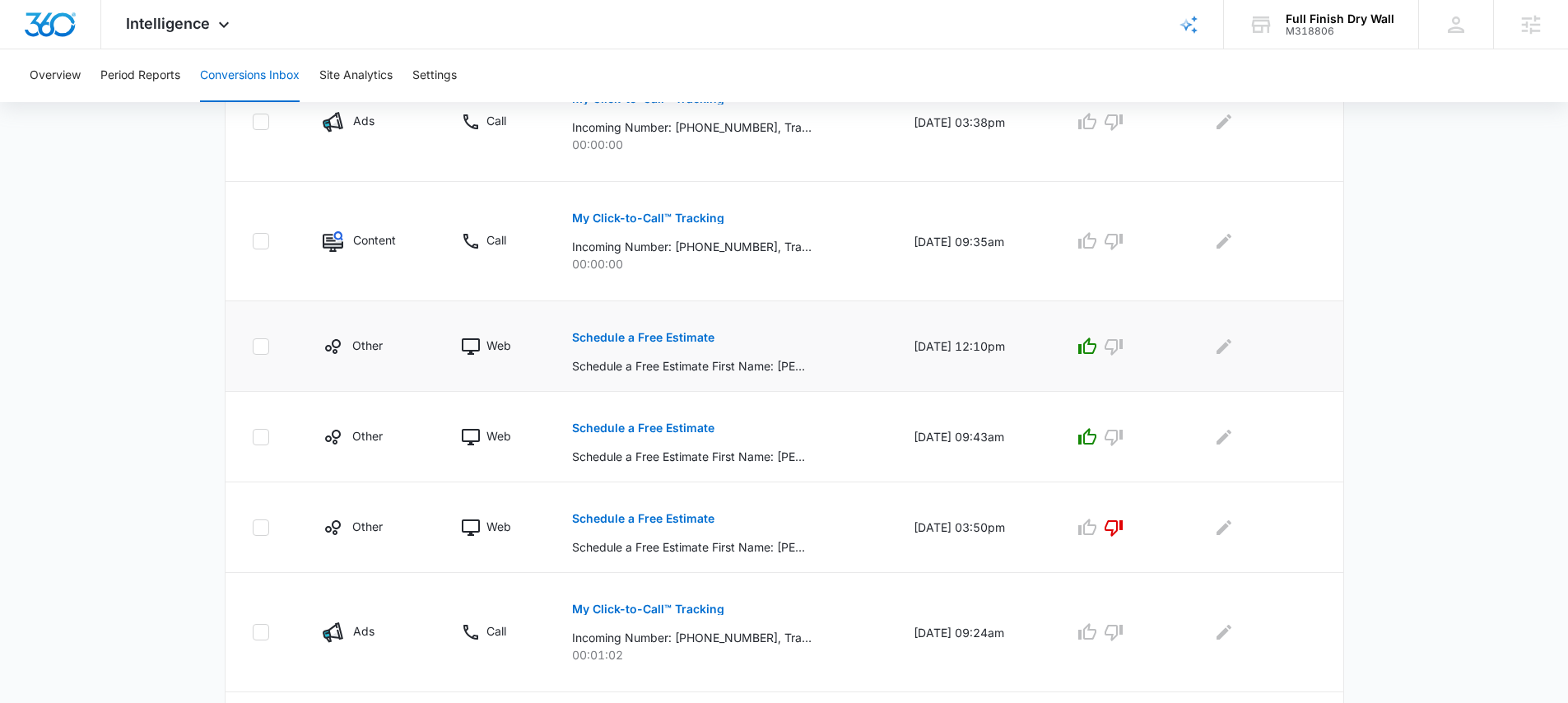
click at [647, 341] on p "Schedule a Free Estimate" at bounding box center [643, 337] width 142 height 12
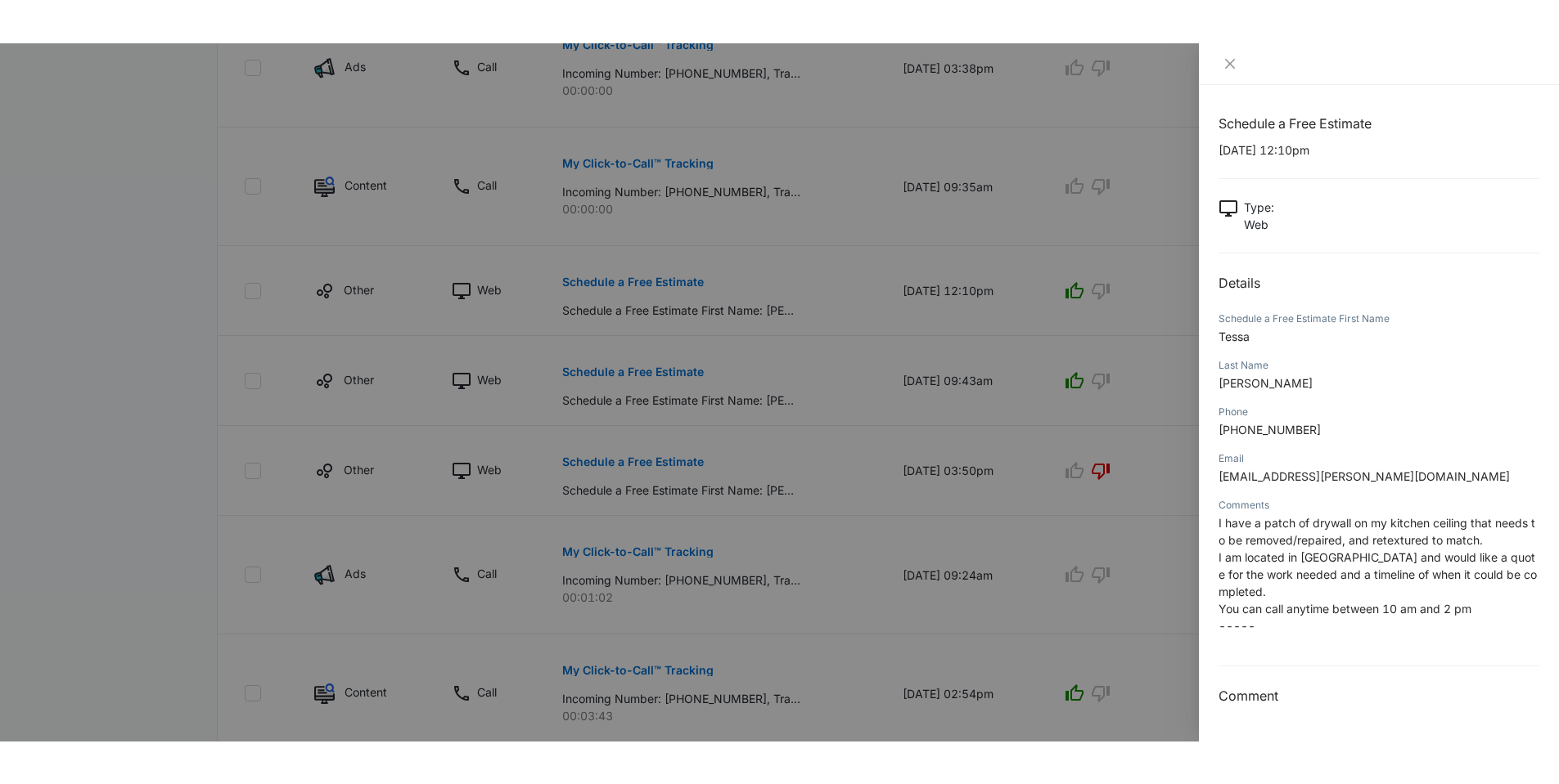
scroll to position [669, 0]
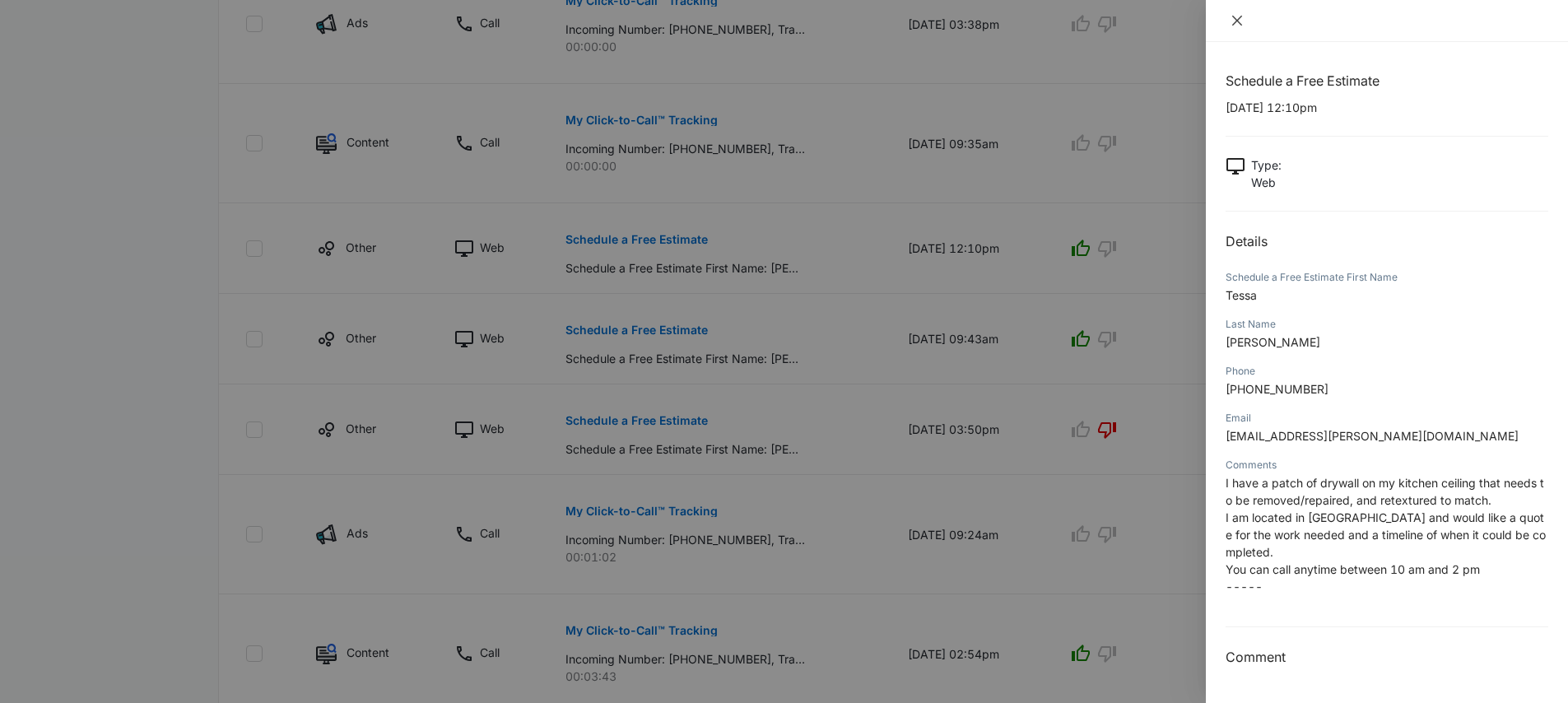
click at [1242, 24] on icon "close" at bounding box center [1238, 20] width 14 height 14
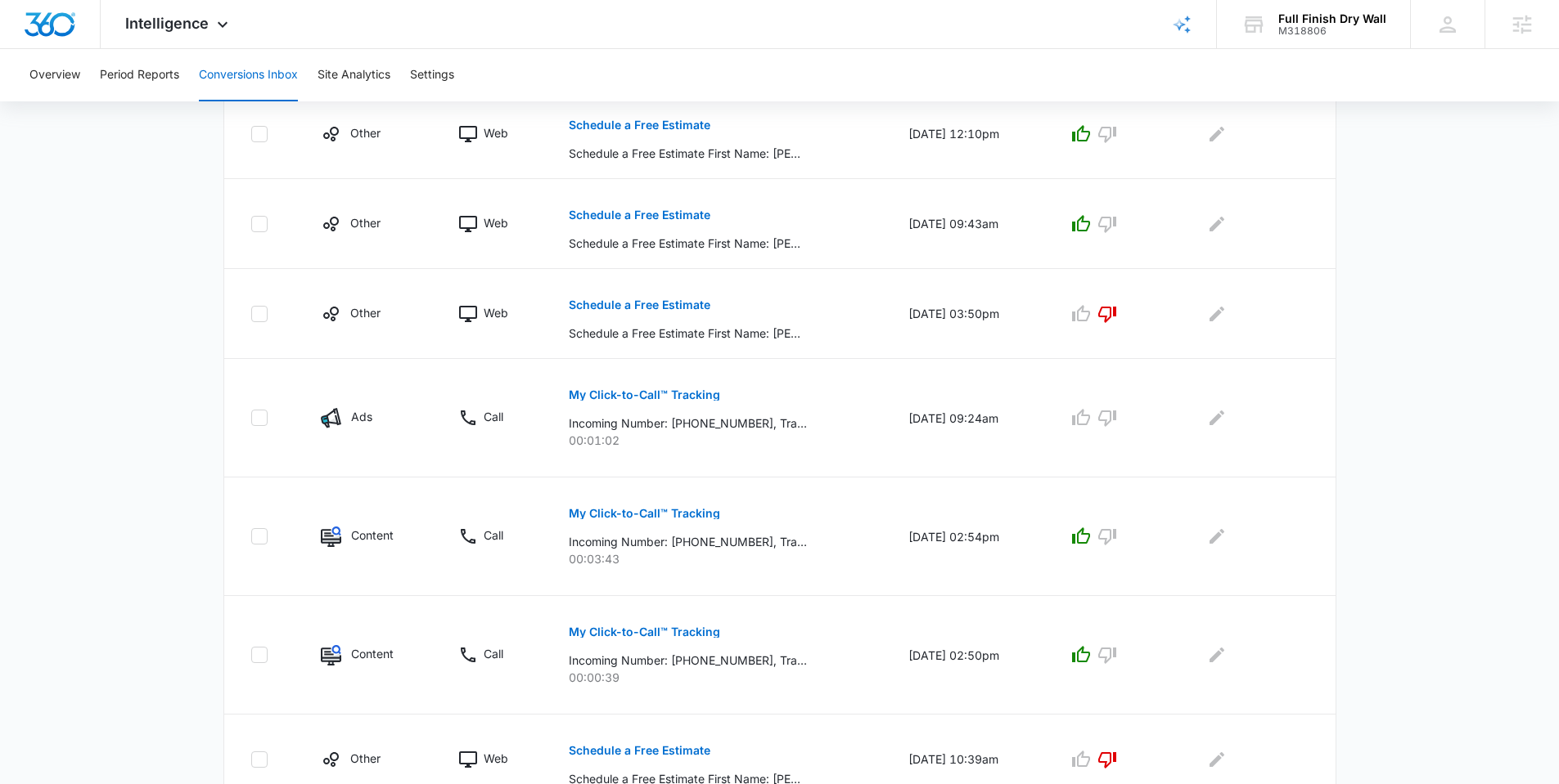
scroll to position [853, 0]
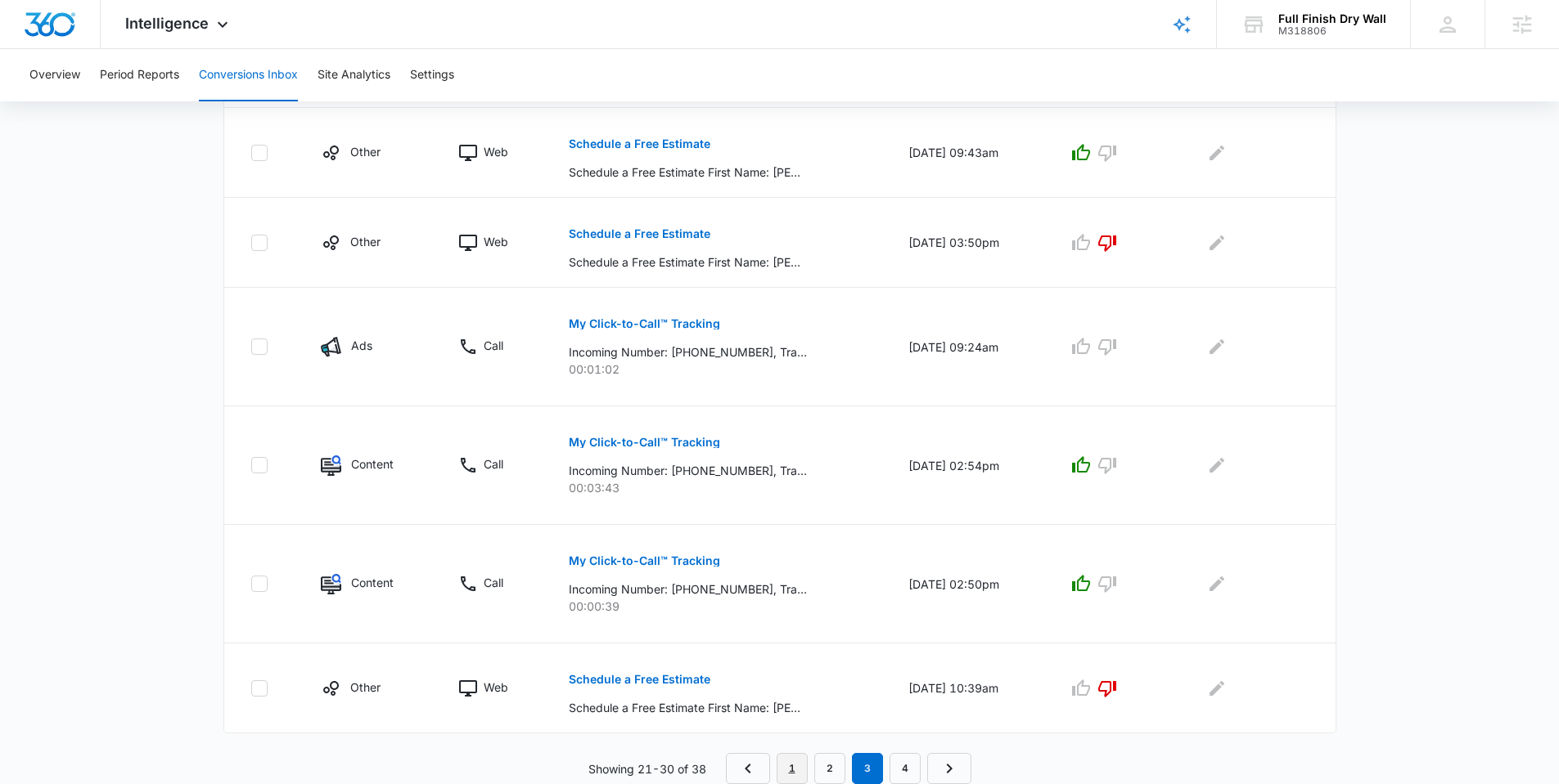
click at [789, 697] on link "1" at bounding box center [792, 769] width 31 height 31
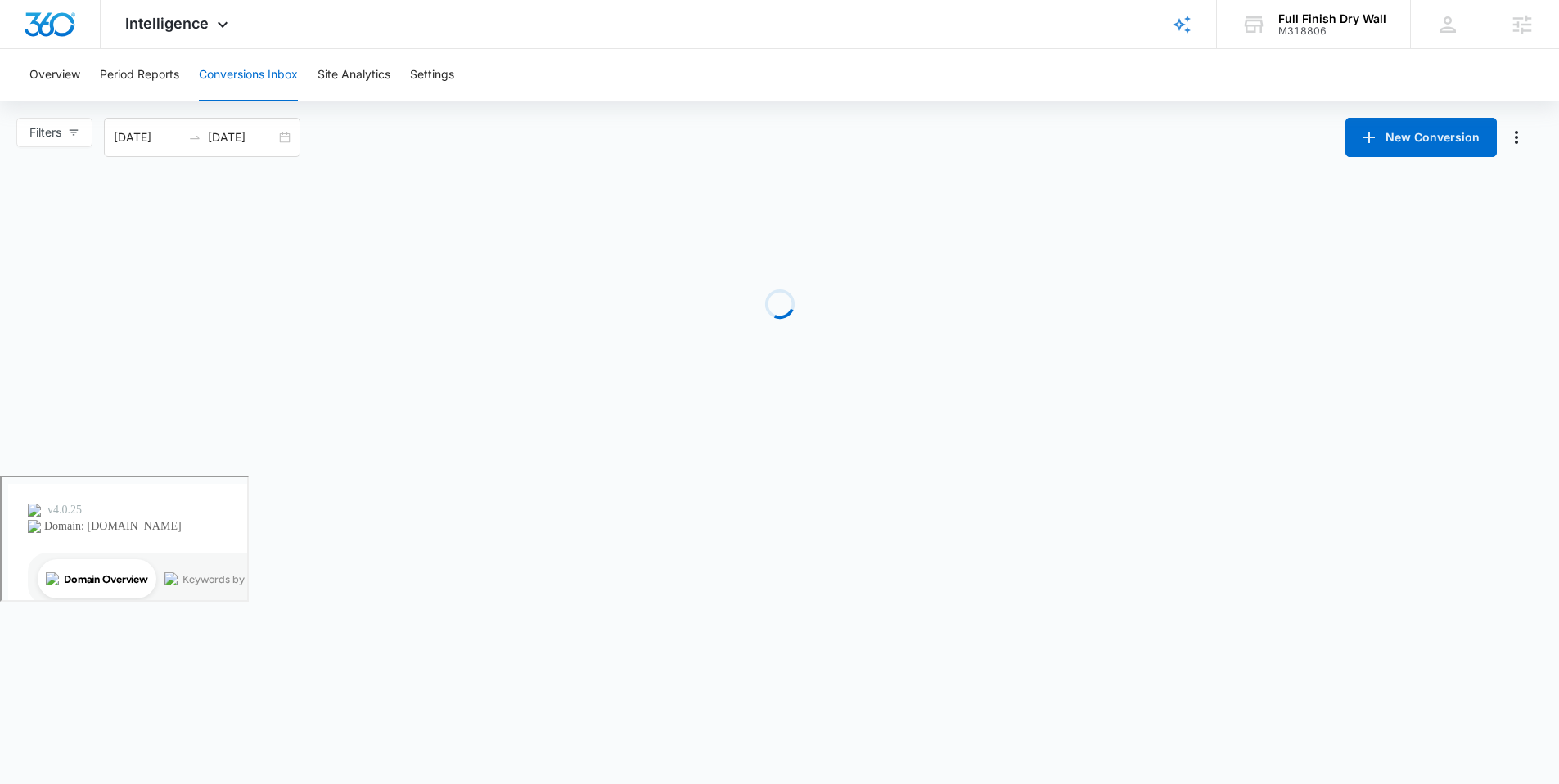
scroll to position [0, 0]
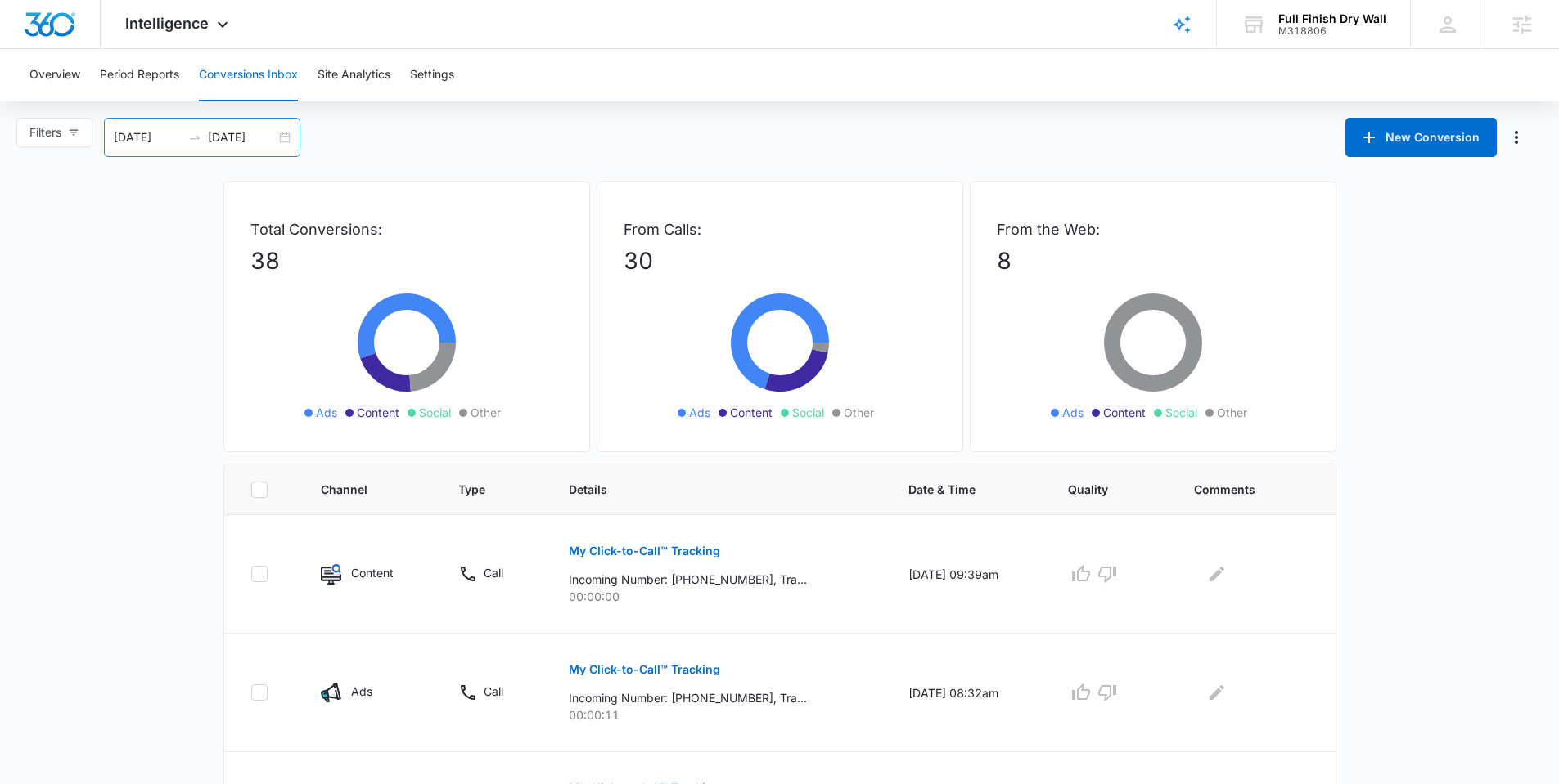
click at [208, 128] on div "[DATE] [DATE]" at bounding box center [202, 137] width 197 height 39
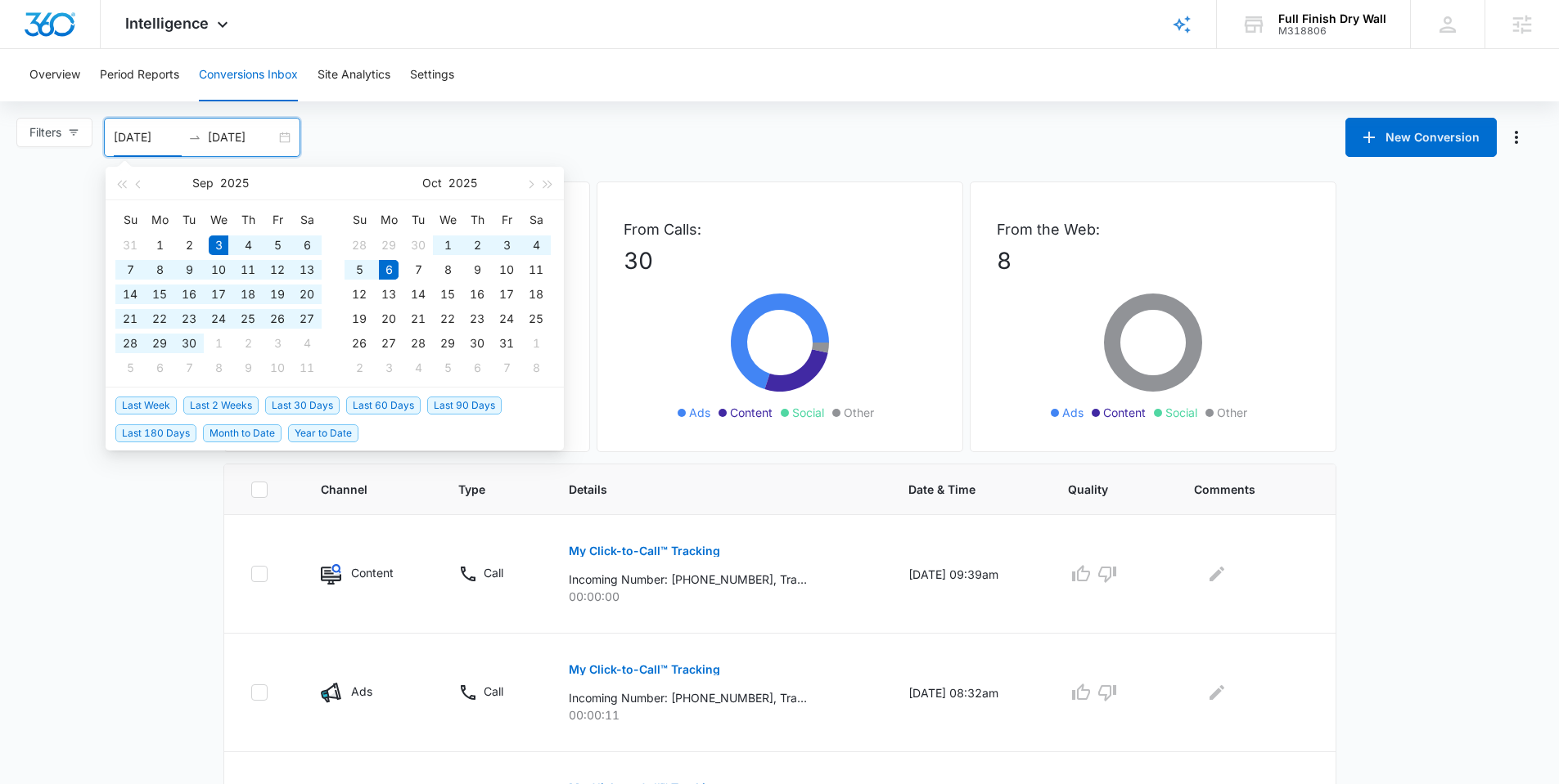
click at [247, 144] on input "10/06/2025" at bounding box center [242, 137] width 67 height 18
click at [142, 185] on span "button" at bounding box center [140, 184] width 8 height 8
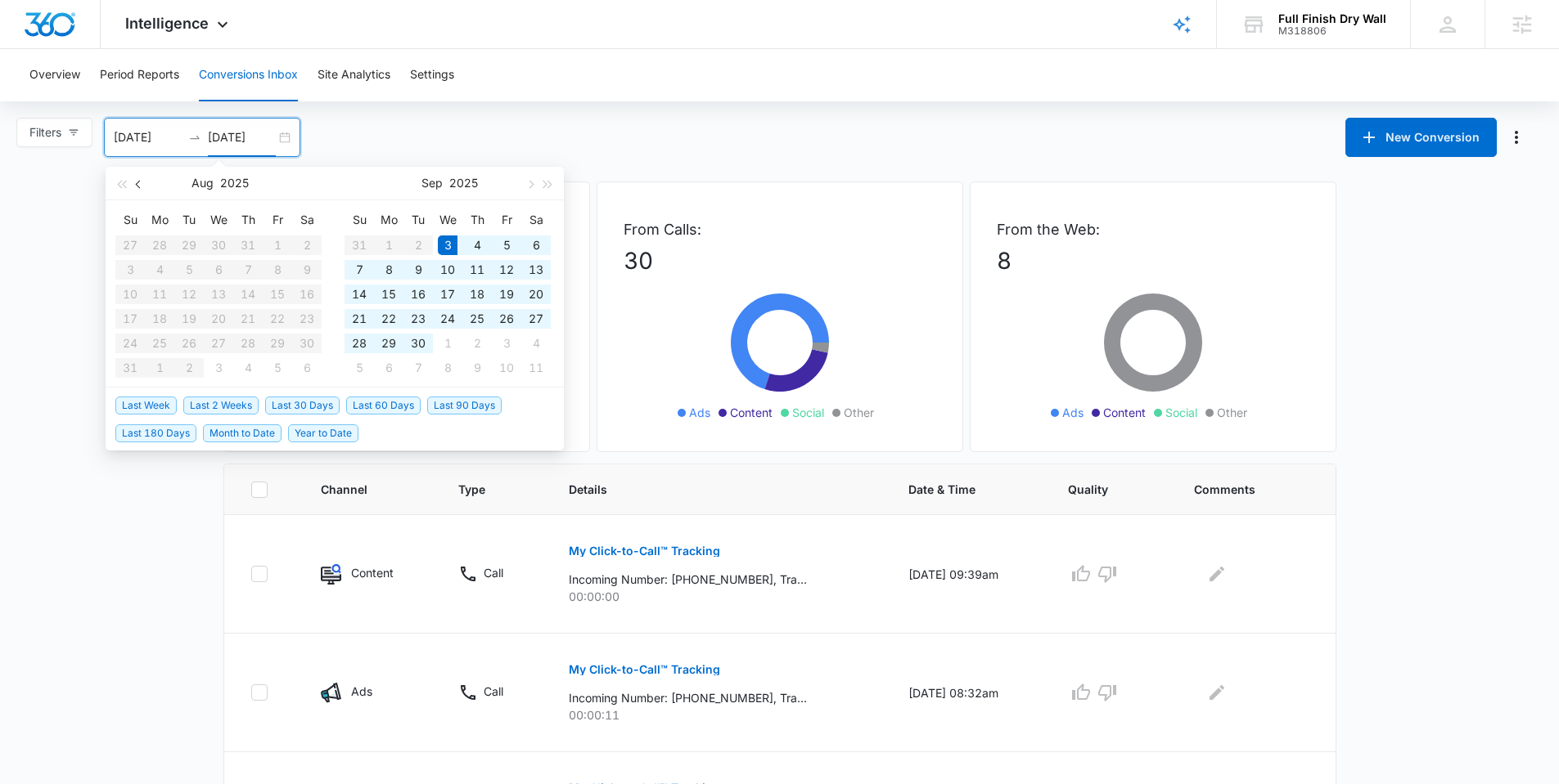
click at [142, 185] on span "button" at bounding box center [140, 184] width 8 height 8
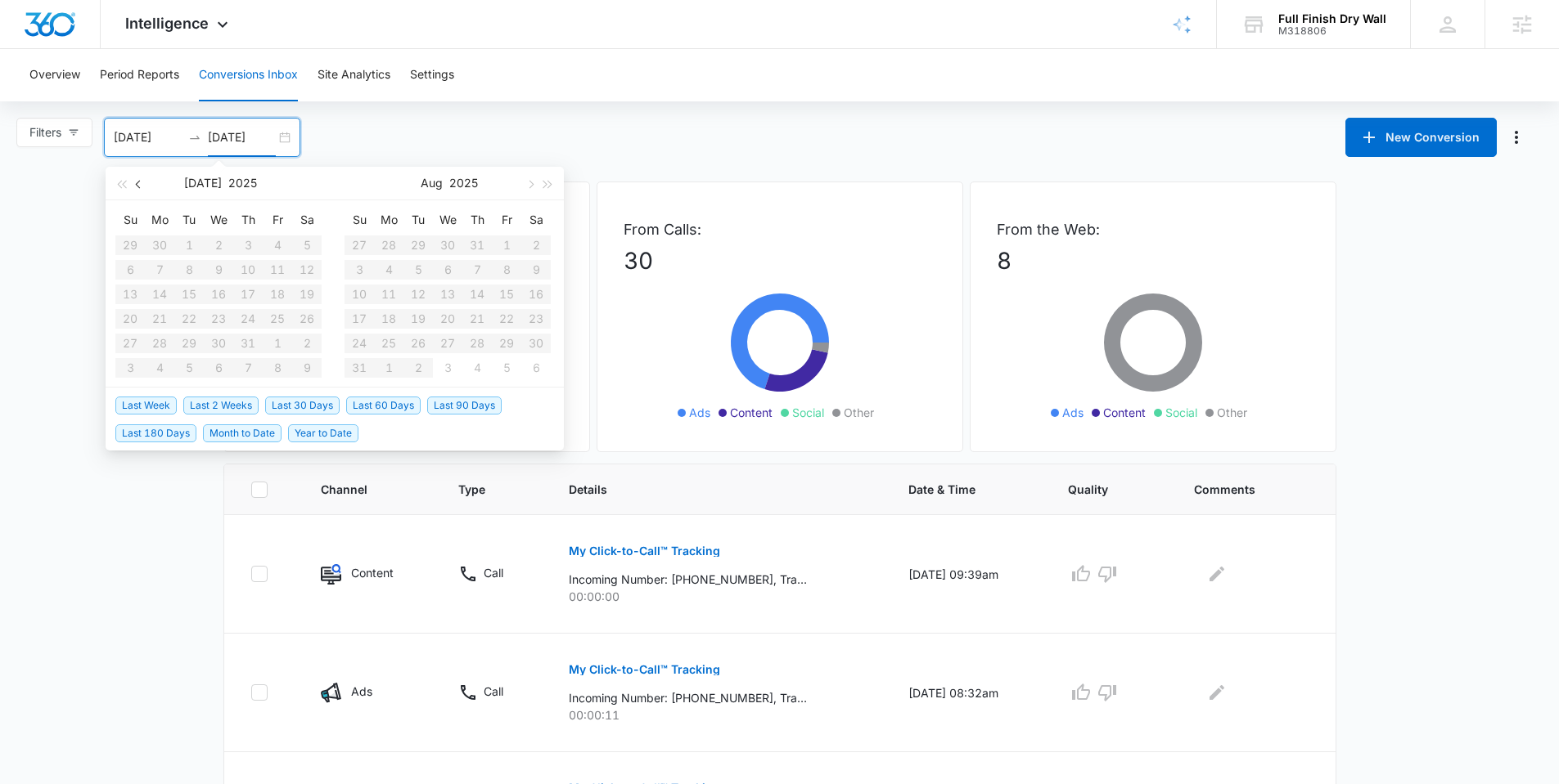
click at [137, 184] on span "button" at bounding box center [140, 184] width 8 height 8
click at [341, 135] on div "Filters 09/03/2025 10/06/2025 New Conversion Jun 2025 Su Mo Tu We Th Fr Sa 1 2 …" at bounding box center [780, 137] width 1559 height 39
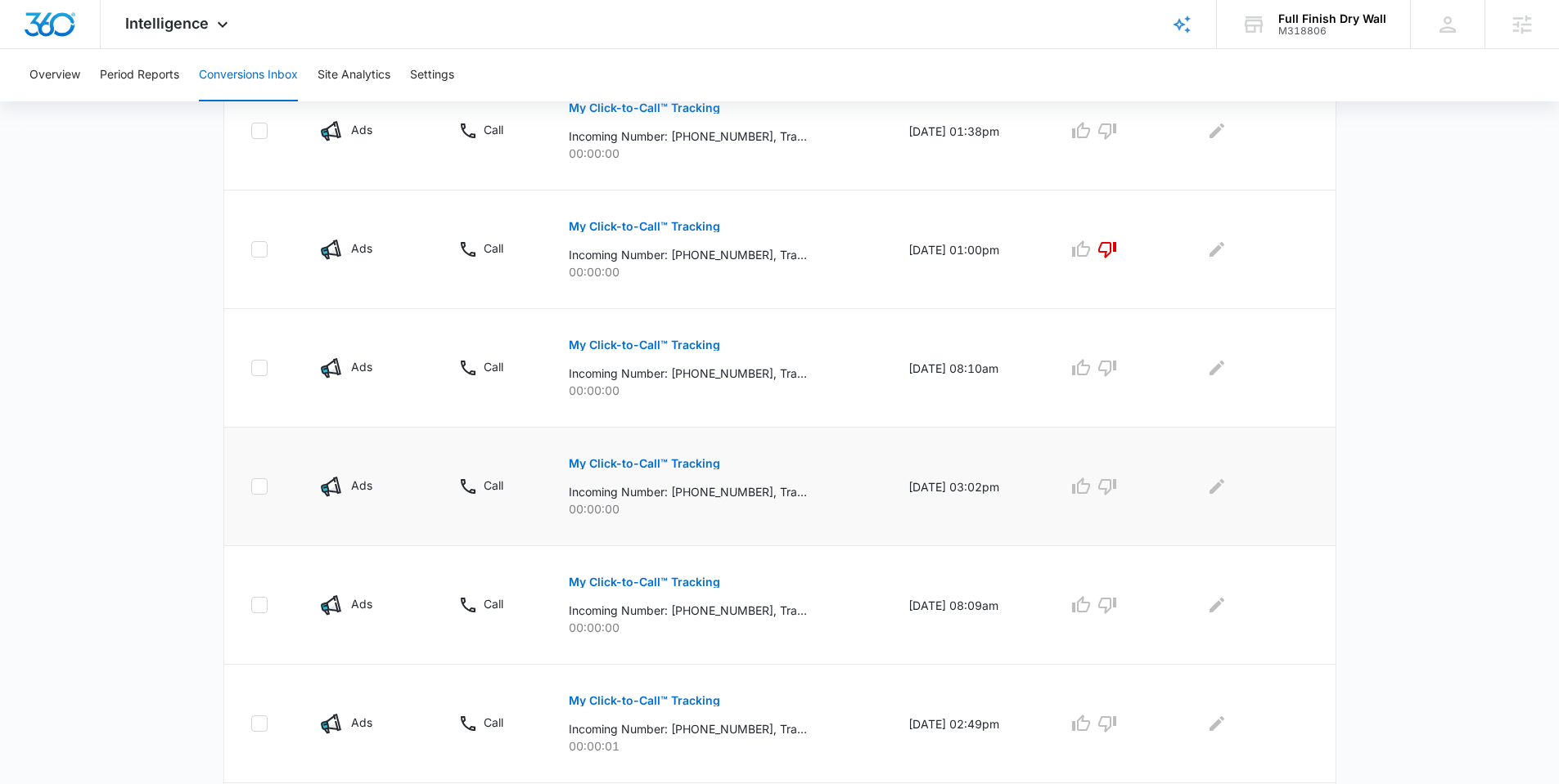
scroll to position [968, 0]
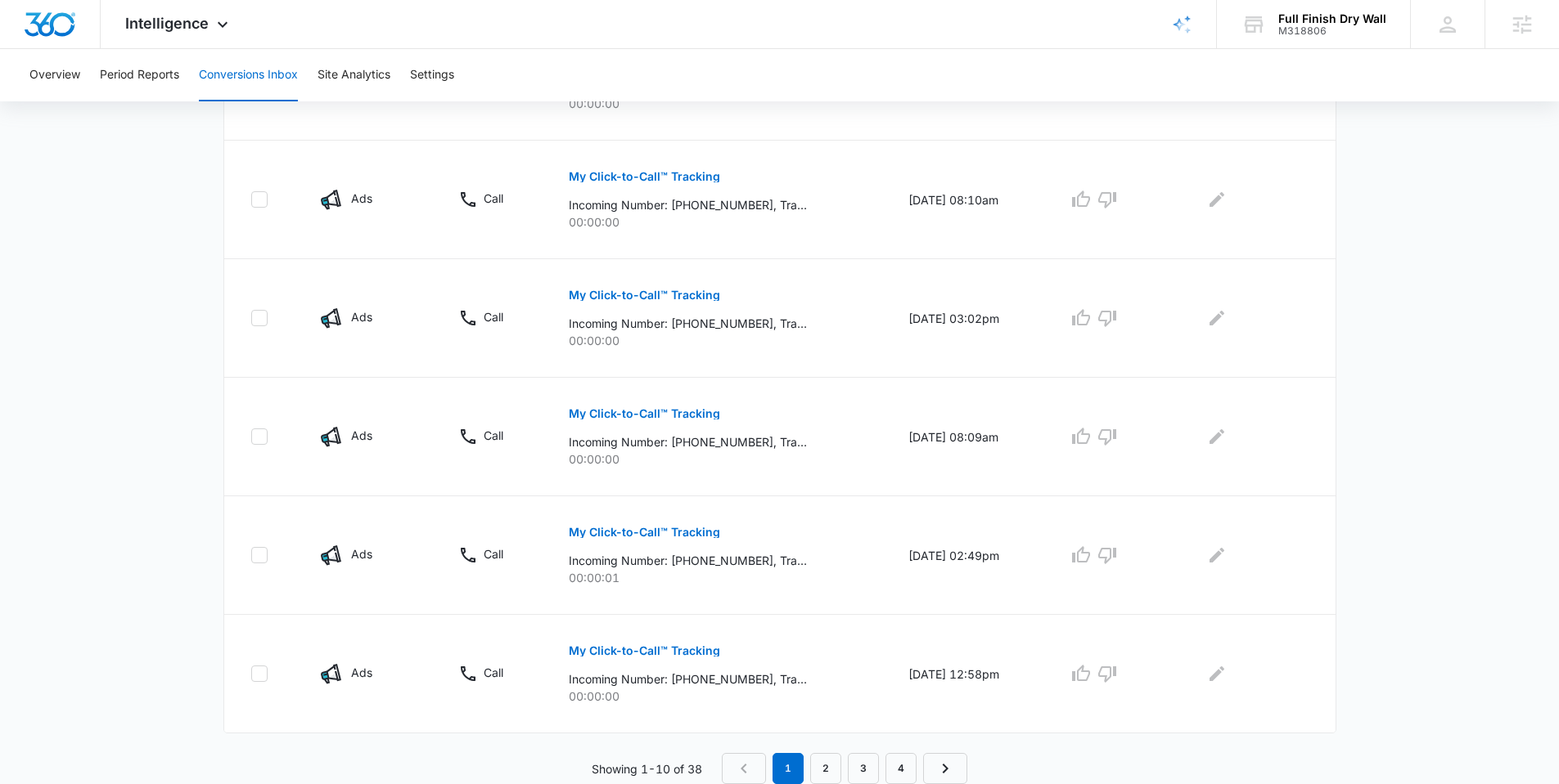
click at [749, 697] on nav "1 2 3 4" at bounding box center [844, 769] width 246 height 31
click at [742, 697] on nav "1 2 3 4" at bounding box center [844, 769] width 246 height 31
click at [818, 697] on link "2" at bounding box center [826, 769] width 31 height 31
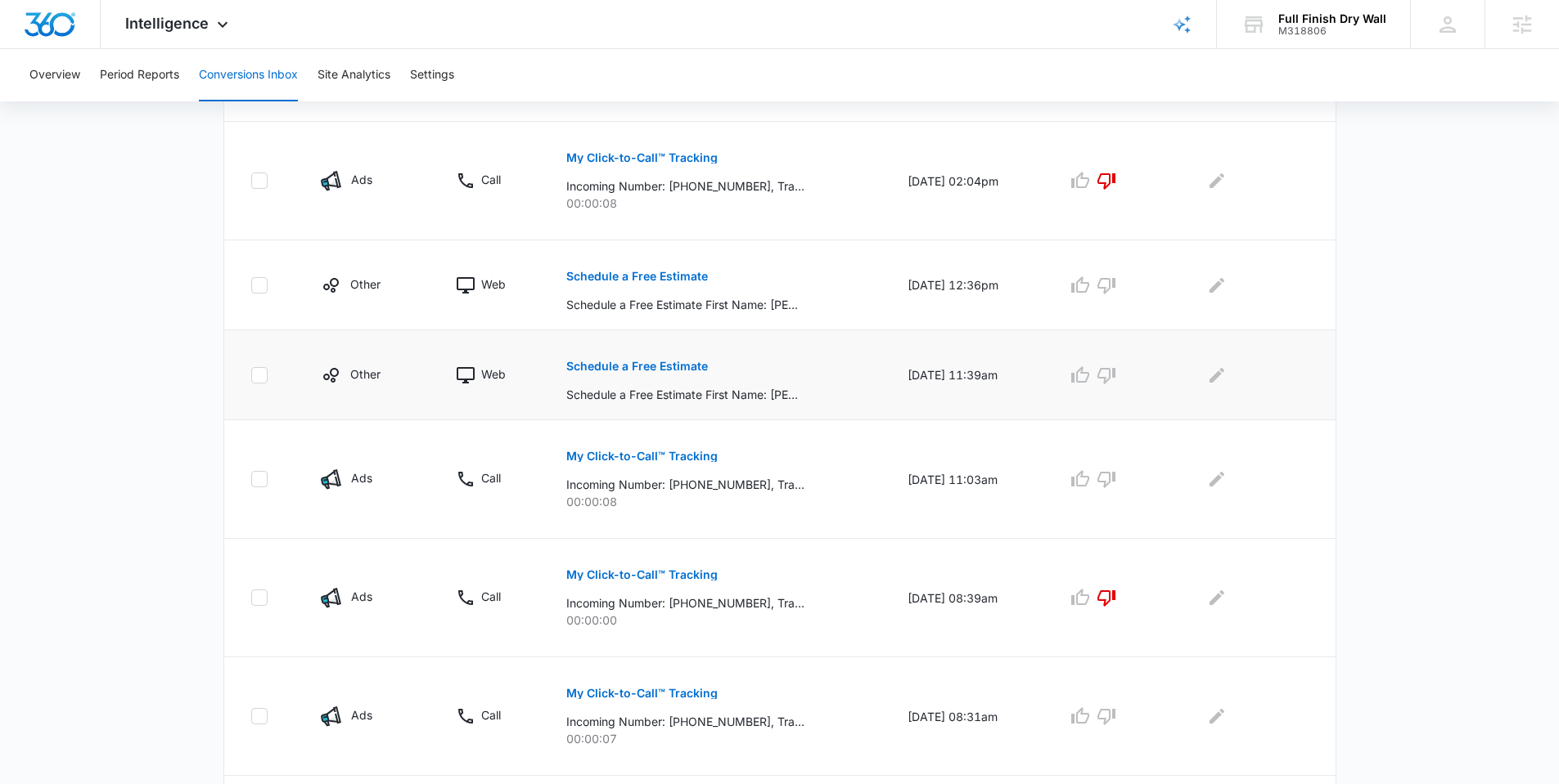
scroll to position [910, 0]
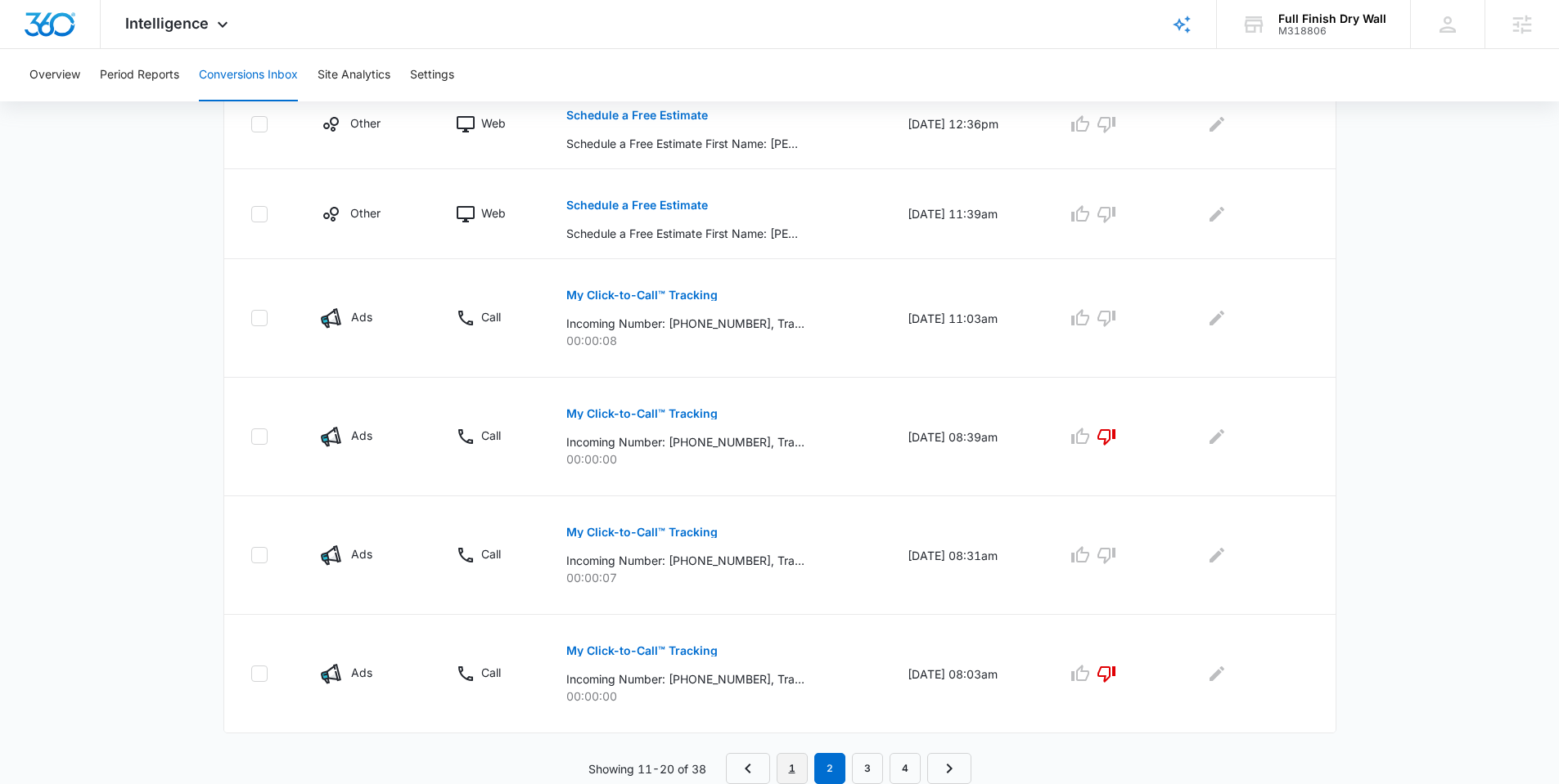
click at [794, 697] on link "1" at bounding box center [792, 769] width 31 height 31
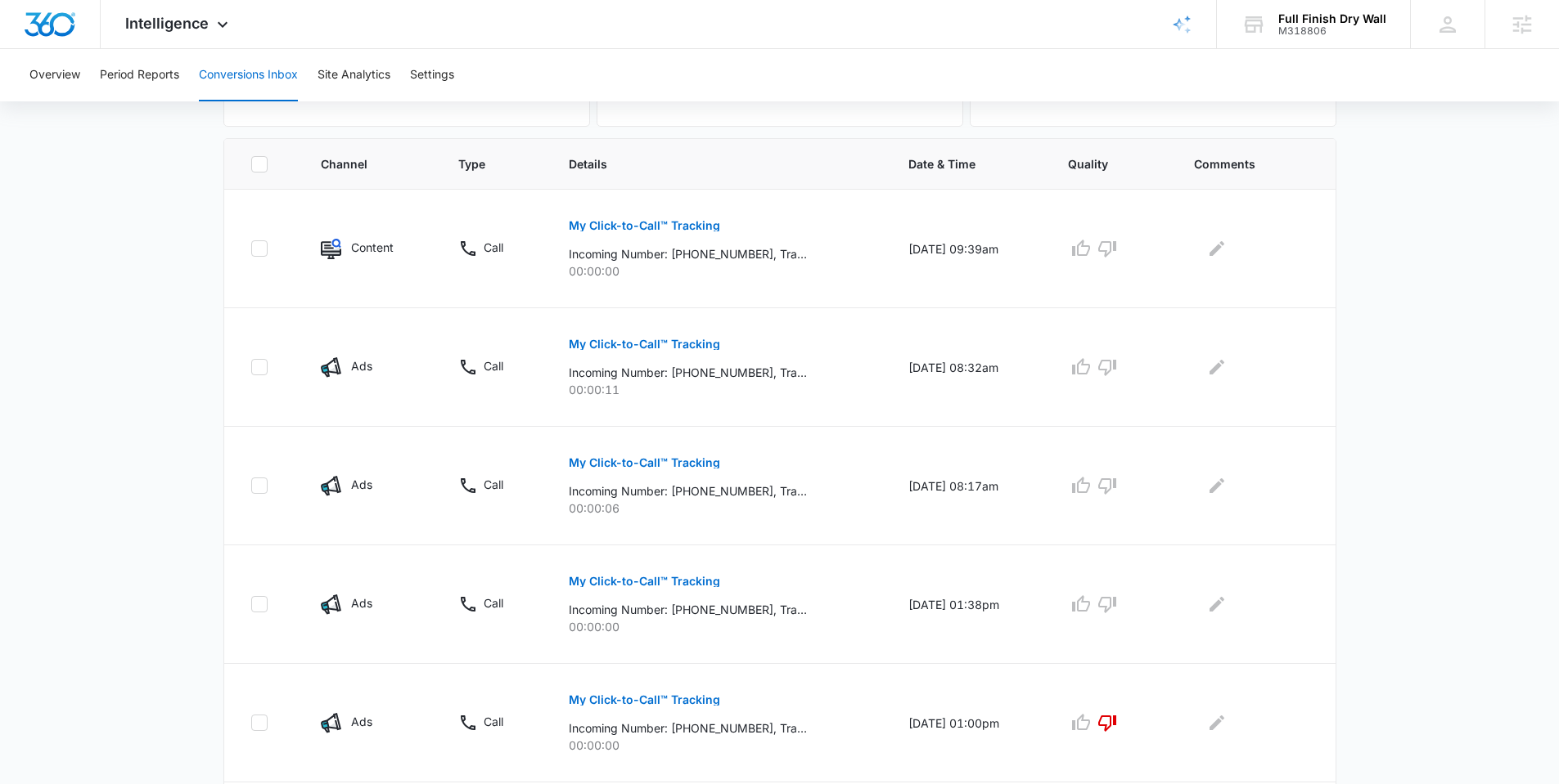
scroll to position [968, 0]
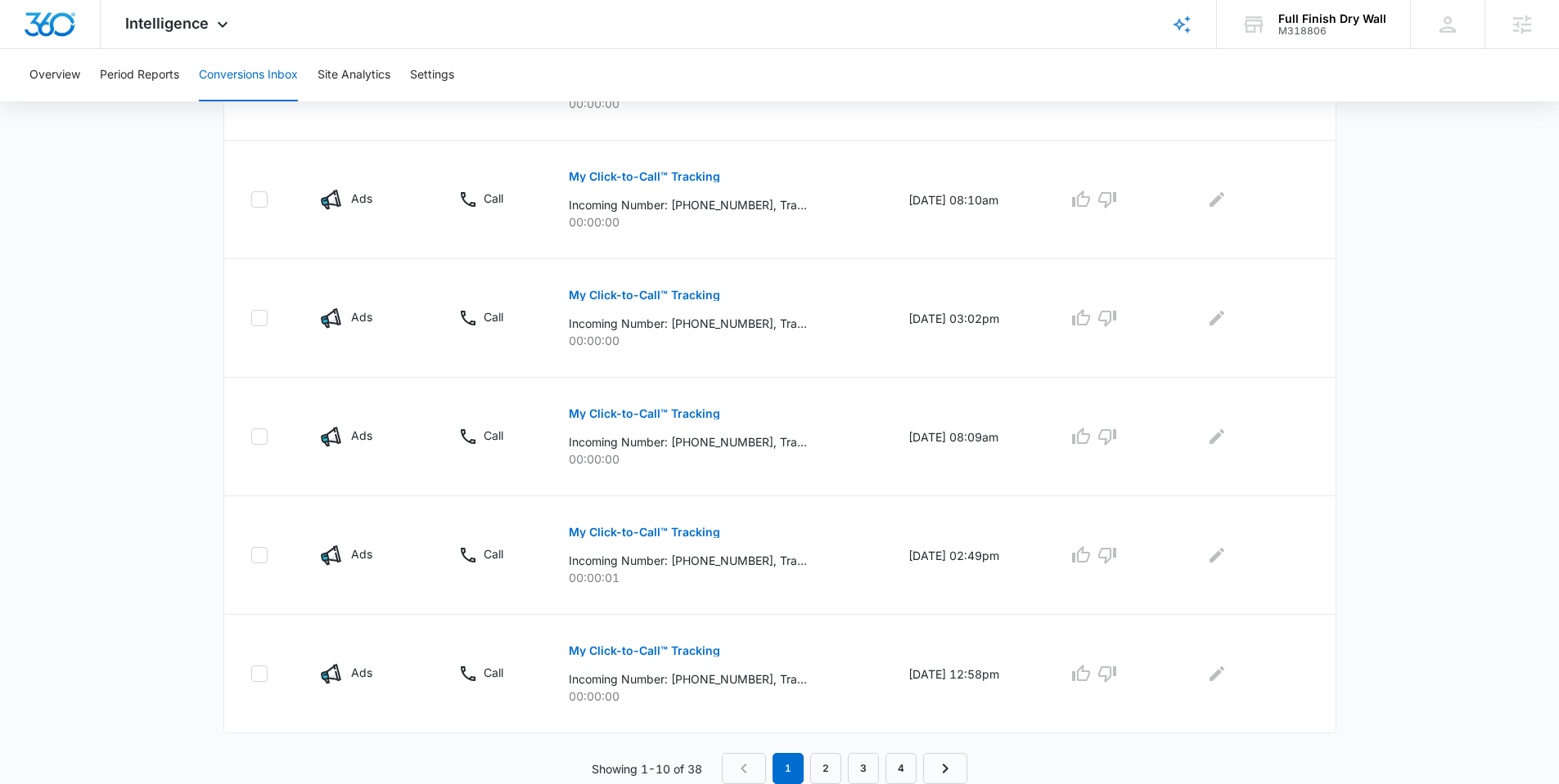
click at [730, 697] on nav "1 2 3 4" at bounding box center [844, 769] width 246 height 31
click at [833, 697] on link "2" at bounding box center [826, 769] width 31 height 31
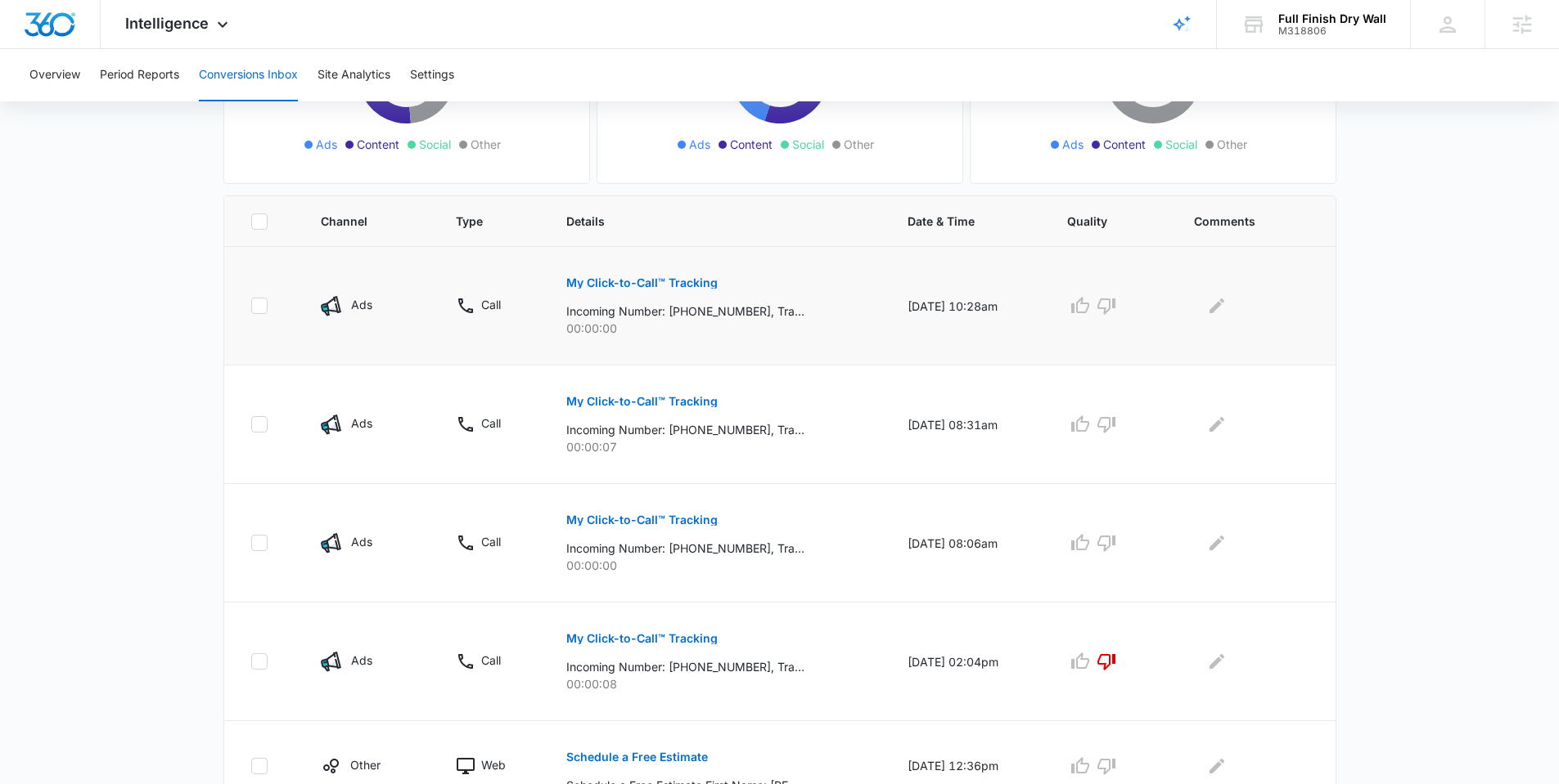
scroll to position [0, 0]
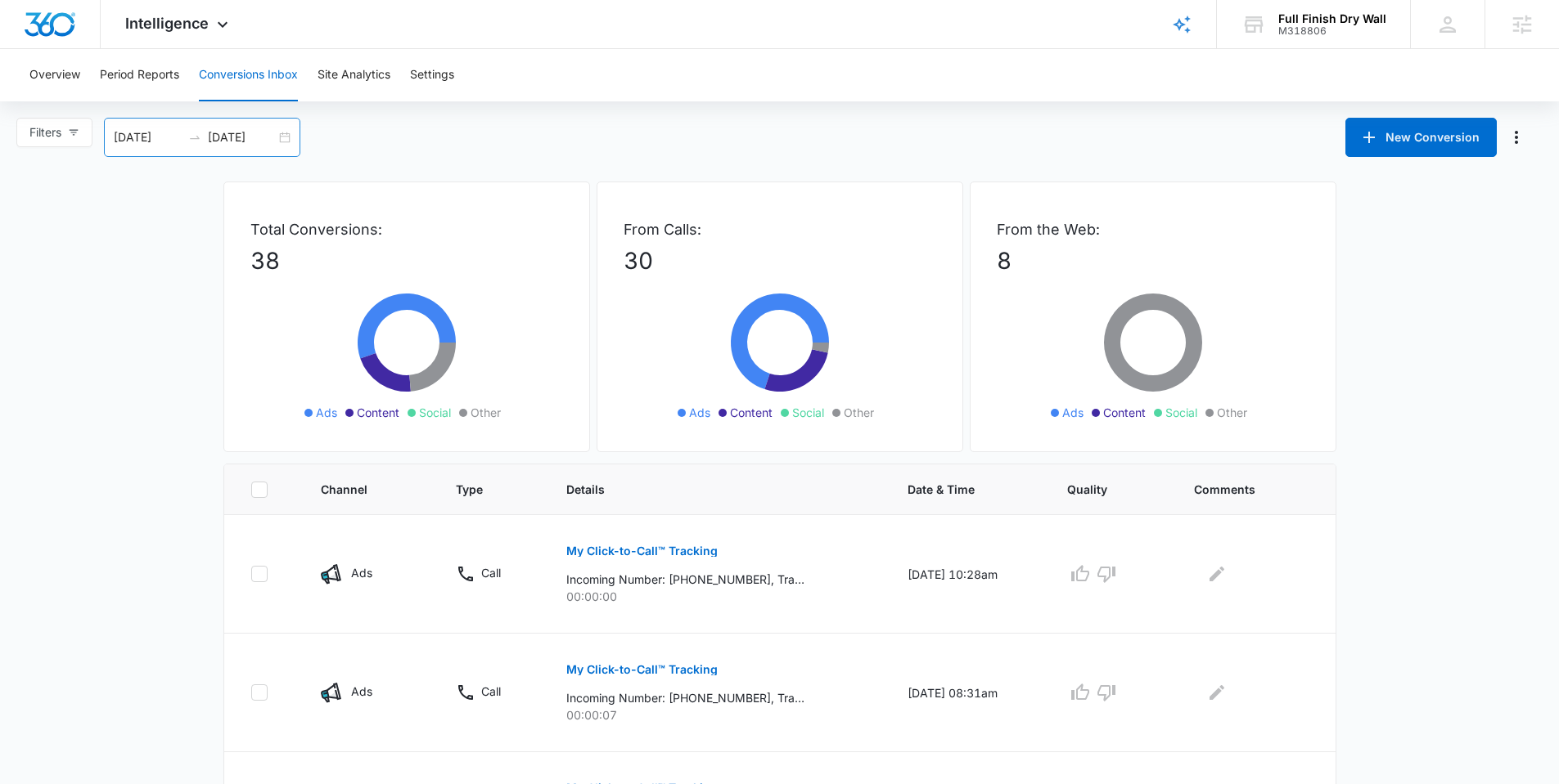
click at [281, 133] on div "09/03/2025 10/06/2025" at bounding box center [202, 137] width 197 height 39
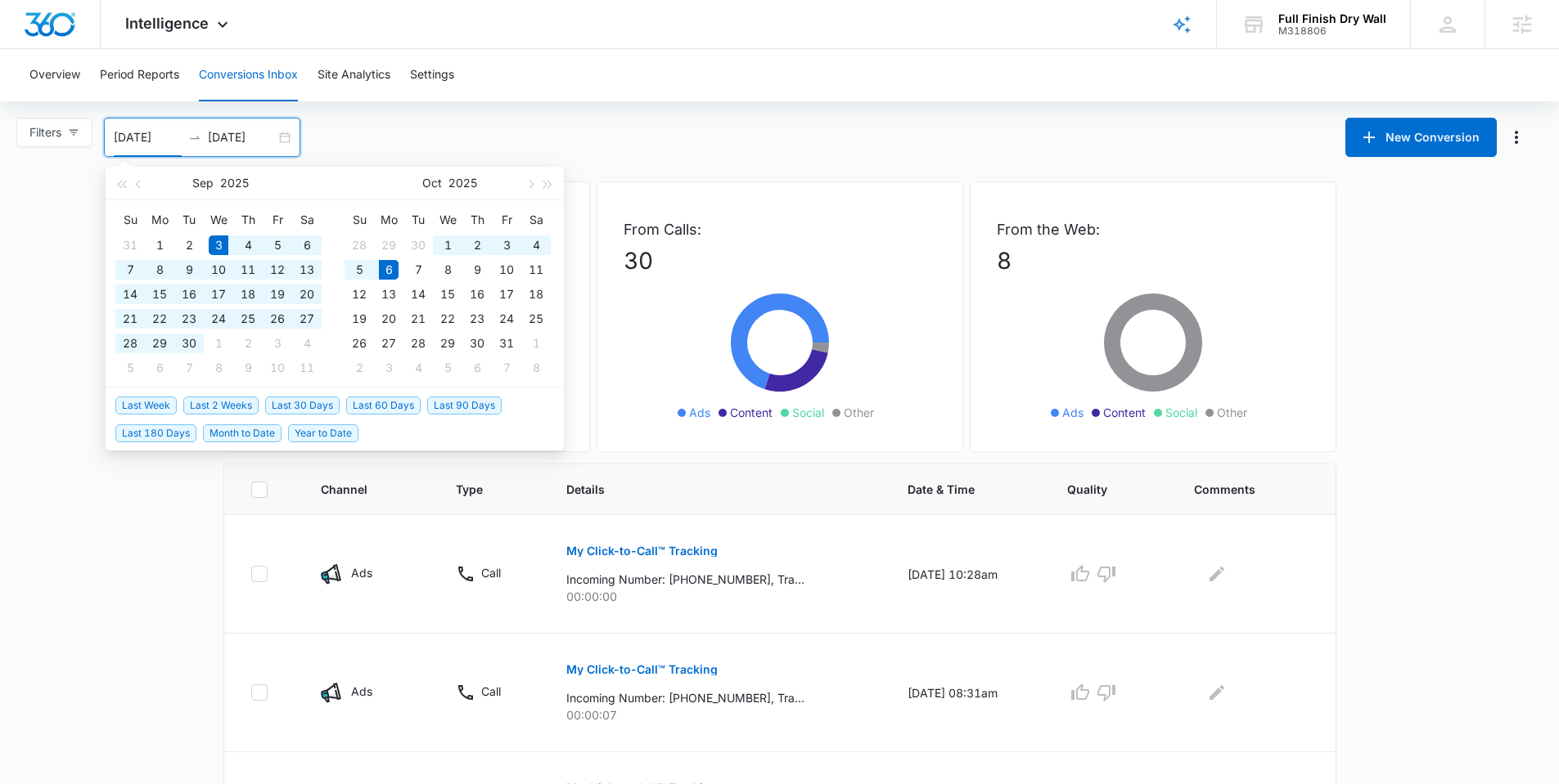
click at [340, 430] on span "Year to Date" at bounding box center [323, 433] width 70 height 18
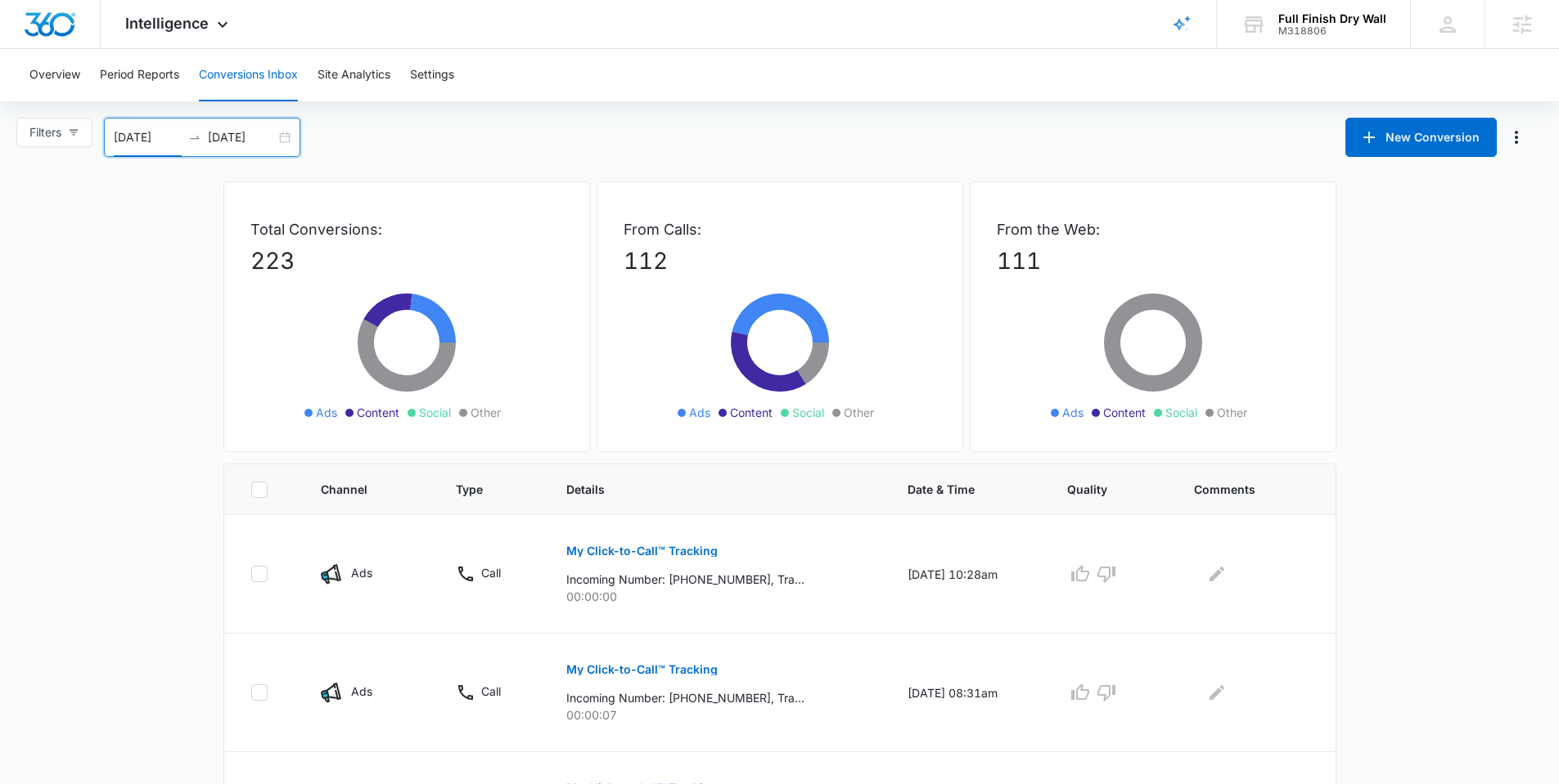
click at [284, 134] on div "01/01/2025 10/06/2025" at bounding box center [202, 137] width 197 height 39
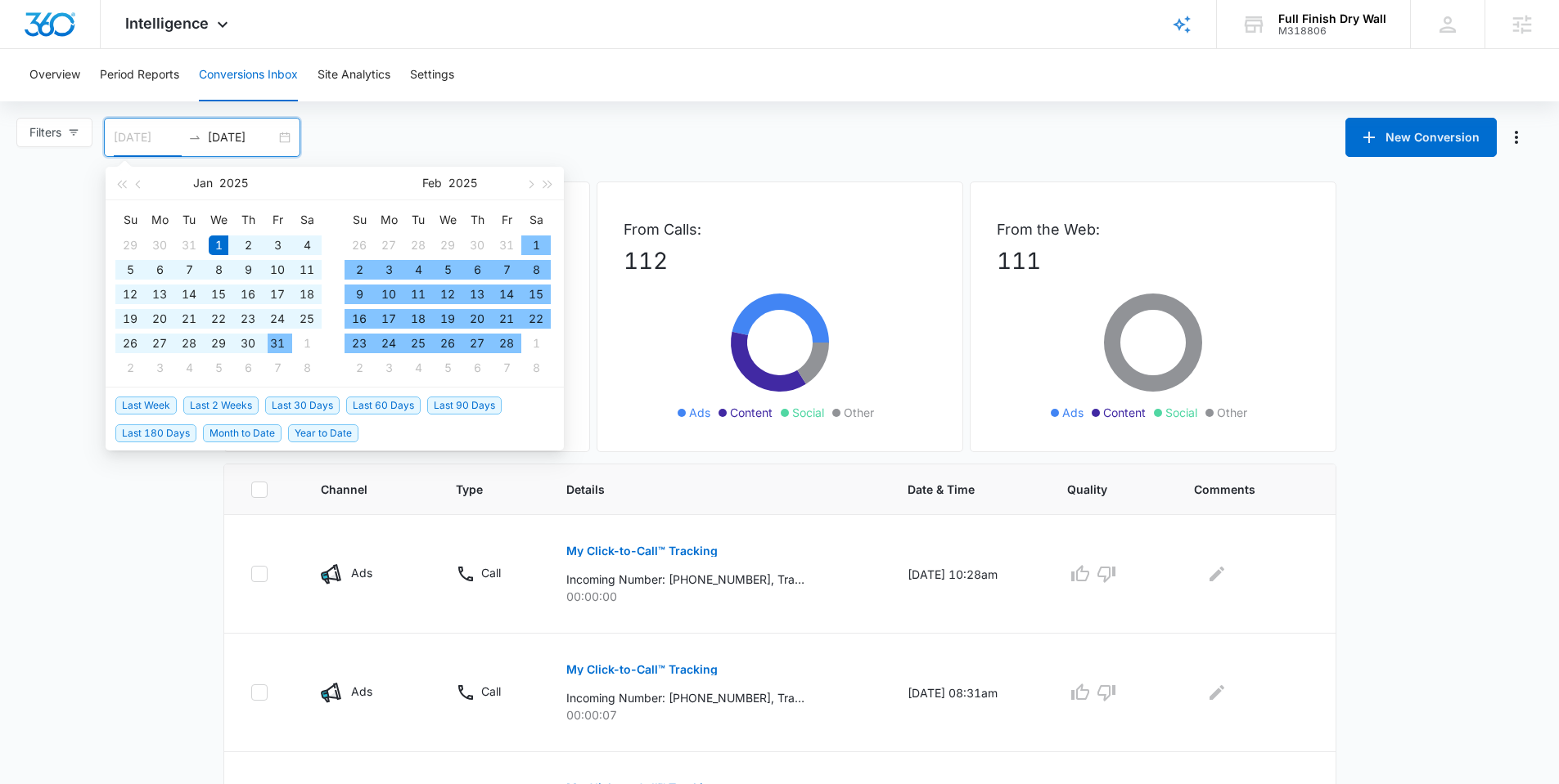
type input "01/01/2025"
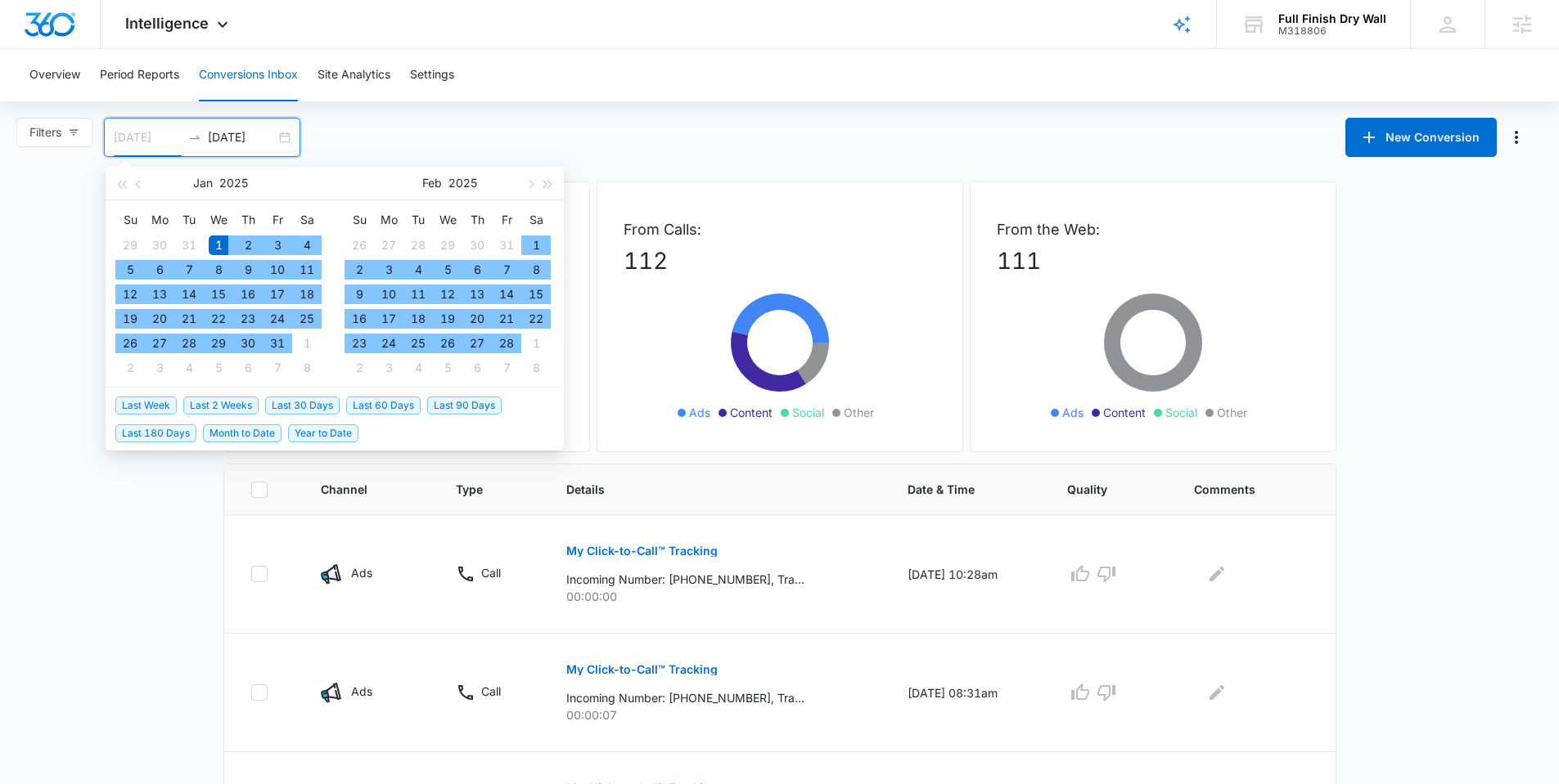
click at [220, 242] on div "1" at bounding box center [219, 246] width 19 height 19
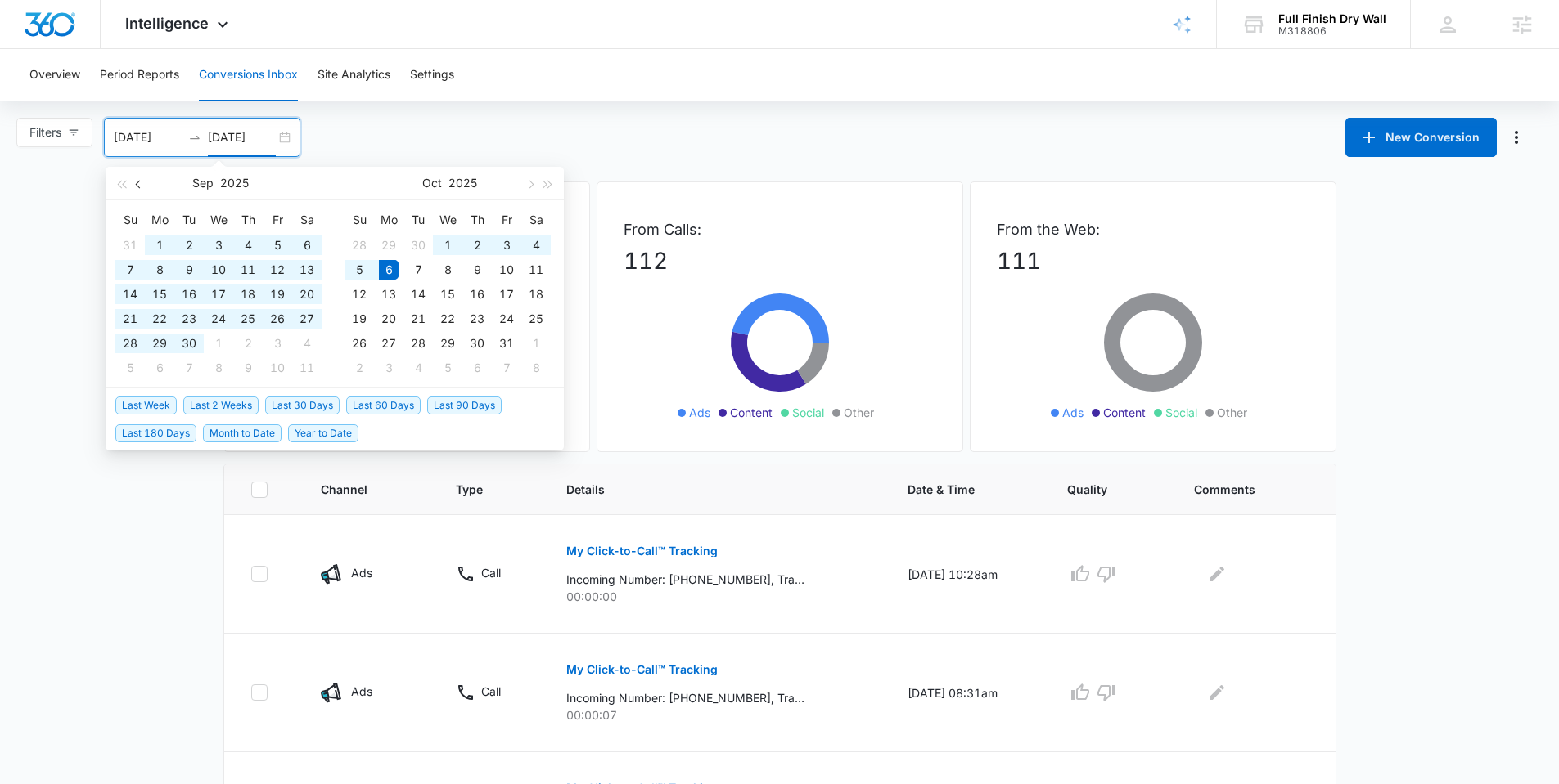
click at [139, 180] on span "button" at bounding box center [140, 184] width 8 height 8
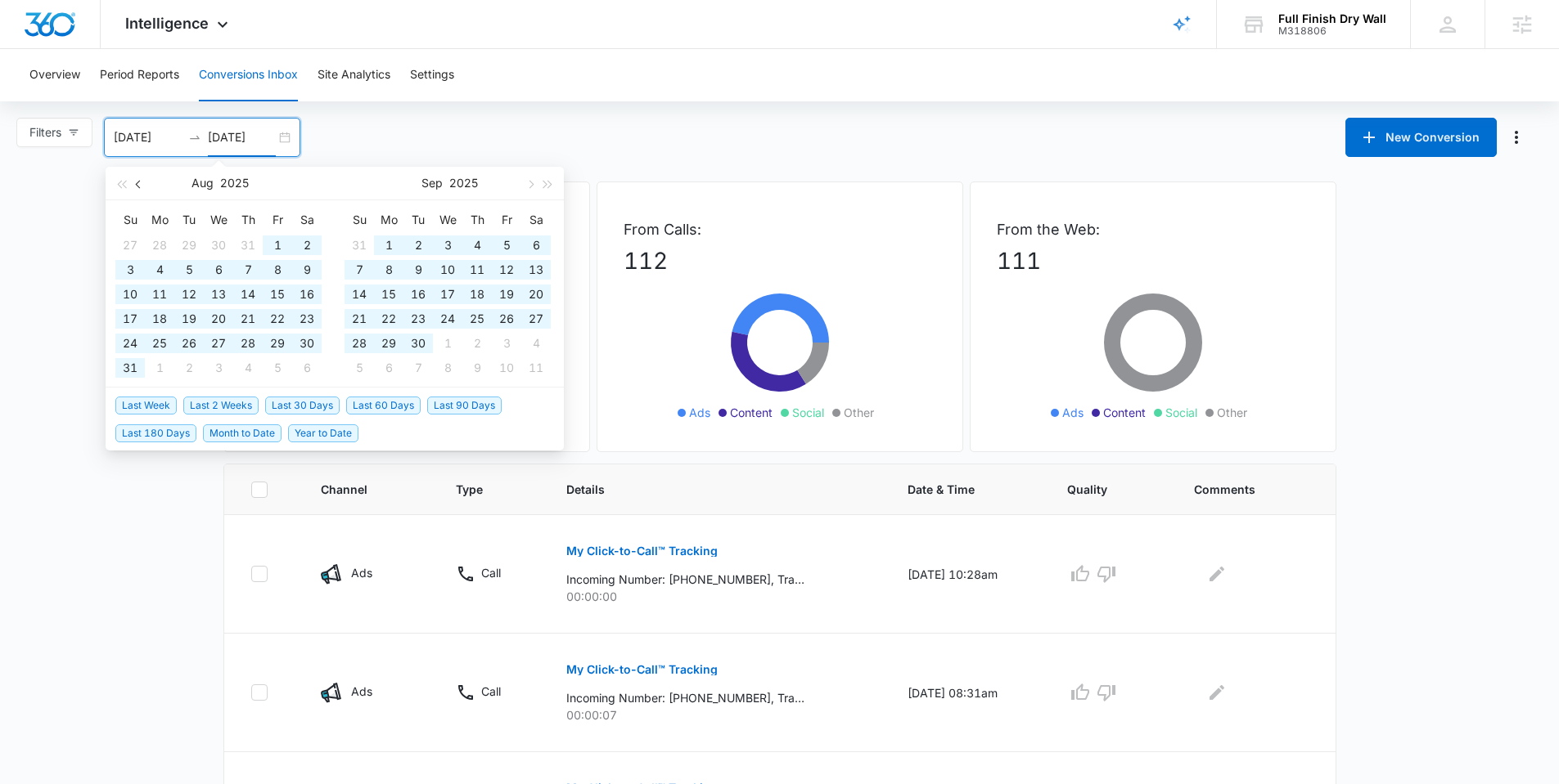
click at [139, 180] on span "button" at bounding box center [140, 184] width 8 height 8
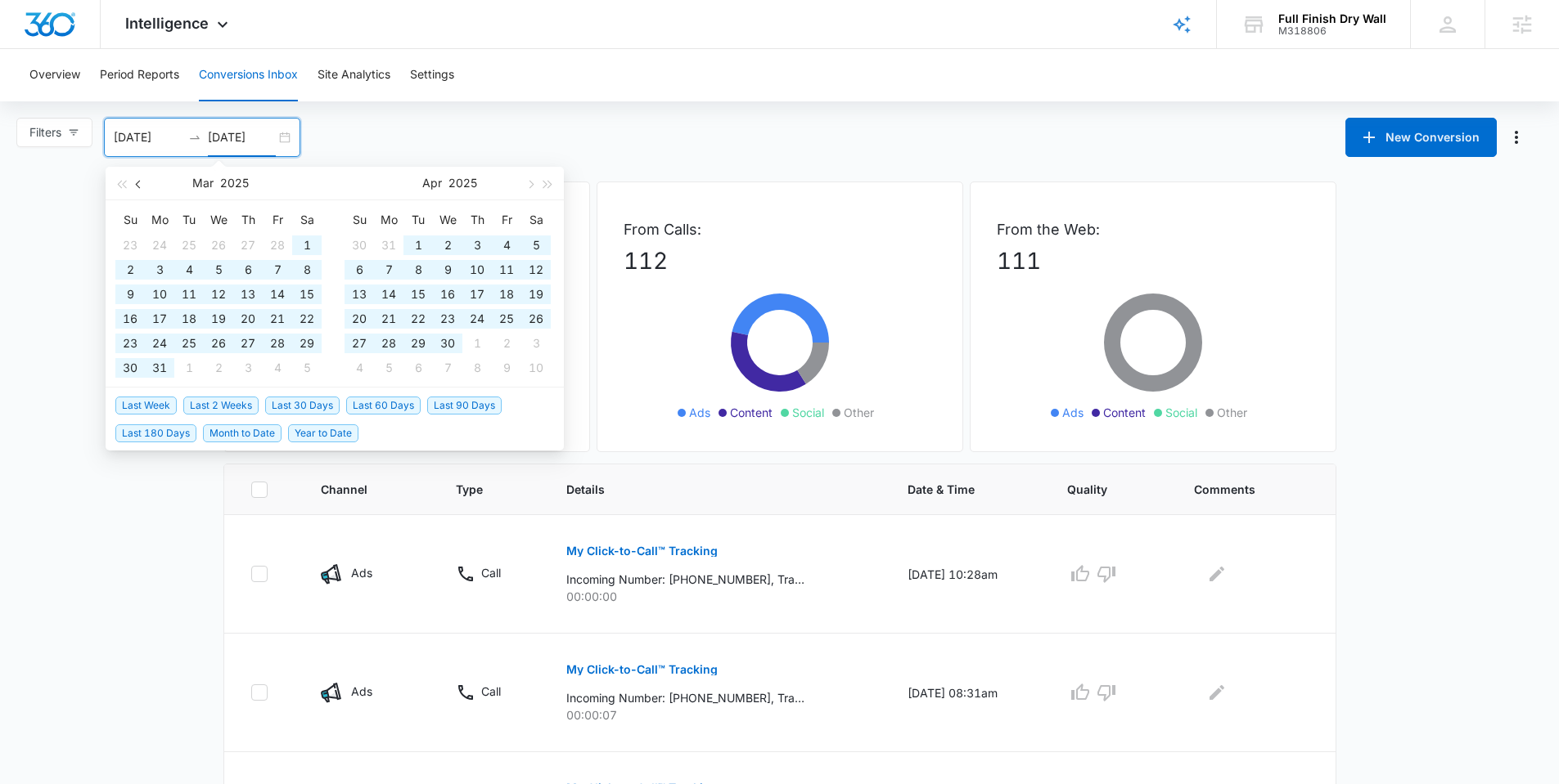
click at [139, 180] on span "button" at bounding box center [140, 184] width 8 height 8
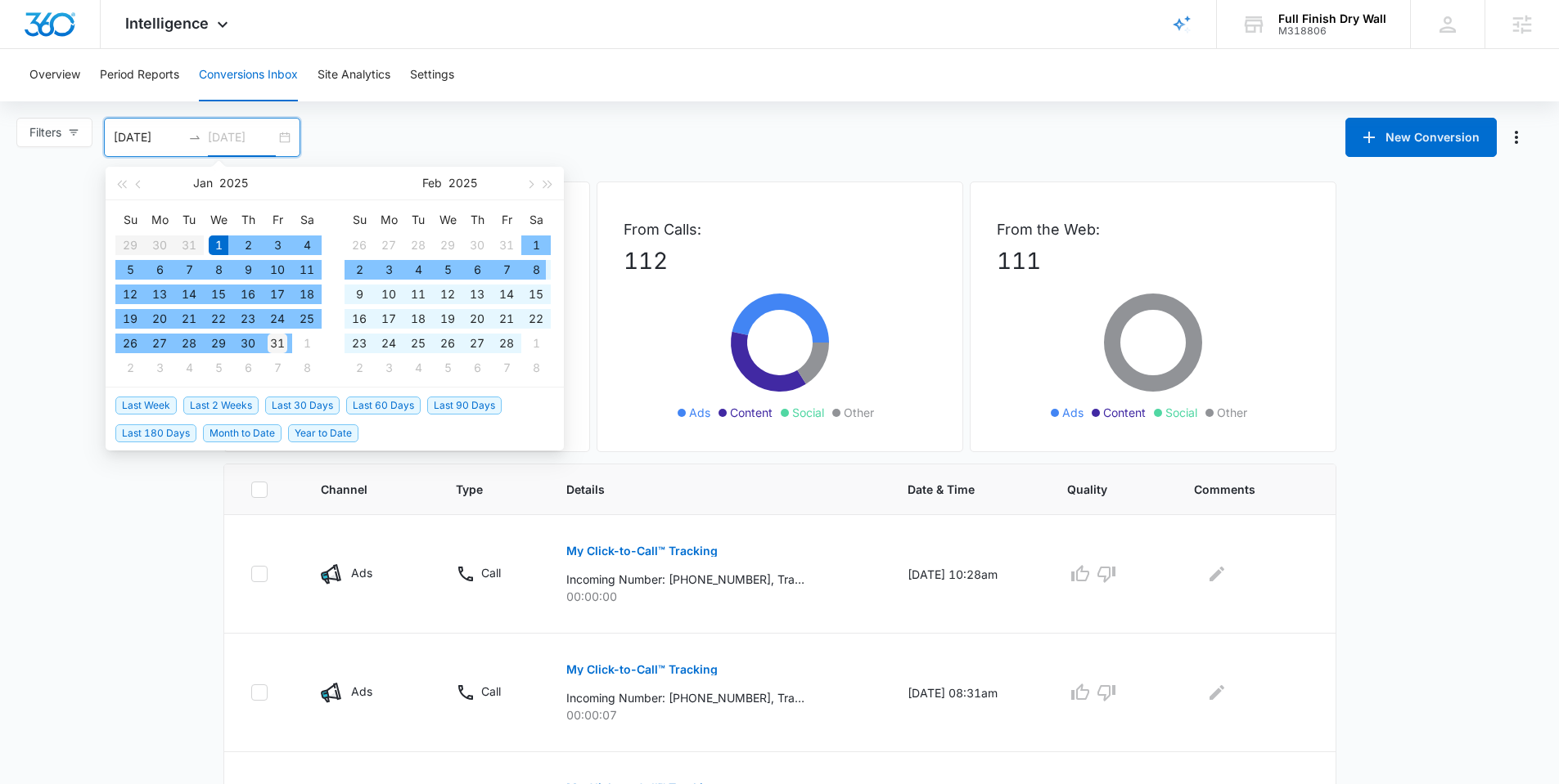
type input "[DATE]"
click at [274, 347] on div "31" at bounding box center [277, 344] width 19 height 19
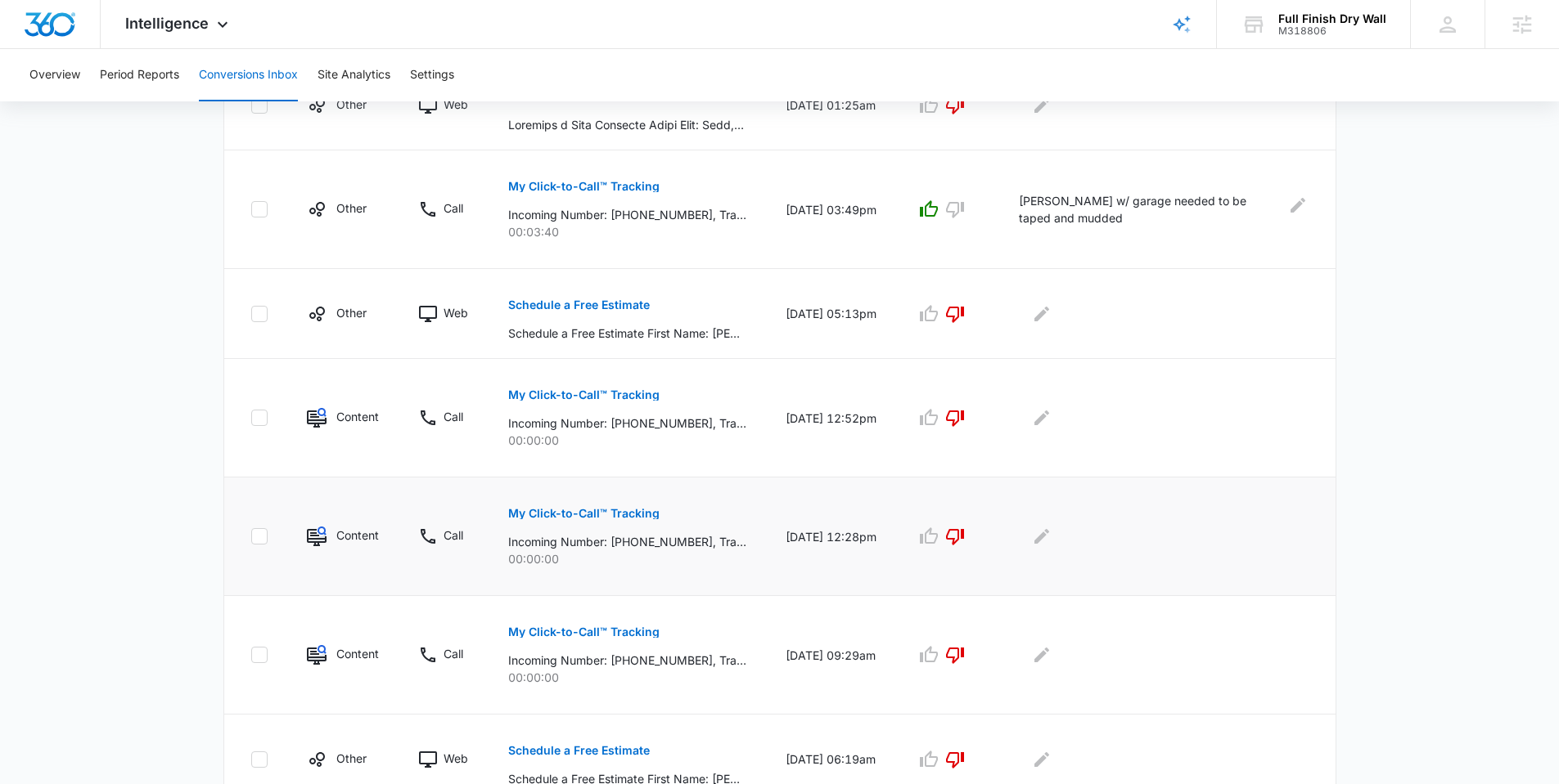
scroll to position [615, 0]
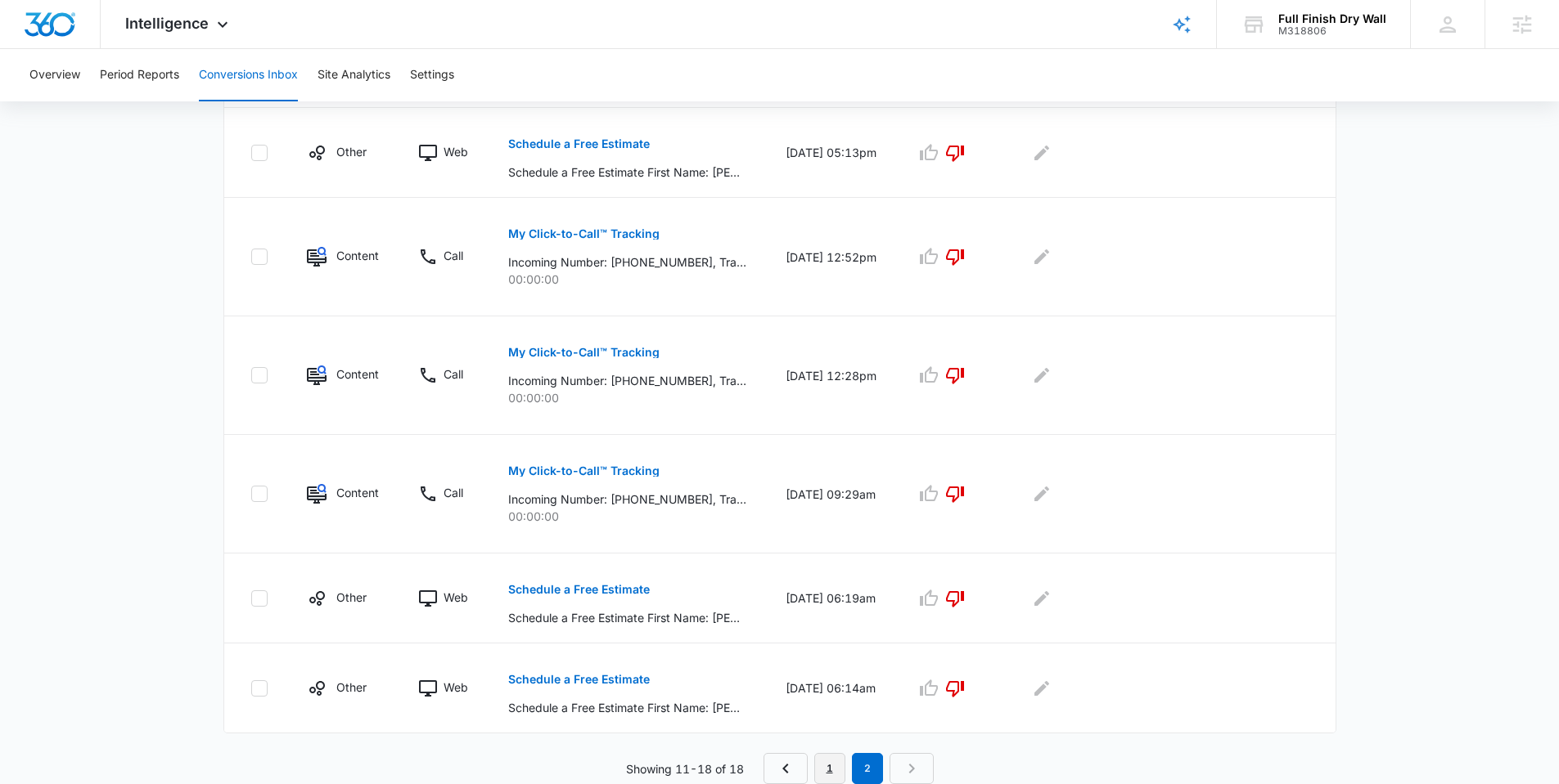
click at [827, 697] on link "1" at bounding box center [830, 769] width 31 height 31
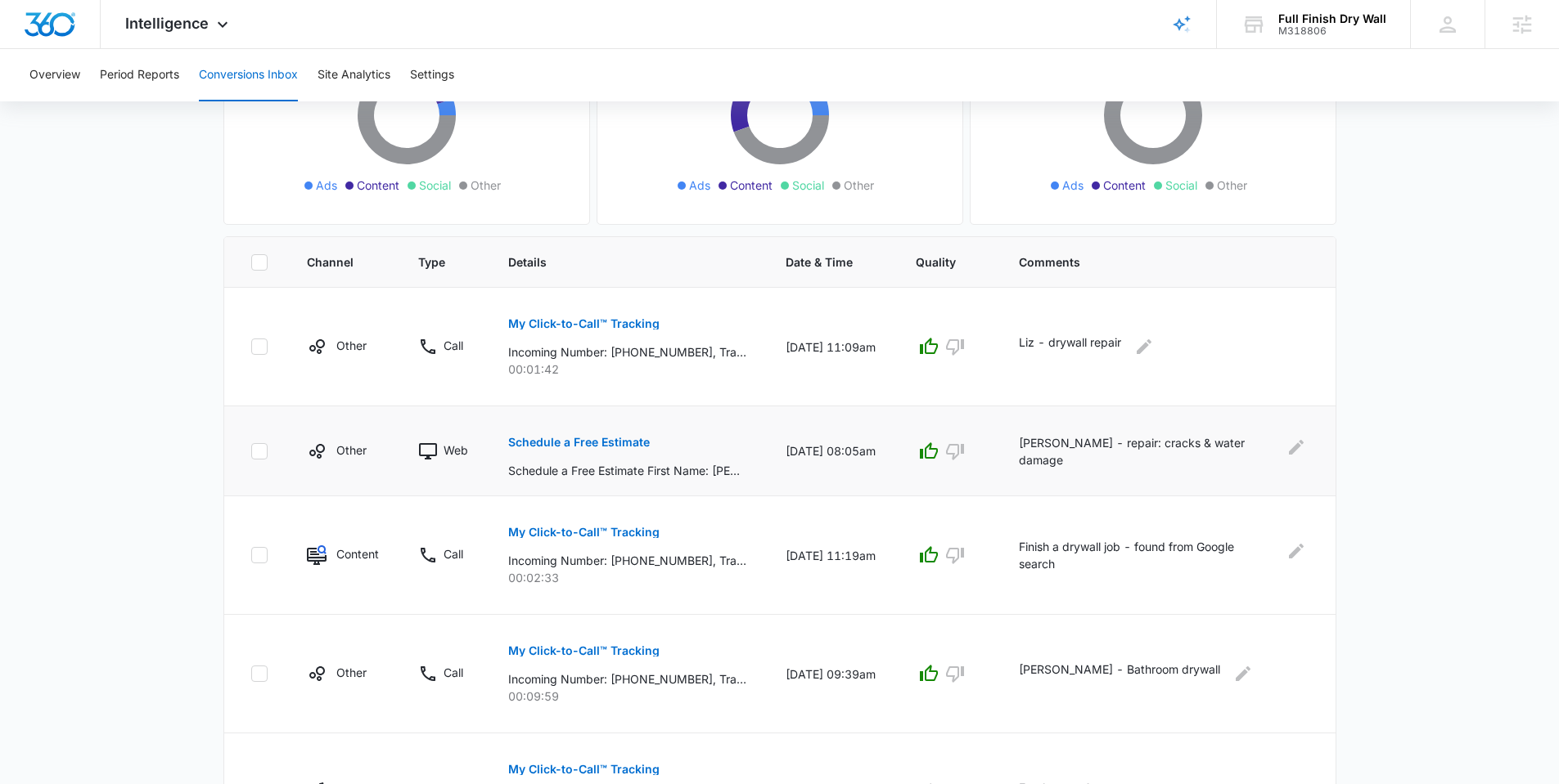
scroll to position [57, 0]
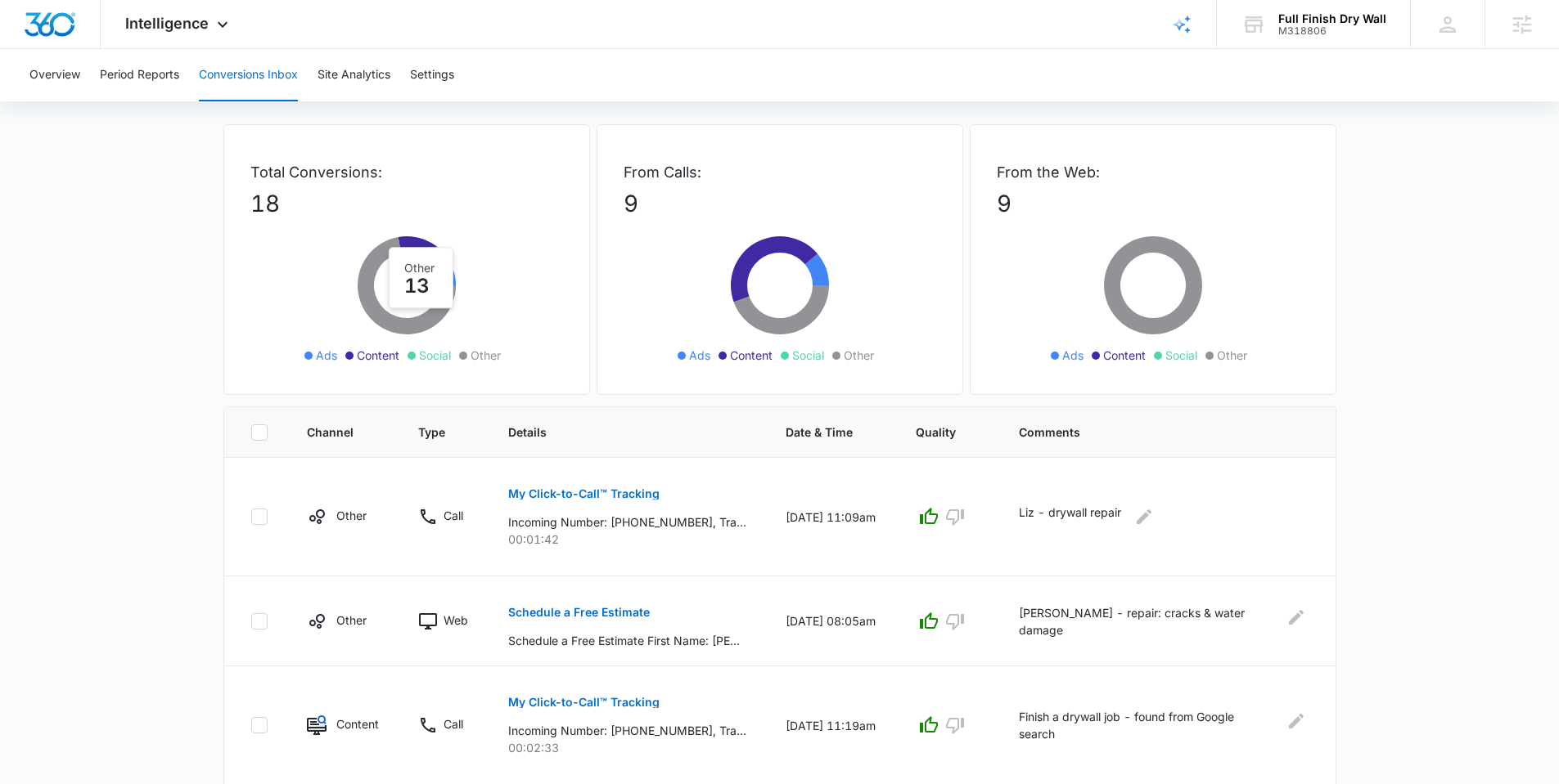
click at [438, 313] on icon at bounding box center [407, 285] width 98 height 97
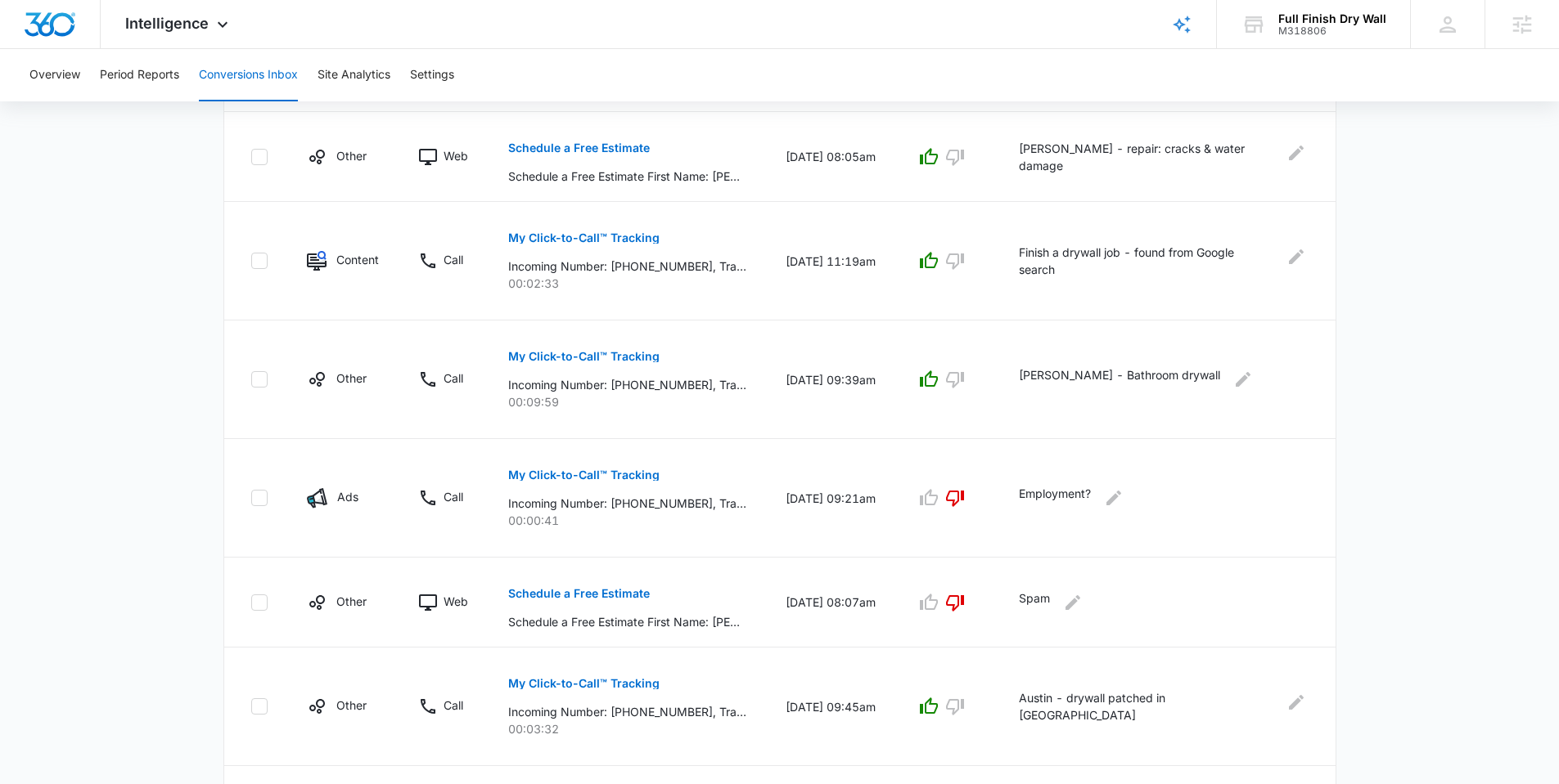
scroll to position [824, 0]
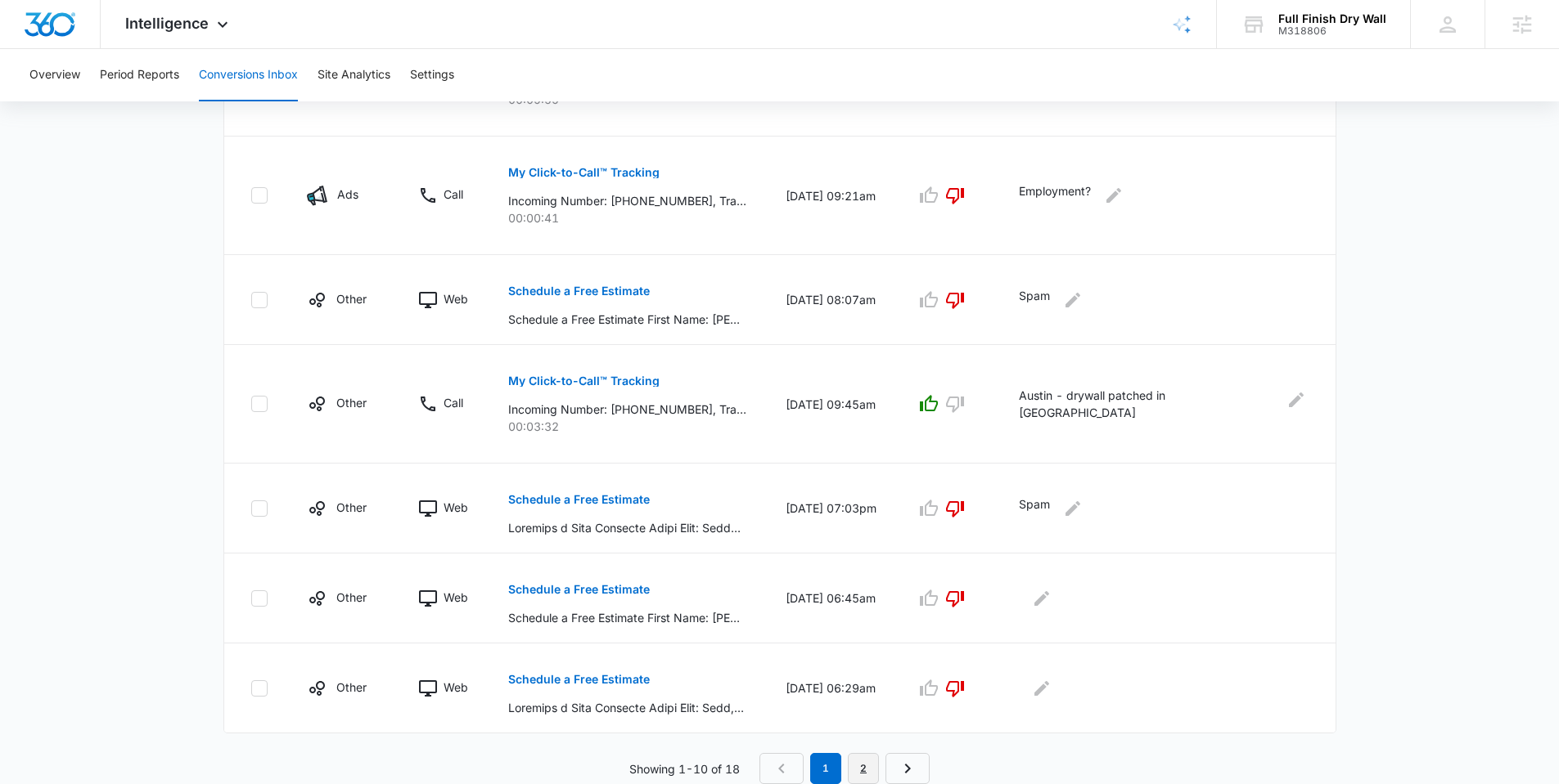
click at [860, 697] on link "2" at bounding box center [863, 769] width 31 height 31
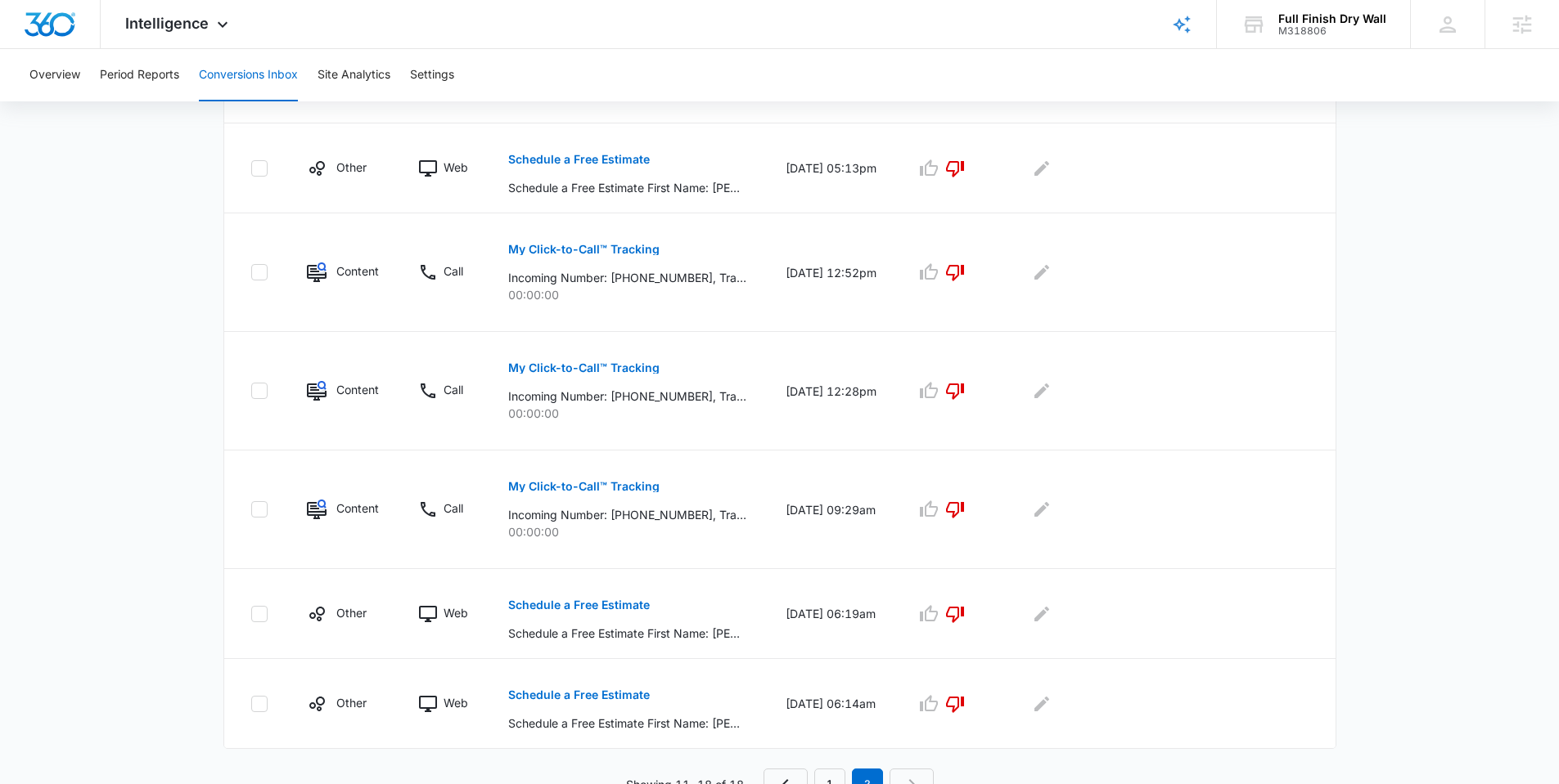
scroll to position [615, 0]
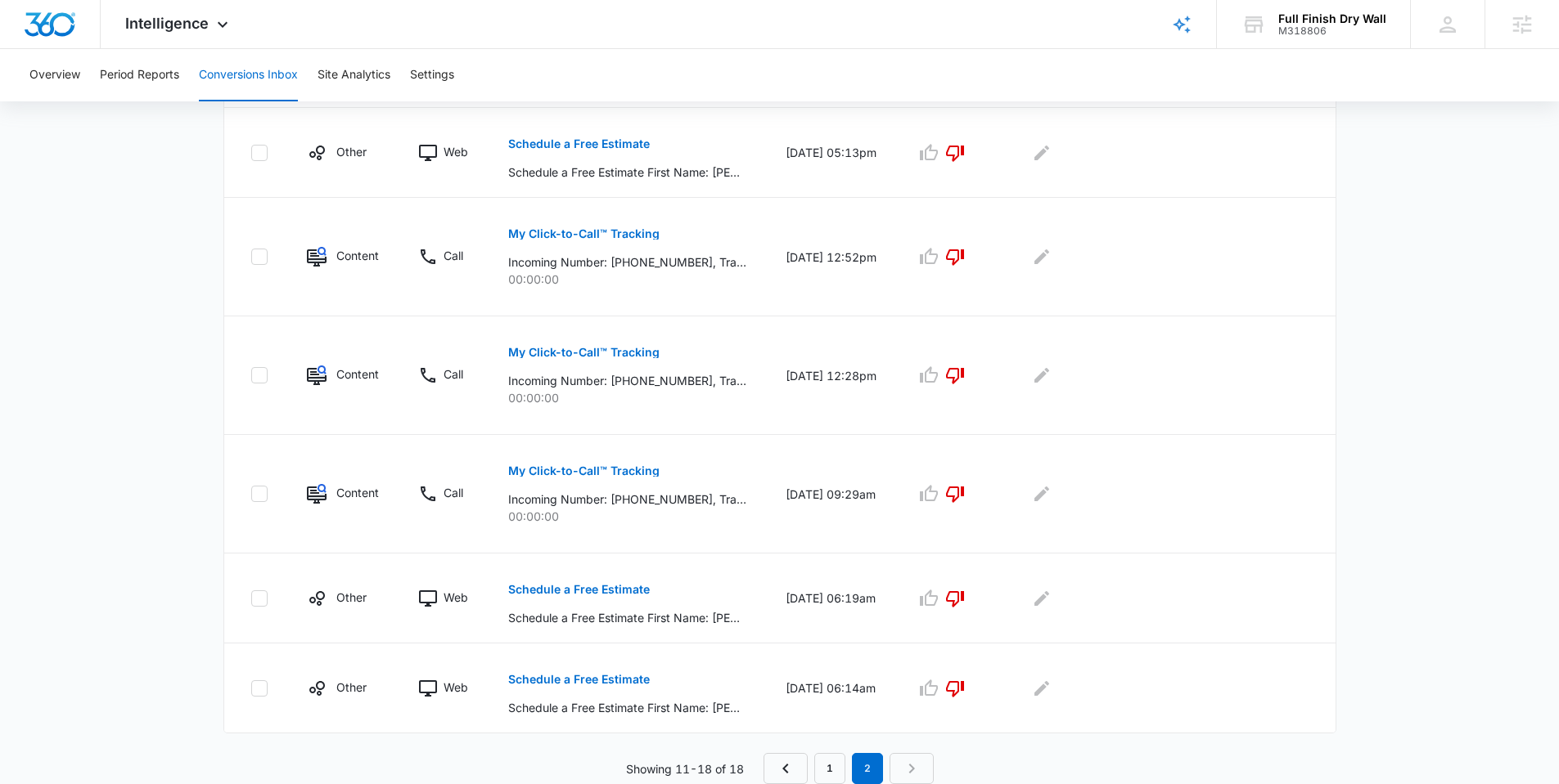
click at [914, 697] on nav "1 2" at bounding box center [848, 769] width 171 height 31
click at [831, 697] on link "1" at bounding box center [830, 769] width 31 height 31
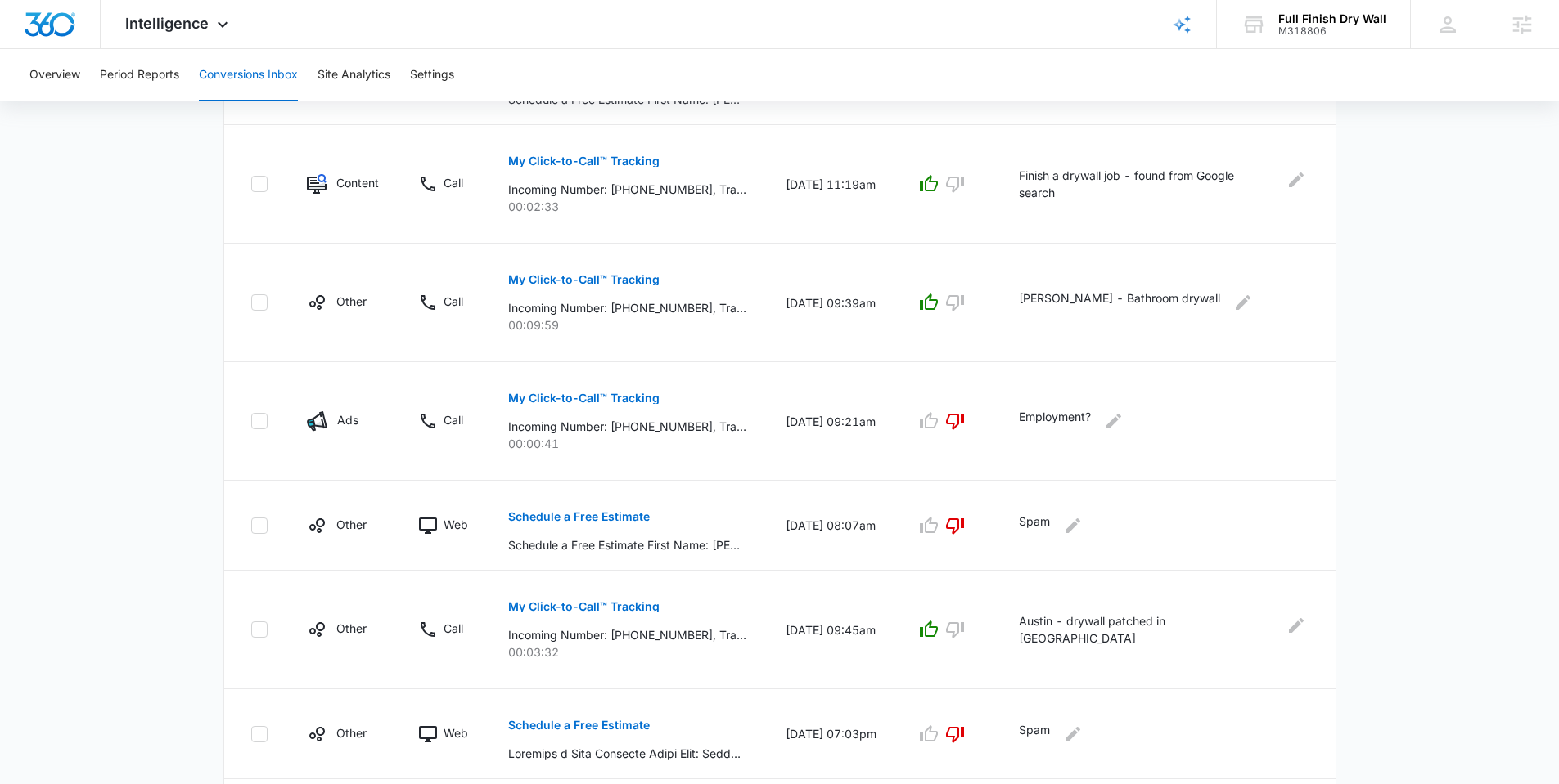
scroll to position [824, 0]
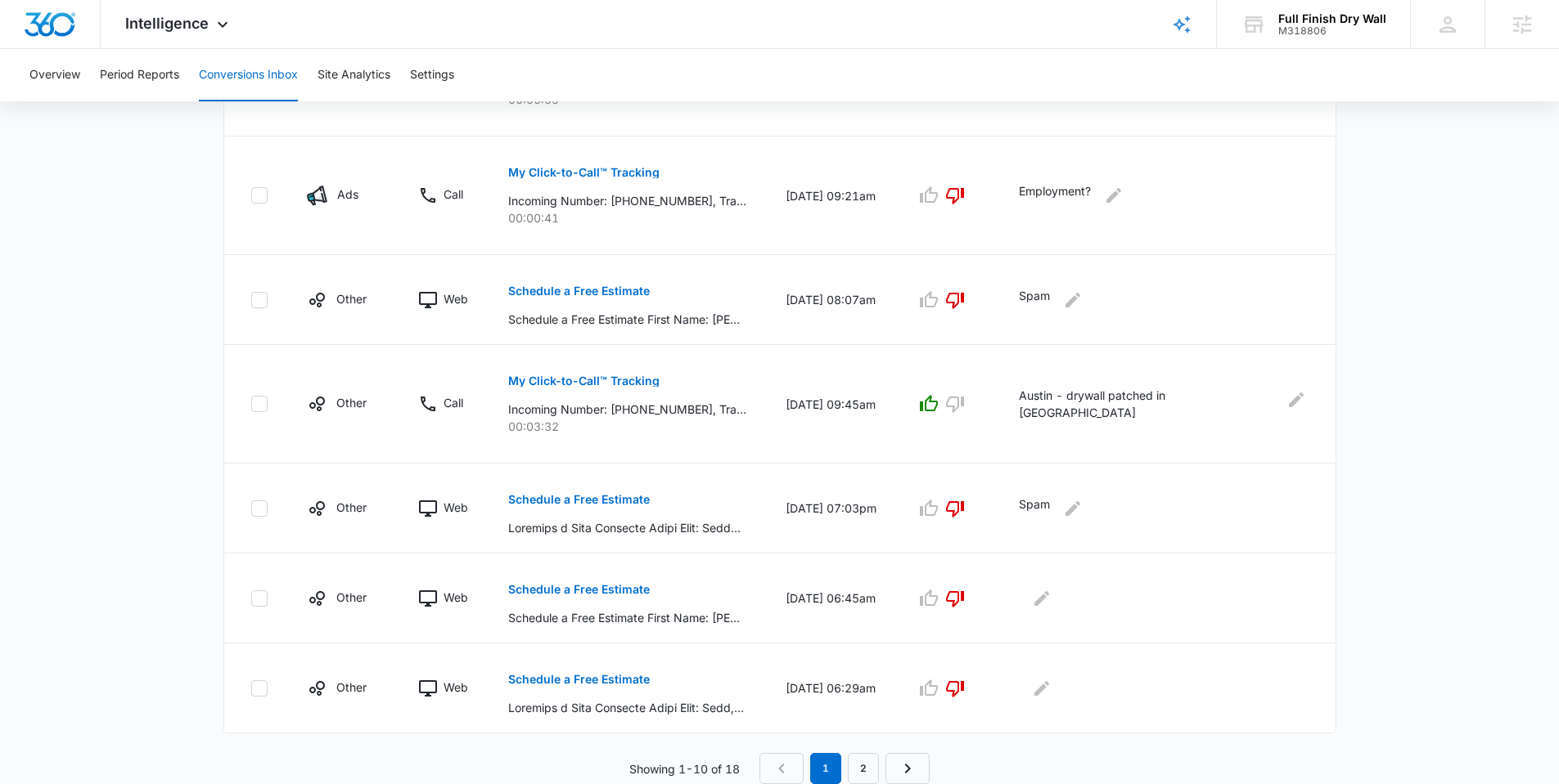
click at [781, 697] on nav "1 2" at bounding box center [844, 769] width 171 height 31
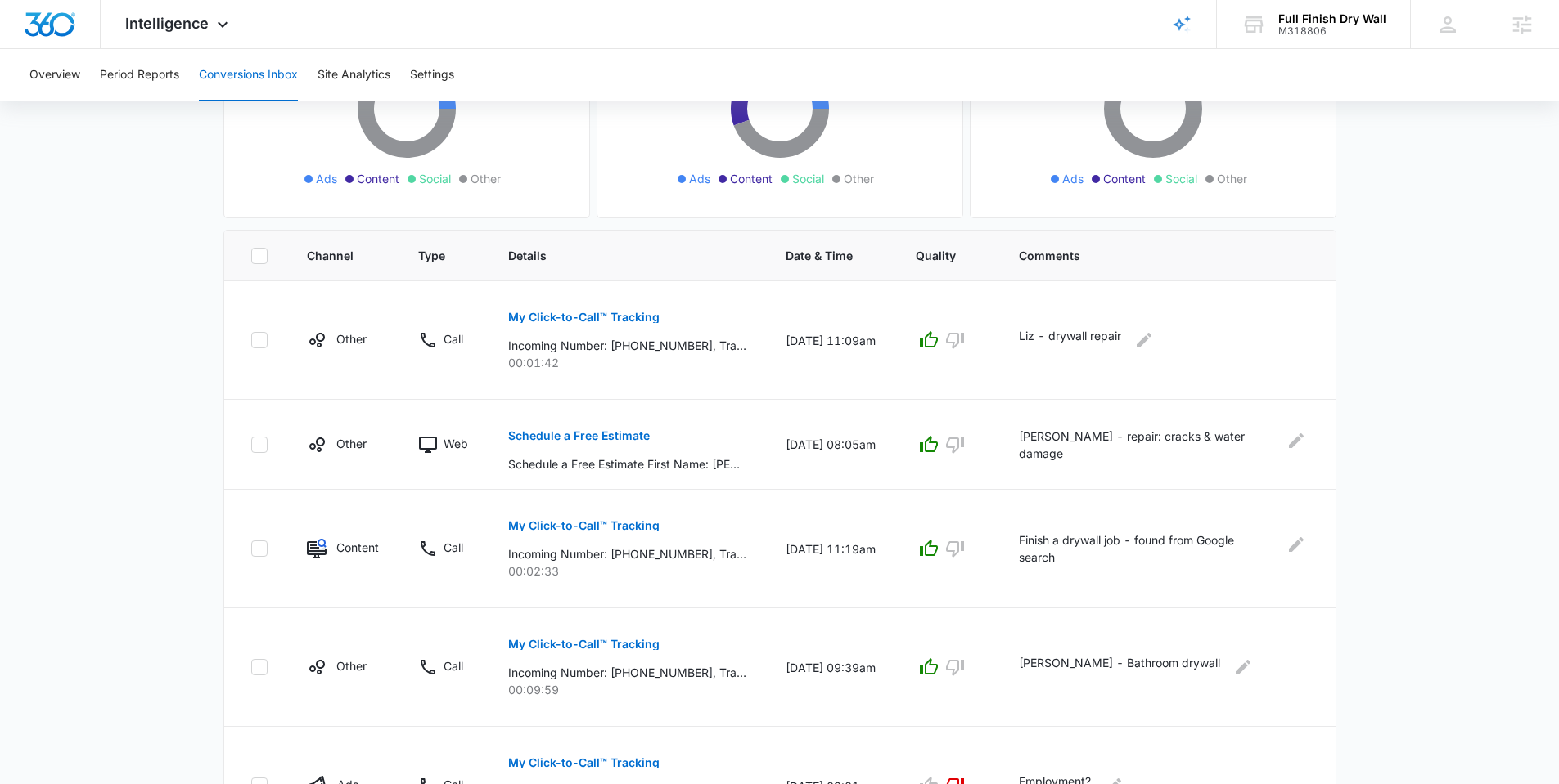
scroll to position [0, 0]
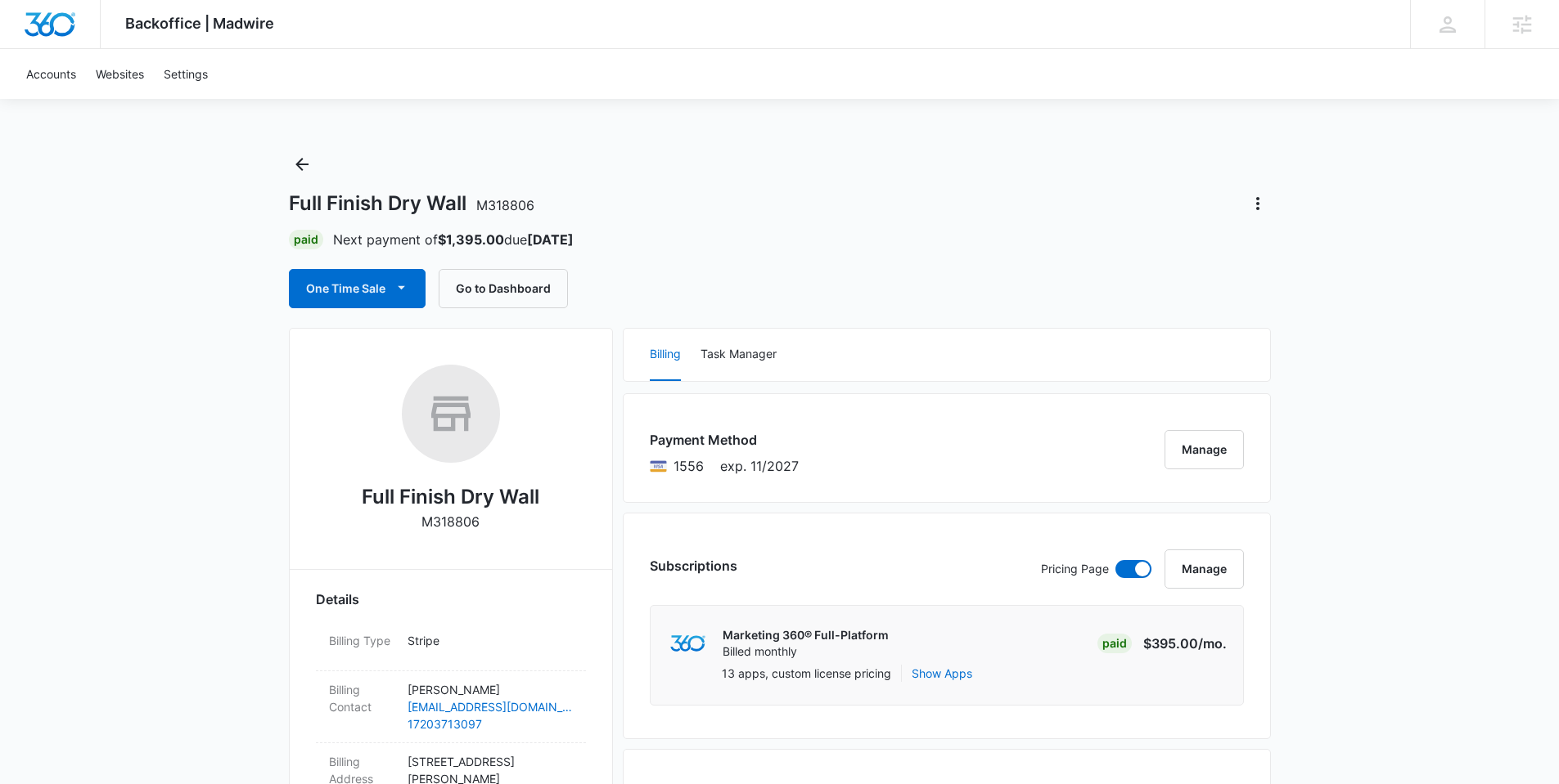
scroll to position [3, 0]
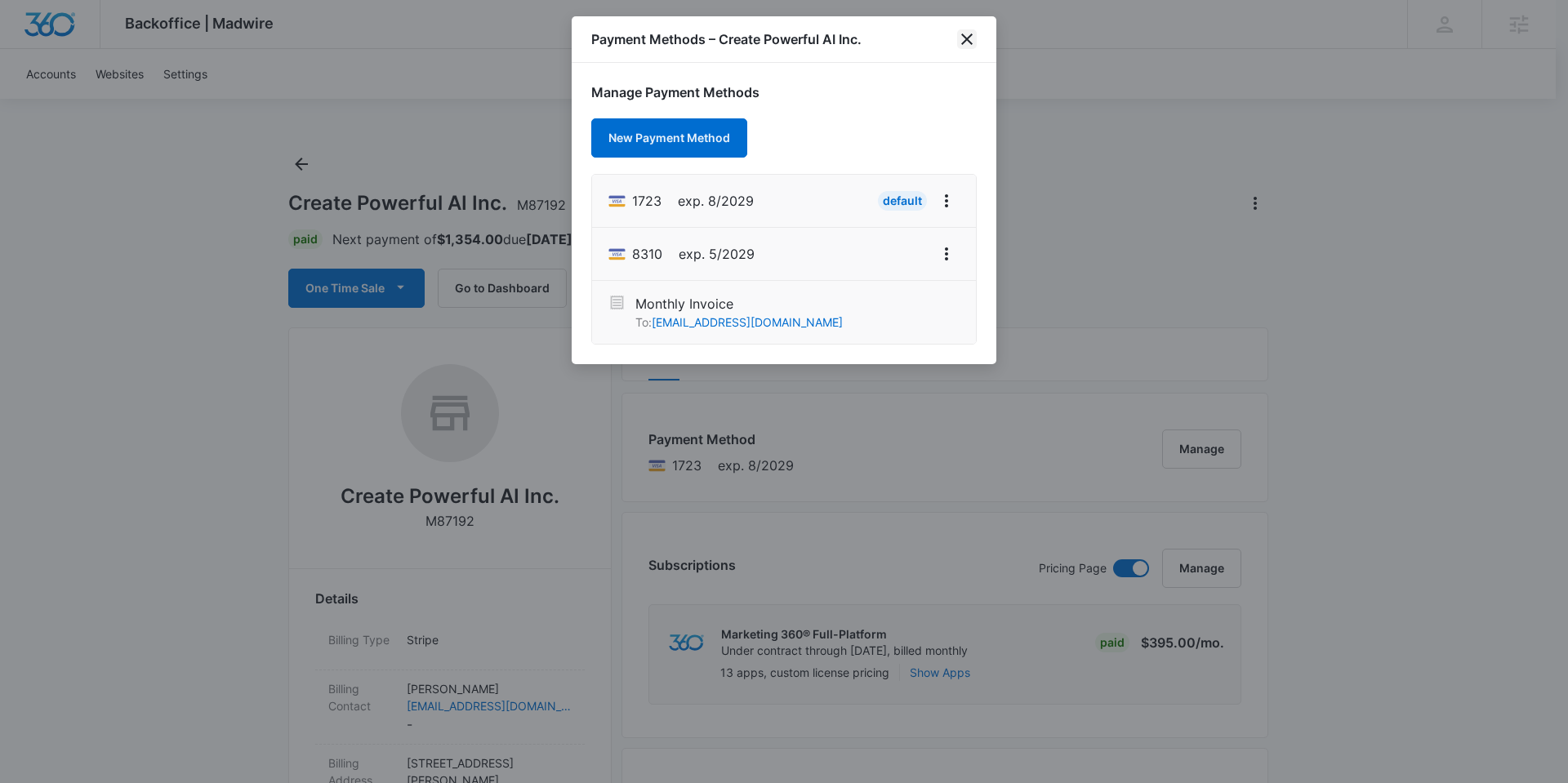
click at [965, 40] on icon "close" at bounding box center [967, 39] width 12 height 12
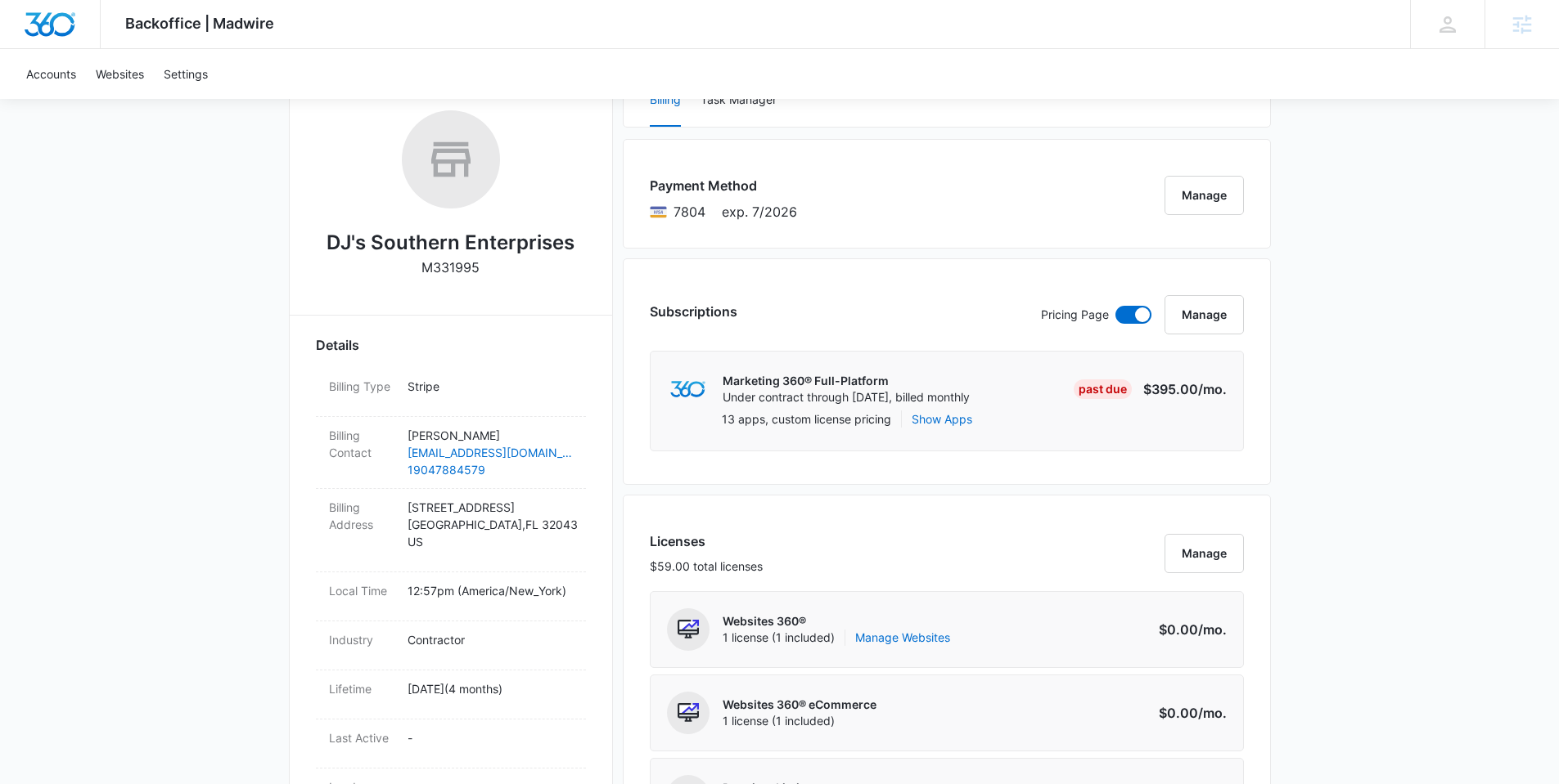
scroll to position [225, 0]
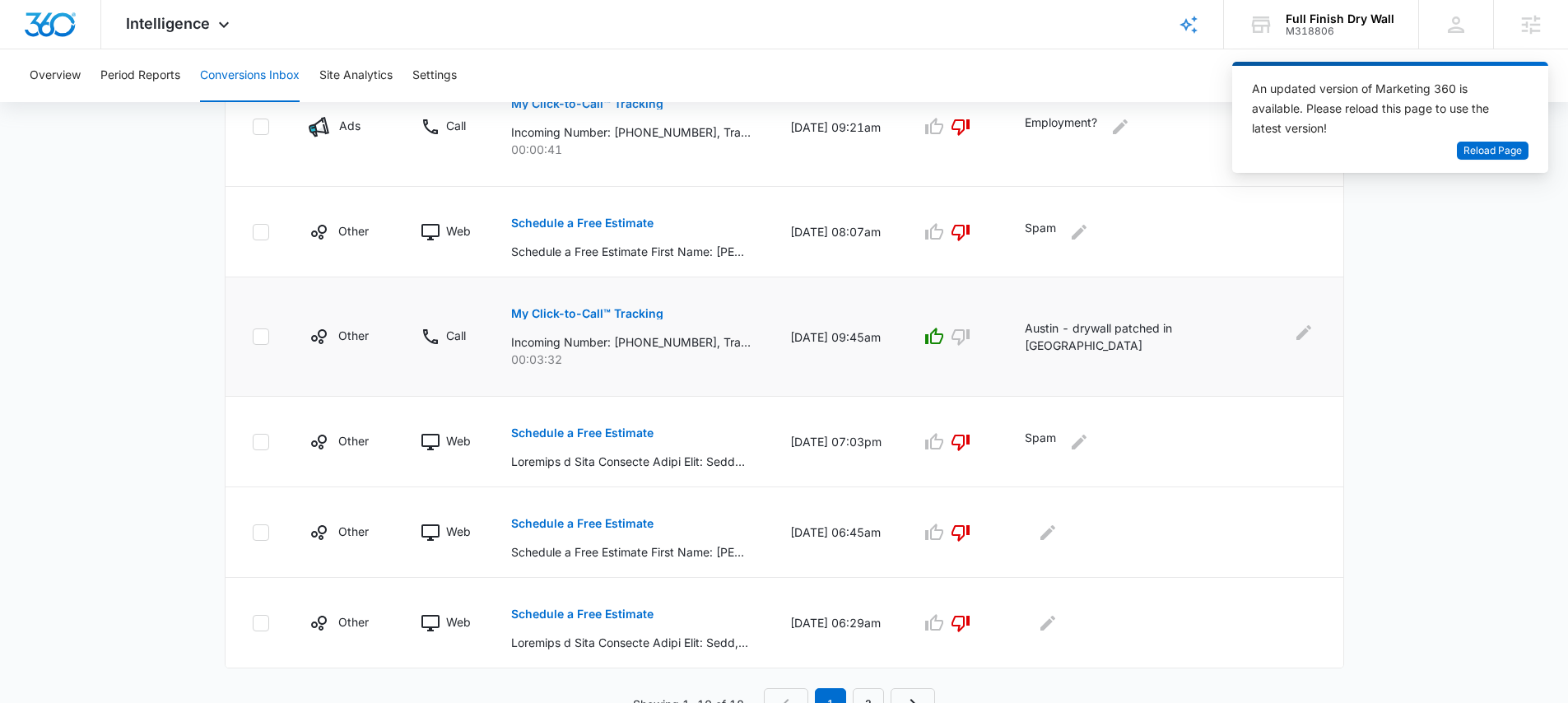
scroll to position [916, 0]
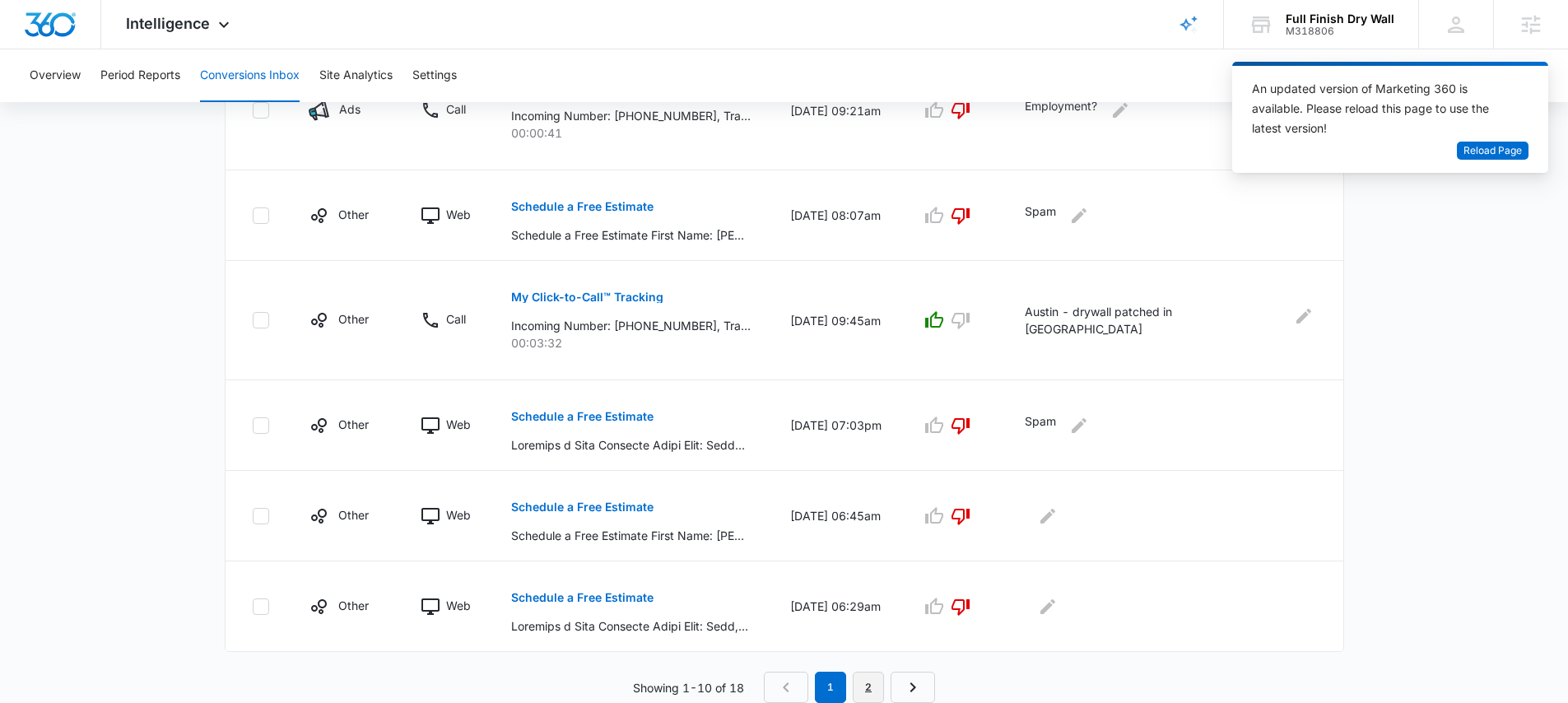
click at [875, 688] on link "2" at bounding box center [868, 687] width 31 height 31
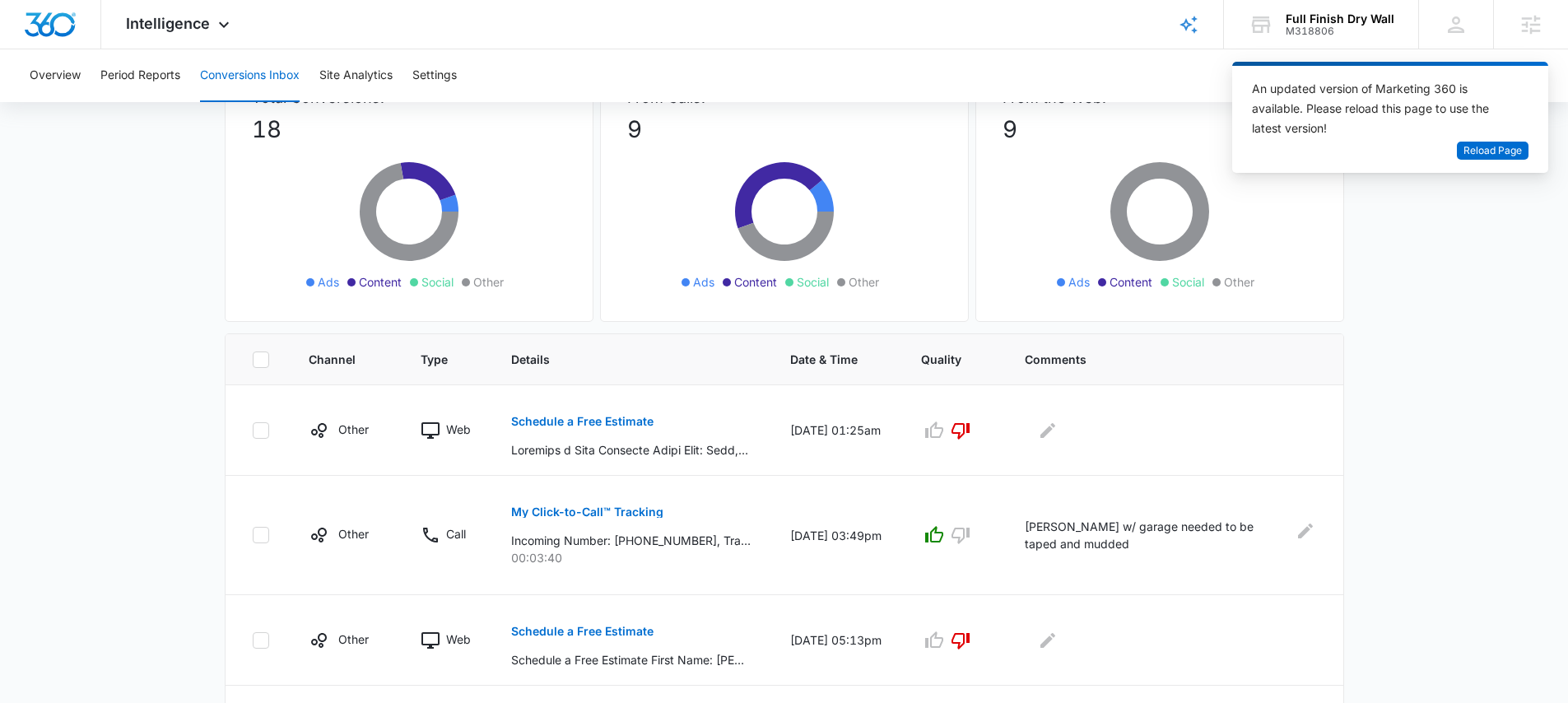
scroll to position [0, 0]
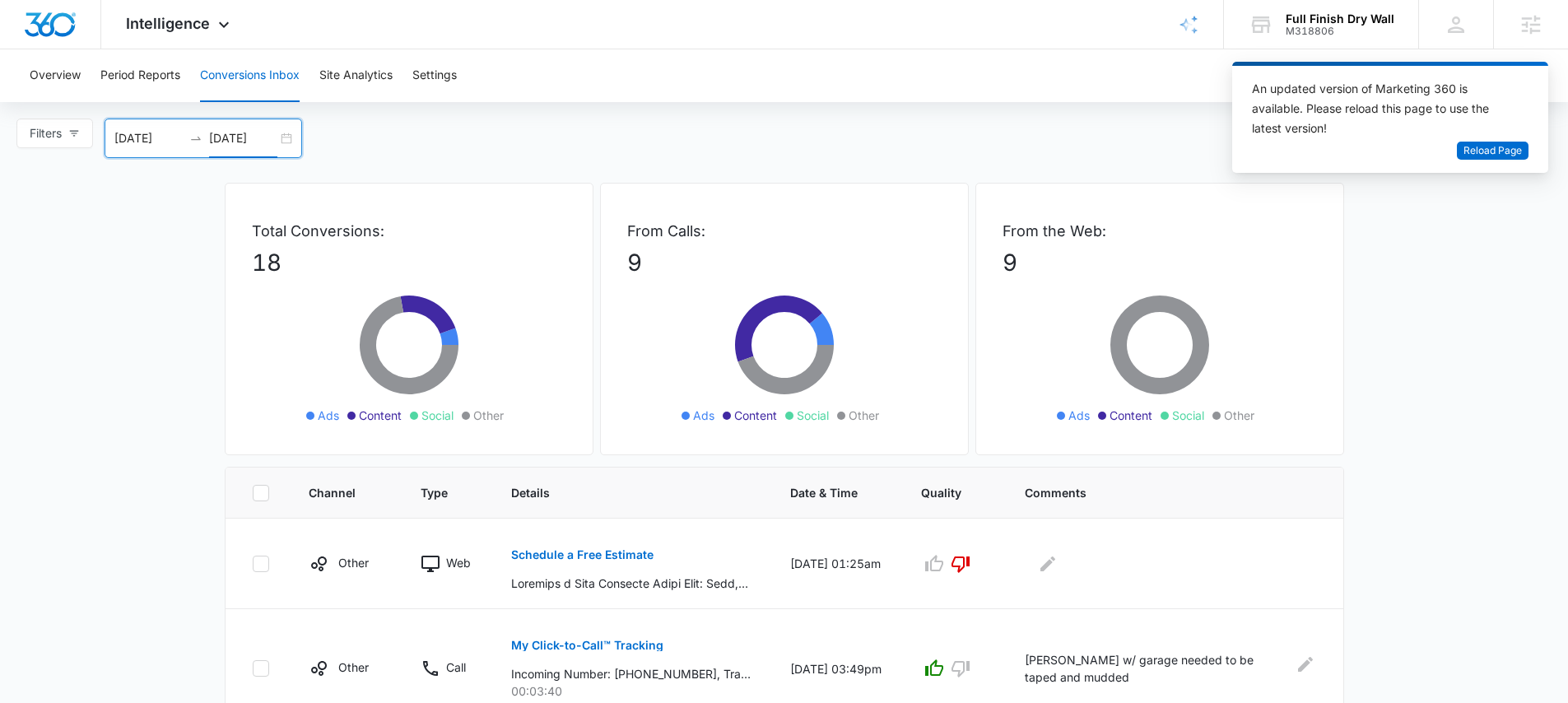
click at [245, 132] on input "[DATE]" at bounding box center [243, 138] width 68 height 18
click at [612, 126] on div "Filters [DATE] [DATE] New Conversion [DATE] Su Mo Tu We Th Fr Sa 29 30 31 1 2 3…" at bounding box center [784, 138] width 1568 height 40
click at [441, 72] on button "Settings" at bounding box center [434, 76] width 45 height 52
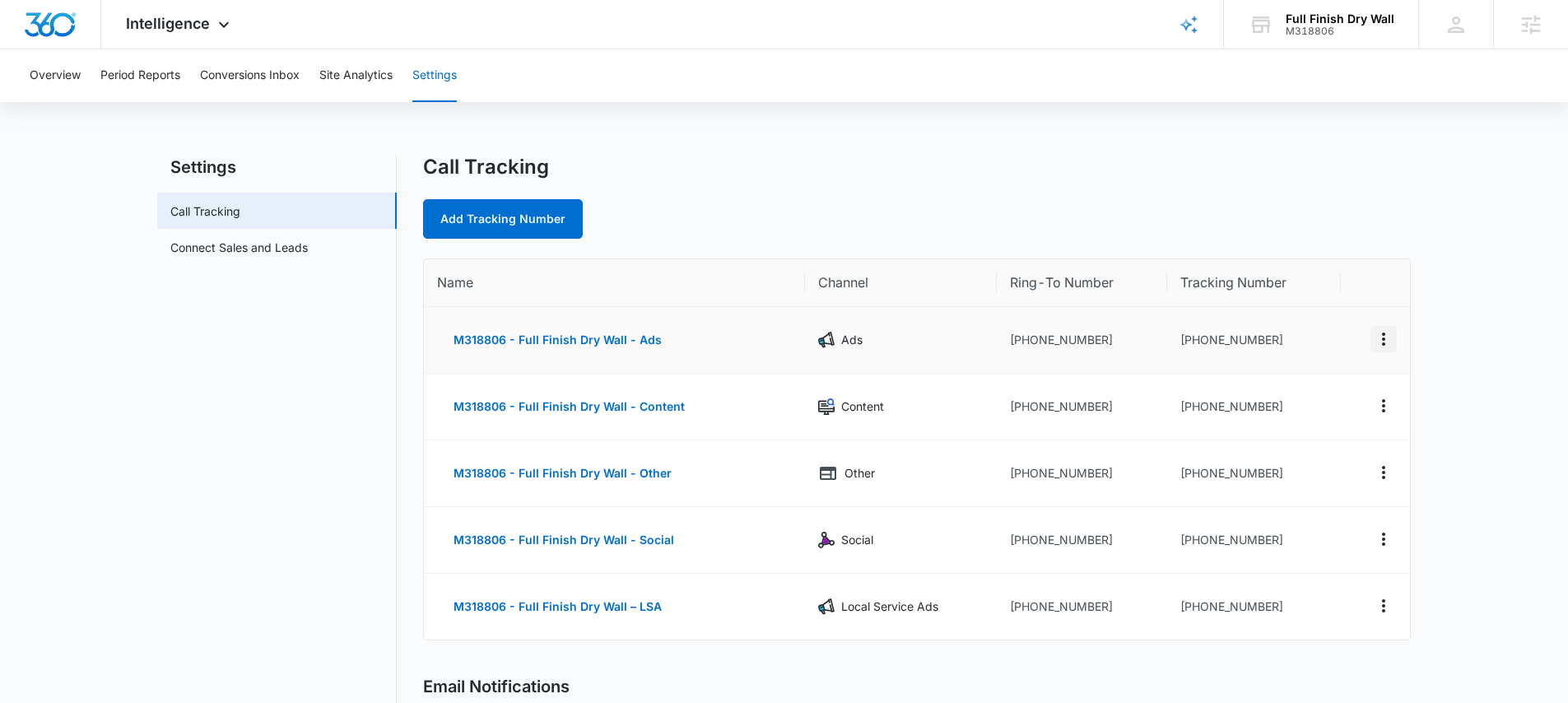
click at [1383, 333] on icon "Actions" at bounding box center [1383, 339] width 19 height 19
click at [1304, 322] on div "Edit" at bounding box center [1306, 327] width 35 height 12
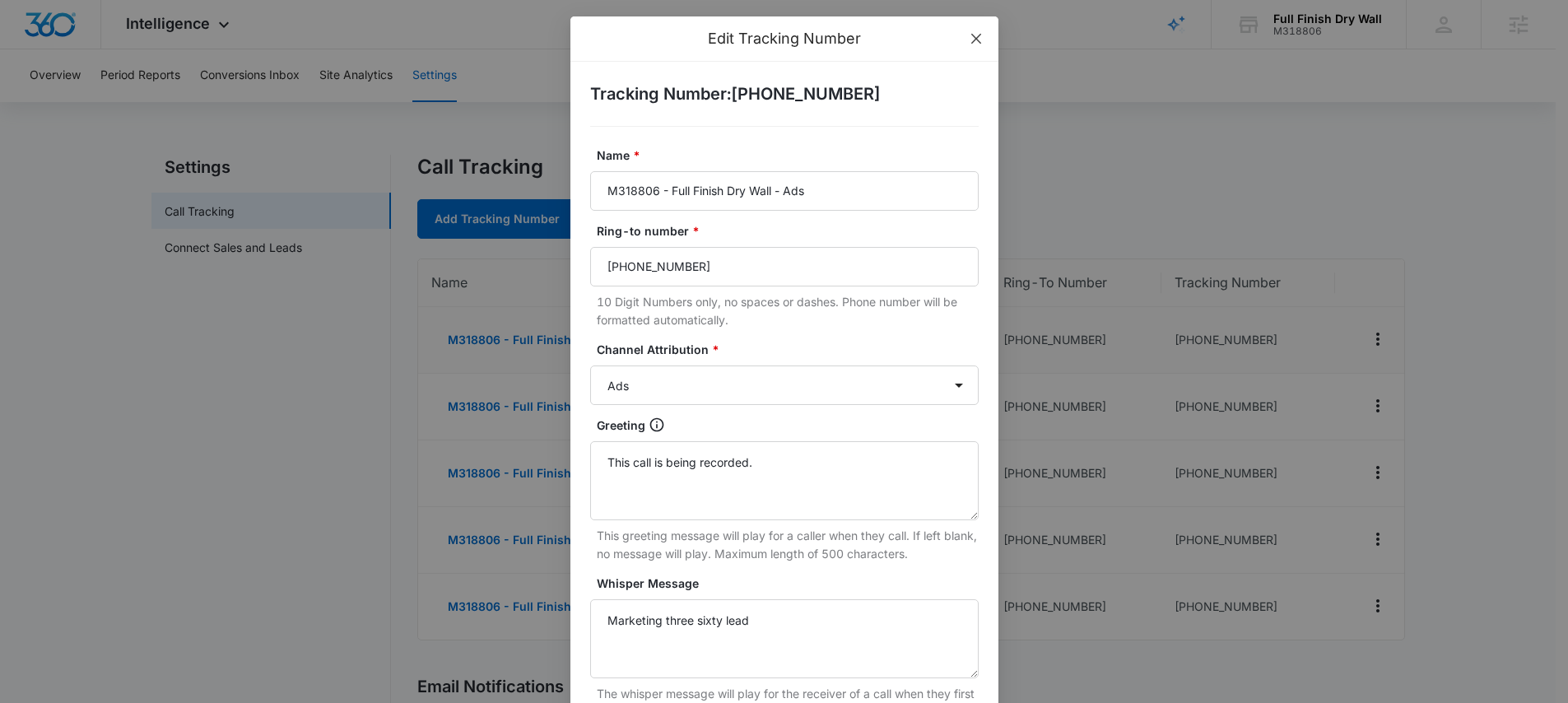
click at [969, 33] on icon "close" at bounding box center [976, 39] width 14 height 14
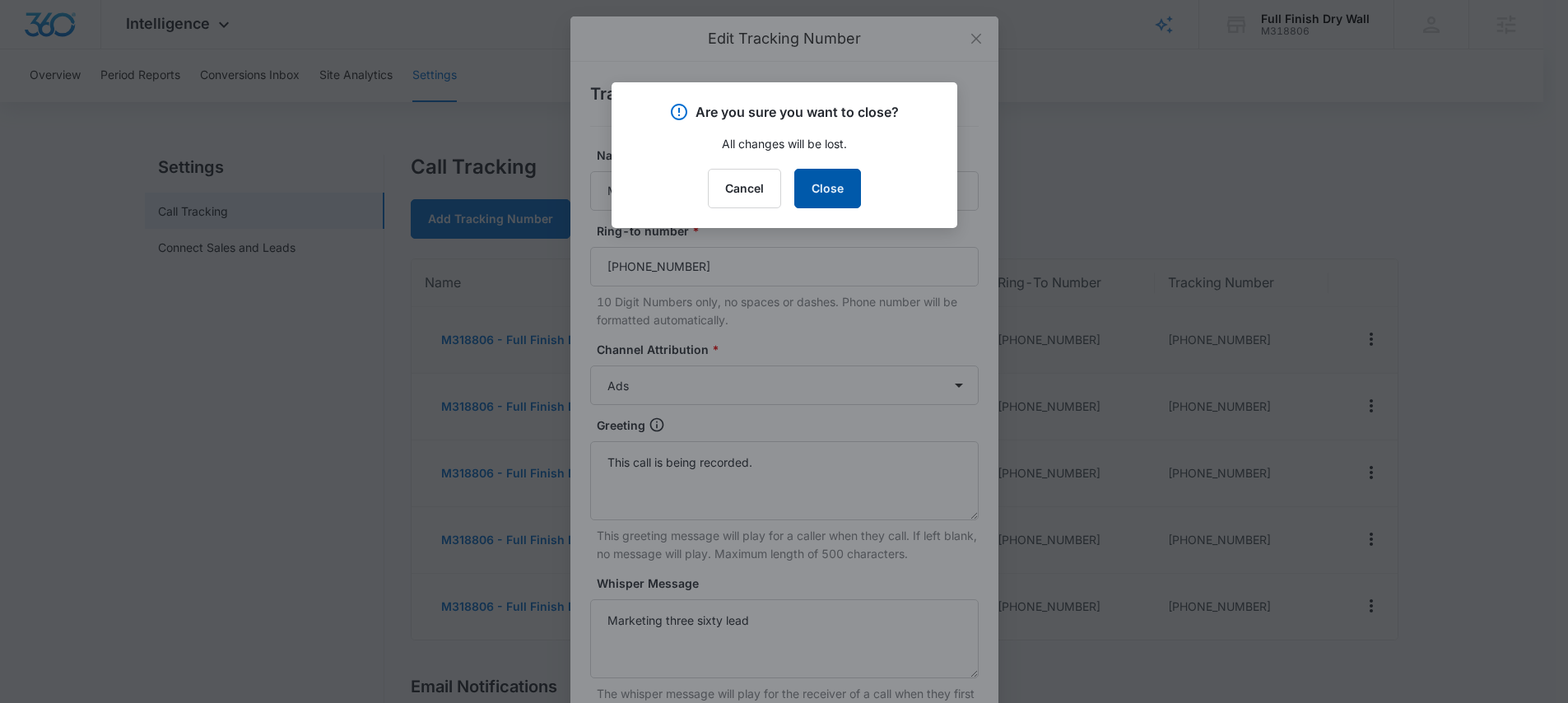
click at [839, 192] on button "Close" at bounding box center [828, 188] width 67 height 40
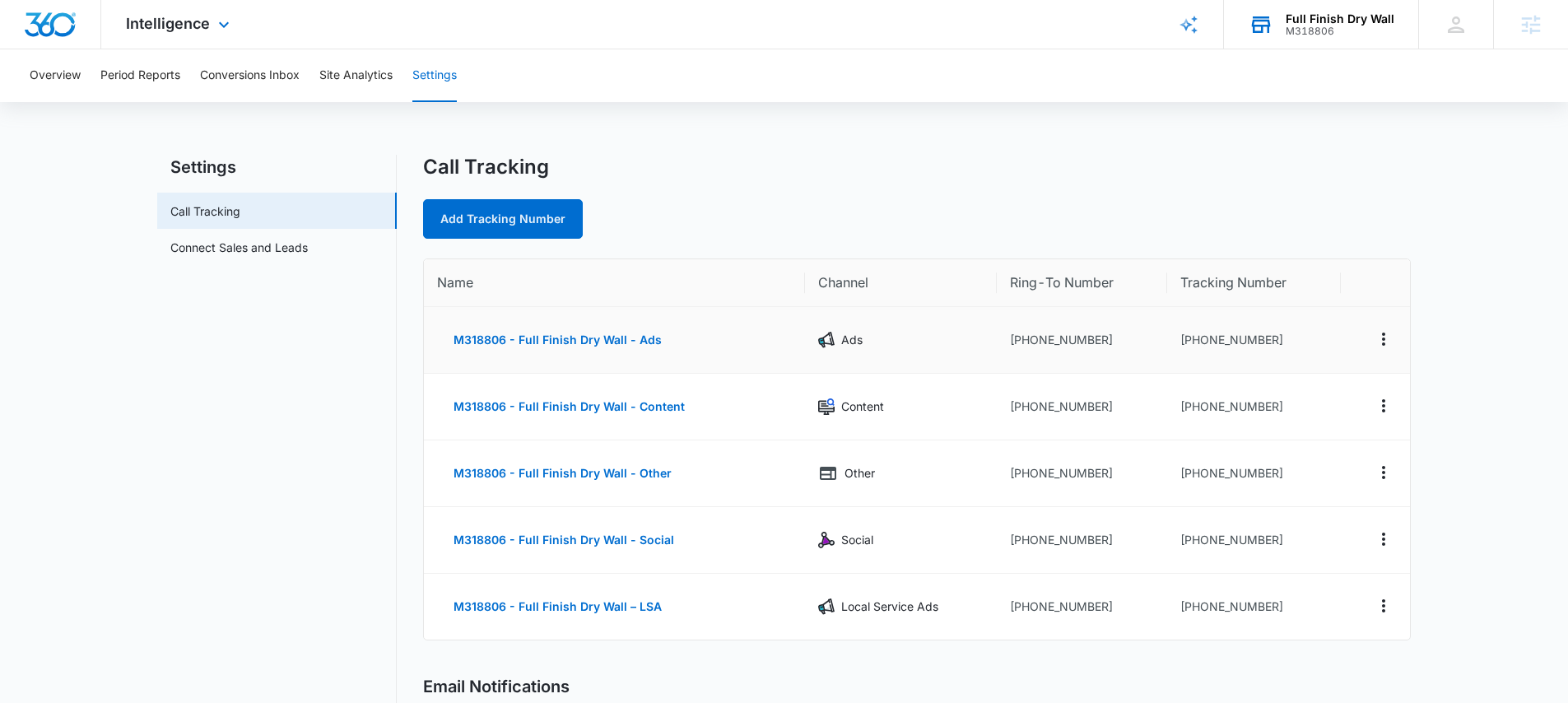
click at [1295, 33] on div "M318806" at bounding box center [1340, 31] width 109 height 12
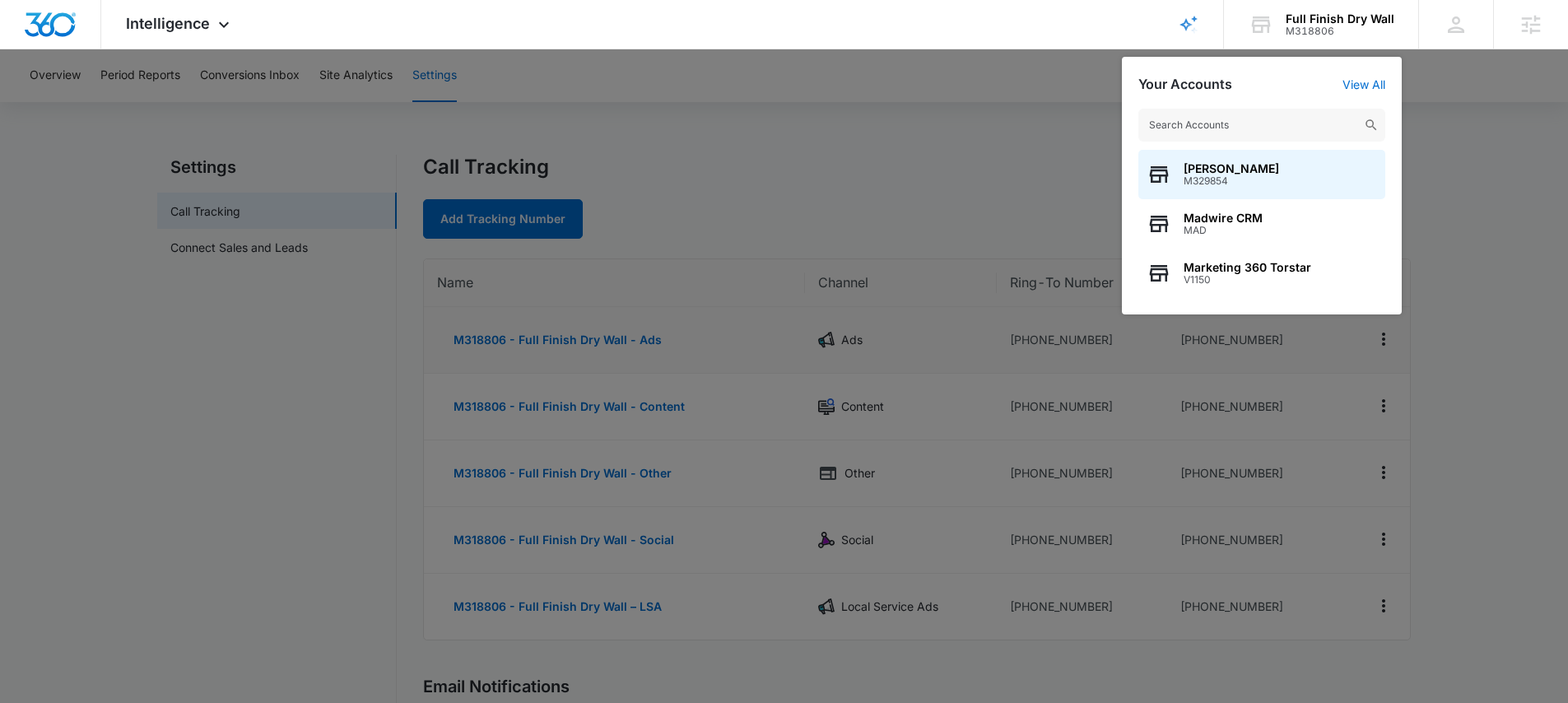
click at [1035, 143] on div at bounding box center [784, 351] width 1568 height 703
